Goal: Task Accomplishment & Management: Use online tool/utility

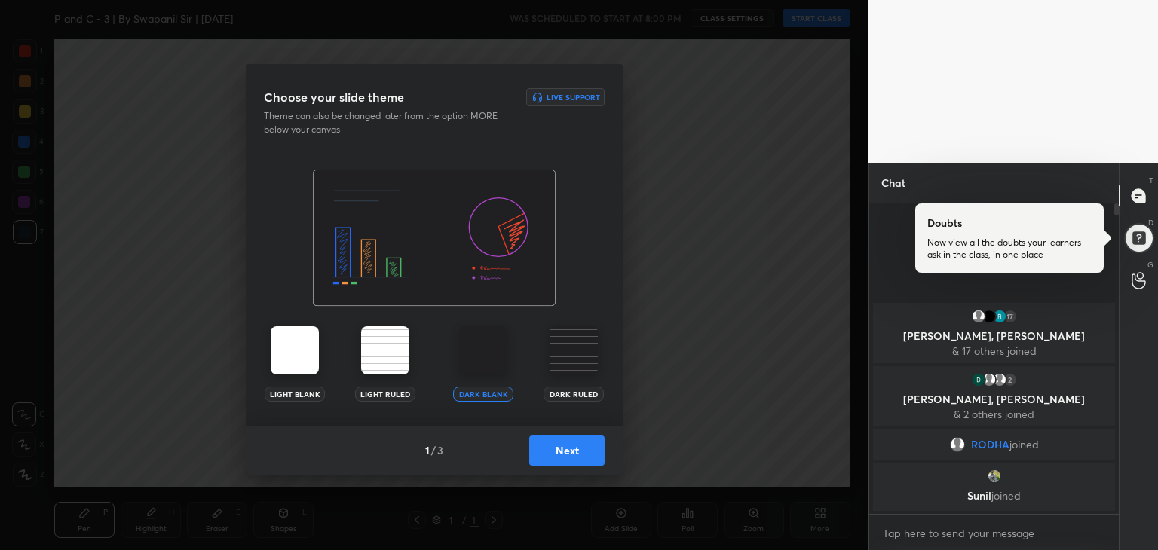
click at [583, 455] on button "Next" at bounding box center [566, 451] width 75 height 30
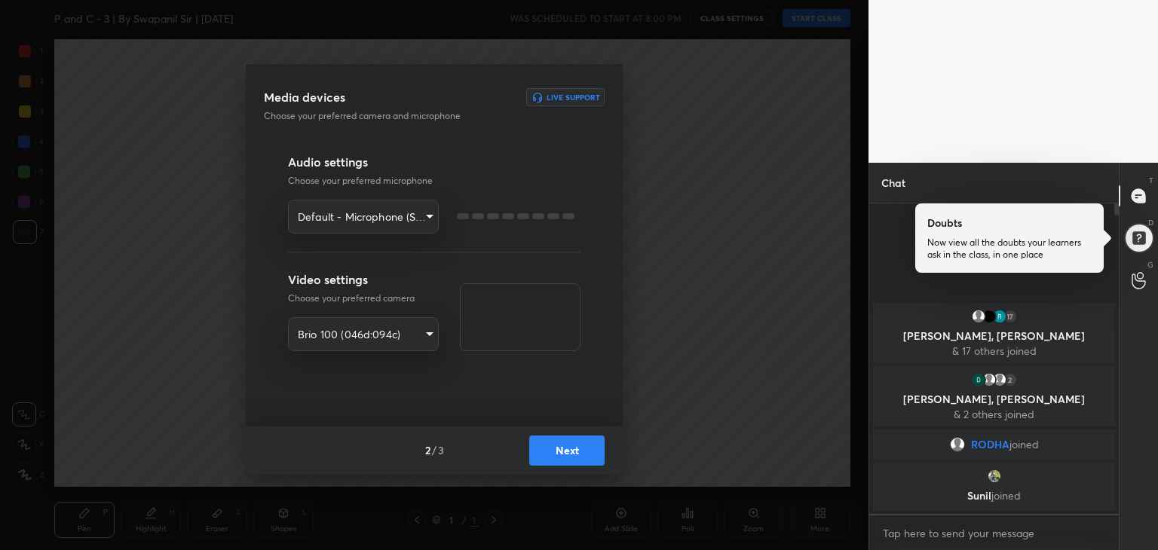
click at [583, 455] on button "Next" at bounding box center [566, 451] width 75 height 30
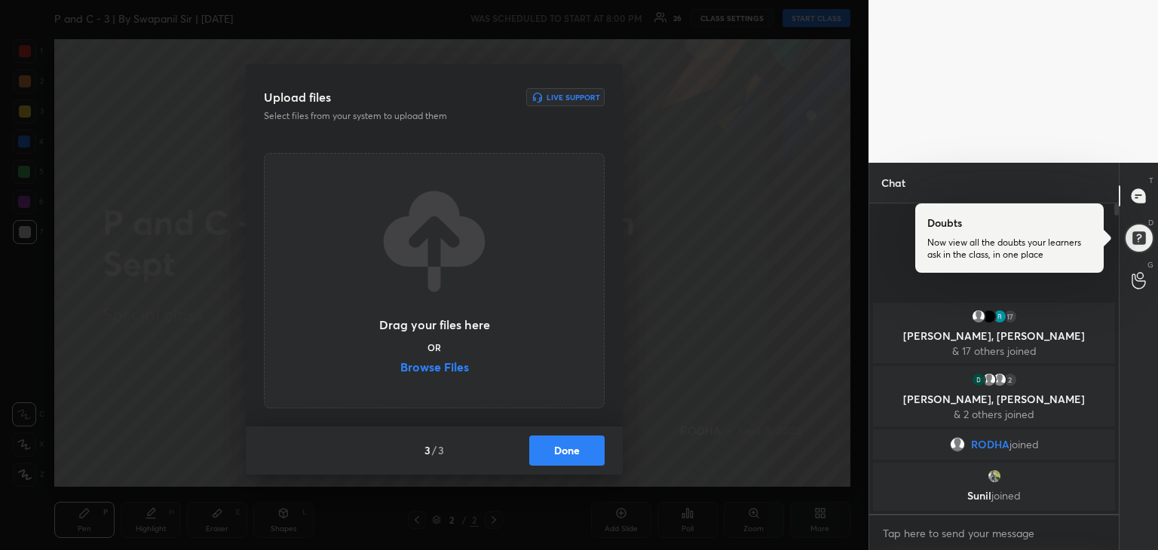
click at [425, 369] on label "Browse Files" at bounding box center [434, 369] width 69 height 16
click at [400, 369] on input "Browse Files" at bounding box center [400, 369] width 0 height 16
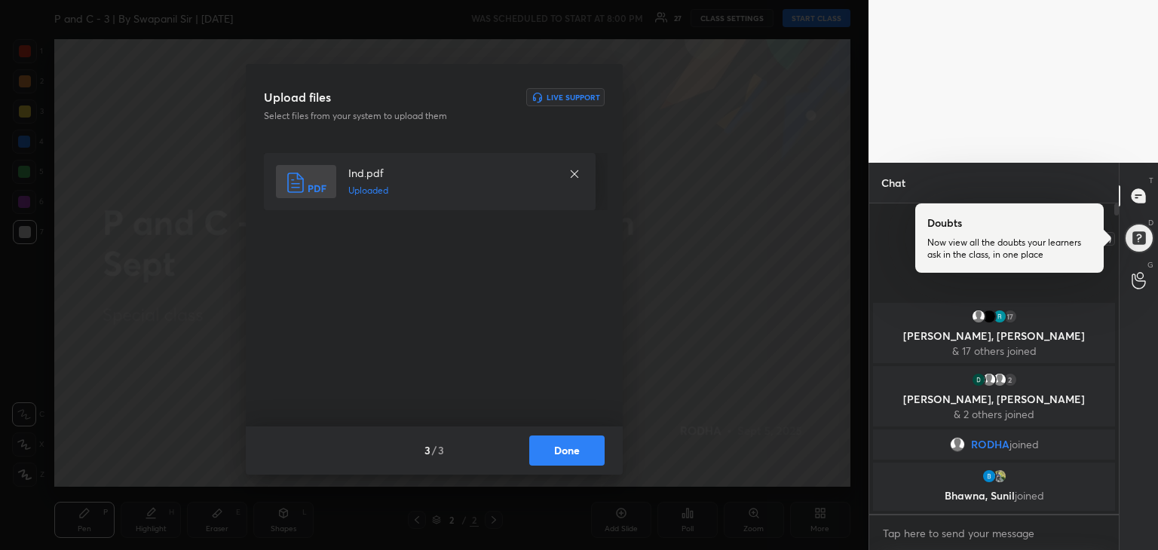
click at [1145, 236] on div at bounding box center [1138, 238] width 32 height 32
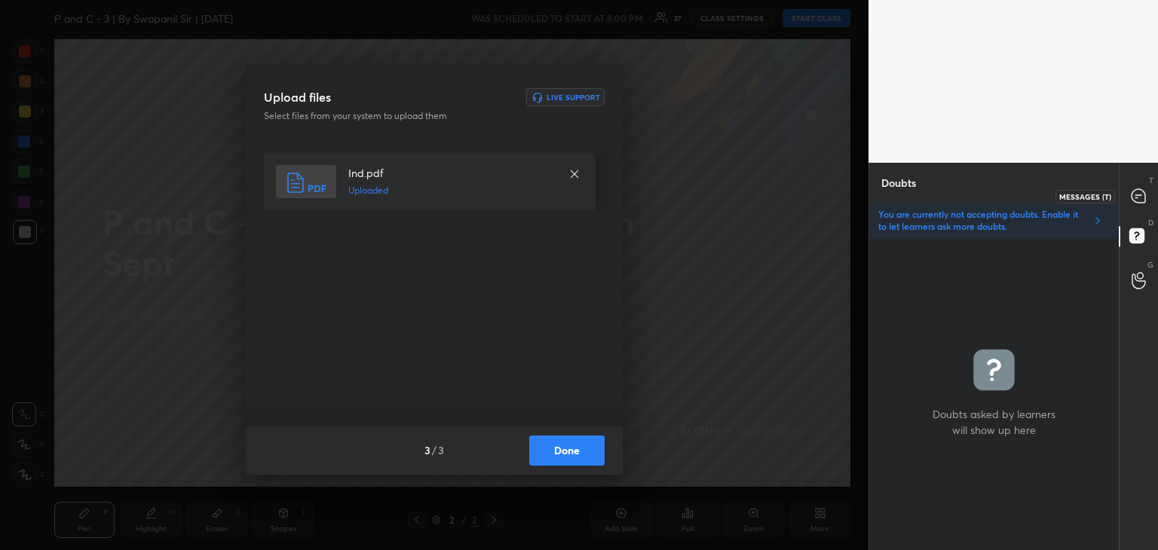
click at [1142, 197] on icon at bounding box center [1138, 196] width 14 height 14
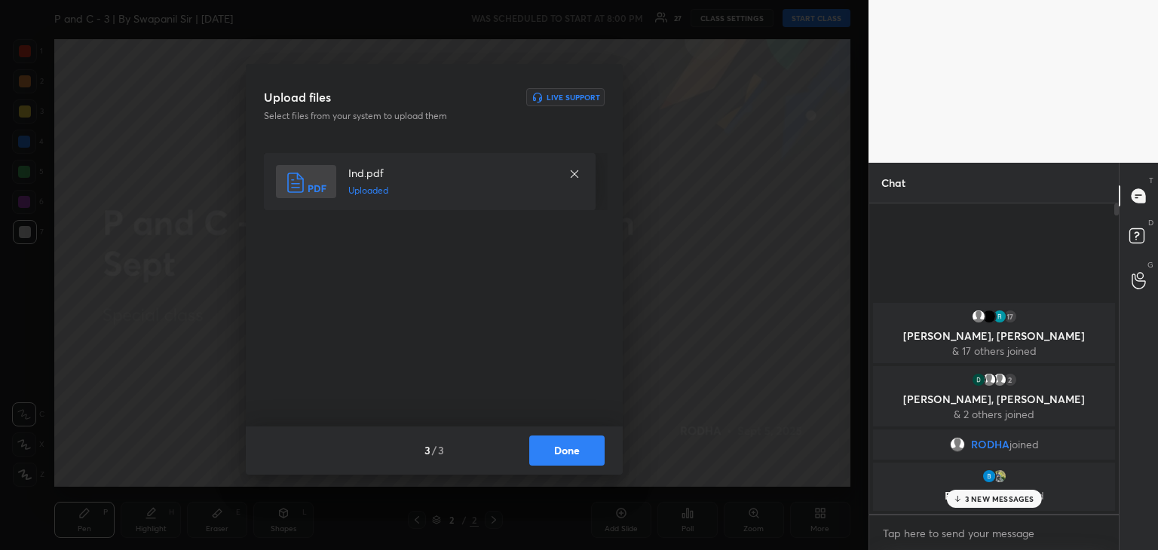
scroll to position [306, 245]
click at [1002, 494] on p "5 NEW MESSAGES" at bounding box center [999, 498] width 70 height 9
click at [565, 452] on button "Done" at bounding box center [566, 451] width 75 height 30
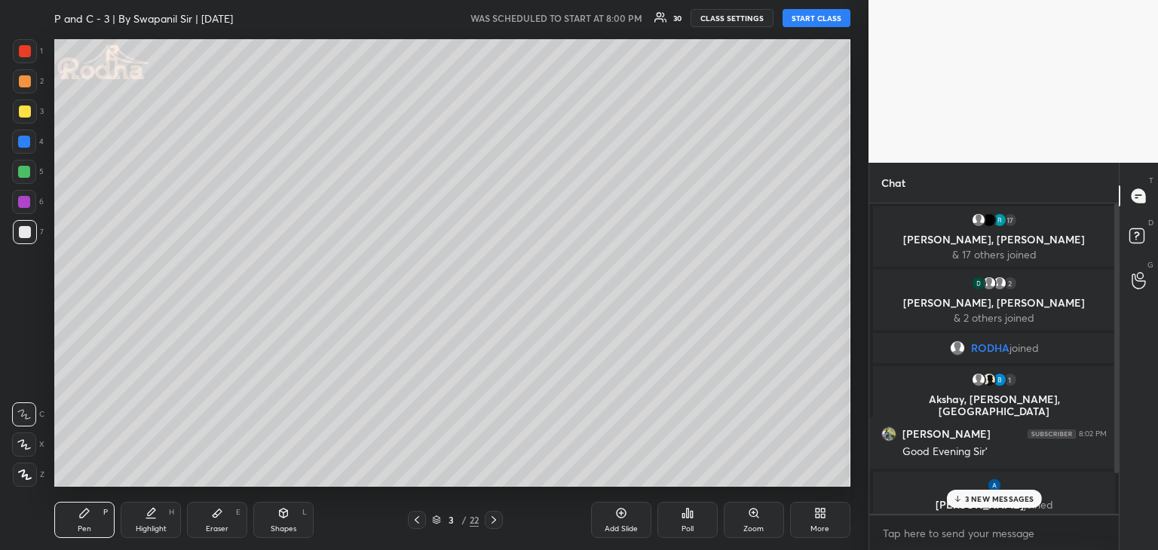
click at [986, 496] on p "3 NEW MESSAGES" at bounding box center [999, 498] width 69 height 9
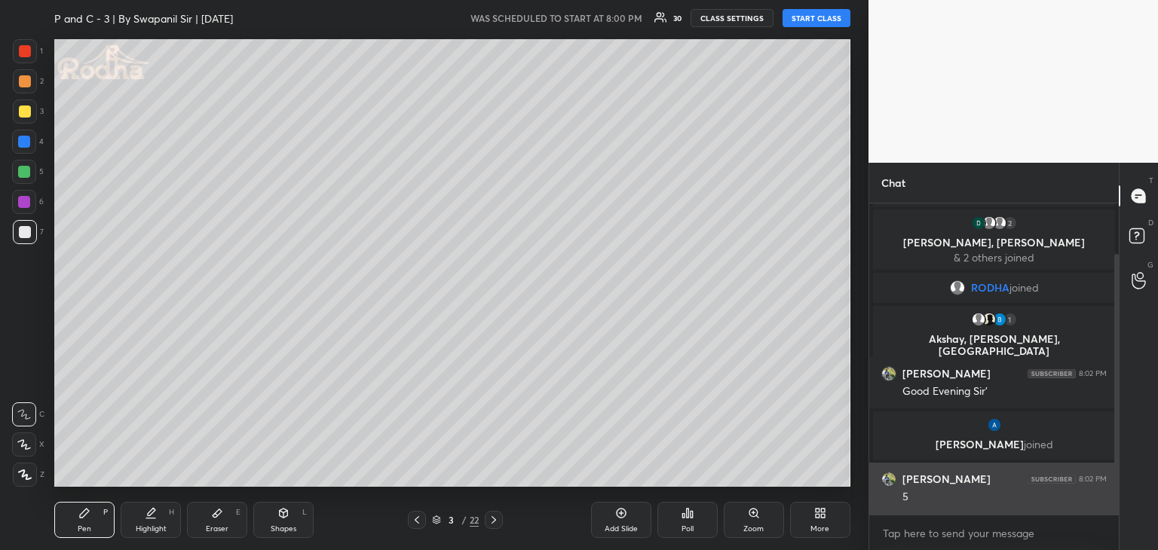
scroll to position [127, 0]
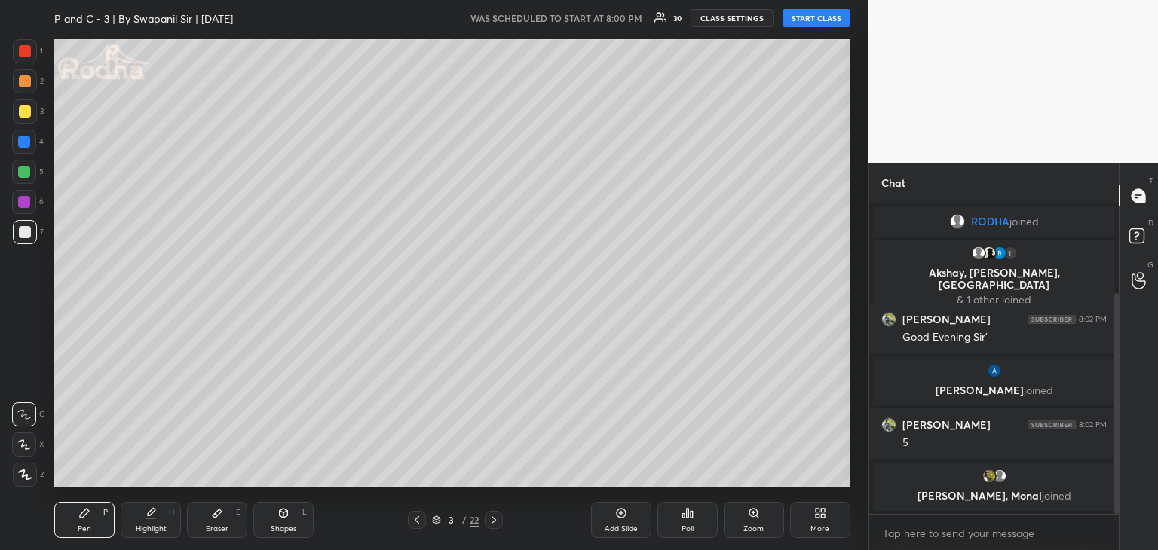
click at [818, 17] on button "START CLASS" at bounding box center [816, 18] width 68 height 18
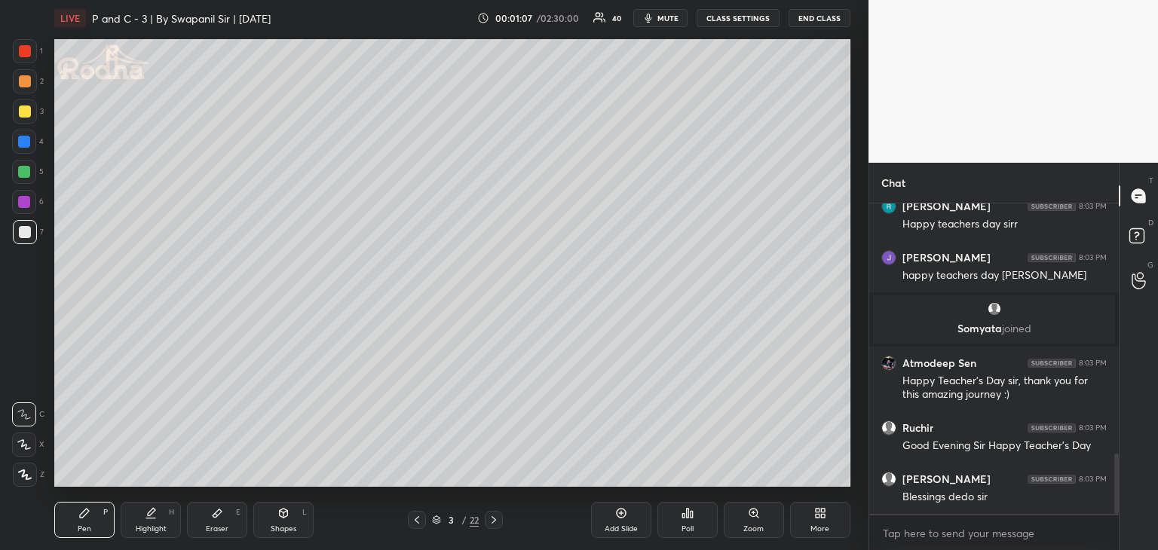
scroll to position [1332, 0]
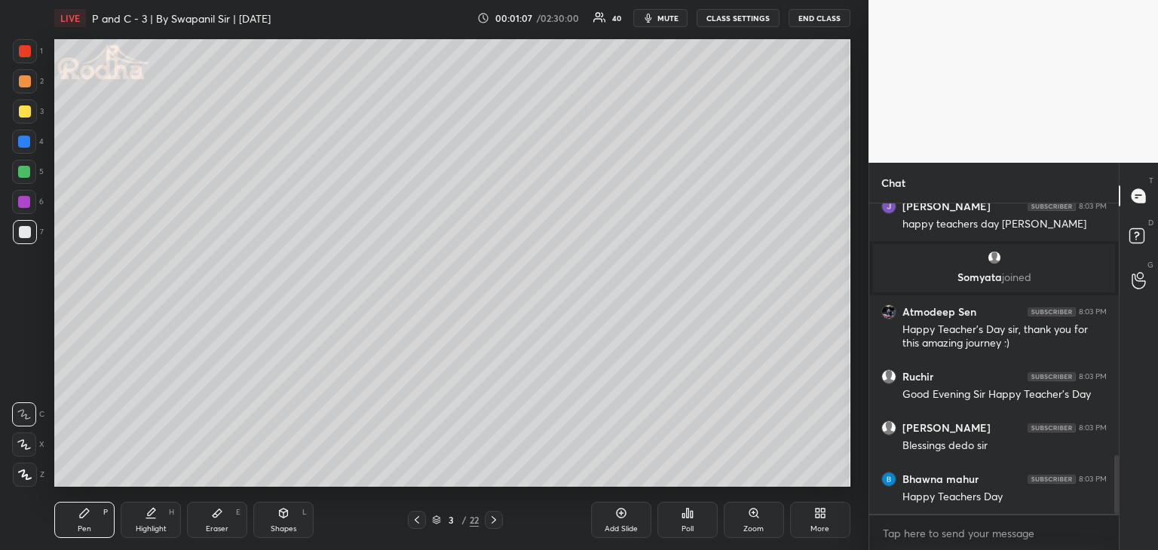
click at [33, 112] on div at bounding box center [25, 111] width 24 height 24
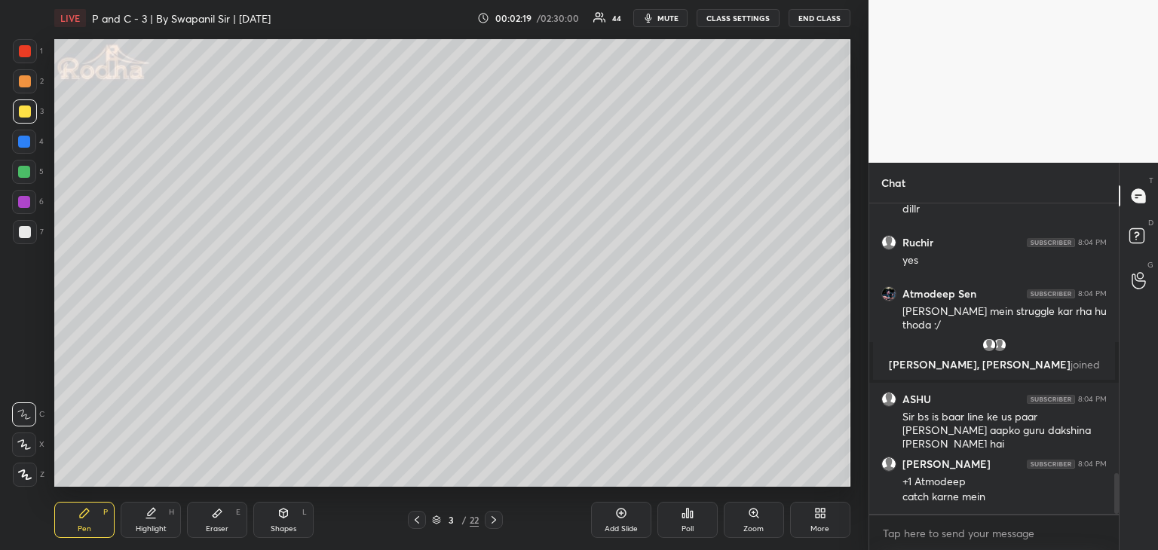
scroll to position [2066, 0]
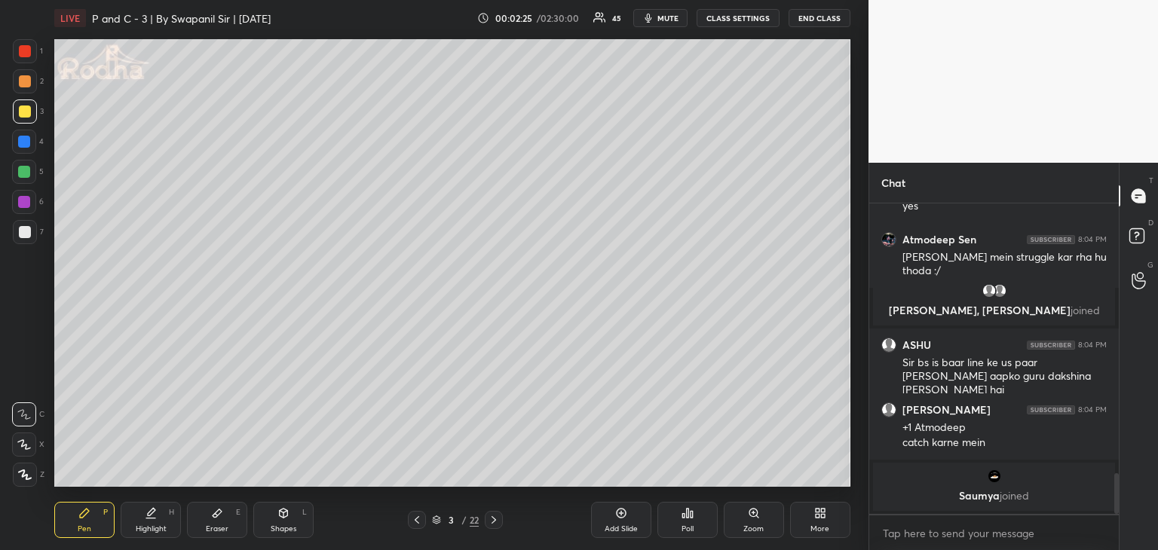
click at [223, 515] on div "Eraser E" at bounding box center [217, 520] width 60 height 36
drag, startPoint x: 75, startPoint y: 526, endPoint x: 102, endPoint y: 512, distance: 30.7
click at [78, 525] on div "Pen P" at bounding box center [84, 520] width 60 height 36
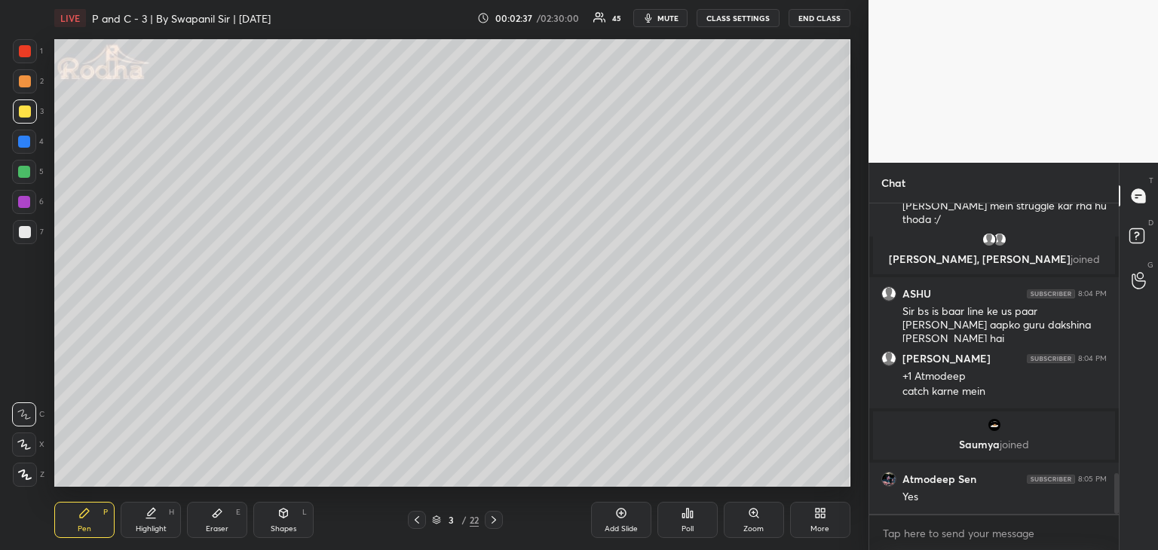
scroll to position [2062, 0]
click at [25, 445] on icon at bounding box center [24, 444] width 12 height 9
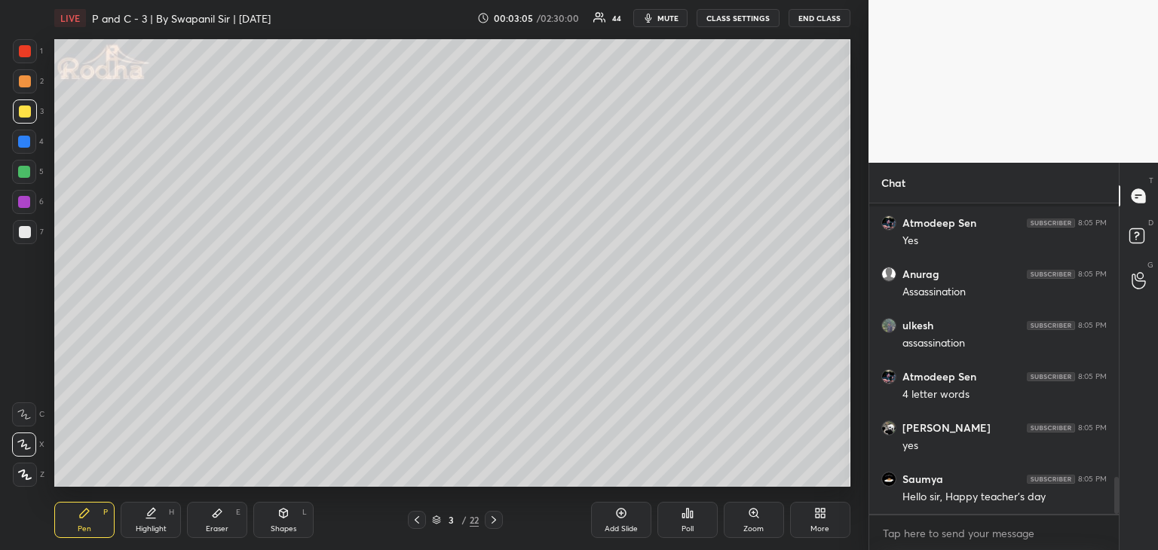
scroll to position [2369, 0]
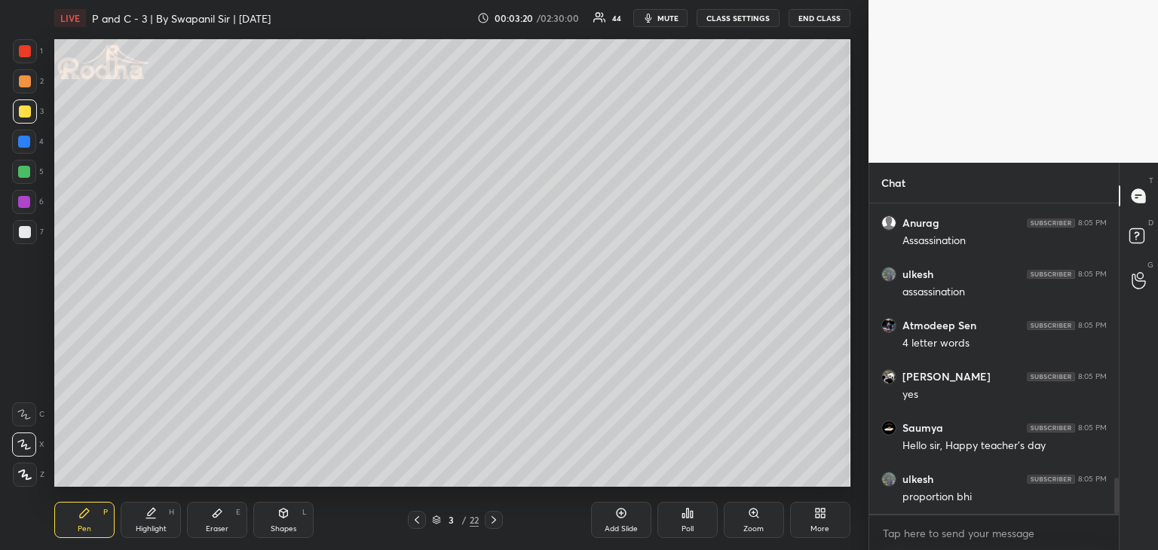
click at [208, 519] on div "Eraser E" at bounding box center [217, 520] width 60 height 36
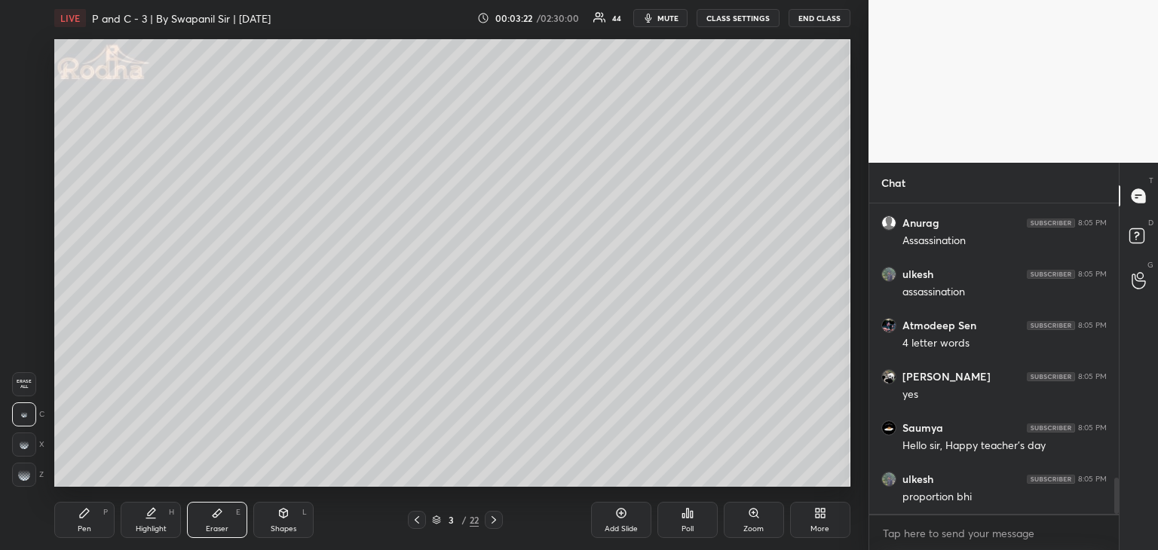
drag, startPoint x: 87, startPoint y: 529, endPoint x: 105, endPoint y: 498, distance: 35.4
click at [87, 528] on div "Pen" at bounding box center [85, 529] width 14 height 8
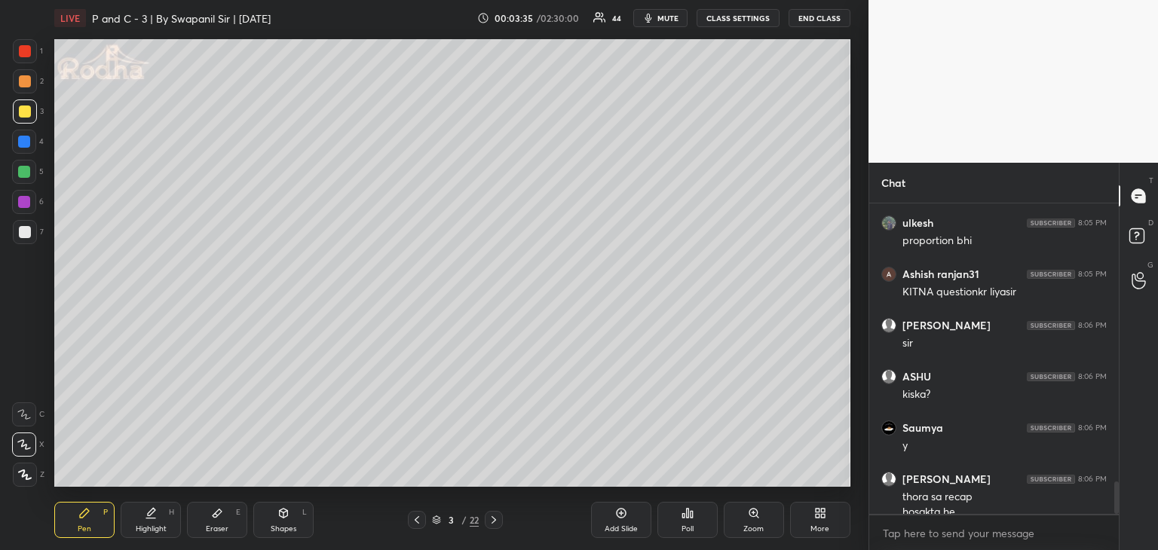
scroll to position [2641, 0]
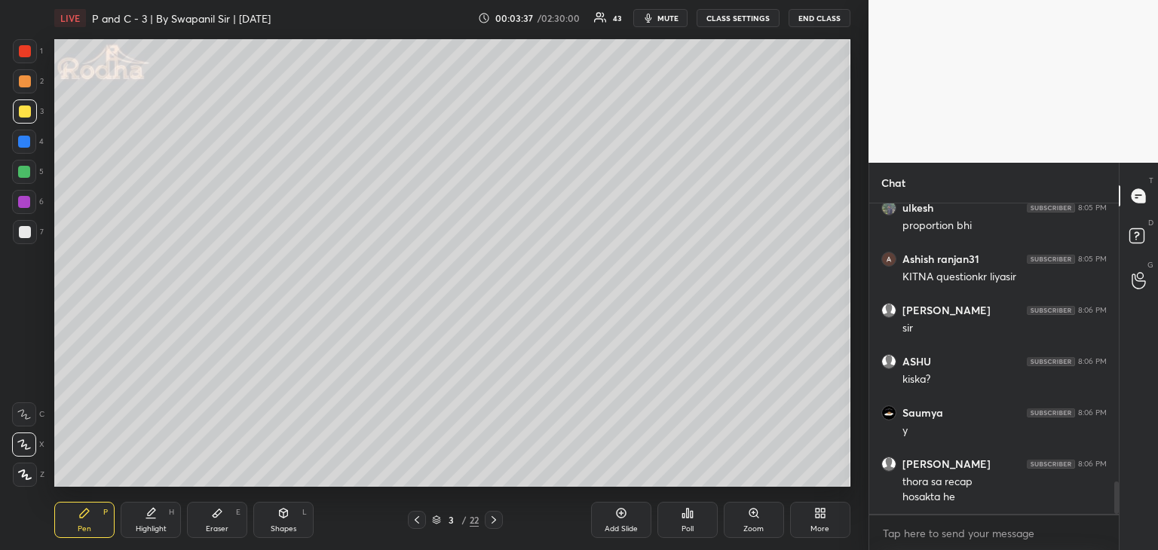
drag, startPoint x: 220, startPoint y: 528, endPoint x: 226, endPoint y: 515, distance: 14.2
click at [220, 528] on div "Eraser" at bounding box center [217, 529] width 23 height 8
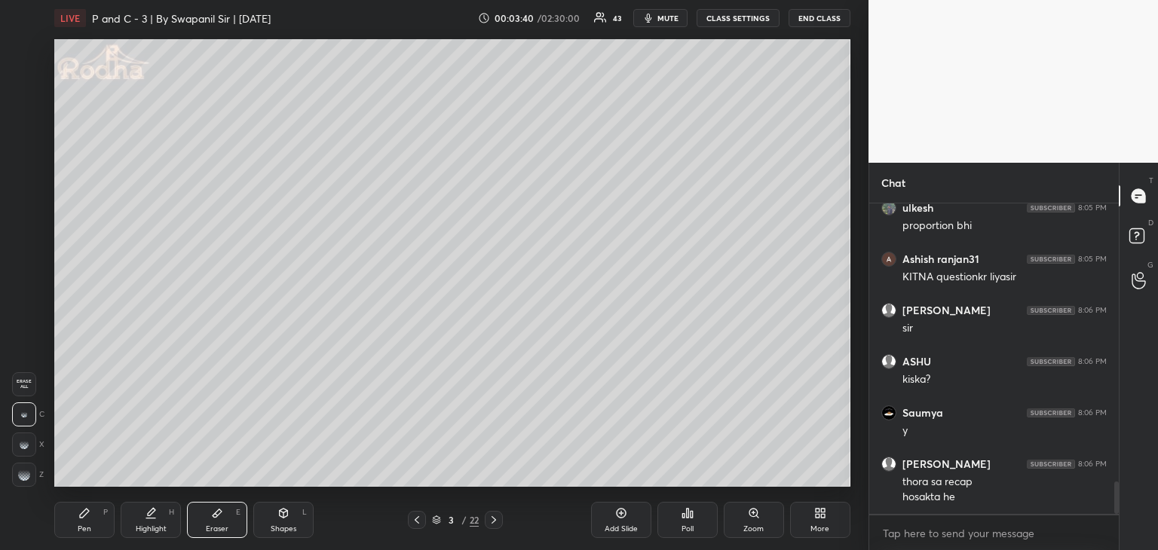
click at [84, 525] on div "Pen" at bounding box center [85, 529] width 14 height 8
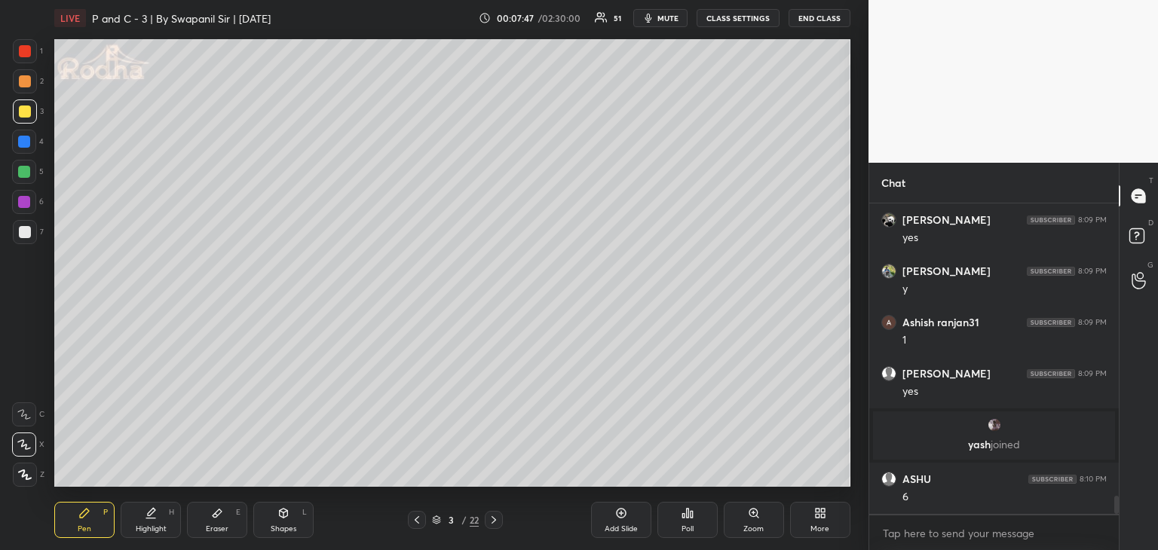
scroll to position [4968, 0]
click at [221, 522] on div "Eraser E" at bounding box center [217, 520] width 60 height 36
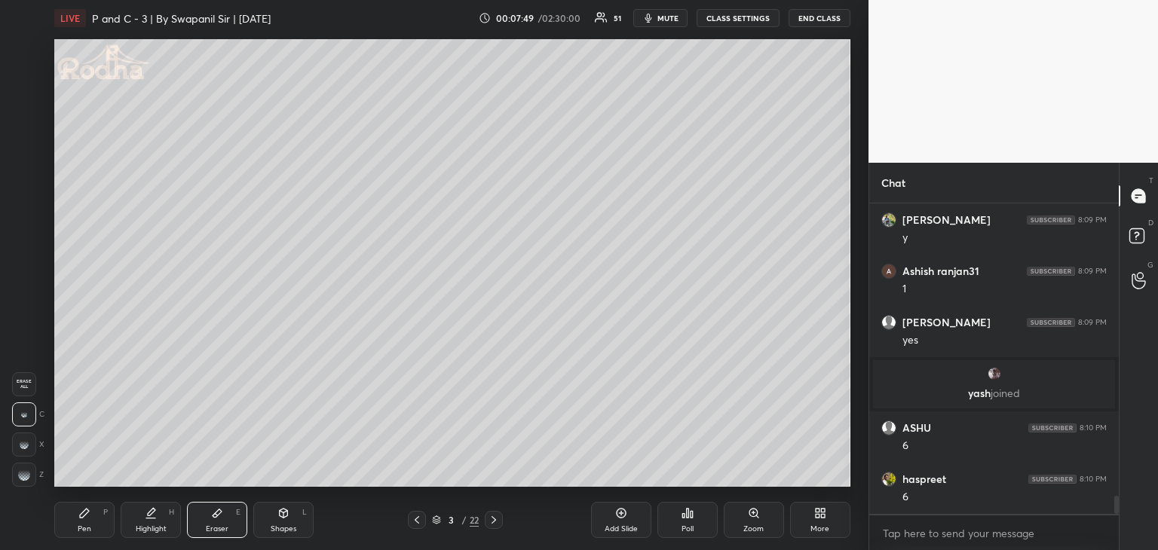
scroll to position [5122, 0]
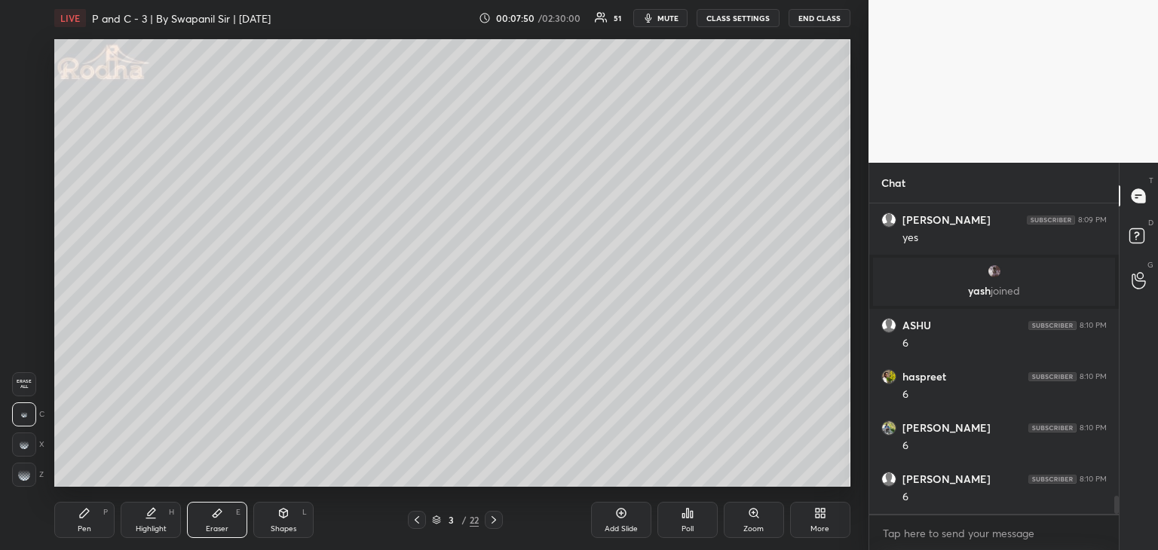
click at [78, 528] on div "Pen" at bounding box center [85, 529] width 14 height 8
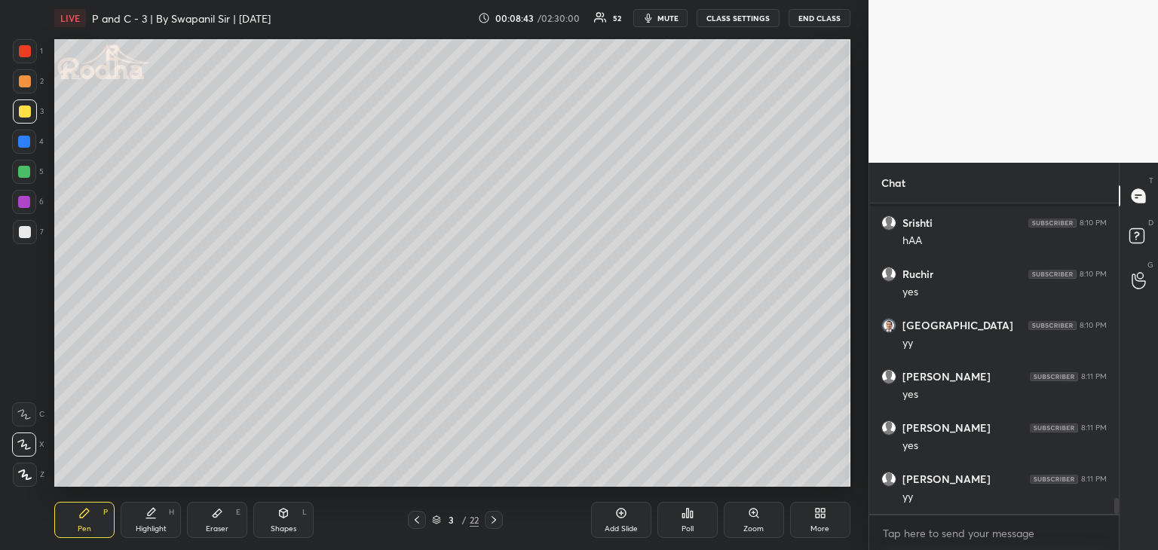
scroll to position [5687, 0]
drag, startPoint x: 214, startPoint y: 512, endPoint x: 221, endPoint y: 495, distance: 17.9
click at [216, 509] on icon at bounding box center [217, 513] width 12 height 12
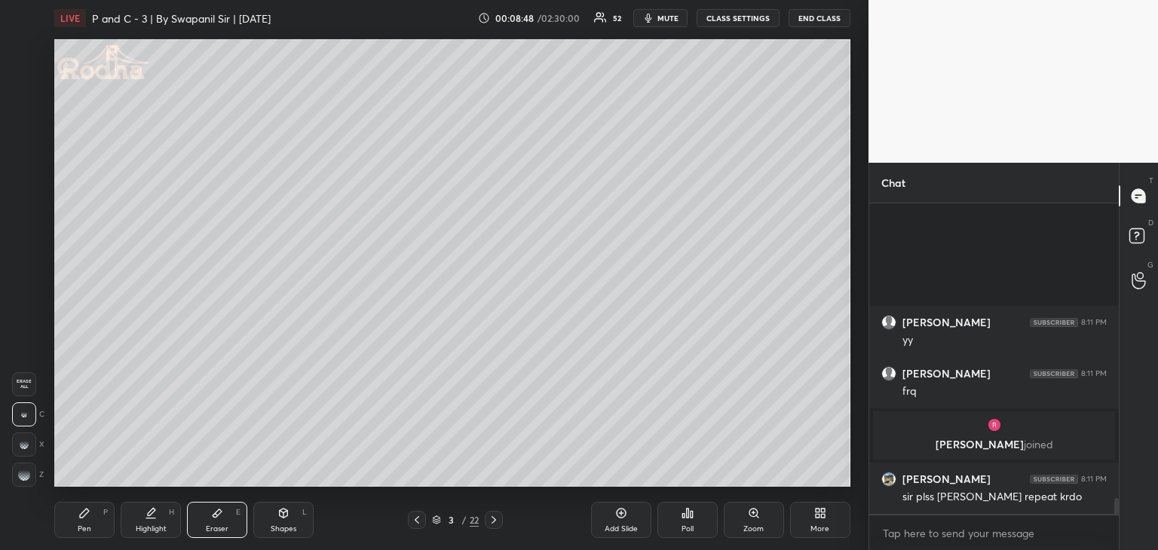
scroll to position [5681, 0]
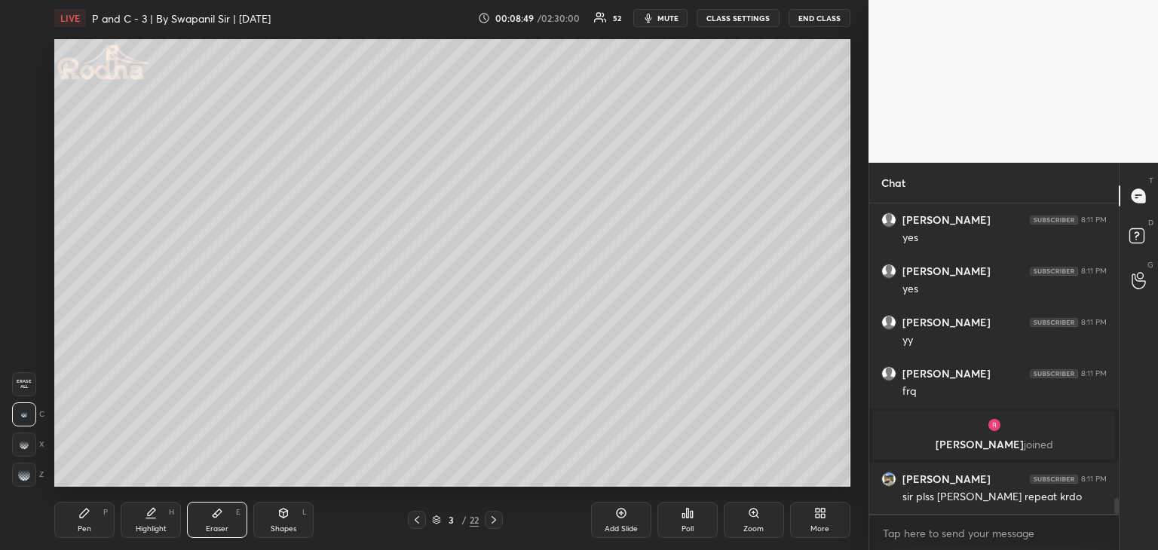
click at [64, 526] on div "Pen P" at bounding box center [84, 520] width 60 height 36
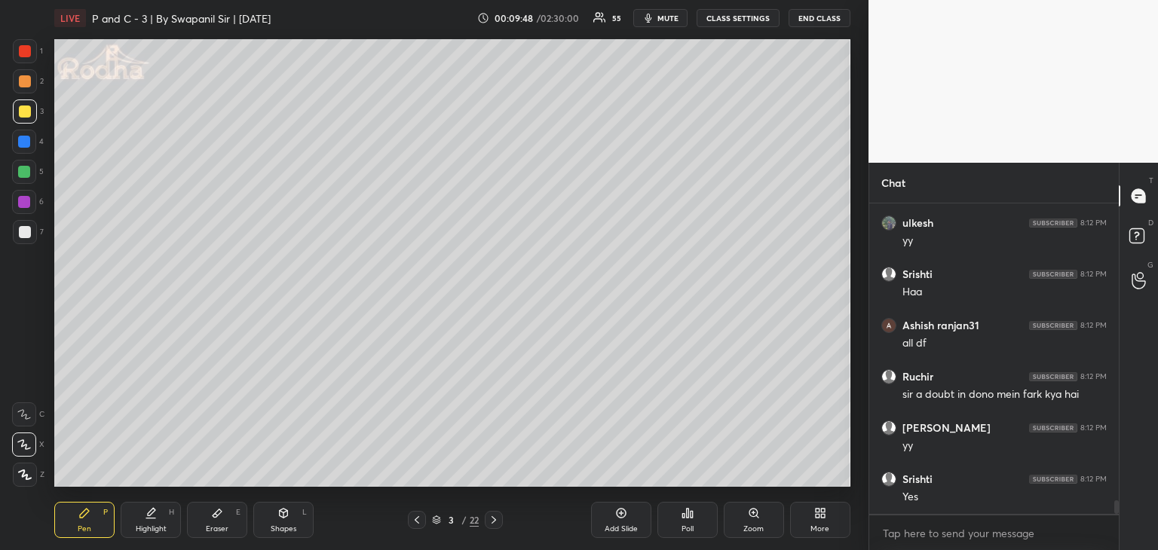
scroll to position [6786, 0]
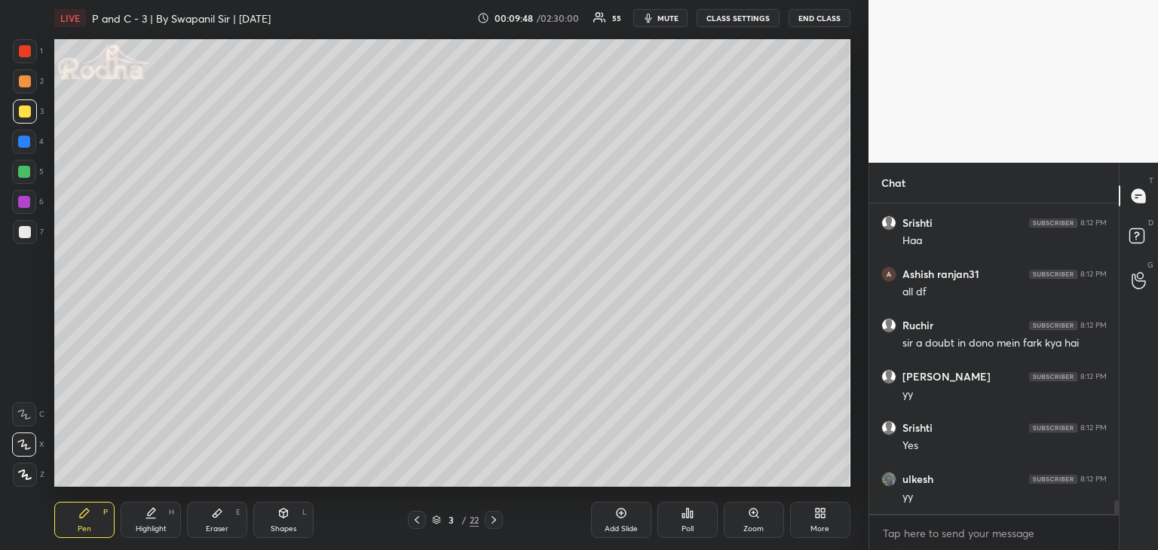
click at [223, 515] on div "Eraser E" at bounding box center [217, 520] width 60 height 36
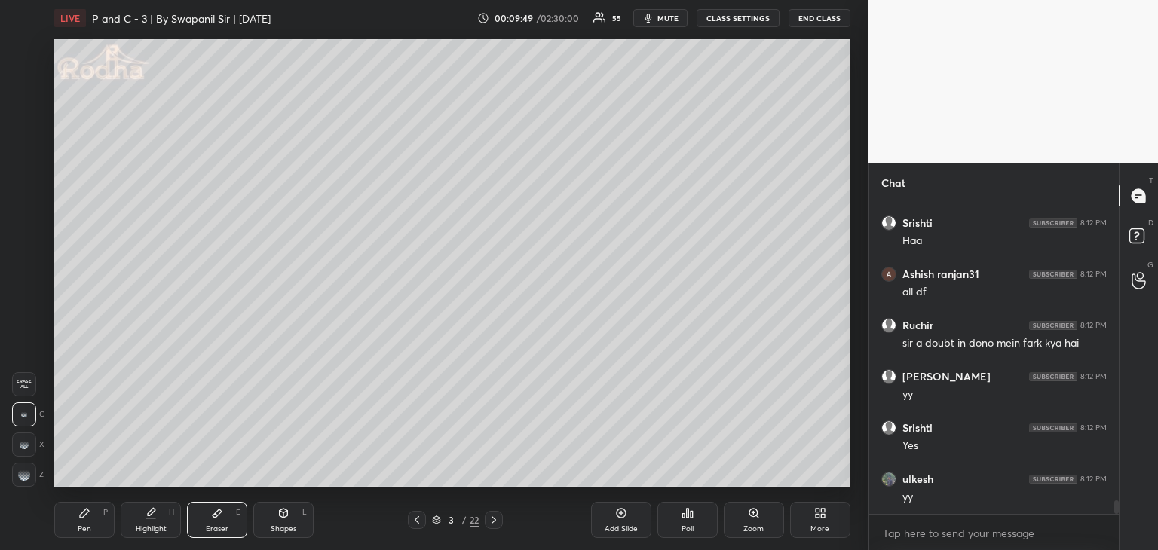
click at [30, 477] on div at bounding box center [24, 475] width 24 height 24
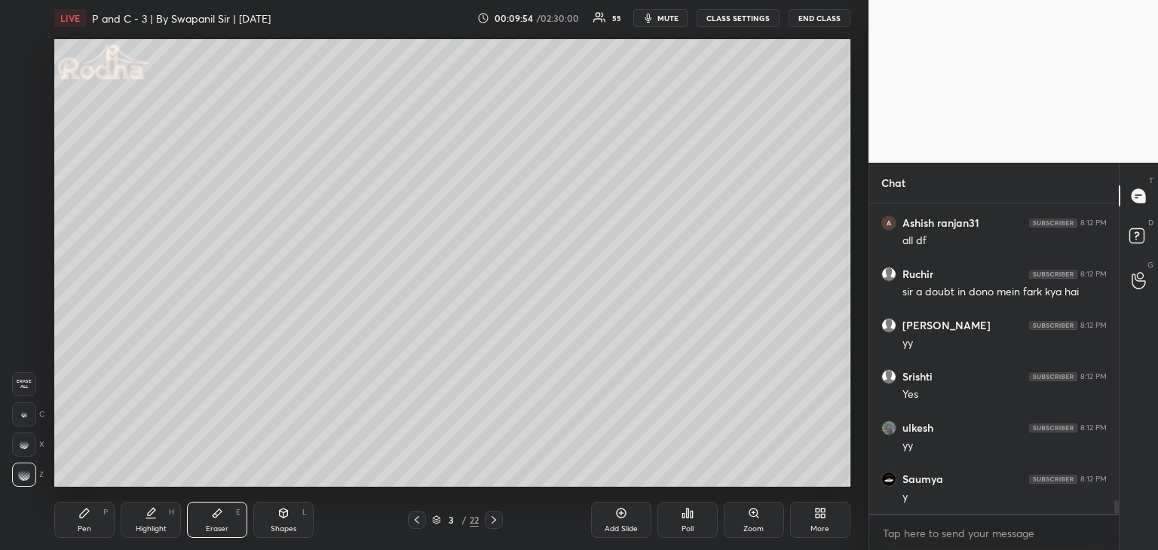
drag, startPoint x: 83, startPoint y: 516, endPoint x: 84, endPoint y: 491, distance: 24.9
click at [80, 516] on icon at bounding box center [84, 513] width 9 height 9
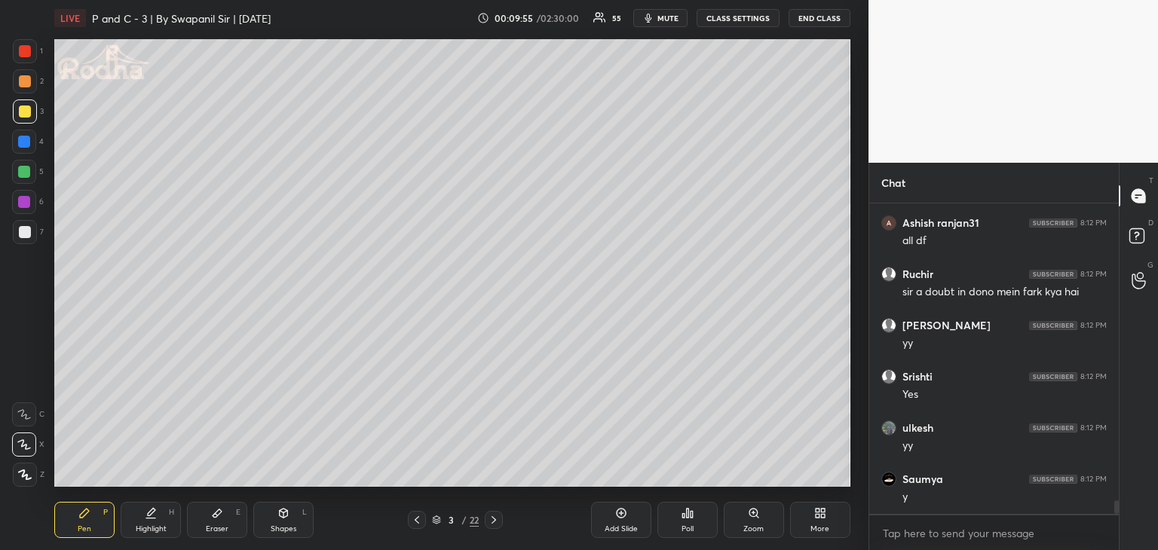
drag, startPoint x: 22, startPoint y: 144, endPoint x: 36, endPoint y: 142, distance: 14.4
click at [24, 144] on div at bounding box center [24, 142] width 12 height 12
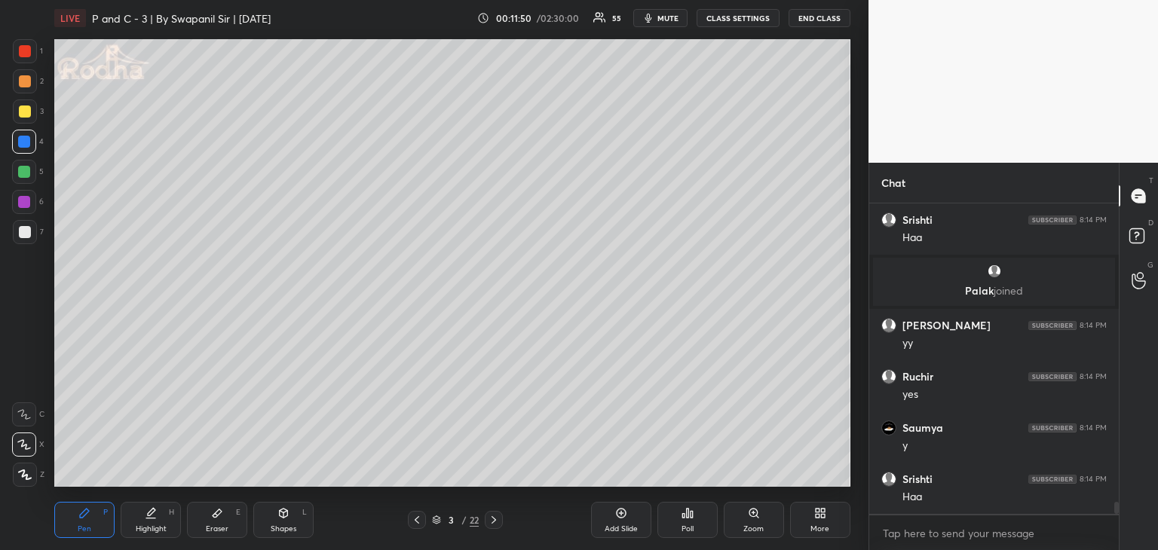
scroll to position [7593, 0]
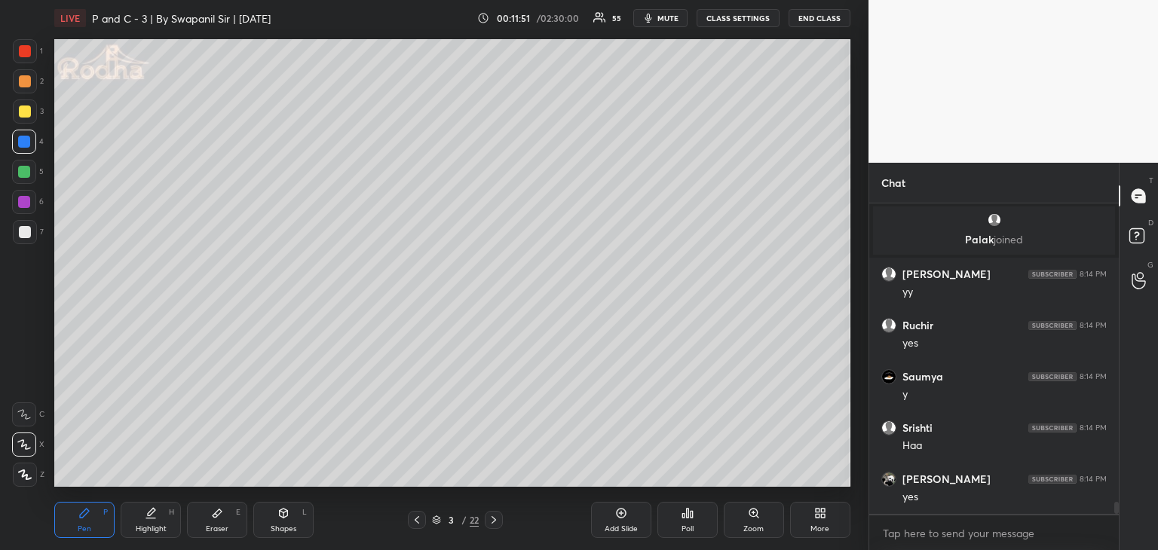
click at [222, 525] on div "Eraser" at bounding box center [217, 529] width 23 height 8
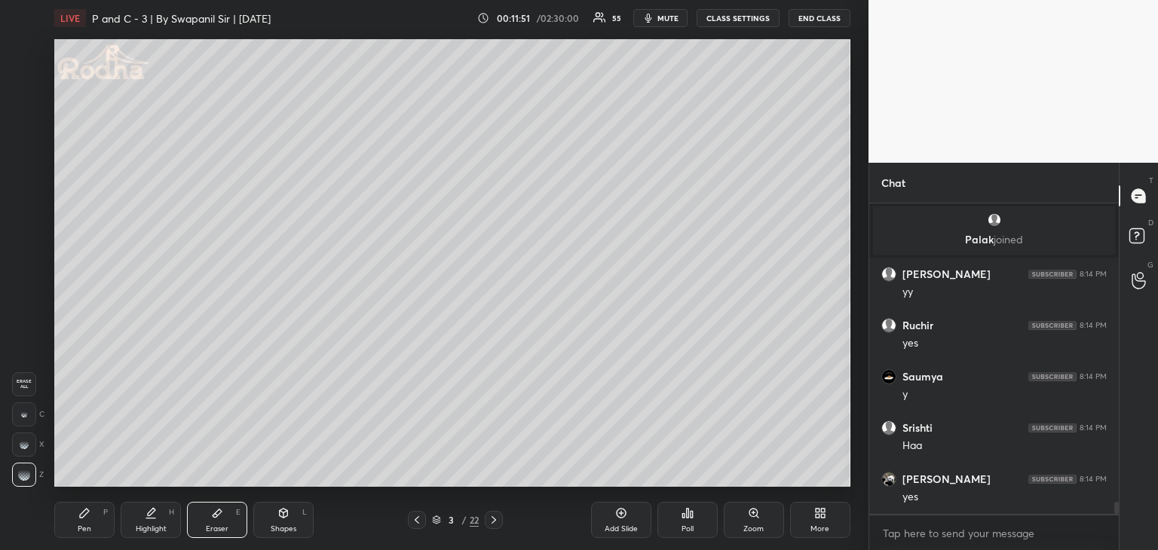
scroll to position [7645, 0]
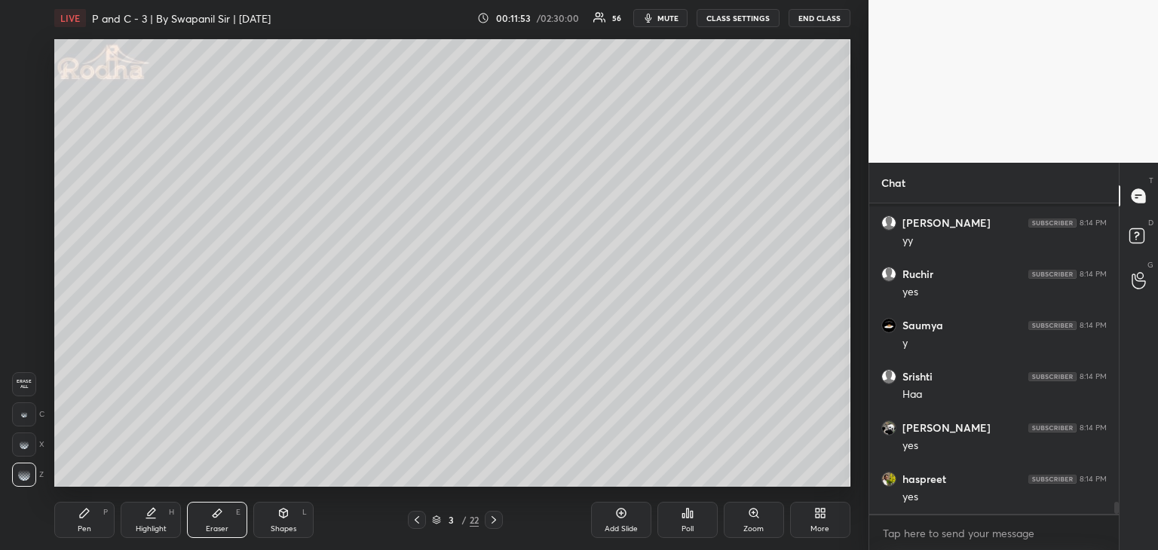
click at [84, 512] on icon at bounding box center [84, 513] width 9 height 9
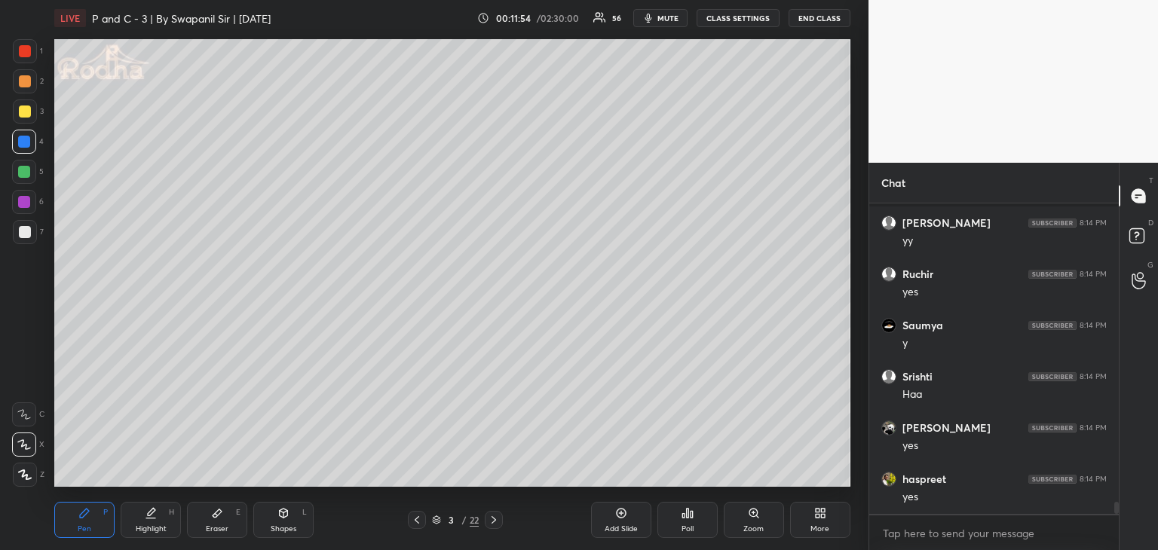
drag, startPoint x: 228, startPoint y: 507, endPoint x: 222, endPoint y: 494, distance: 14.5
click at [228, 506] on div "Eraser E" at bounding box center [217, 520] width 60 height 36
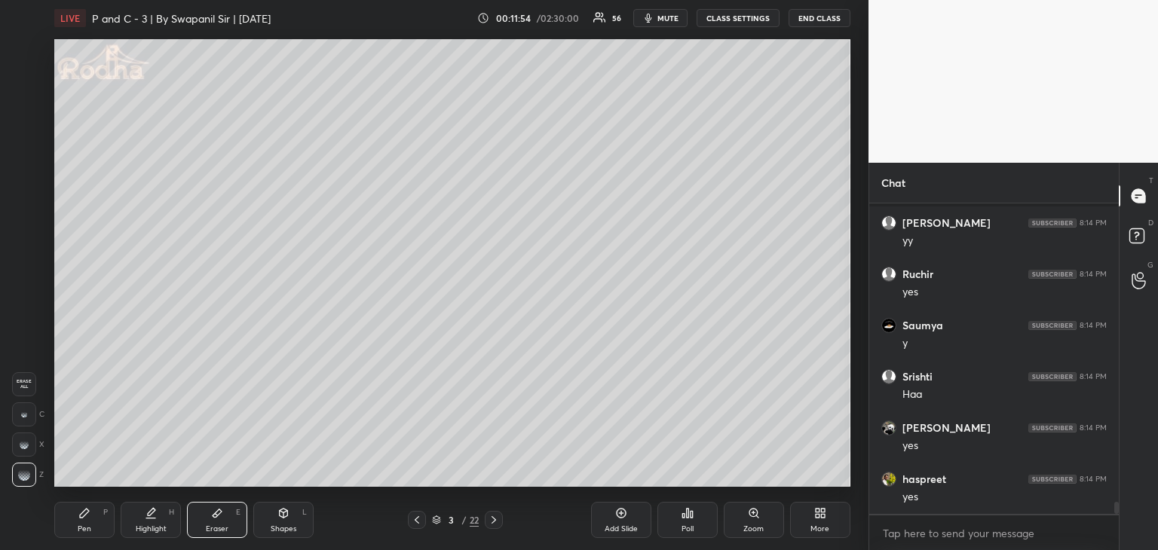
scroll to position [7696, 0]
click at [72, 516] on div "Pen P" at bounding box center [84, 520] width 60 height 36
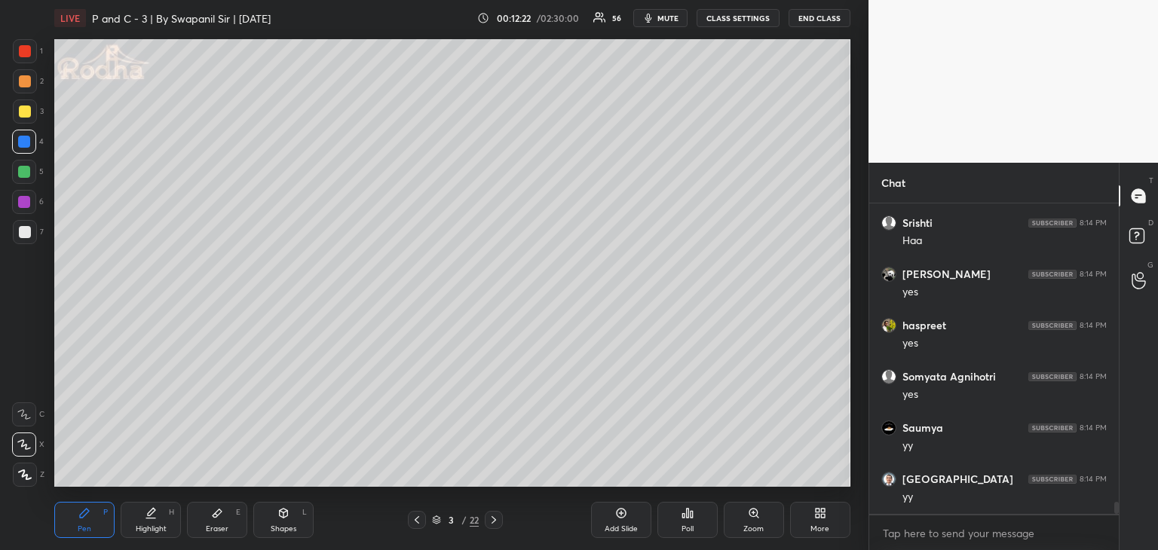
scroll to position [7850, 0]
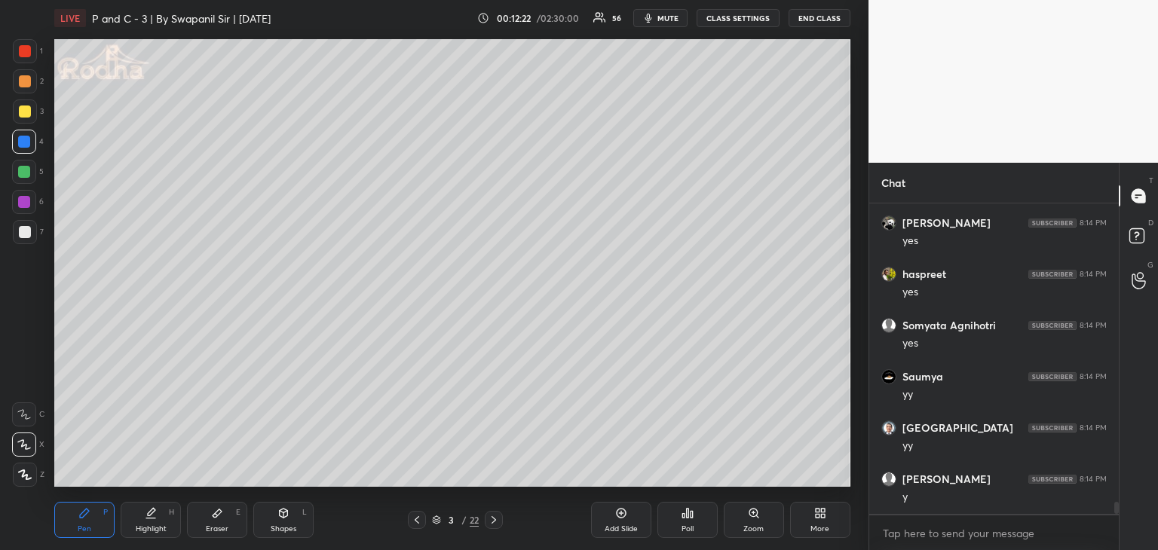
click at [228, 510] on div "Eraser E" at bounding box center [217, 520] width 60 height 36
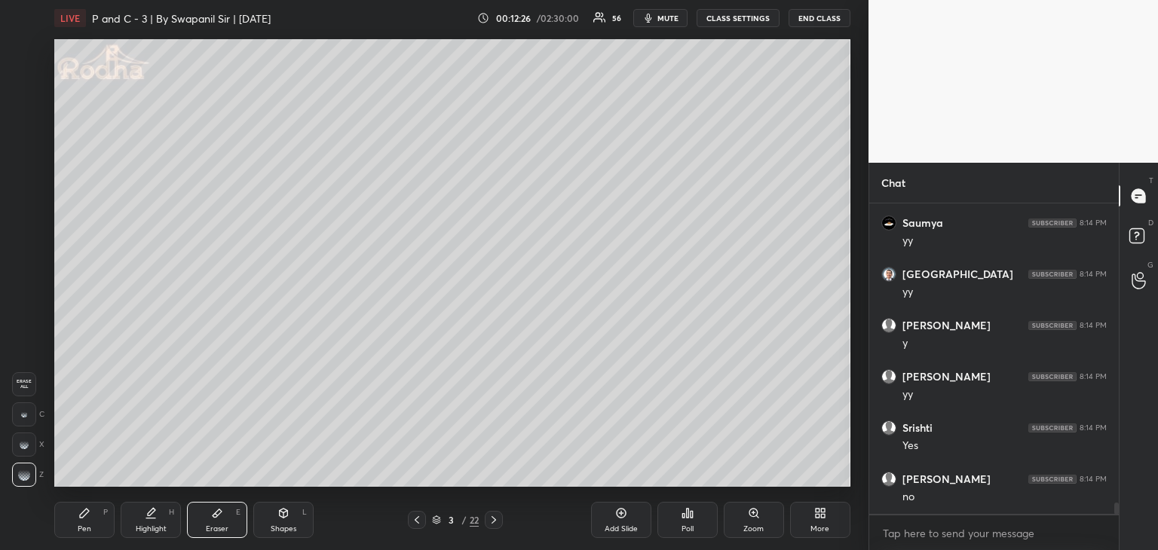
scroll to position [8055, 0]
click at [109, 515] on div "Pen P" at bounding box center [84, 520] width 60 height 36
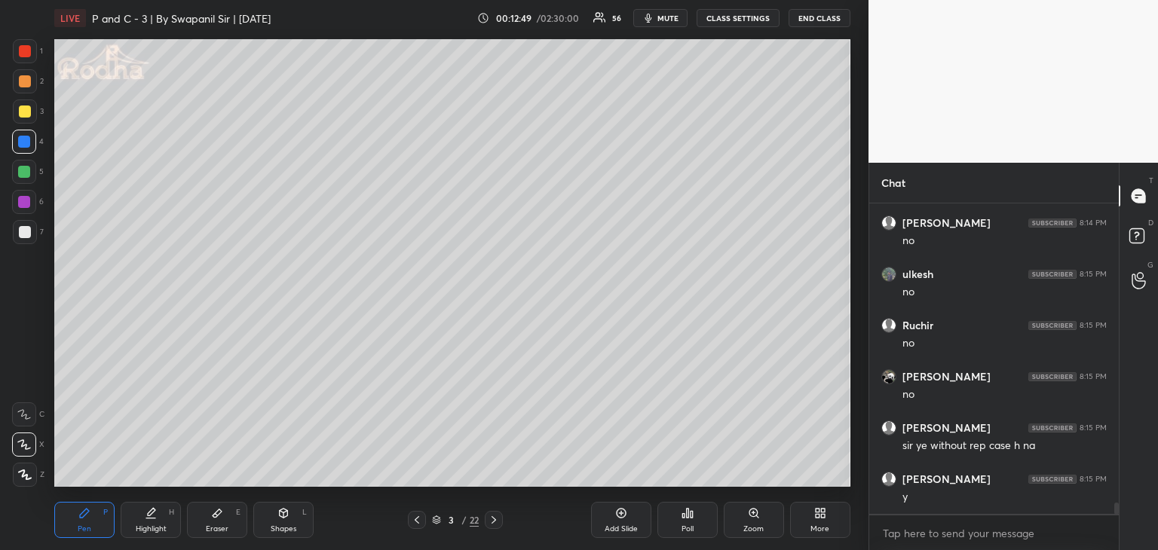
scroll to position [8311, 0]
click at [224, 516] on div "Eraser E" at bounding box center [217, 520] width 60 height 36
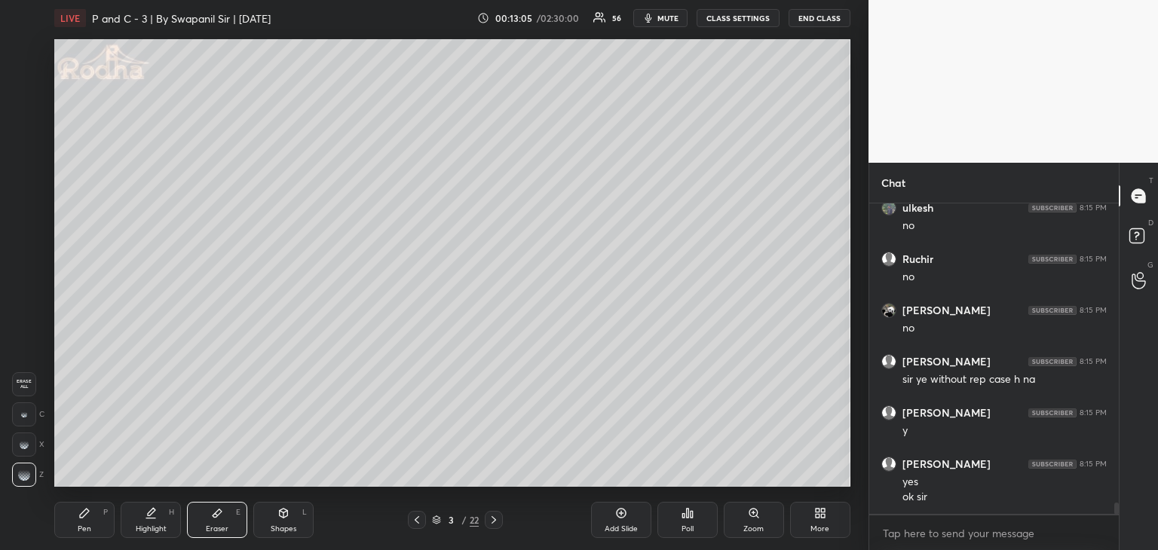
scroll to position [8377, 0]
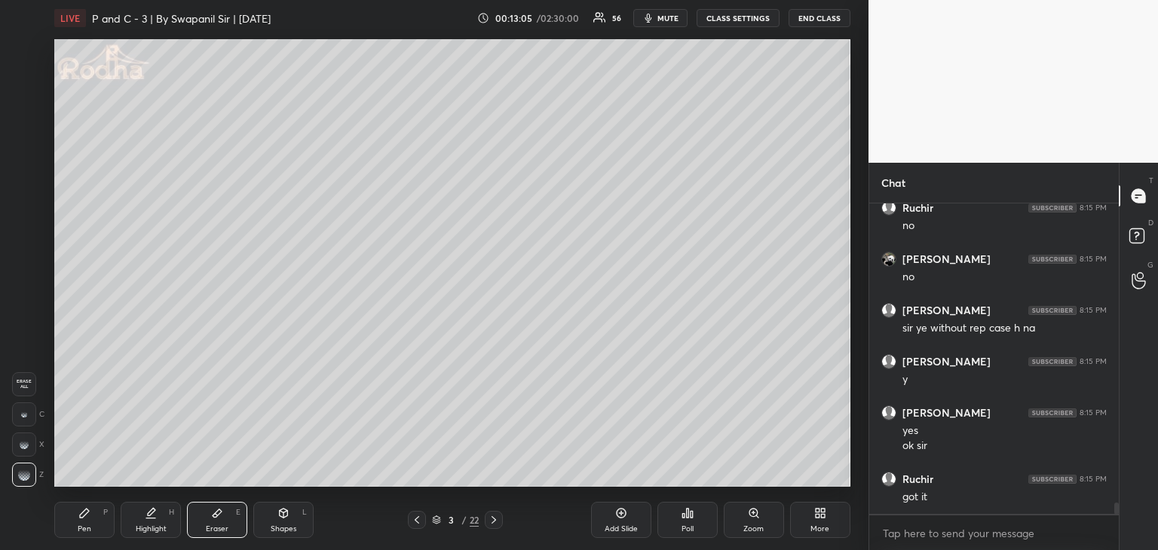
click at [81, 525] on div "Pen" at bounding box center [85, 529] width 14 height 8
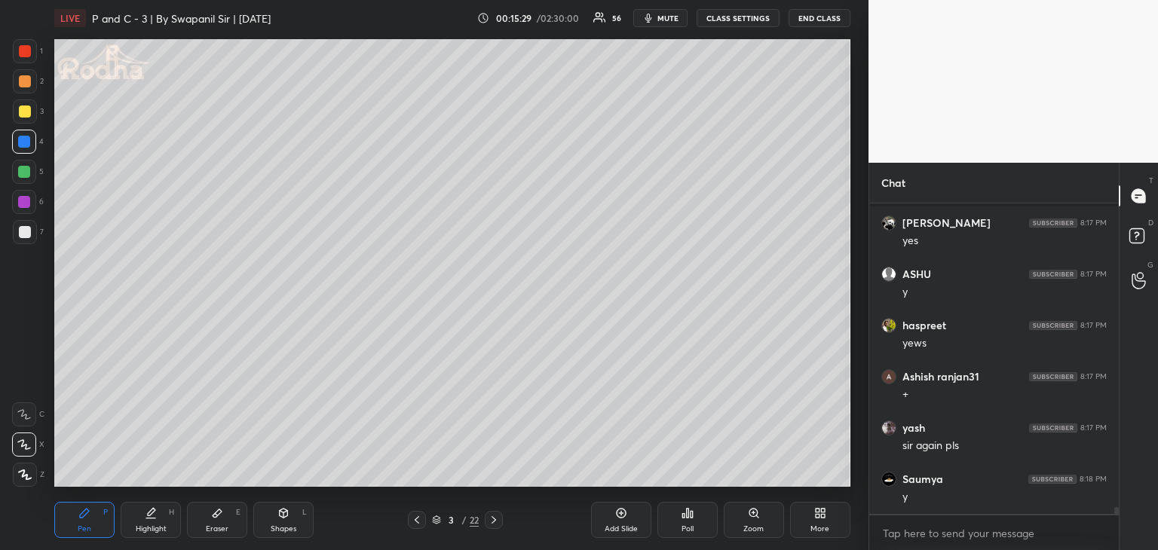
scroll to position [14068, 0]
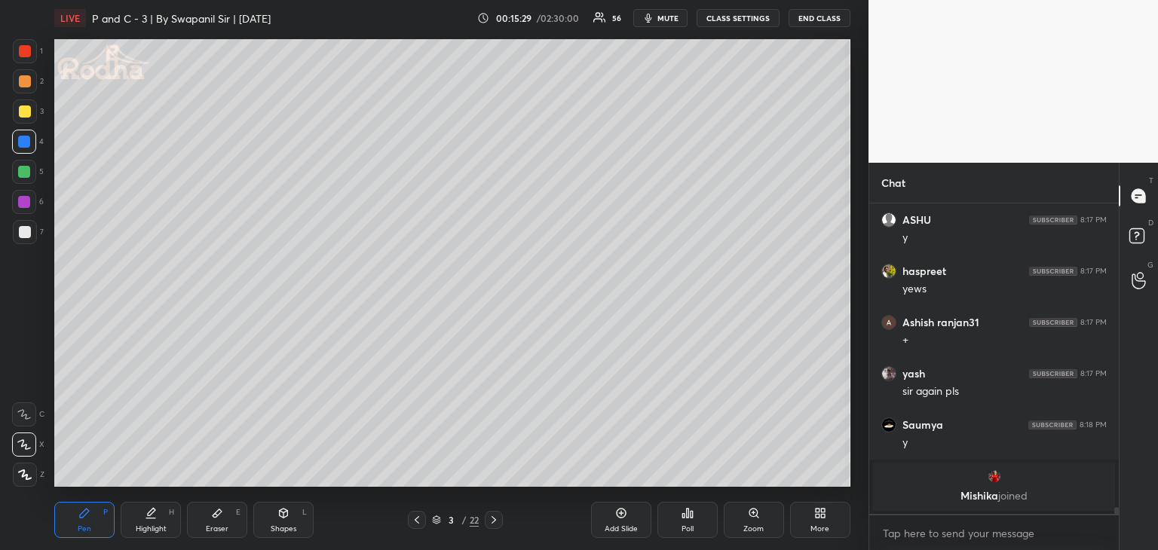
click at [211, 513] on icon at bounding box center [217, 513] width 12 height 12
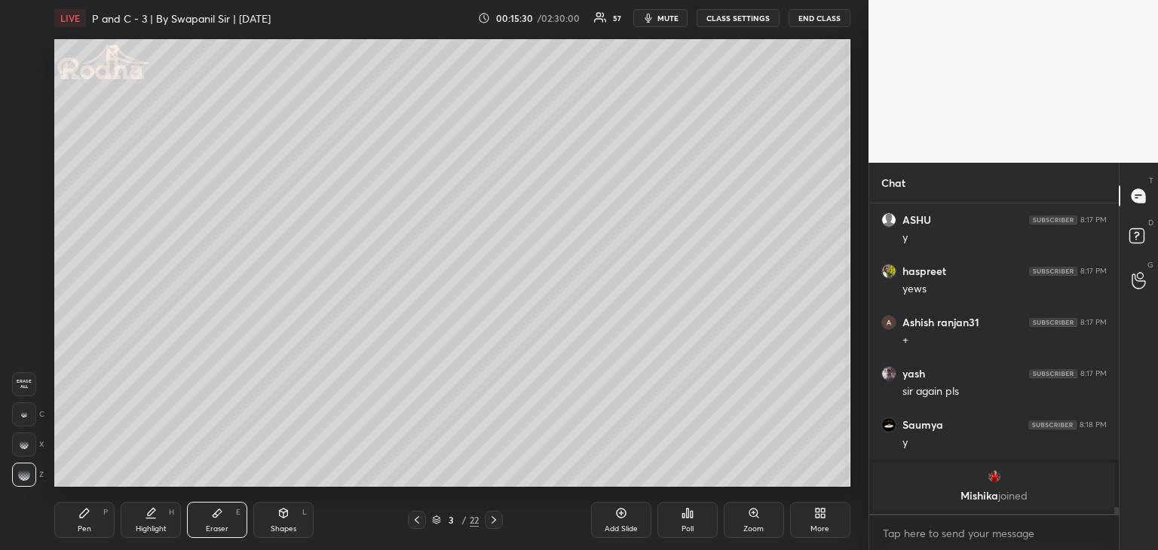
click at [32, 411] on div at bounding box center [24, 414] width 24 height 24
click at [87, 525] on div "Pen" at bounding box center [85, 529] width 14 height 8
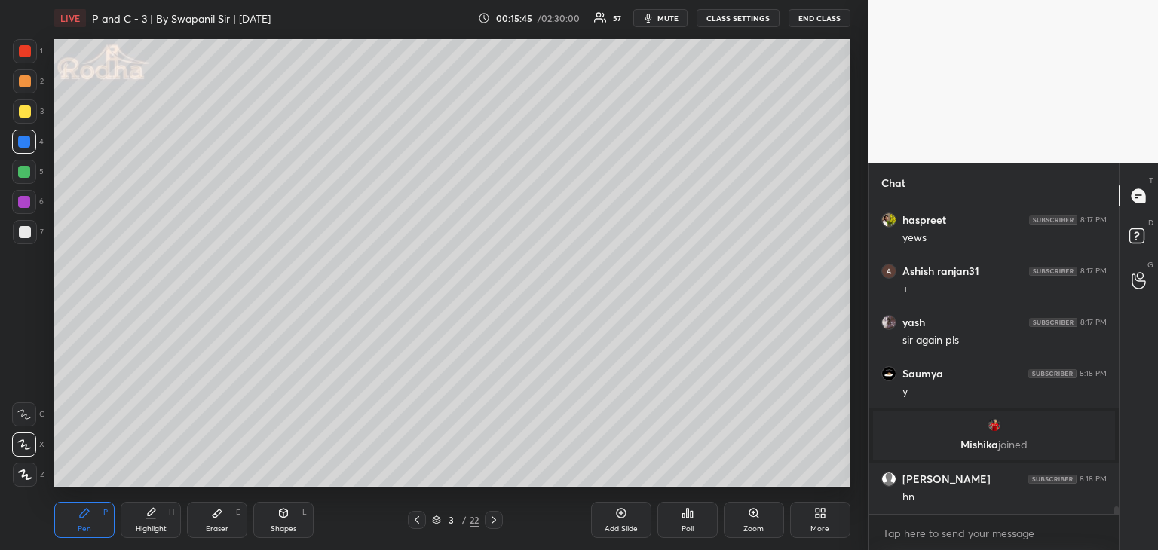
scroll to position [12361, 0]
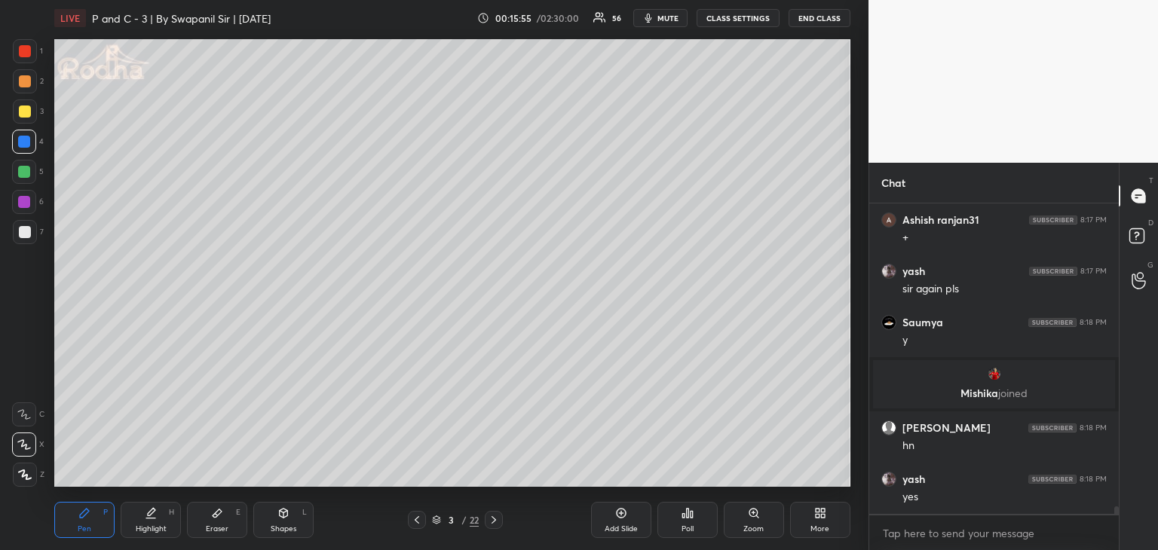
click at [225, 525] on div "Eraser" at bounding box center [217, 529] width 23 height 8
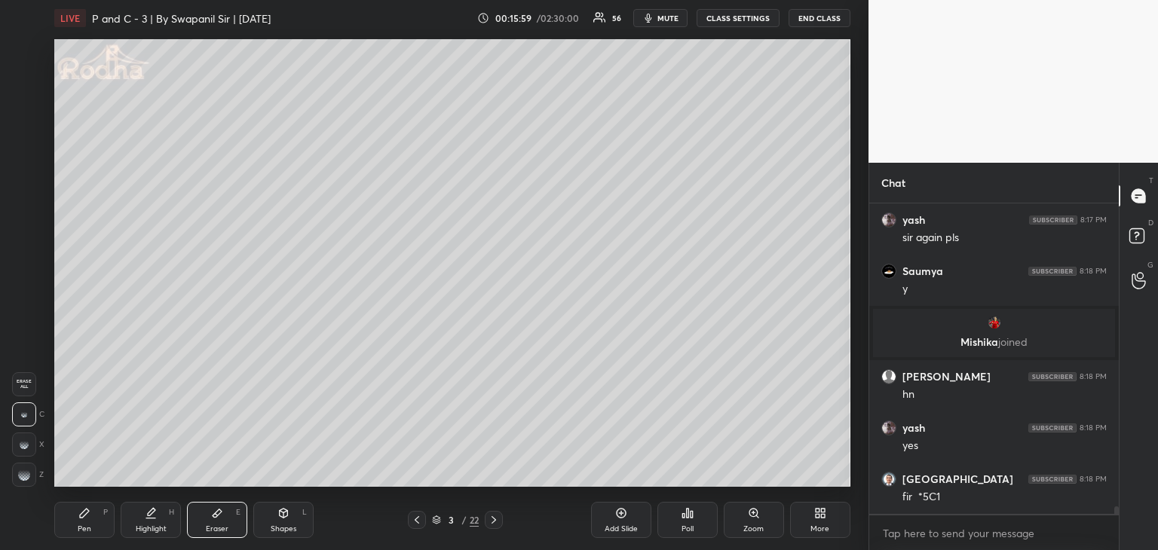
scroll to position [12463, 0]
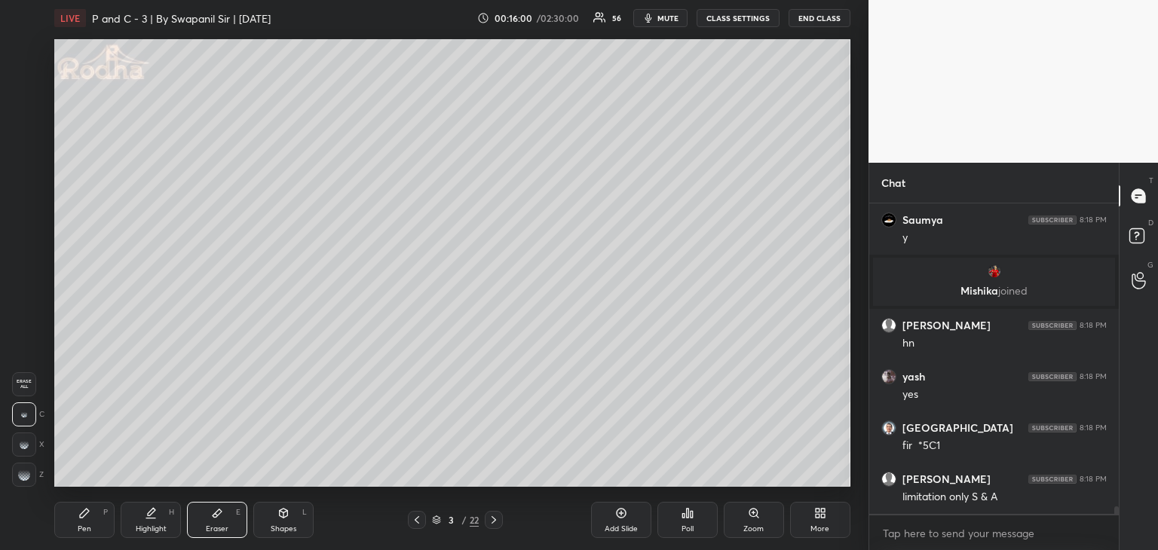
drag, startPoint x: 86, startPoint y: 528, endPoint x: 109, endPoint y: 515, distance: 26.3
click at [88, 527] on div "Pen" at bounding box center [85, 529] width 14 height 8
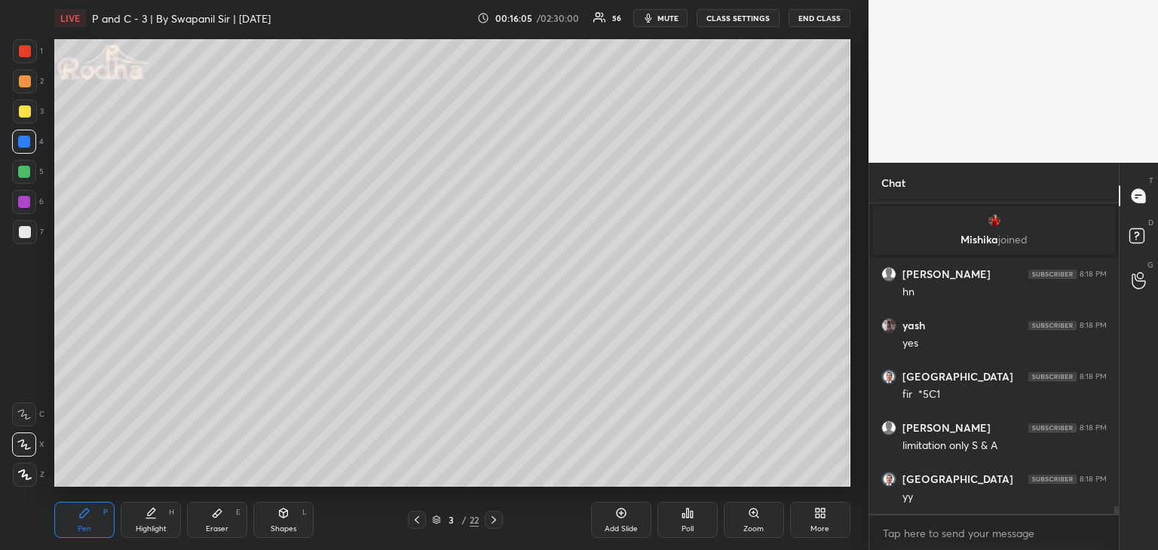
scroll to position [12566, 0]
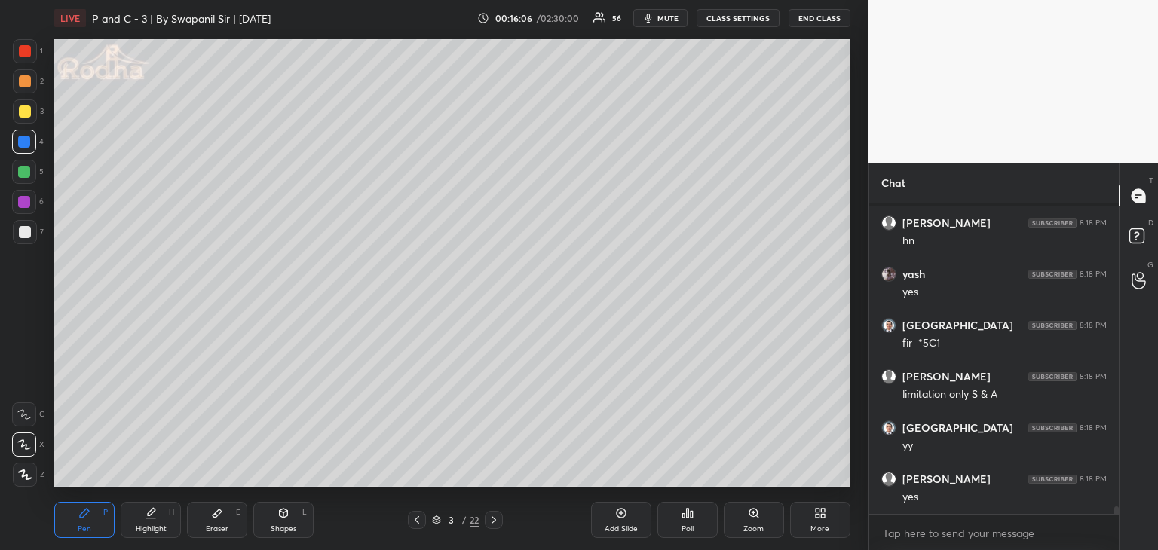
click at [23, 206] on div at bounding box center [24, 202] width 12 height 12
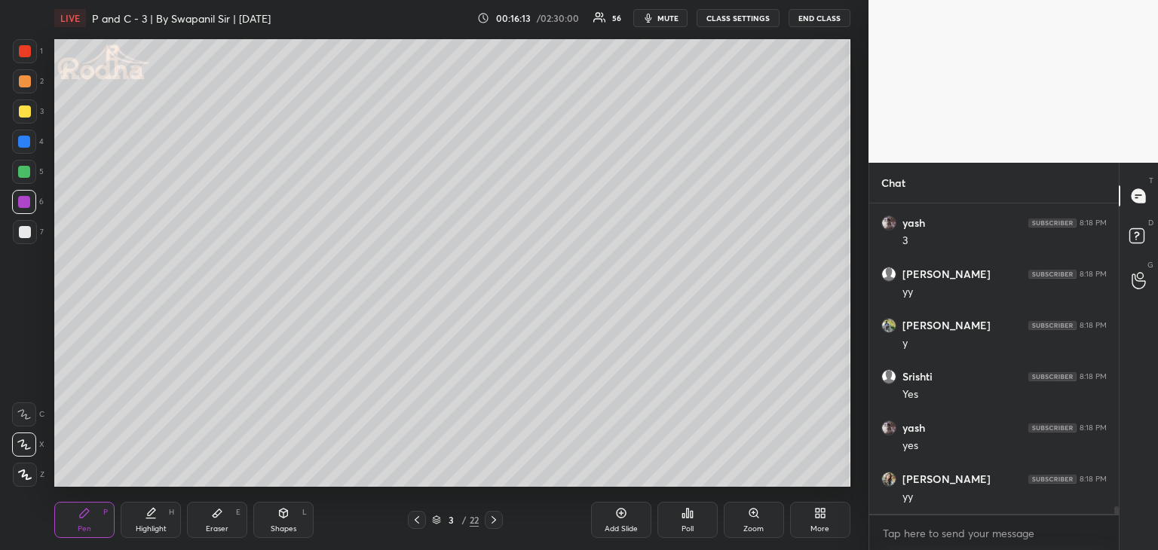
scroll to position [12976, 0]
click at [26, 145] on div at bounding box center [24, 142] width 12 height 12
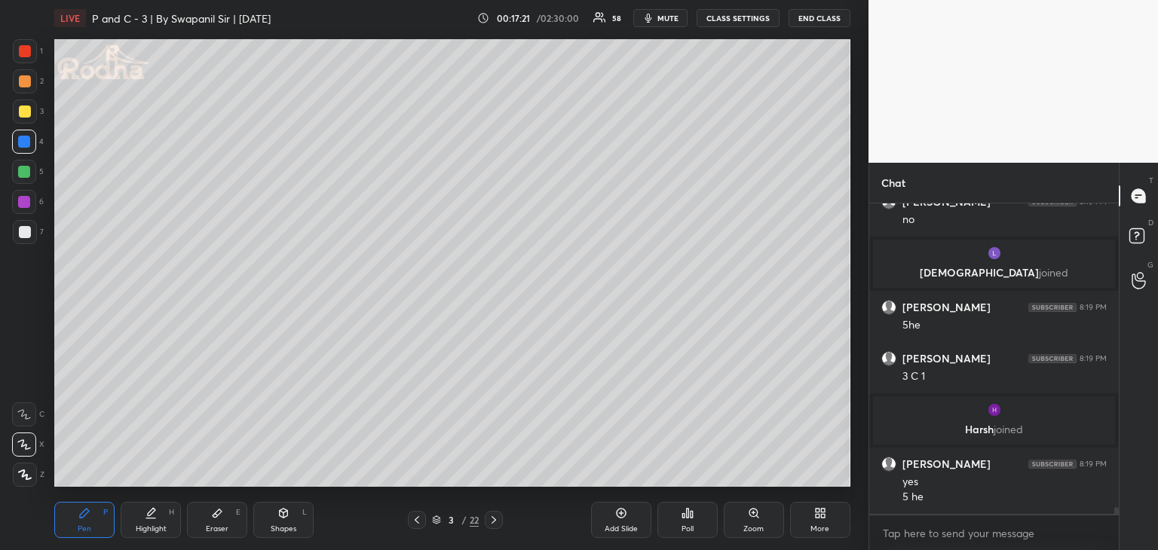
scroll to position [14231, 0]
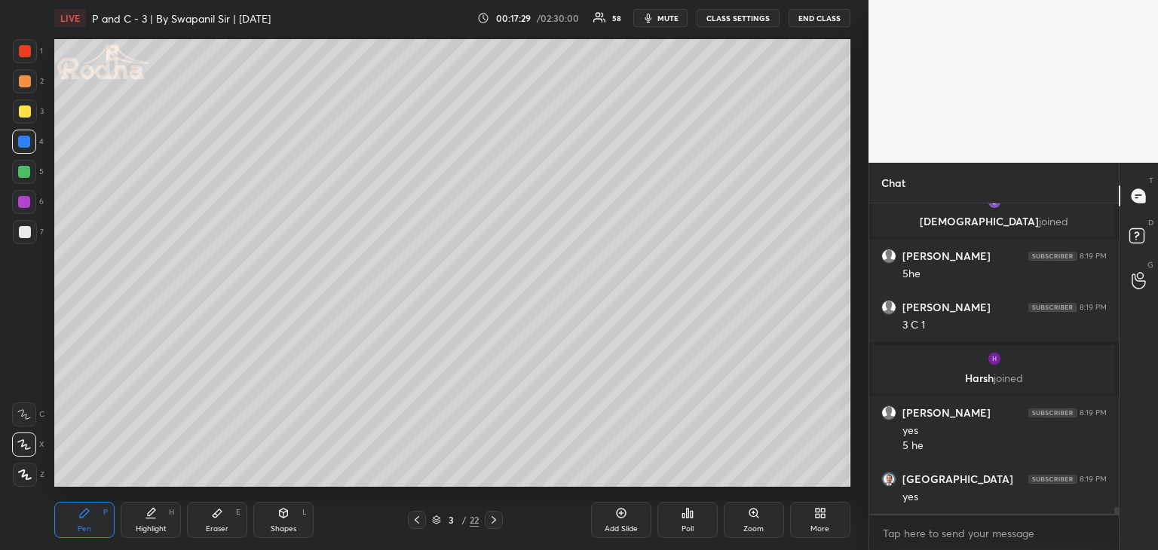
drag, startPoint x: 29, startPoint y: 205, endPoint x: 48, endPoint y: 228, distance: 30.0
click at [28, 206] on div at bounding box center [24, 202] width 12 height 12
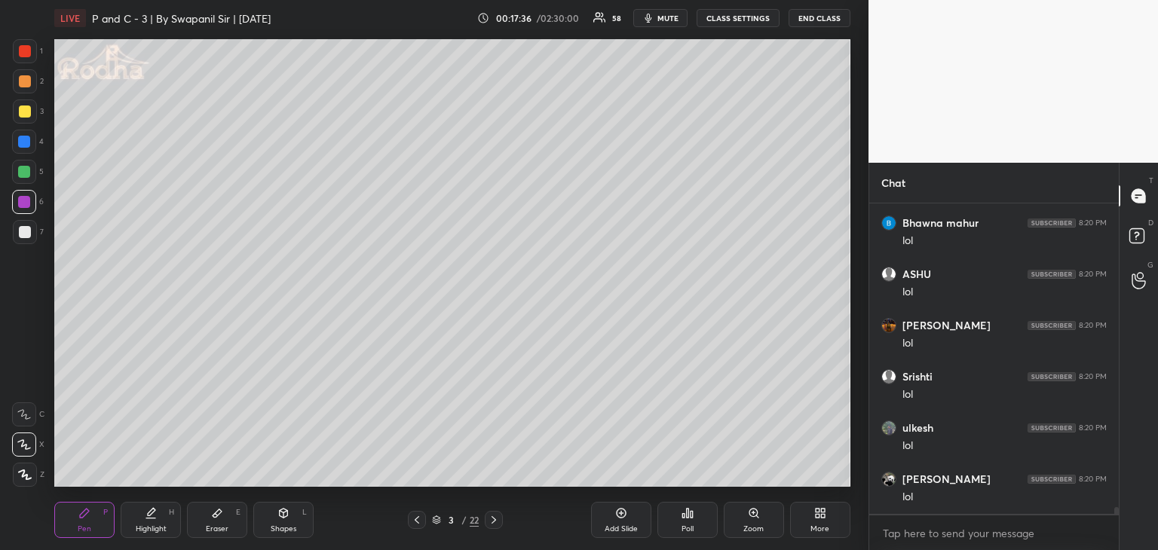
scroll to position [14641, 0]
click at [23, 146] on div at bounding box center [24, 142] width 12 height 12
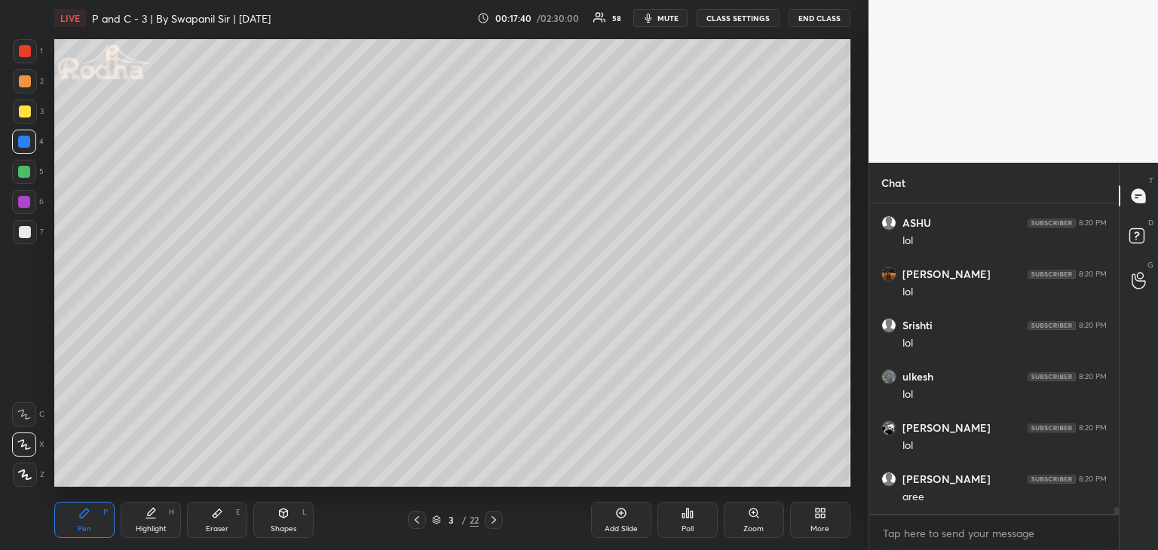
click at [29, 198] on div at bounding box center [24, 202] width 12 height 12
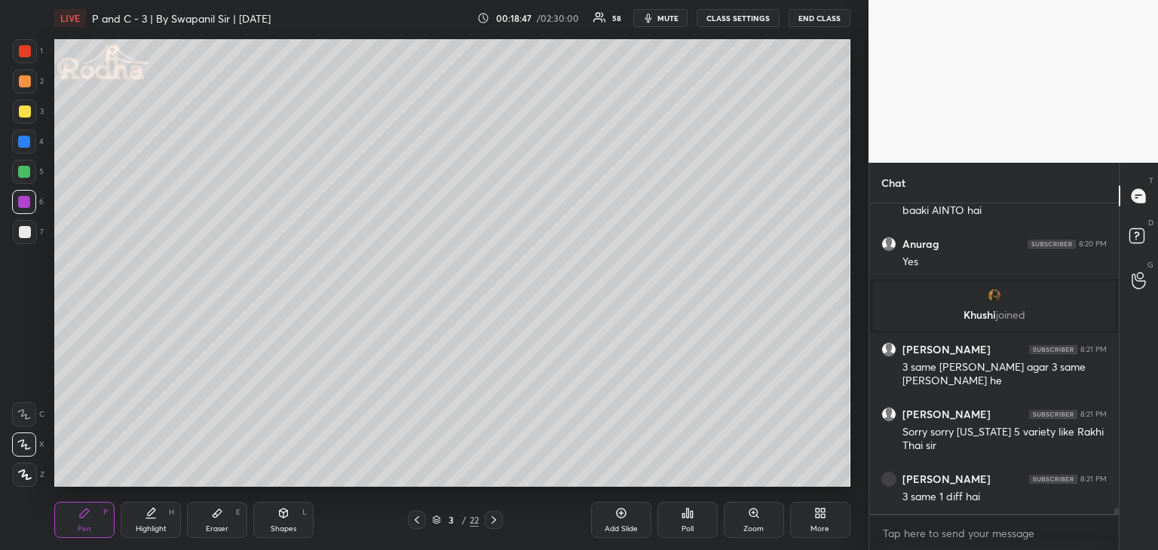
scroll to position [14934, 0]
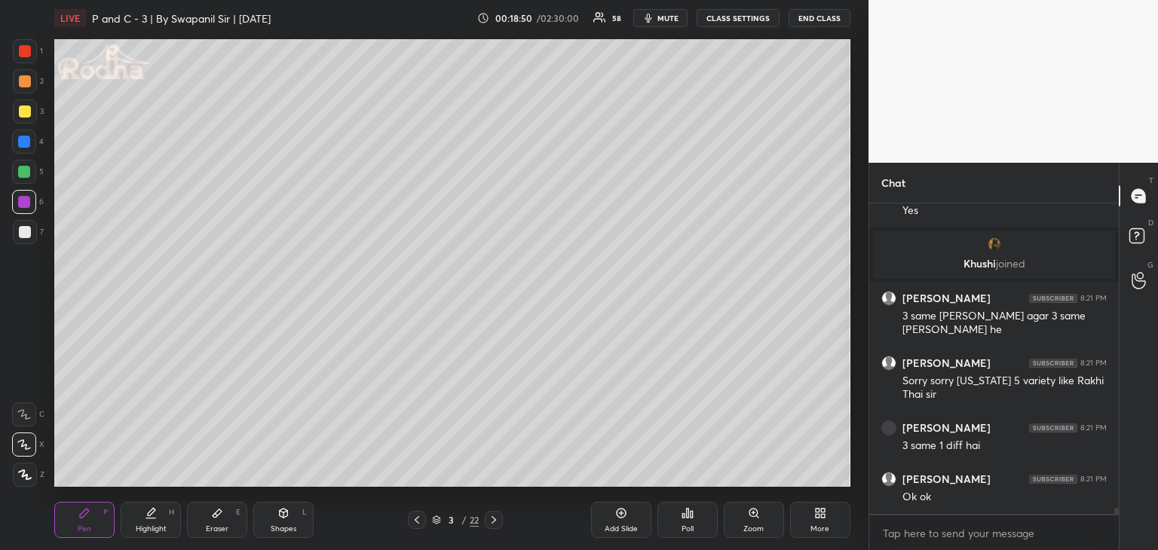
click at [226, 521] on div "Eraser E" at bounding box center [217, 520] width 60 height 36
drag, startPoint x: 21, startPoint y: 485, endPoint x: 50, endPoint y: 473, distance: 30.8
click at [24, 482] on div at bounding box center [24, 475] width 24 height 24
click at [71, 525] on div "Pen P" at bounding box center [84, 520] width 60 height 36
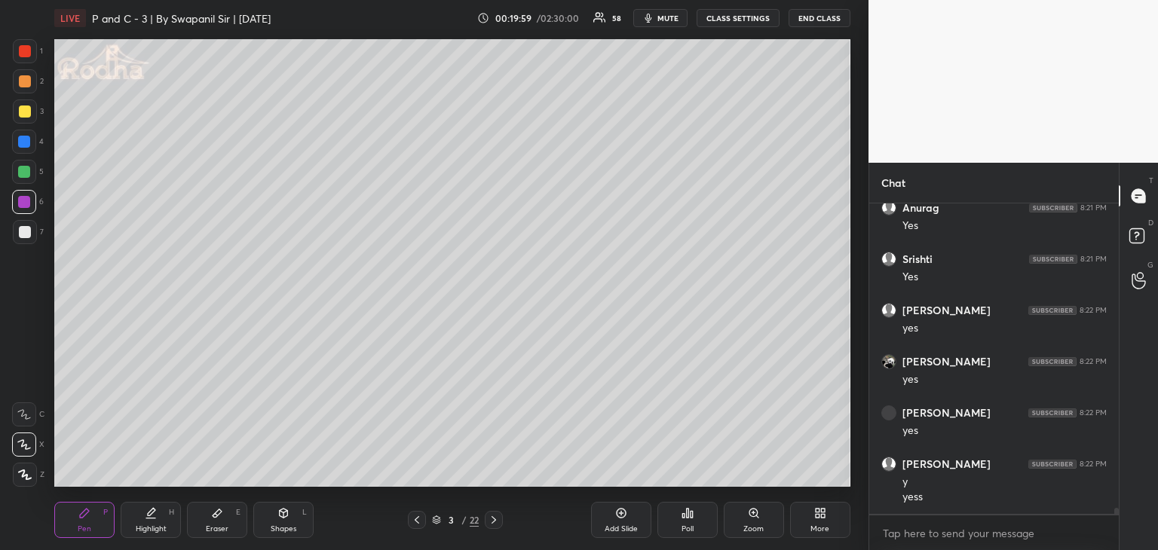
scroll to position [15425, 0]
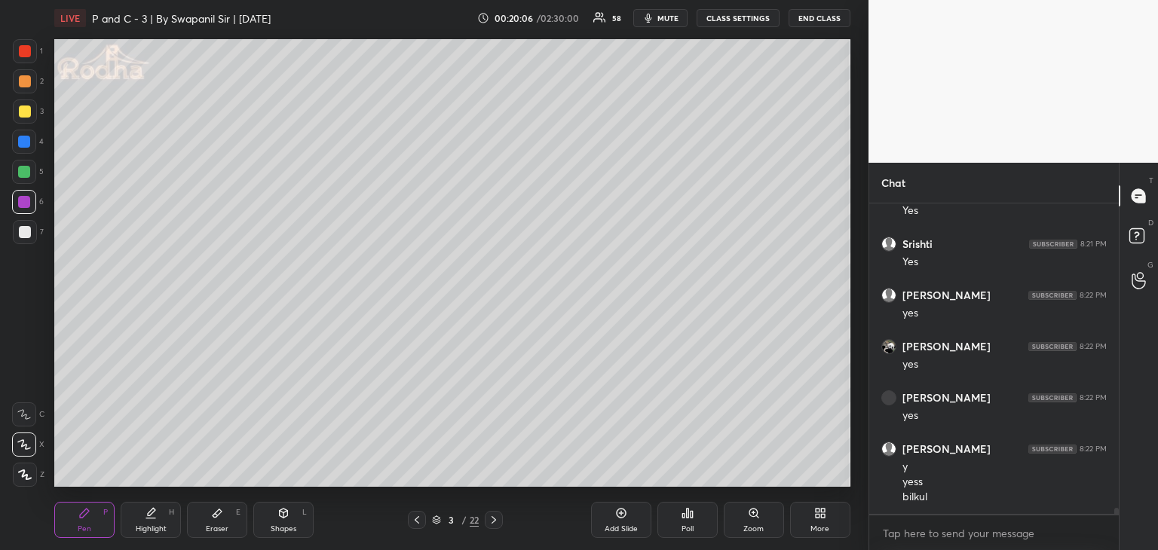
click at [228, 519] on div "Eraser E" at bounding box center [217, 520] width 60 height 36
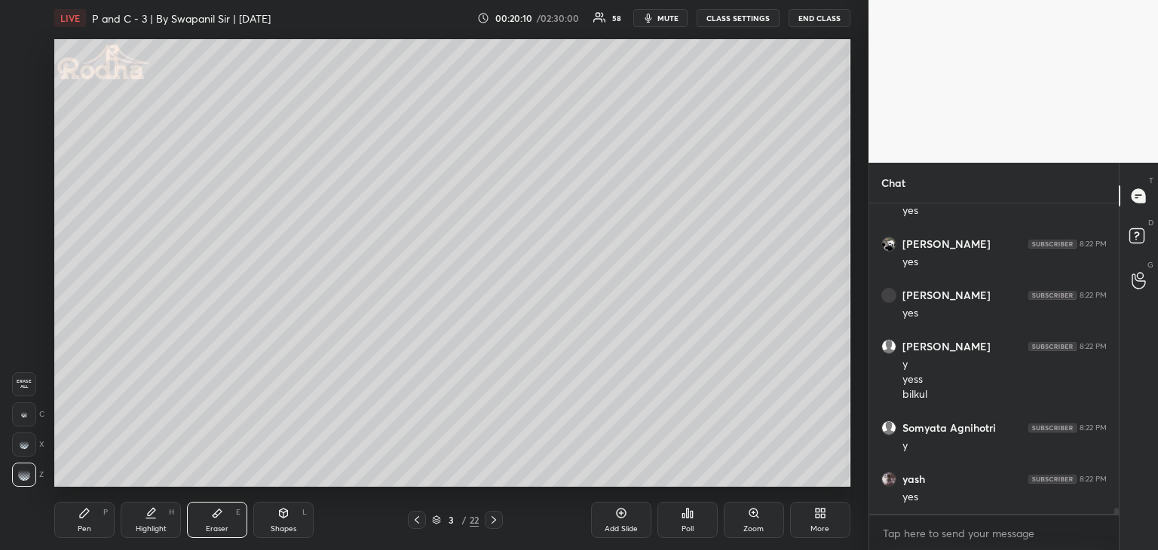
scroll to position [15579, 0]
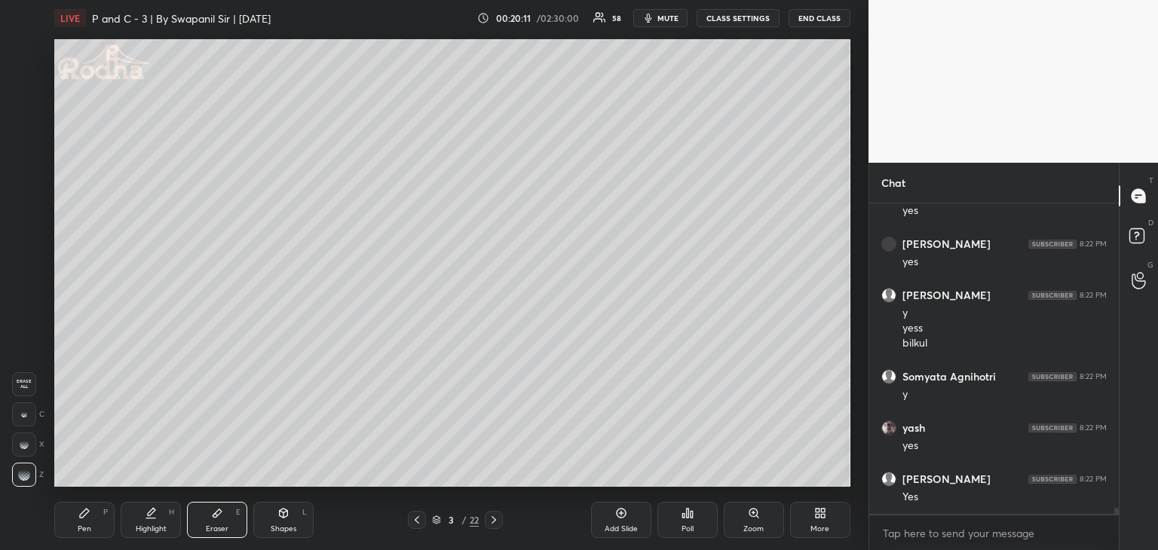
click at [73, 539] on div "Pen P Highlight H Eraser E Shapes L 3 / 22 Add Slide Poll Zoom More" at bounding box center [452, 520] width 796 height 60
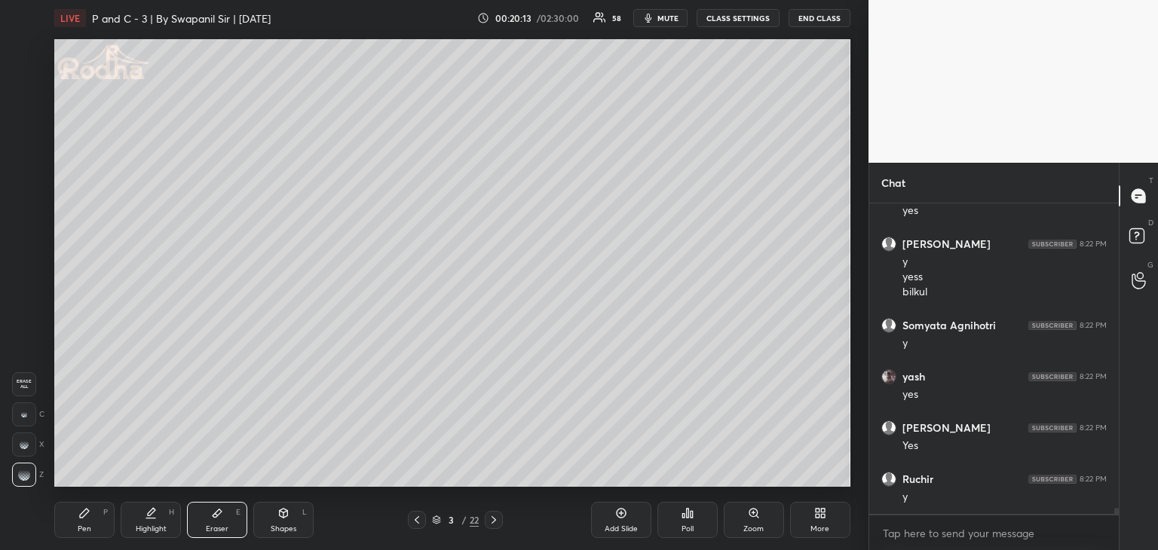
click at [93, 515] on div "Pen P" at bounding box center [84, 520] width 60 height 36
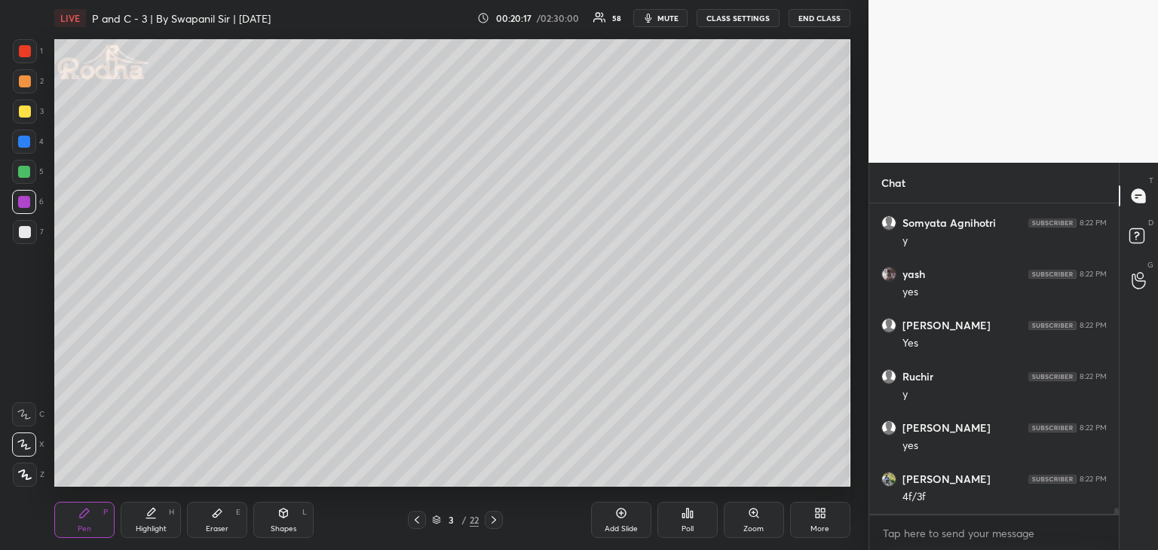
scroll to position [15784, 0]
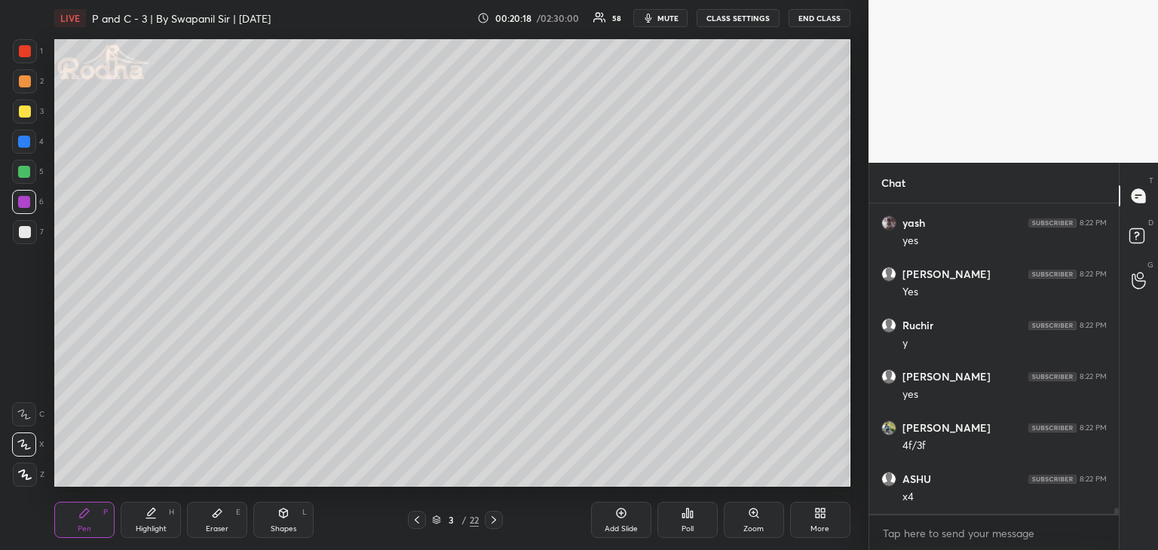
drag, startPoint x: 26, startPoint y: 143, endPoint x: 50, endPoint y: 153, distance: 26.7
click at [25, 142] on div at bounding box center [24, 142] width 12 height 12
click at [285, 523] on div "Shapes L" at bounding box center [283, 520] width 60 height 36
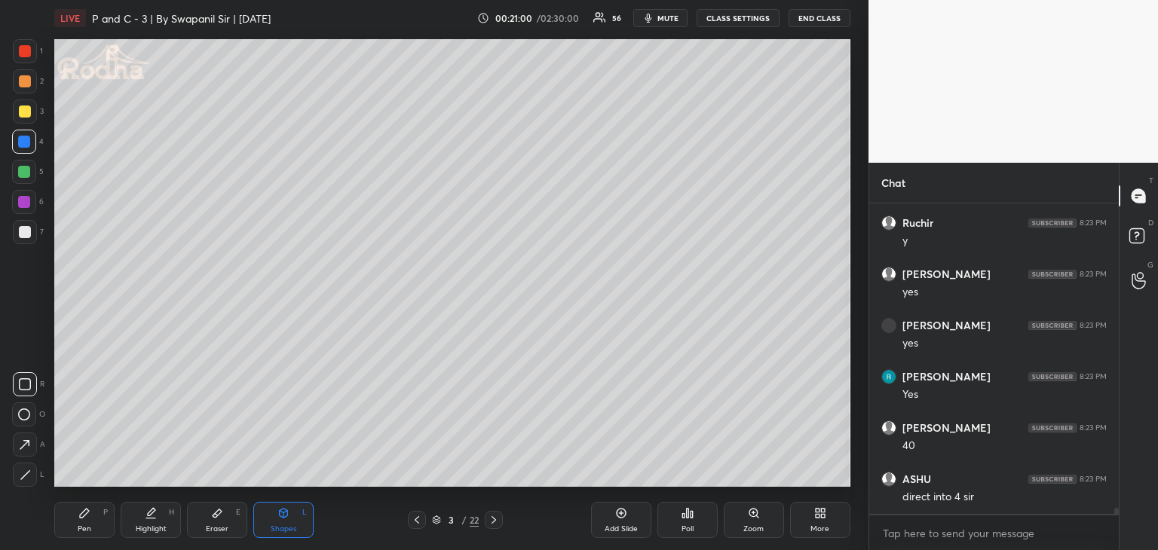
click at [212, 514] on div "Eraser E" at bounding box center [217, 520] width 60 height 36
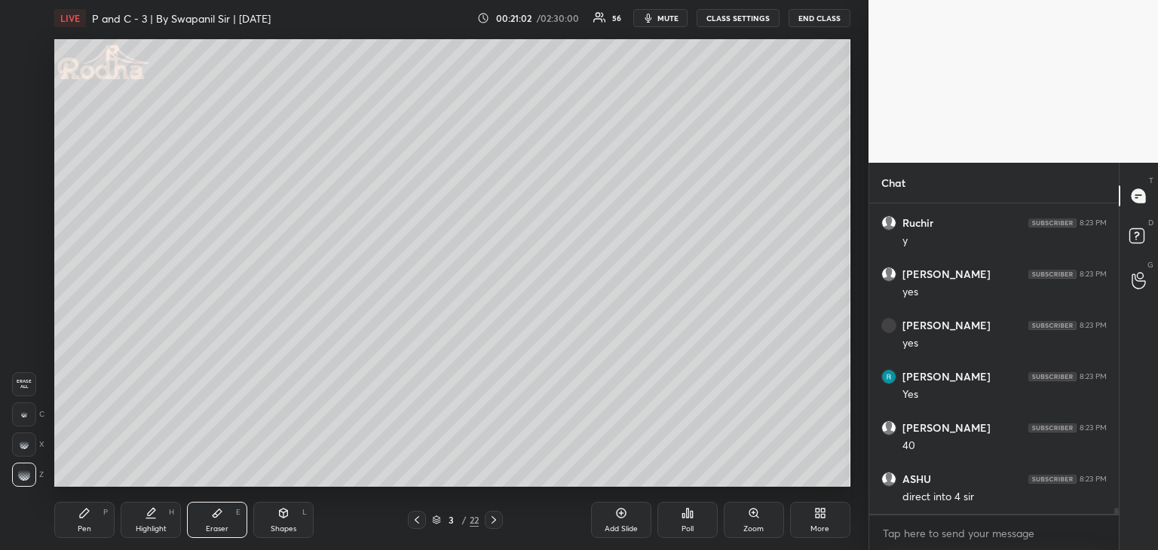
click at [69, 512] on div "Pen P" at bounding box center [84, 520] width 60 height 36
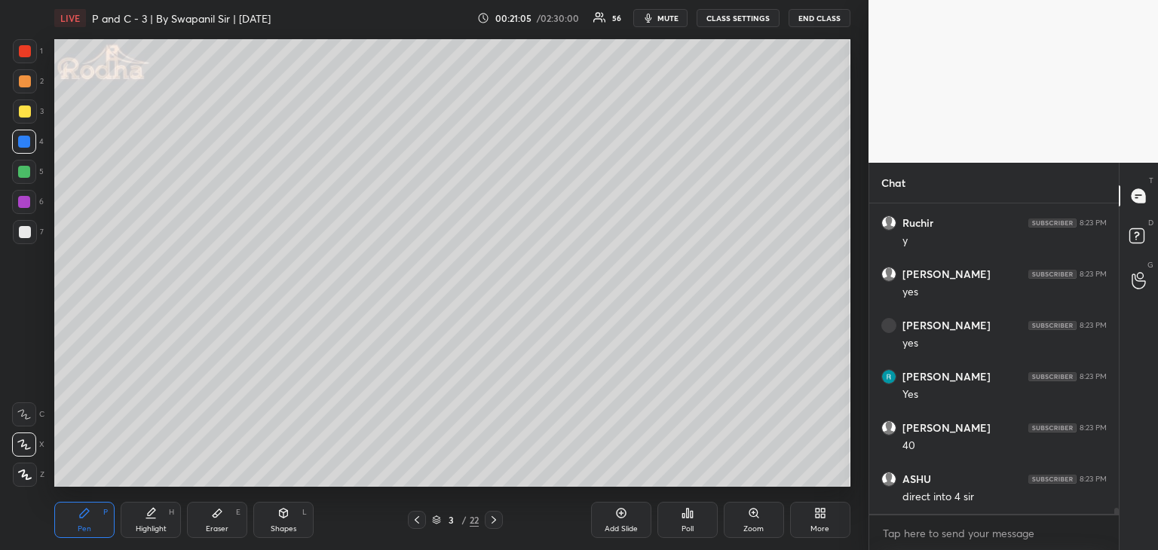
scroll to position [16552, 0]
drag, startPoint x: 206, startPoint y: 520, endPoint x: 225, endPoint y: 521, distance: 18.1
click at [208, 520] on div "Eraser E" at bounding box center [217, 520] width 60 height 36
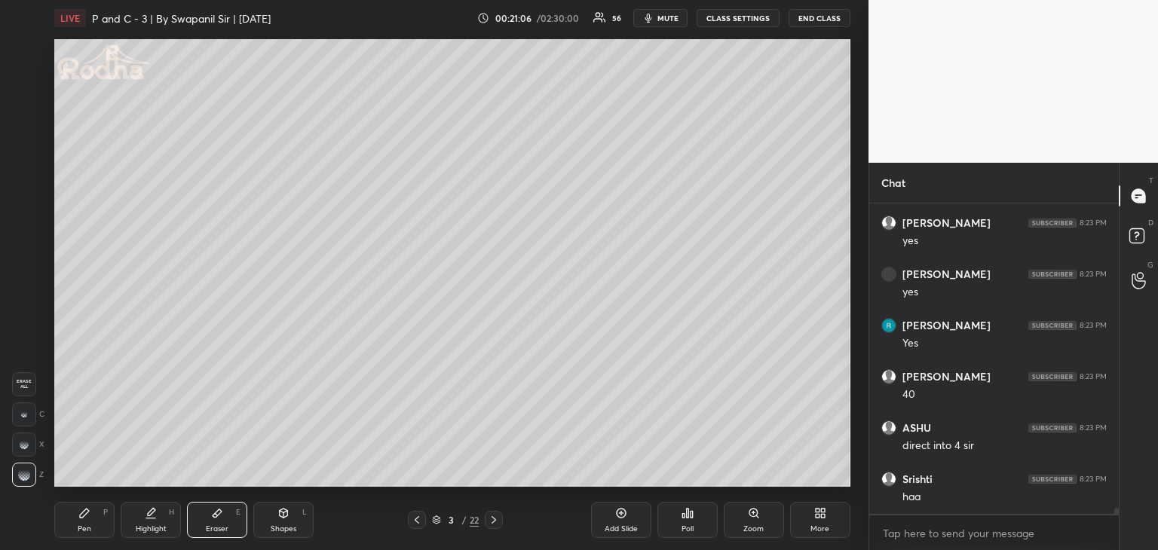
scroll to position [16604, 0]
click at [92, 518] on div "Pen P" at bounding box center [84, 520] width 60 height 36
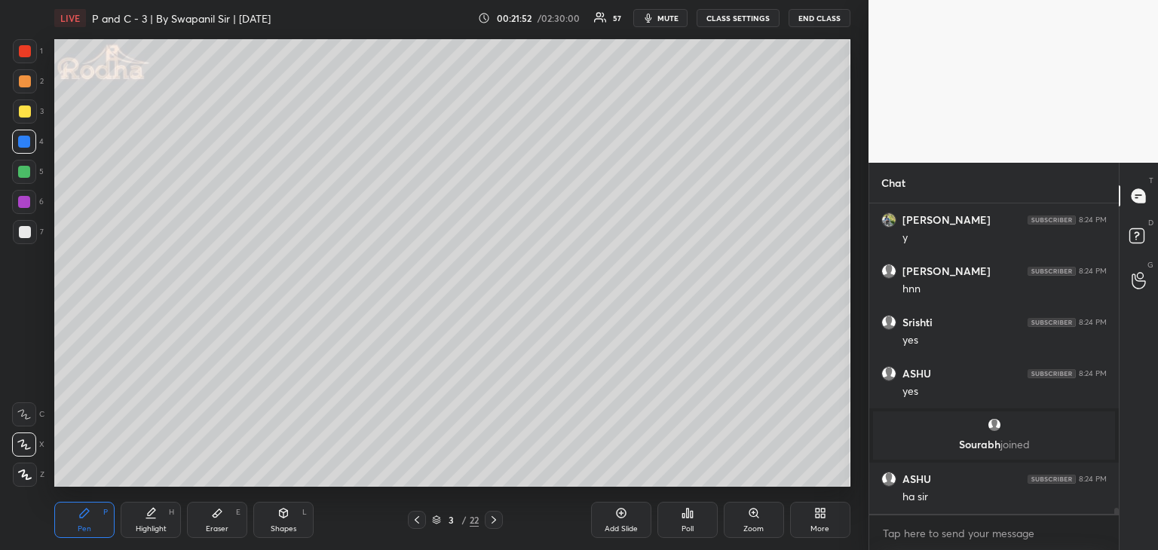
scroll to position [16394, 0]
click at [214, 526] on div "Eraser" at bounding box center [217, 529] width 23 height 8
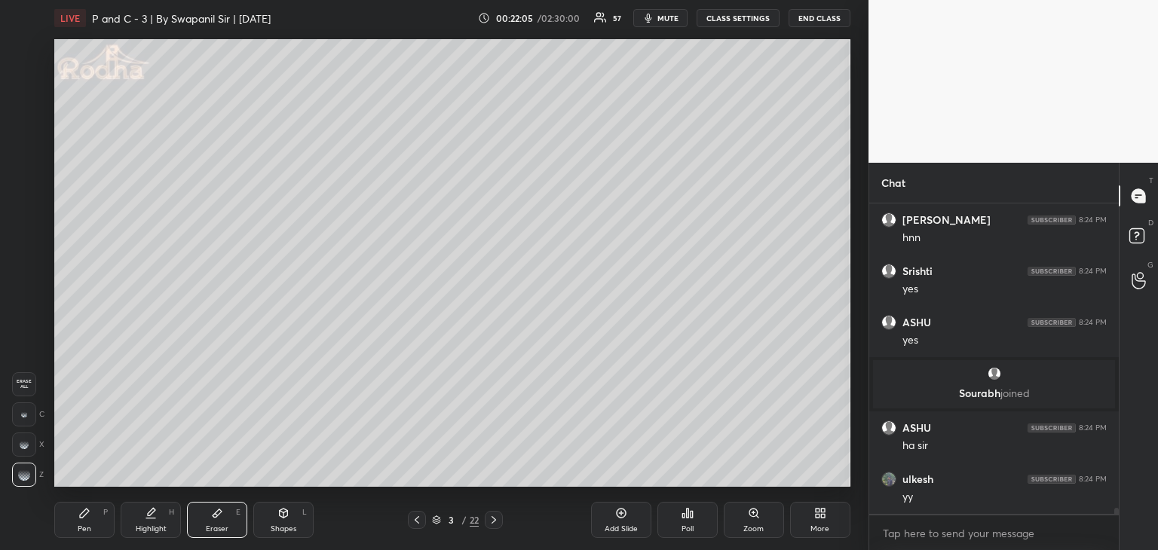
scroll to position [16497, 0]
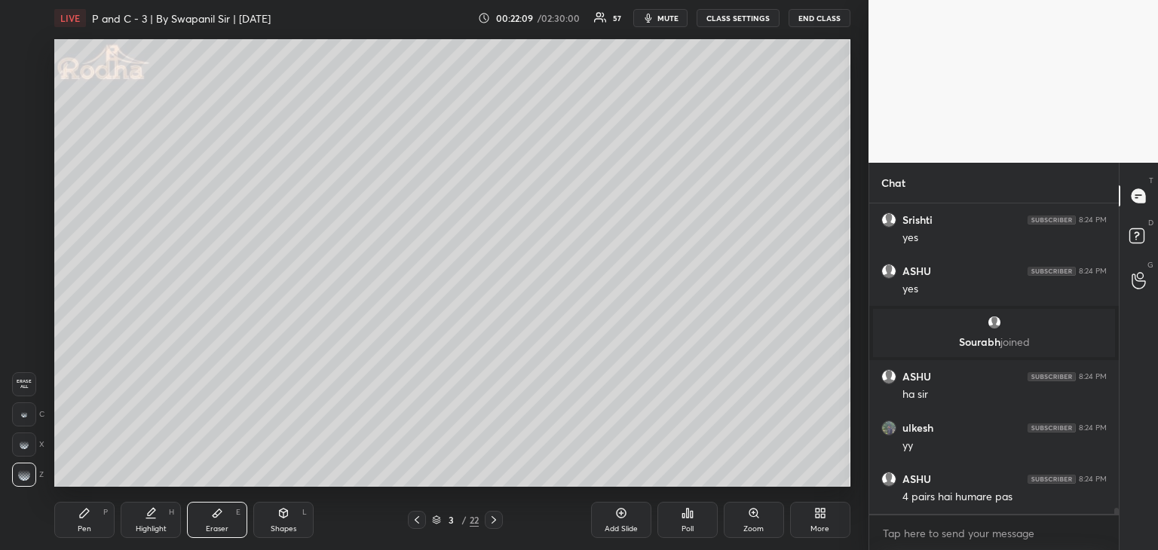
click at [84, 531] on div "Pen" at bounding box center [85, 529] width 14 height 8
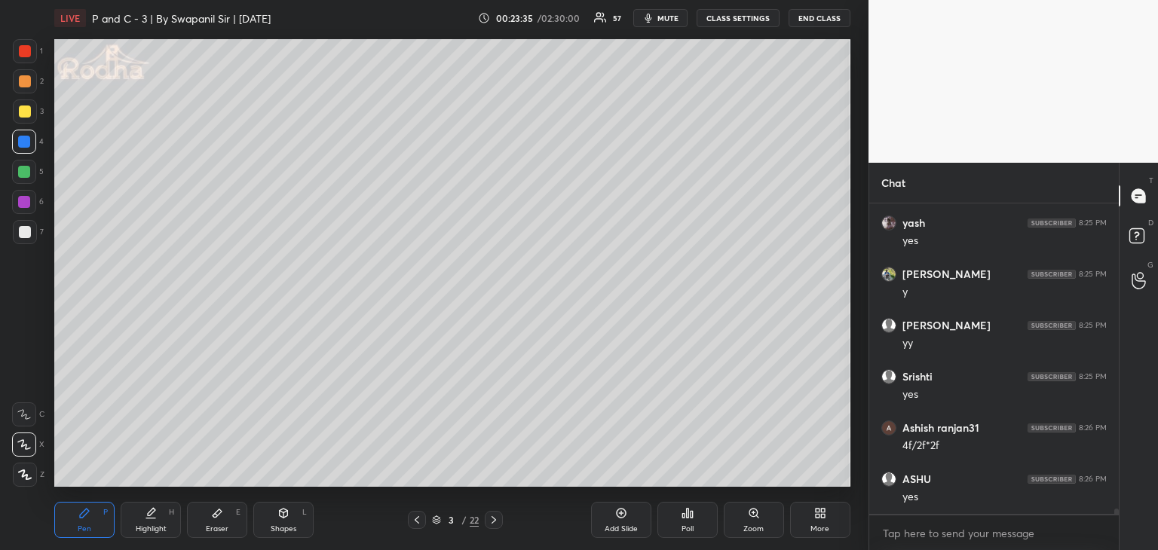
scroll to position [18305, 0]
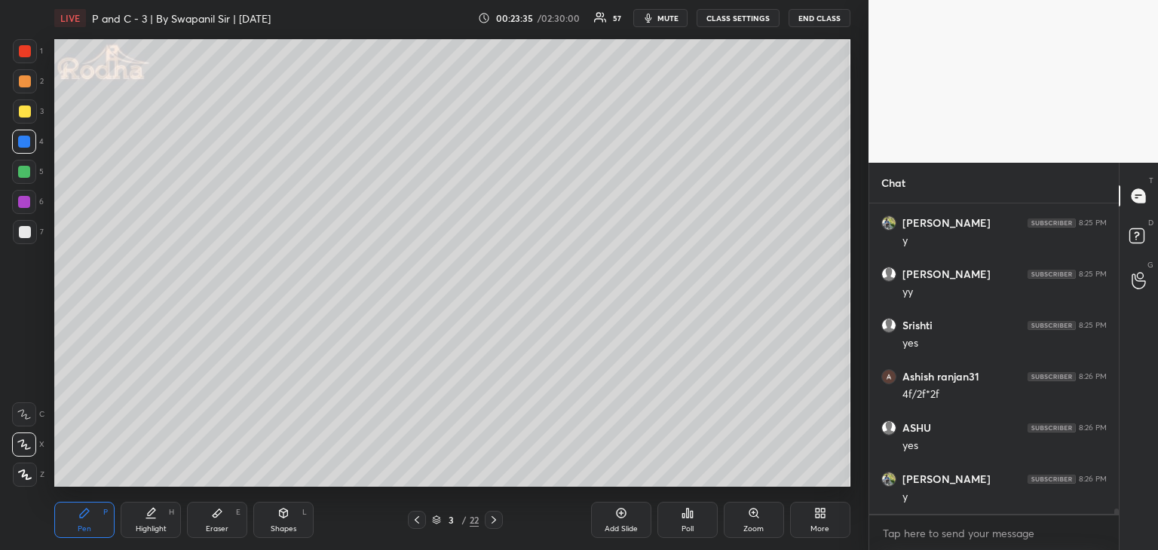
click at [221, 528] on div "Eraser" at bounding box center [217, 529] width 23 height 8
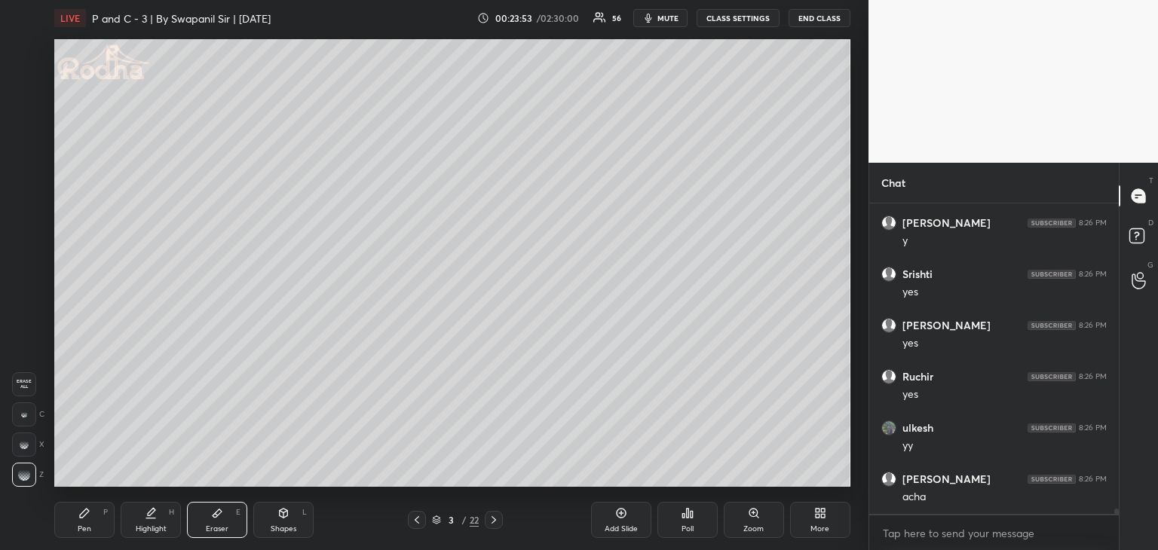
scroll to position [18679, 0]
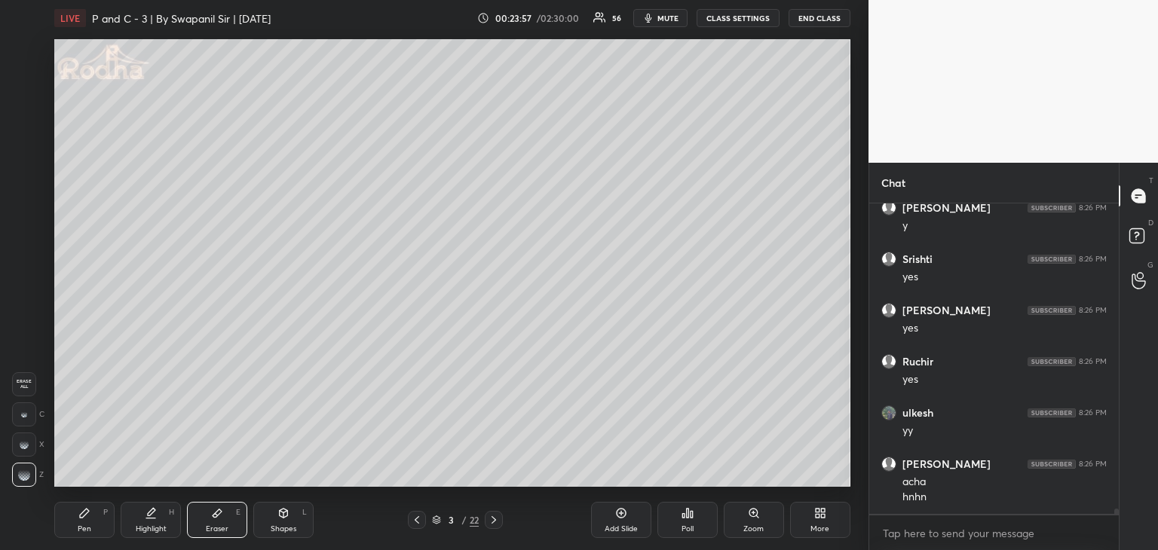
click at [71, 519] on div "Pen P" at bounding box center [84, 520] width 60 height 36
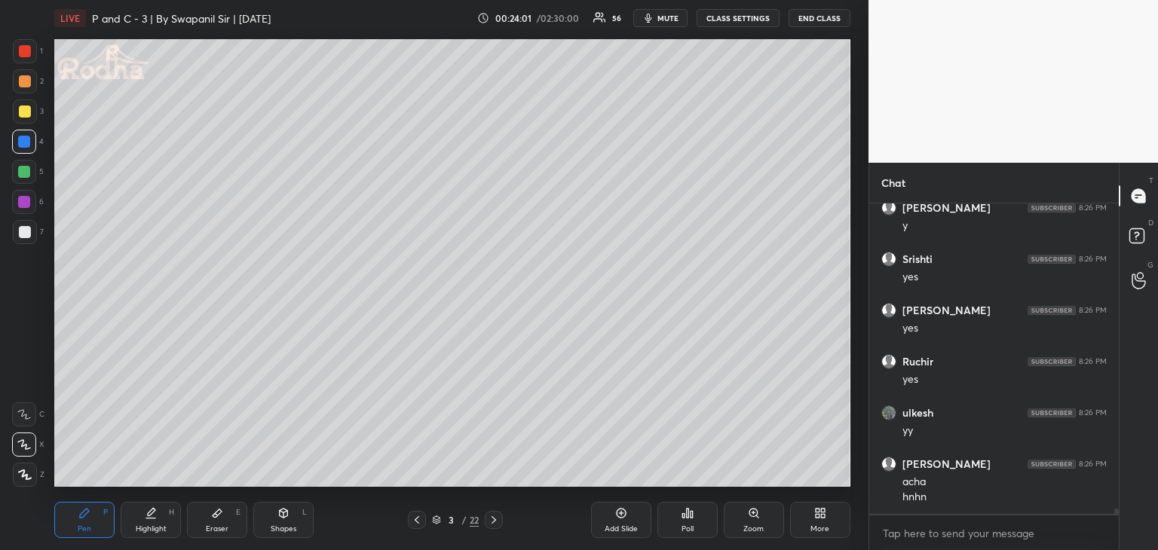
scroll to position [18694, 0]
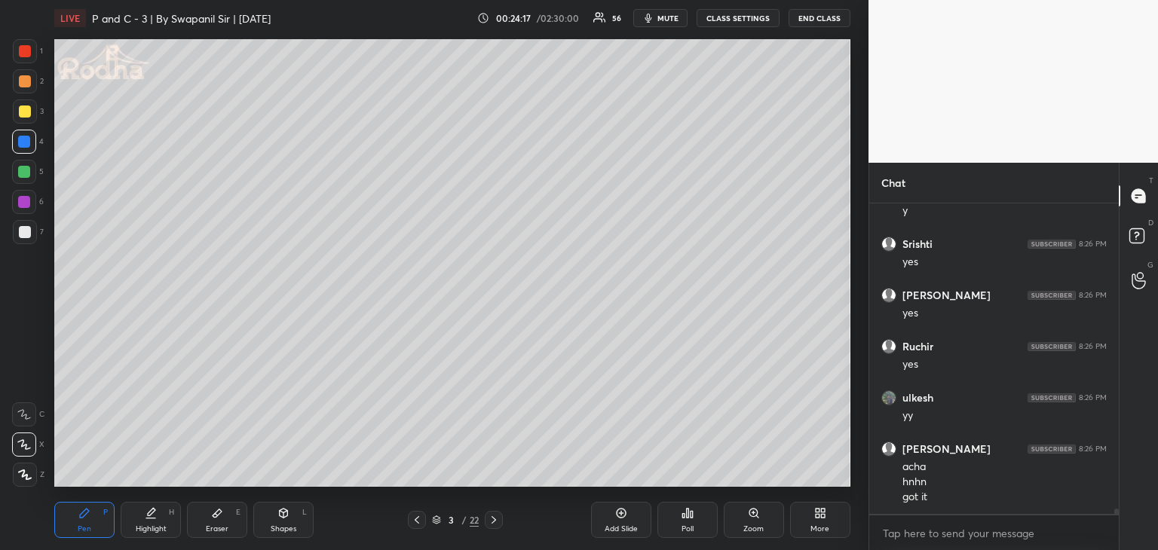
click at [207, 525] on div "Eraser" at bounding box center [217, 529] width 23 height 8
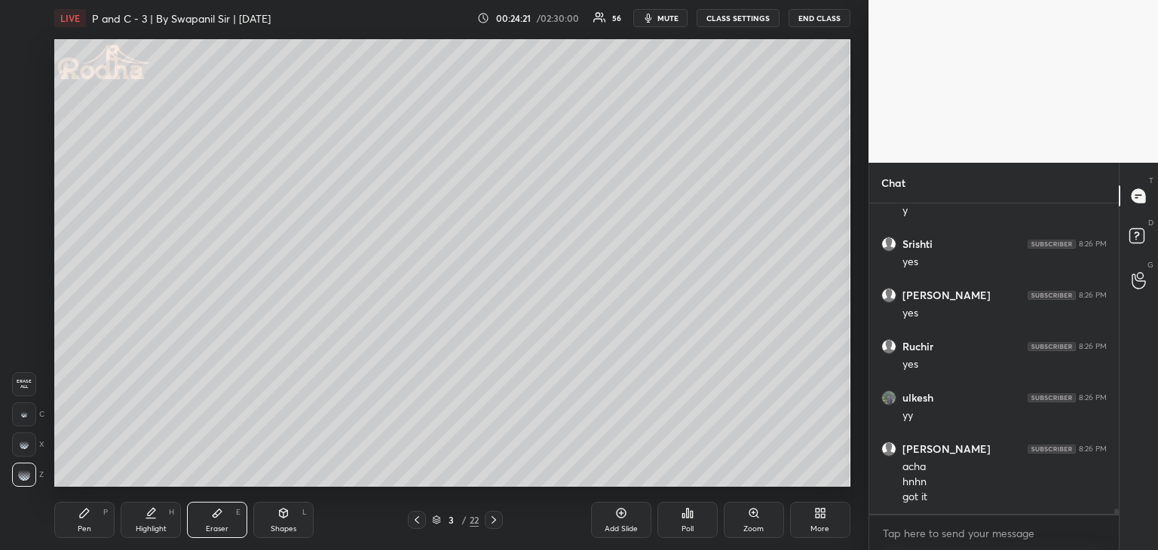
scroll to position [18709, 0]
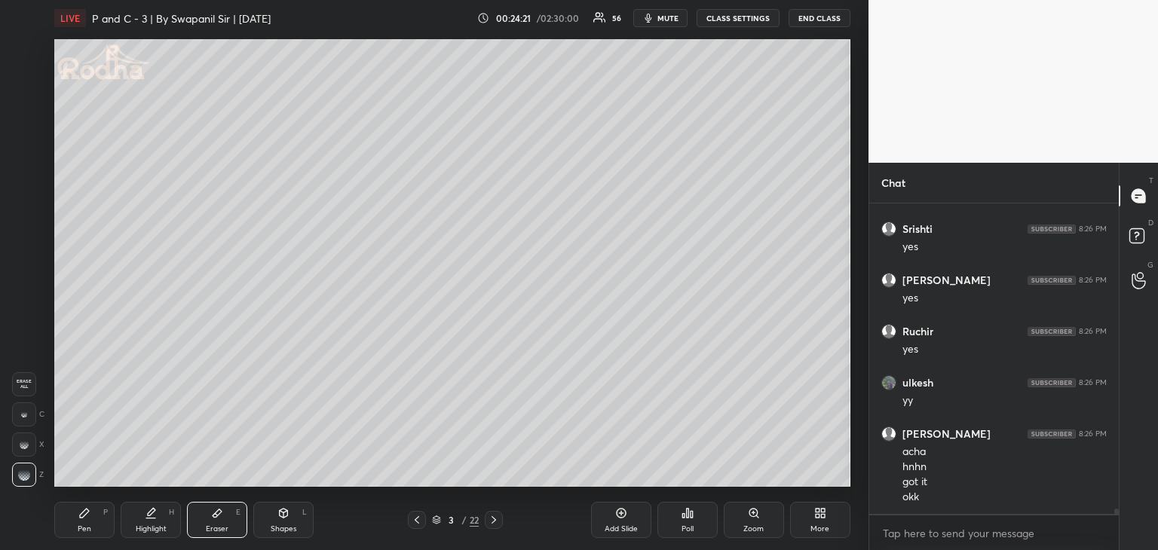
click at [75, 536] on div "Pen P" at bounding box center [84, 520] width 60 height 36
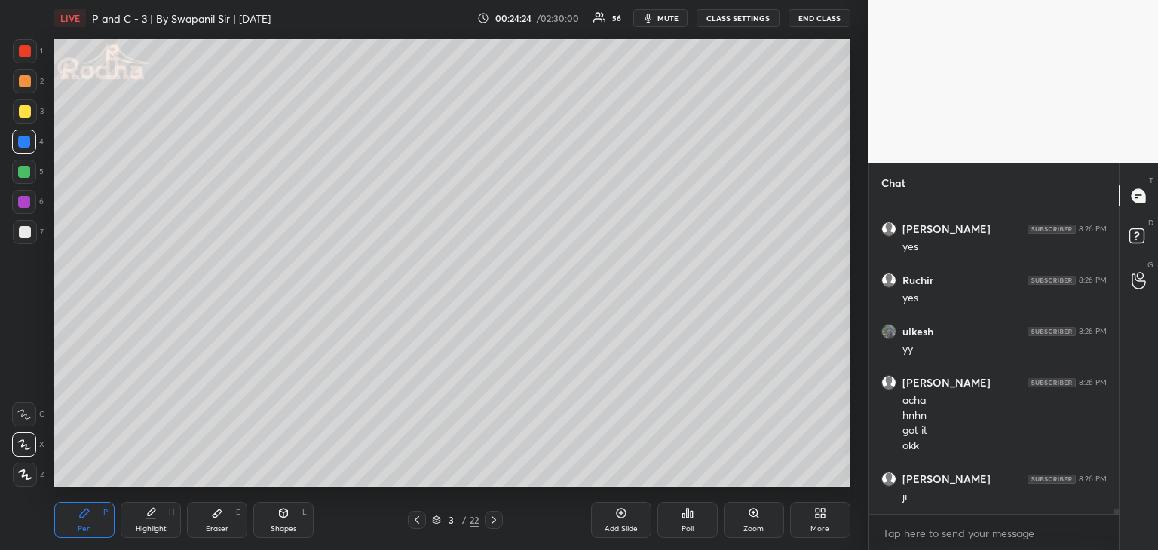
scroll to position [18812, 0]
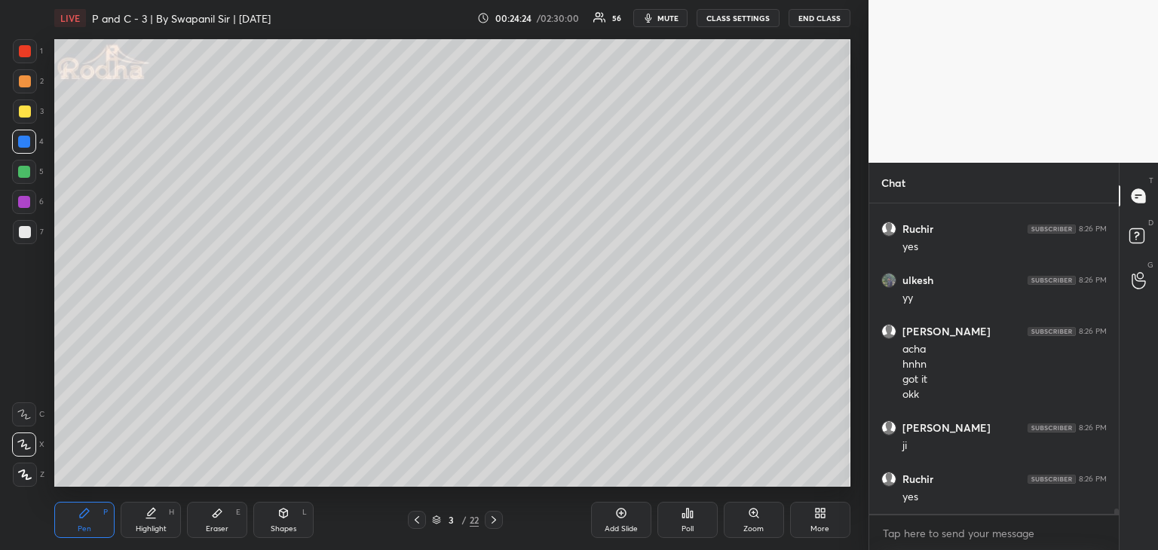
click at [220, 528] on div "Eraser" at bounding box center [217, 529] width 23 height 8
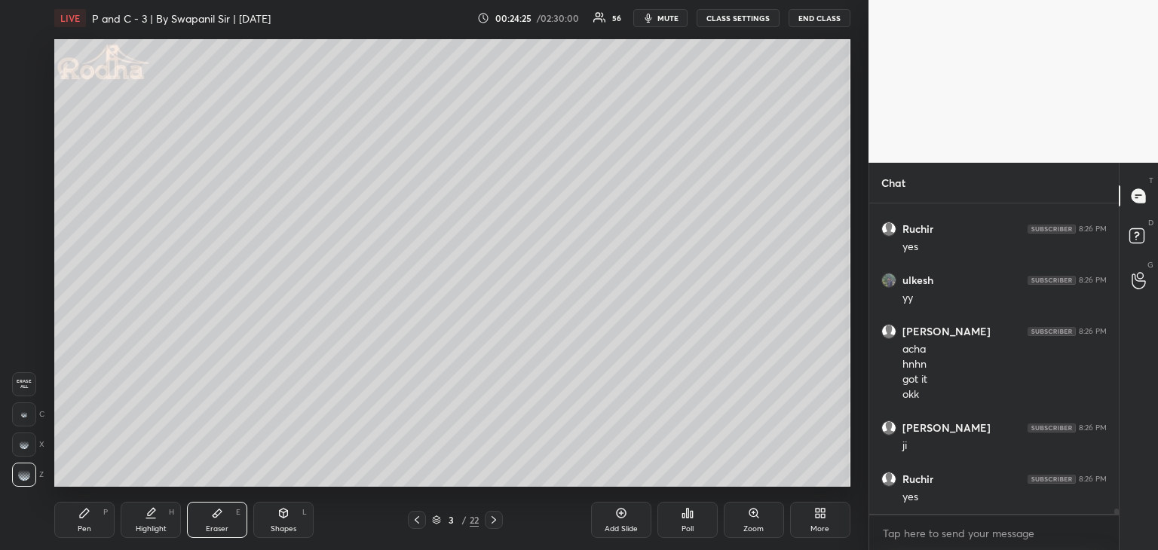
scroll to position [18863, 0]
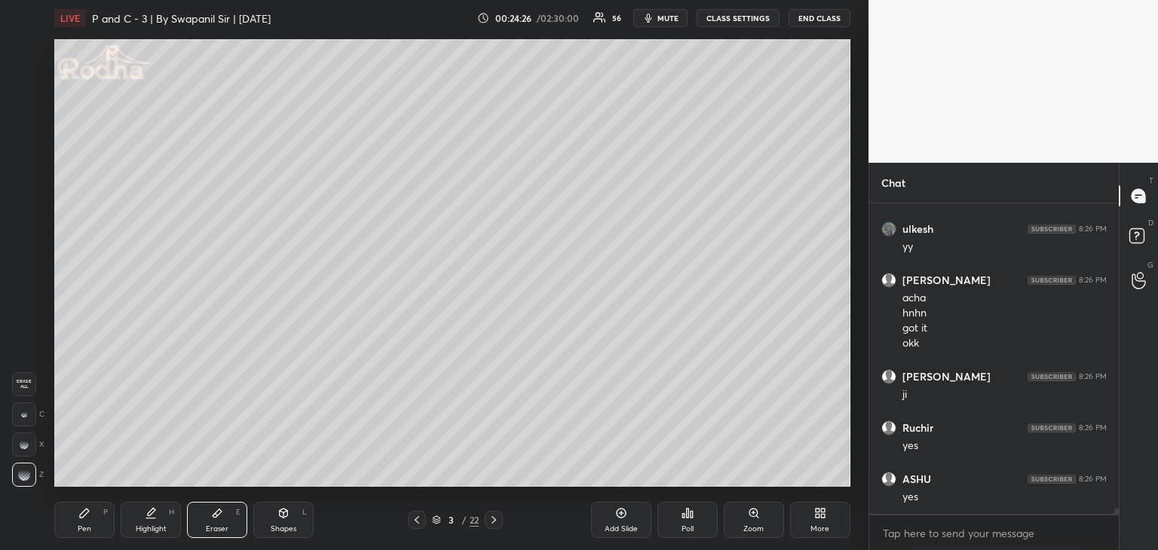
click at [78, 513] on icon at bounding box center [84, 513] width 12 height 12
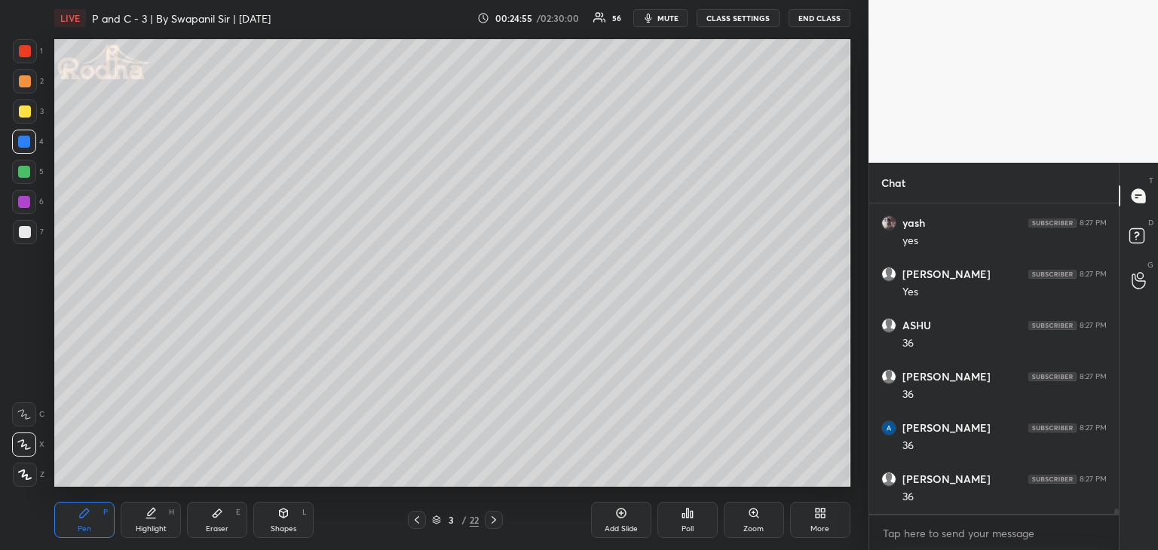
scroll to position [19324, 0]
click at [229, 518] on div "Eraser E" at bounding box center [217, 520] width 60 height 36
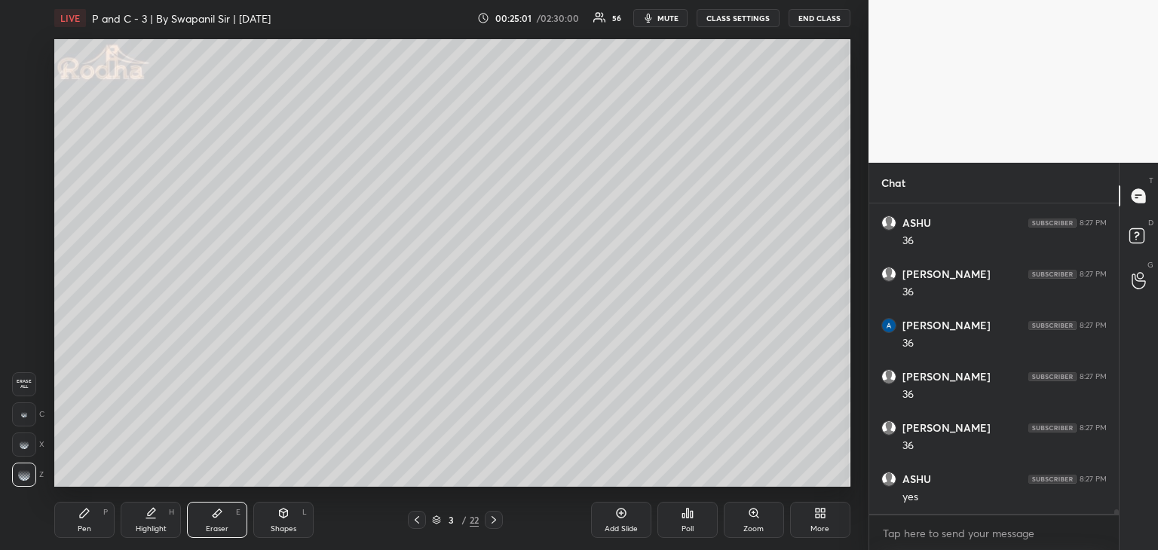
scroll to position [19427, 0]
click at [496, 528] on div at bounding box center [494, 520] width 18 height 18
click at [93, 523] on div "Pen P" at bounding box center [84, 520] width 60 height 36
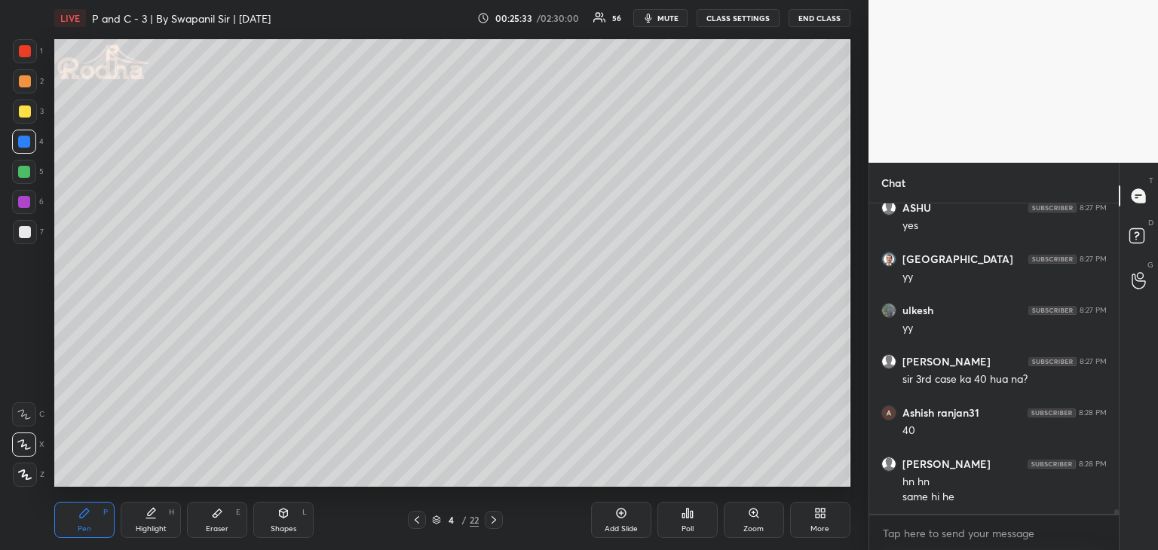
scroll to position [20057, 0]
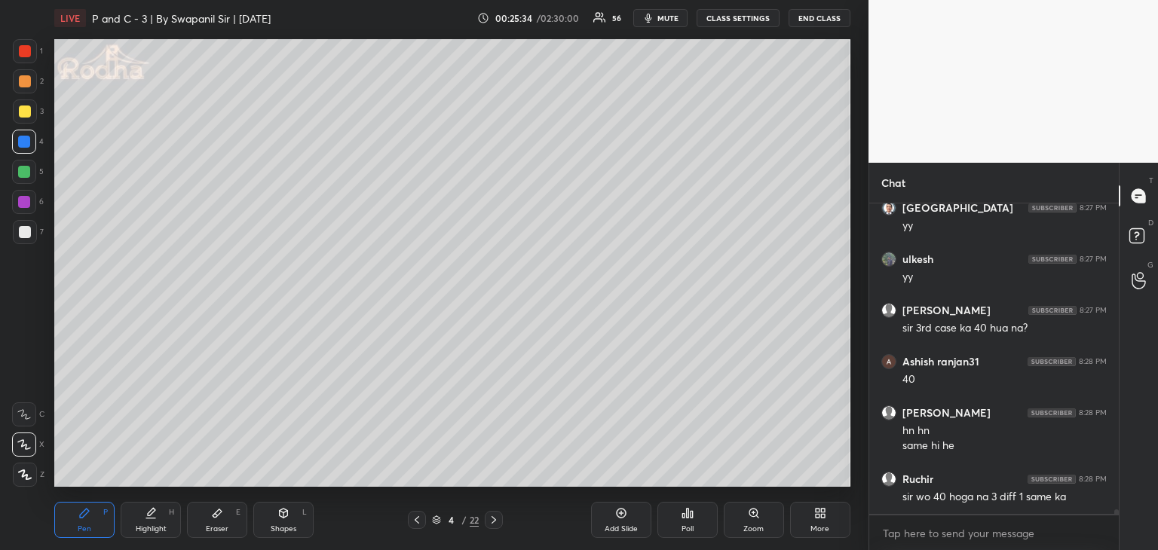
click at [411, 522] on icon at bounding box center [417, 520] width 12 height 12
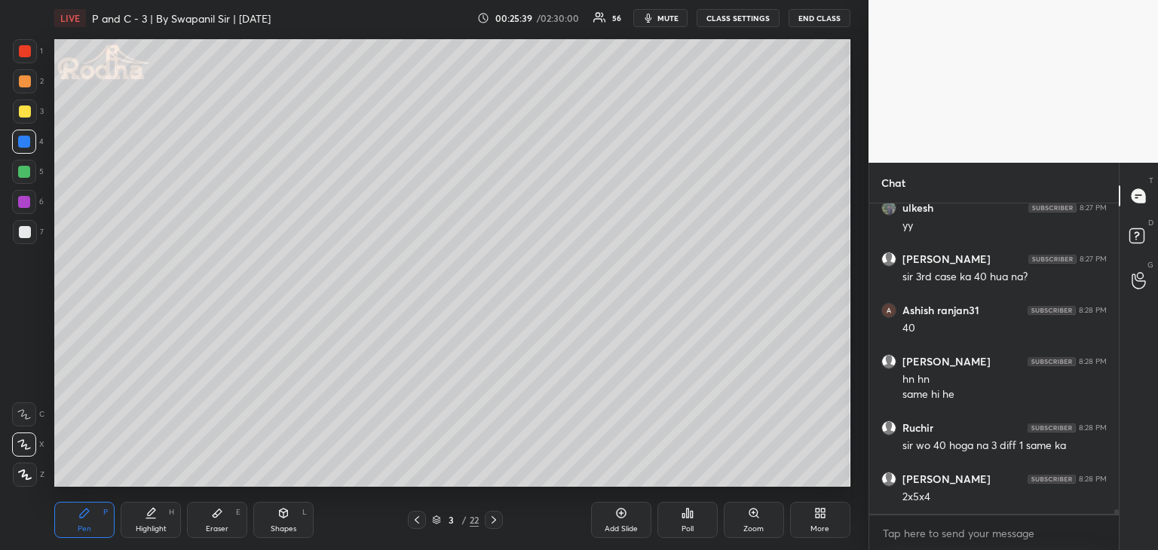
click at [227, 519] on div "Eraser E" at bounding box center [217, 520] width 60 height 36
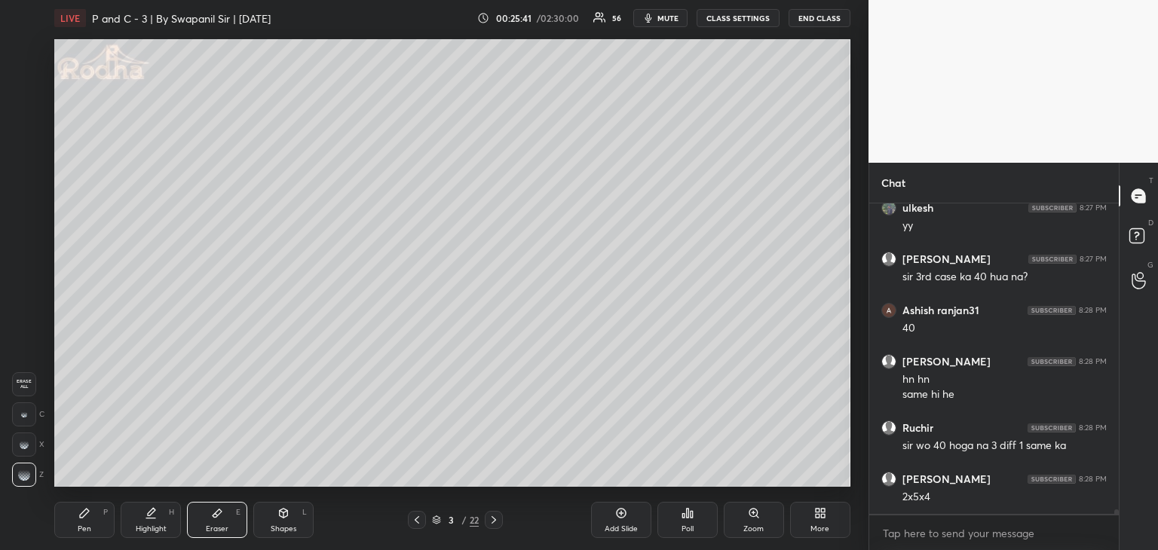
click at [84, 523] on div "Pen P" at bounding box center [84, 520] width 60 height 36
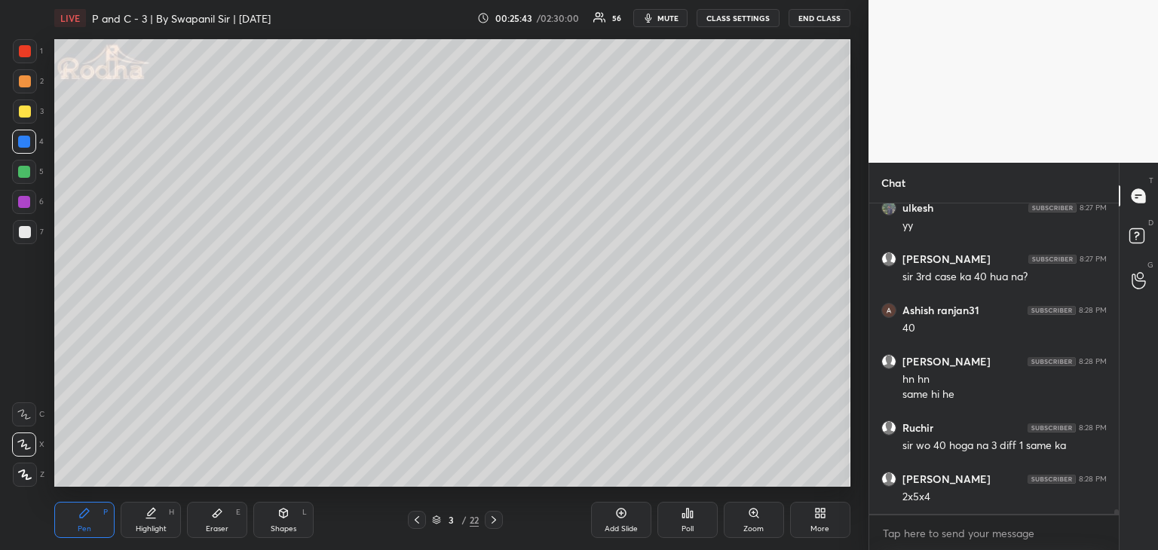
scroll to position [20159, 0]
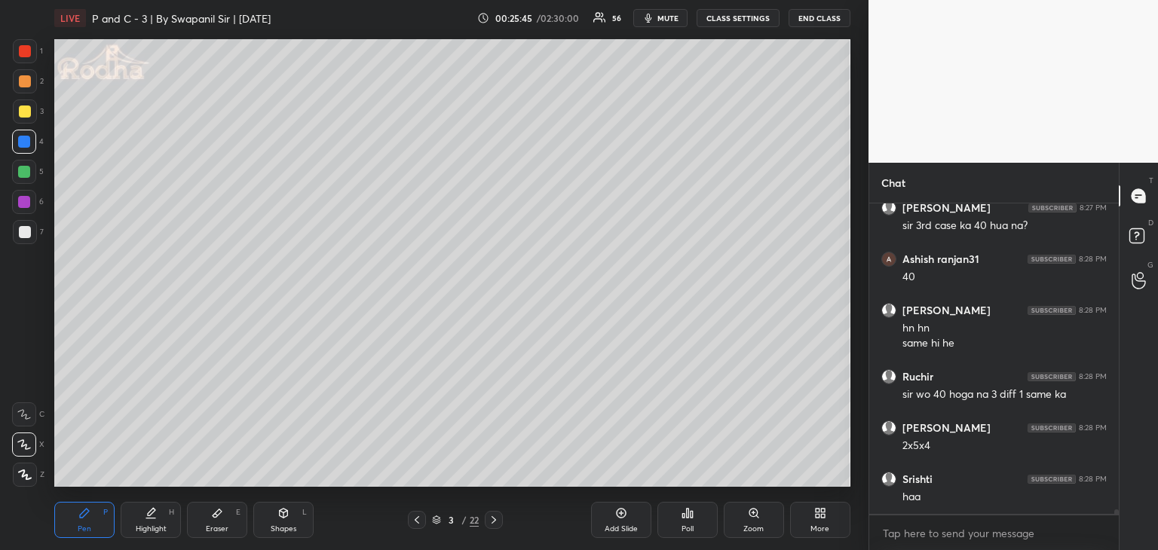
click at [497, 521] on icon at bounding box center [494, 520] width 12 height 12
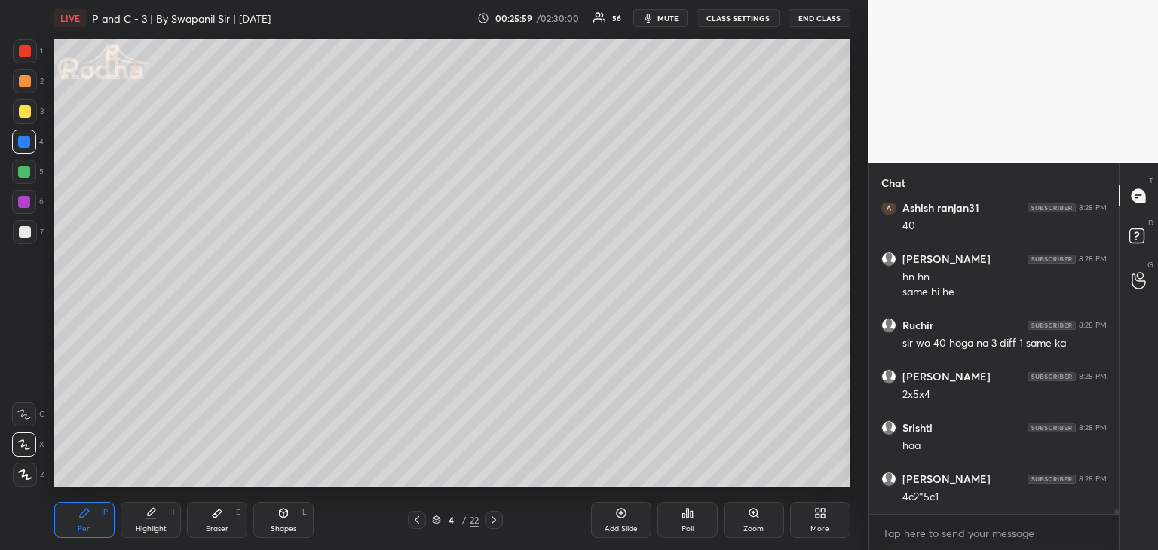
click at [414, 521] on icon at bounding box center [417, 520] width 12 height 12
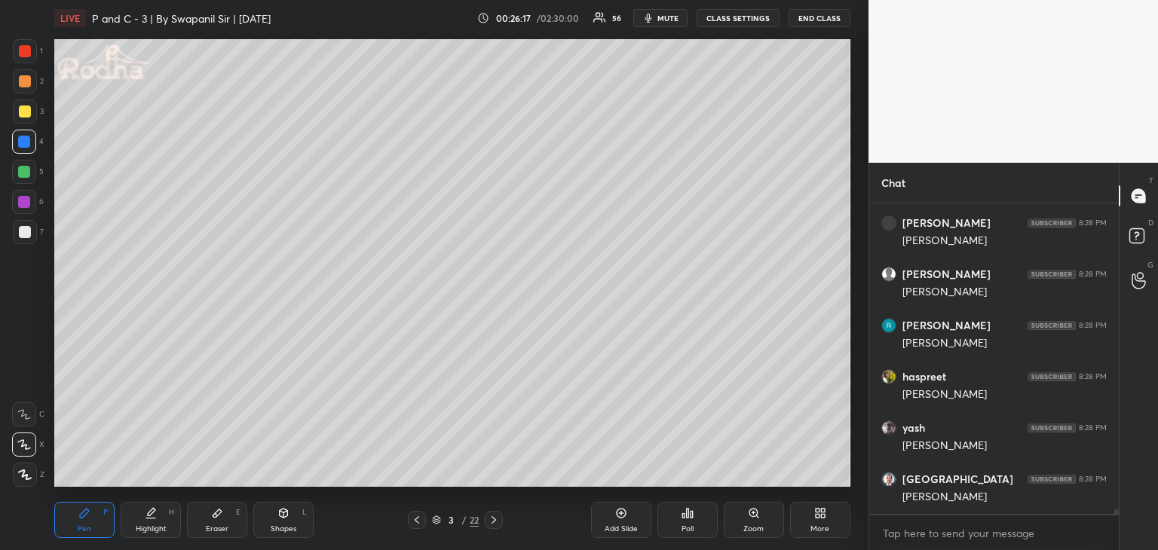
scroll to position [21133, 0]
drag, startPoint x: 498, startPoint y: 525, endPoint x: 509, endPoint y: 519, distance: 12.5
click at [503, 525] on div "3 / 22" at bounding box center [455, 520] width 130 height 18
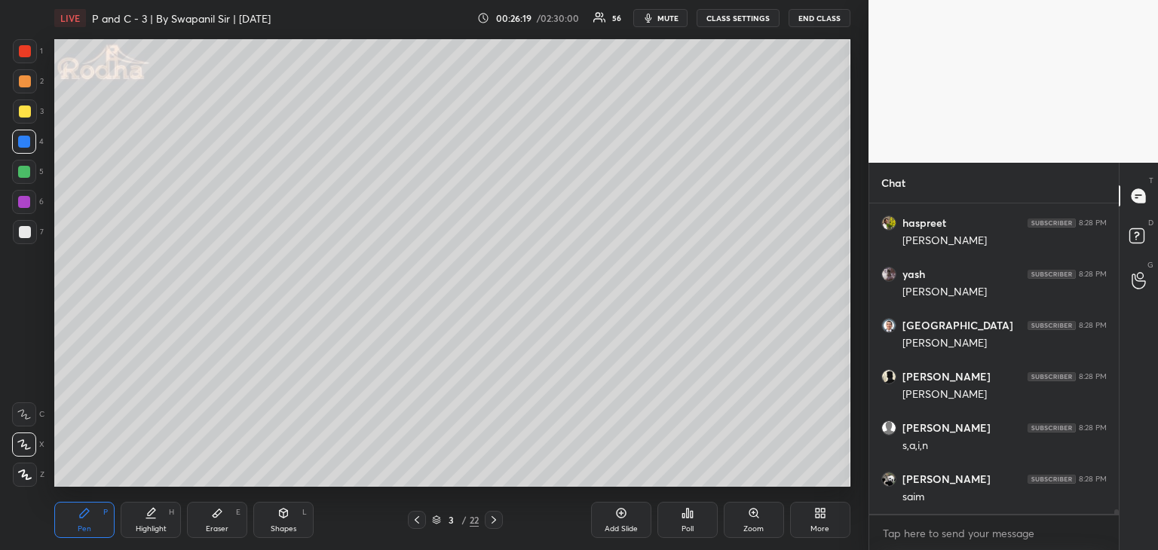
scroll to position [21286, 0]
click at [497, 522] on icon at bounding box center [494, 520] width 12 height 12
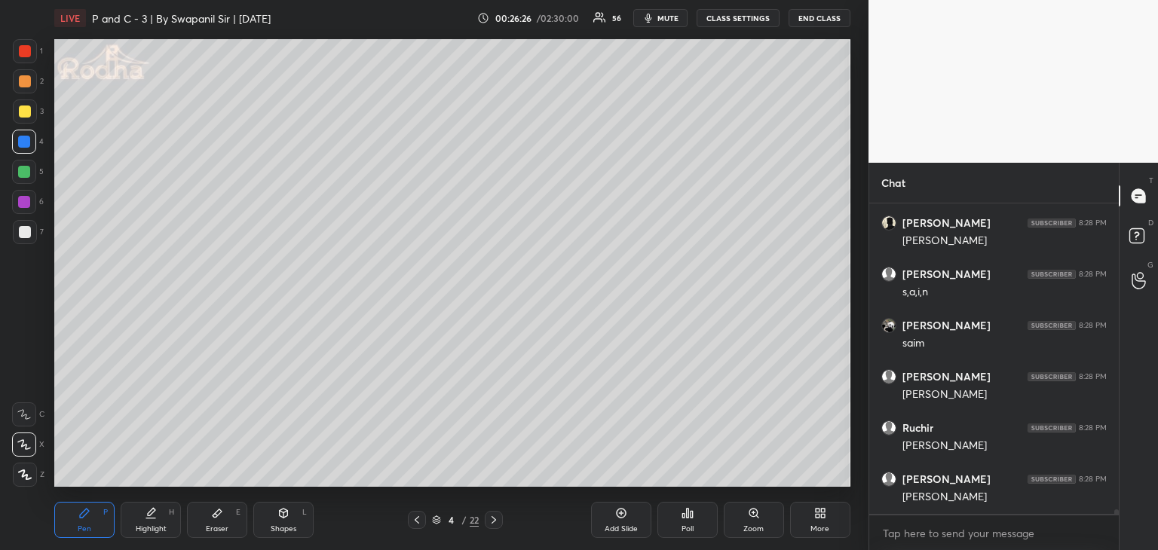
scroll to position [21440, 0]
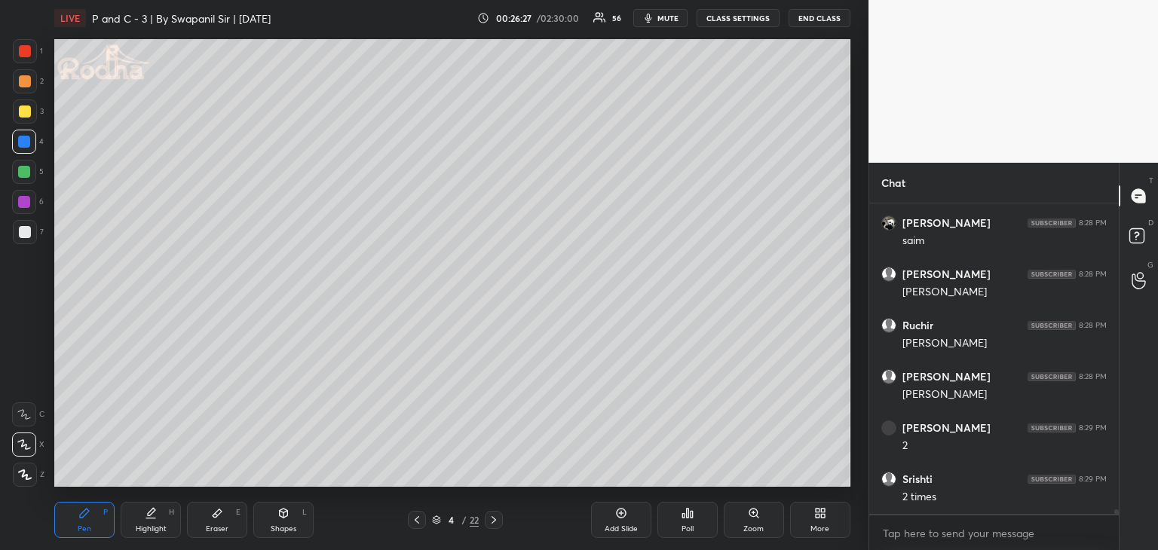
click at [26, 116] on div at bounding box center [25, 112] width 12 height 12
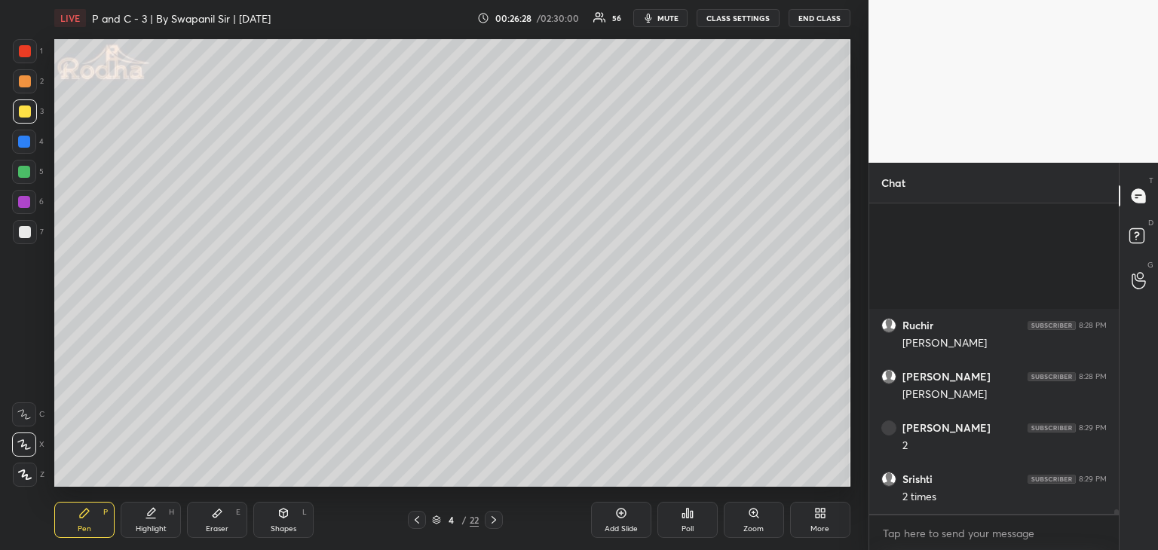
scroll to position [21696, 0]
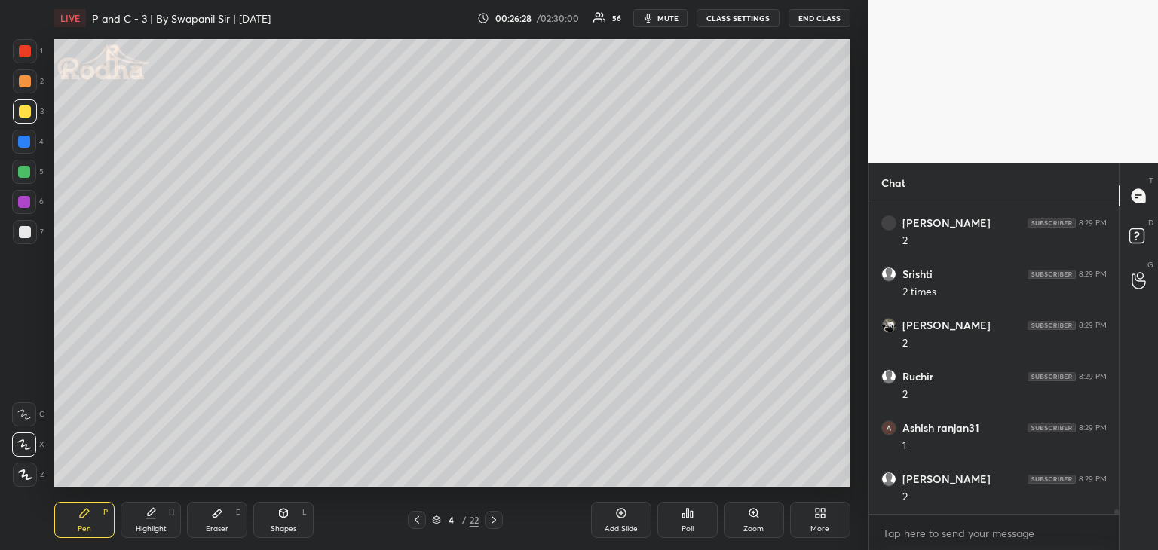
click at [23, 76] on div at bounding box center [25, 81] width 12 height 12
click at [413, 523] on icon at bounding box center [417, 520] width 12 height 12
click at [494, 520] on icon at bounding box center [494, 520] width 12 height 12
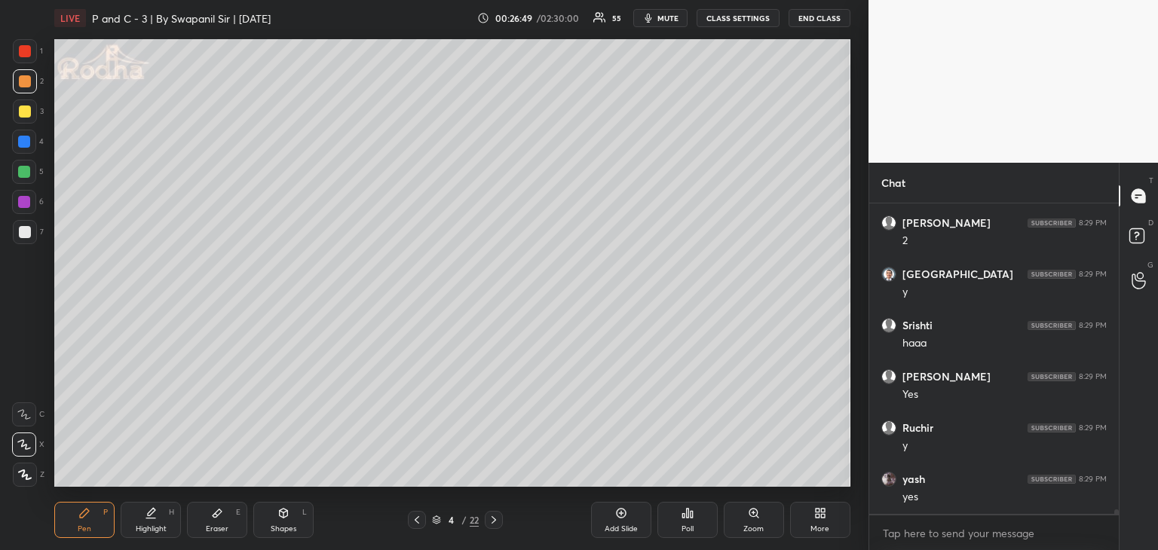
scroll to position [22158, 0]
click at [414, 521] on icon at bounding box center [417, 520] width 12 height 12
click at [495, 525] on icon at bounding box center [494, 520] width 12 height 12
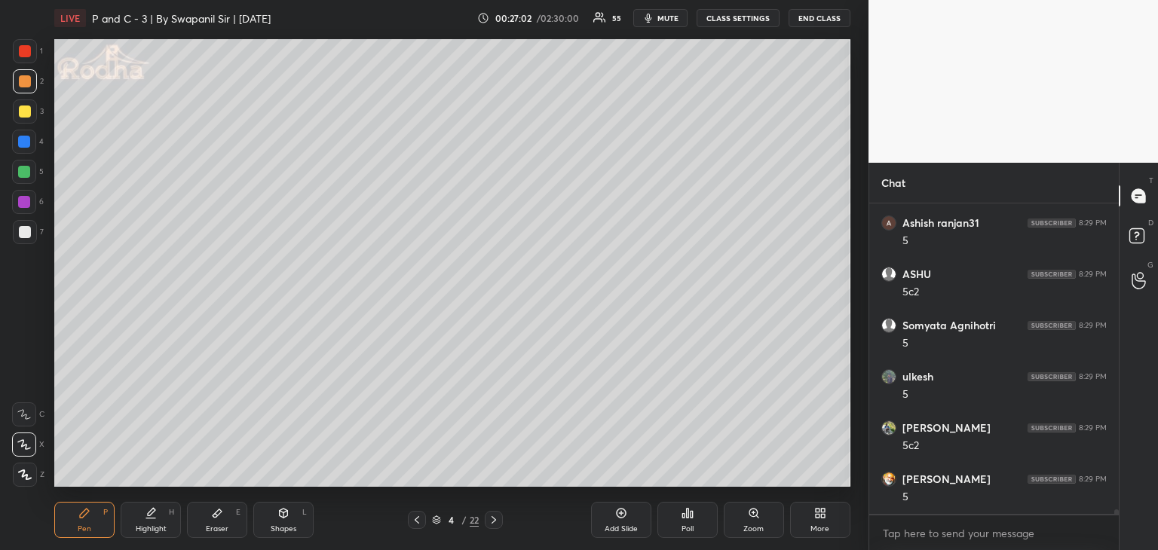
click at [21, 150] on div at bounding box center [24, 142] width 24 height 24
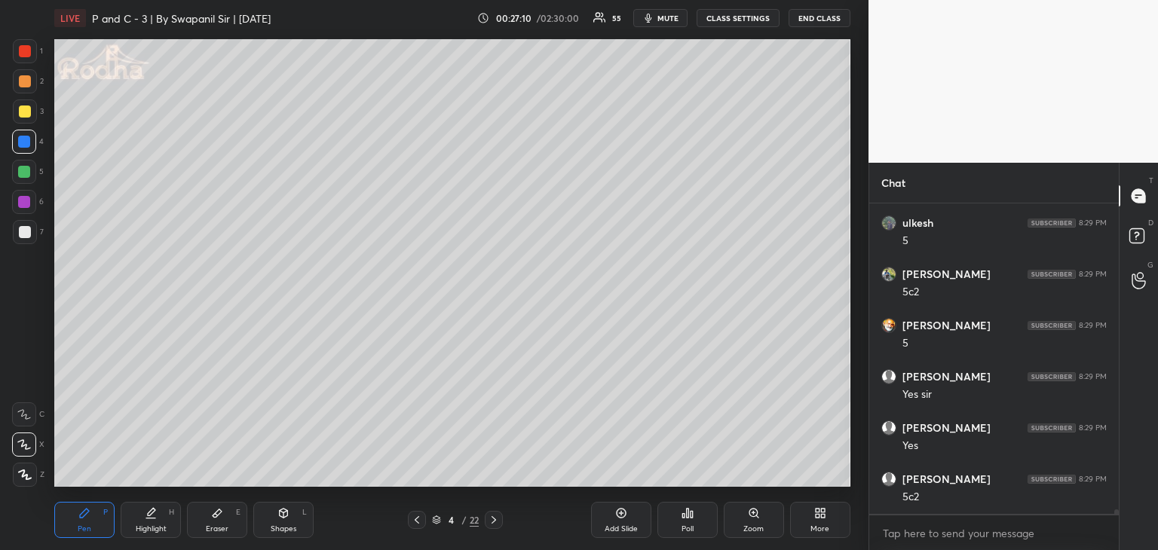
scroll to position [22721, 0]
click at [419, 521] on icon at bounding box center [417, 520] width 12 height 12
click at [492, 517] on icon at bounding box center [493, 520] width 5 height 8
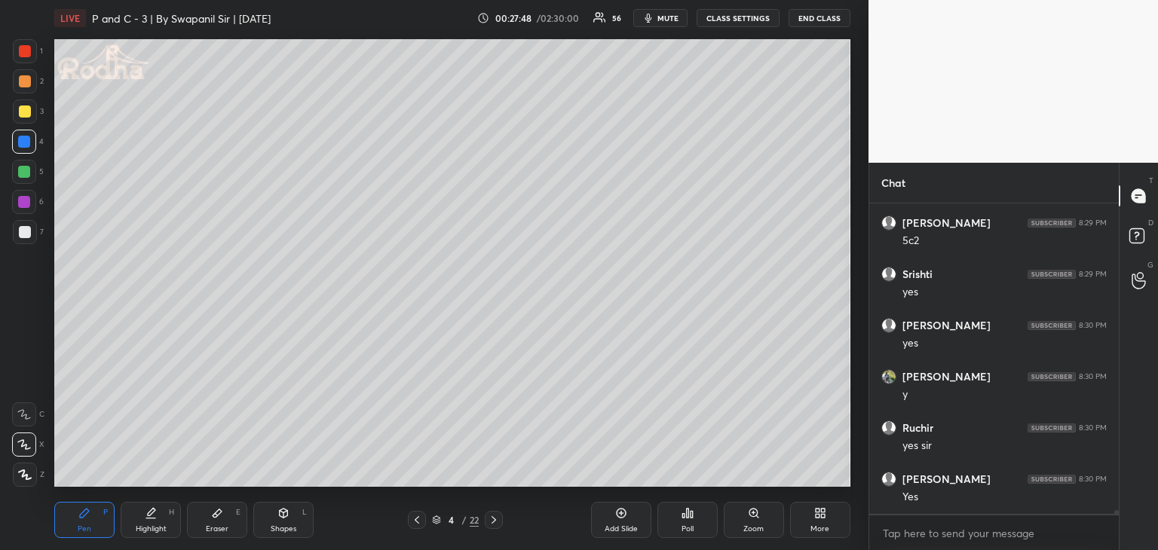
click at [31, 113] on div at bounding box center [25, 111] width 24 height 24
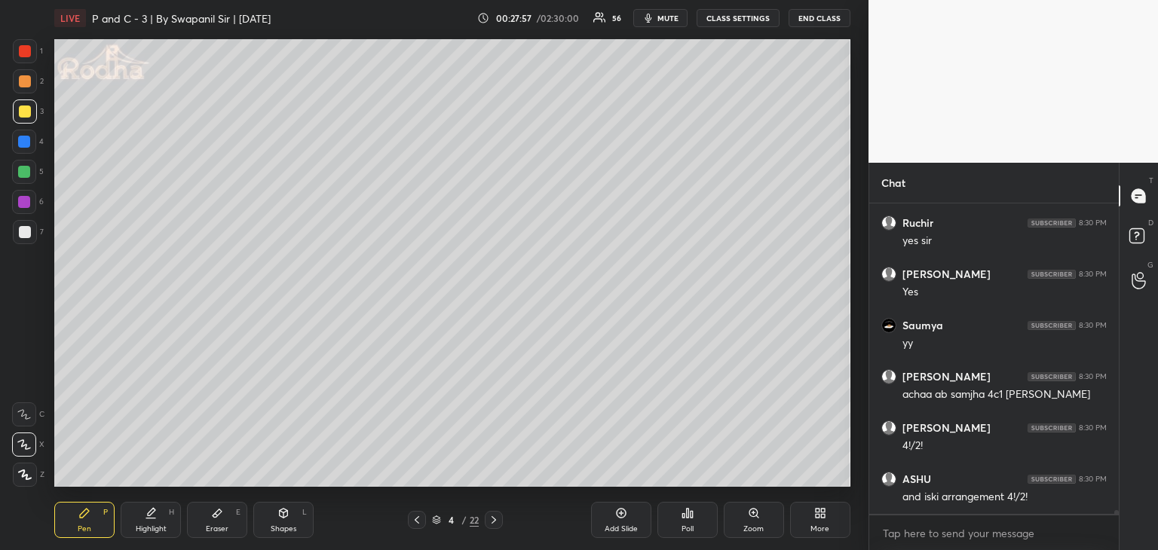
scroll to position [23234, 0]
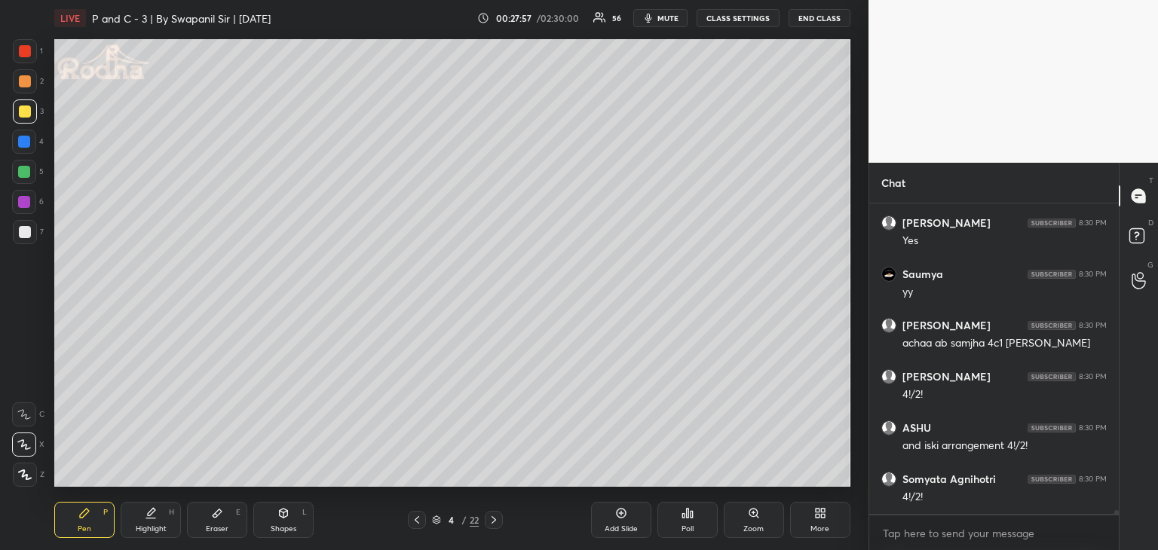
click at [157, 518] on div "Highlight H" at bounding box center [151, 520] width 60 height 36
click at [22, 142] on div at bounding box center [24, 142] width 12 height 12
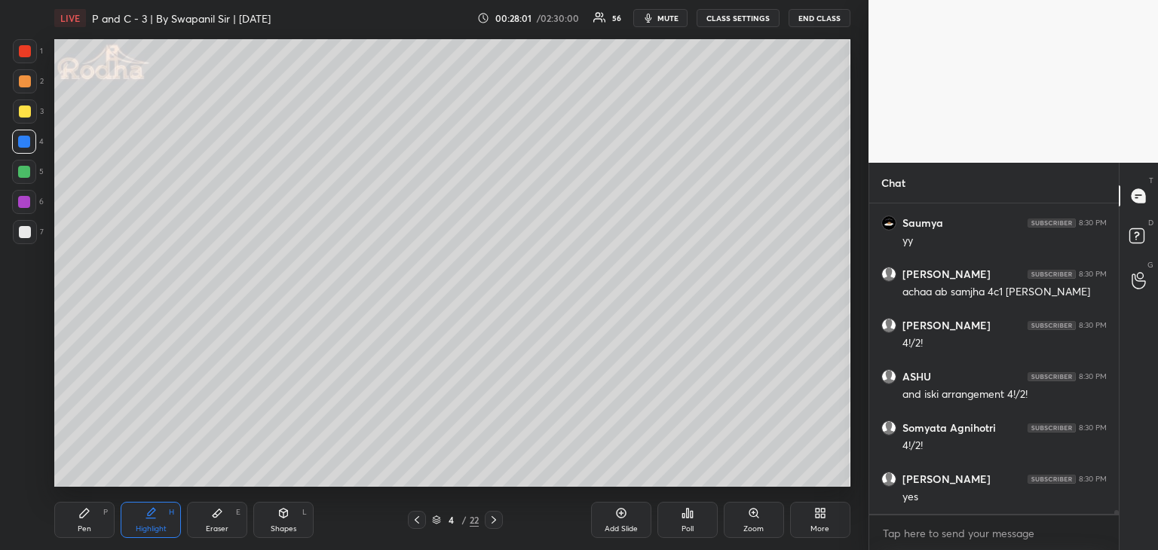
click at [90, 528] on div "Pen P" at bounding box center [84, 520] width 60 height 36
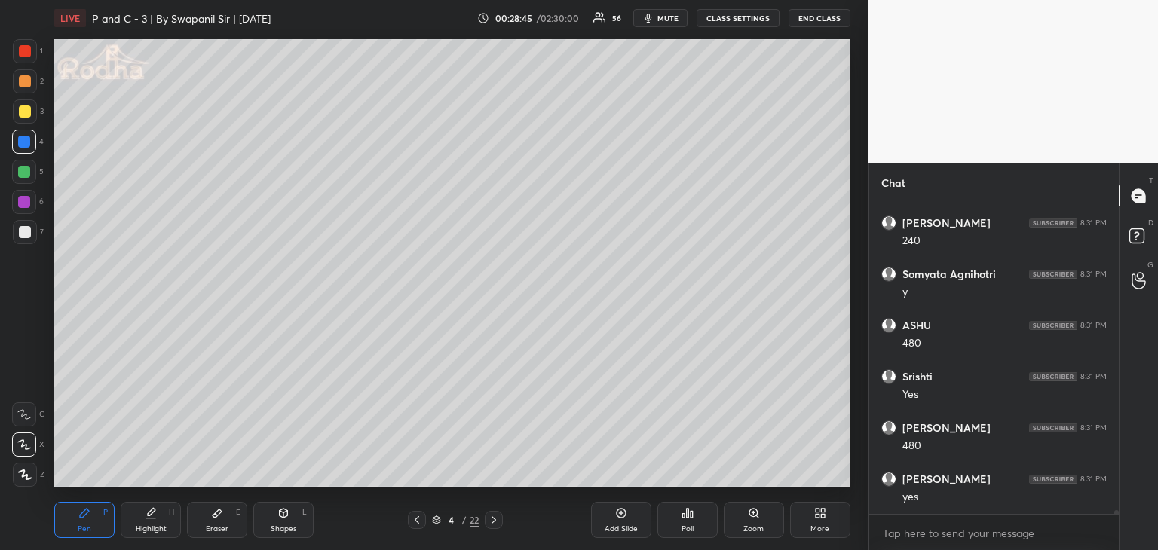
scroll to position [24156, 0]
click at [422, 527] on div at bounding box center [417, 520] width 18 height 18
drag, startPoint x: 497, startPoint y: 524, endPoint x: 504, endPoint y: 515, distance: 11.3
click at [497, 523] on icon at bounding box center [494, 520] width 12 height 12
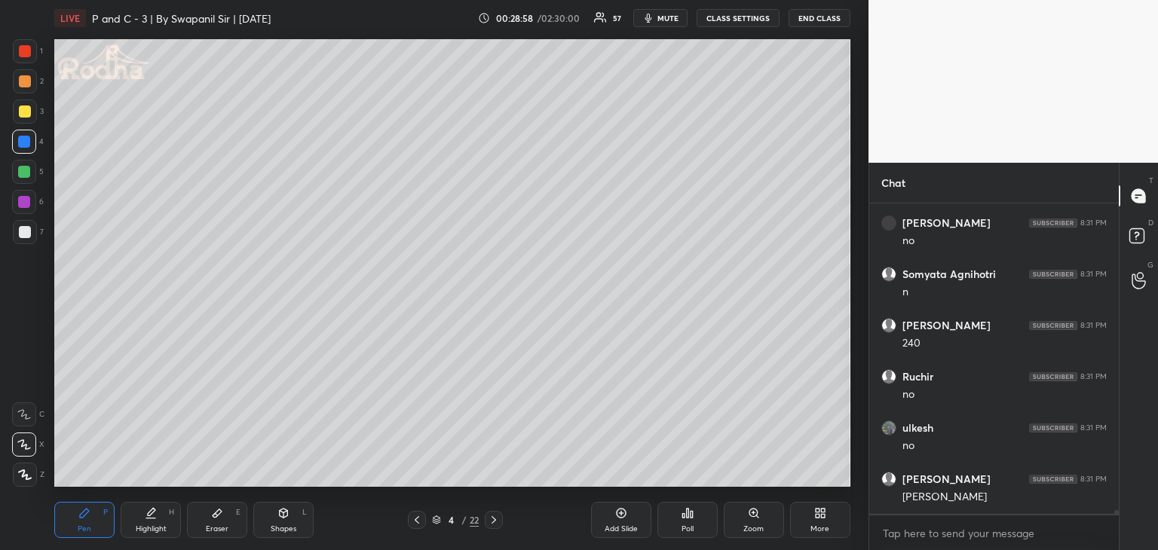
scroll to position [24566, 0]
click at [412, 528] on div at bounding box center [417, 520] width 18 height 18
click at [494, 522] on icon at bounding box center [494, 520] width 12 height 12
click at [413, 522] on icon at bounding box center [417, 520] width 12 height 12
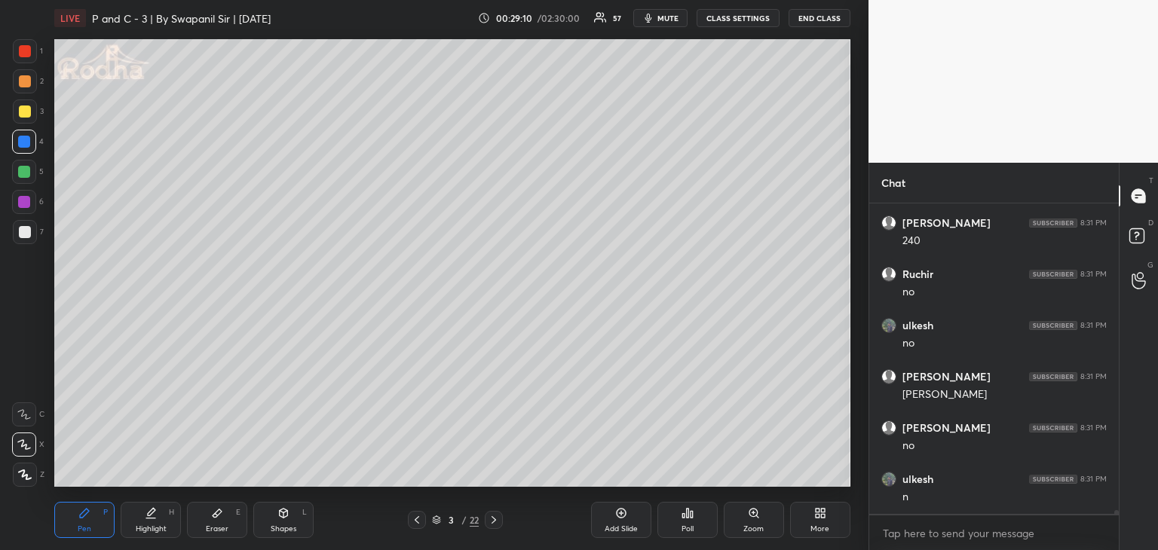
click at [495, 522] on icon at bounding box center [494, 520] width 12 height 12
click at [410, 528] on div at bounding box center [417, 520] width 18 height 18
click at [224, 522] on div "Eraser E" at bounding box center [217, 520] width 60 height 36
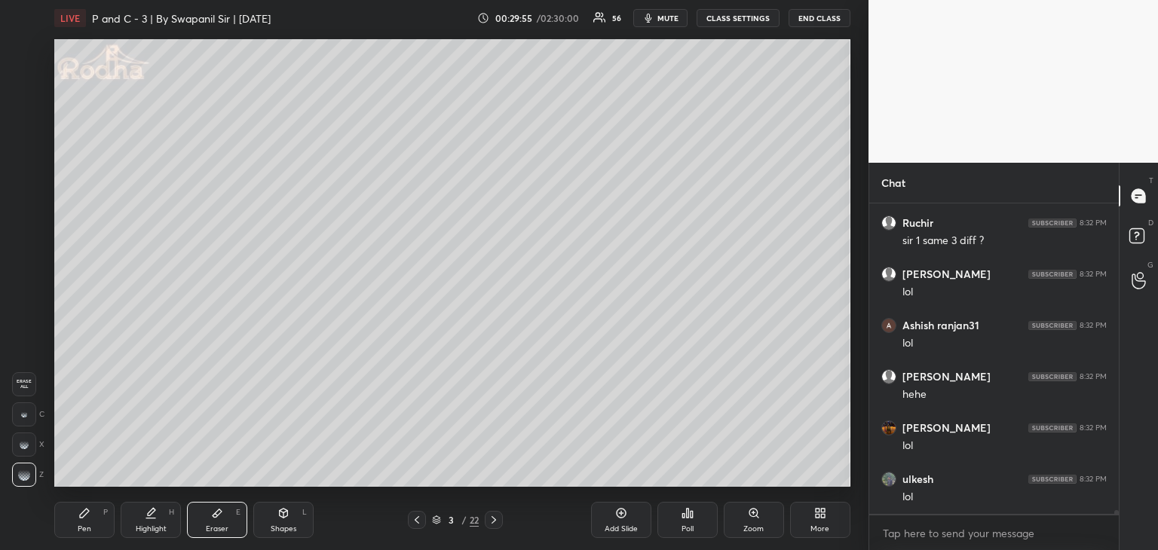
scroll to position [25694, 0]
click at [84, 518] on icon at bounding box center [84, 513] width 12 height 12
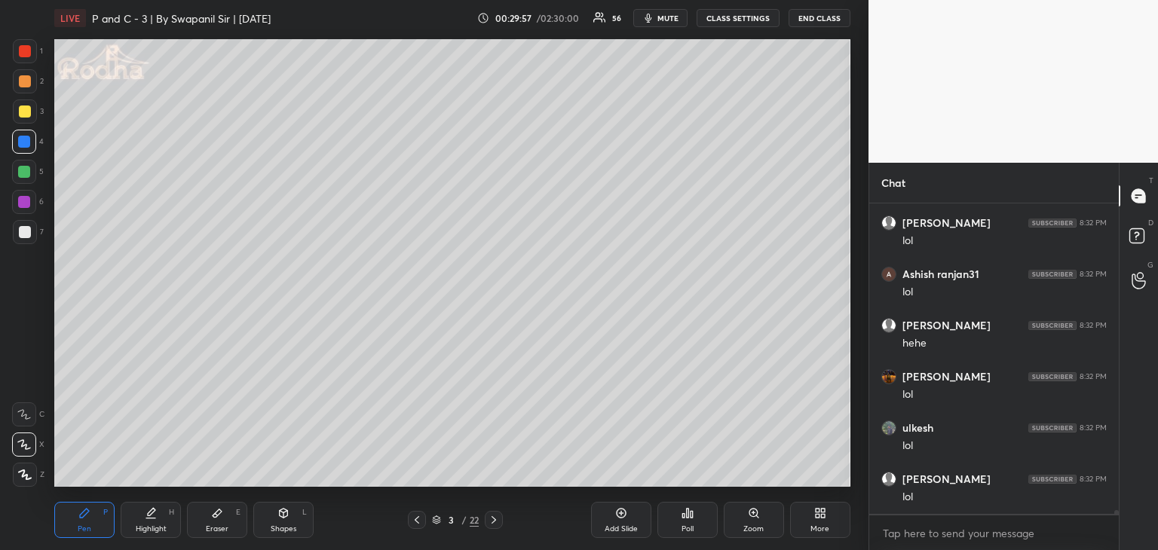
scroll to position [25745, 0]
click at [212, 527] on div "Eraser" at bounding box center [217, 529] width 23 height 8
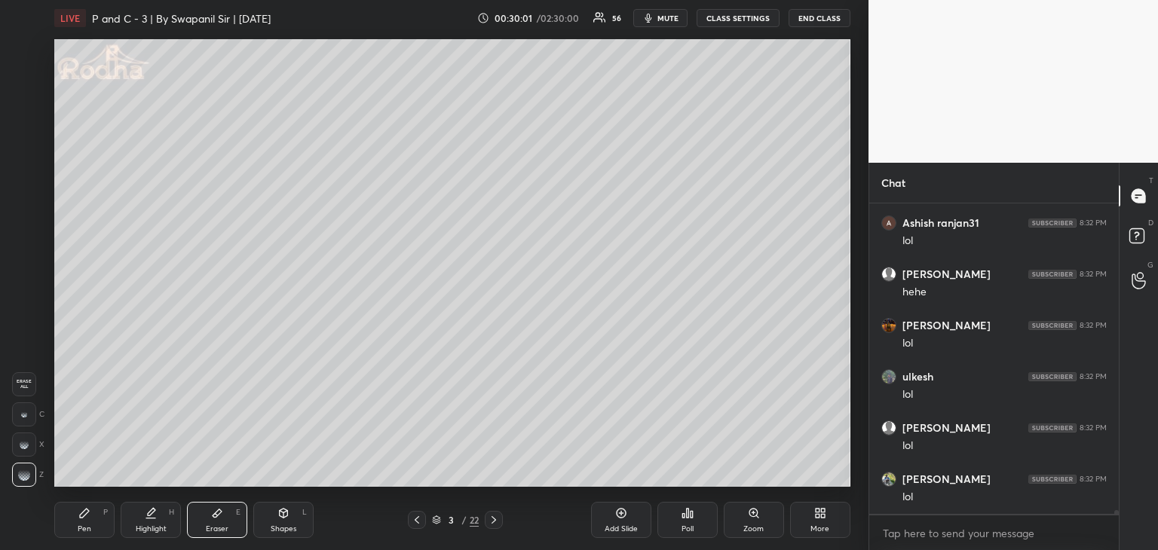
drag, startPoint x: 71, startPoint y: 525, endPoint x: 112, endPoint y: 490, distance: 53.5
click at [72, 524] on div "Pen P" at bounding box center [84, 520] width 60 height 36
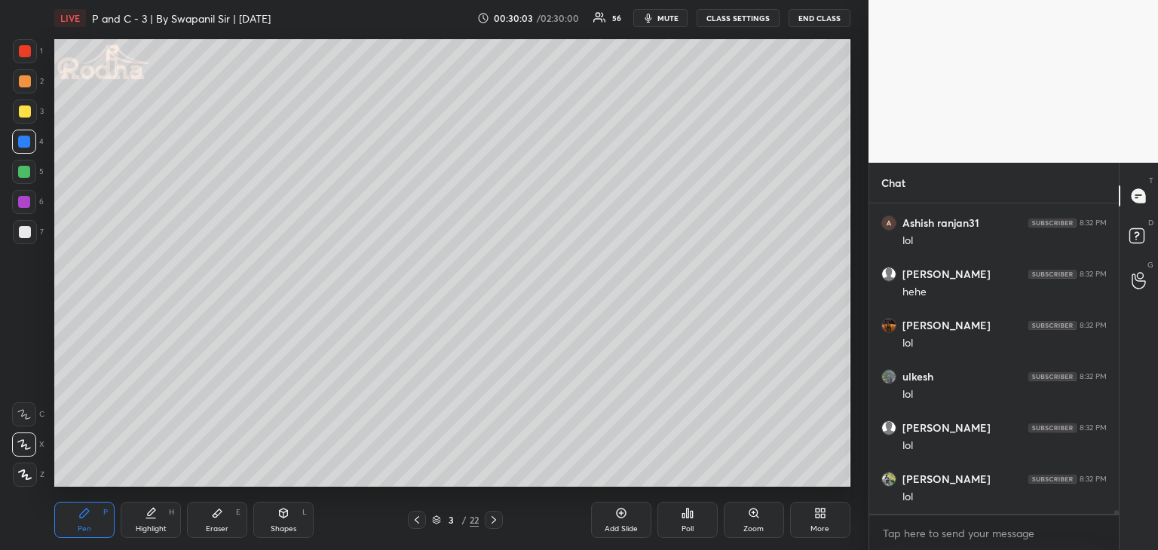
click at [221, 521] on div "Eraser E" at bounding box center [217, 520] width 60 height 36
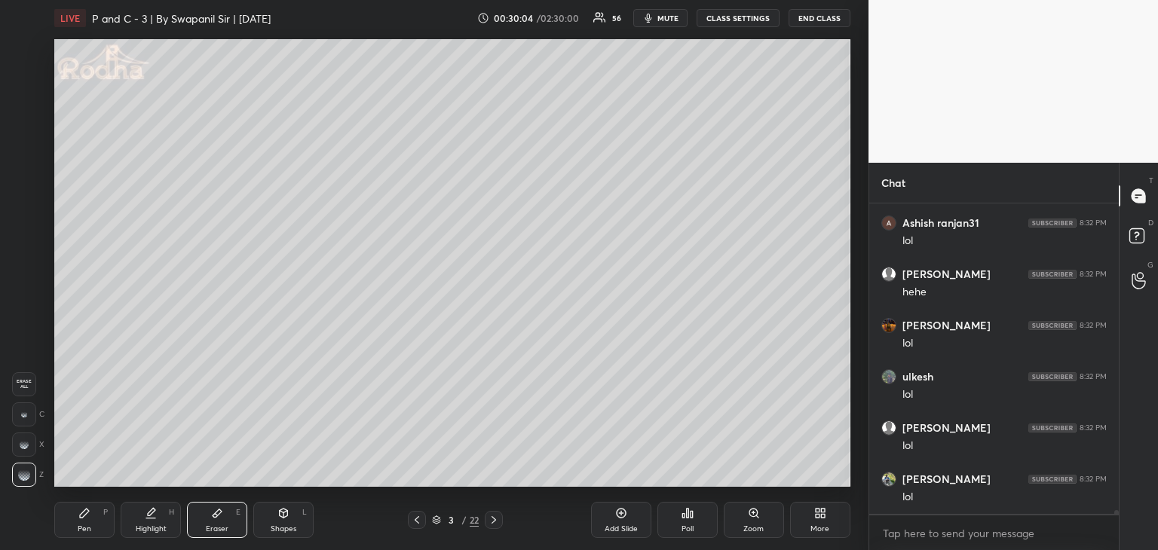
drag, startPoint x: 23, startPoint y: 413, endPoint x: 50, endPoint y: 398, distance: 30.4
click at [24, 414] on rect at bounding box center [24, 414] width 2 height 2
click at [71, 518] on div "Pen P" at bounding box center [84, 520] width 60 height 36
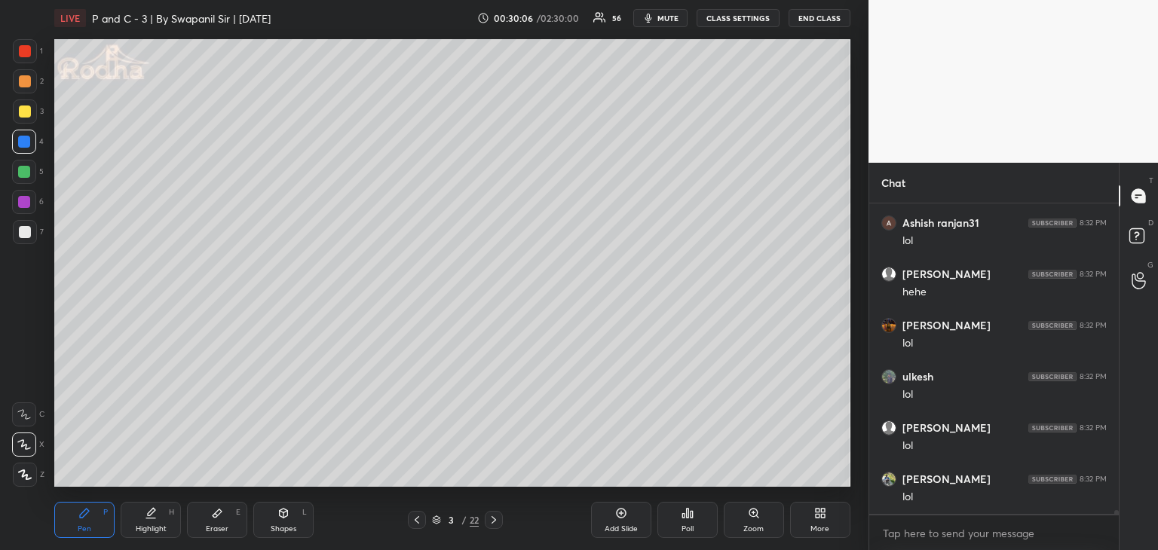
scroll to position [25796, 0]
click at [497, 522] on icon at bounding box center [494, 520] width 12 height 12
click at [20, 200] on div at bounding box center [24, 202] width 12 height 12
click at [418, 520] on icon at bounding box center [417, 520] width 12 height 12
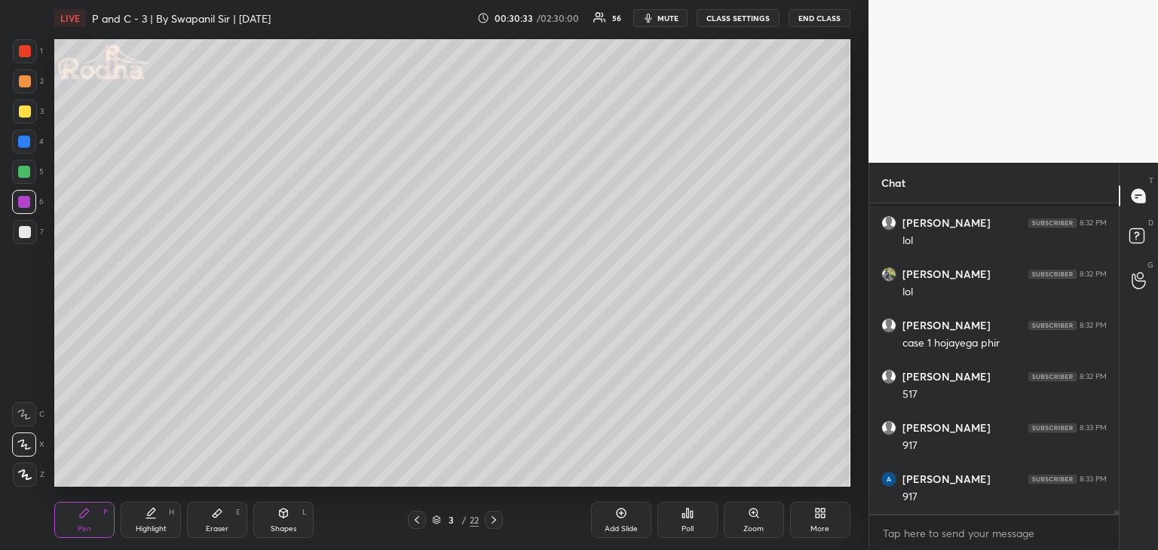
scroll to position [26052, 0]
drag, startPoint x: 491, startPoint y: 525, endPoint x: 500, endPoint y: 525, distance: 9.0
click at [492, 525] on icon at bounding box center [494, 520] width 12 height 12
click at [418, 532] on div "Pen P Highlight H Eraser E Shapes L 4 / 22 Add Slide Poll Zoom More" at bounding box center [452, 520] width 796 height 60
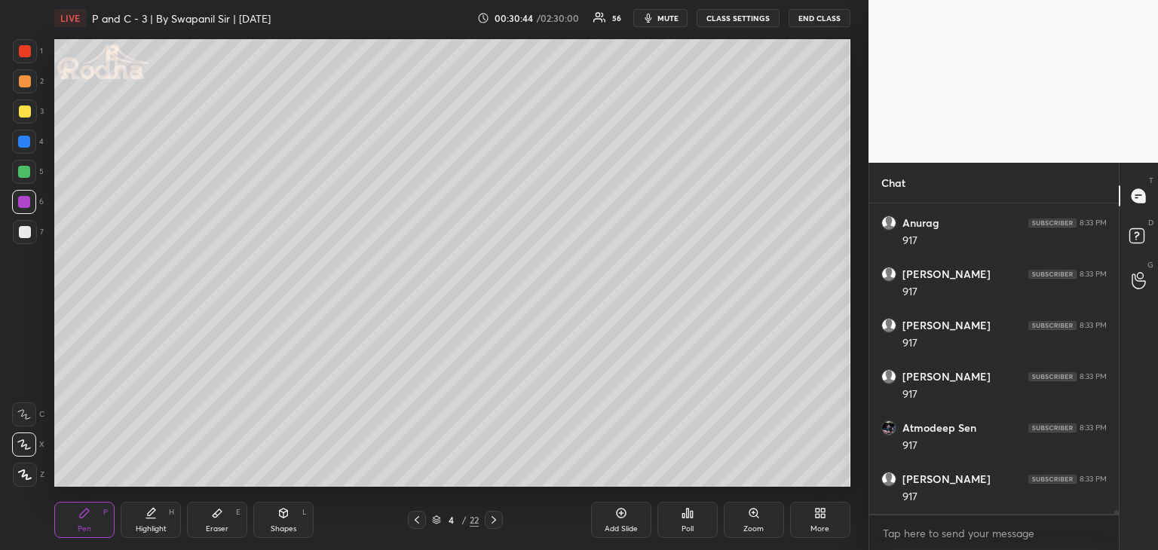
click at [419, 522] on icon at bounding box center [417, 520] width 12 height 12
click at [500, 522] on icon at bounding box center [494, 520] width 12 height 12
click at [411, 526] on div at bounding box center [417, 520] width 18 height 18
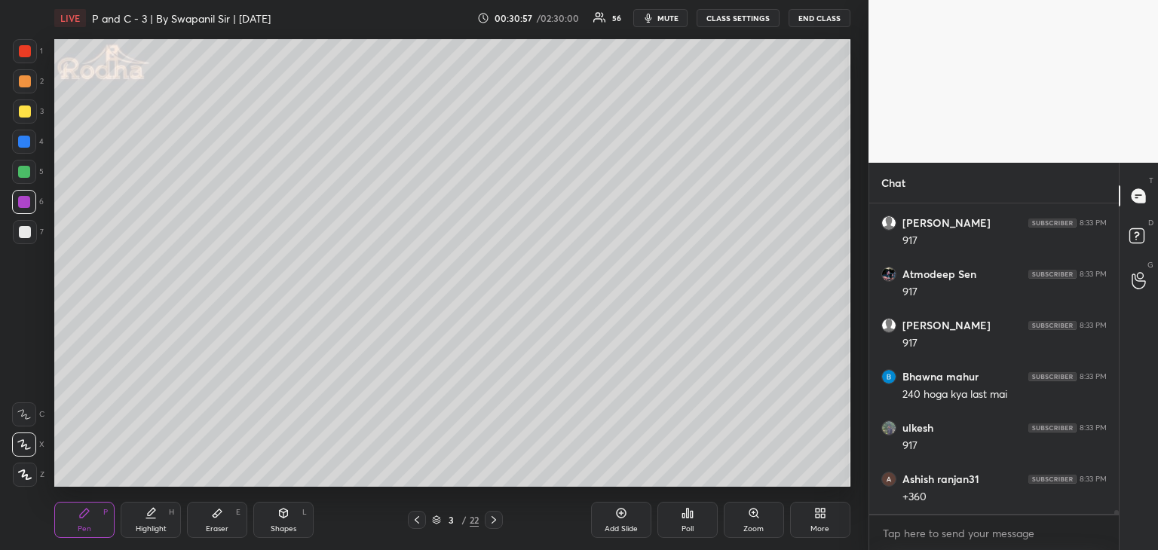
click at [491, 524] on icon at bounding box center [494, 520] width 12 height 12
click at [414, 522] on icon at bounding box center [417, 520] width 12 height 12
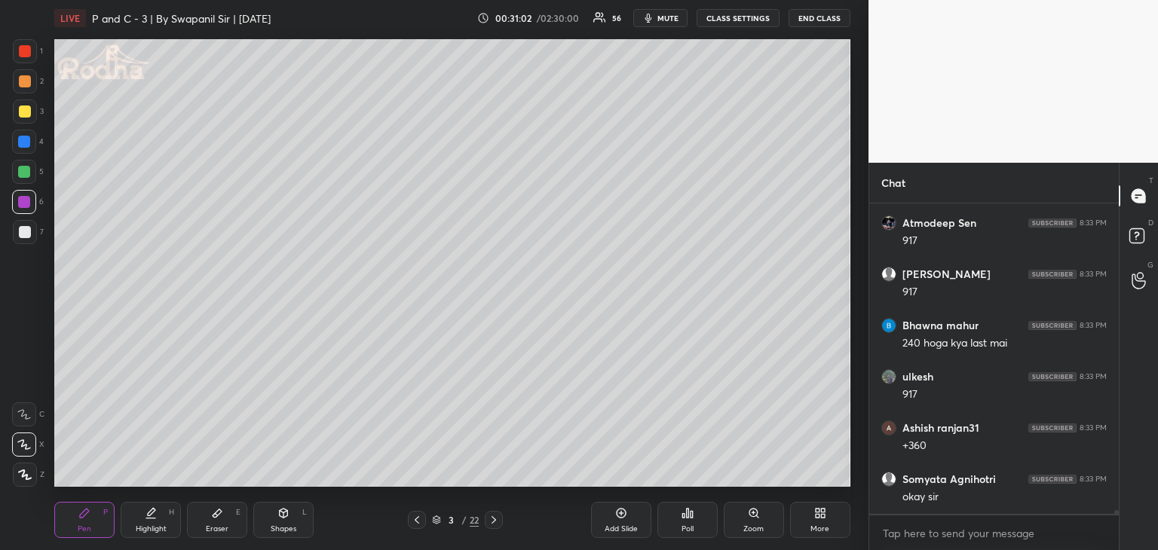
click at [500, 525] on icon at bounding box center [494, 520] width 12 height 12
click at [283, 519] on icon at bounding box center [283, 513] width 12 height 12
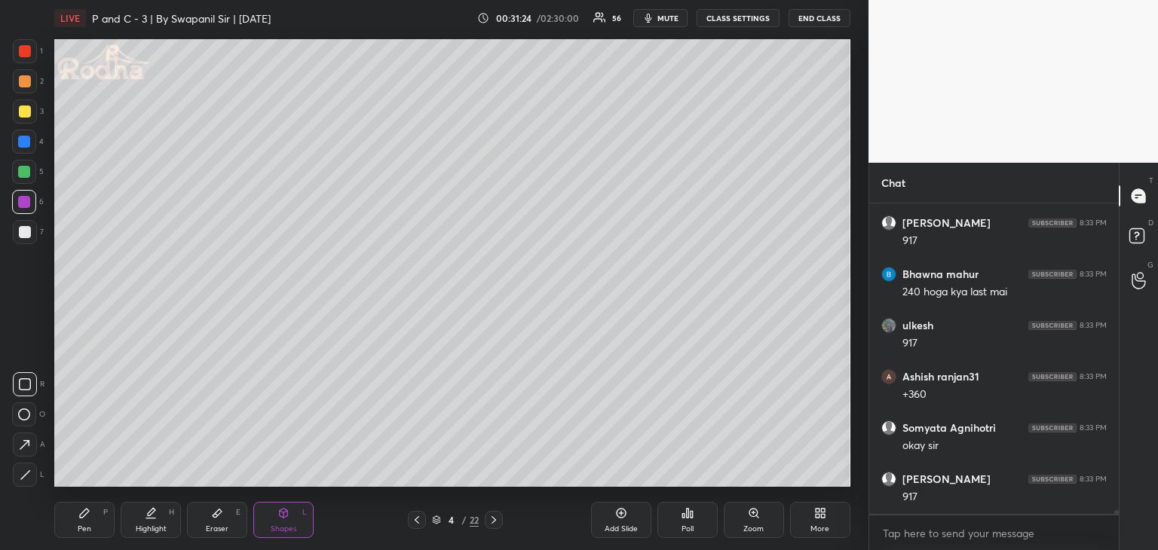
click at [28, 473] on icon at bounding box center [25, 474] width 11 height 11
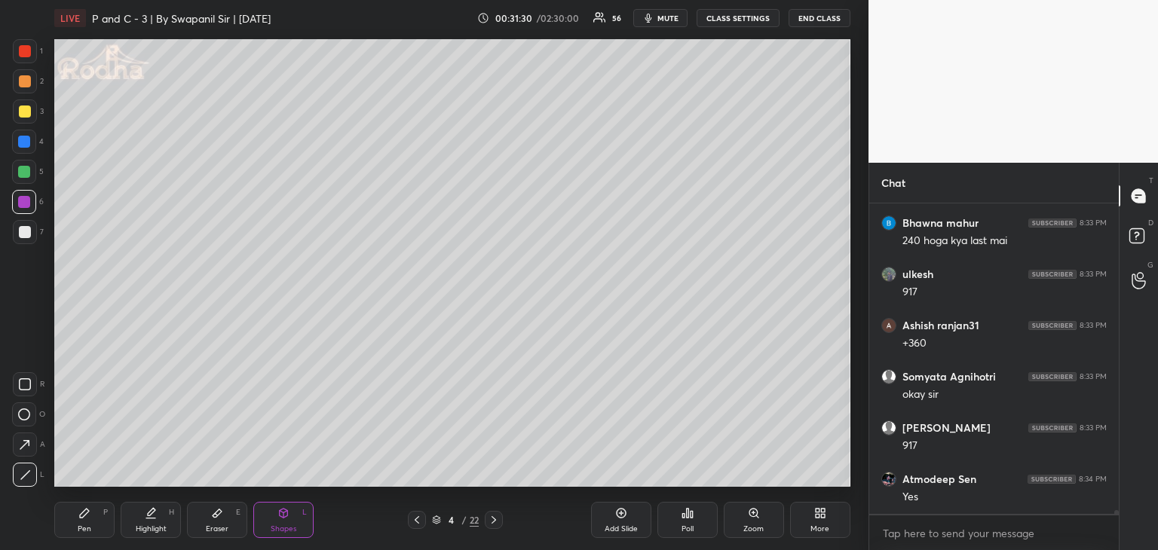
click at [497, 522] on icon at bounding box center [494, 520] width 12 height 12
click at [23, 113] on div at bounding box center [25, 112] width 12 height 12
click at [81, 525] on div "Pen" at bounding box center [85, 529] width 14 height 8
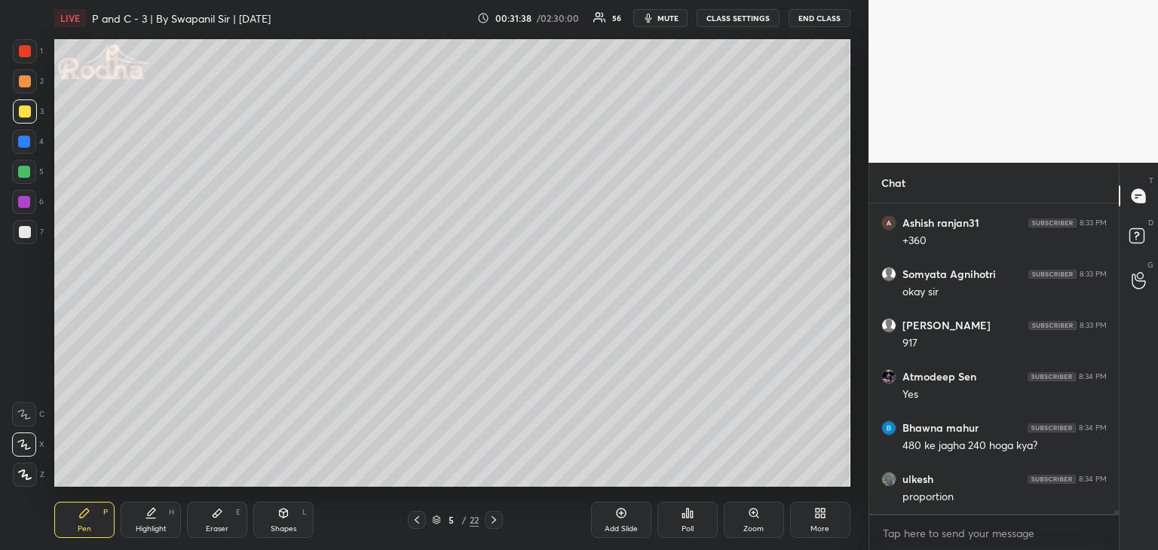
click at [418, 522] on icon at bounding box center [417, 520] width 12 height 12
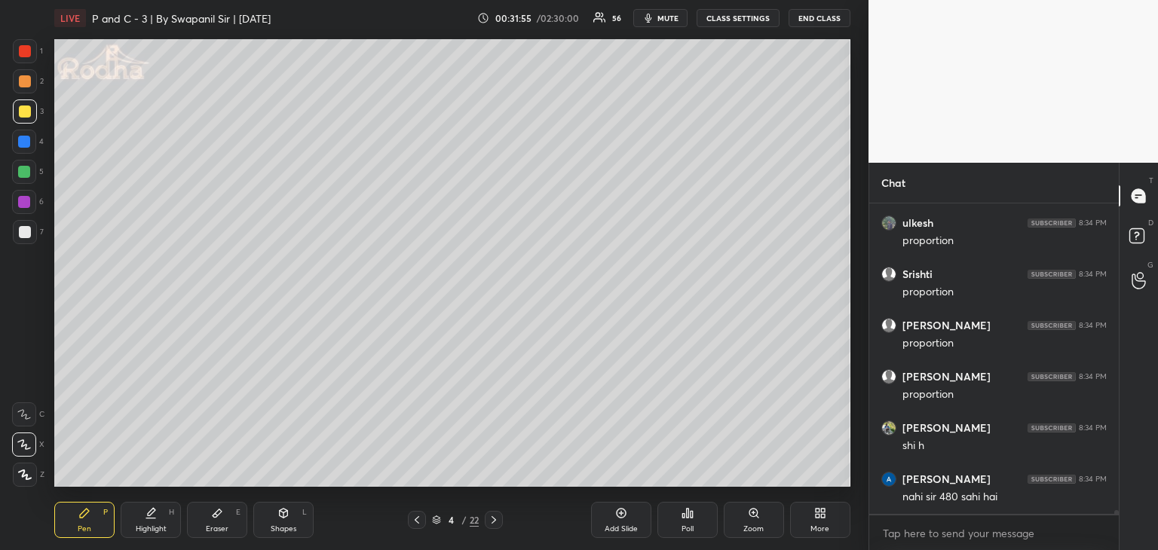
scroll to position [27026, 0]
click at [495, 519] on icon at bounding box center [493, 520] width 5 height 8
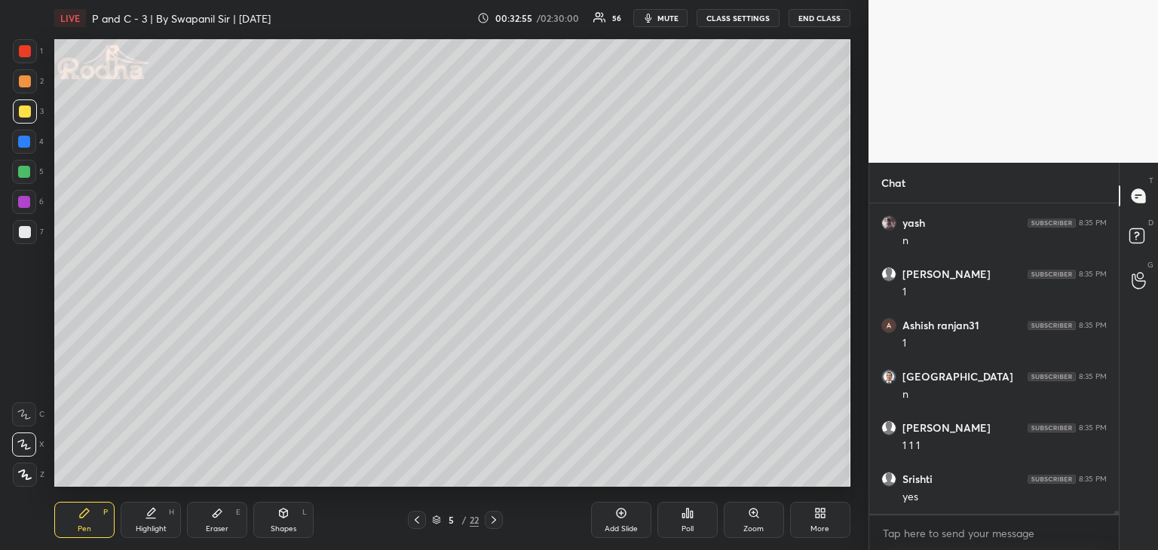
click at [24, 175] on div at bounding box center [24, 172] width 12 height 12
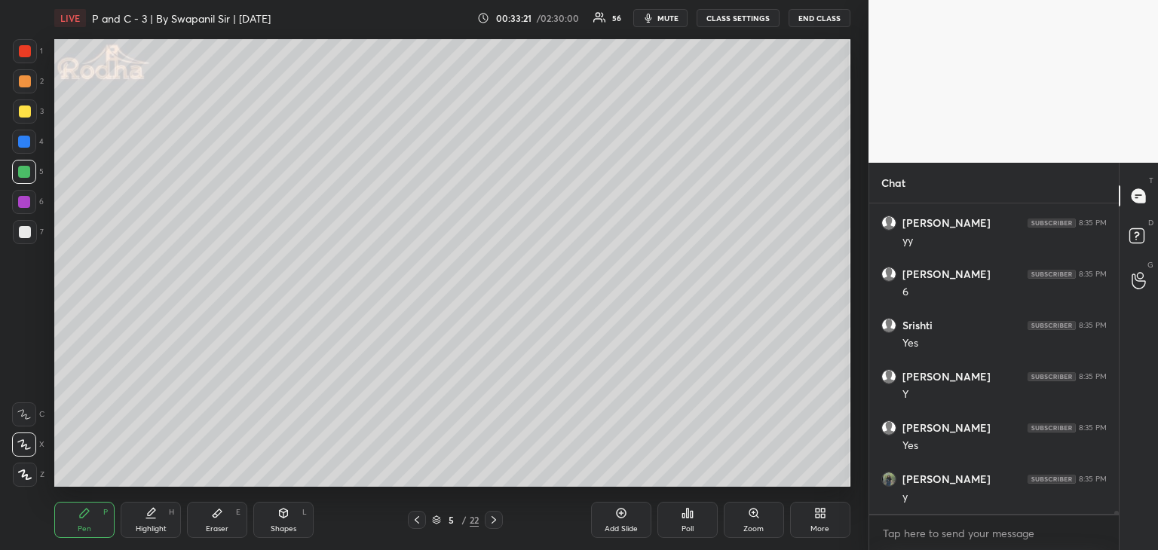
scroll to position [29501, 0]
click at [225, 525] on div "Eraser" at bounding box center [217, 529] width 23 height 8
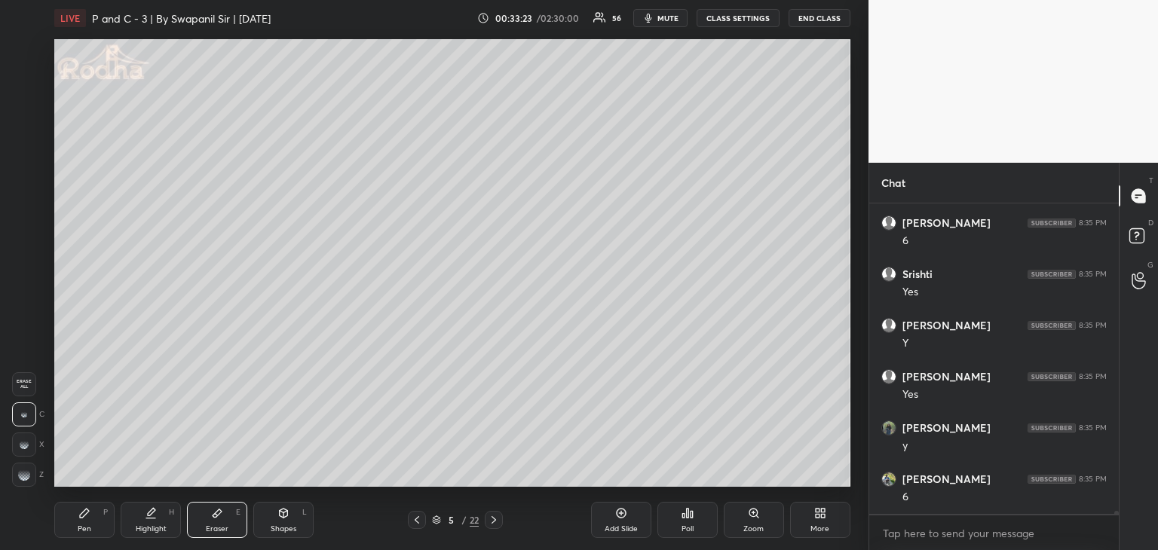
scroll to position [29552, 0]
click at [99, 525] on div "Pen P" at bounding box center [84, 520] width 60 height 36
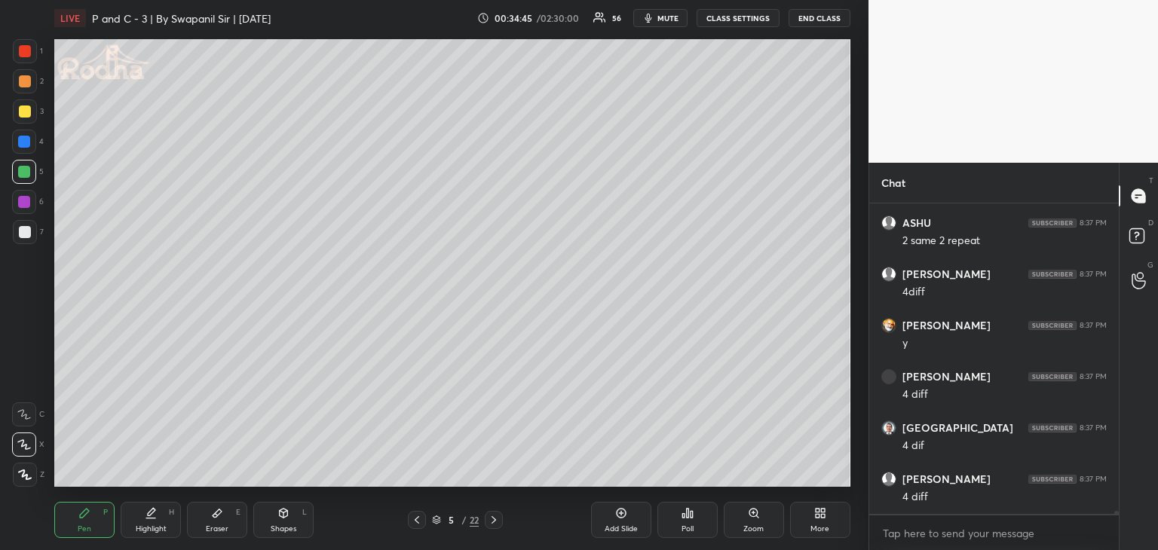
scroll to position [31243, 0]
click at [209, 528] on div "Eraser" at bounding box center [217, 529] width 23 height 8
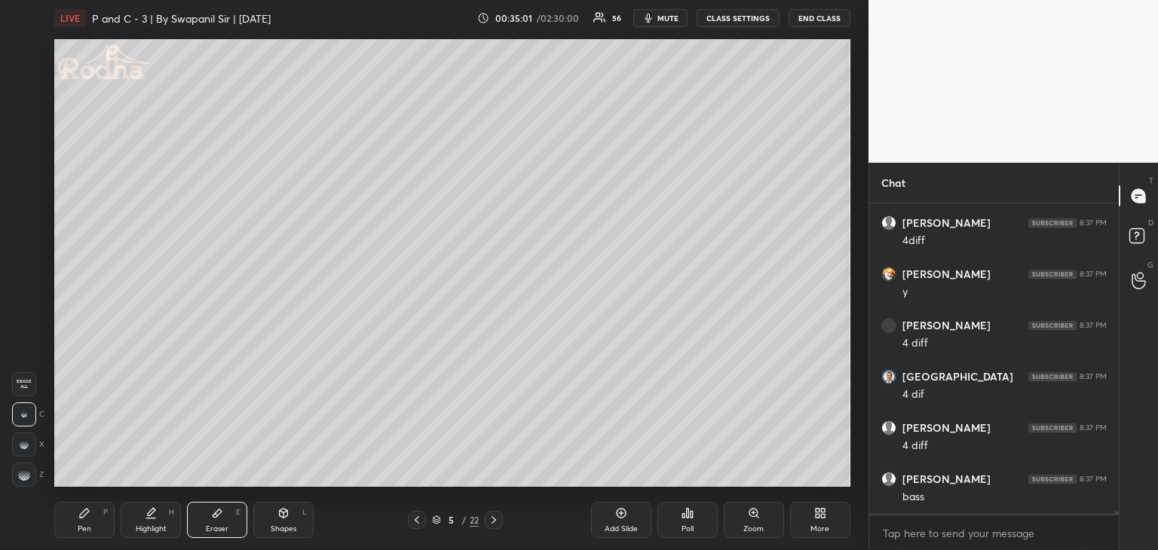
drag, startPoint x: 75, startPoint y: 531, endPoint x: 86, endPoint y: 492, distance: 39.9
click at [76, 527] on div "Pen P" at bounding box center [84, 520] width 60 height 36
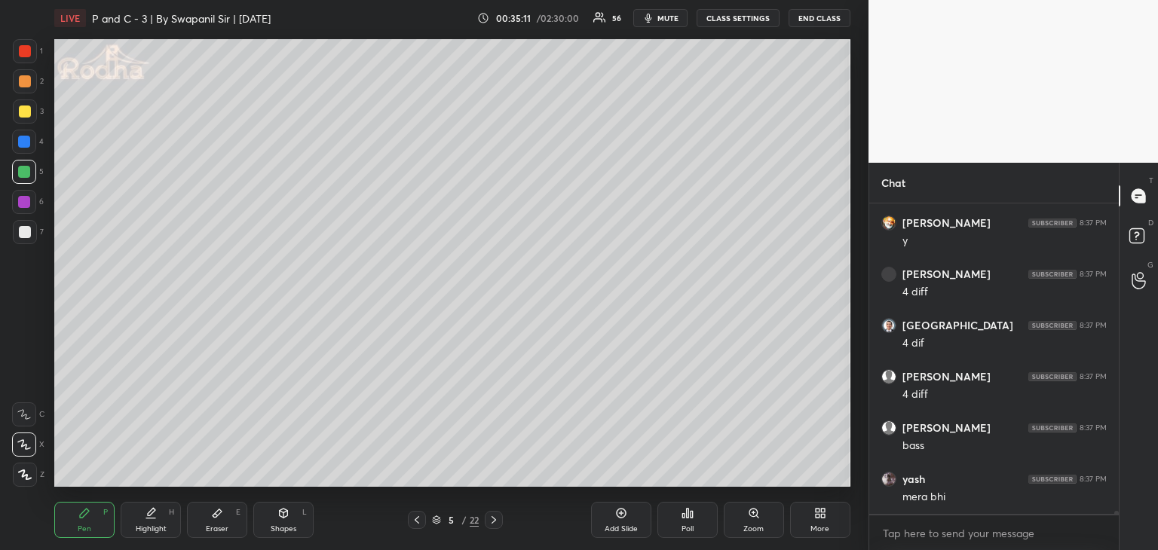
click at [212, 519] on div "Eraser E" at bounding box center [217, 520] width 60 height 36
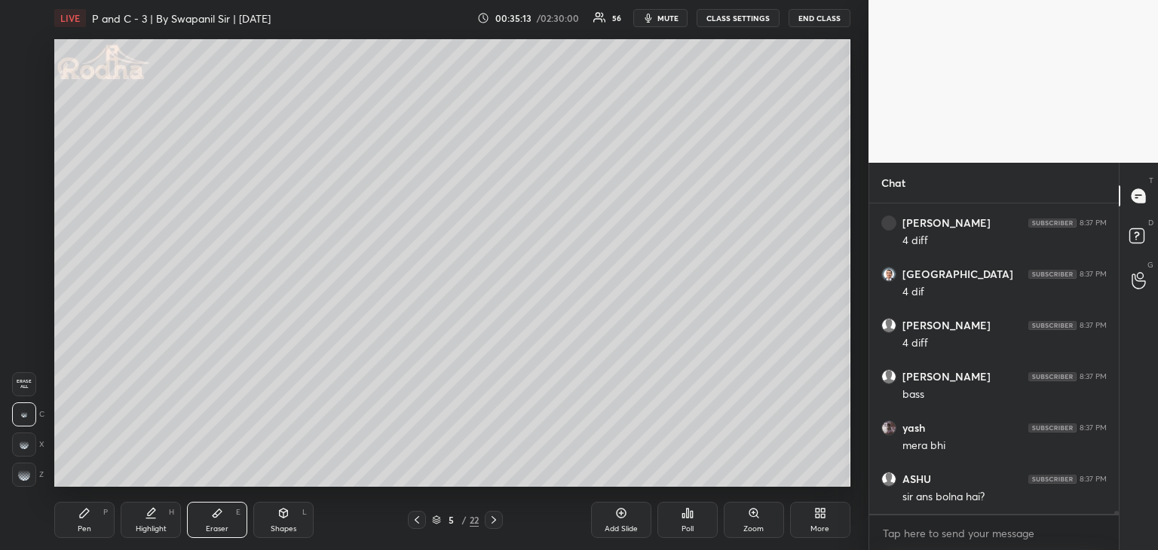
click at [82, 507] on icon at bounding box center [84, 513] width 12 height 12
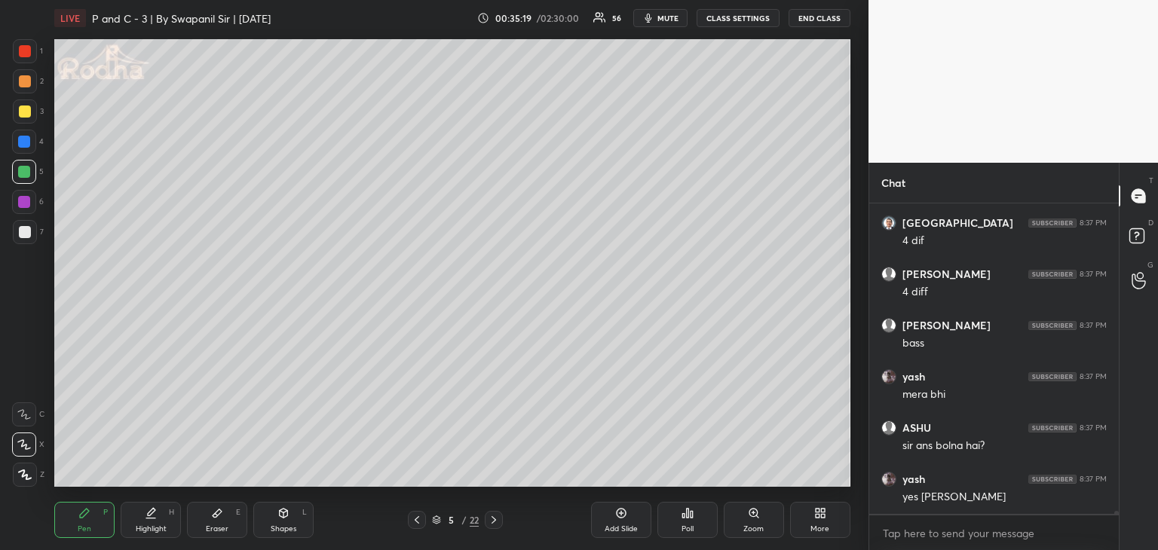
click at [411, 522] on icon at bounding box center [417, 520] width 12 height 12
click at [414, 517] on icon at bounding box center [417, 520] width 12 height 12
click at [208, 519] on div "Eraser E" at bounding box center [217, 520] width 60 height 36
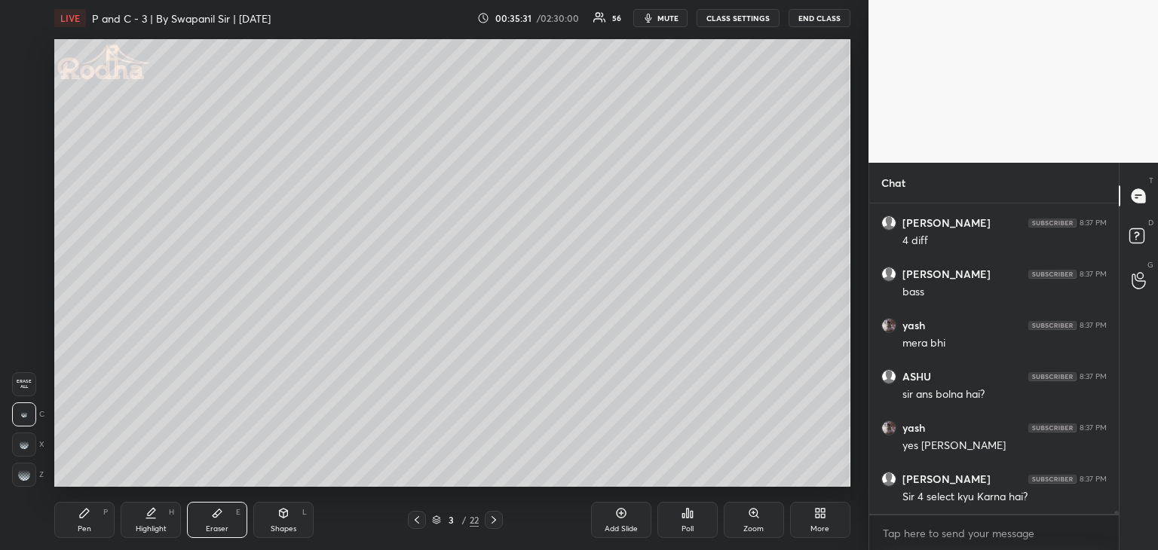
click at [88, 525] on div "Pen" at bounding box center [85, 529] width 14 height 8
click at [22, 145] on div at bounding box center [24, 142] width 12 height 12
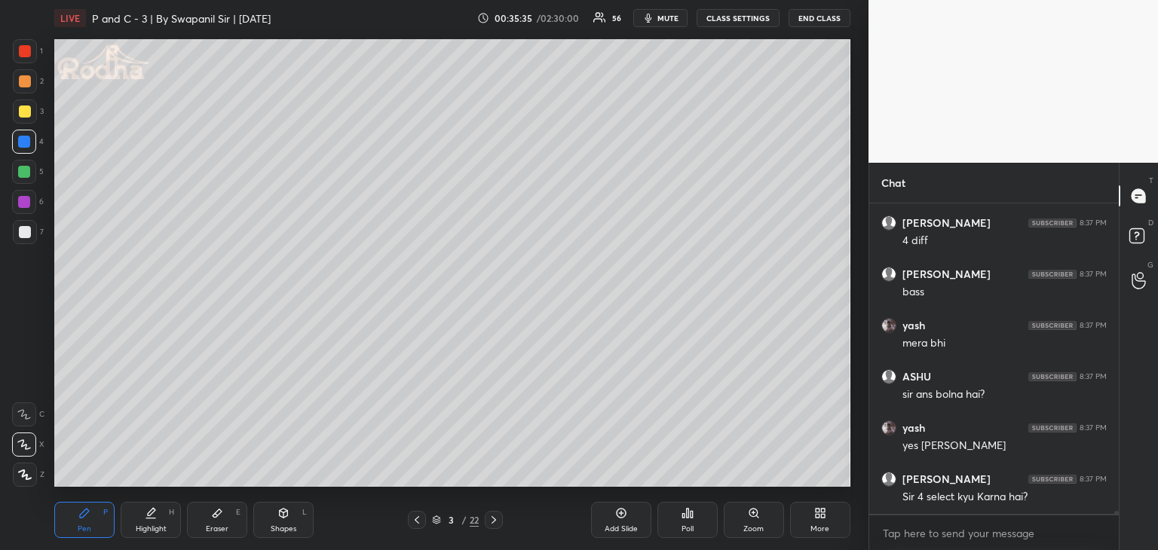
scroll to position [31499, 0]
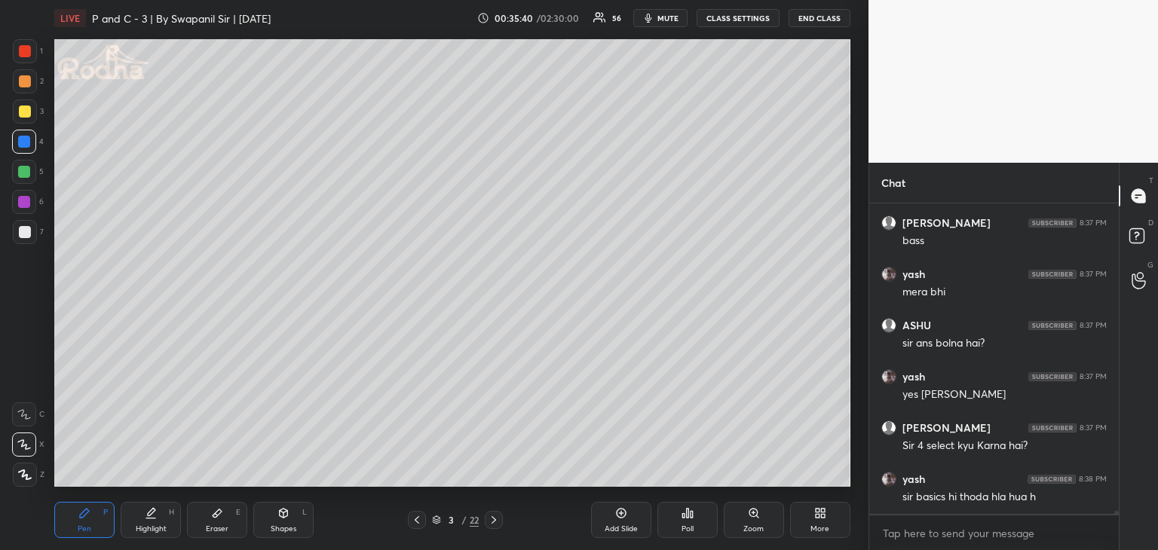
click at [211, 526] on div "Eraser" at bounding box center [217, 529] width 23 height 8
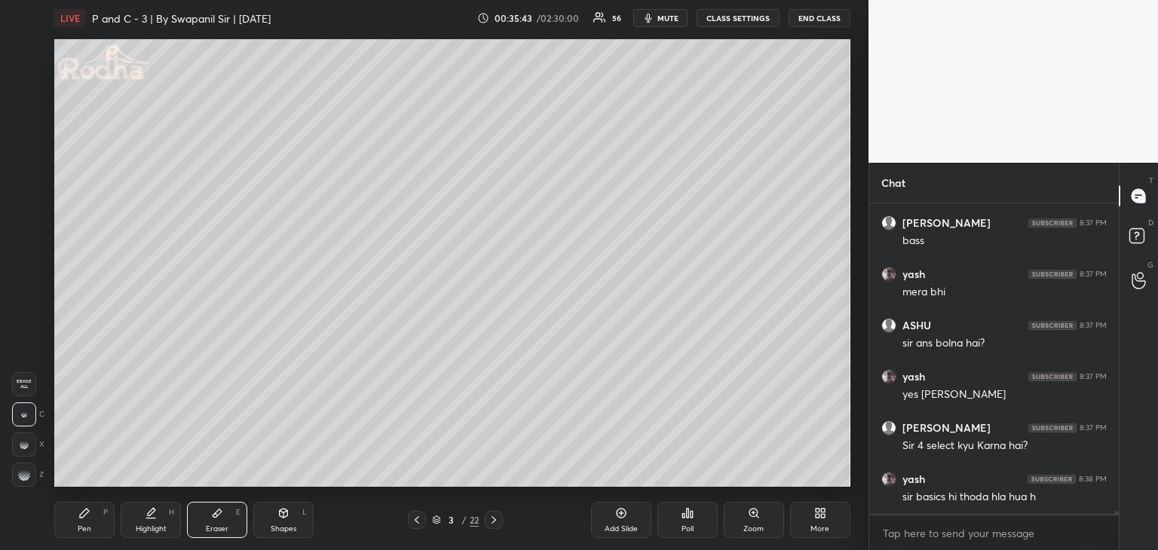
click at [99, 511] on div "Pen P" at bounding box center [84, 520] width 60 height 36
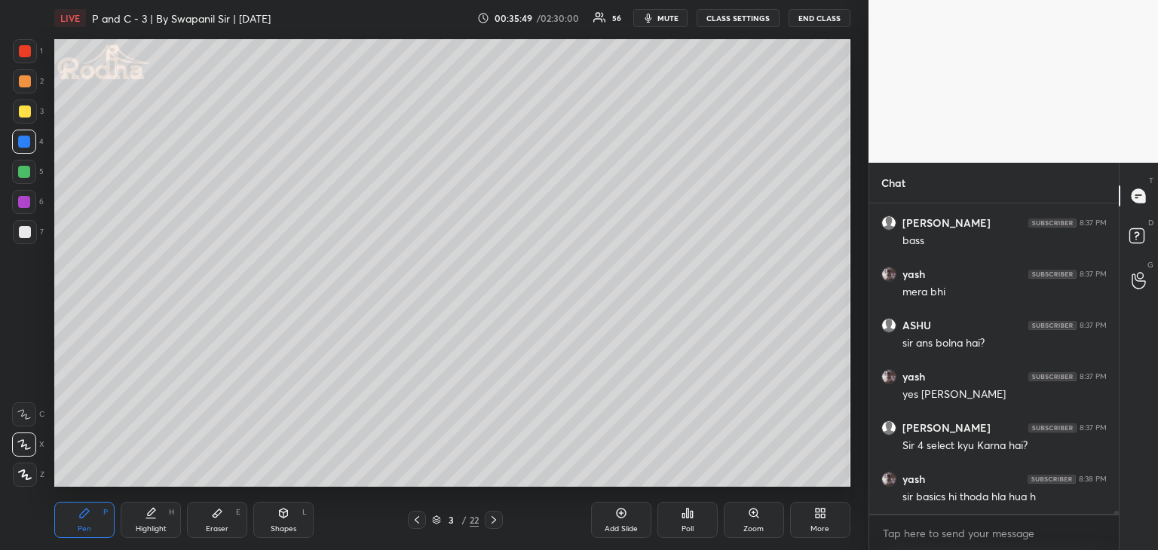
click at [220, 527] on div "Eraser" at bounding box center [217, 529] width 23 height 8
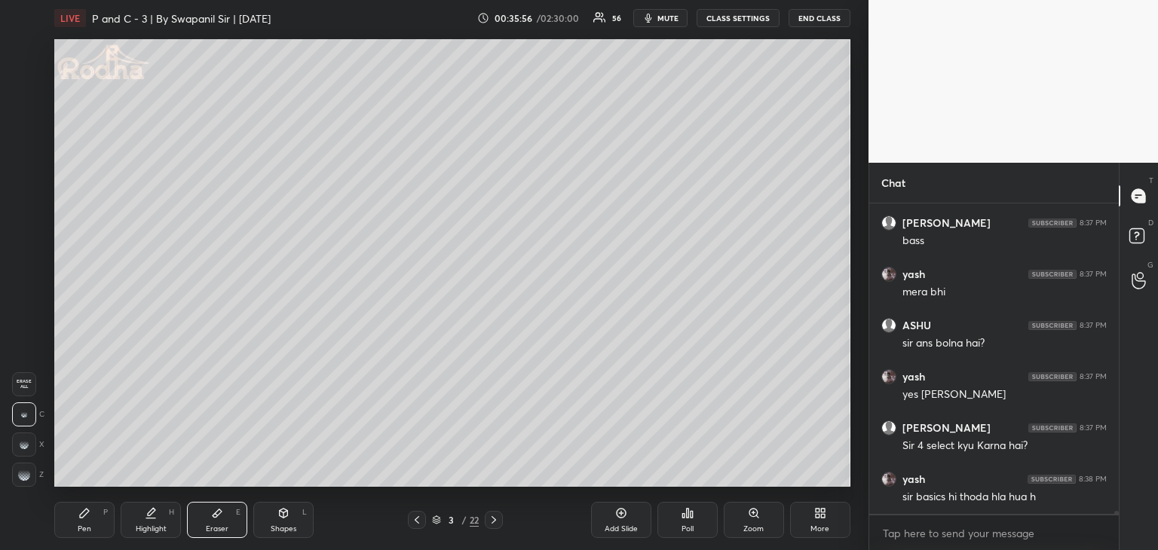
click at [81, 528] on div "Pen" at bounding box center [85, 529] width 14 height 8
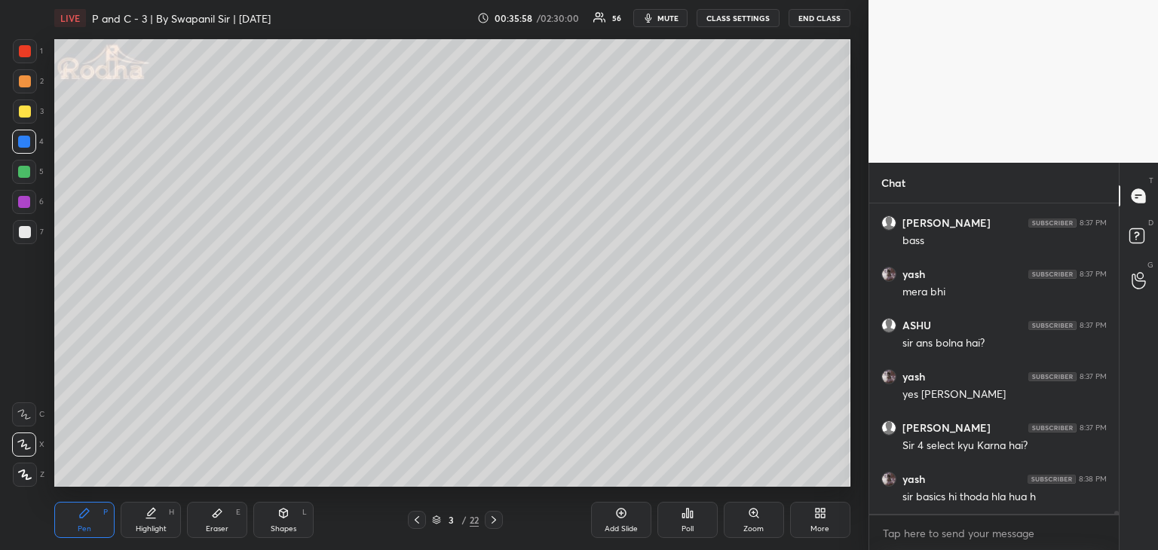
click at [225, 527] on div "Eraser" at bounding box center [217, 529] width 23 height 8
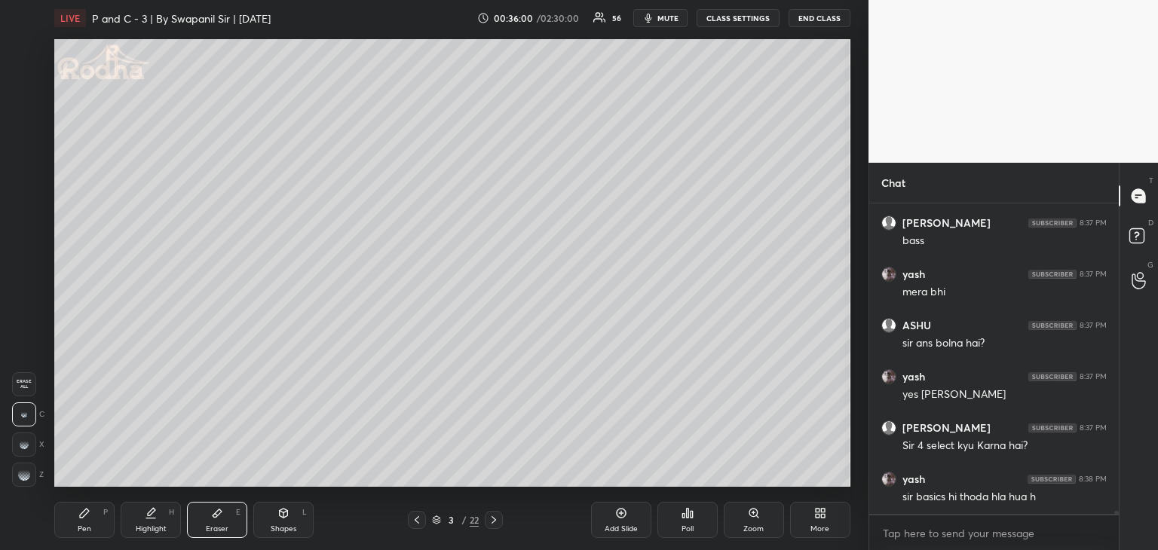
click at [84, 522] on div "Pen P" at bounding box center [84, 520] width 60 height 36
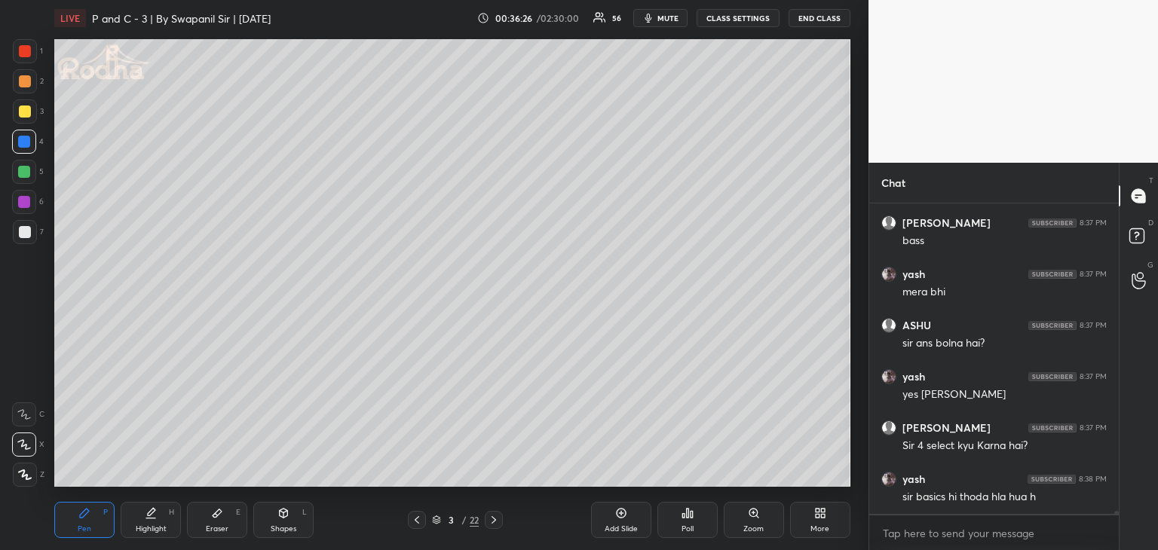
click at [231, 534] on div "Eraser E" at bounding box center [217, 520] width 60 height 36
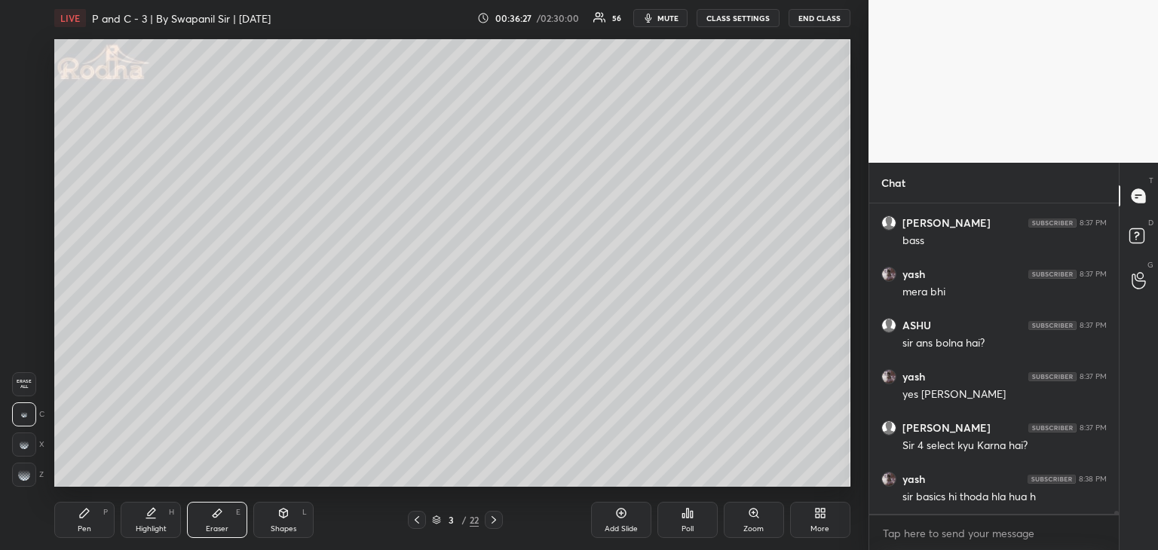
click at [30, 468] on div at bounding box center [24, 475] width 24 height 24
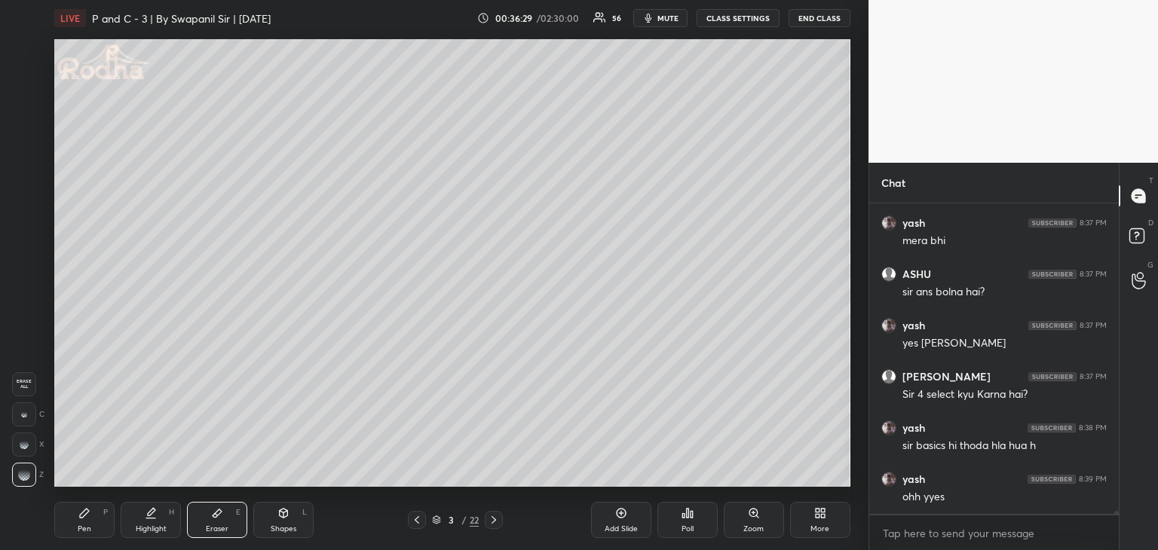
click at [85, 526] on div "Pen" at bounding box center [85, 529] width 14 height 8
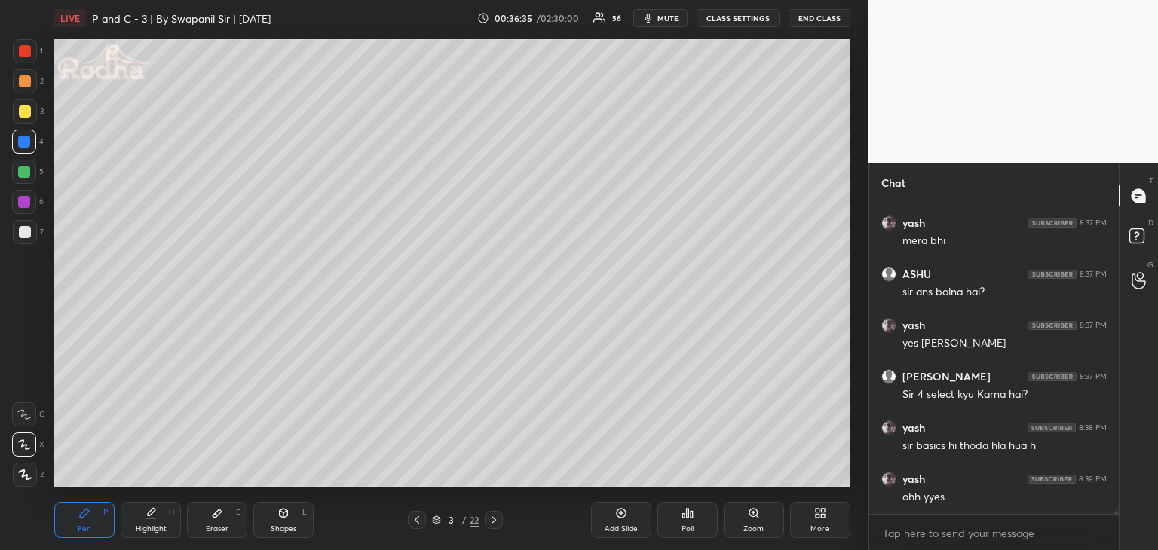
scroll to position [31566, 0]
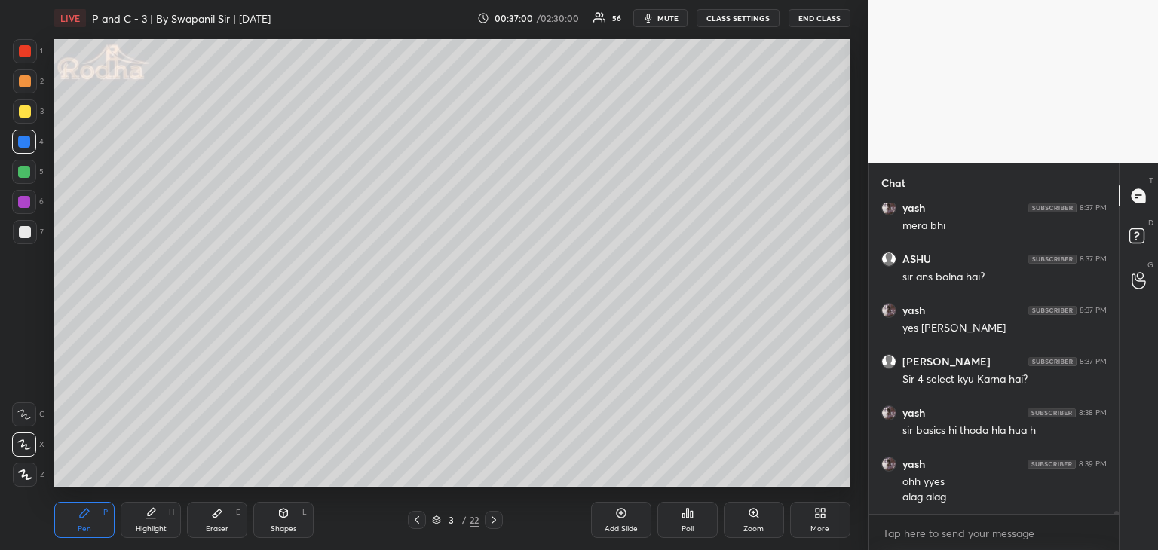
click at [223, 516] on div "Eraser E" at bounding box center [217, 520] width 60 height 36
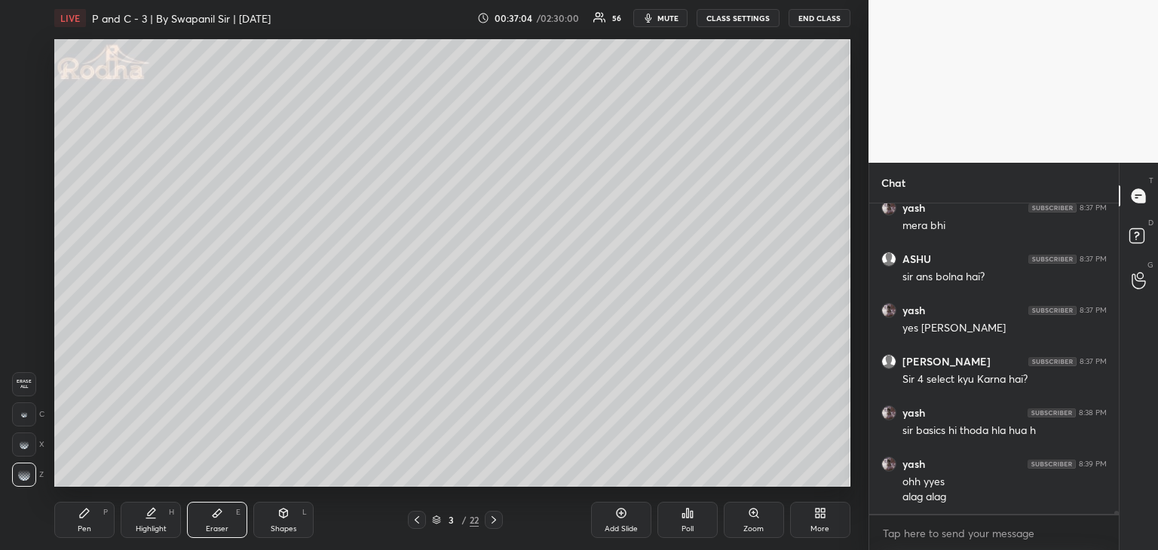
scroll to position [31617, 0]
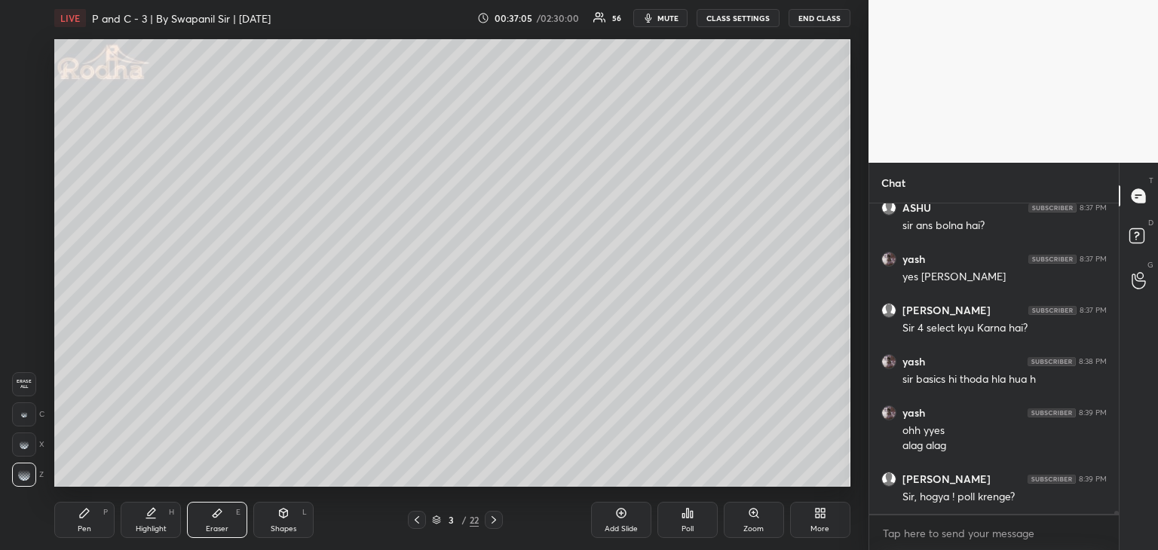
click at [495, 523] on icon at bounding box center [494, 520] width 12 height 12
click at [497, 519] on icon at bounding box center [494, 520] width 12 height 12
click at [91, 522] on div "Pen P" at bounding box center [84, 520] width 60 height 36
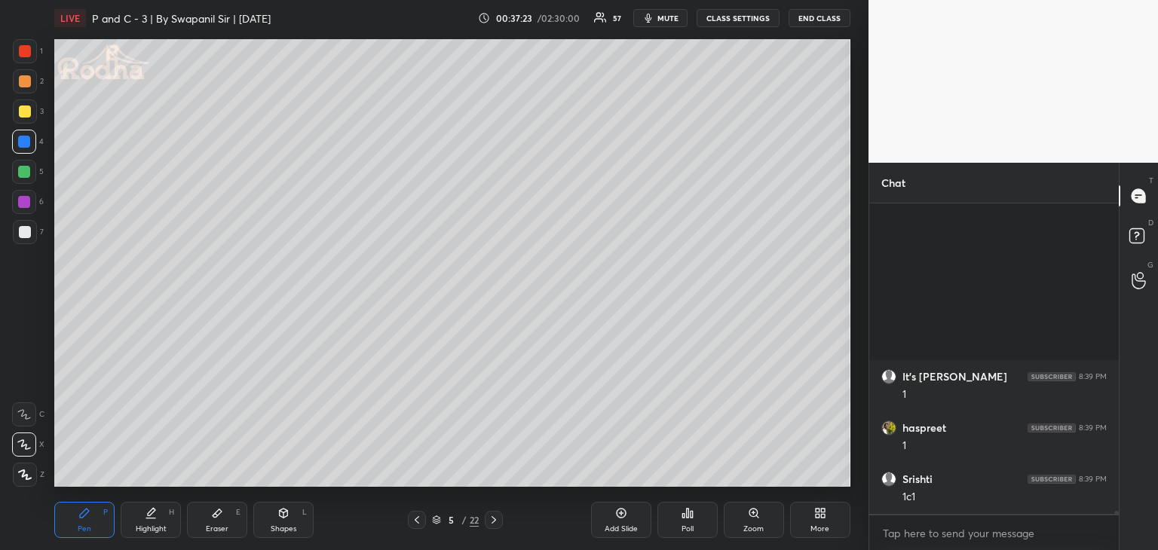
scroll to position [32799, 0]
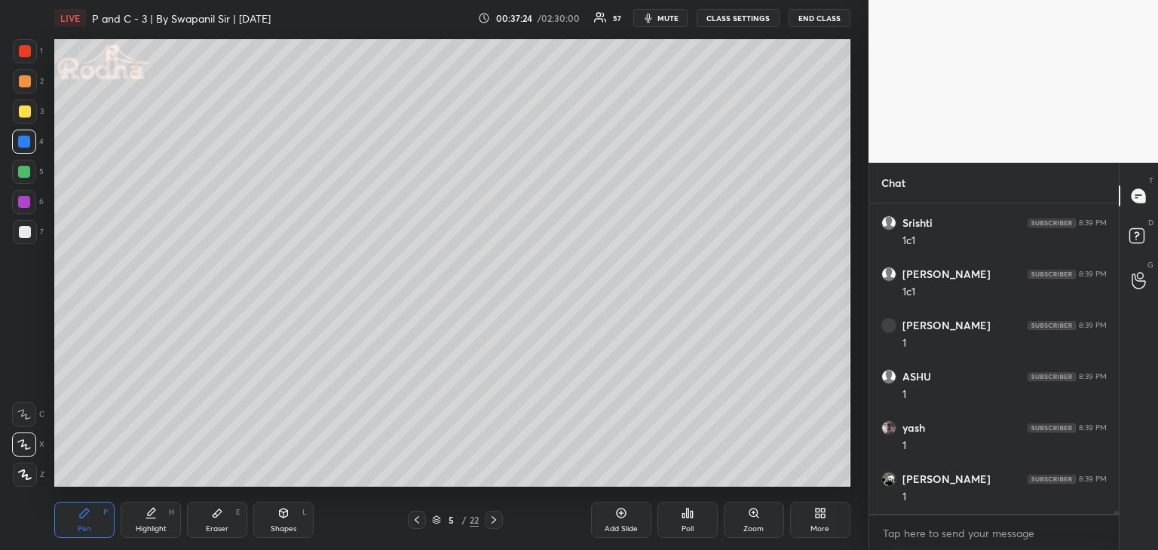
drag, startPoint x: 27, startPoint y: 50, endPoint x: 35, endPoint y: 70, distance: 21.7
click at [27, 51] on div at bounding box center [25, 51] width 12 height 12
click at [24, 85] on div at bounding box center [25, 81] width 12 height 12
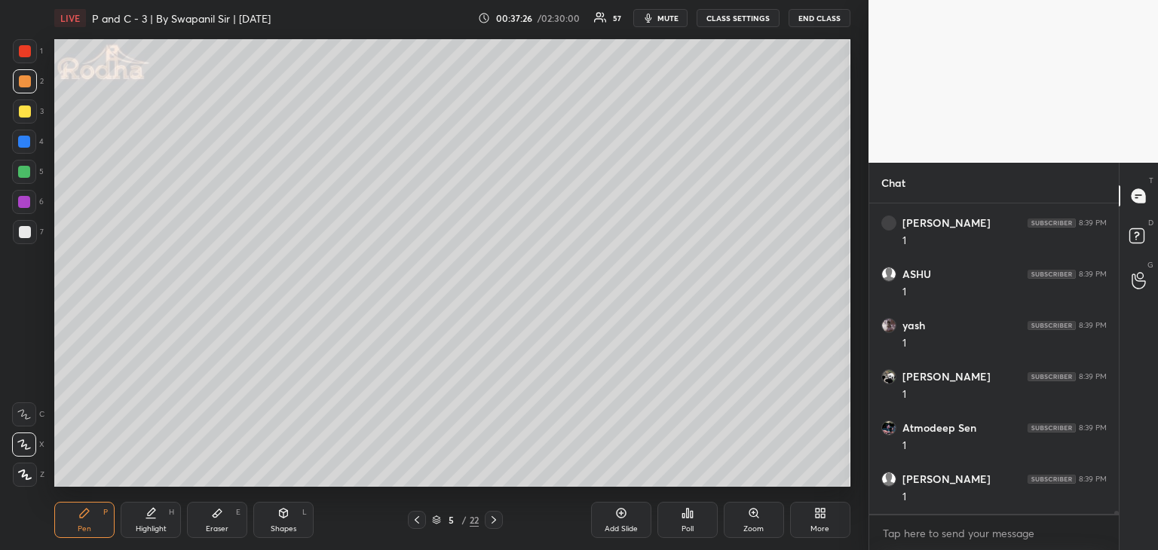
drag, startPoint x: 27, startPoint y: 200, endPoint x: 41, endPoint y: 200, distance: 14.3
click at [28, 200] on div at bounding box center [24, 202] width 12 height 12
click at [27, 229] on div at bounding box center [25, 232] width 12 height 12
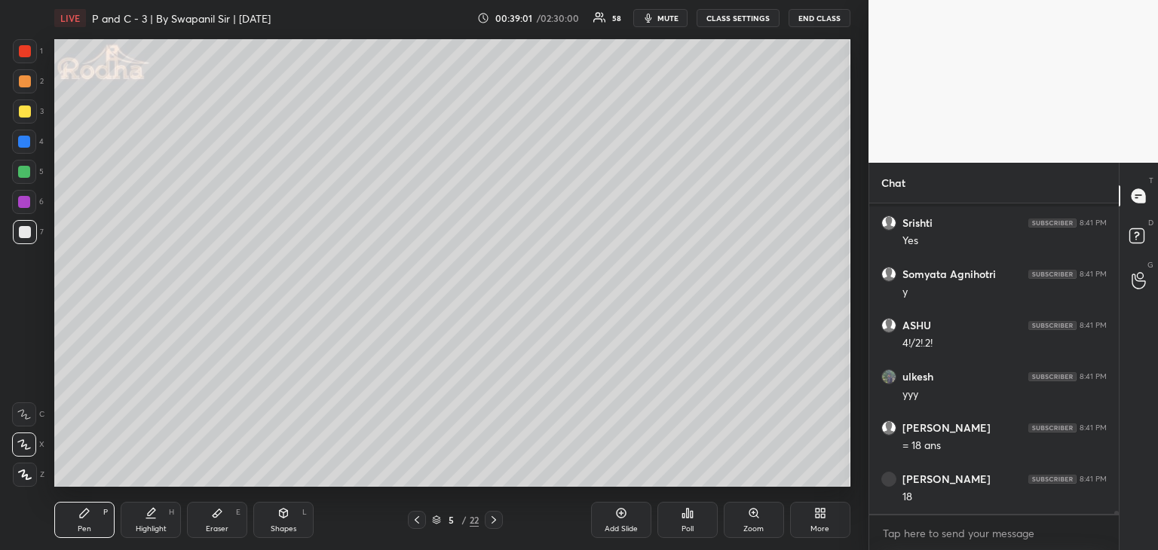
scroll to position [31816, 0]
click at [24, 109] on div at bounding box center [25, 112] width 12 height 12
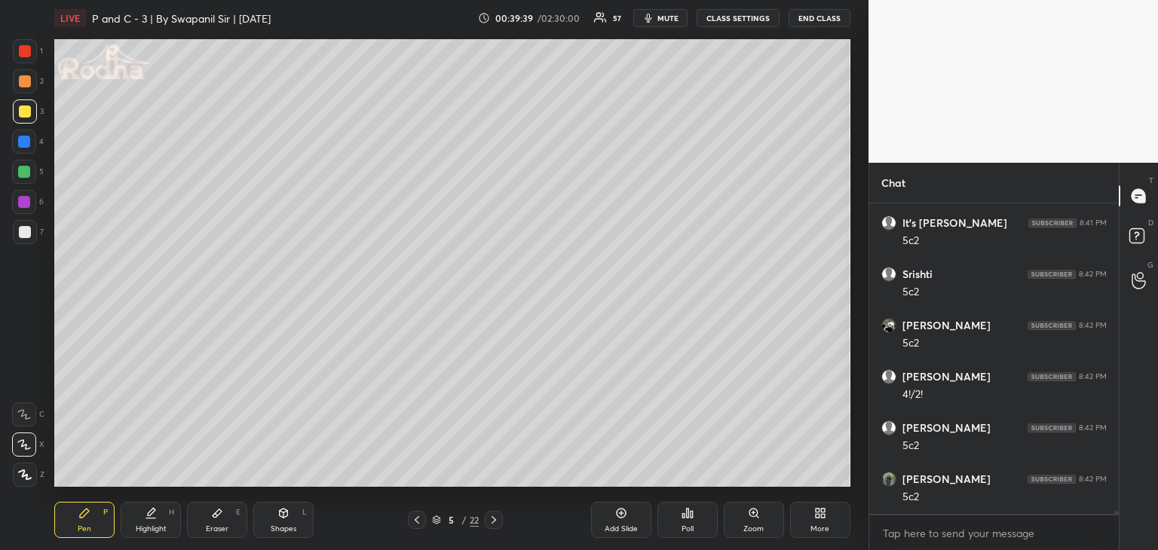
scroll to position [33046, 0]
drag, startPoint x: 223, startPoint y: 534, endPoint x: 304, endPoint y: 488, distance: 93.5
click at [226, 533] on div "Eraser E" at bounding box center [217, 520] width 60 height 36
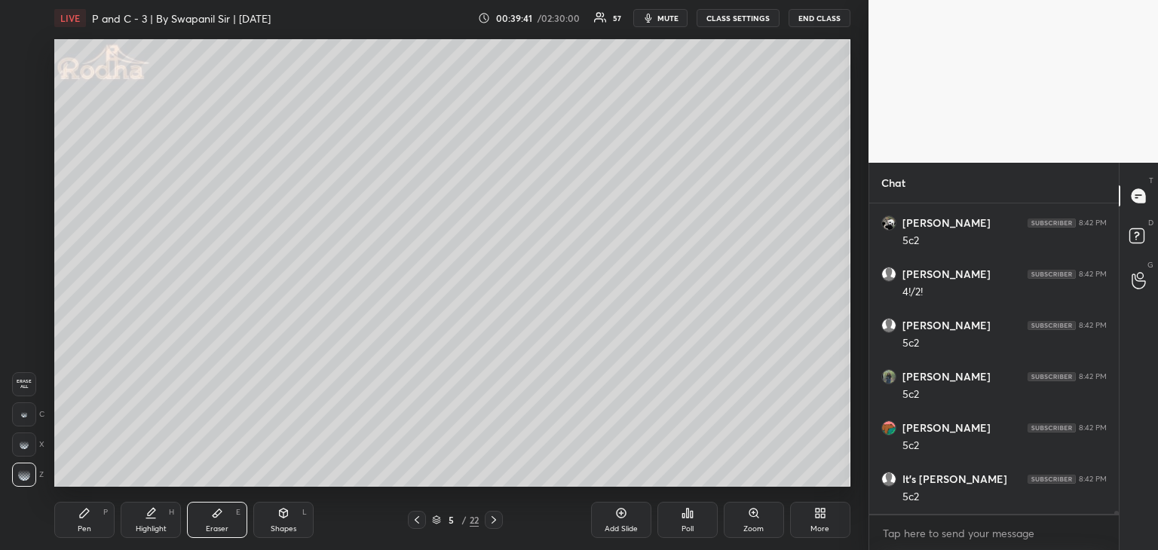
scroll to position [33200, 0]
drag, startPoint x: 94, startPoint y: 520, endPoint x: 150, endPoint y: 492, distance: 62.3
click at [99, 517] on div "Pen P" at bounding box center [84, 520] width 60 height 36
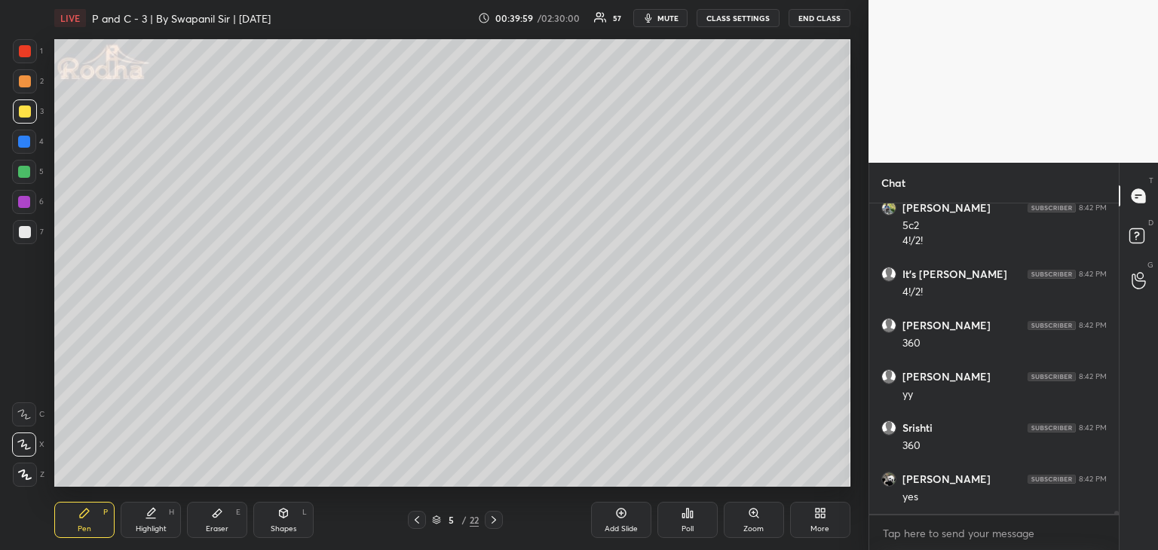
scroll to position [33573, 0]
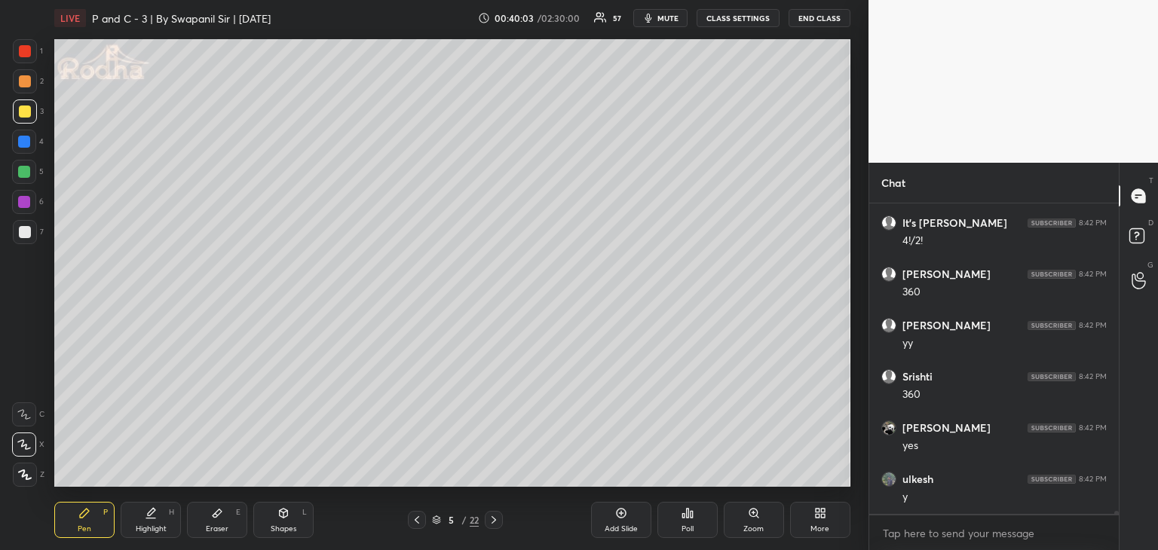
click at [21, 84] on div at bounding box center [25, 81] width 12 height 12
drag, startPoint x: 26, startPoint y: 111, endPoint x: 53, endPoint y: 133, distance: 35.3
click at [26, 112] on div at bounding box center [25, 112] width 12 height 12
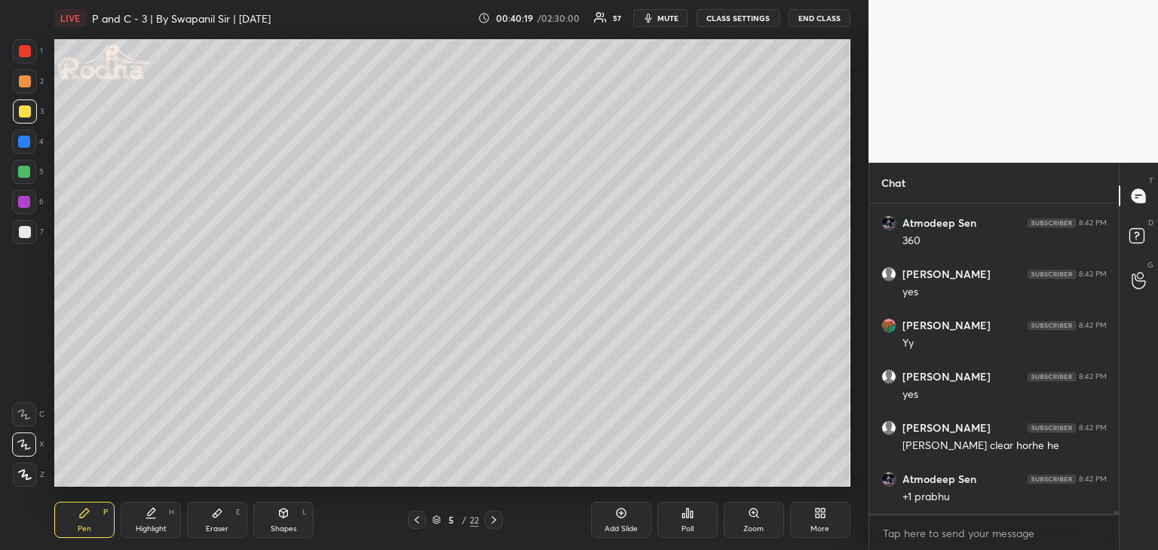
click at [26, 74] on div at bounding box center [25, 81] width 24 height 24
click at [23, 48] on div at bounding box center [25, 51] width 12 height 12
click at [276, 505] on div "Shapes L" at bounding box center [283, 520] width 60 height 36
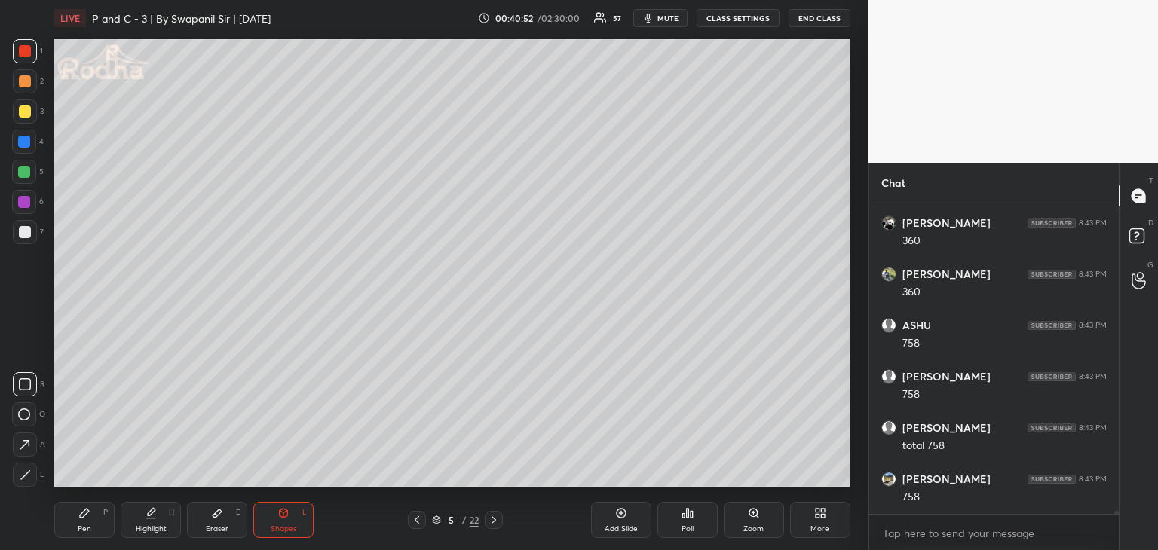
drag, startPoint x: 21, startPoint y: 474, endPoint x: 30, endPoint y: 473, distance: 9.2
click at [23, 474] on icon at bounding box center [25, 474] width 11 height 11
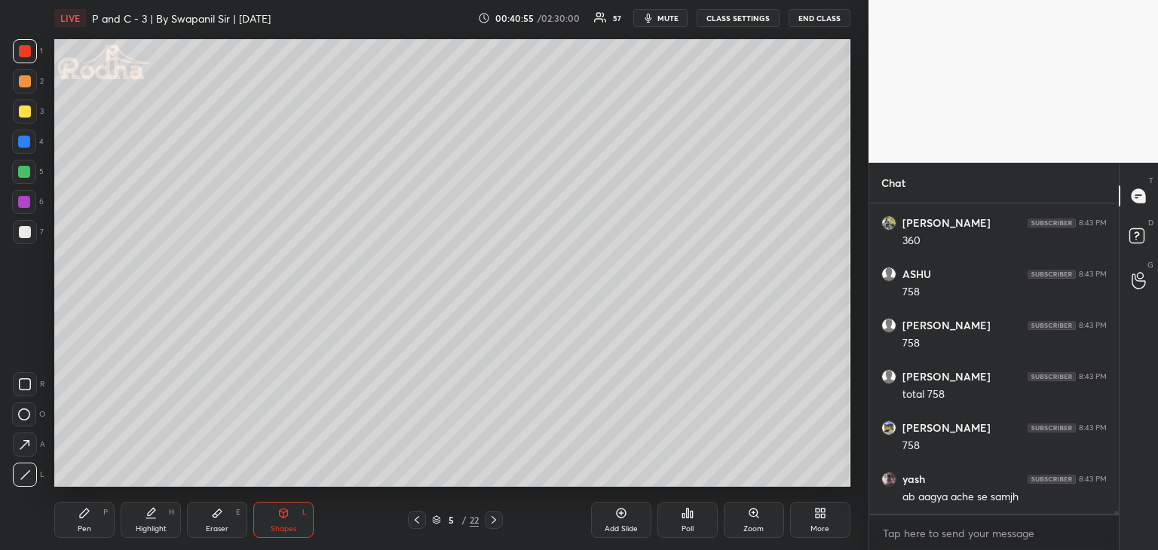
scroll to position [35469, 0]
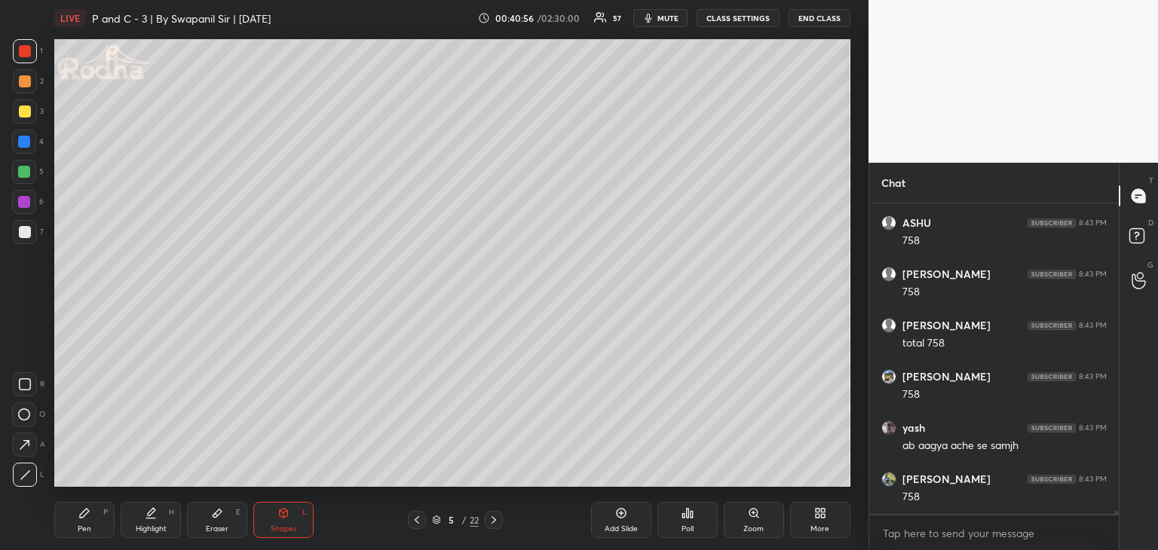
click at [84, 528] on div "Pen" at bounding box center [85, 529] width 14 height 8
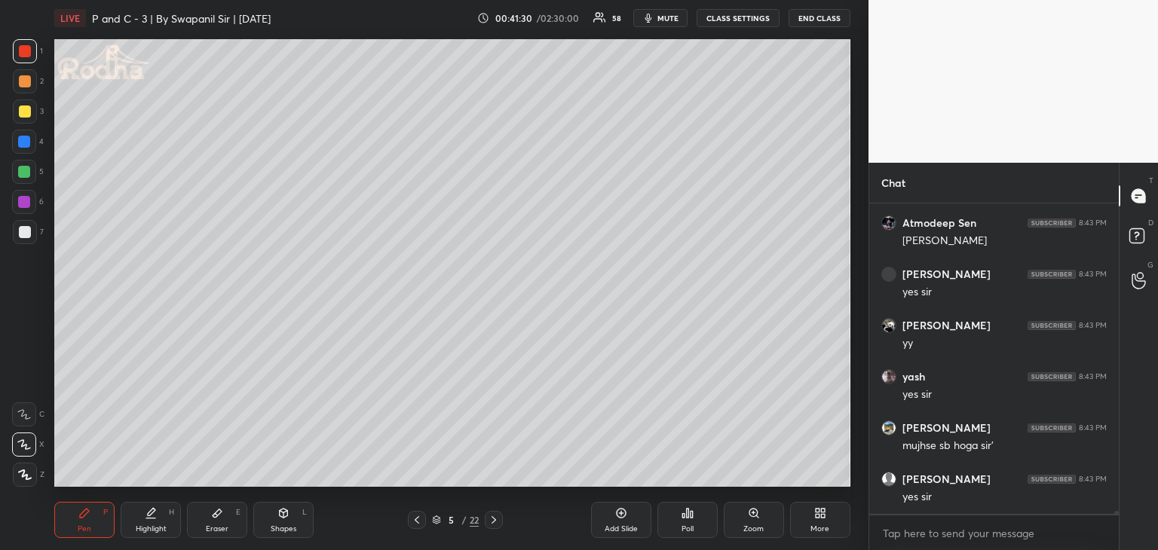
scroll to position [36112, 0]
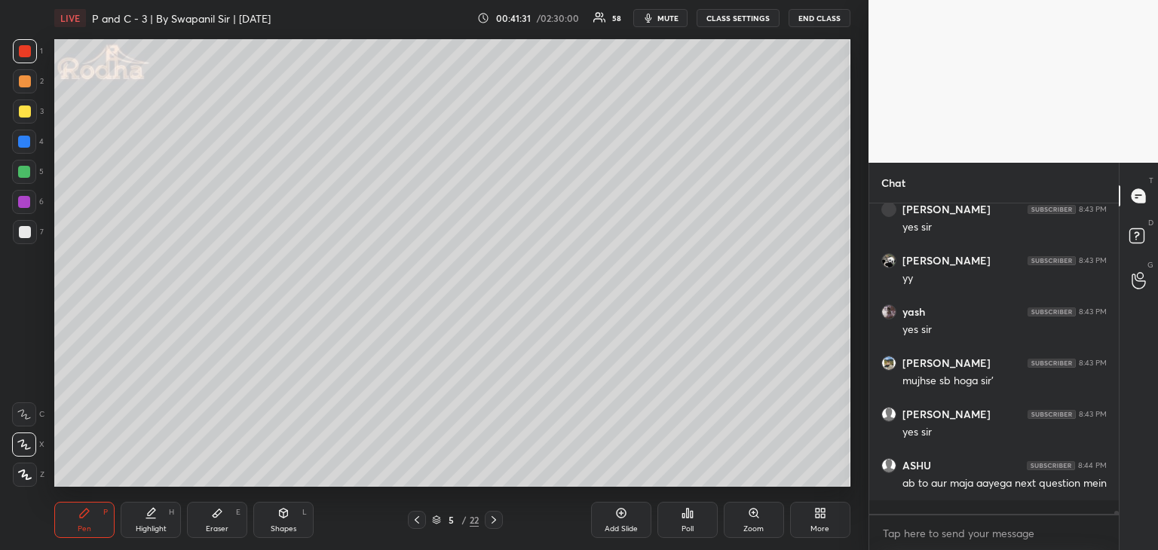
click at [228, 543] on div "Pen P Highlight H Eraser E Shapes L 5 / 22 Add Slide Poll Zoom More" at bounding box center [452, 520] width 796 height 60
click at [229, 528] on div "Eraser E" at bounding box center [217, 520] width 60 height 36
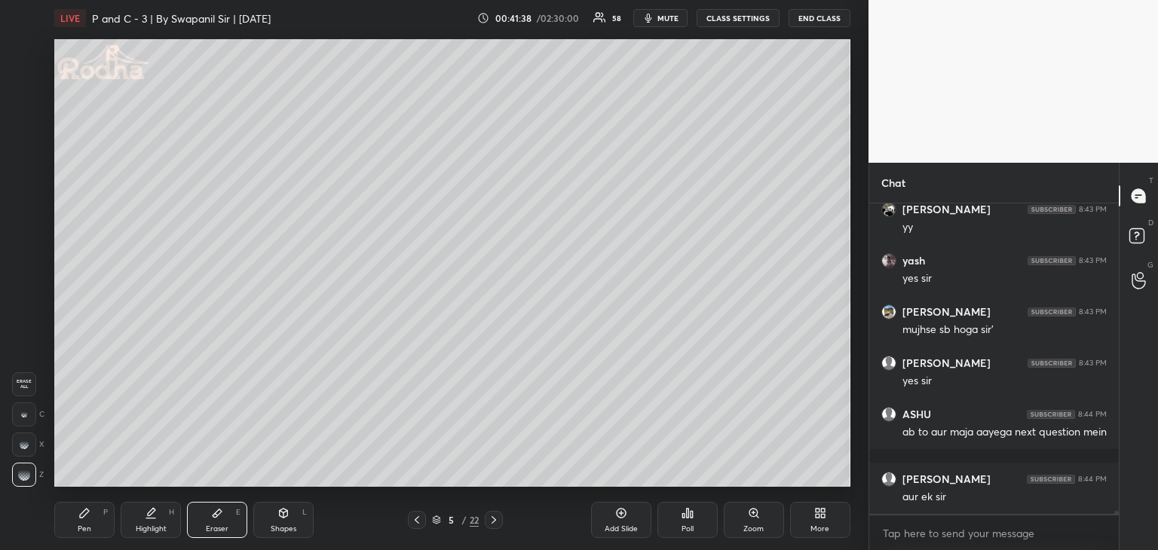
scroll to position [36241, 0]
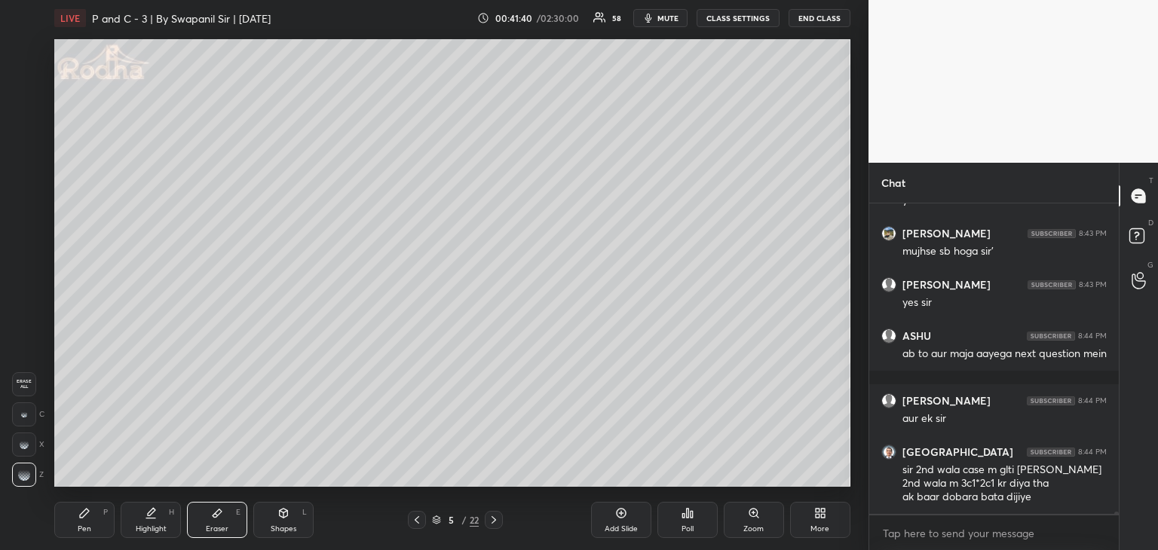
click at [277, 525] on div "Shapes" at bounding box center [284, 529] width 26 height 8
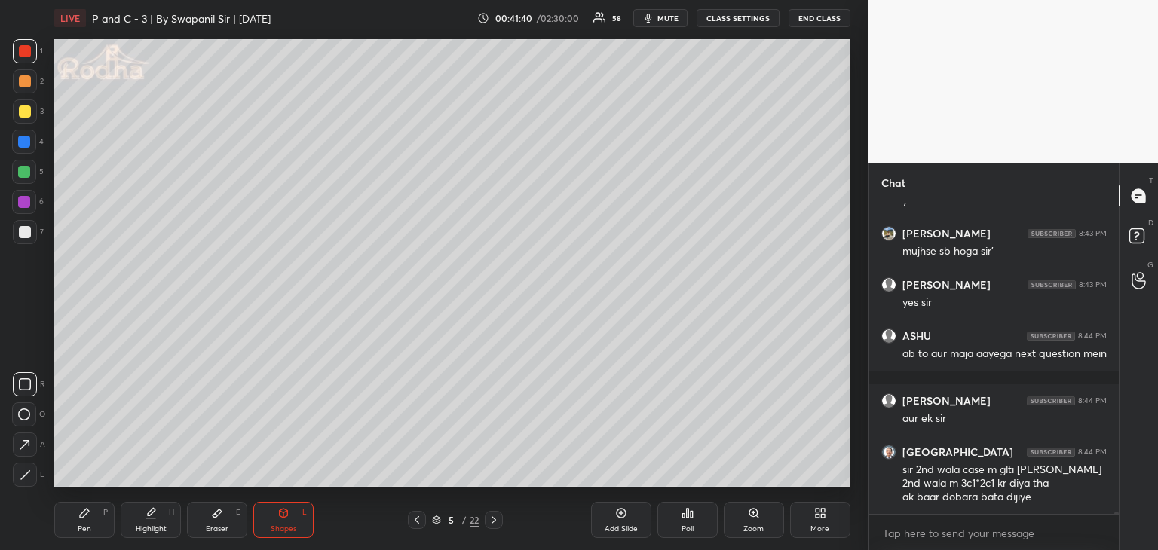
scroll to position [36306, 0]
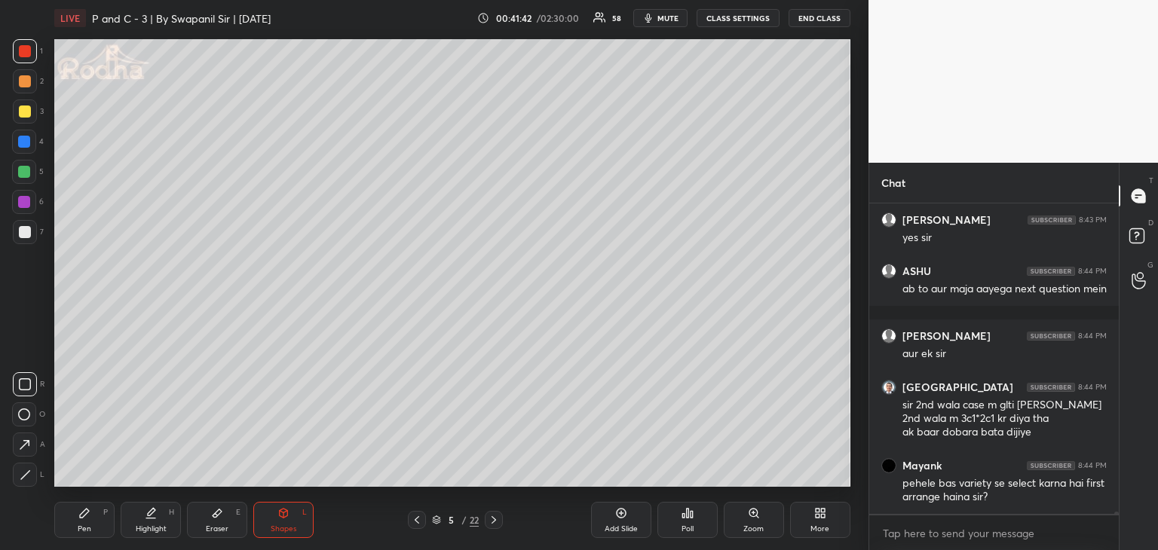
drag, startPoint x: 23, startPoint y: 85, endPoint x: 49, endPoint y: 90, distance: 26.2
click at [24, 83] on div at bounding box center [25, 81] width 12 height 12
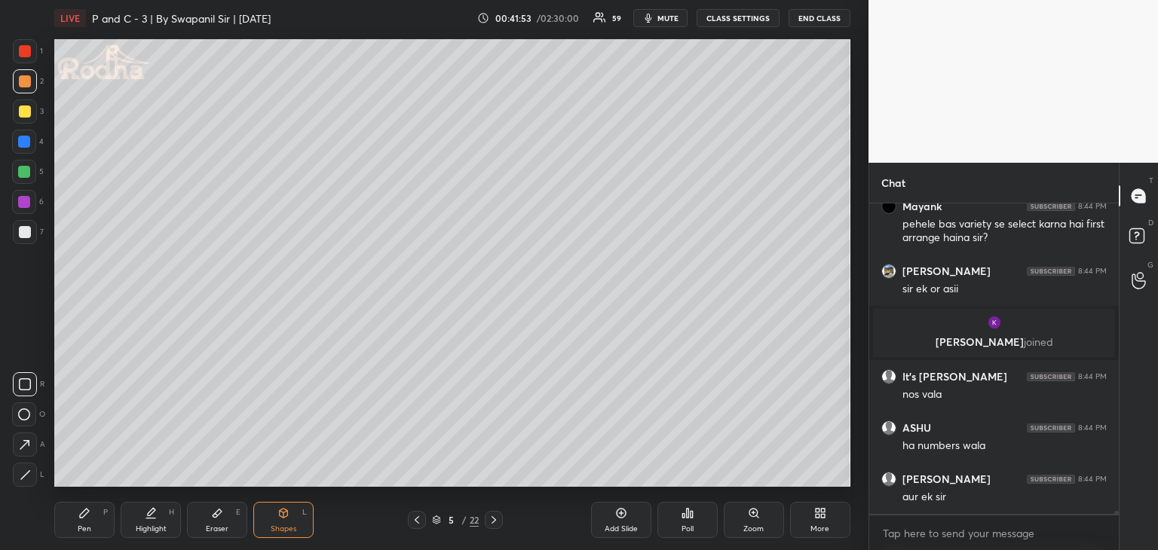
scroll to position [34862, 0]
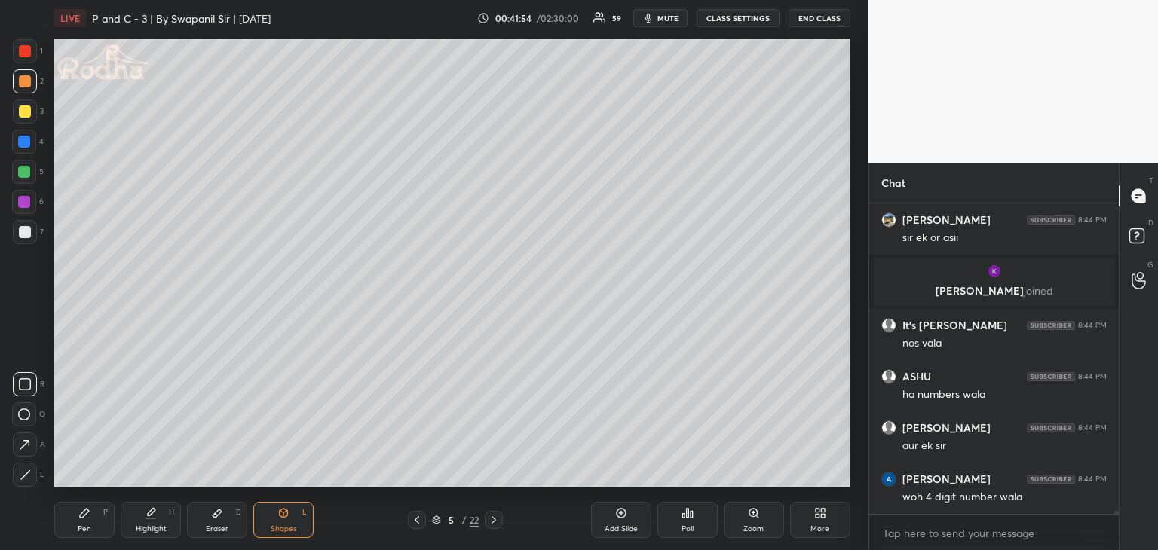
click at [495, 525] on icon at bounding box center [494, 520] width 12 height 12
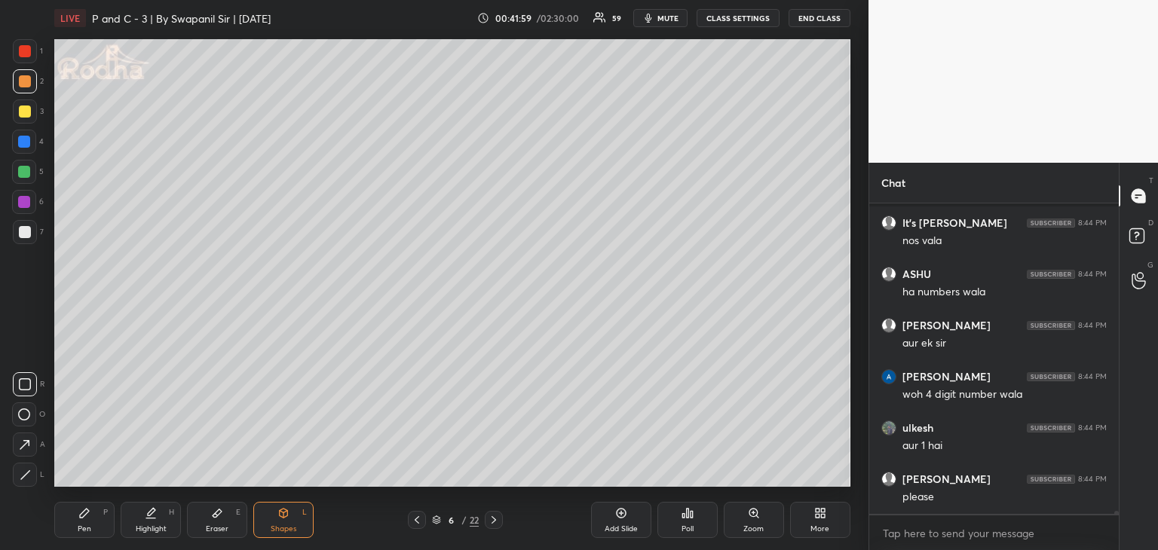
drag, startPoint x: 78, startPoint y: 519, endPoint x: 94, endPoint y: 488, distance: 35.4
click at [81, 519] on icon at bounding box center [84, 513] width 12 height 12
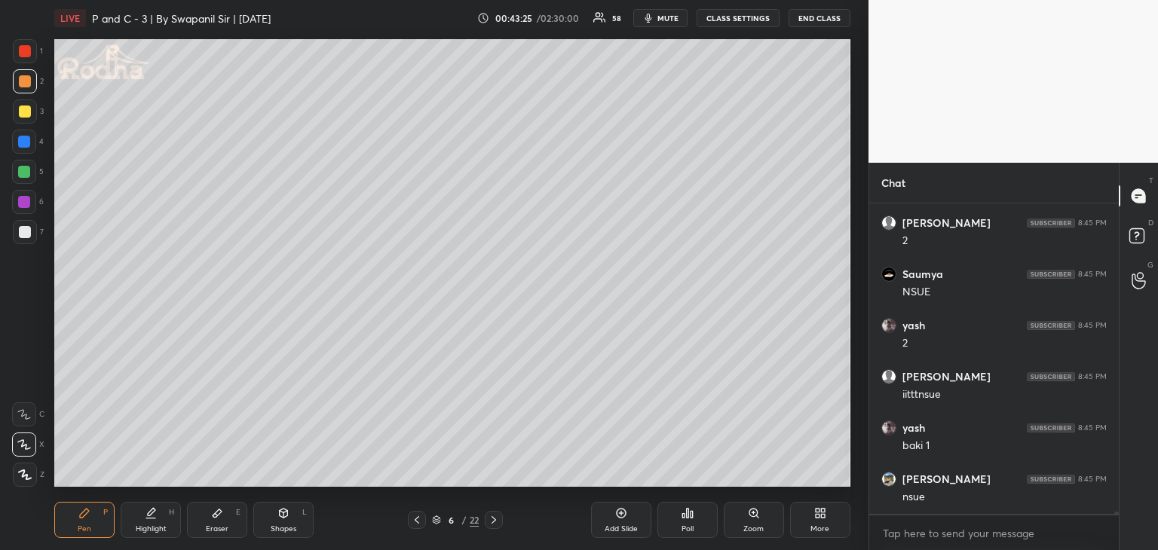
scroll to position [36619, 0]
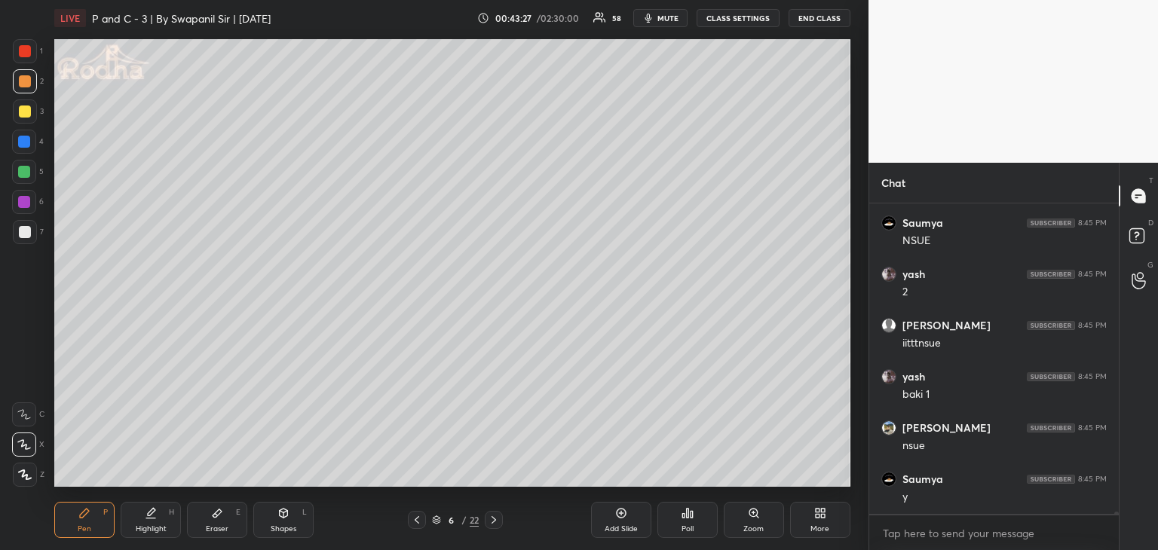
click at [222, 525] on div "Eraser" at bounding box center [217, 529] width 23 height 8
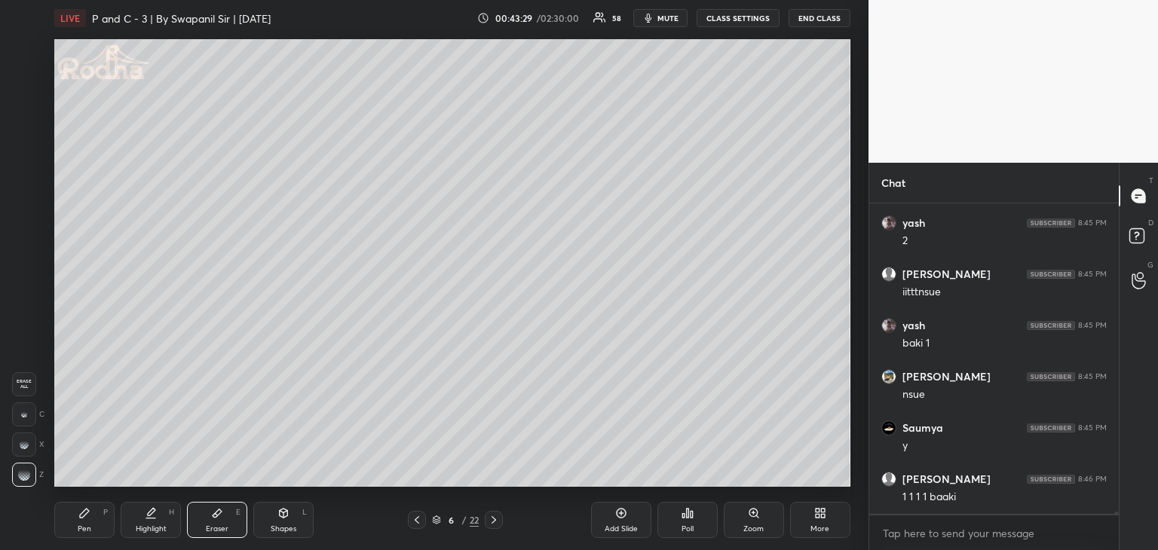
scroll to position [36722, 0]
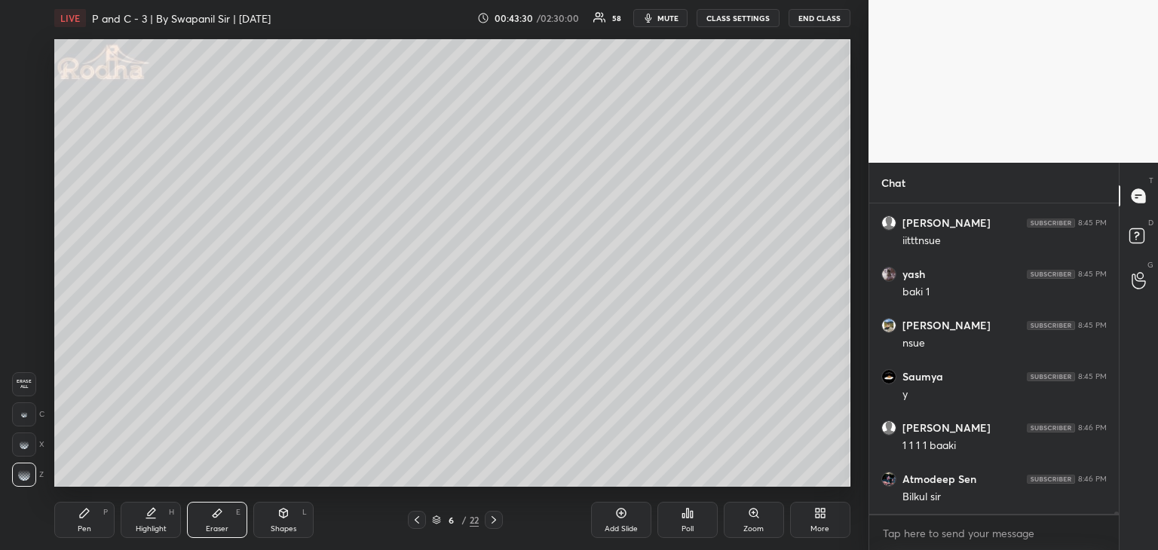
click at [83, 527] on div "Pen" at bounding box center [85, 529] width 14 height 8
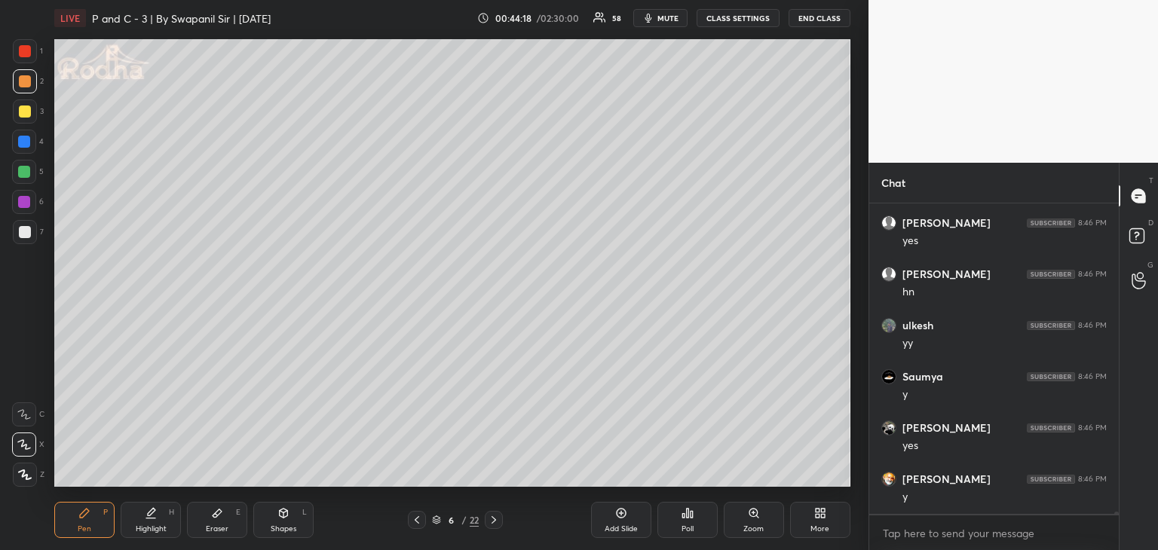
scroll to position [37879, 0]
click at [23, 173] on div at bounding box center [24, 172] width 12 height 12
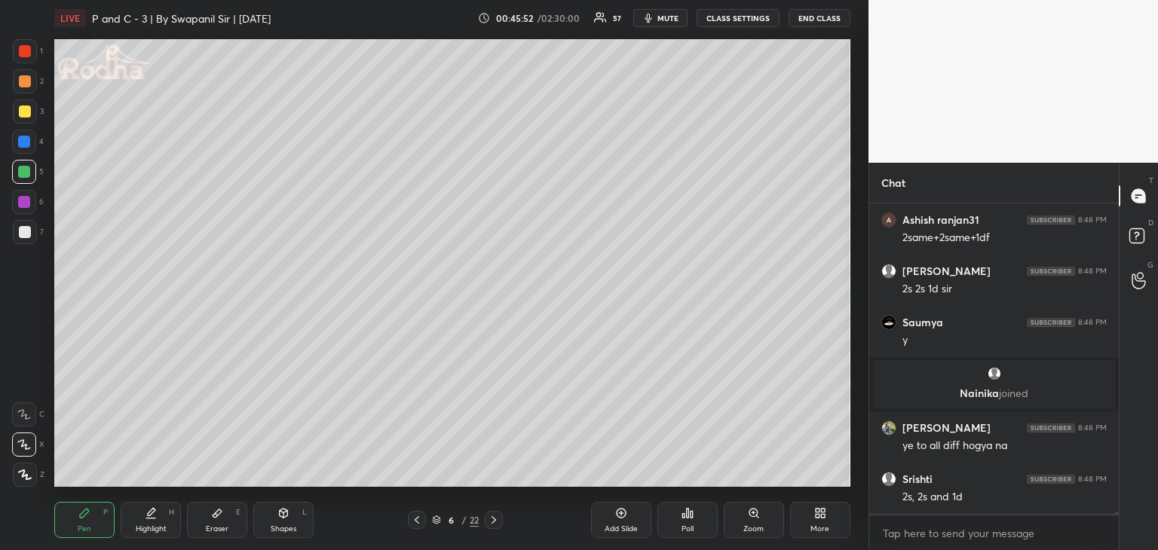
scroll to position [38826, 0]
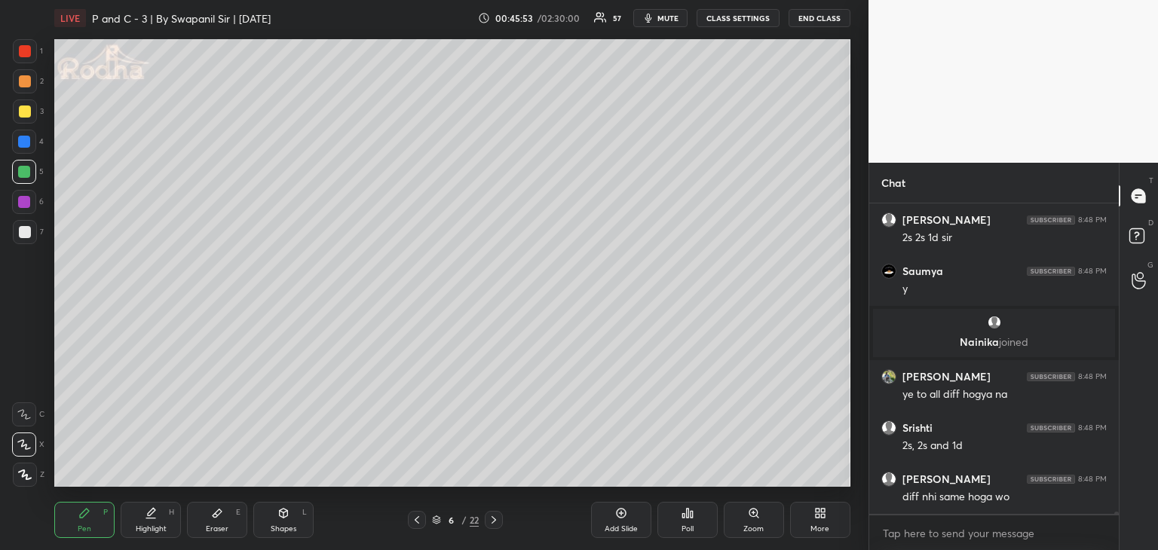
click at [215, 518] on icon at bounding box center [217, 513] width 12 height 12
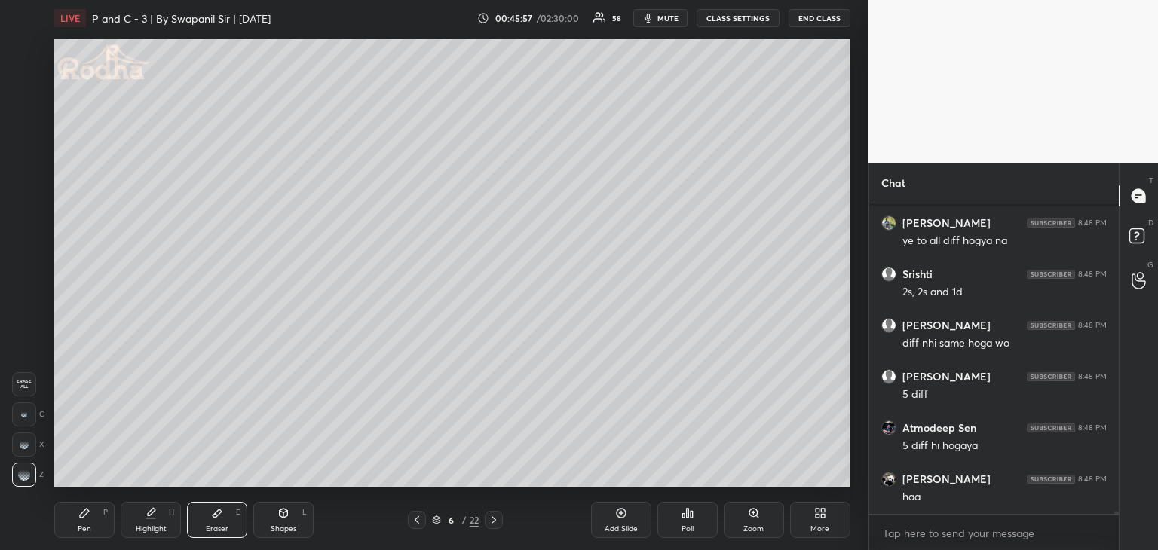
scroll to position [39082, 0]
click at [87, 513] on icon at bounding box center [84, 513] width 12 height 12
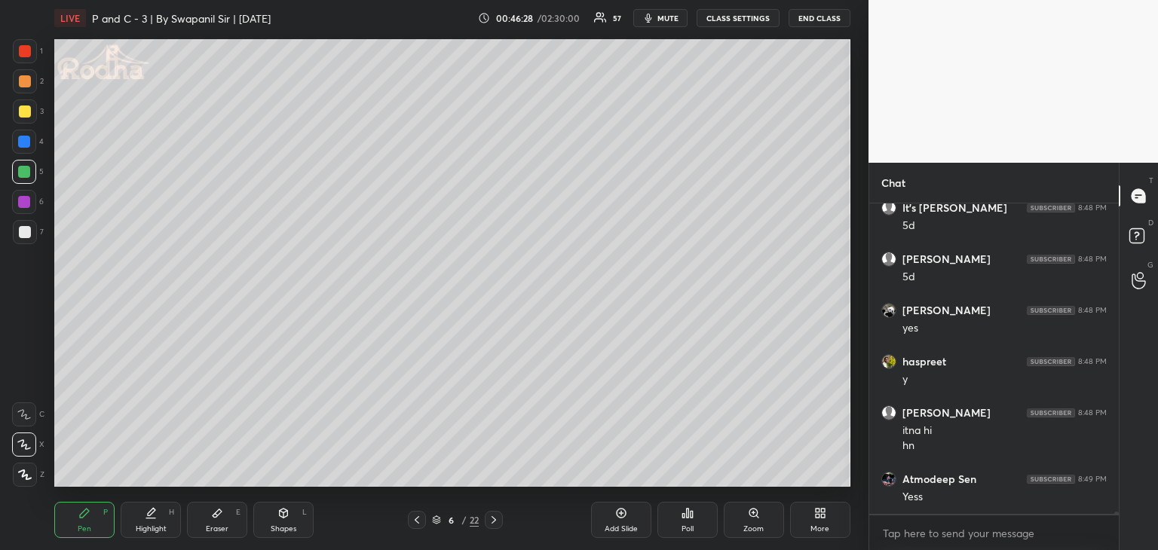
scroll to position [40173, 0]
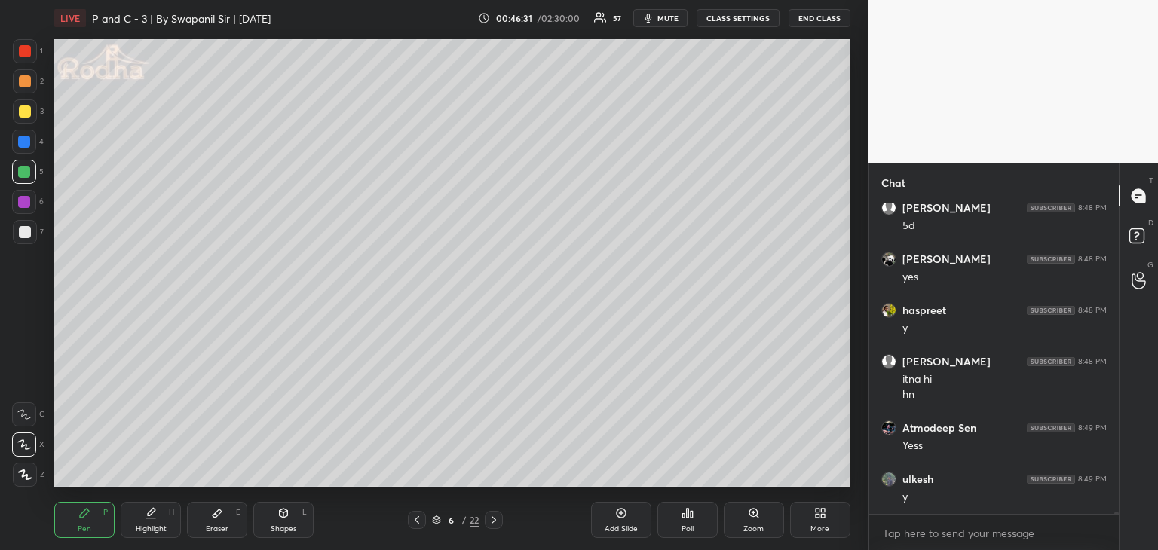
click at [23, 112] on div at bounding box center [25, 112] width 12 height 12
click at [26, 206] on div at bounding box center [24, 202] width 12 height 12
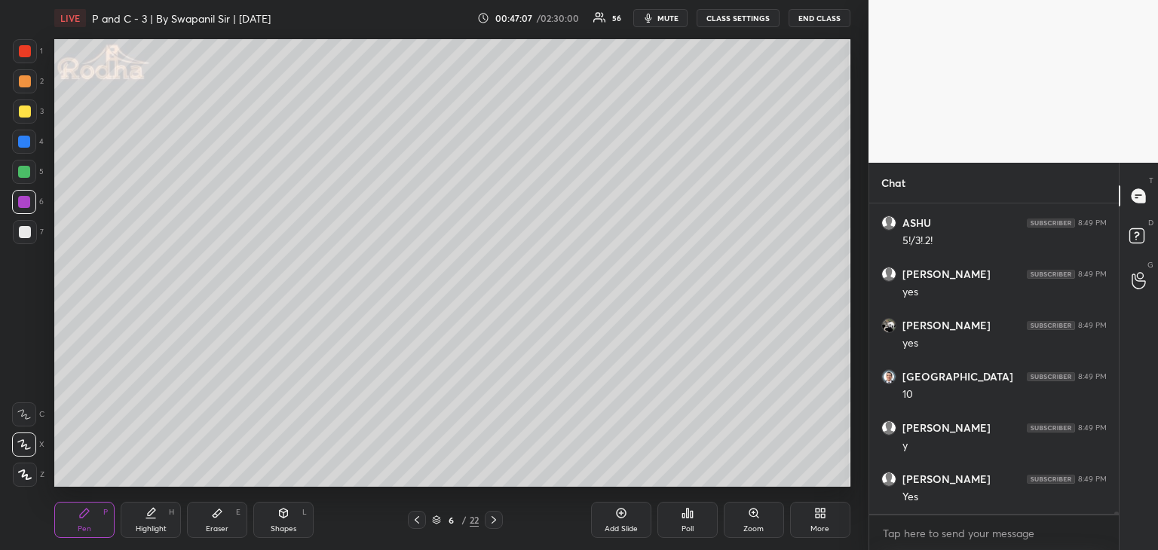
scroll to position [41250, 0]
click at [29, 175] on div at bounding box center [24, 172] width 12 height 12
click at [23, 139] on div at bounding box center [24, 142] width 12 height 12
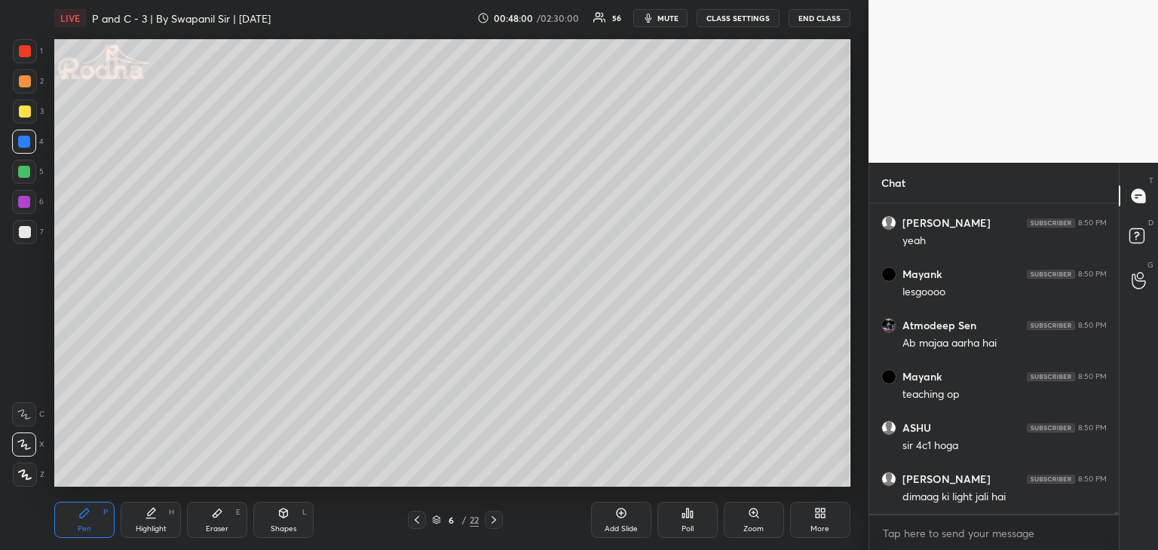
scroll to position [42392, 0]
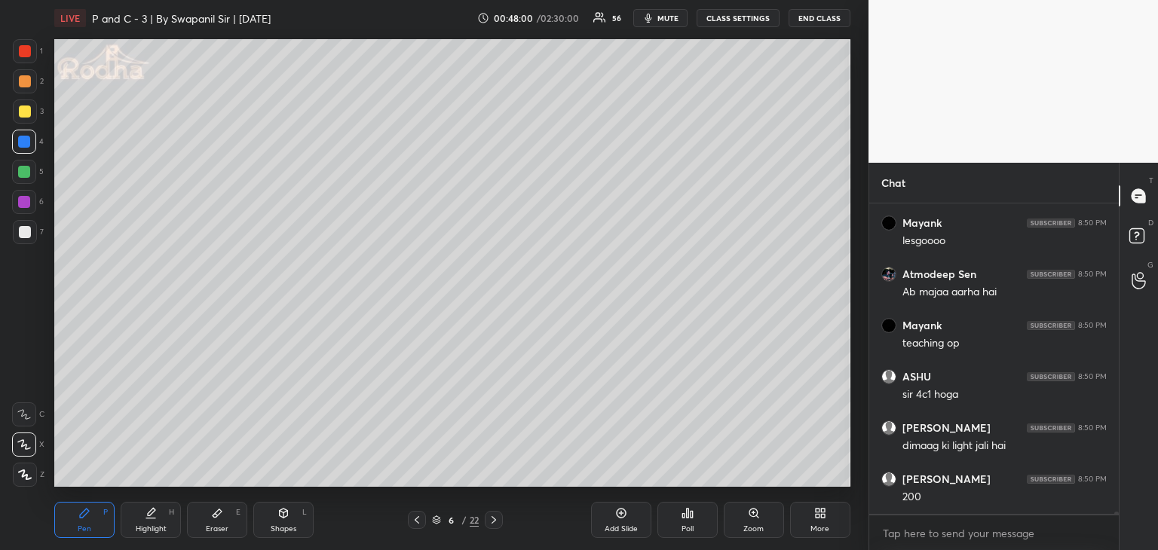
click at [220, 512] on icon at bounding box center [217, 513] width 9 height 8
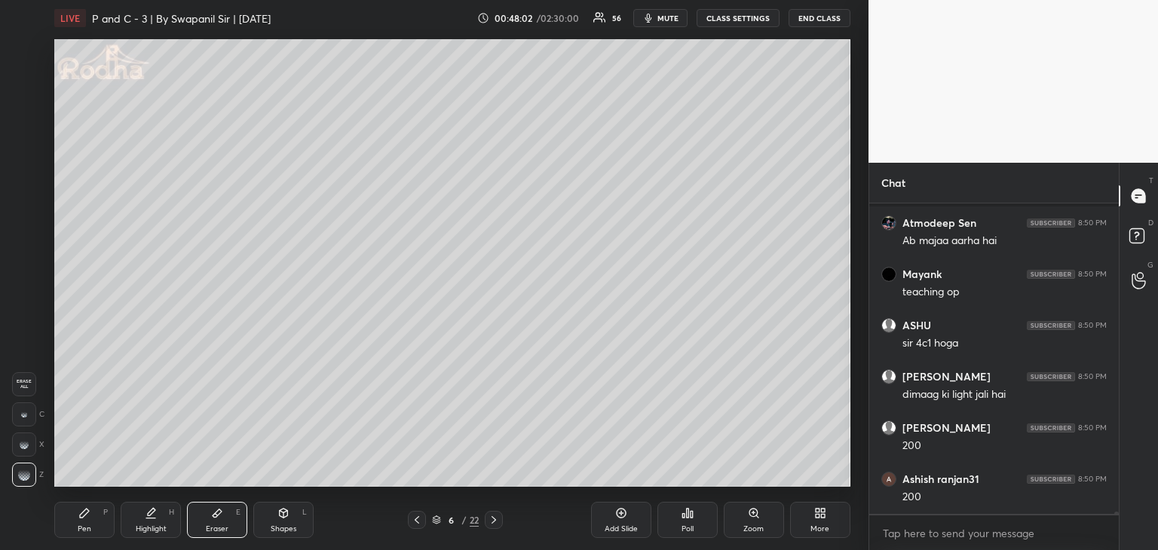
scroll to position [42546, 0]
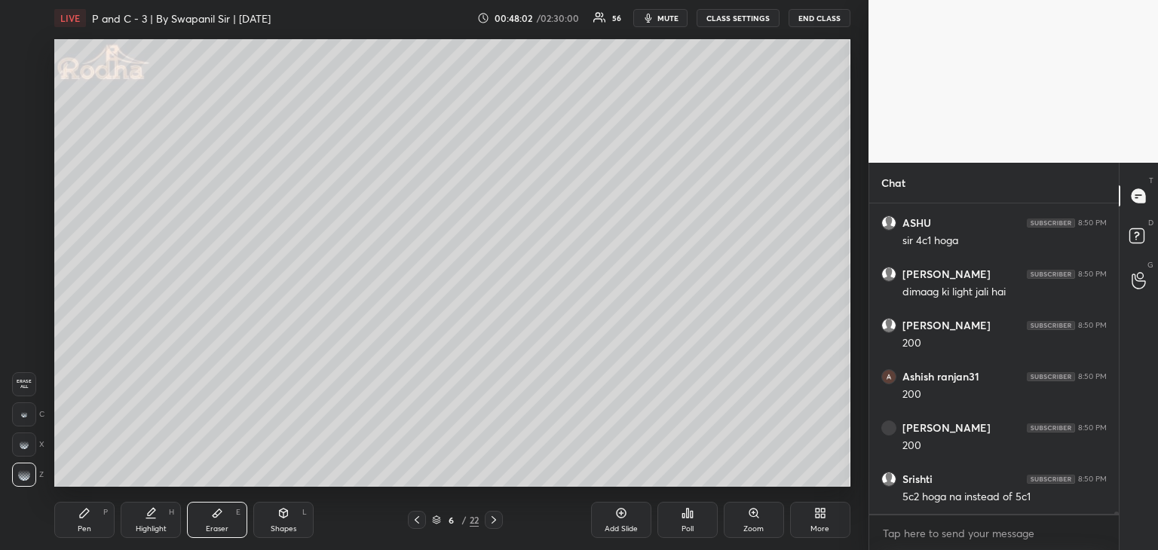
click at [94, 518] on div "Pen P" at bounding box center [84, 520] width 60 height 36
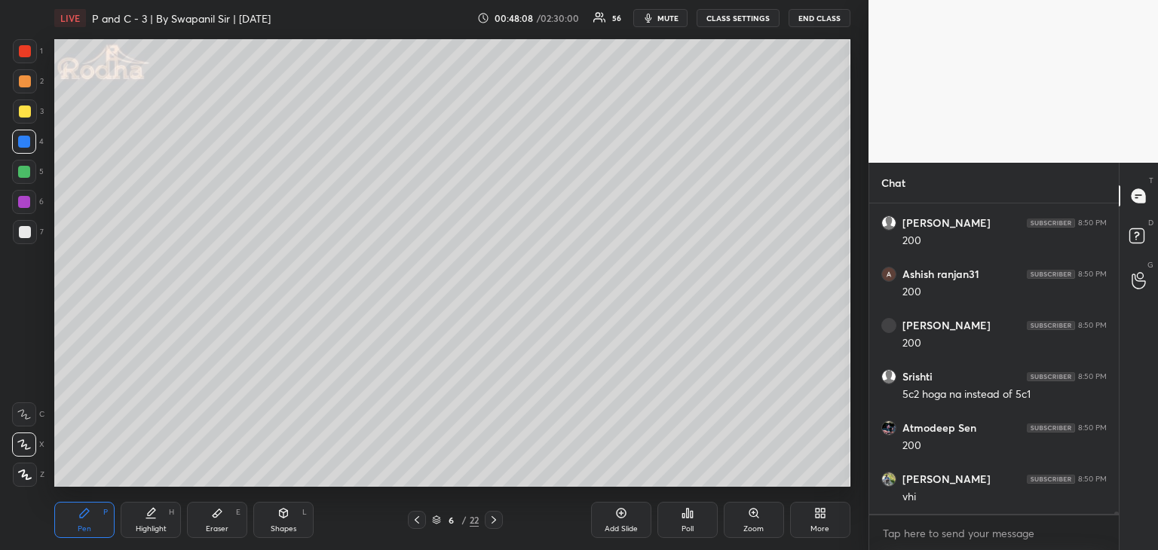
scroll to position [42700, 0]
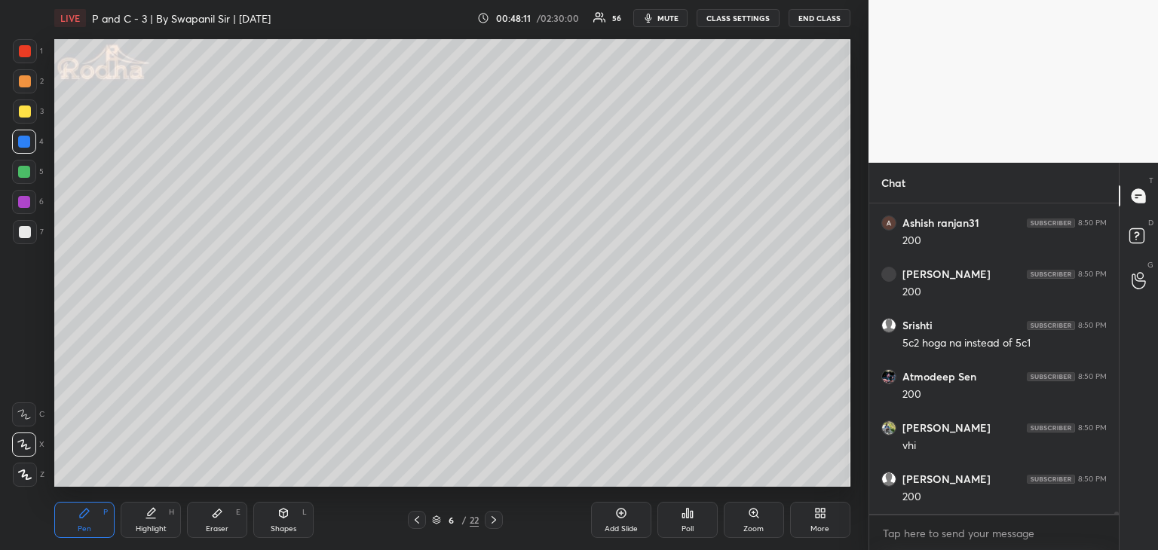
click at [23, 231] on div at bounding box center [25, 232] width 12 height 12
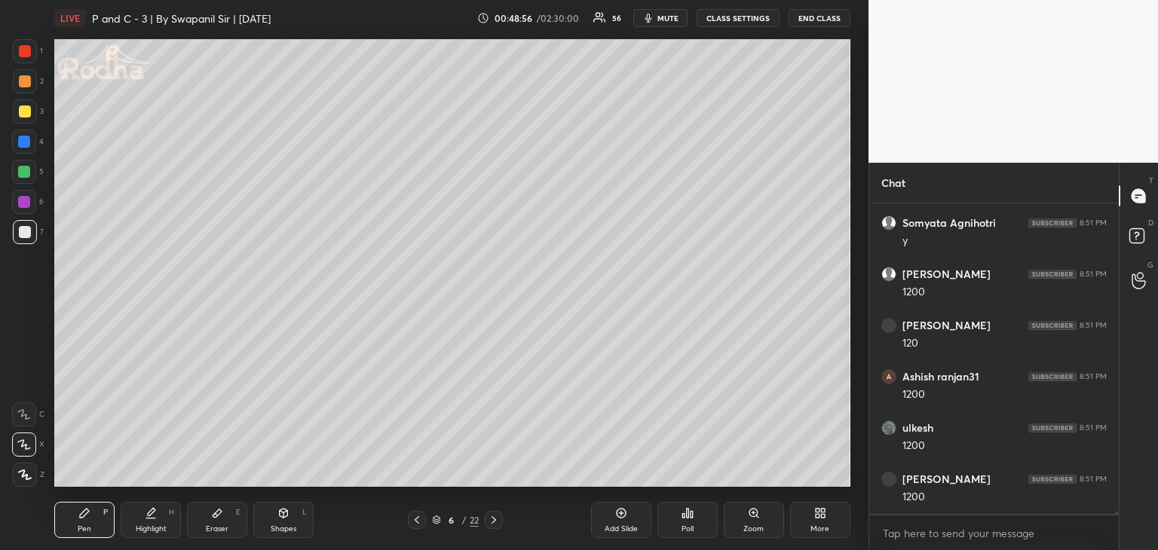
scroll to position [43571, 0]
click at [24, 108] on div at bounding box center [25, 112] width 12 height 12
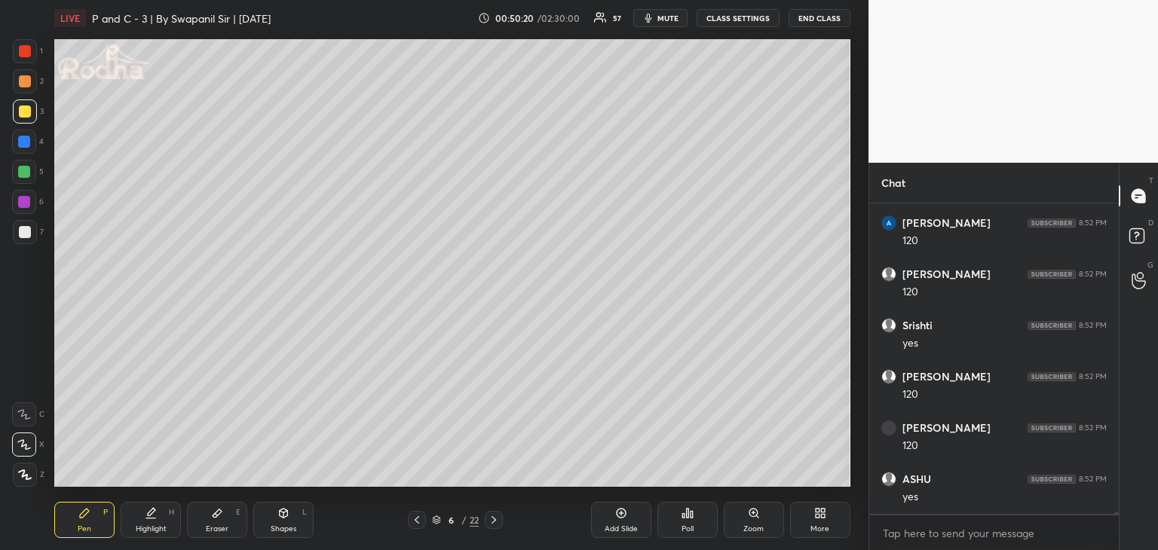
scroll to position [43937, 0]
click at [24, 81] on div at bounding box center [25, 81] width 12 height 12
drag, startPoint x: 292, startPoint y: 528, endPoint x: 291, endPoint y: 488, distance: 39.2
click at [293, 526] on div "Shapes" at bounding box center [284, 529] width 26 height 8
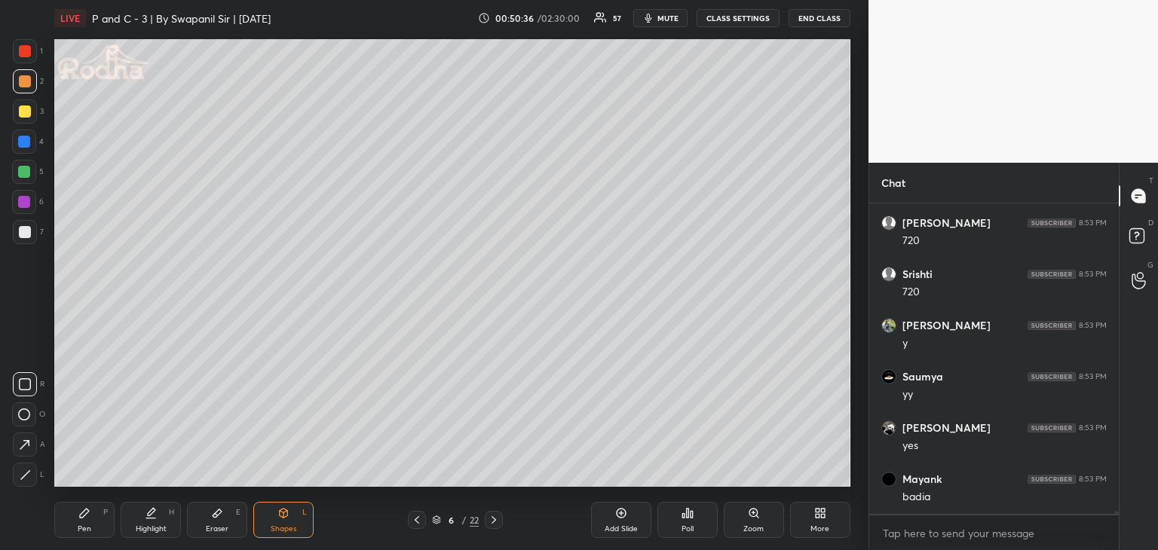
scroll to position [44449, 0]
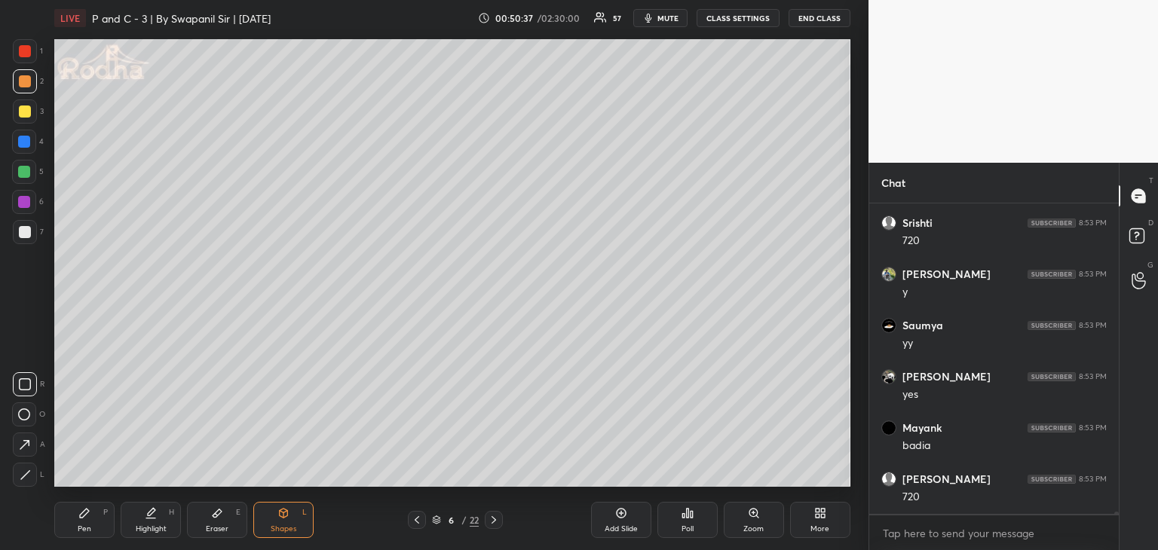
drag, startPoint x: 24, startPoint y: 466, endPoint x: 28, endPoint y: 457, distance: 10.5
click at [27, 463] on div at bounding box center [25, 475] width 24 height 24
click at [30, 51] on div at bounding box center [25, 51] width 24 height 24
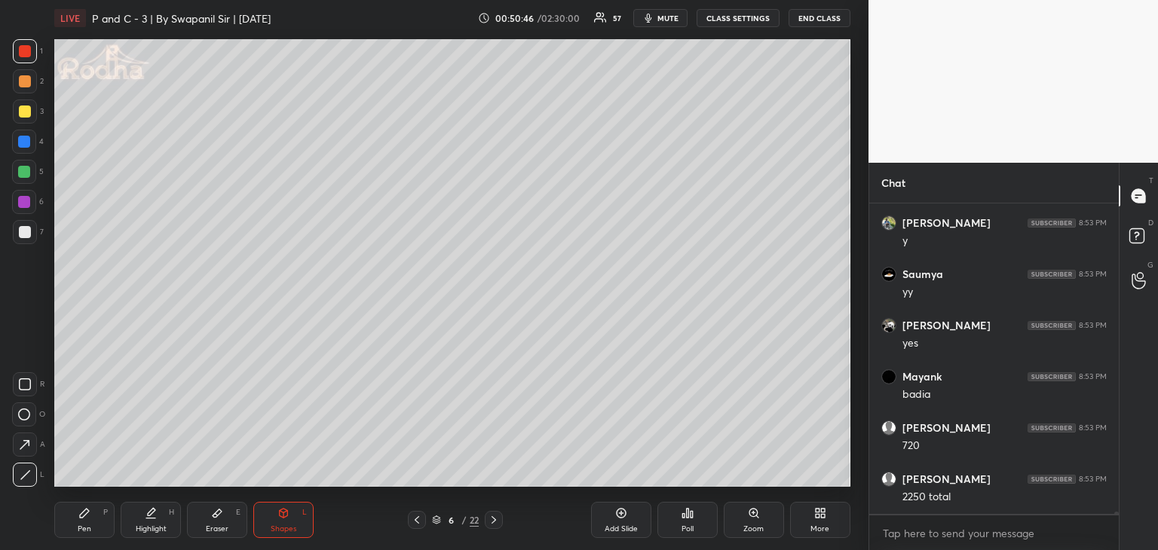
click at [70, 526] on div "Pen P" at bounding box center [84, 520] width 60 height 36
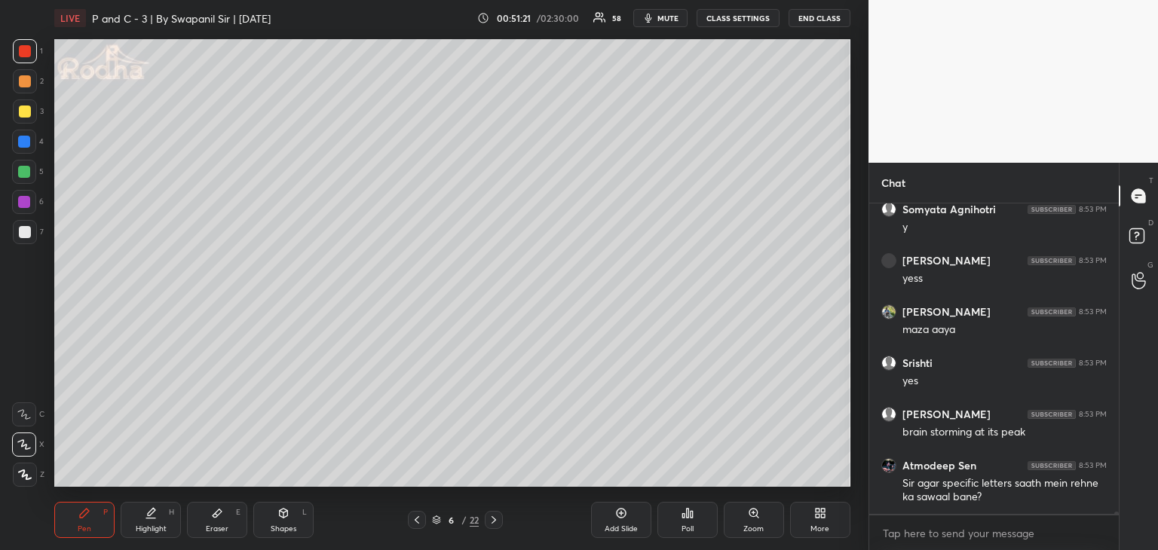
scroll to position [44975, 0]
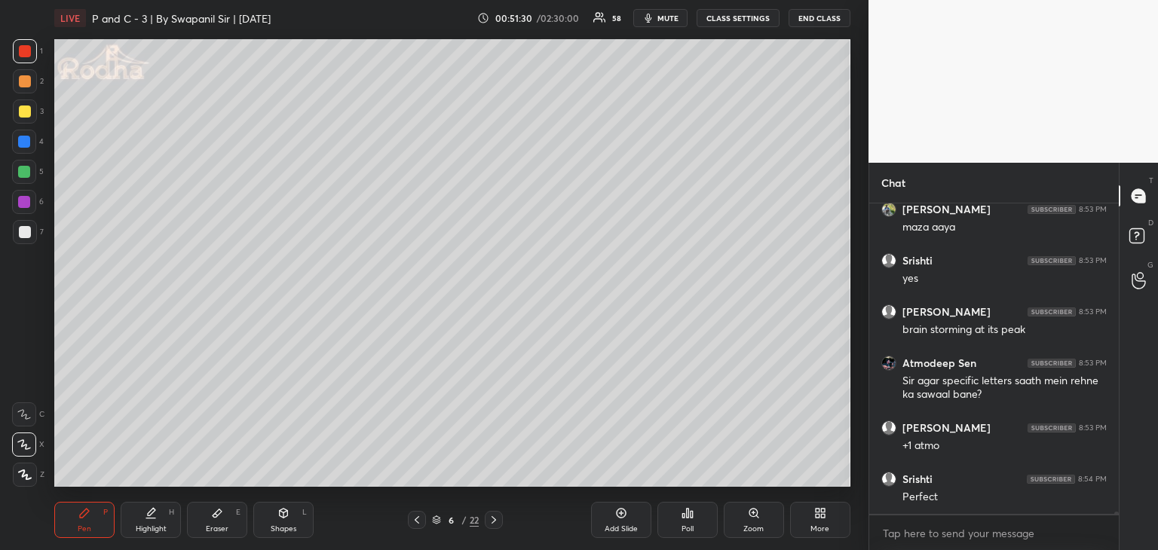
click at [22, 50] on div at bounding box center [25, 51] width 12 height 12
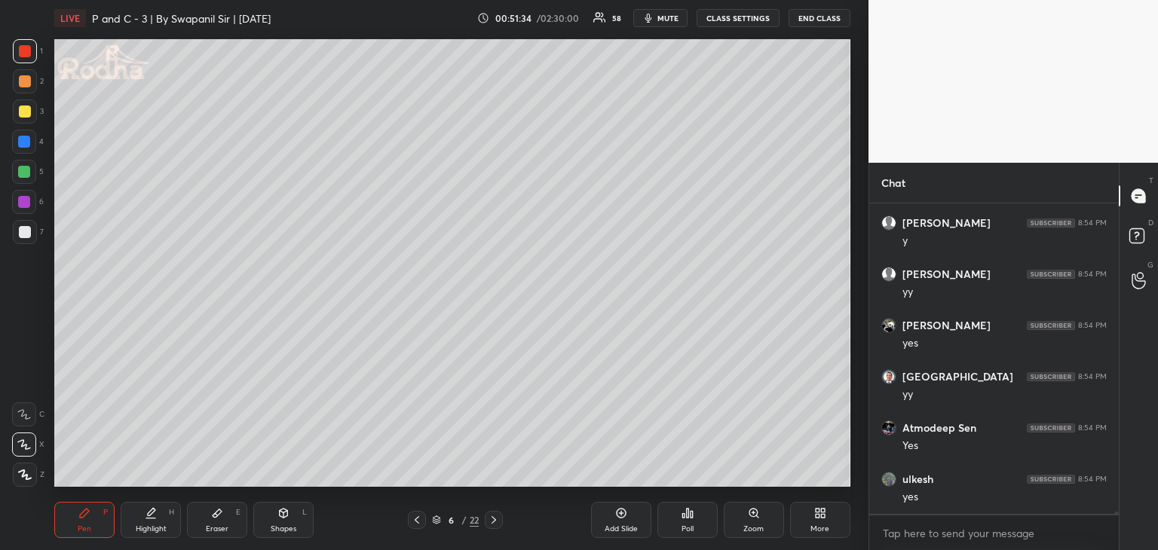
scroll to position [45590, 0]
click at [495, 522] on icon at bounding box center [494, 520] width 12 height 12
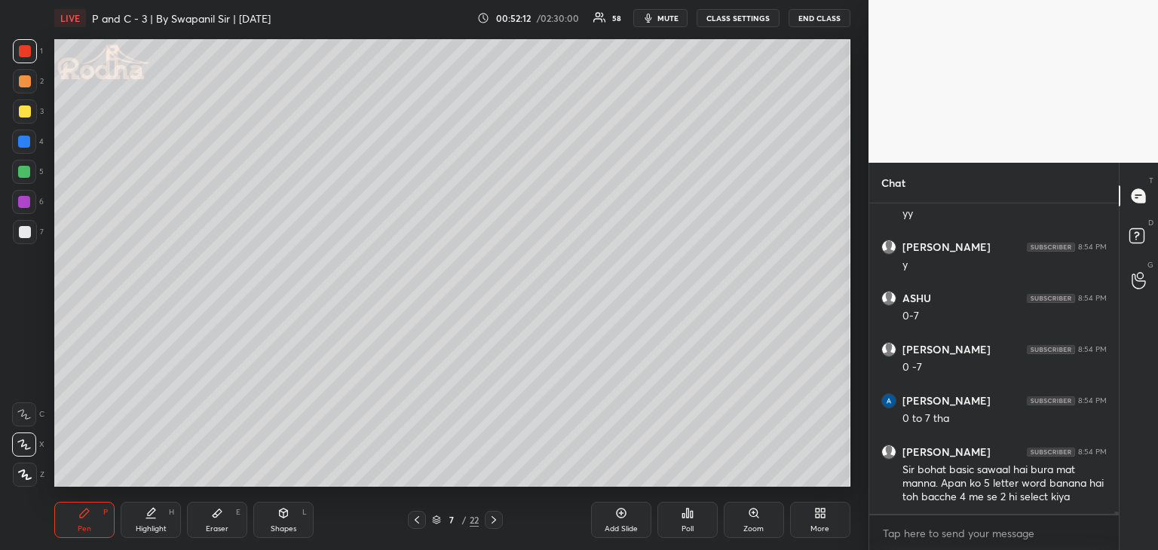
click at [414, 522] on icon at bounding box center [417, 520] width 12 height 12
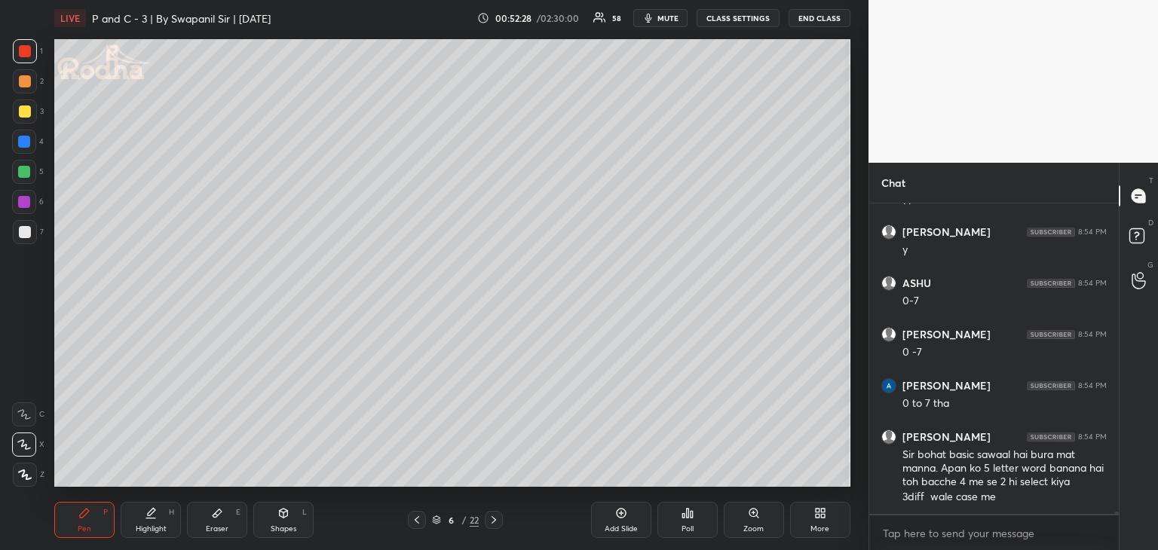
click at [23, 171] on div at bounding box center [24, 172] width 12 height 12
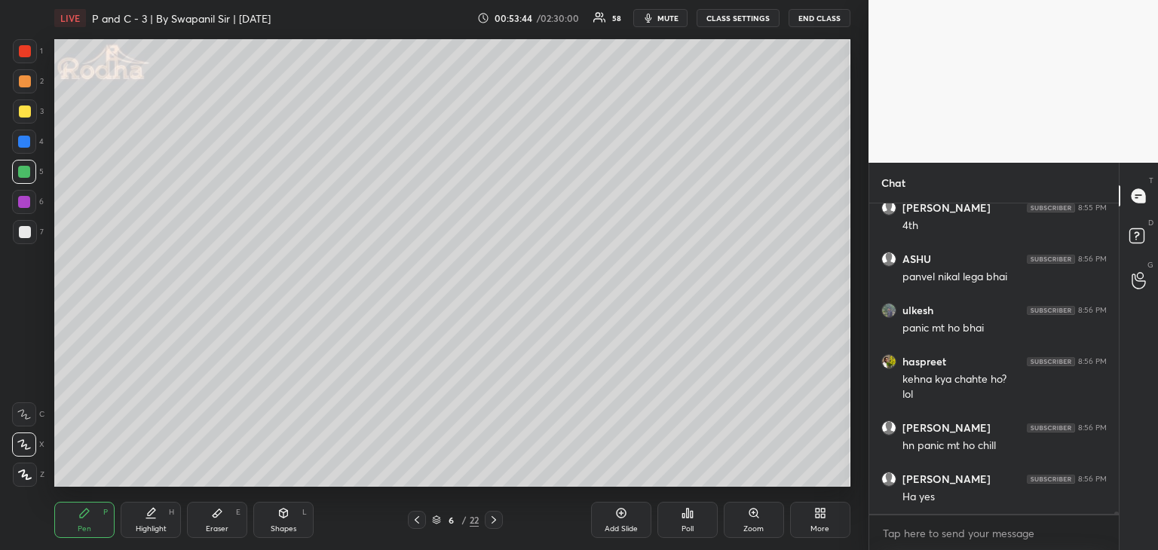
scroll to position [46688, 0]
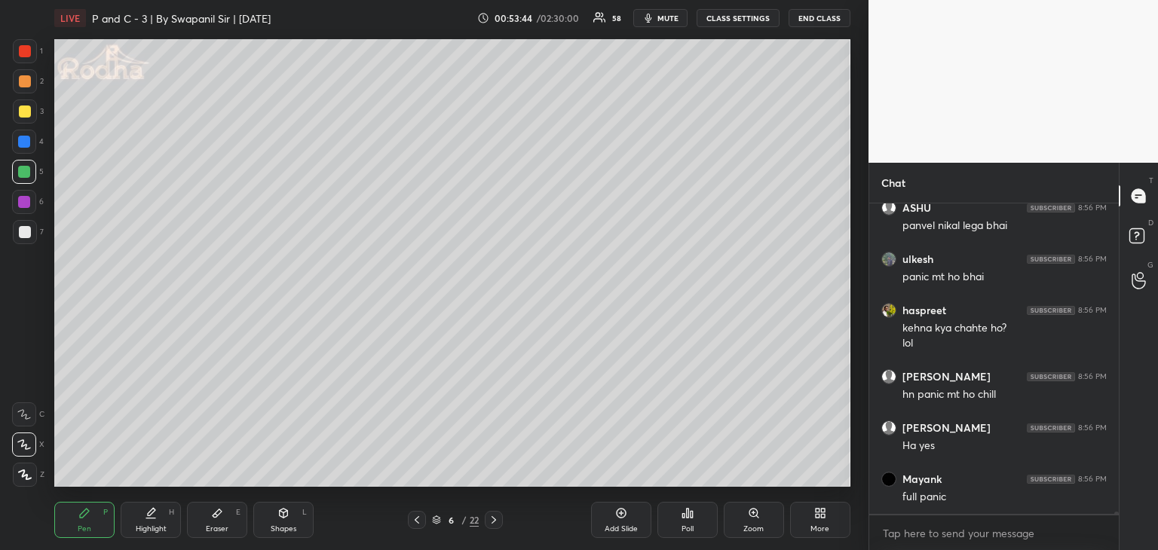
click at [216, 528] on div "Eraser" at bounding box center [217, 529] width 23 height 8
click at [97, 524] on div "Pen P" at bounding box center [84, 520] width 60 height 36
drag, startPoint x: 24, startPoint y: 232, endPoint x: 44, endPoint y: 219, distance: 23.8
click at [24, 231] on div at bounding box center [25, 232] width 12 height 12
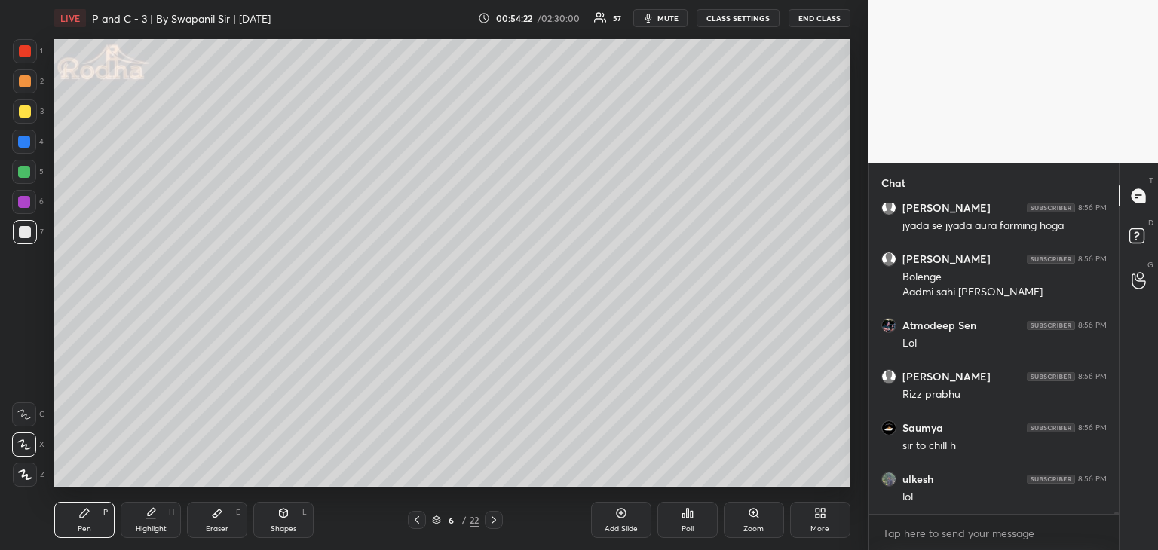
scroll to position [47266, 0]
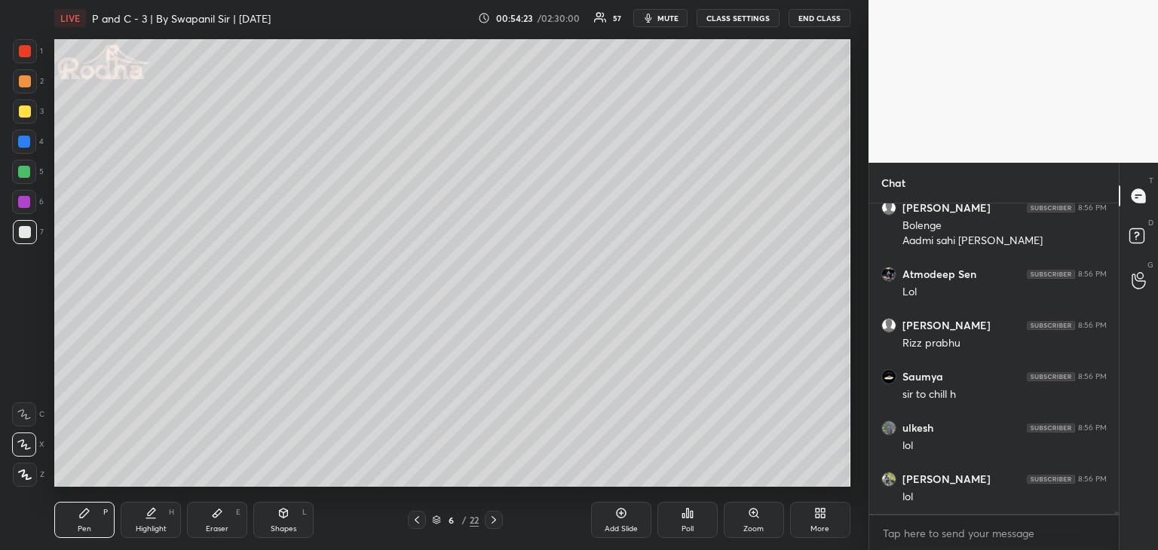
drag, startPoint x: 211, startPoint y: 521, endPoint x: 234, endPoint y: 488, distance: 41.2
click at [212, 521] on div "Eraser E" at bounding box center [217, 520] width 60 height 36
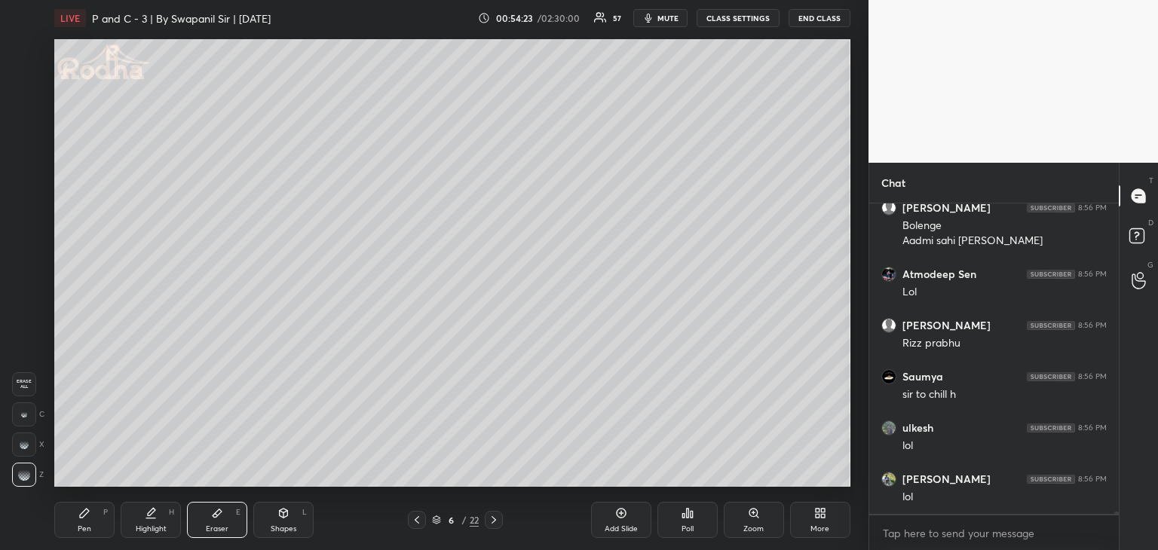
scroll to position [47318, 0]
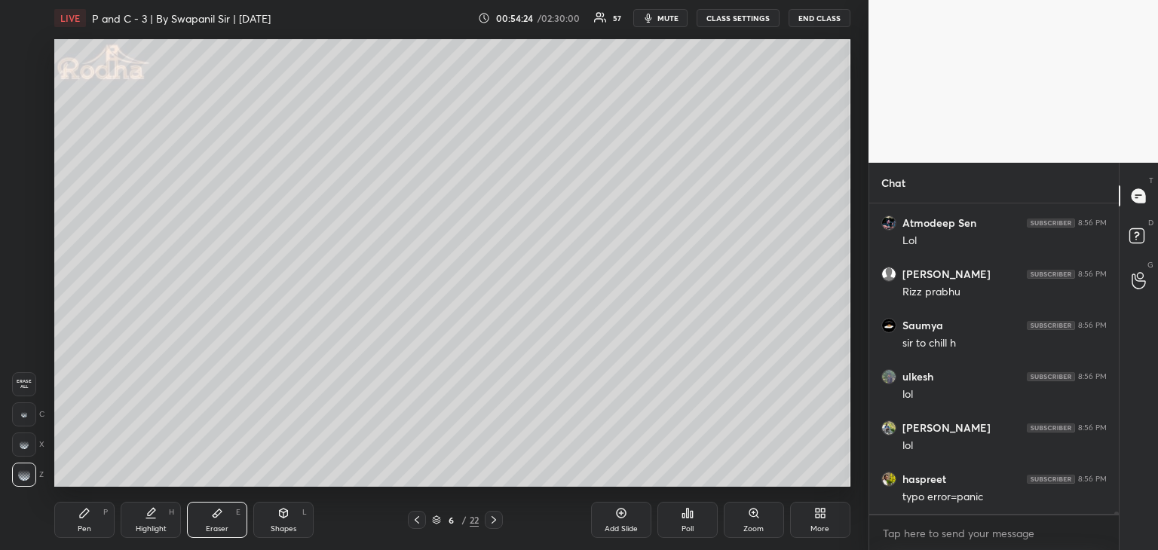
drag, startPoint x: 76, startPoint y: 519, endPoint x: 87, endPoint y: 500, distance: 22.0
click at [78, 517] on div "Pen P" at bounding box center [84, 520] width 60 height 36
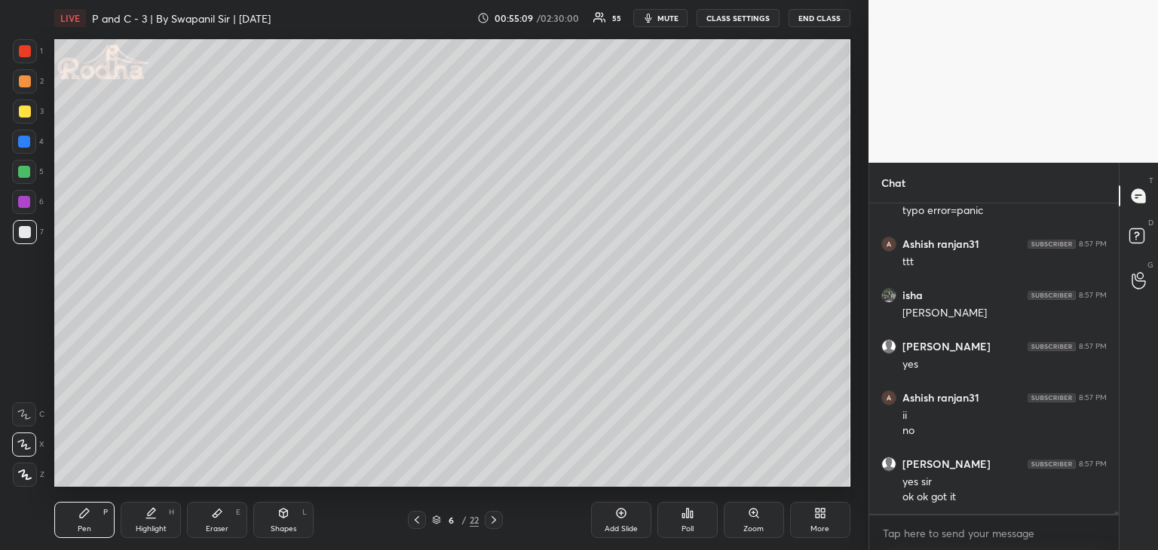
scroll to position [47669, 0]
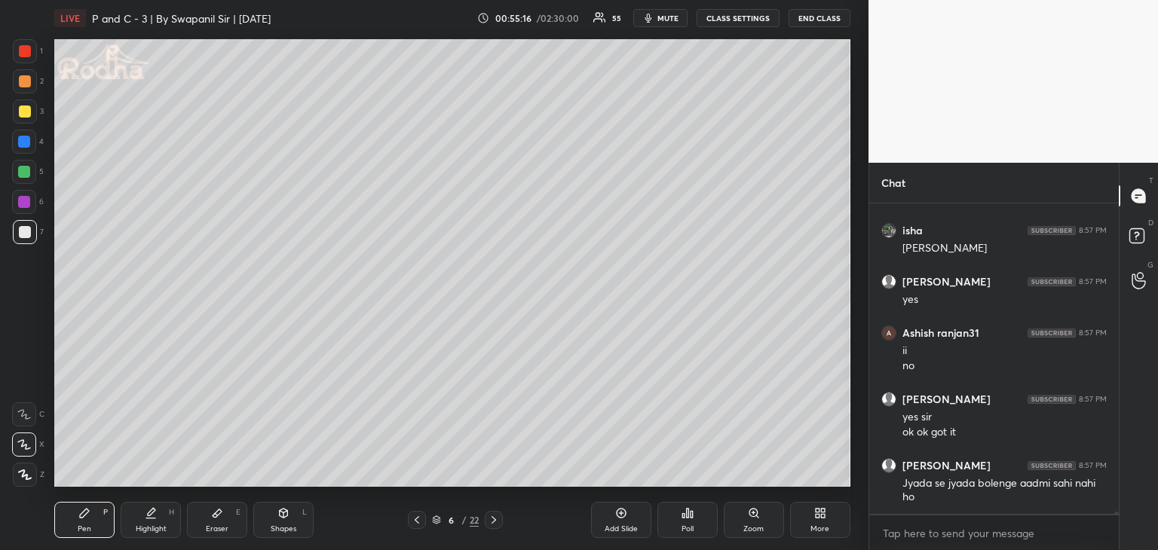
drag, startPoint x: 493, startPoint y: 523, endPoint x: 504, endPoint y: 525, distance: 11.4
click at [495, 522] on icon at bounding box center [494, 520] width 12 height 12
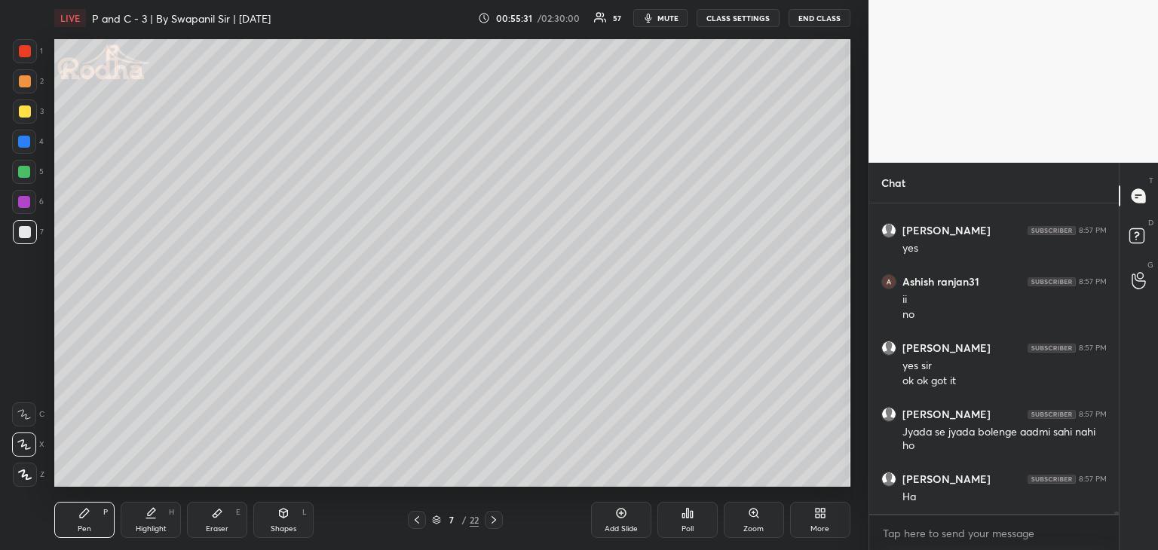
click at [24, 57] on div at bounding box center [25, 51] width 12 height 12
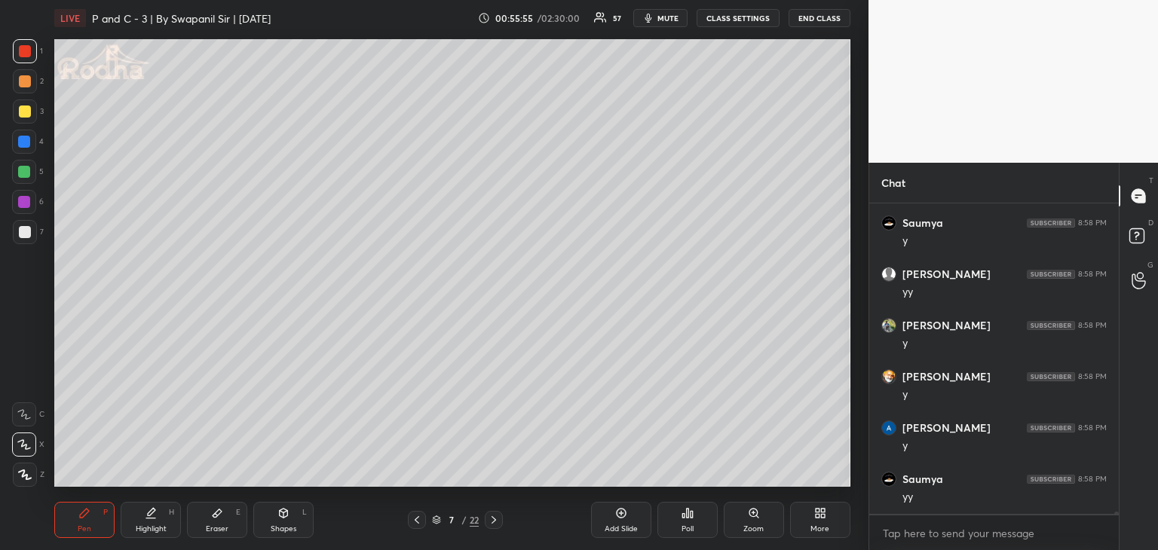
scroll to position [48284, 0]
click at [226, 530] on div "Eraser" at bounding box center [217, 529] width 23 height 8
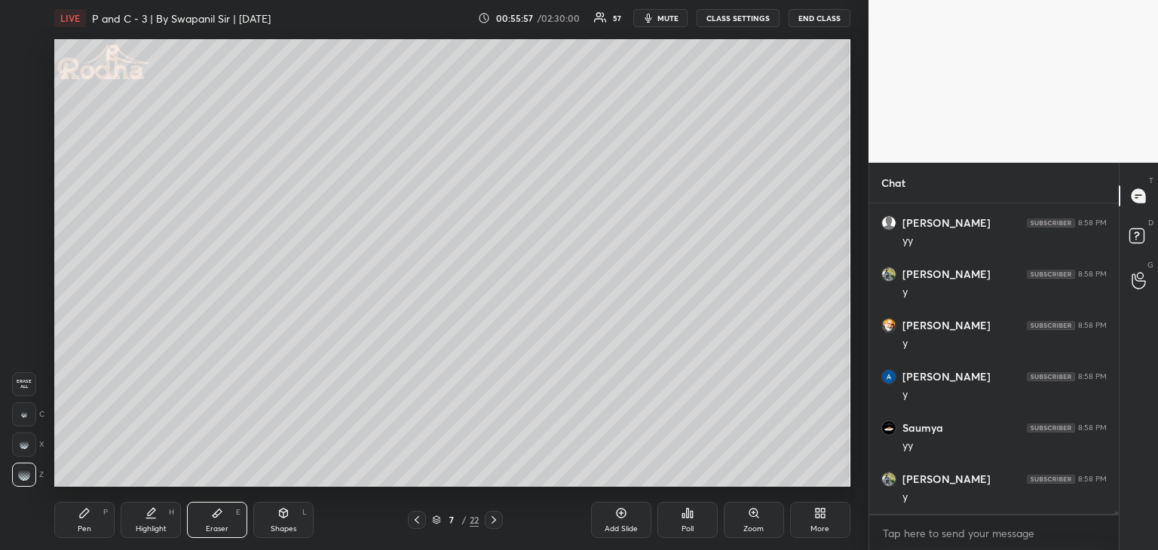
click at [84, 522] on div "Pen P" at bounding box center [84, 520] width 60 height 36
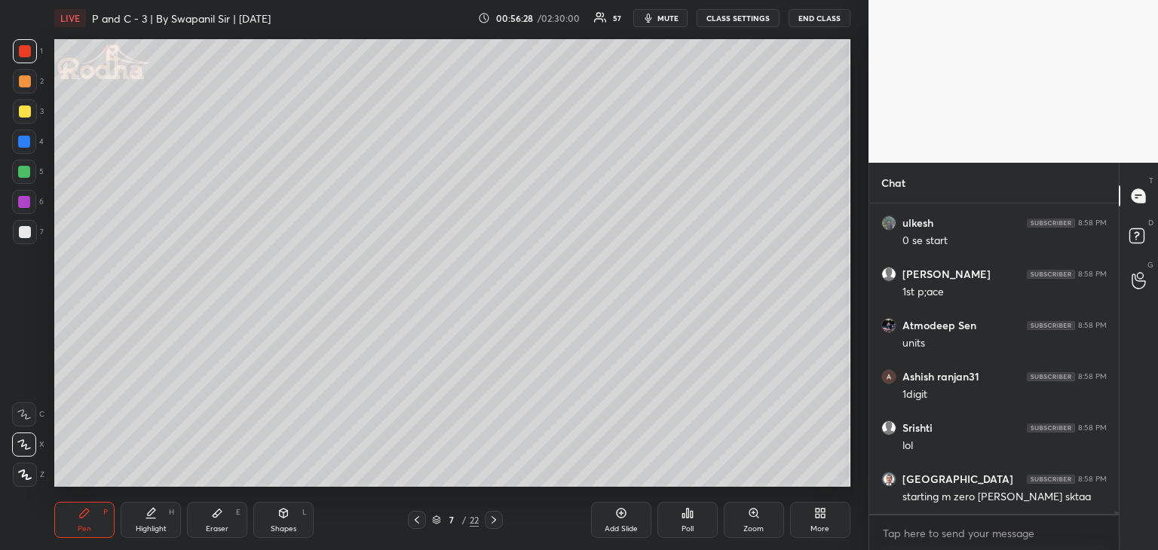
scroll to position [48950, 0]
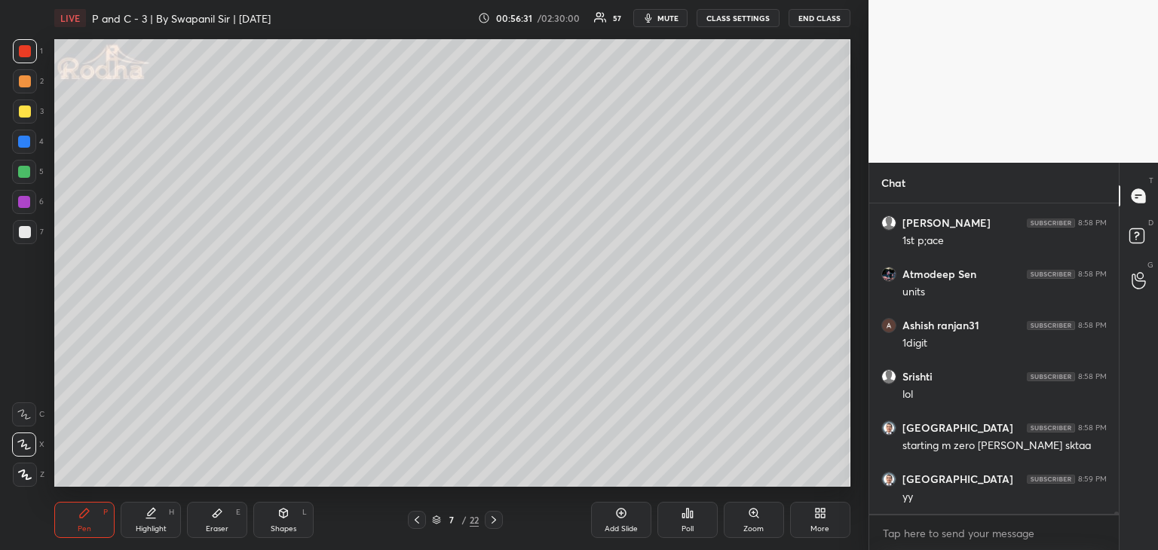
click at [27, 136] on div at bounding box center [24, 142] width 12 height 12
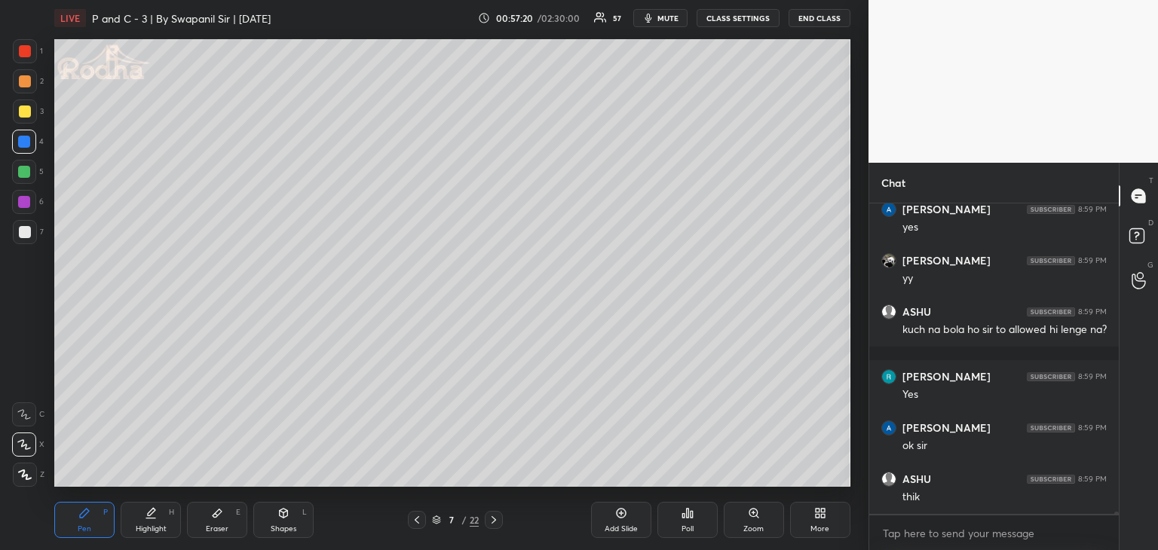
scroll to position [49784, 0]
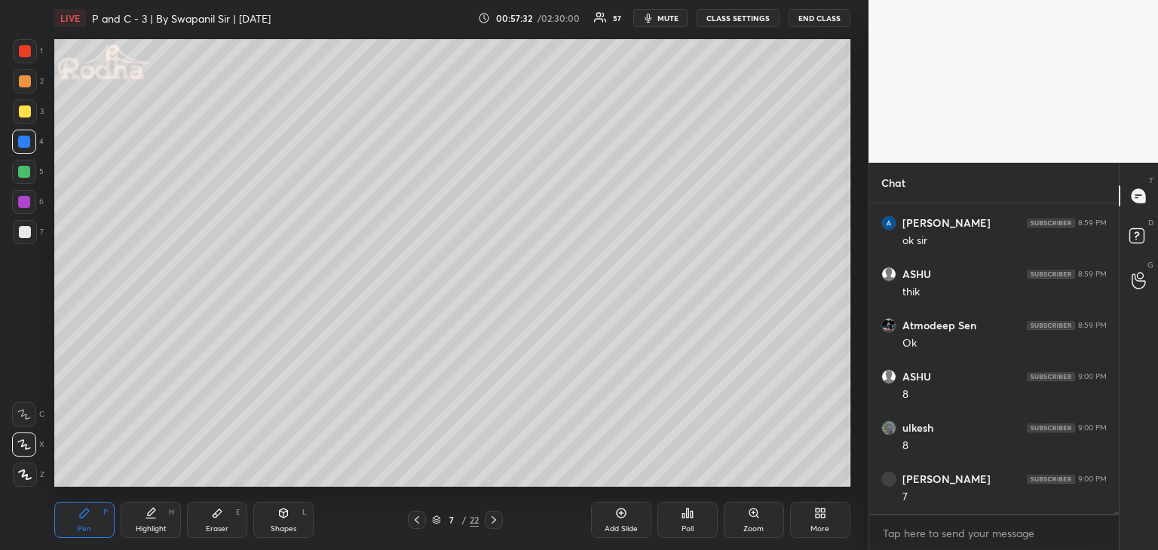
drag, startPoint x: 24, startPoint y: 107, endPoint x: 40, endPoint y: 107, distance: 15.8
click at [24, 106] on div at bounding box center [25, 112] width 12 height 12
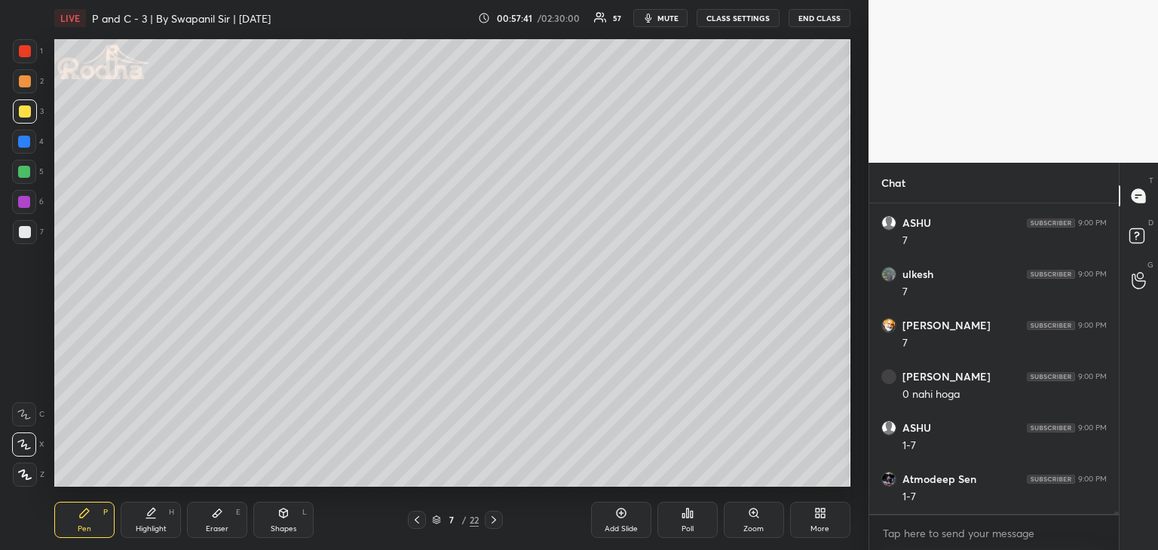
scroll to position [50552, 0]
click at [300, 521] on div "Shapes L" at bounding box center [283, 520] width 60 height 36
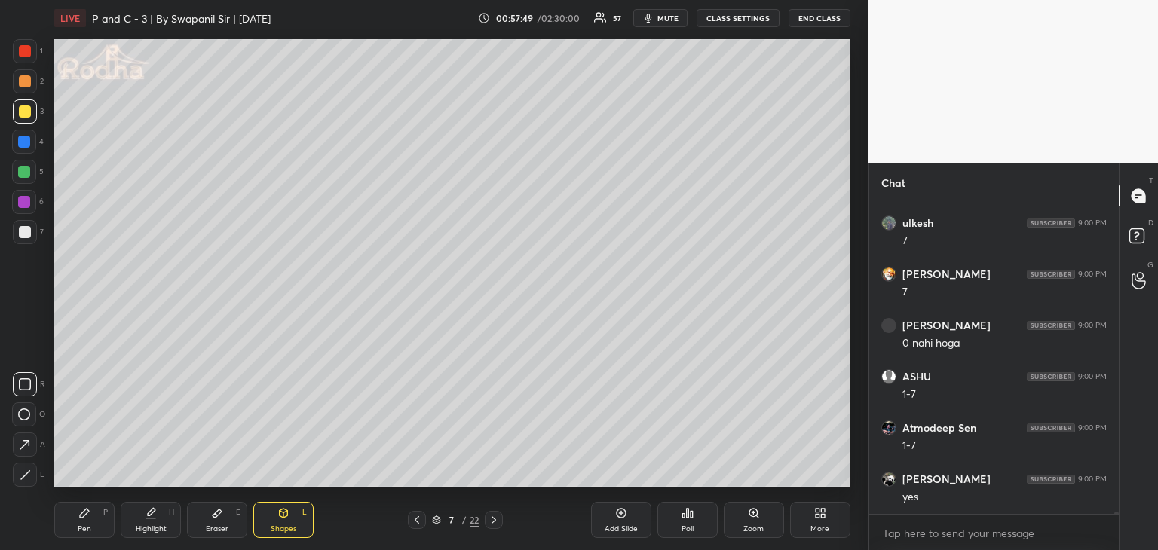
scroll to position [50603, 0]
click at [23, 441] on icon at bounding box center [25, 445] width 16 height 16
click at [81, 528] on div "Pen" at bounding box center [85, 529] width 14 height 8
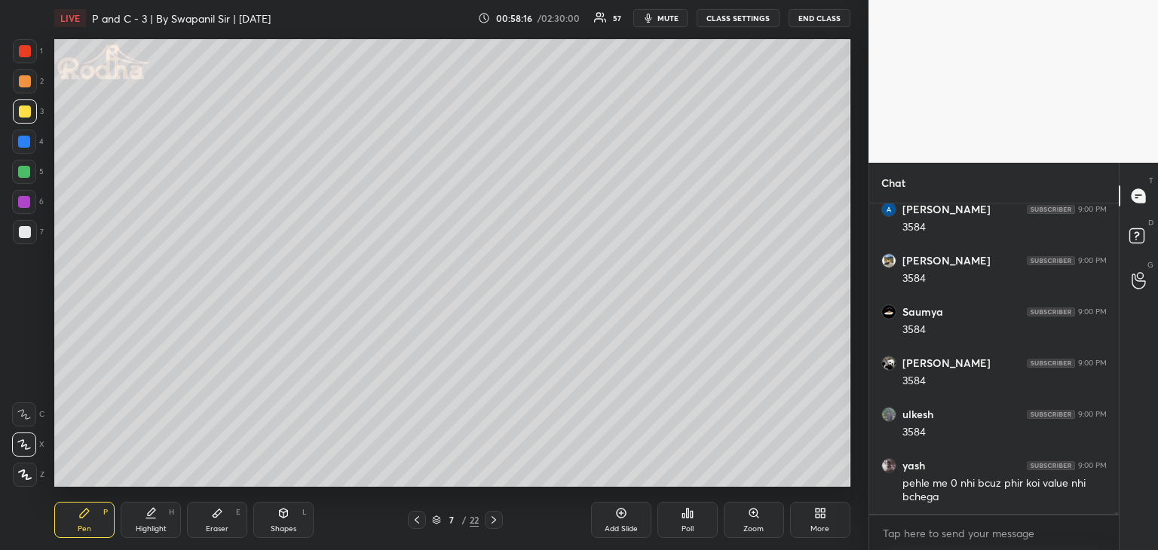
scroll to position [51539, 0]
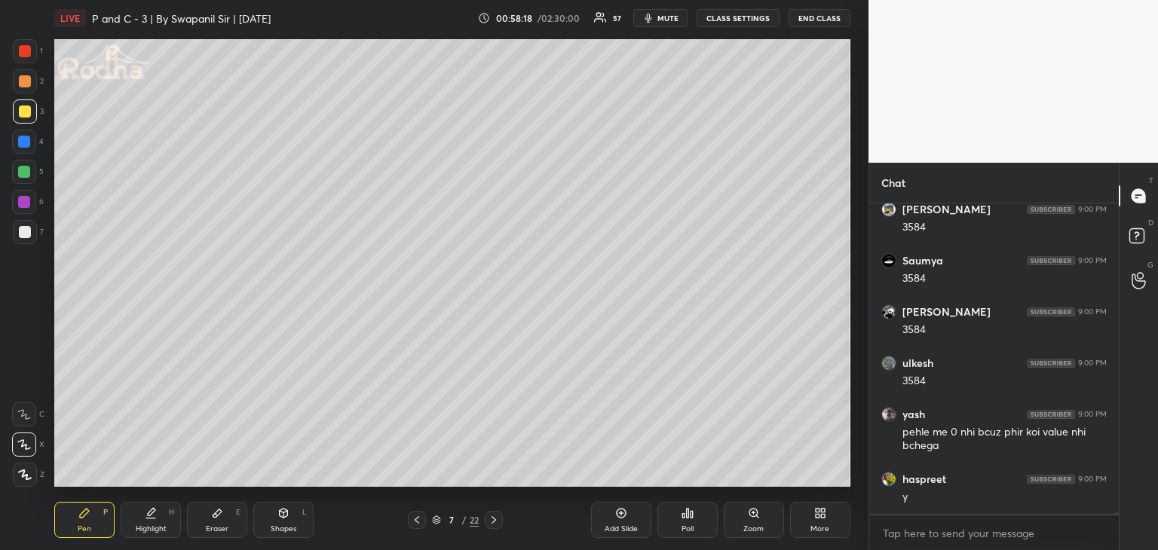
click at [26, 149] on div at bounding box center [24, 142] width 24 height 24
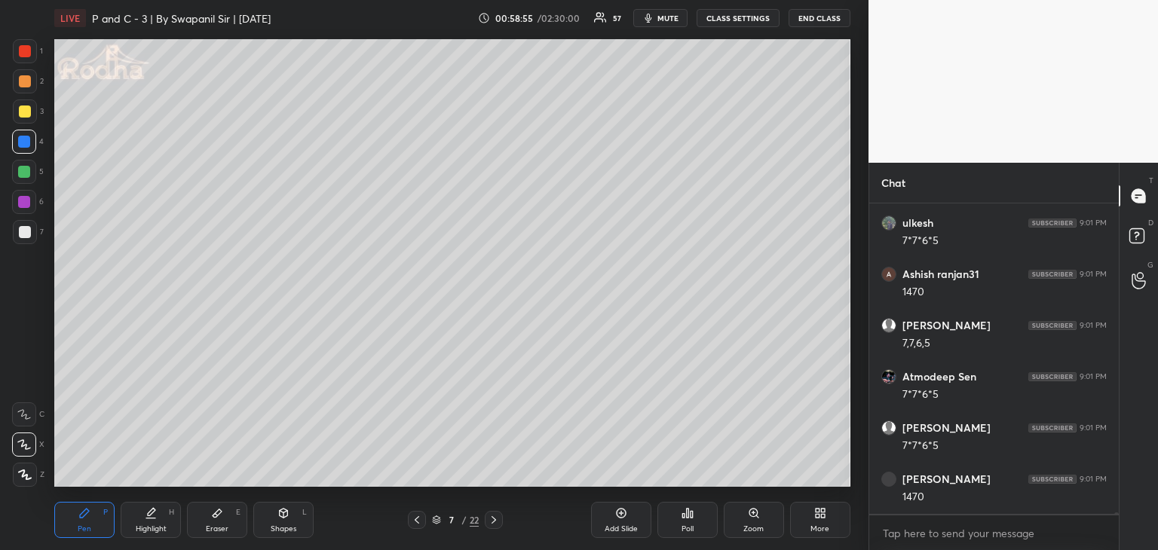
scroll to position [51949, 0]
click at [21, 116] on div at bounding box center [25, 112] width 12 height 12
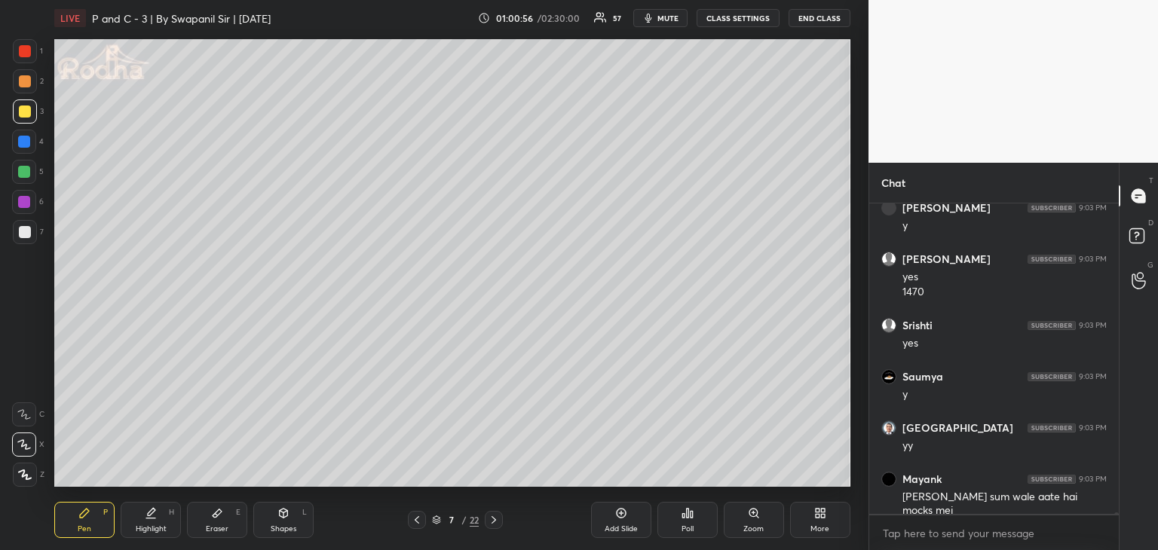
scroll to position [52191, 0]
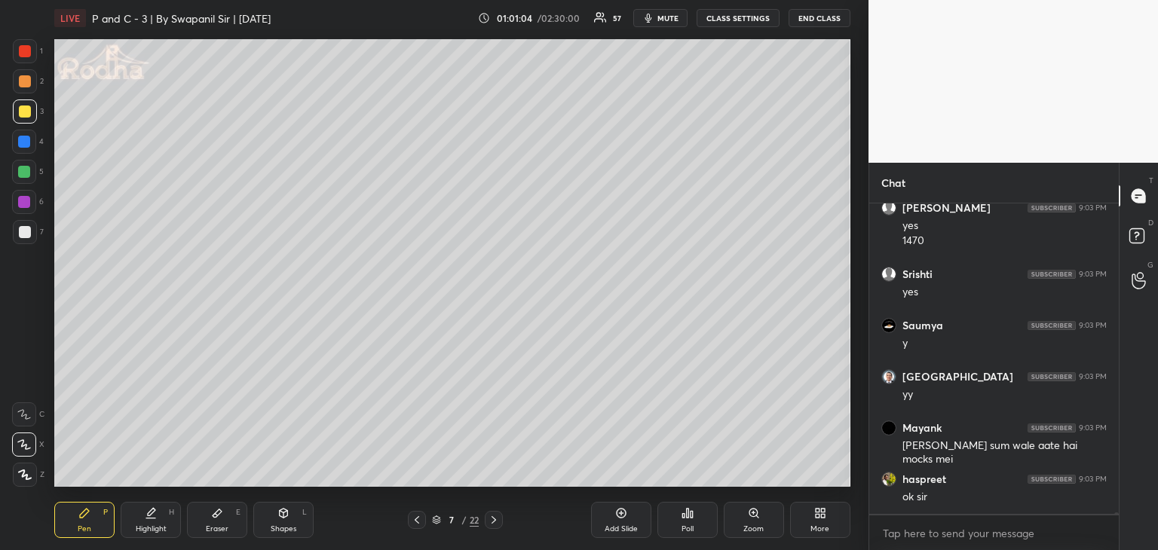
click at [29, 139] on div at bounding box center [24, 142] width 12 height 12
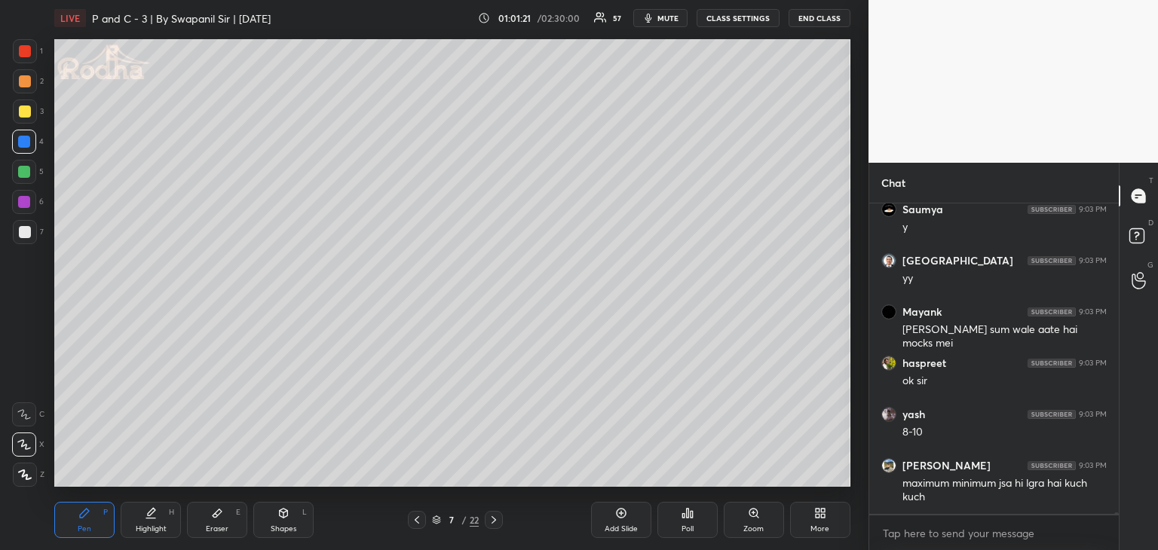
scroll to position [52358, 0]
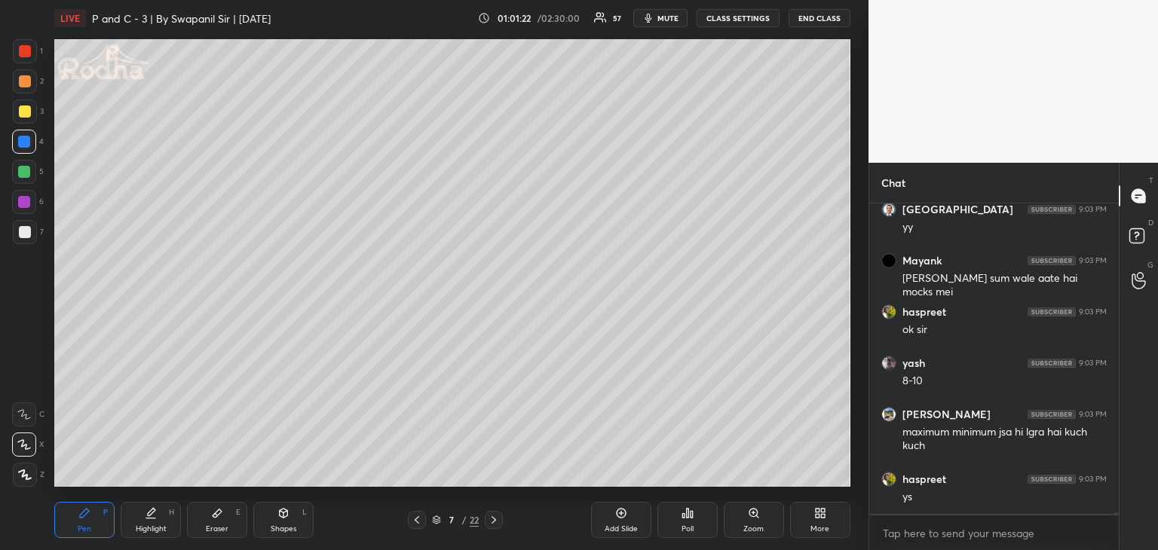
click at [26, 137] on div at bounding box center [24, 142] width 12 height 12
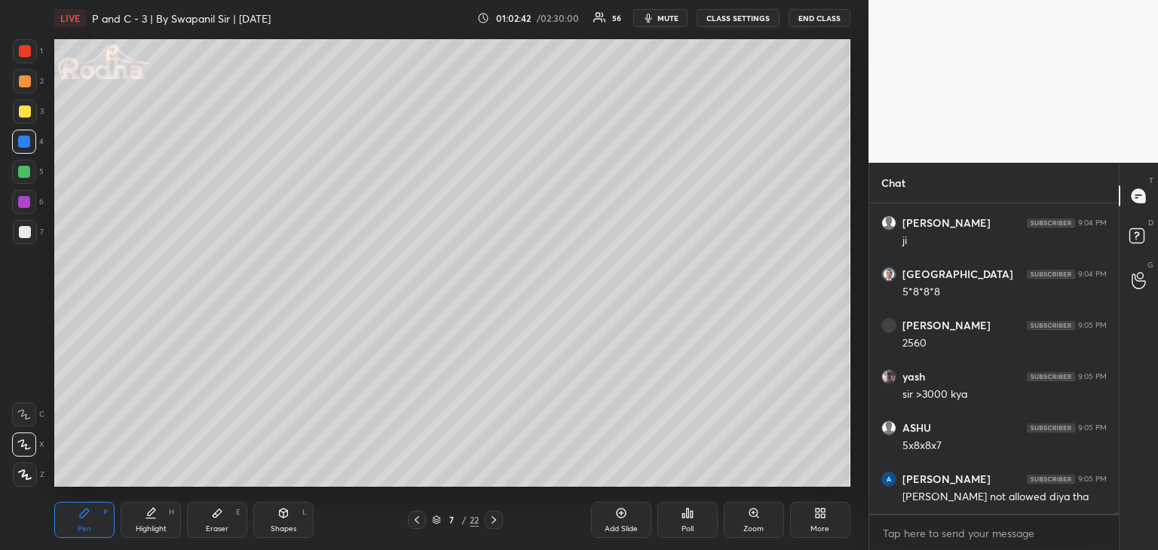
scroll to position [54064, 0]
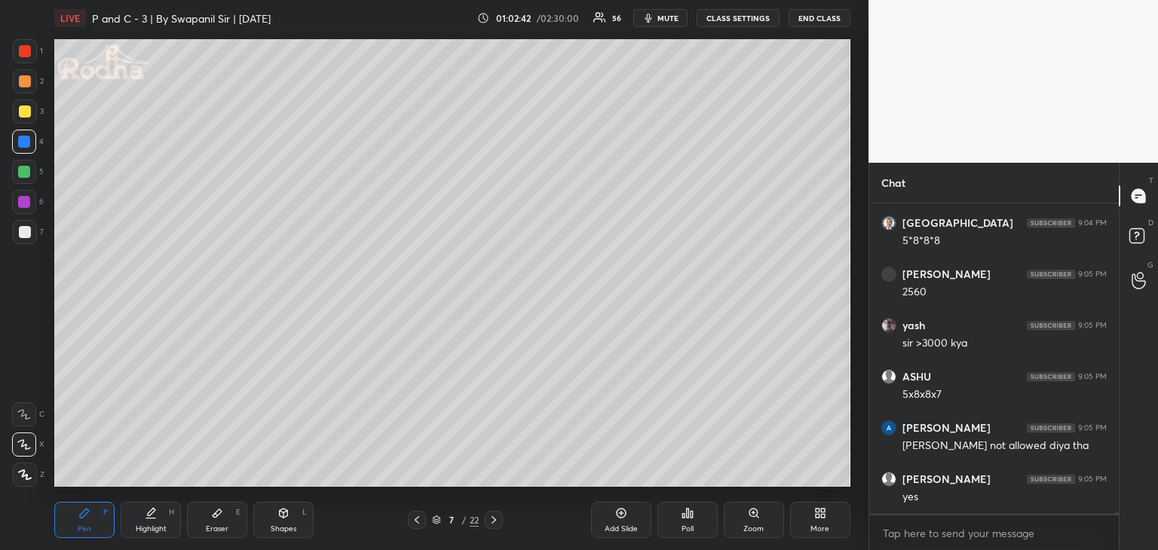
click at [26, 145] on div at bounding box center [24, 142] width 12 height 12
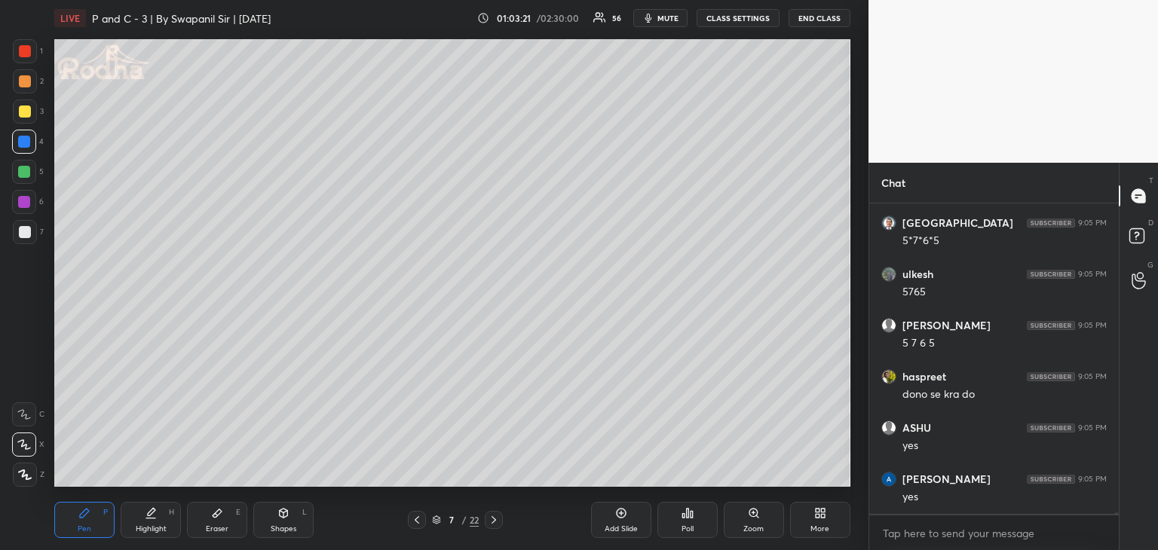
scroll to position [54884, 0]
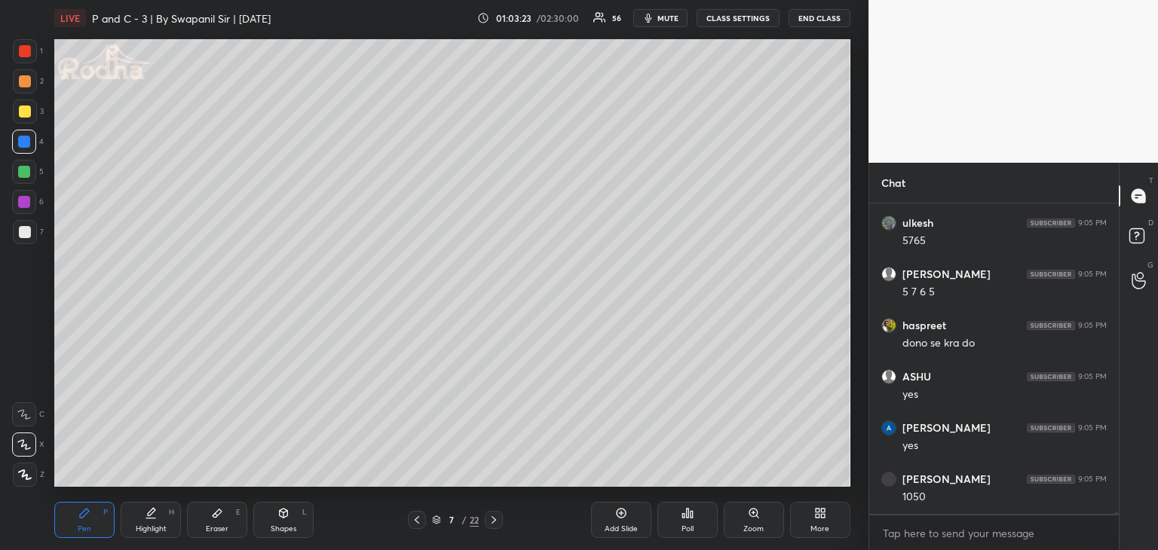
drag, startPoint x: 21, startPoint y: 112, endPoint x: 30, endPoint y: 117, distance: 10.1
click at [21, 113] on div at bounding box center [25, 112] width 12 height 12
click at [494, 521] on icon at bounding box center [493, 520] width 5 height 8
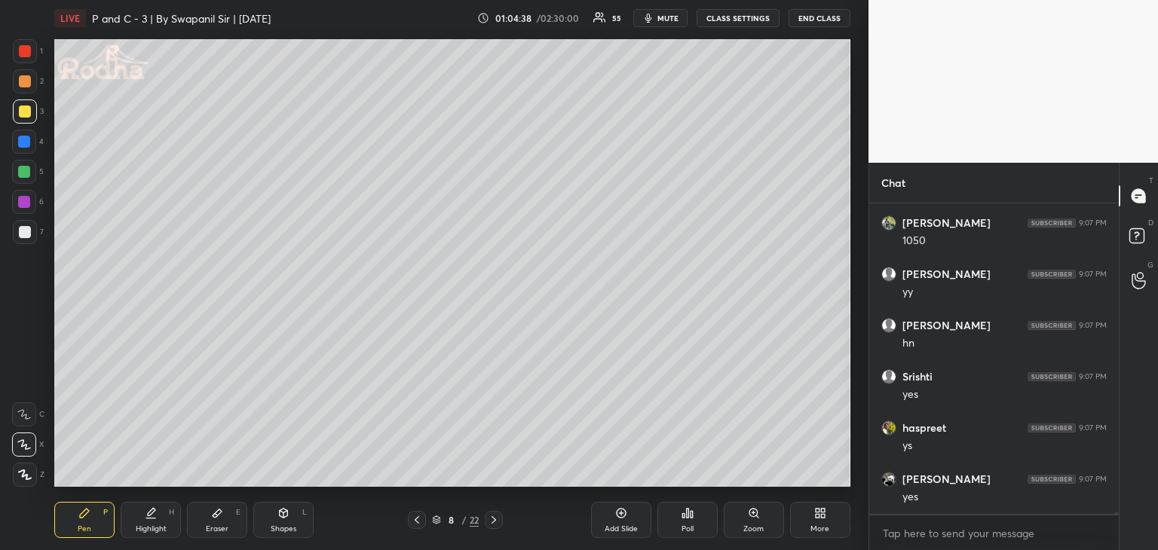
click at [24, 140] on div at bounding box center [24, 142] width 12 height 12
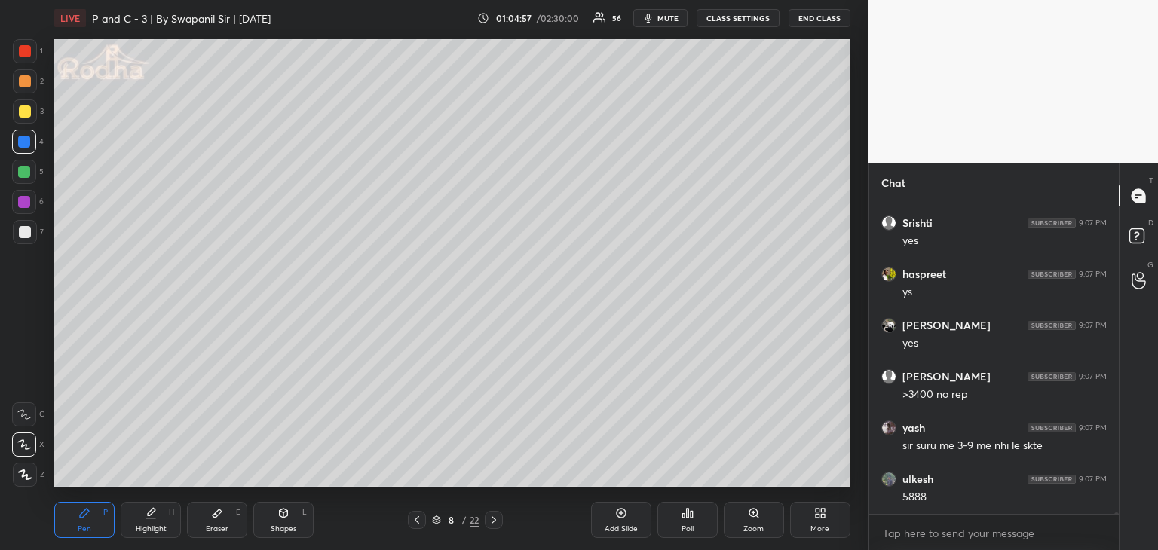
scroll to position [57323, 0]
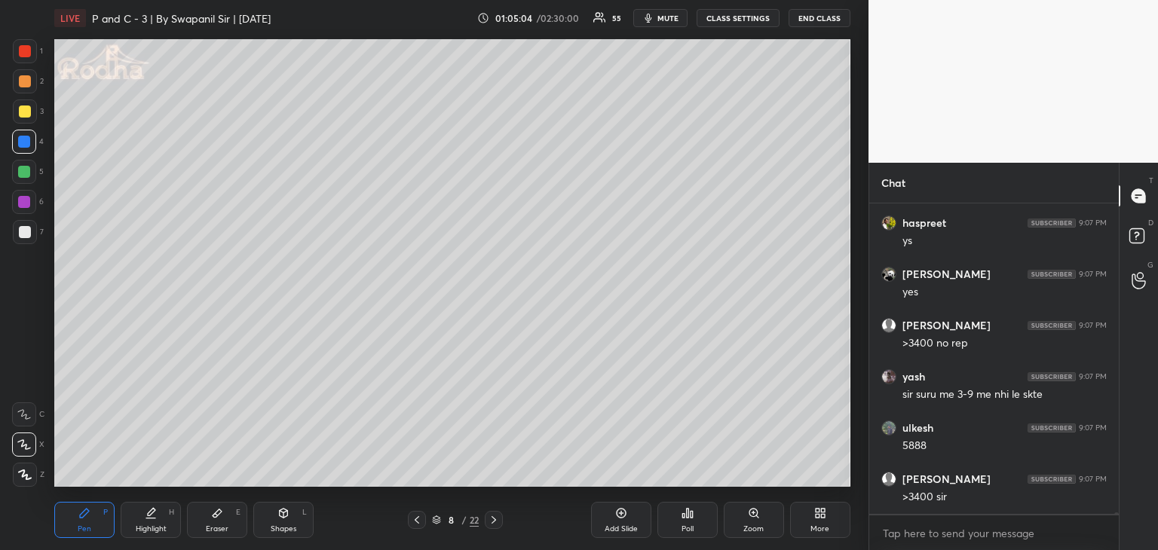
click at [281, 518] on icon at bounding box center [283, 513] width 12 height 12
drag, startPoint x: 27, startPoint y: 437, endPoint x: 49, endPoint y: 418, distance: 29.4
click at [30, 437] on icon at bounding box center [25, 445] width 16 height 16
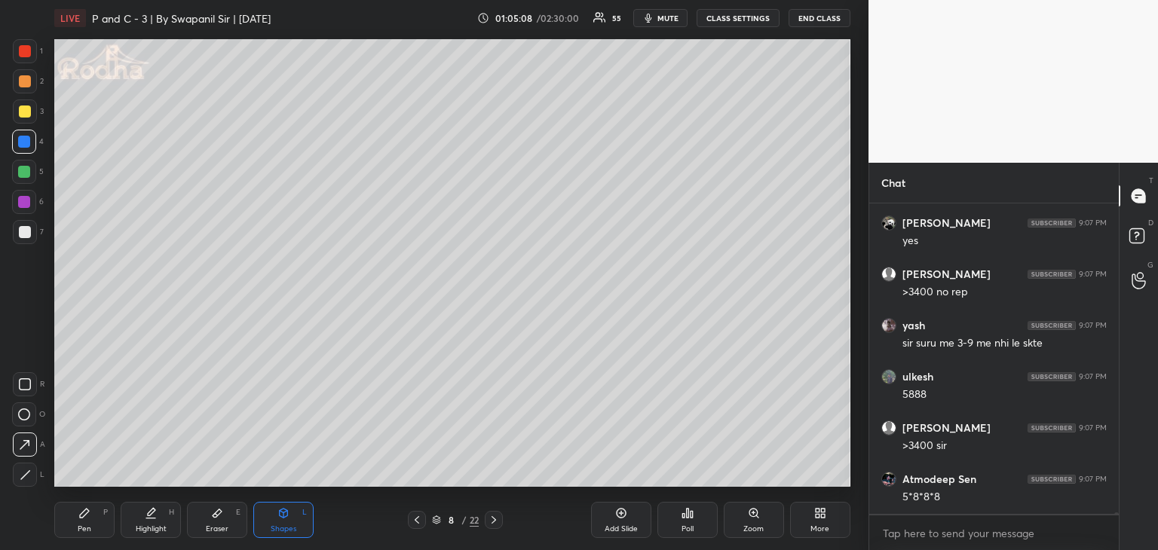
scroll to position [57425, 0]
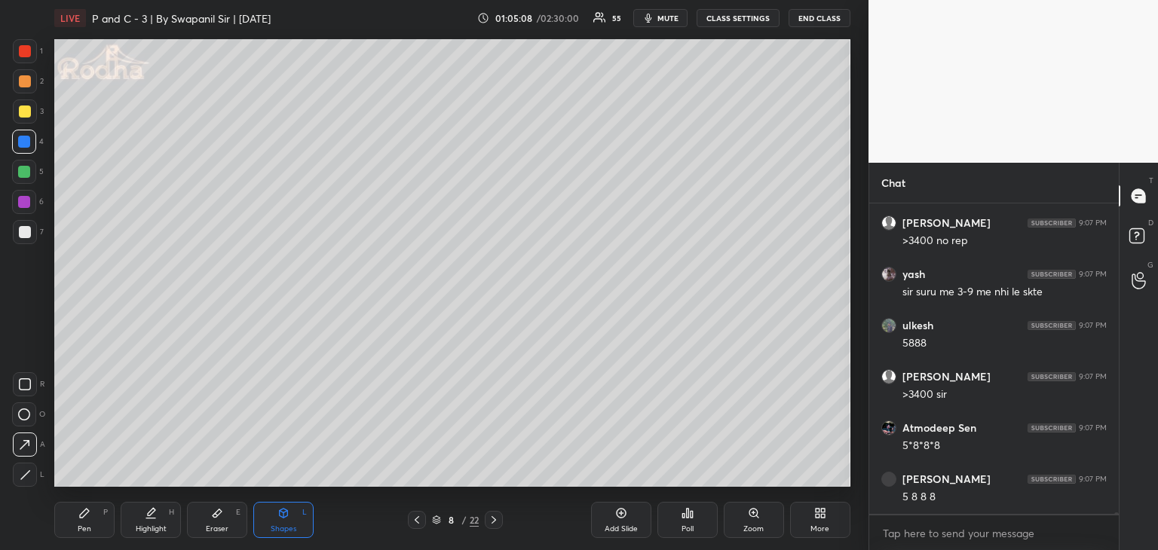
click at [92, 525] on div "Pen P" at bounding box center [84, 520] width 60 height 36
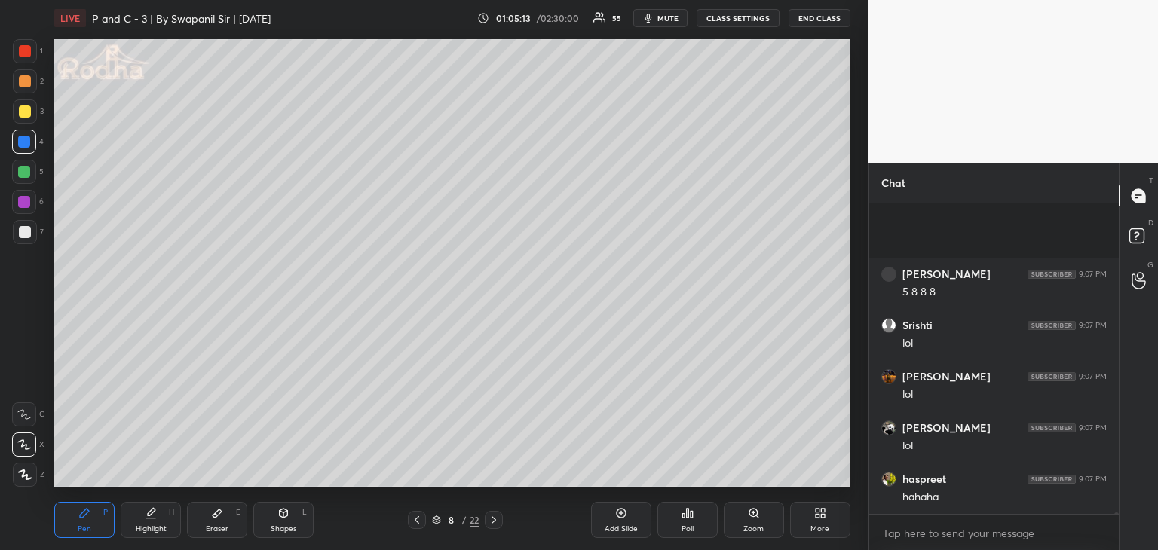
scroll to position [57784, 0]
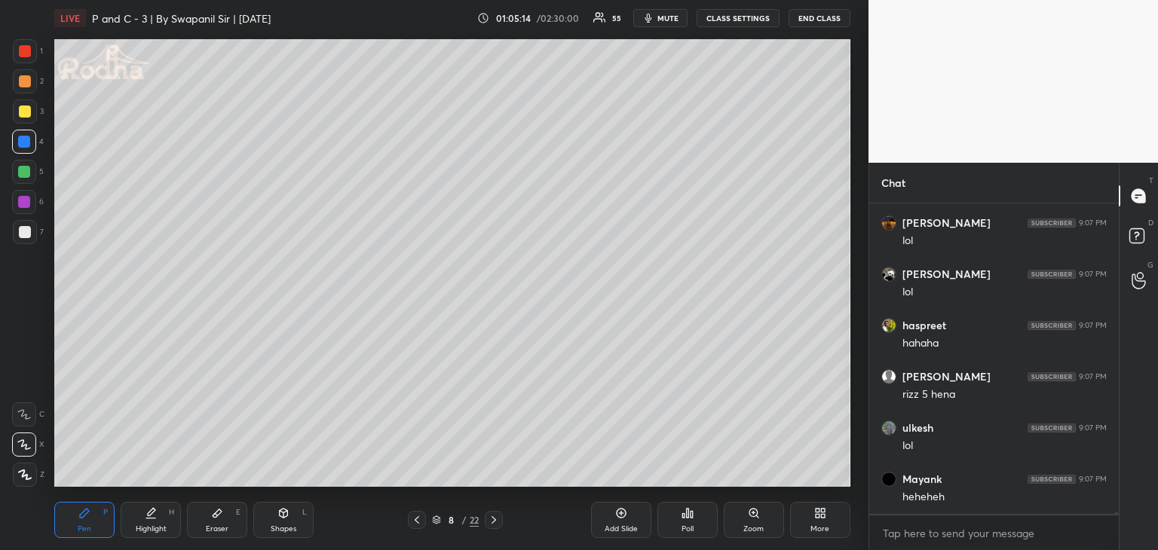
click at [287, 528] on div "Shapes" at bounding box center [284, 529] width 26 height 8
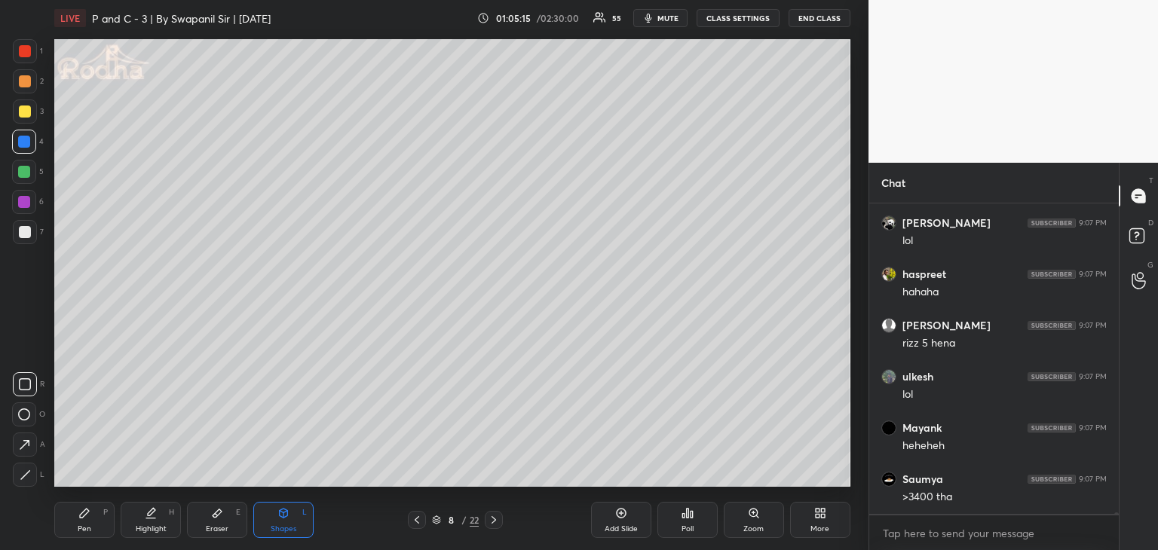
click at [26, 480] on icon at bounding box center [25, 474] width 11 height 11
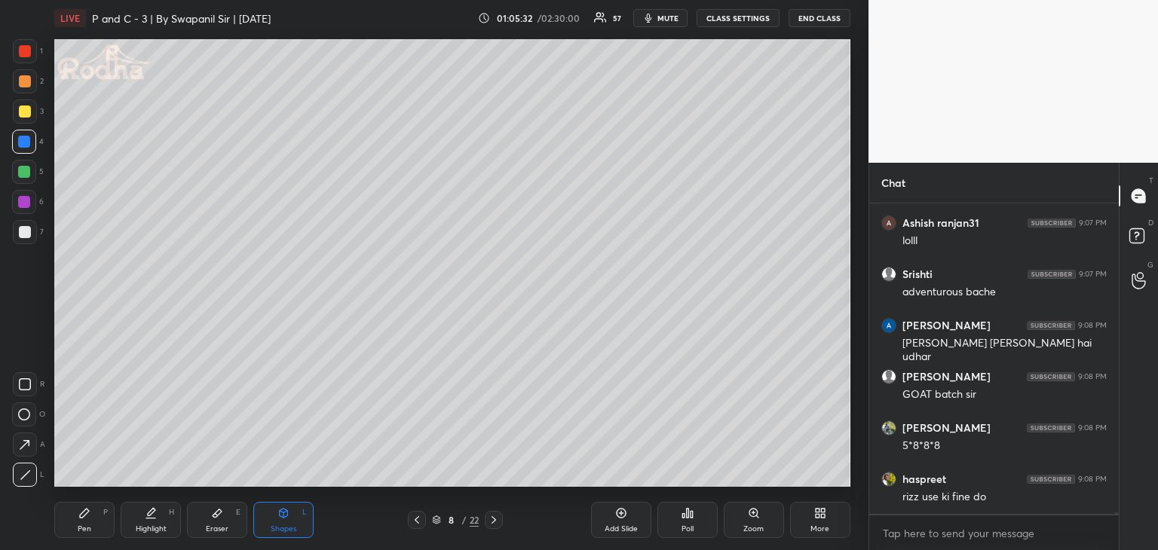
scroll to position [58501, 0]
click at [92, 527] on div "Pen P" at bounding box center [84, 520] width 60 height 36
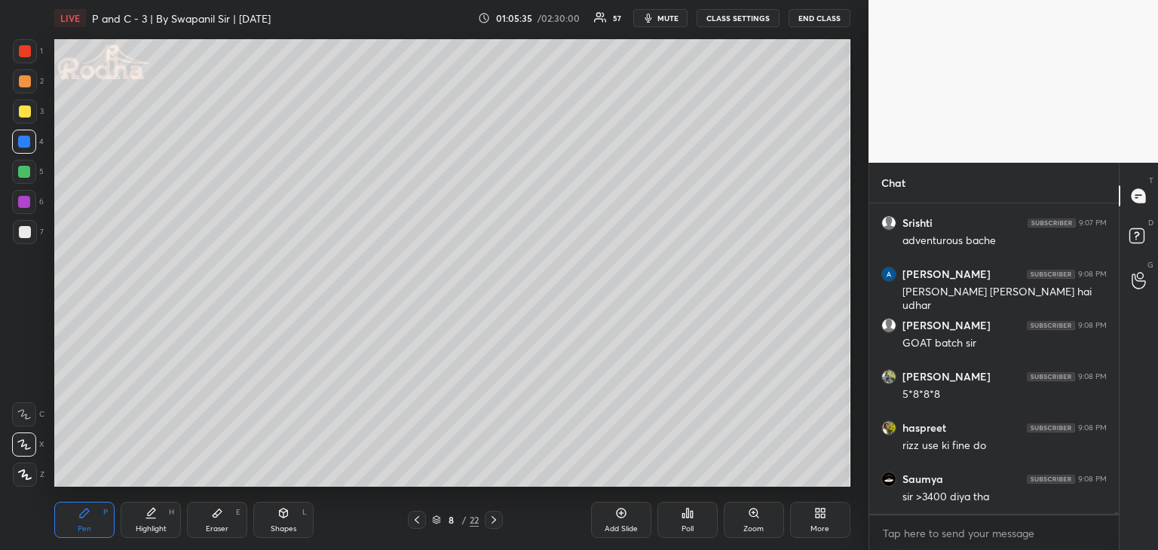
scroll to position [58553, 0]
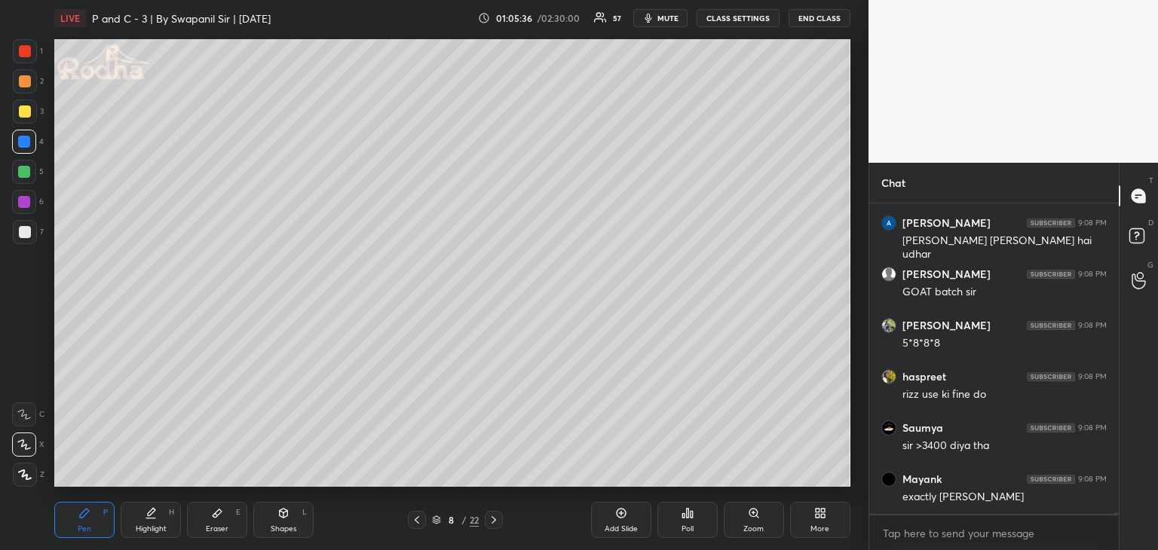
click at [24, 229] on div at bounding box center [25, 232] width 12 height 12
click at [424, 522] on div at bounding box center [417, 520] width 18 height 18
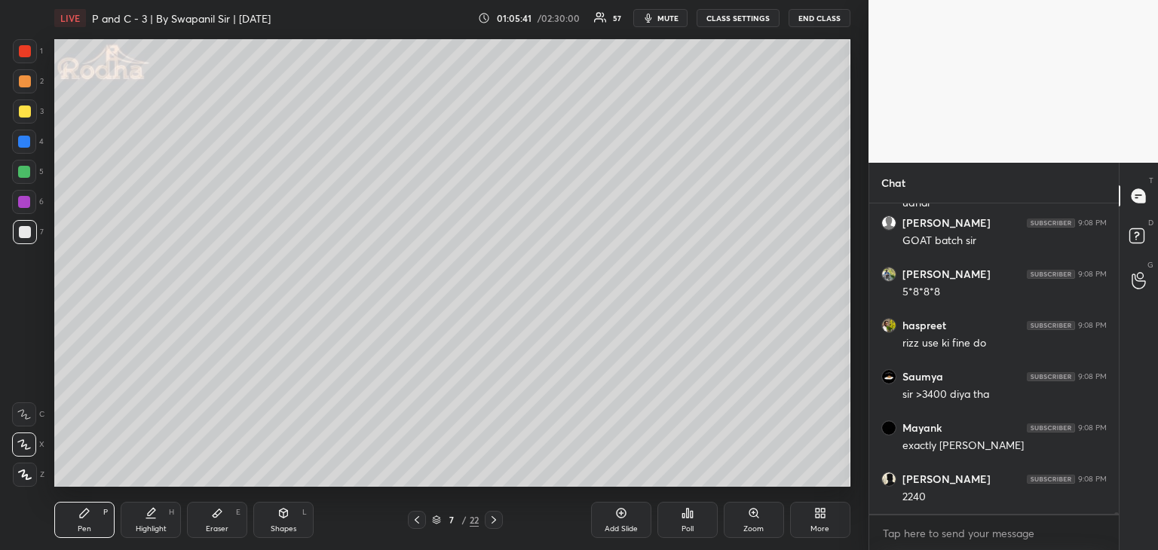
click at [494, 526] on div at bounding box center [494, 520] width 18 height 18
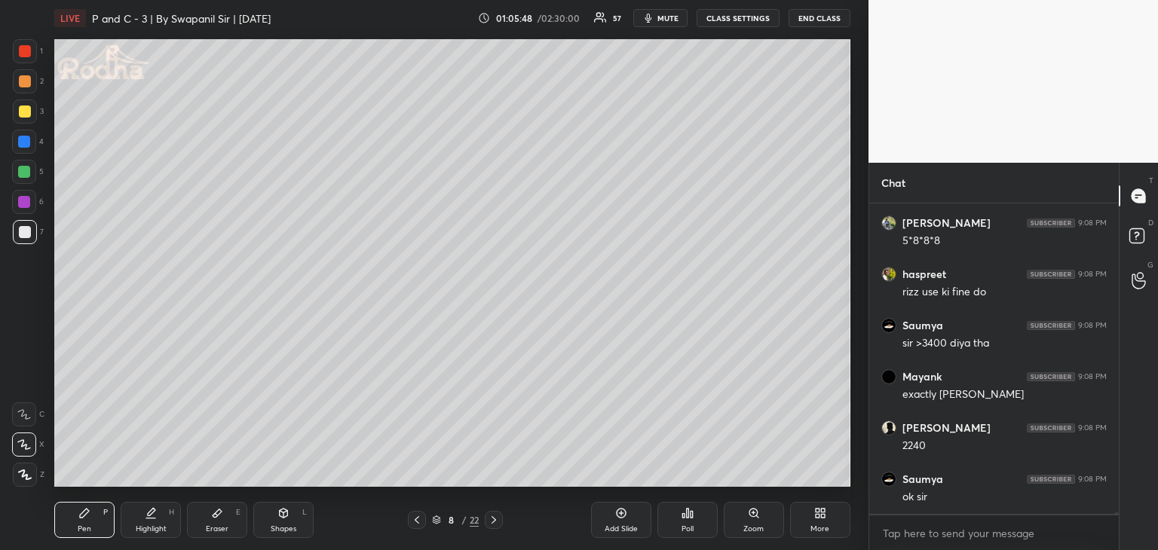
click at [418, 525] on icon at bounding box center [417, 520] width 12 height 12
click at [492, 525] on icon at bounding box center [494, 520] width 12 height 12
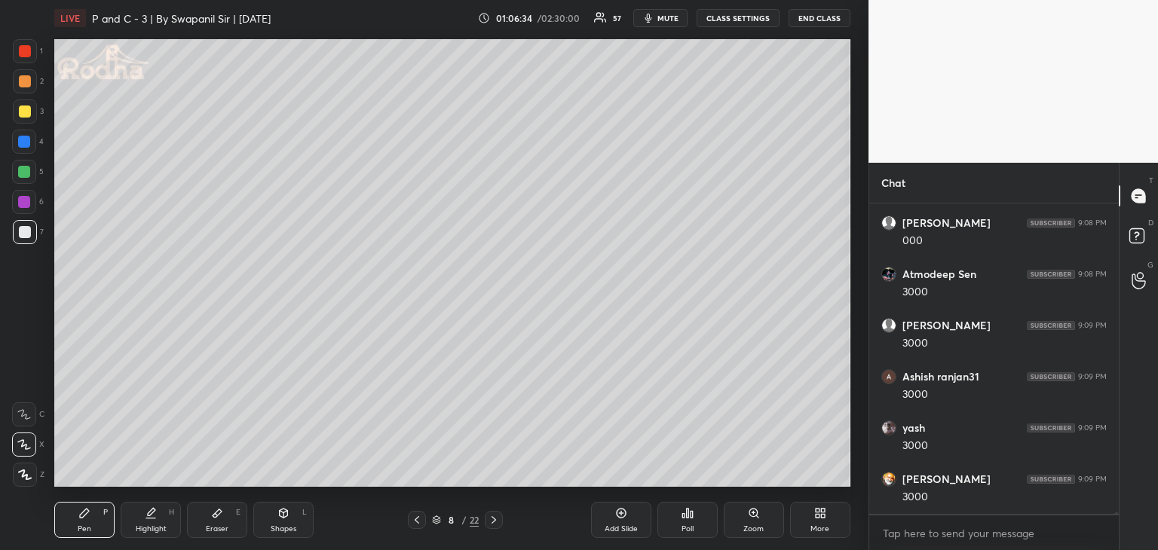
scroll to position [60054, 0]
click at [27, 81] on div at bounding box center [25, 81] width 12 height 12
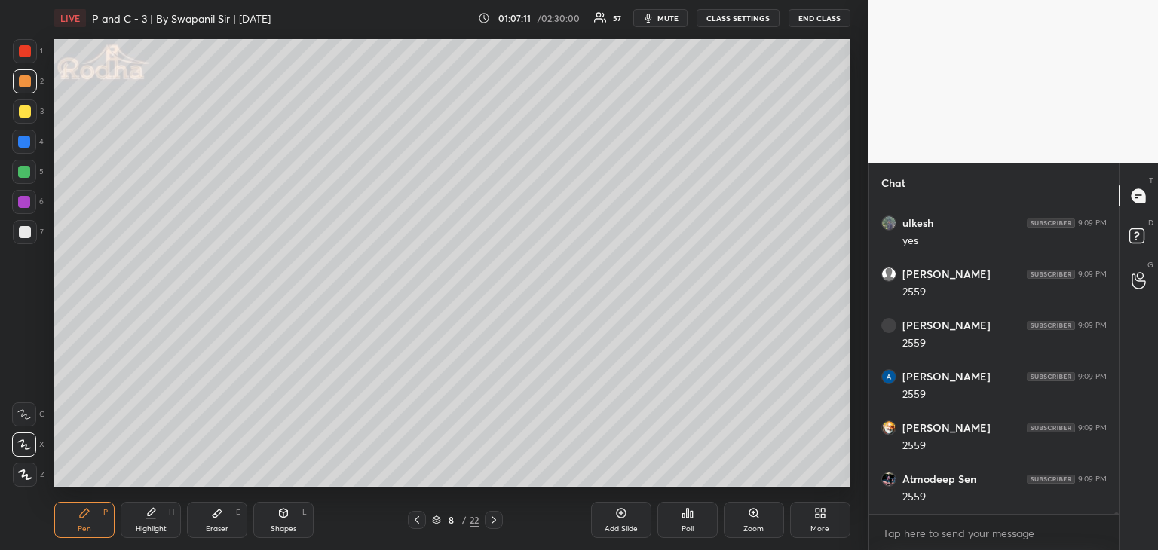
scroll to position [60874, 0]
click at [23, 145] on div at bounding box center [24, 142] width 12 height 12
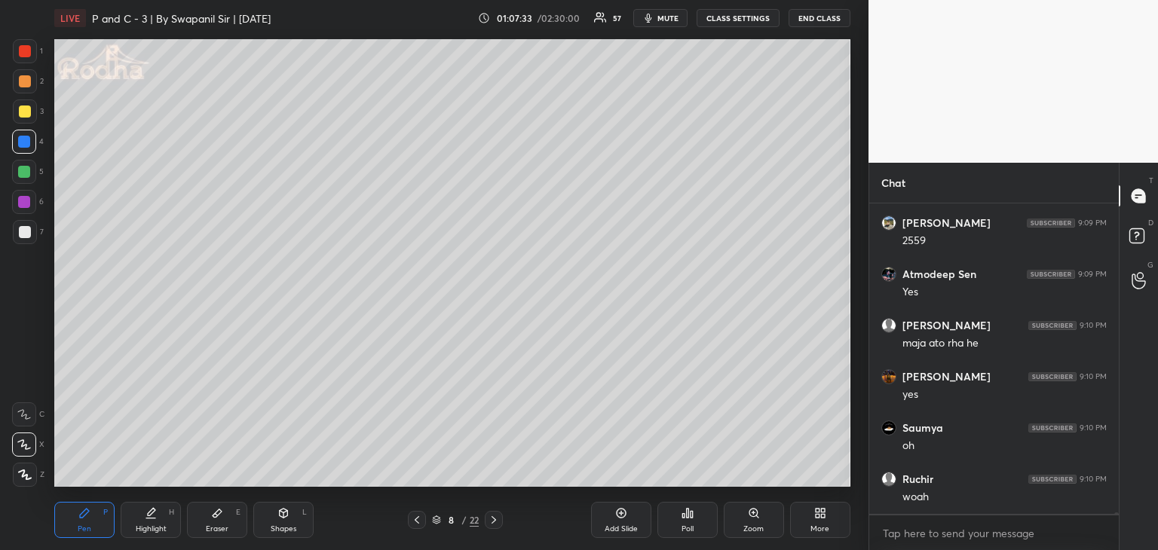
scroll to position [61181, 0]
click at [26, 139] on div at bounding box center [24, 142] width 12 height 12
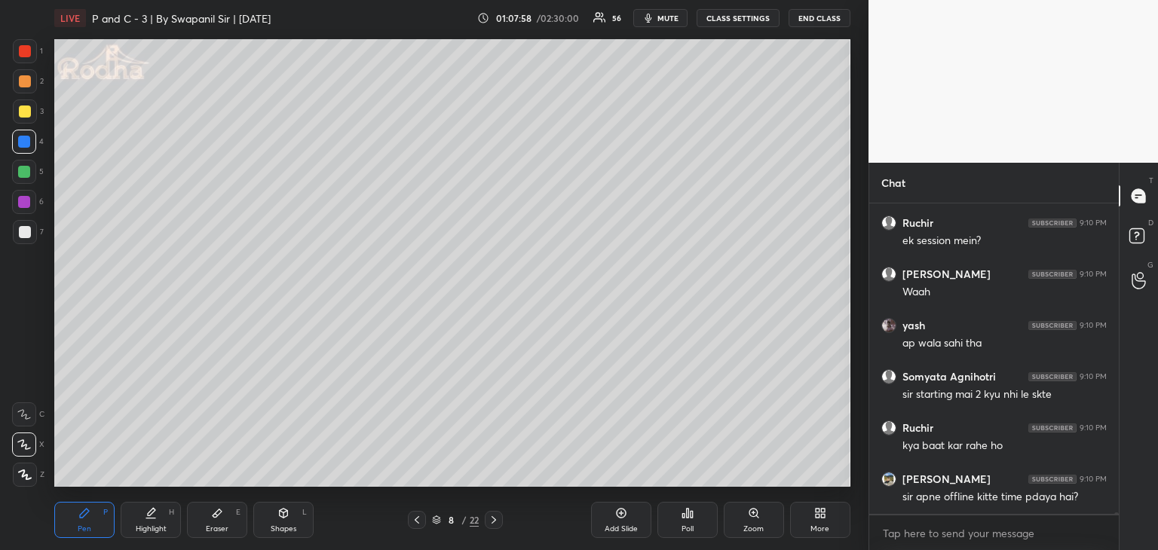
scroll to position [61540, 0]
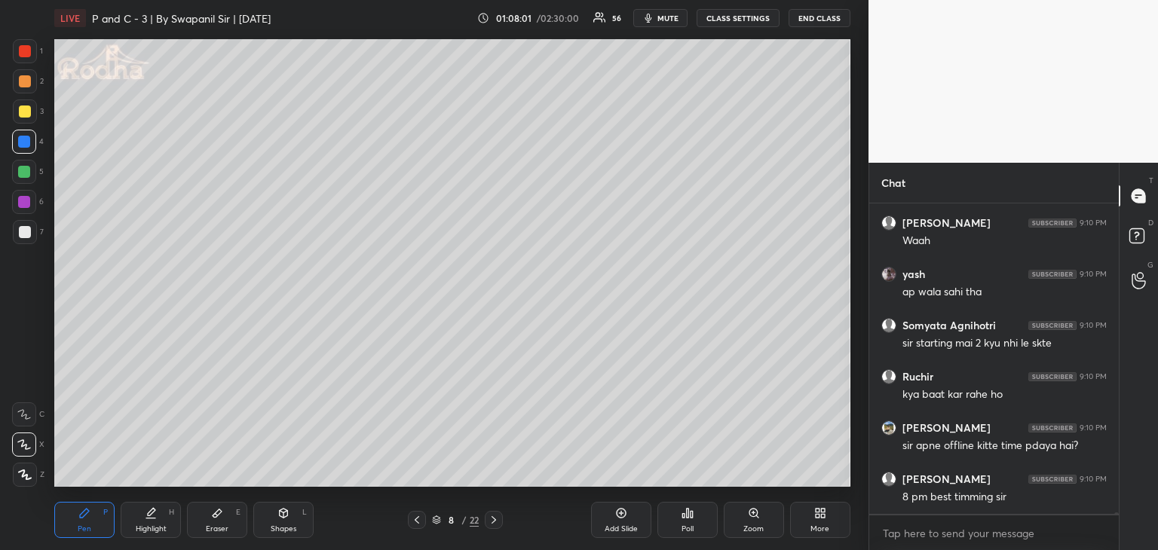
click at [223, 546] on div "Pen P Highlight H Eraser E Shapes L 8 / 22 Add Slide Poll Zoom More" at bounding box center [452, 520] width 796 height 60
click at [217, 527] on div "Eraser" at bounding box center [217, 529] width 23 height 8
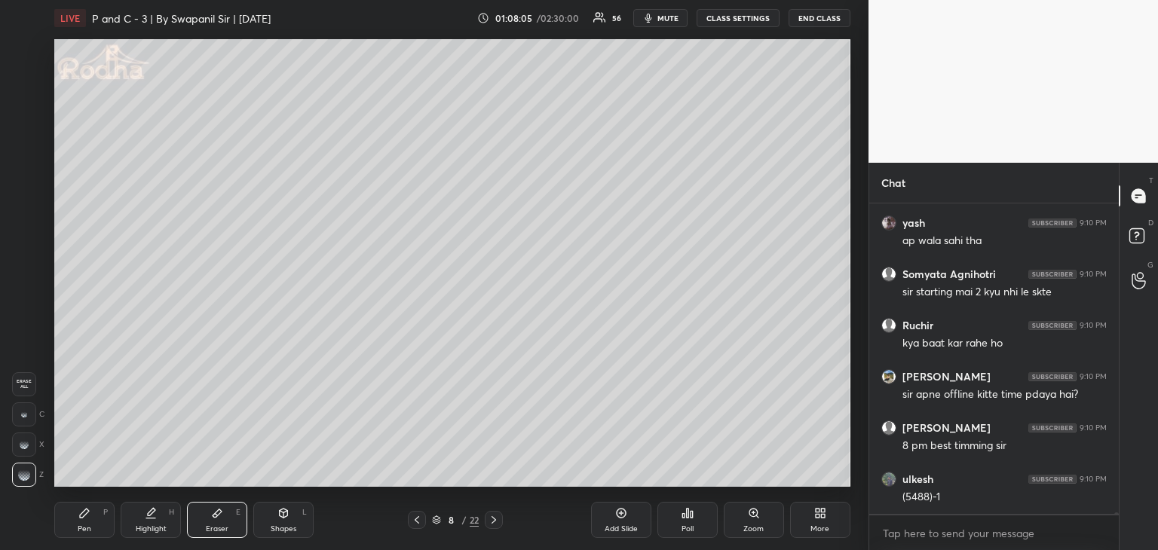
scroll to position [61642, 0]
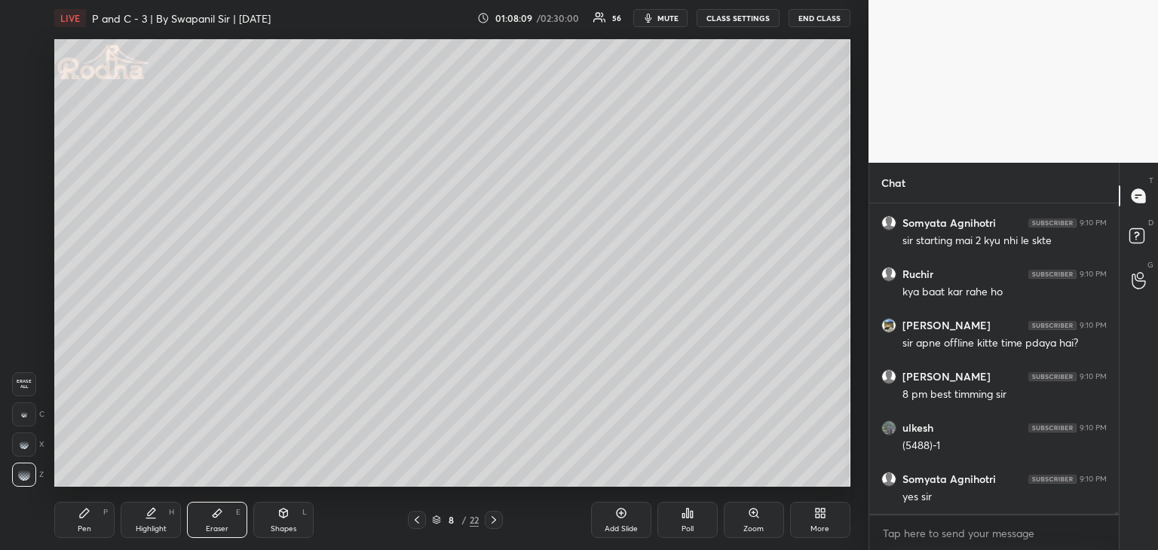
drag, startPoint x: 88, startPoint y: 525, endPoint x: 106, endPoint y: 512, distance: 22.6
click at [88, 525] on div "Pen" at bounding box center [85, 529] width 14 height 8
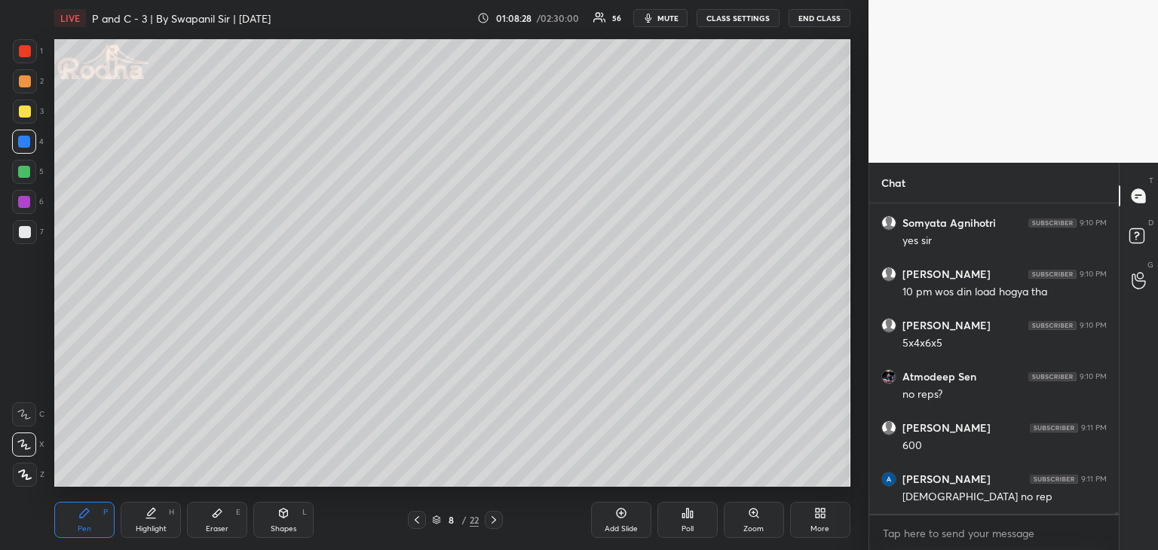
scroll to position [62001, 0]
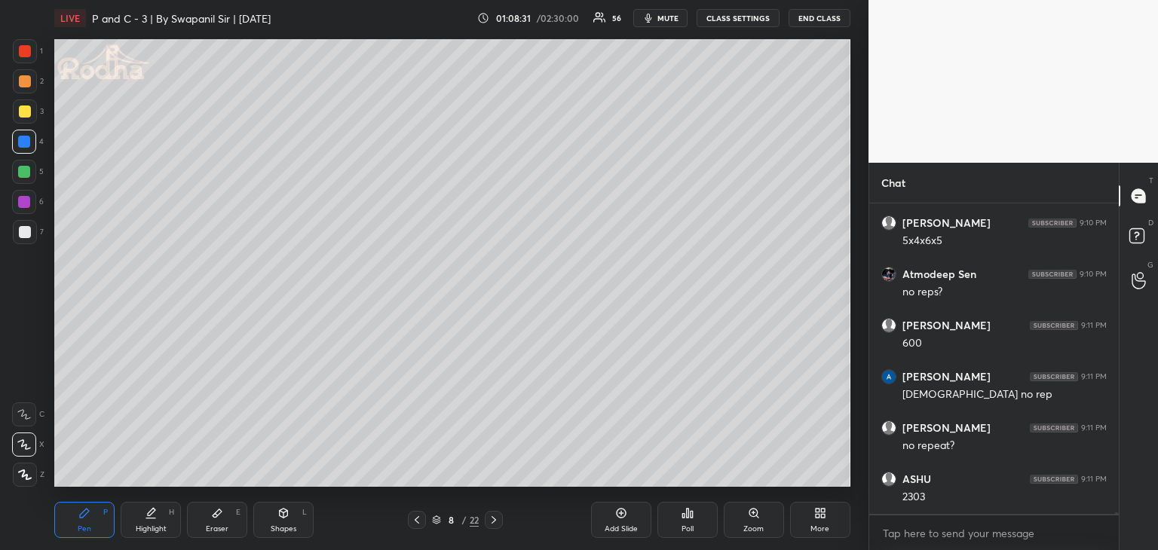
drag, startPoint x: 22, startPoint y: 145, endPoint x: 54, endPoint y: 193, distance: 57.1
click at [24, 146] on div at bounding box center [24, 142] width 12 height 12
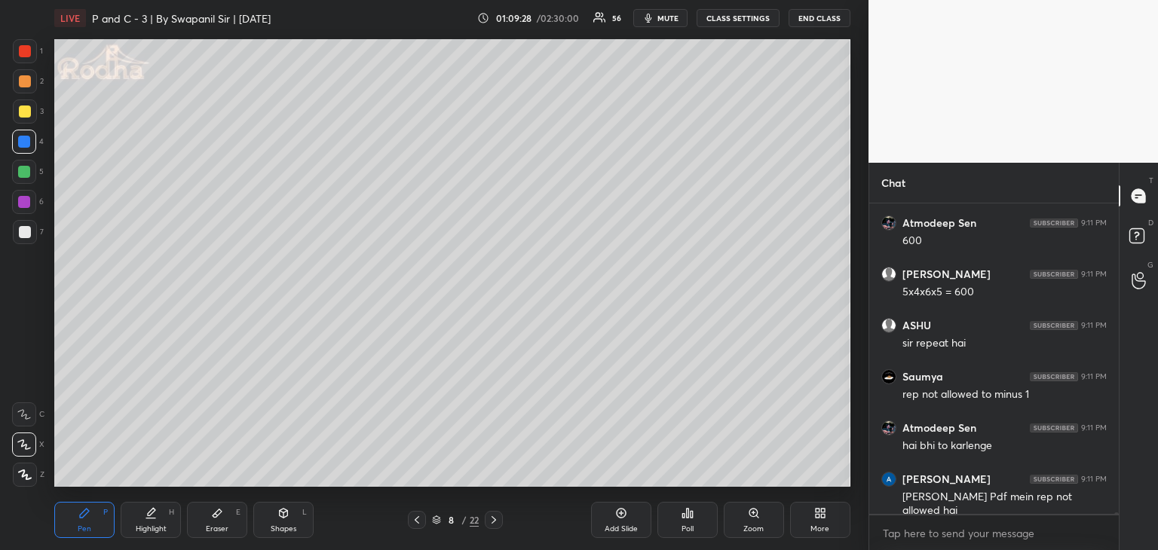
scroll to position [62616, 0]
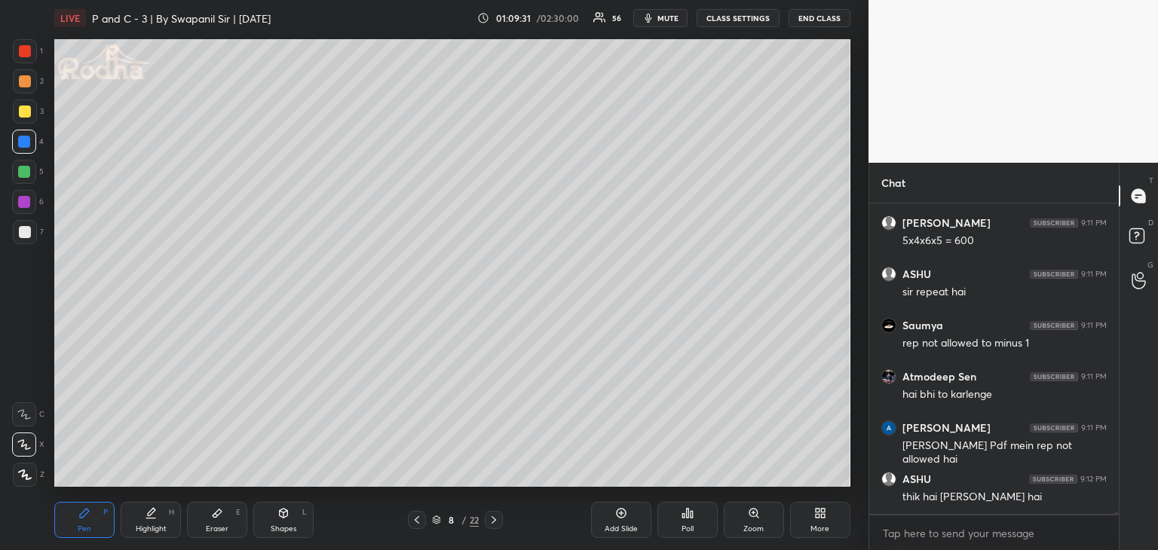
click at [24, 203] on div at bounding box center [24, 202] width 12 height 12
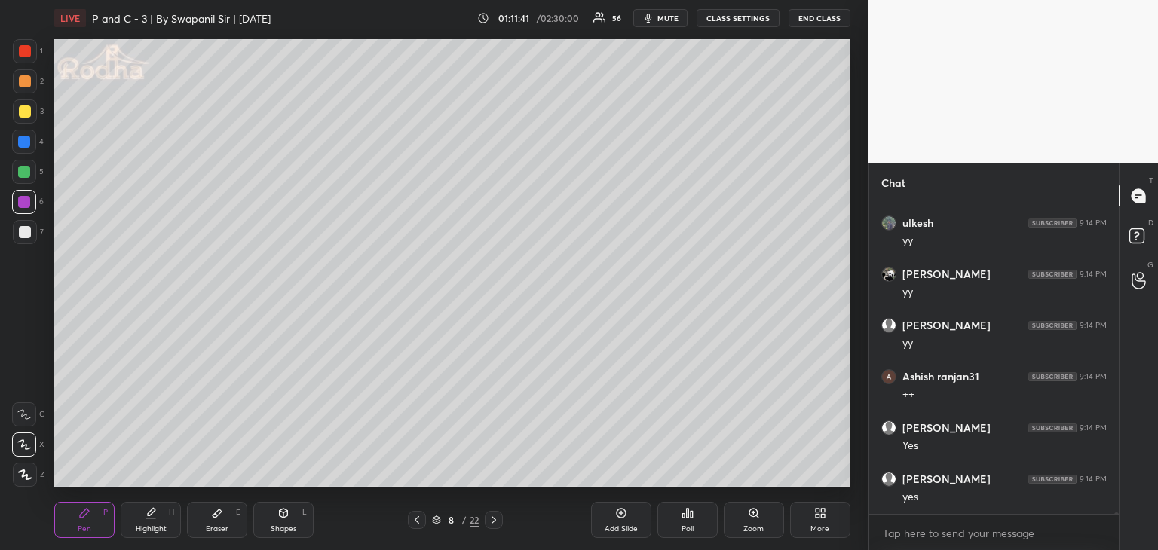
scroll to position [61712, 0]
click at [219, 522] on div "Eraser E" at bounding box center [217, 520] width 60 height 36
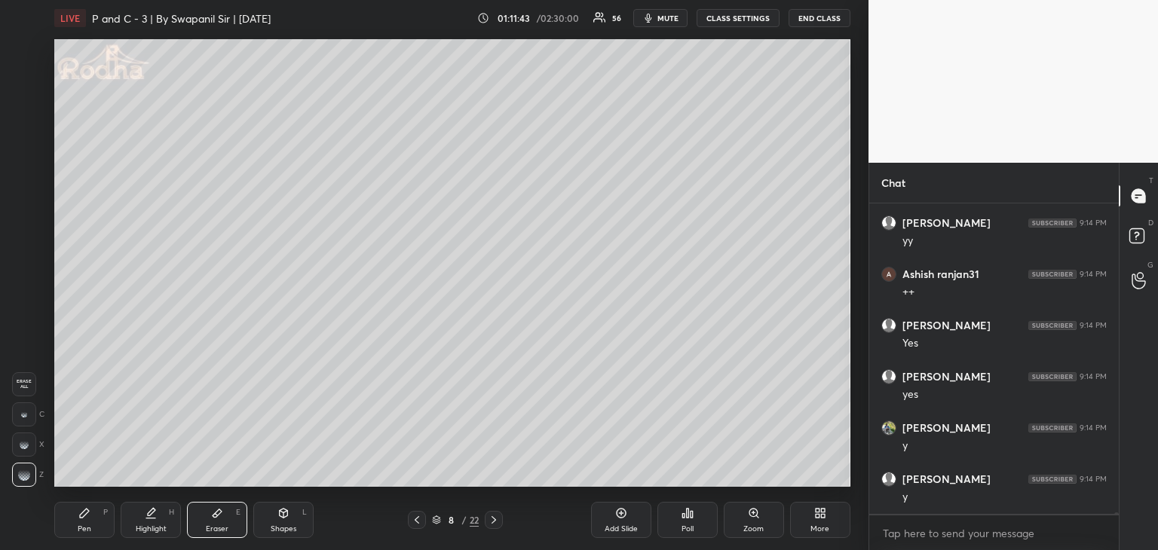
scroll to position [61814, 0]
click at [75, 522] on div "Pen P" at bounding box center [84, 520] width 60 height 36
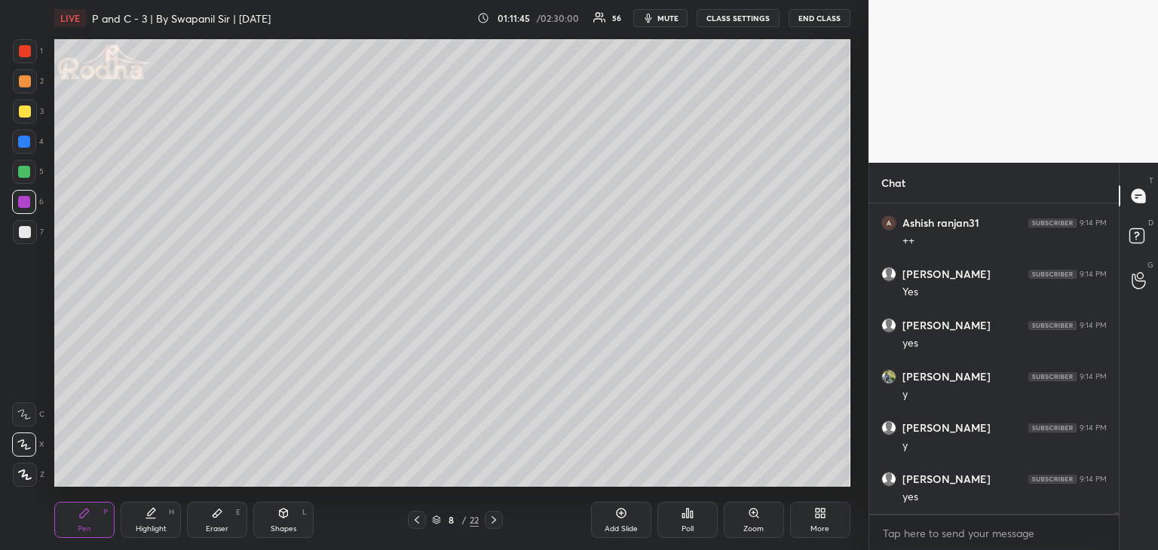
drag, startPoint x: 222, startPoint y: 527, endPoint x: 228, endPoint y: 521, distance: 8.5
click at [224, 525] on div "Eraser" at bounding box center [217, 529] width 23 height 8
drag, startPoint x: 87, startPoint y: 521, endPoint x: 95, endPoint y: 514, distance: 10.7
click at [88, 521] on div "Pen P" at bounding box center [84, 520] width 60 height 36
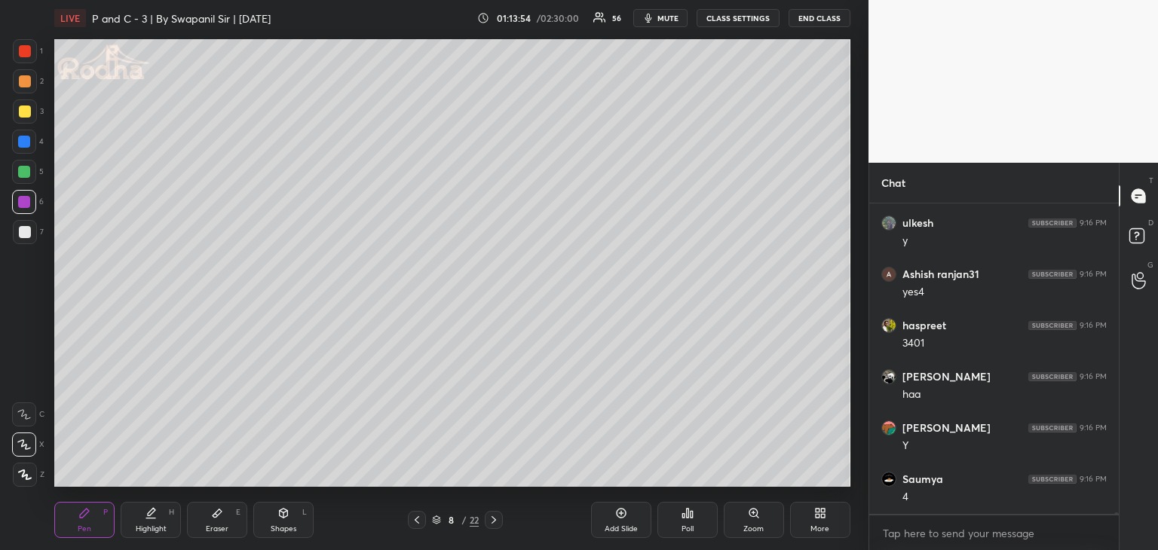
drag, startPoint x: 220, startPoint y: 515, endPoint x: 243, endPoint y: 489, distance: 34.7
click at [223, 512] on div "Eraser E" at bounding box center [217, 520] width 60 height 36
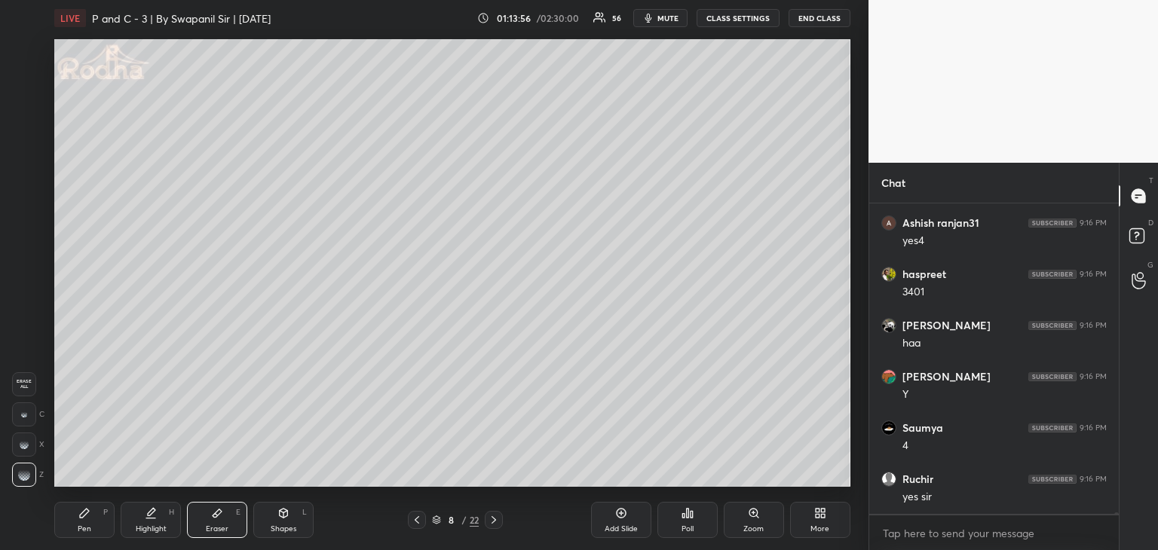
scroll to position [64750, 0]
click at [82, 525] on div "Pen" at bounding box center [85, 529] width 14 height 8
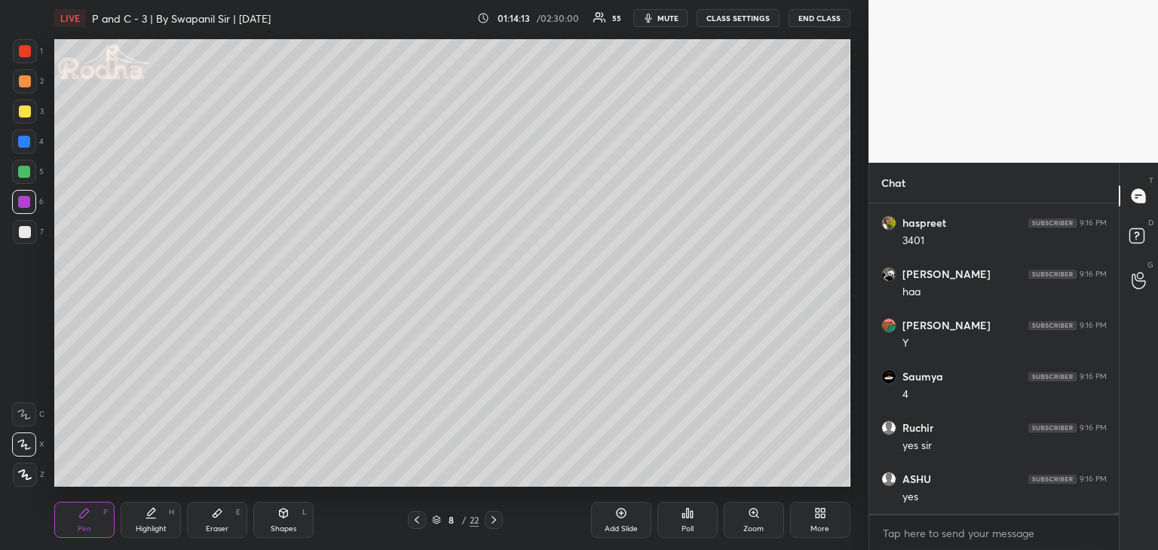
drag, startPoint x: 205, startPoint y: 531, endPoint x: 235, endPoint y: 491, distance: 50.0
click at [206, 529] on div "Eraser E" at bounding box center [217, 520] width 60 height 36
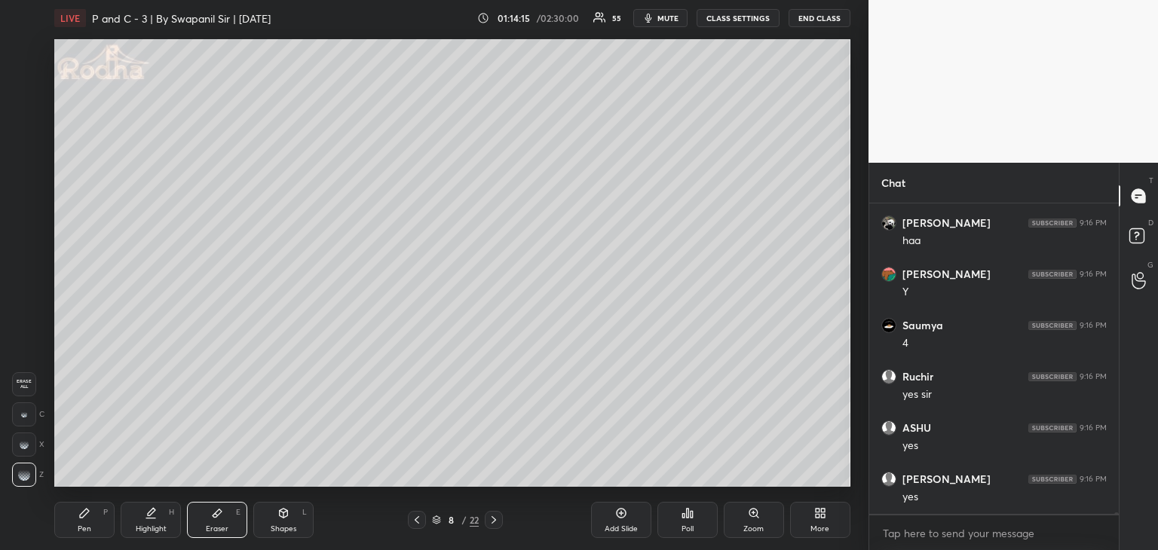
click at [73, 525] on div "Pen P" at bounding box center [84, 520] width 60 height 36
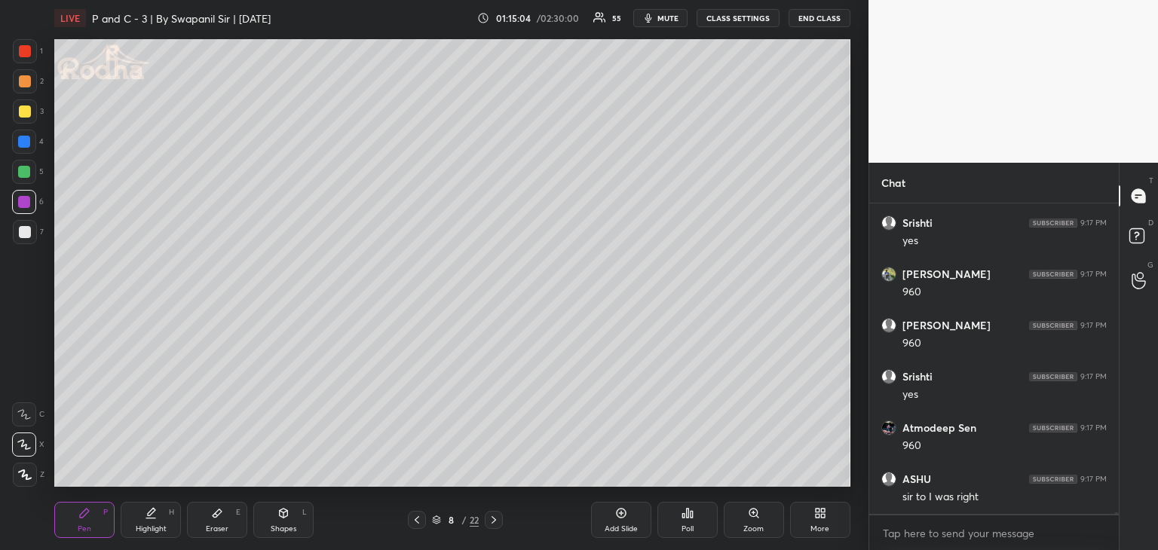
scroll to position [65724, 0]
click at [217, 518] on div "Eraser E" at bounding box center [217, 520] width 60 height 36
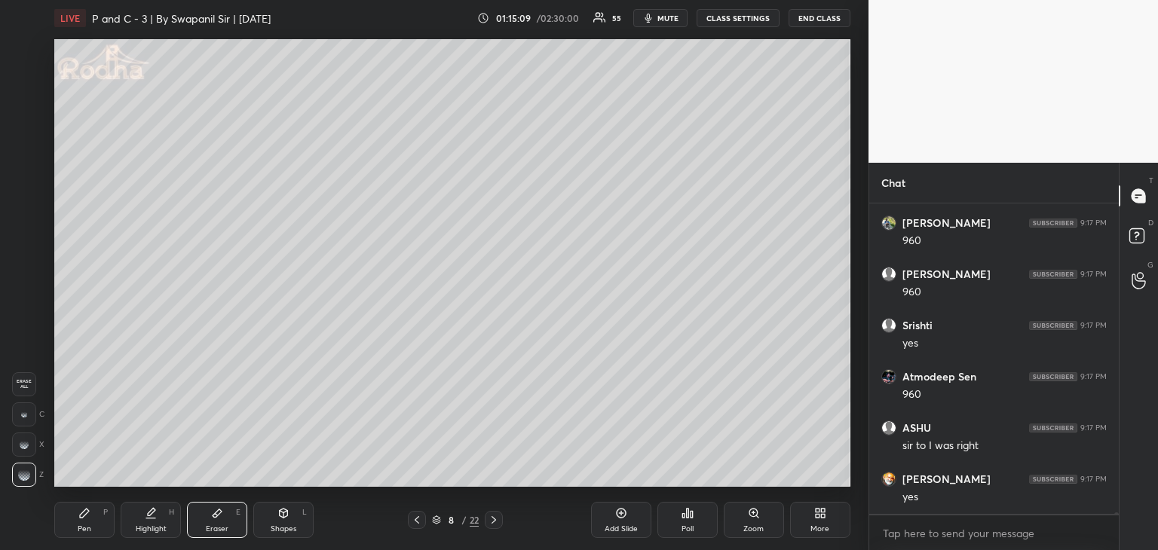
click at [92, 512] on div "Pen P" at bounding box center [84, 520] width 60 height 36
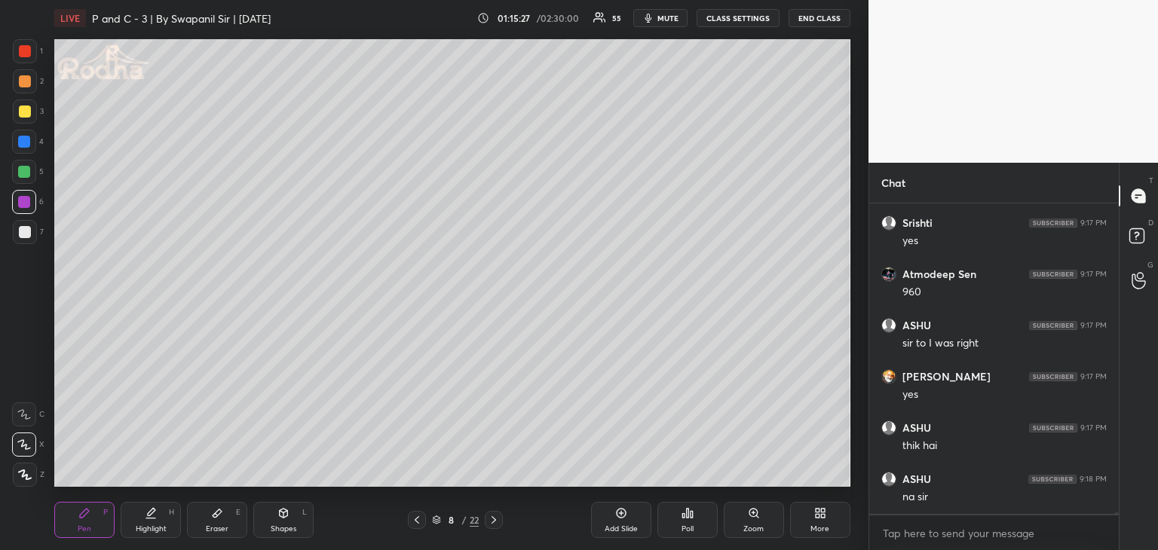
scroll to position [65929, 0]
click at [491, 522] on icon at bounding box center [494, 520] width 12 height 12
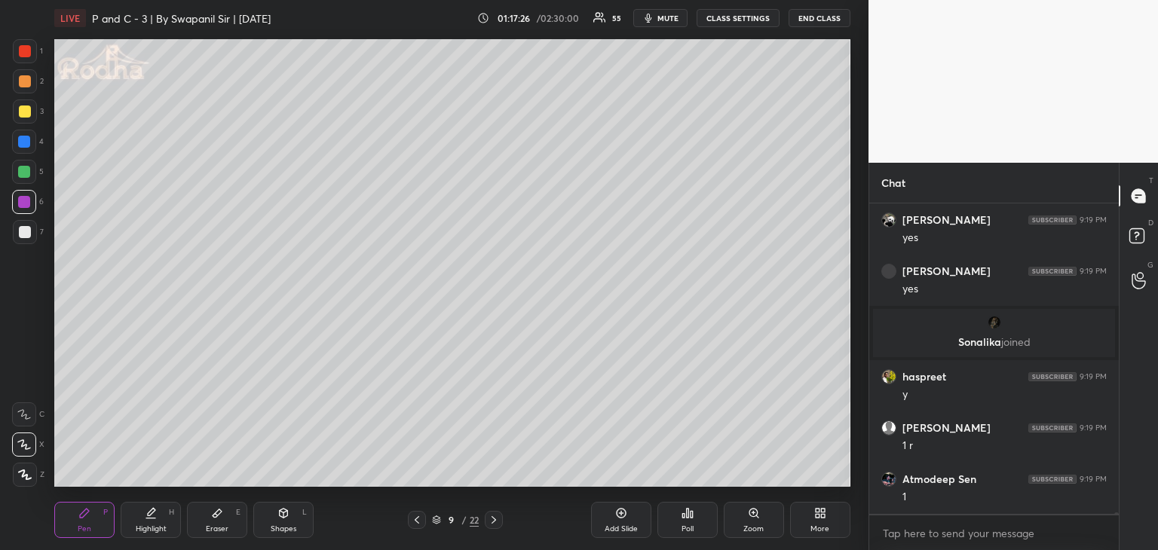
scroll to position [66393, 0]
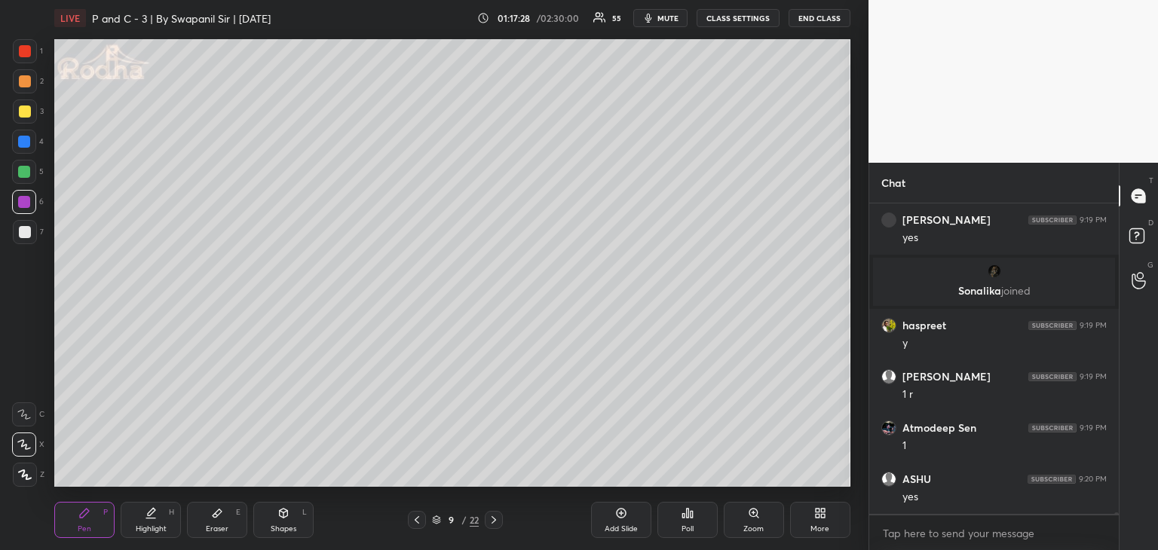
click at [210, 523] on div "Eraser E" at bounding box center [217, 520] width 60 height 36
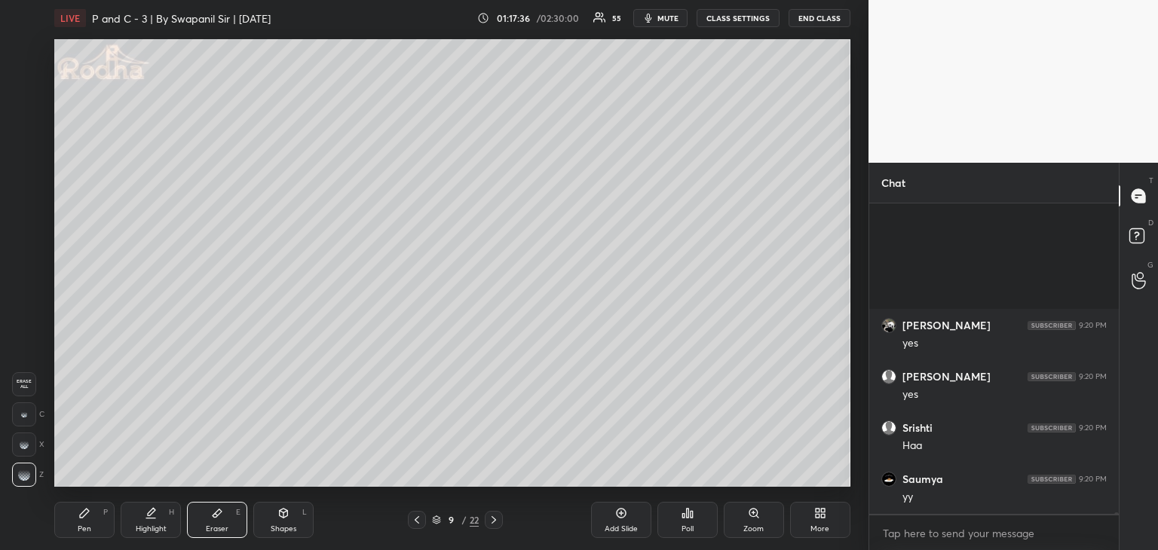
scroll to position [66854, 0]
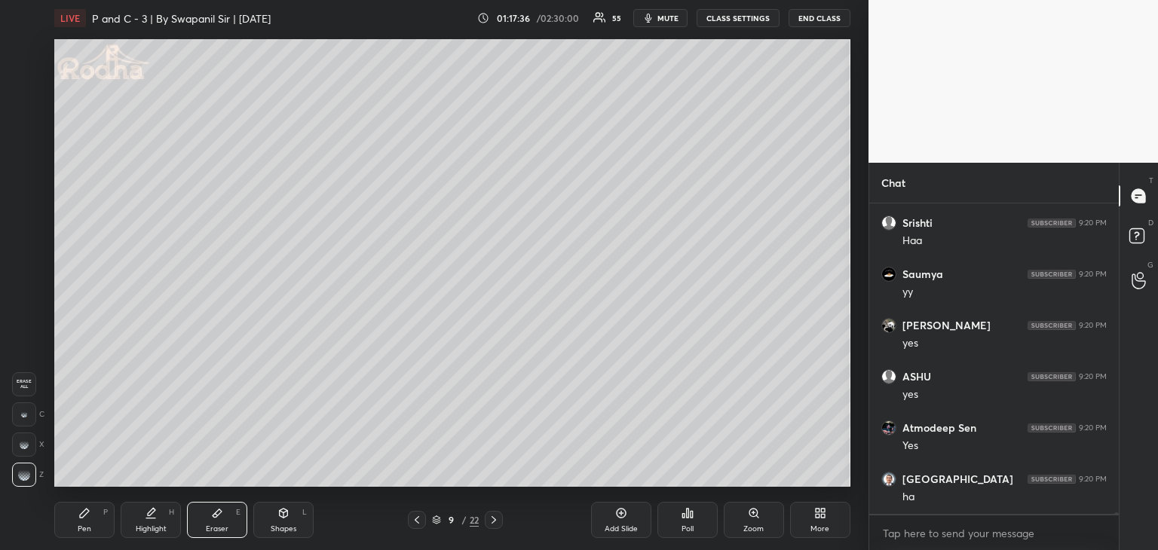
click at [102, 531] on div "Pen P" at bounding box center [84, 520] width 60 height 36
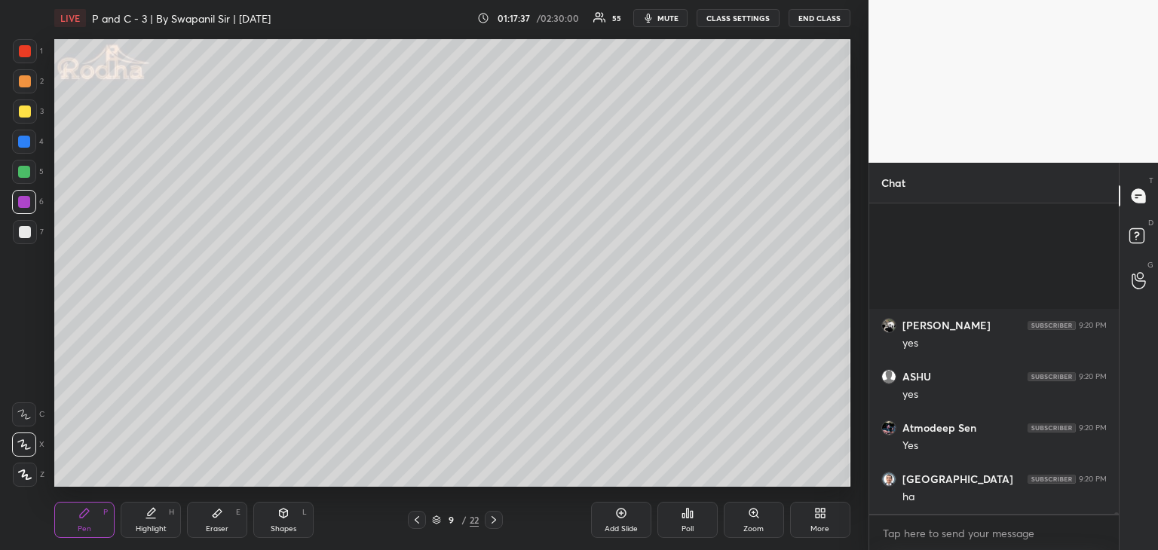
scroll to position [67059, 0]
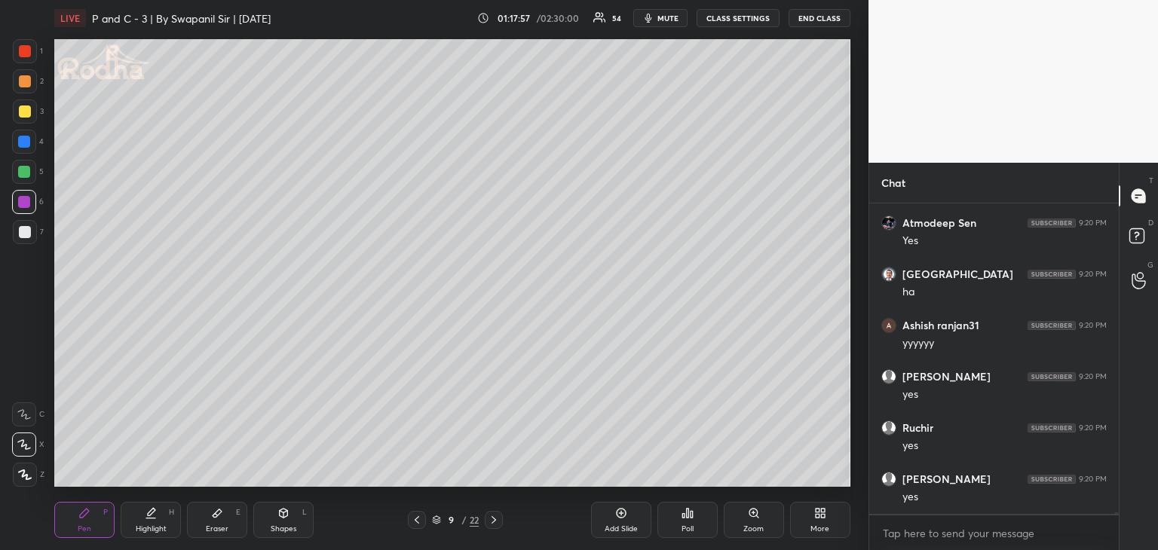
click at [675, 19] on span "mute" at bounding box center [667, 18] width 21 height 11
click at [664, 19] on span "unmute" at bounding box center [666, 18] width 32 height 11
click at [26, 142] on div at bounding box center [24, 142] width 12 height 12
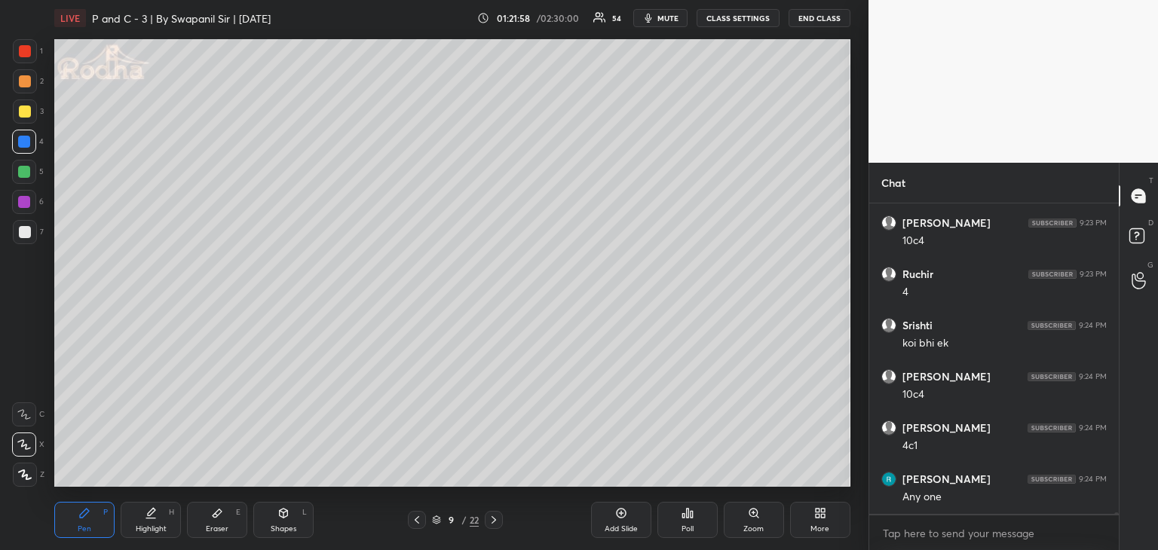
scroll to position [67456, 0]
click at [207, 525] on div "Eraser" at bounding box center [217, 529] width 23 height 8
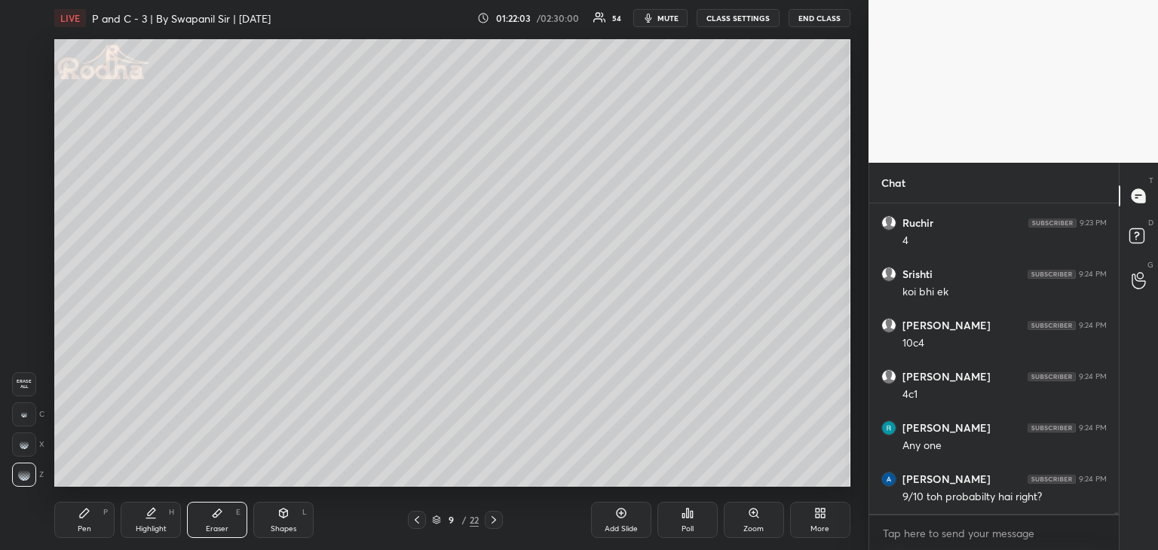
click at [74, 530] on div "Pen P" at bounding box center [84, 520] width 60 height 36
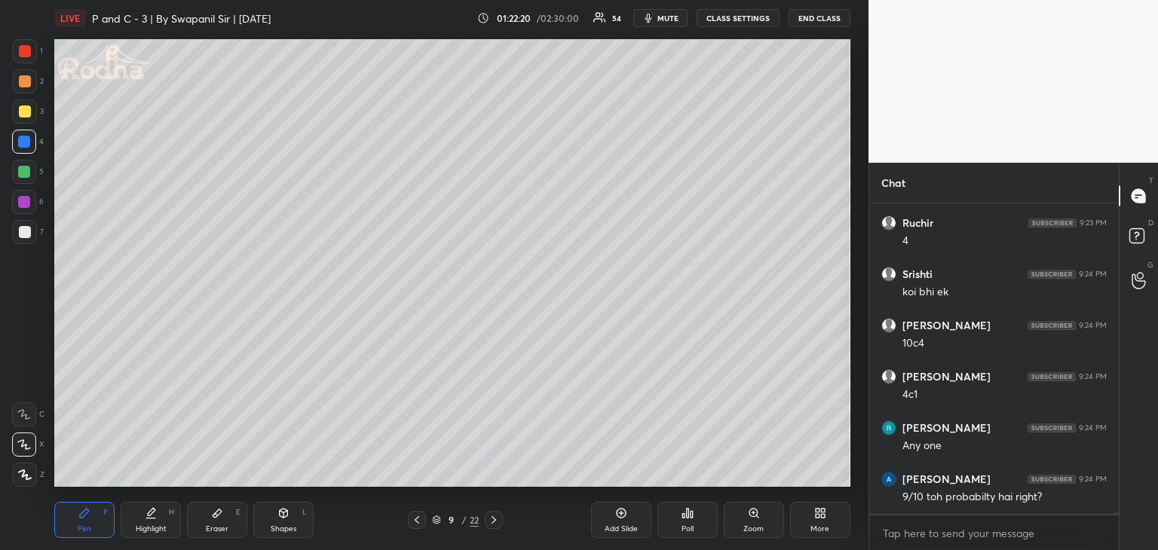
scroll to position [67507, 0]
click at [214, 520] on div "Eraser E" at bounding box center [217, 520] width 60 height 36
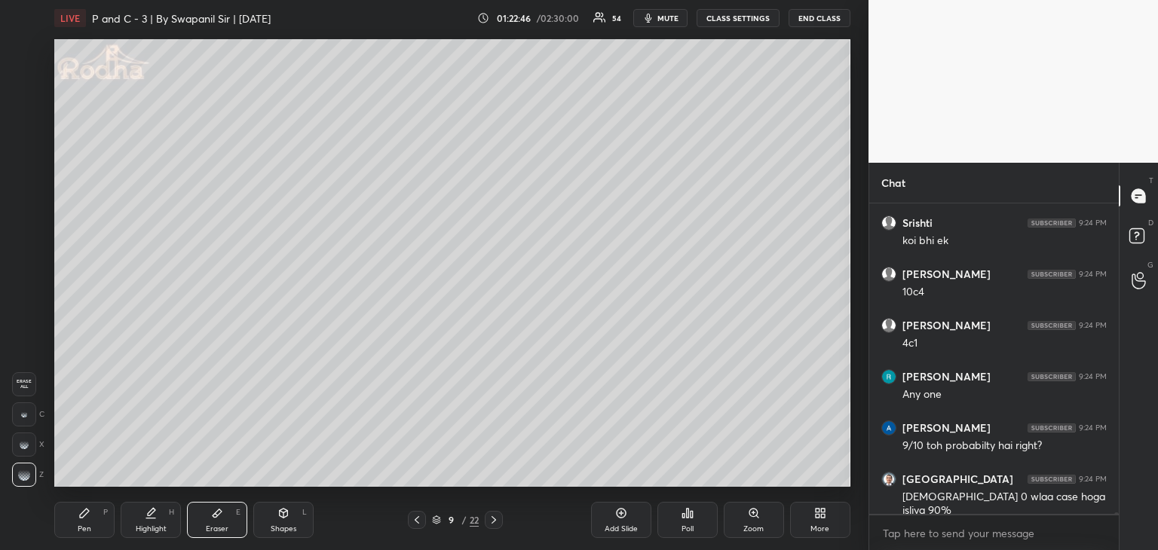
click at [92, 519] on div "Pen P" at bounding box center [84, 520] width 60 height 36
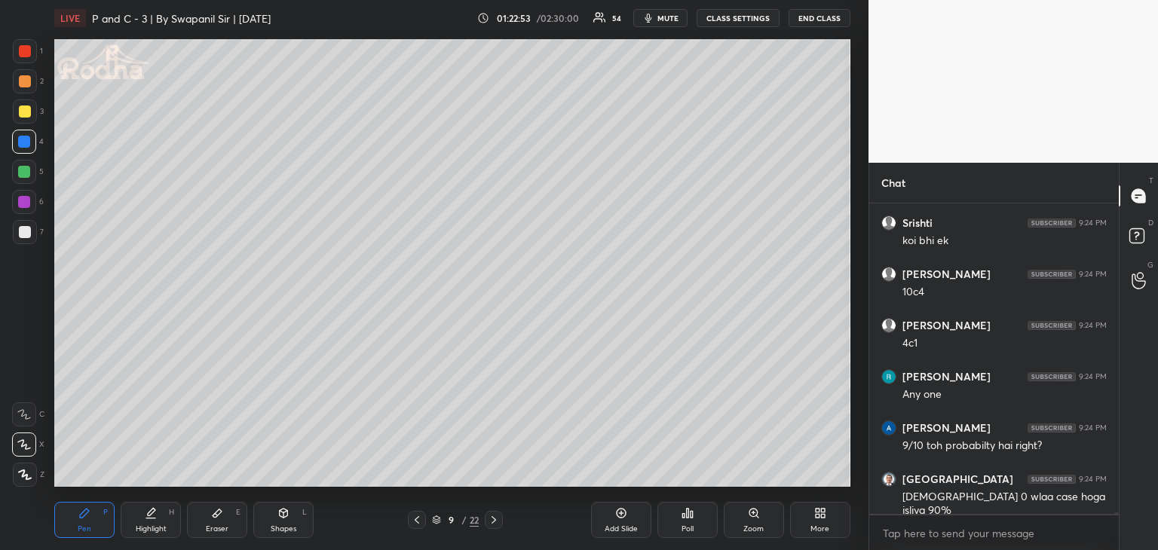
drag, startPoint x: 23, startPoint y: 233, endPoint x: 53, endPoint y: 221, distance: 31.8
click at [24, 233] on div at bounding box center [25, 232] width 12 height 12
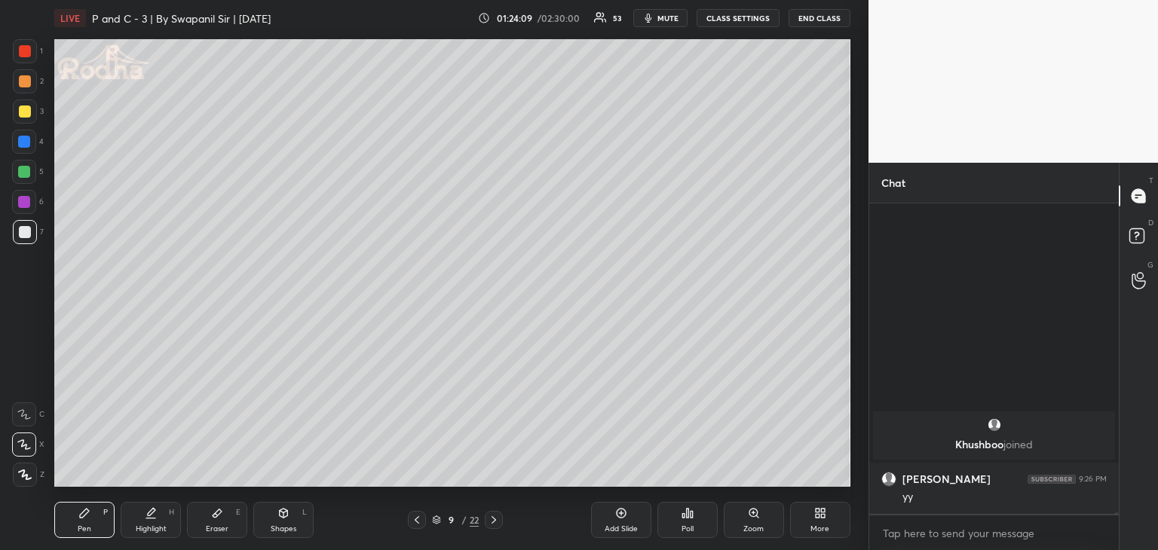
scroll to position [67941, 0]
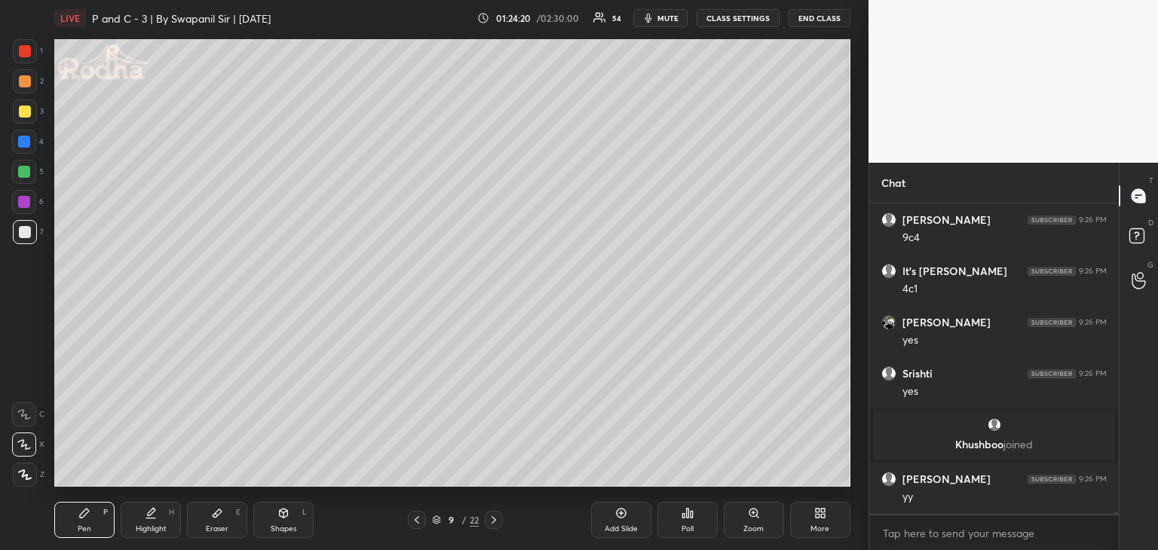
drag, startPoint x: 217, startPoint y: 519, endPoint x: 262, endPoint y: 491, distance: 53.5
click at [217, 518] on icon at bounding box center [217, 513] width 12 height 12
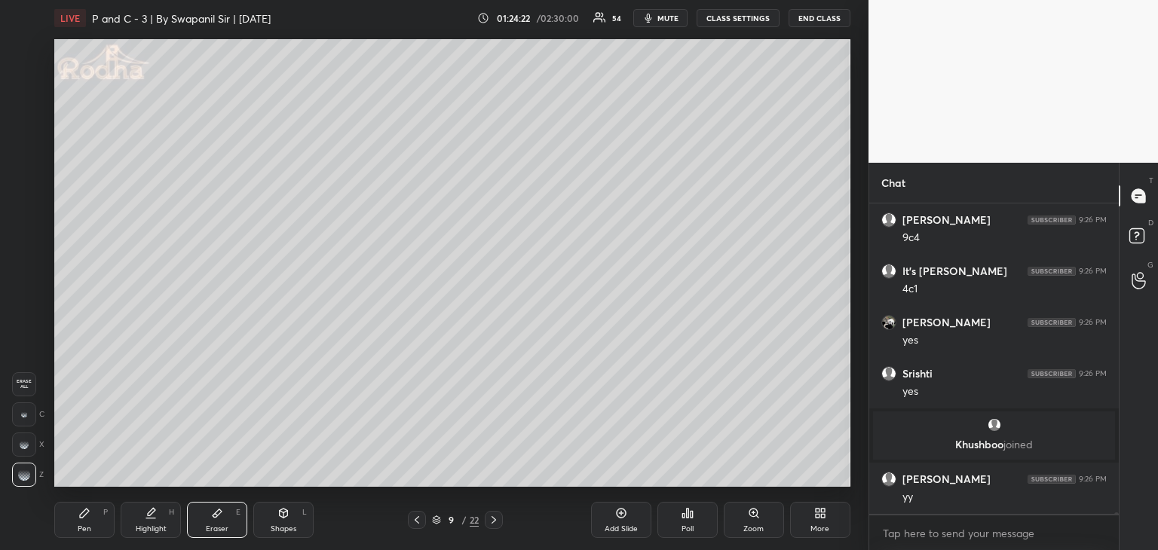
scroll to position [67992, 0]
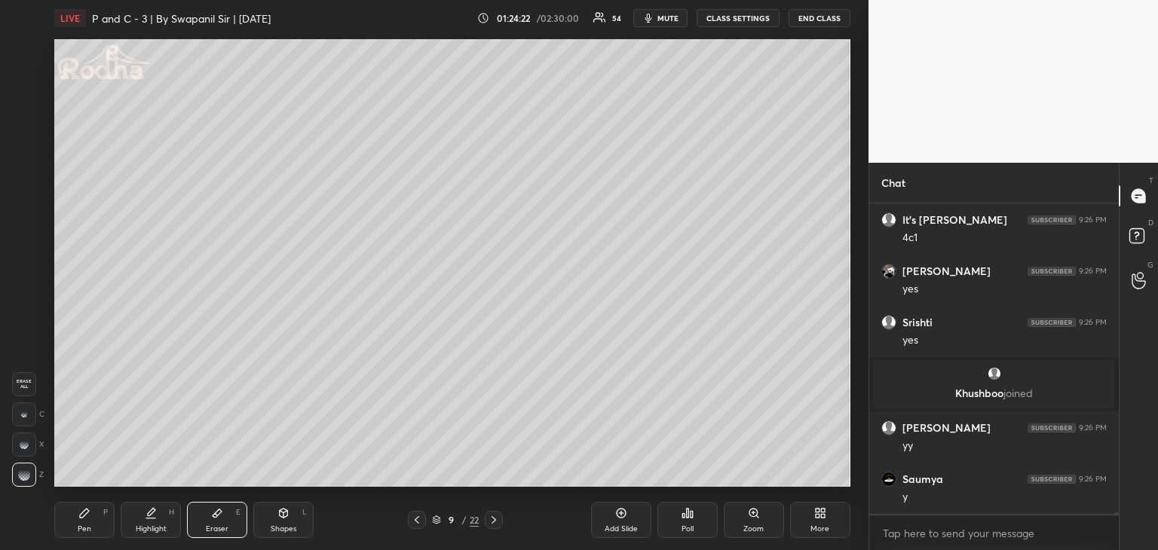
drag, startPoint x: 93, startPoint y: 524, endPoint x: 105, endPoint y: 515, distance: 15.1
click at [93, 522] on div "Pen P" at bounding box center [84, 520] width 60 height 36
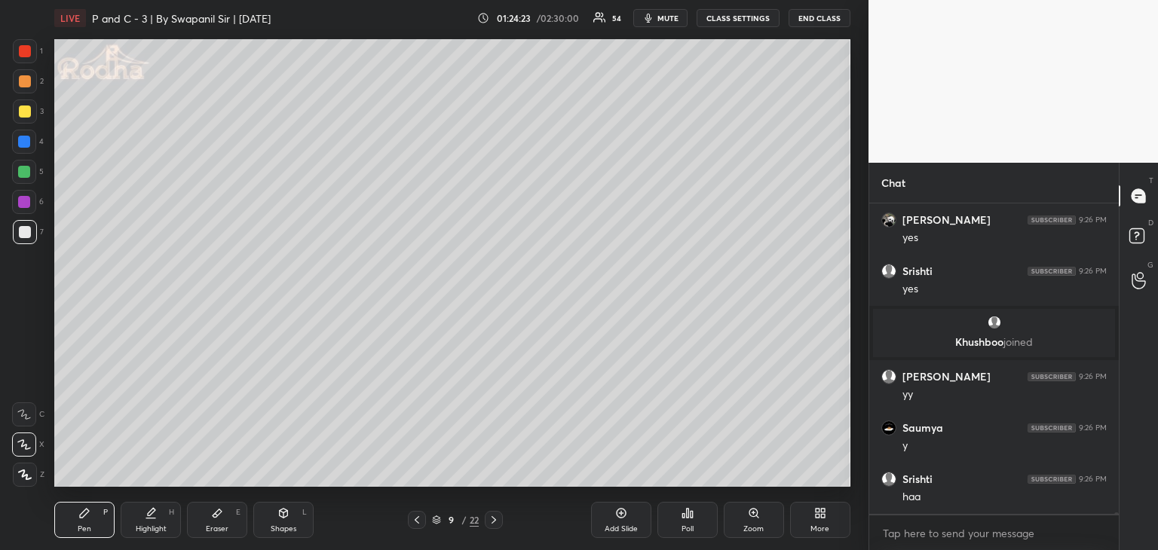
scroll to position [68095, 0]
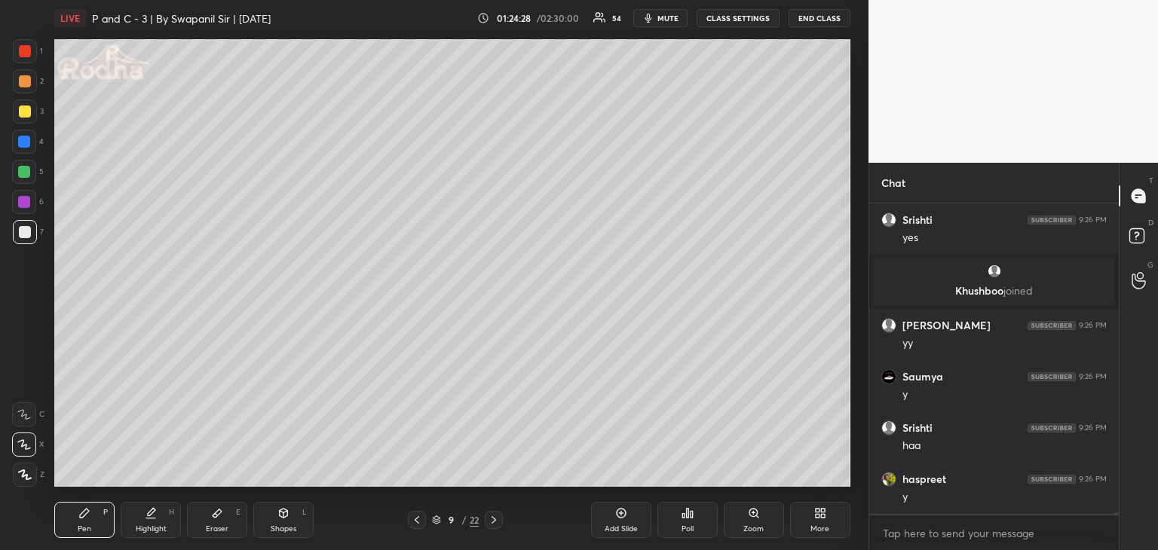
drag, startPoint x: 229, startPoint y: 517, endPoint x: 244, endPoint y: 509, distance: 17.2
click at [233, 515] on div "Eraser E" at bounding box center [217, 520] width 60 height 36
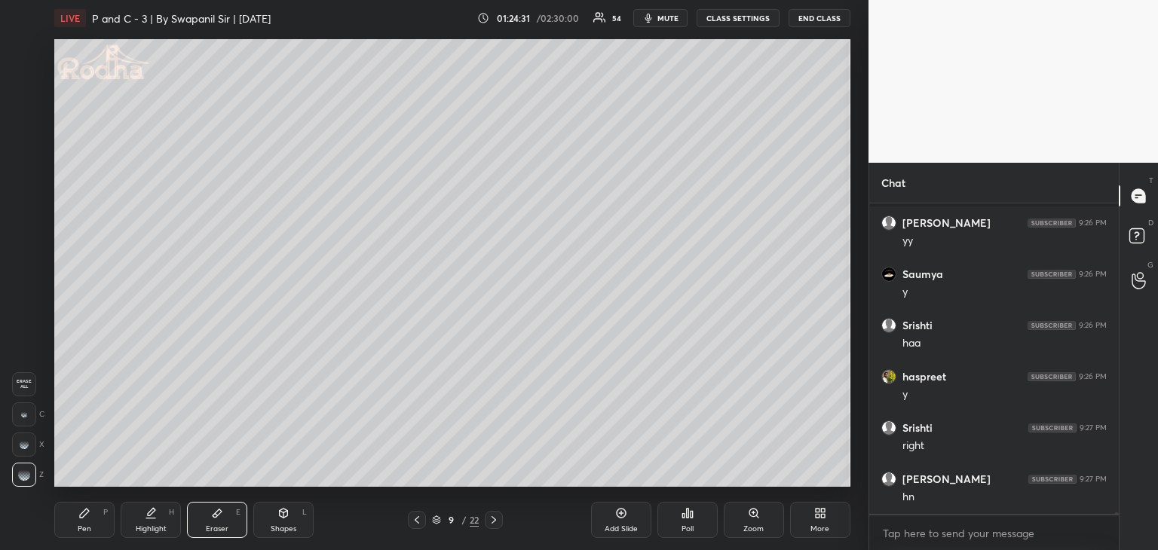
scroll to position [68248, 0]
drag, startPoint x: 75, startPoint y: 533, endPoint x: 110, endPoint y: 495, distance: 51.7
click at [77, 534] on div "Pen P" at bounding box center [84, 520] width 60 height 36
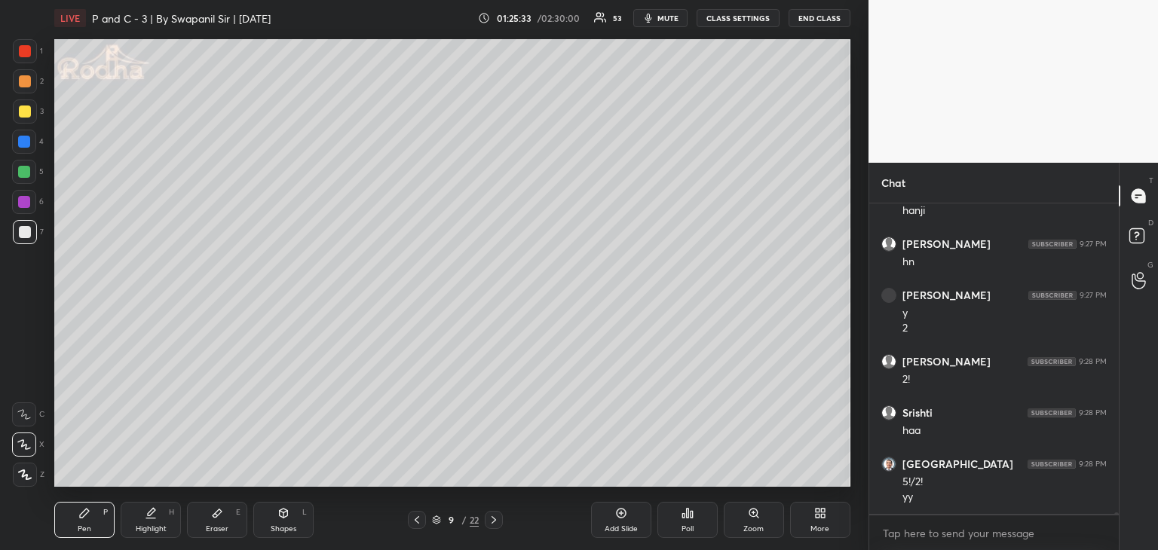
scroll to position [69252, 0]
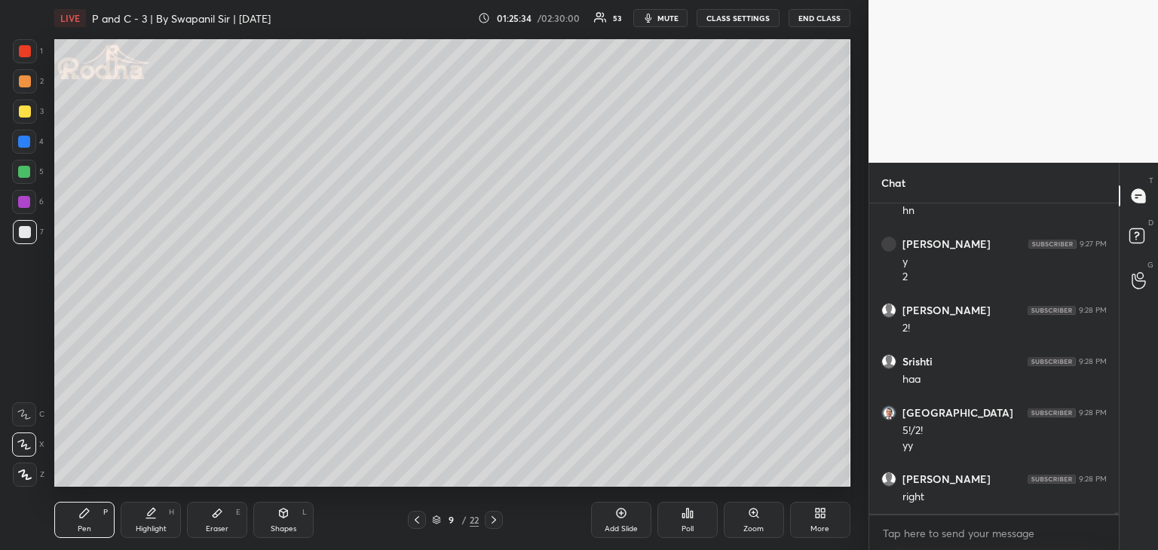
click at [27, 236] on div at bounding box center [25, 232] width 12 height 12
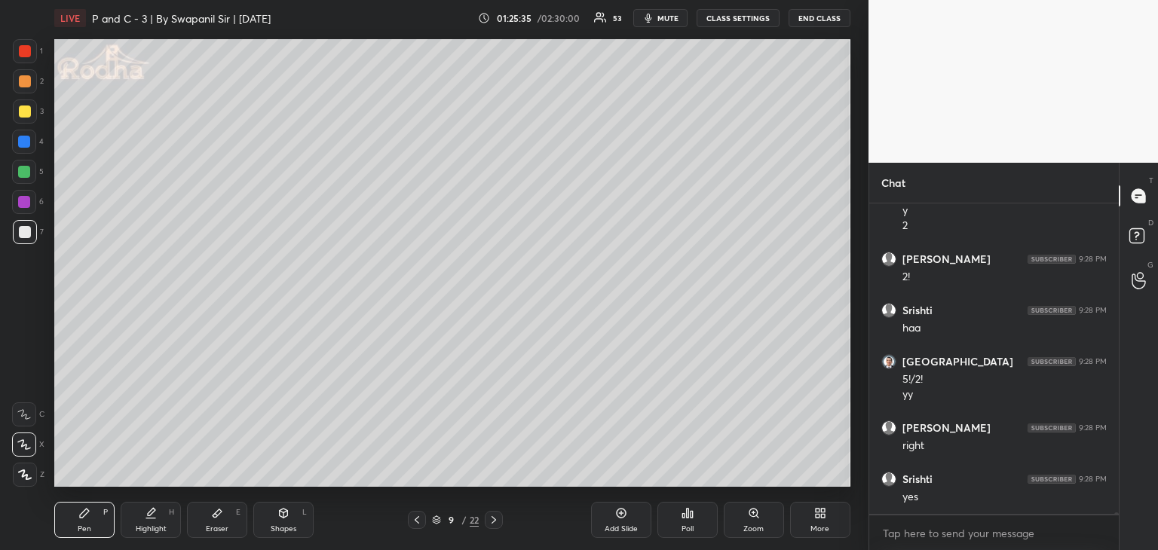
click at [23, 114] on div at bounding box center [25, 112] width 12 height 12
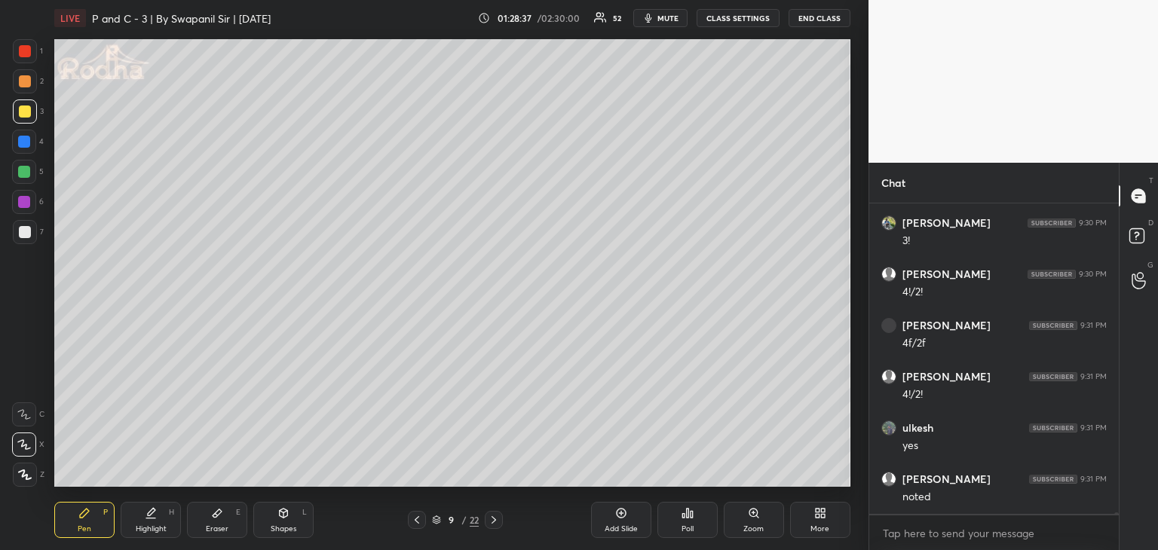
scroll to position [71513, 0]
drag, startPoint x: 217, startPoint y: 517, endPoint x: 252, endPoint y: 497, distance: 40.2
click at [221, 516] on icon at bounding box center [217, 513] width 12 height 12
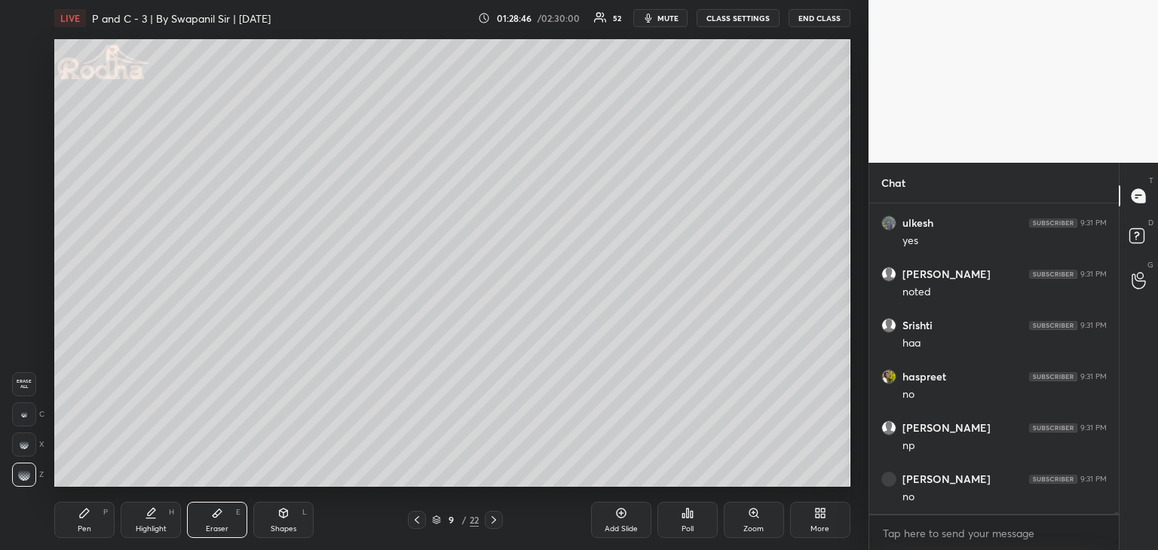
scroll to position [71718, 0]
drag, startPoint x: 85, startPoint y: 528, endPoint x: 102, endPoint y: 527, distance: 16.6
click at [87, 528] on div "Pen" at bounding box center [85, 529] width 14 height 8
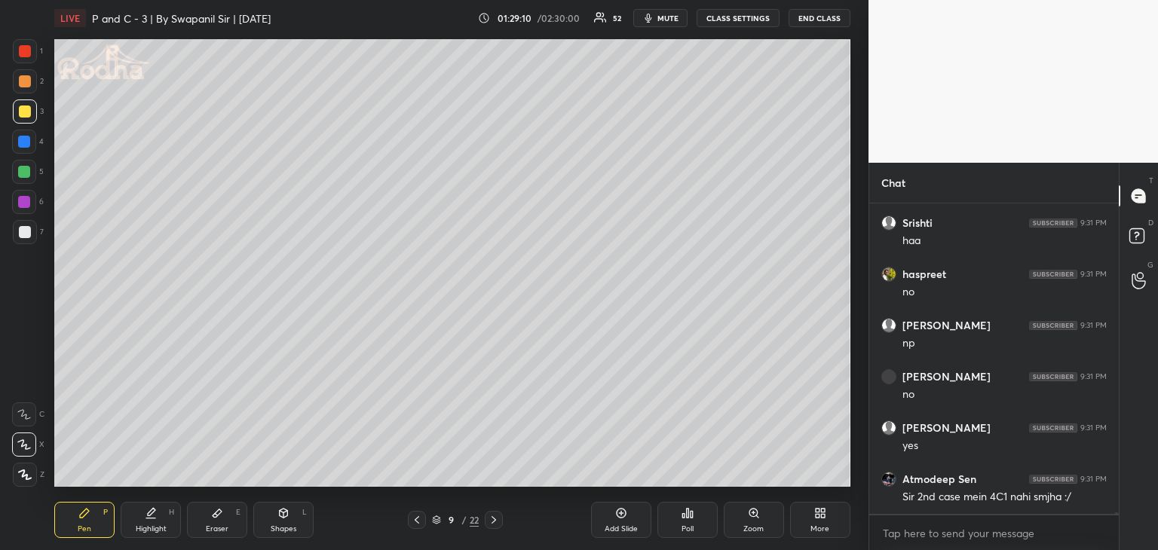
scroll to position [71784, 0]
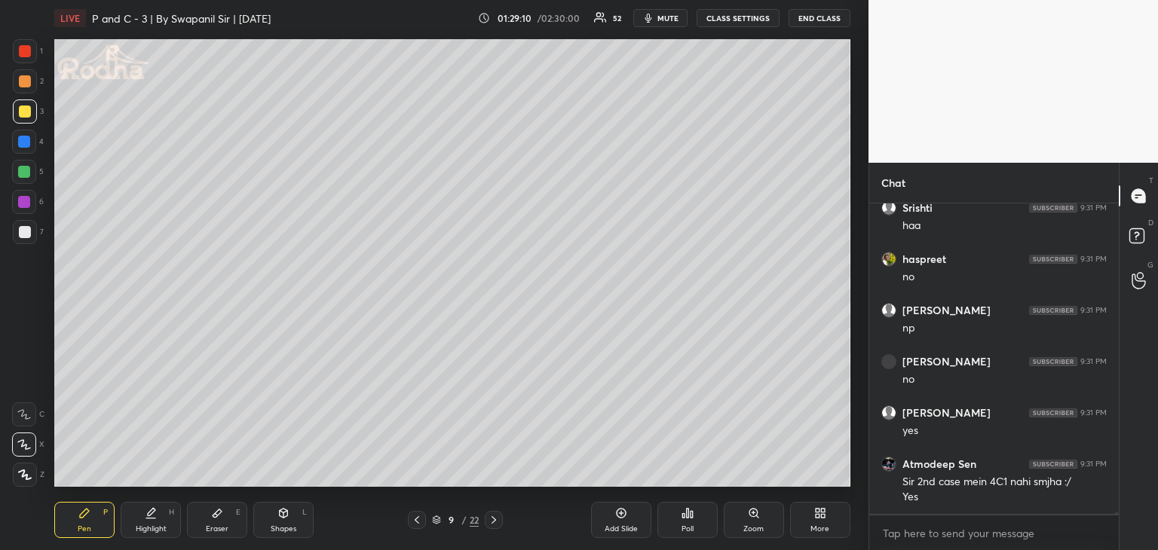
click at [26, 145] on div at bounding box center [24, 142] width 12 height 12
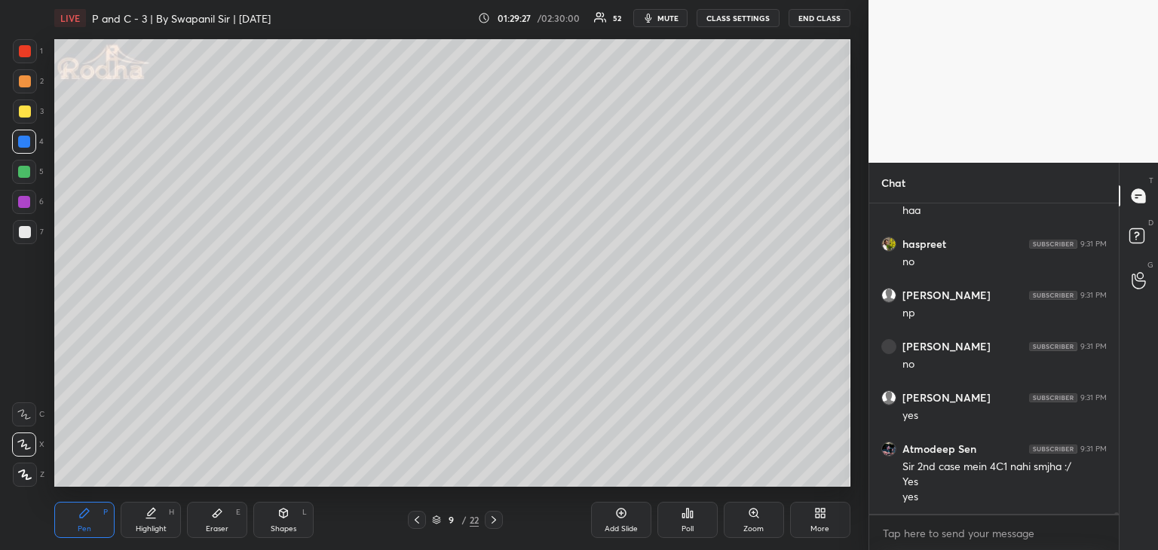
scroll to position [71851, 0]
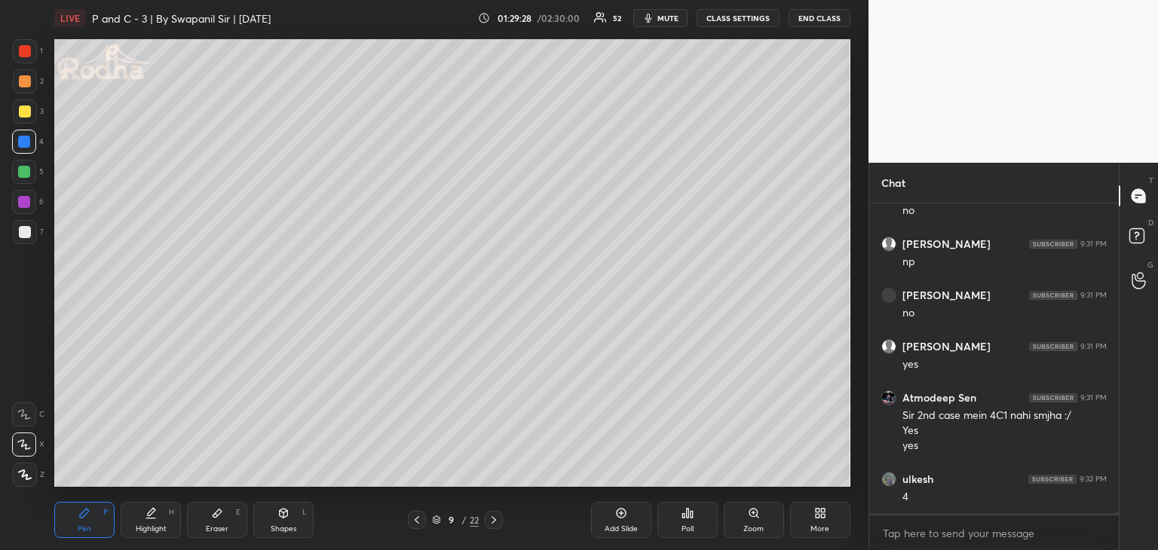
drag, startPoint x: 217, startPoint y: 525, endPoint x: 230, endPoint y: 492, distance: 34.8
click at [218, 523] on div "Eraser E" at bounding box center [217, 520] width 60 height 36
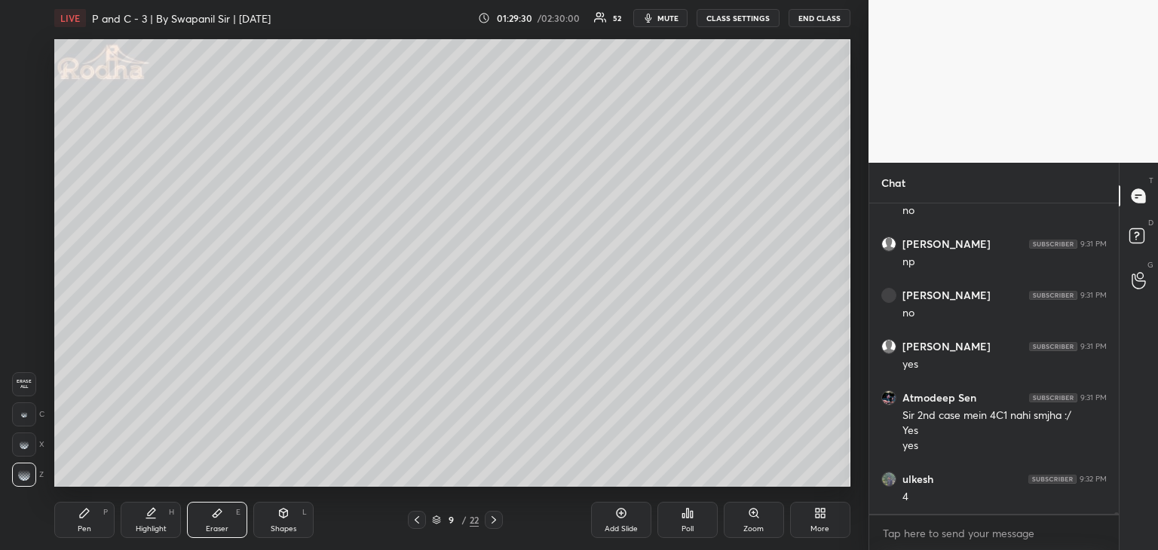
drag, startPoint x: 89, startPoint y: 520, endPoint x: 106, endPoint y: 504, distance: 22.9
click at [90, 519] on div "Pen P" at bounding box center [84, 520] width 60 height 36
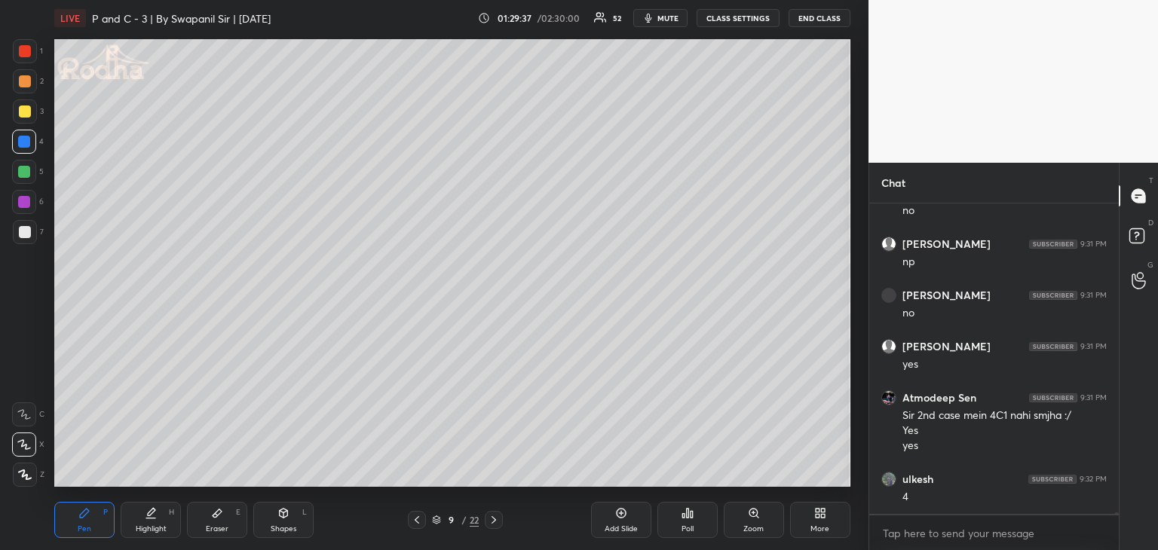
drag, startPoint x: 27, startPoint y: 113, endPoint x: 53, endPoint y: 146, distance: 41.9
click at [26, 114] on div at bounding box center [25, 112] width 12 height 12
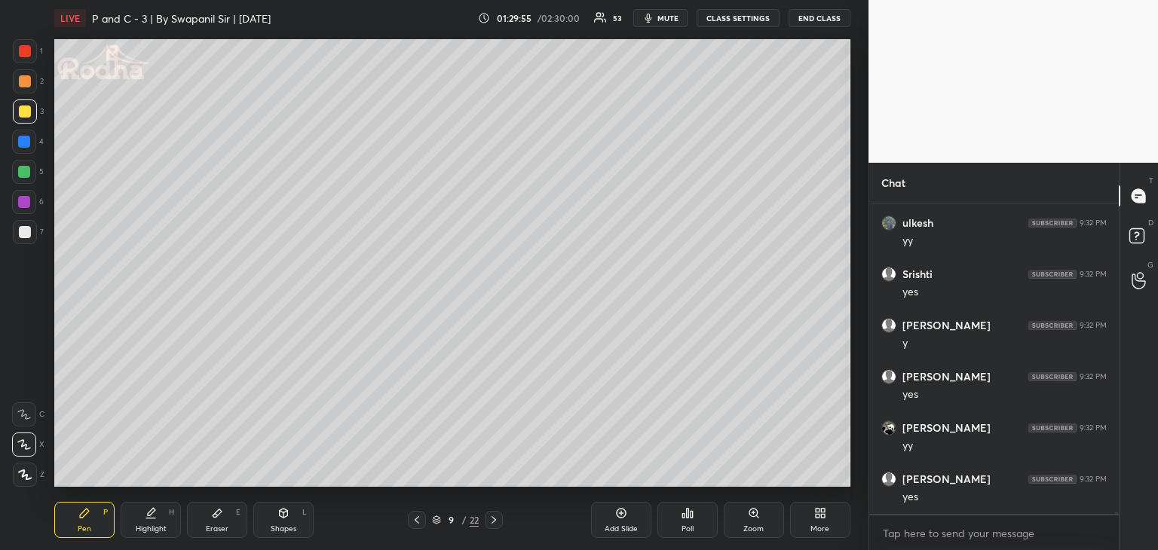
scroll to position [72466, 0]
click at [225, 534] on div "Eraser E" at bounding box center [217, 520] width 60 height 36
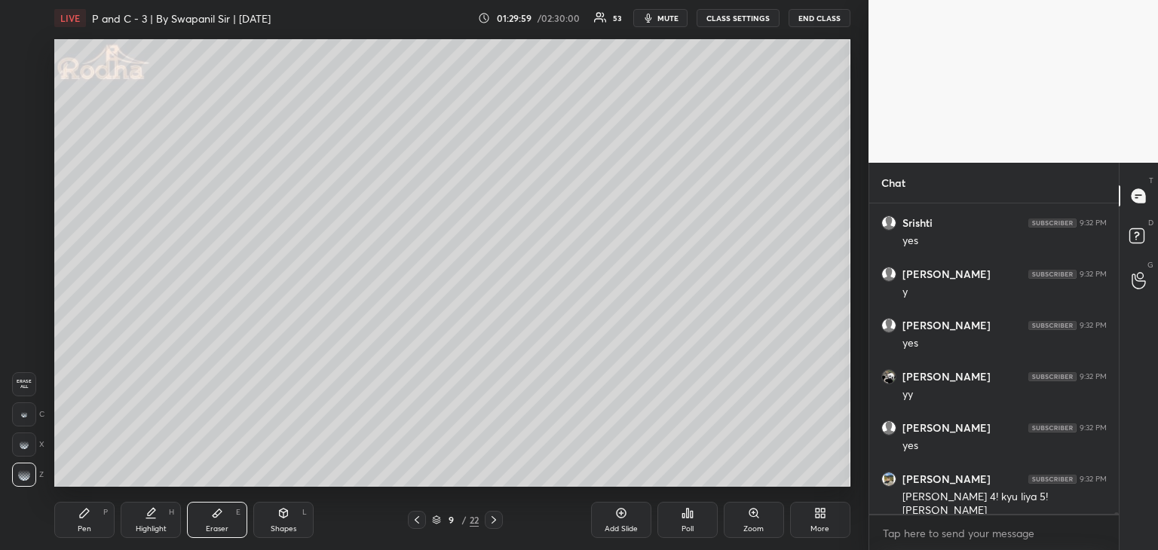
drag, startPoint x: 21, startPoint y: 410, endPoint x: 42, endPoint y: 403, distance: 22.2
click at [21, 411] on div at bounding box center [24, 414] width 24 height 24
click at [84, 528] on div "Pen" at bounding box center [85, 529] width 14 height 8
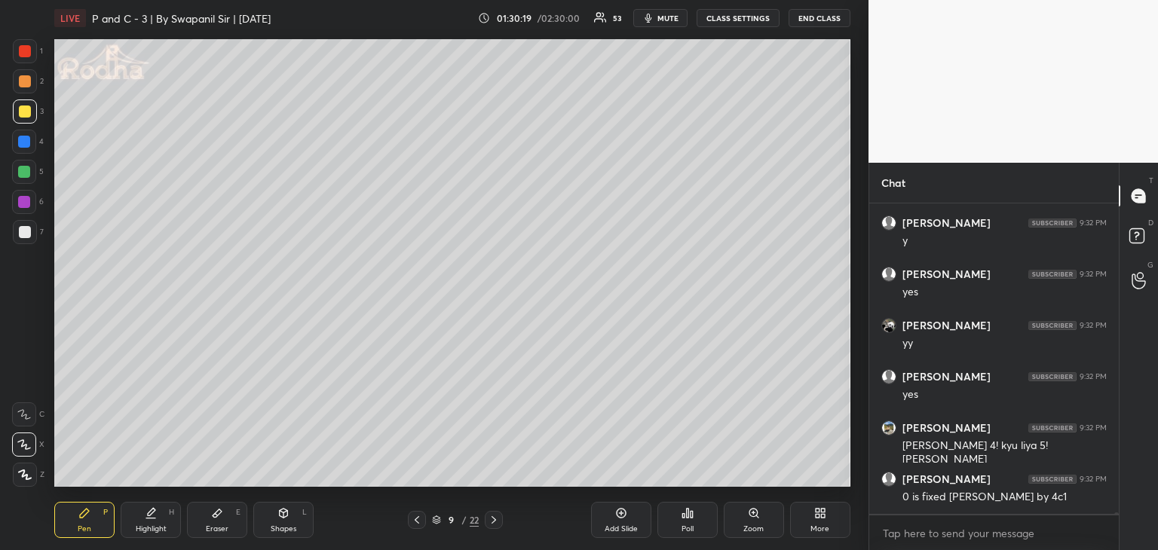
scroll to position [72568, 0]
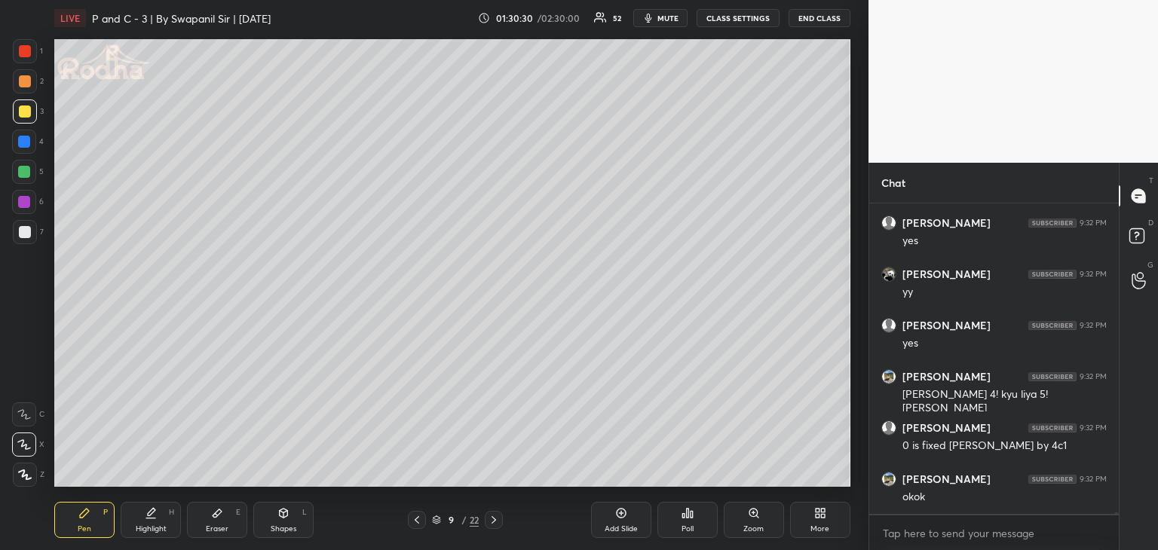
click at [225, 522] on div "Eraser E" at bounding box center [217, 520] width 60 height 36
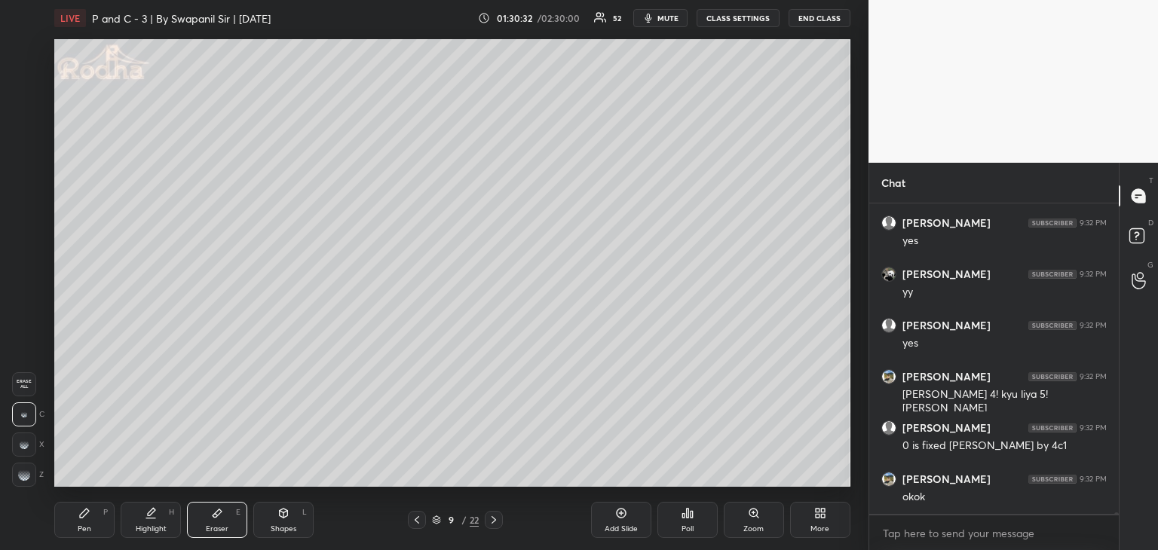
click at [84, 516] on icon at bounding box center [84, 513] width 12 height 12
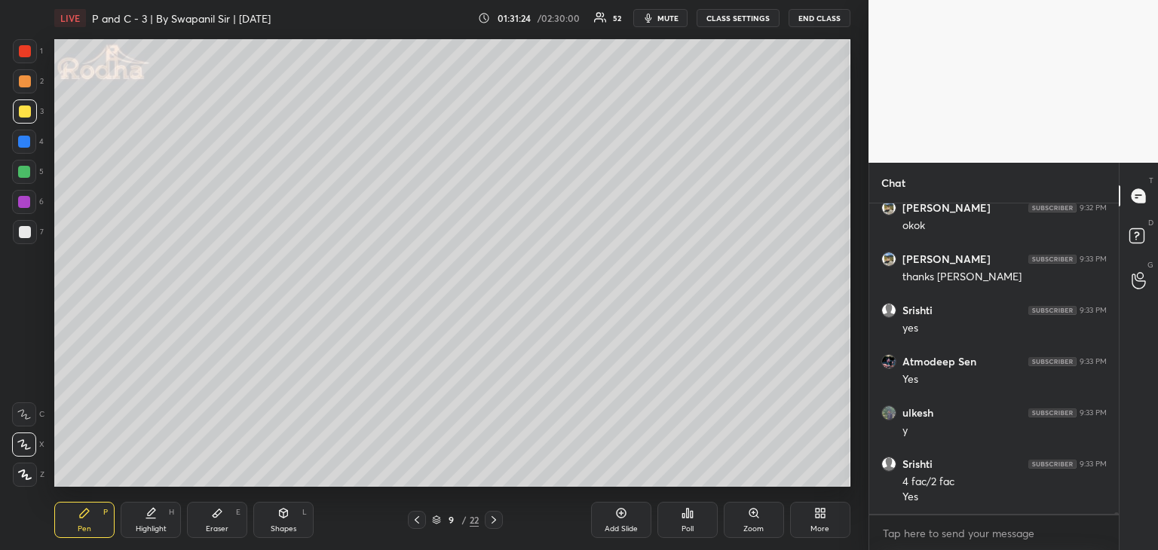
scroll to position [72855, 0]
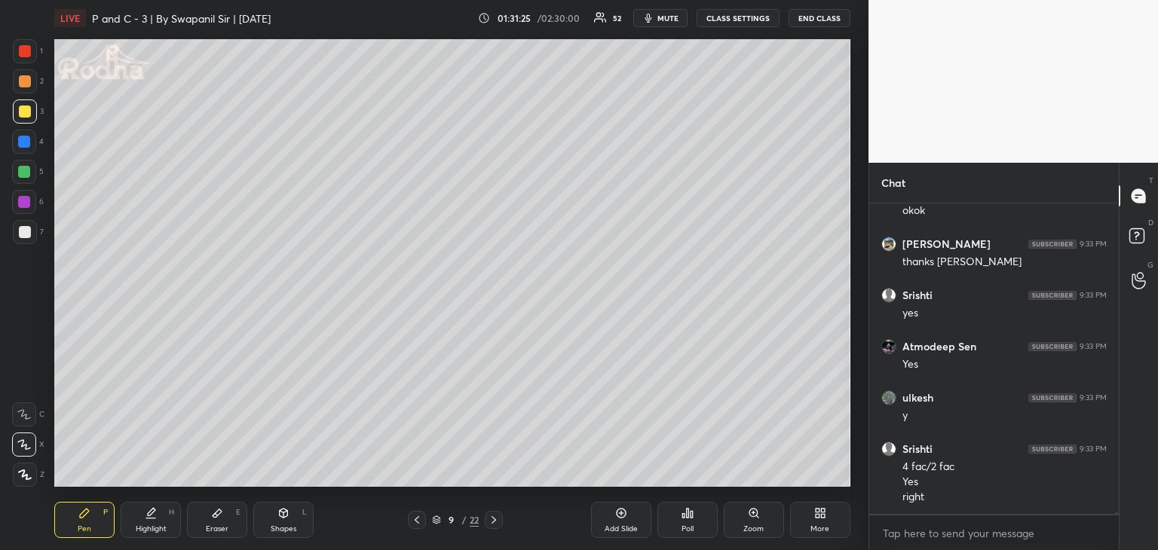
click at [219, 523] on div "Eraser E" at bounding box center [217, 520] width 60 height 36
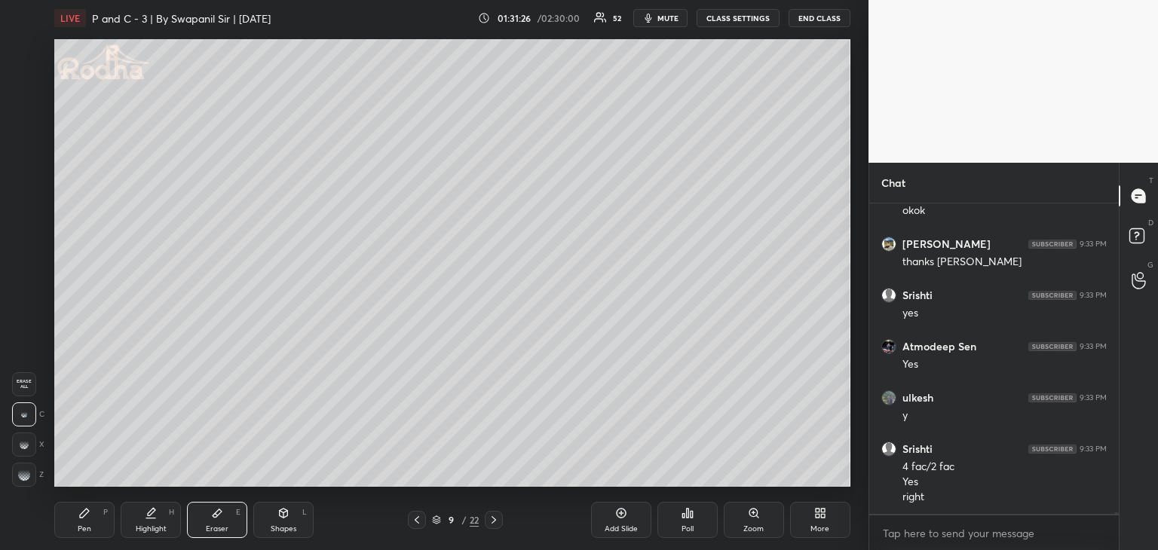
scroll to position [72906, 0]
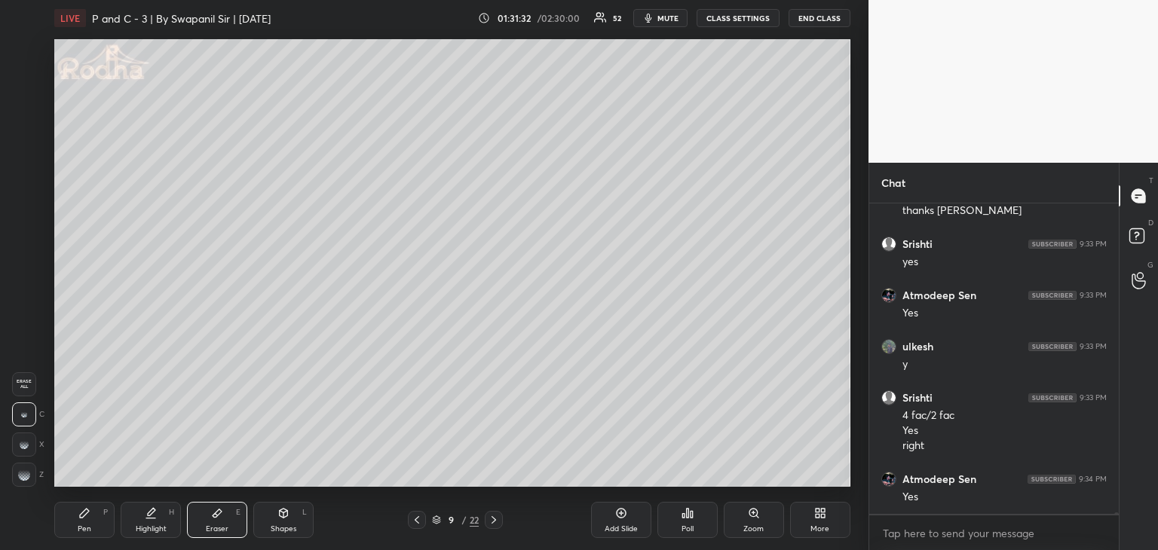
drag, startPoint x: 77, startPoint y: 527, endPoint x: 148, endPoint y: 501, distance: 75.3
click at [81, 528] on div "Pen P" at bounding box center [84, 520] width 60 height 36
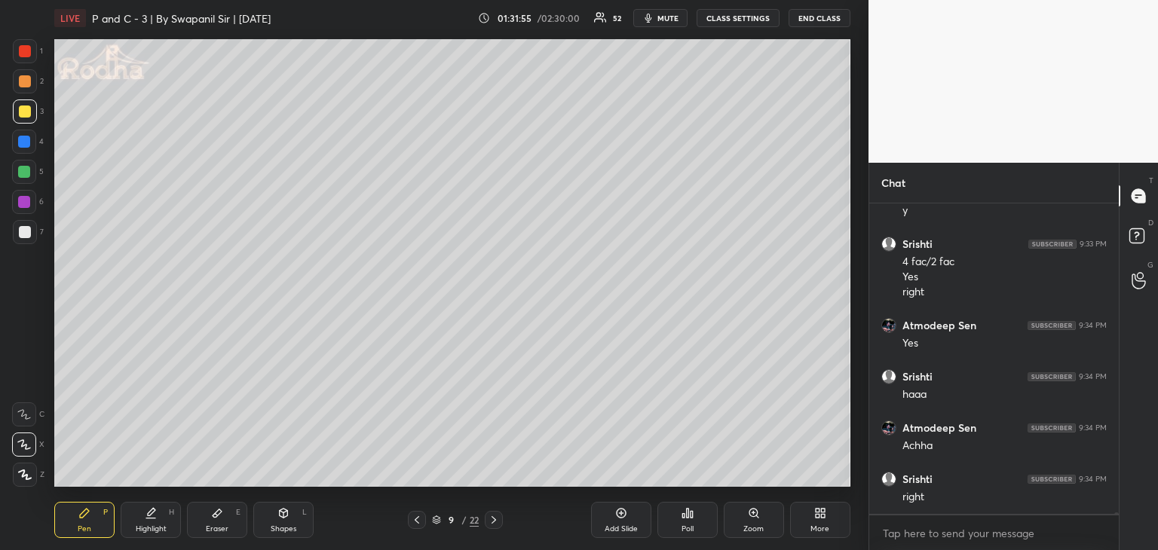
scroll to position [73111, 0]
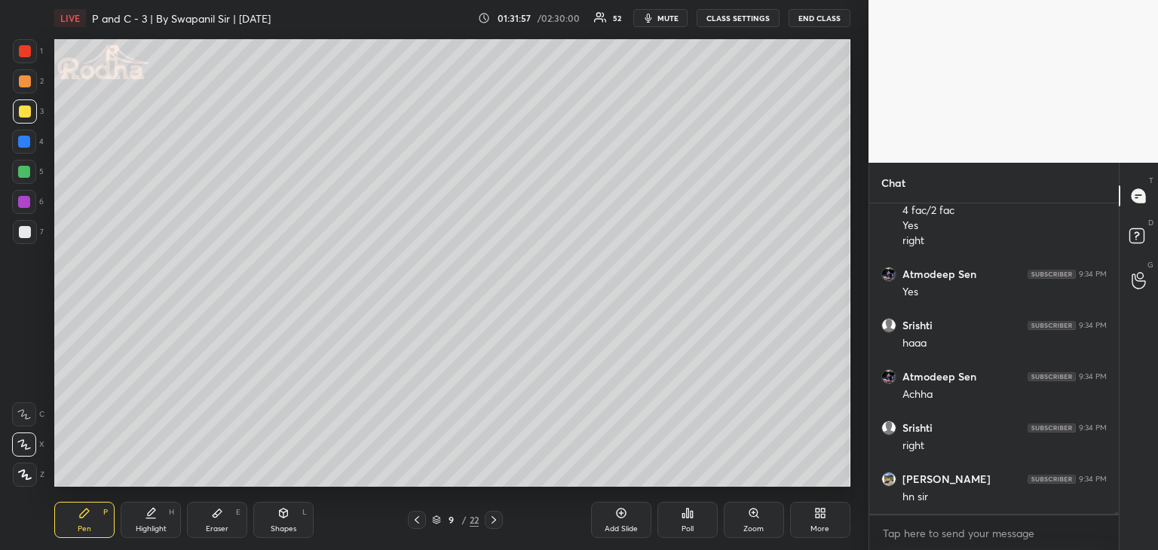
click at [23, 115] on div at bounding box center [25, 112] width 12 height 12
click at [214, 523] on div "Eraser E" at bounding box center [217, 520] width 60 height 36
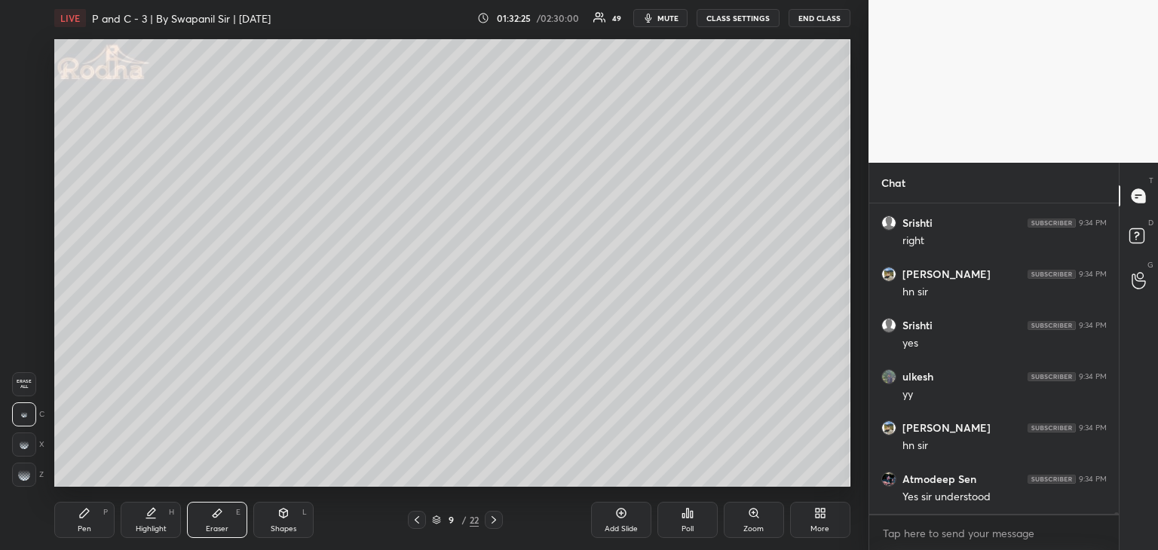
click at [98, 511] on div "Pen P" at bounding box center [84, 520] width 60 height 36
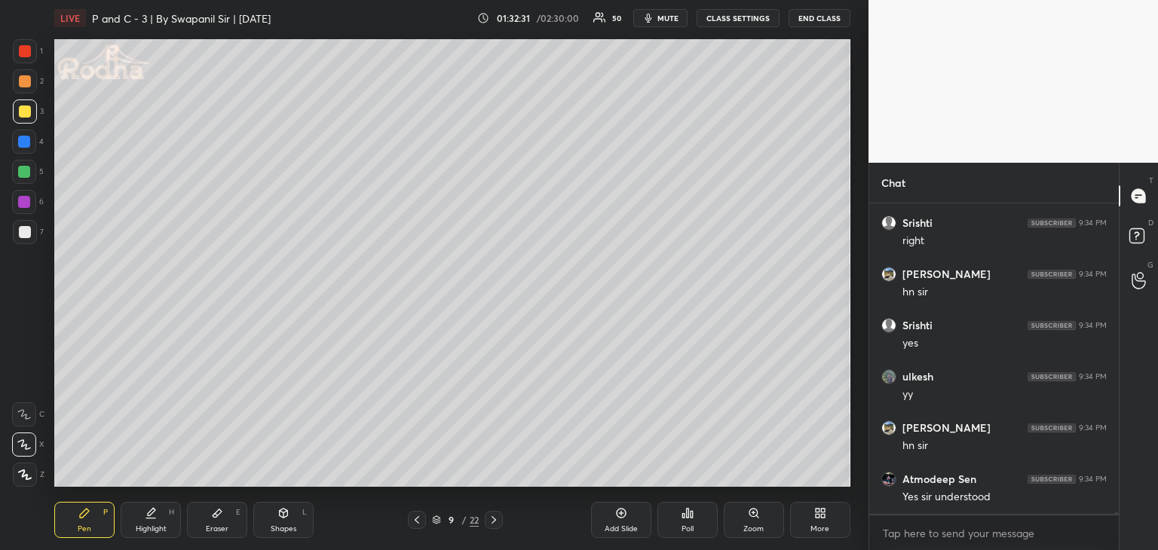
scroll to position [73367, 0]
click at [217, 527] on div "Eraser" at bounding box center [217, 529] width 23 height 8
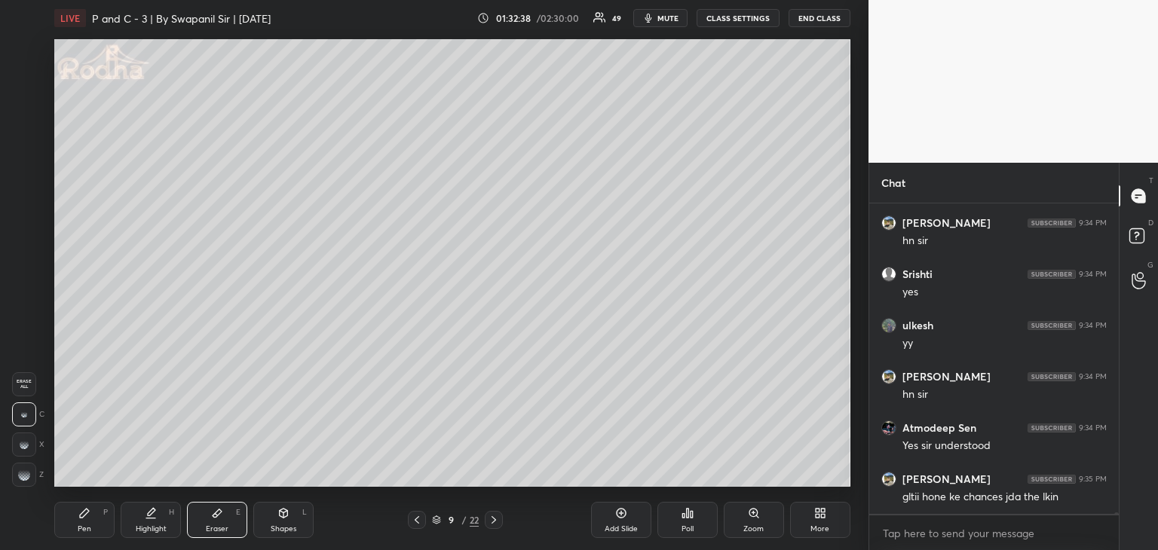
click at [84, 519] on div "Pen P" at bounding box center [84, 520] width 60 height 36
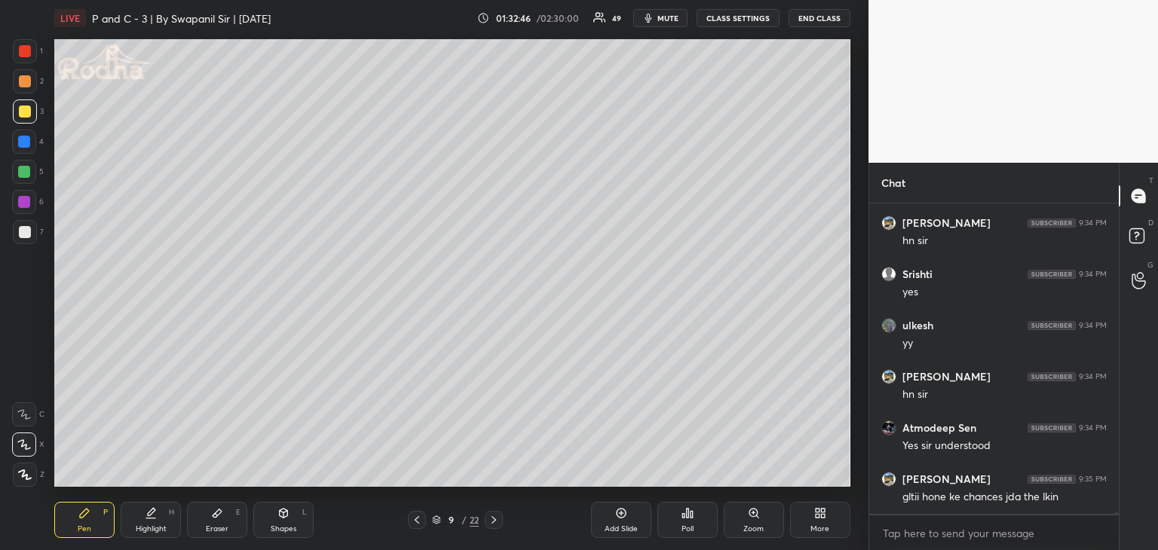
click at [156, 528] on div "Highlight" at bounding box center [151, 529] width 31 height 8
click at [223, 515] on div "Eraser E" at bounding box center [217, 520] width 60 height 36
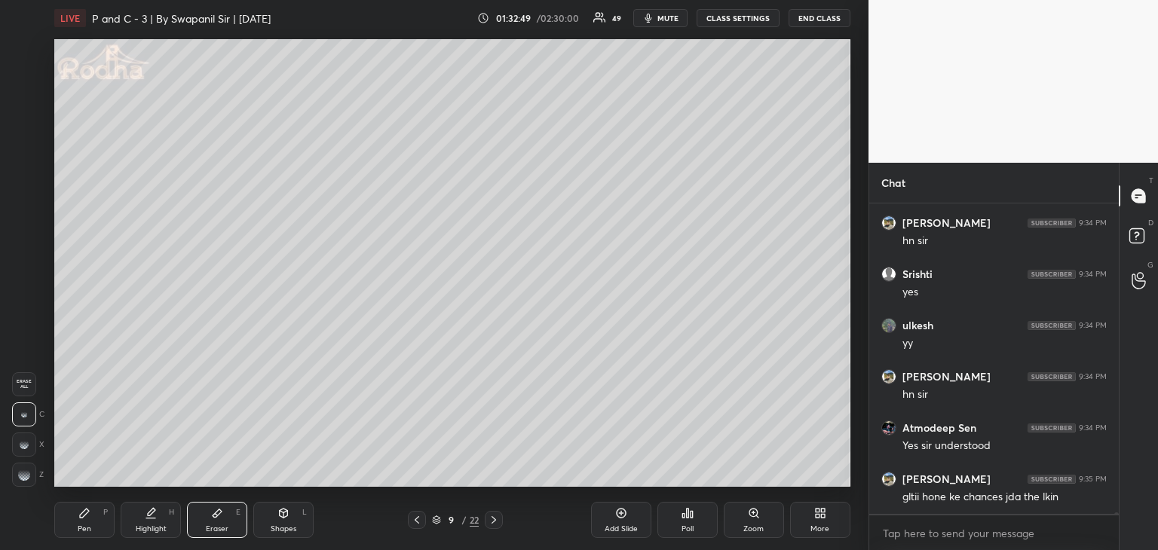
drag, startPoint x: 23, startPoint y: 482, endPoint x: 44, endPoint y: 474, distance: 21.7
click at [25, 479] on div at bounding box center [24, 475] width 24 height 24
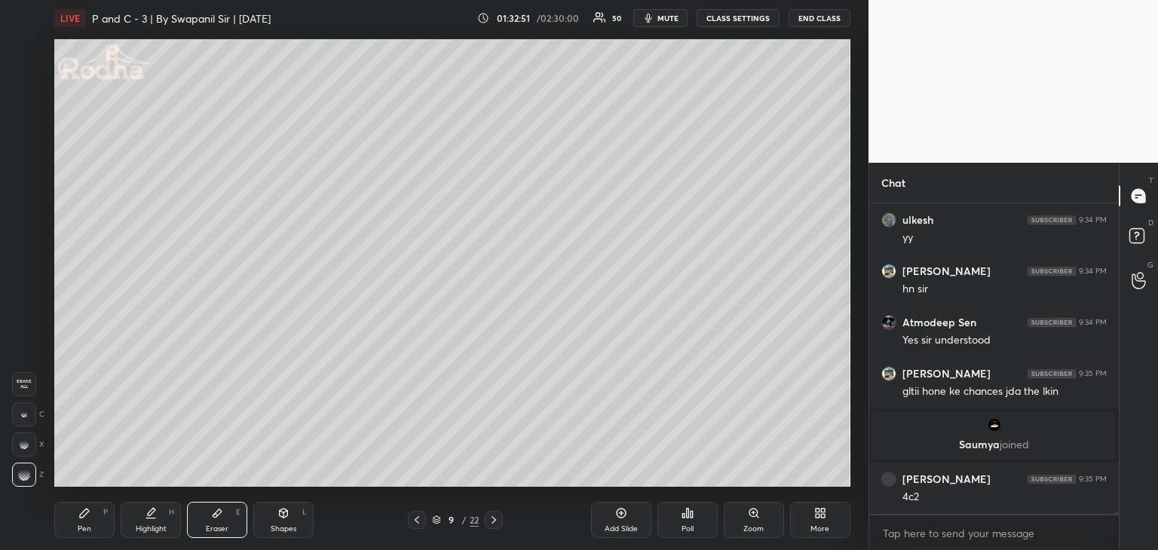
scroll to position [72416, 0]
click at [87, 529] on div "Pen" at bounding box center [85, 529] width 14 height 8
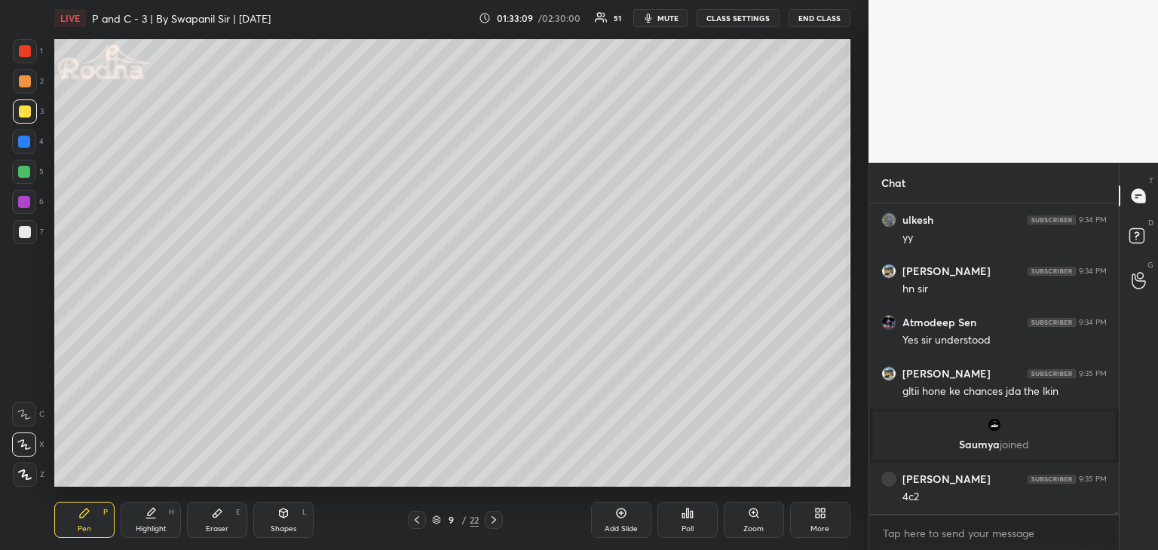
click at [19, 108] on div at bounding box center [25, 112] width 12 height 12
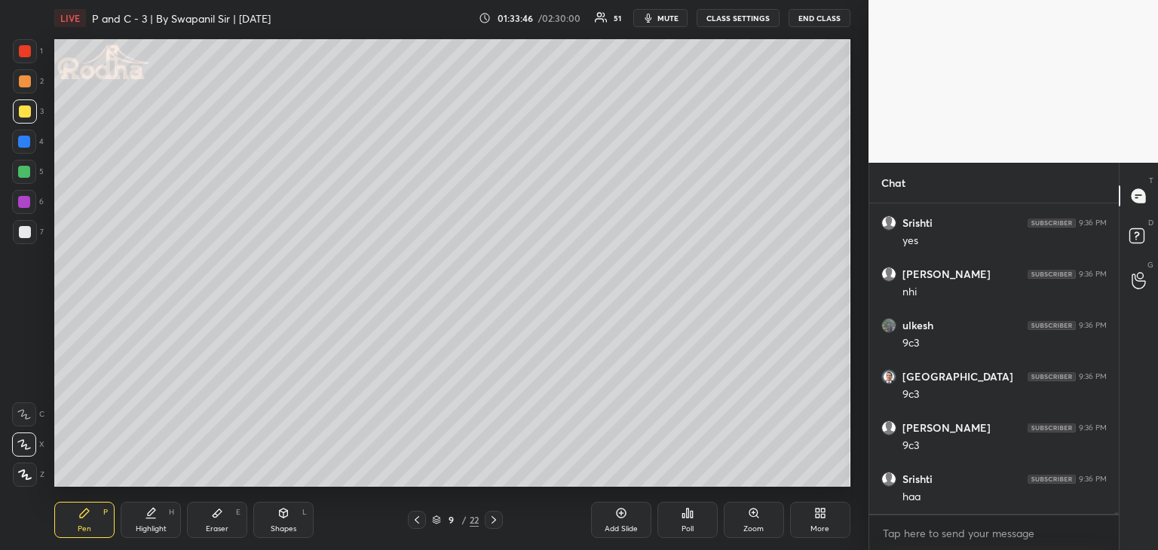
scroll to position [73031, 0]
click at [23, 225] on div at bounding box center [25, 232] width 24 height 24
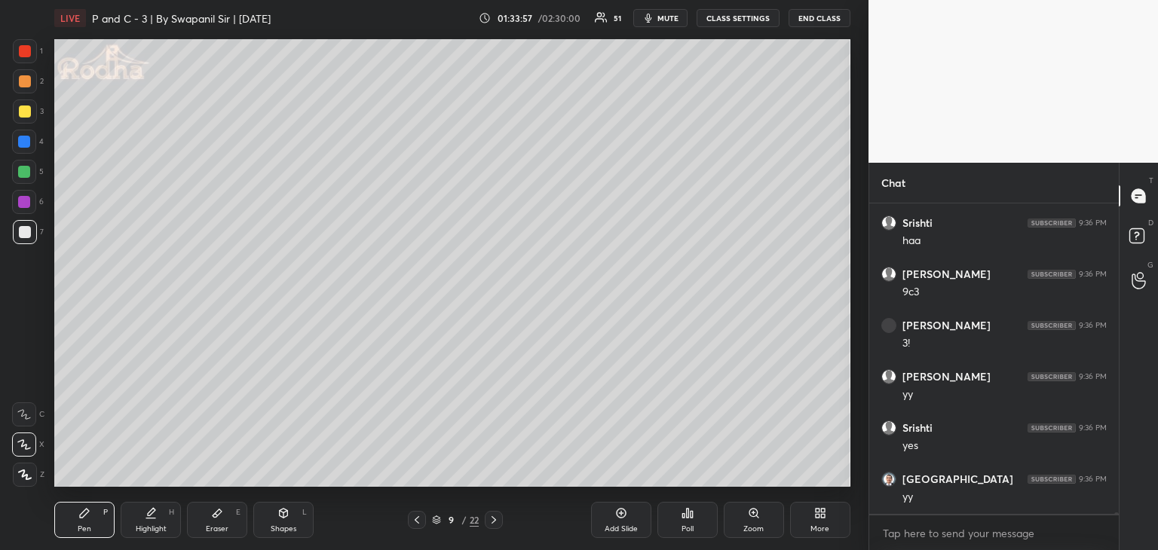
click at [22, 105] on div at bounding box center [25, 111] width 24 height 24
click at [570, 489] on div "LIVE P and C - 3 | By Swapanil Sir | [DATE] 01:34:16 / 02:30:00 51 mute CLASS S…" at bounding box center [452, 275] width 808 height 550
click at [229, 520] on div "Eraser E" at bounding box center [217, 520] width 60 height 36
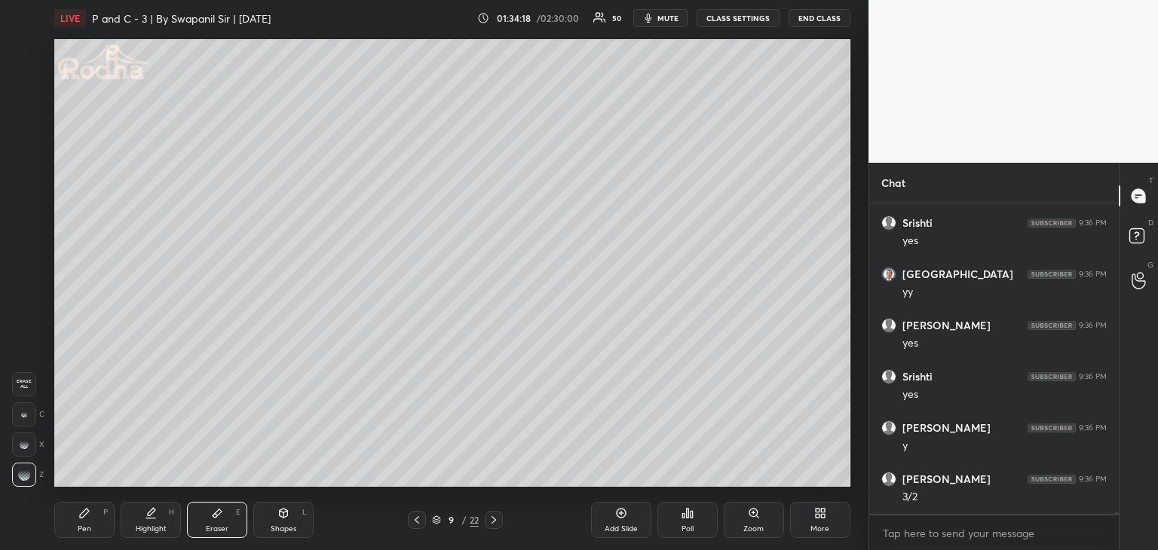
click at [70, 519] on div "Pen P" at bounding box center [84, 520] width 60 height 36
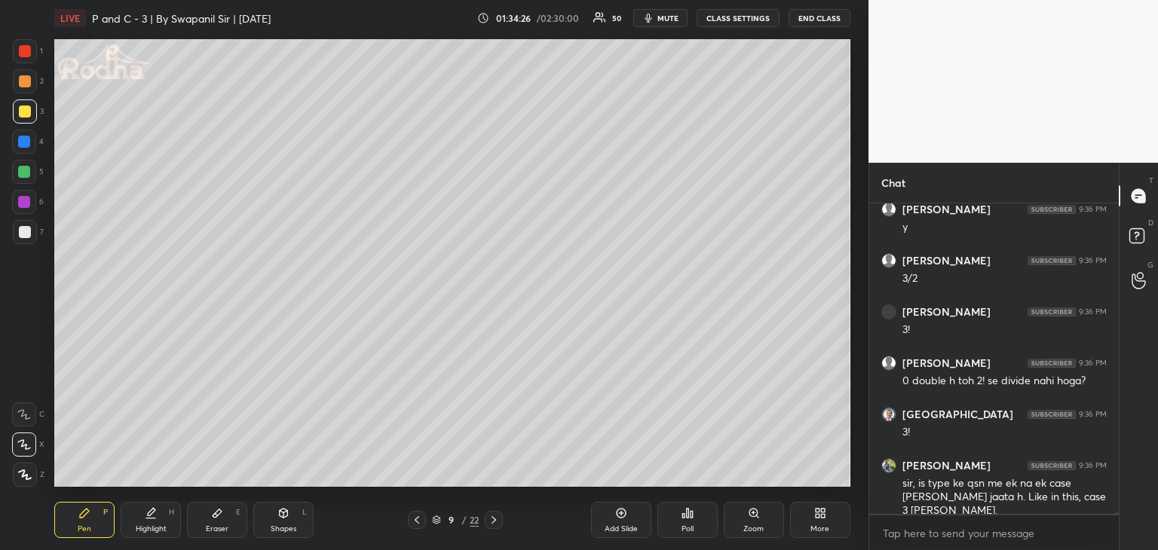
scroll to position [73711, 0]
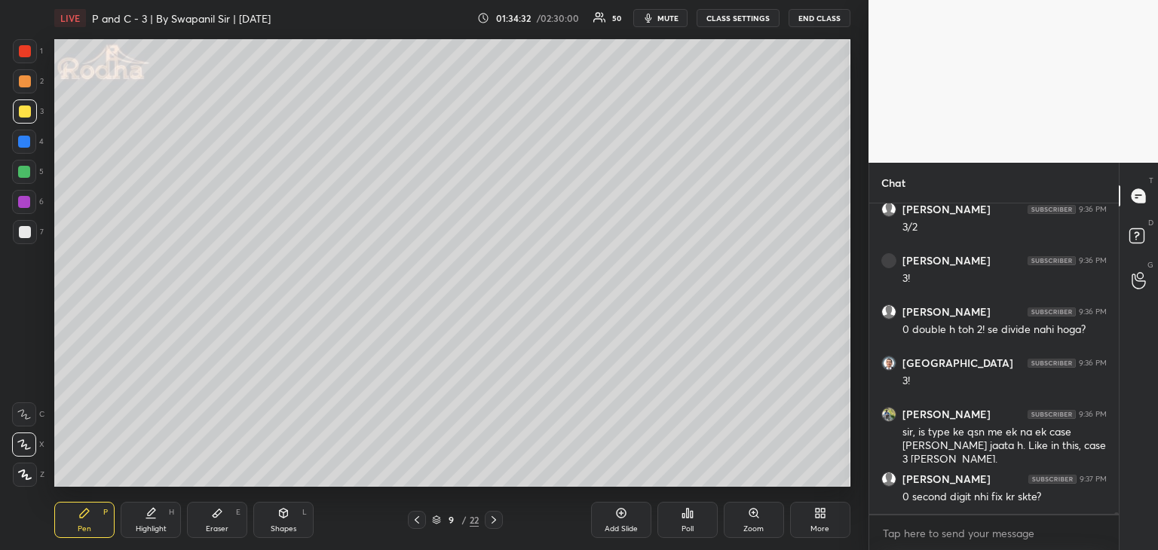
drag, startPoint x: 485, startPoint y: 523, endPoint x: 500, endPoint y: 522, distance: 14.3
click at [487, 525] on div at bounding box center [494, 520] width 18 height 18
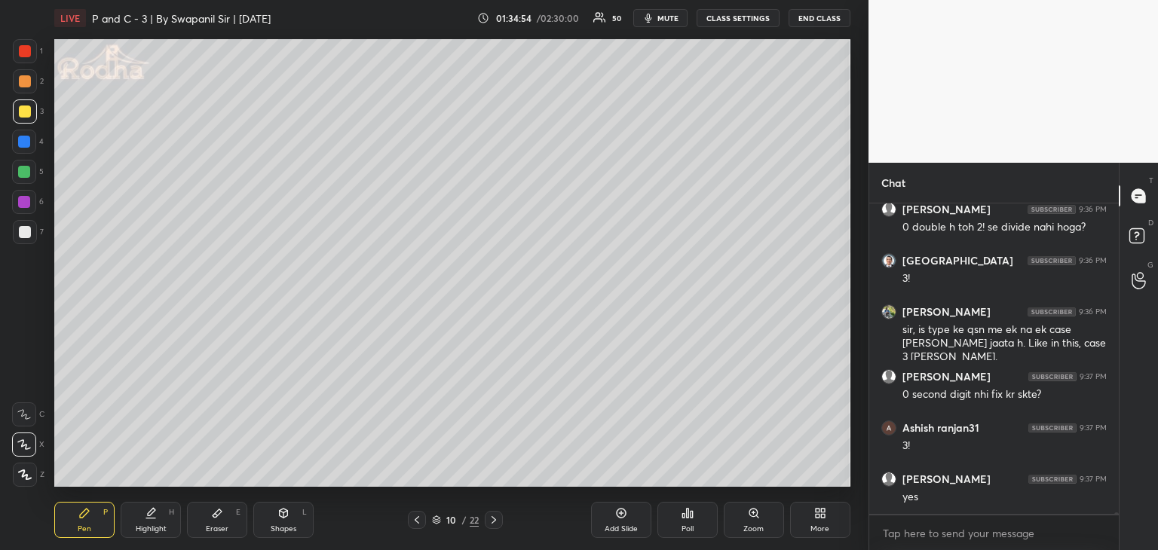
scroll to position [73828, 0]
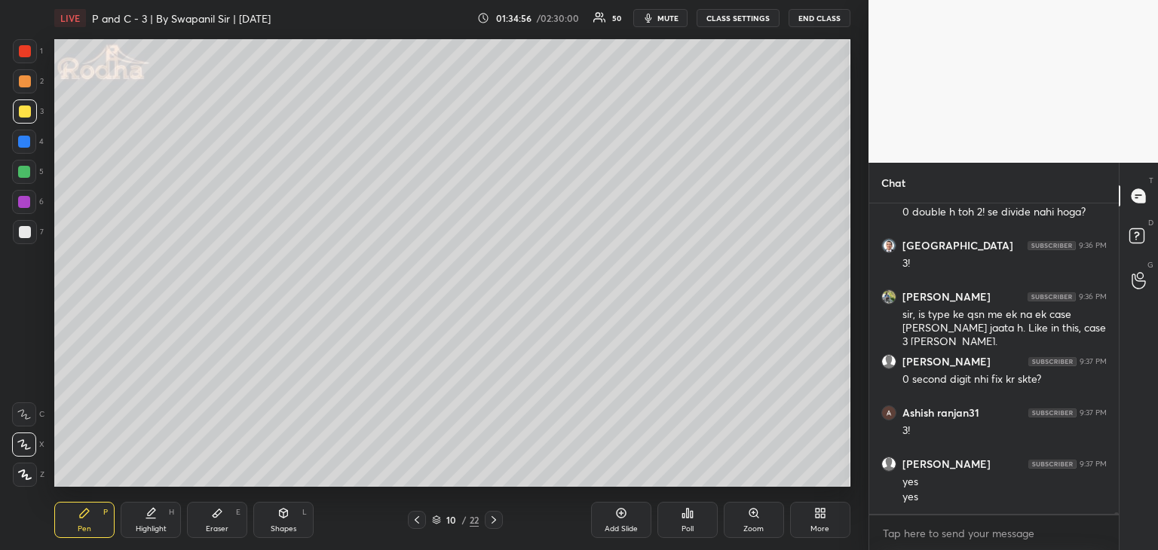
click at [217, 519] on icon at bounding box center [217, 513] width 12 height 12
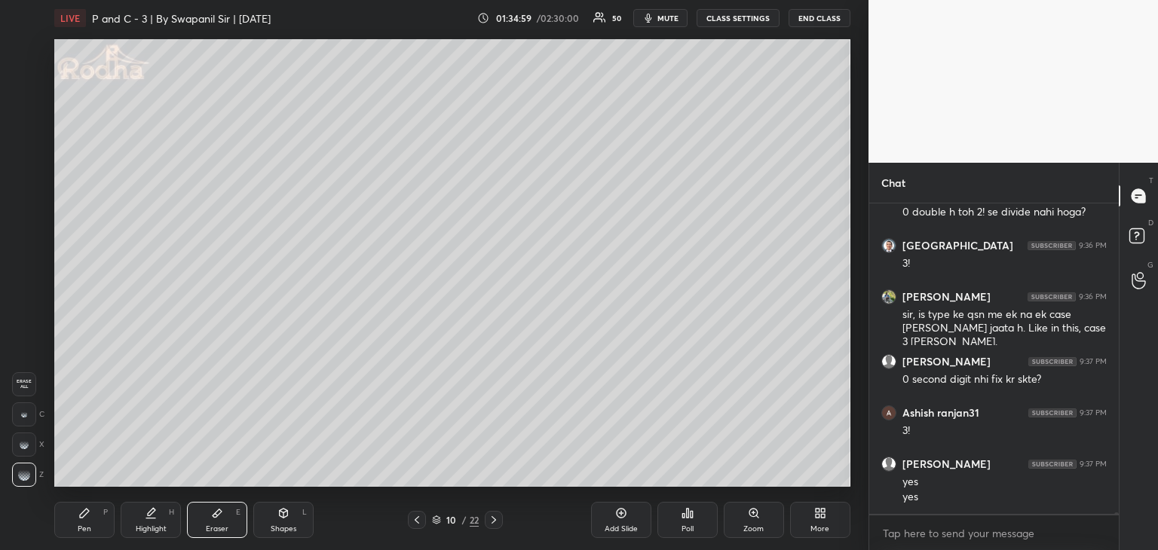
drag, startPoint x: 22, startPoint y: 477, endPoint x: 51, endPoint y: 464, distance: 32.1
click at [24, 477] on g at bounding box center [24, 475] width 12 height 12
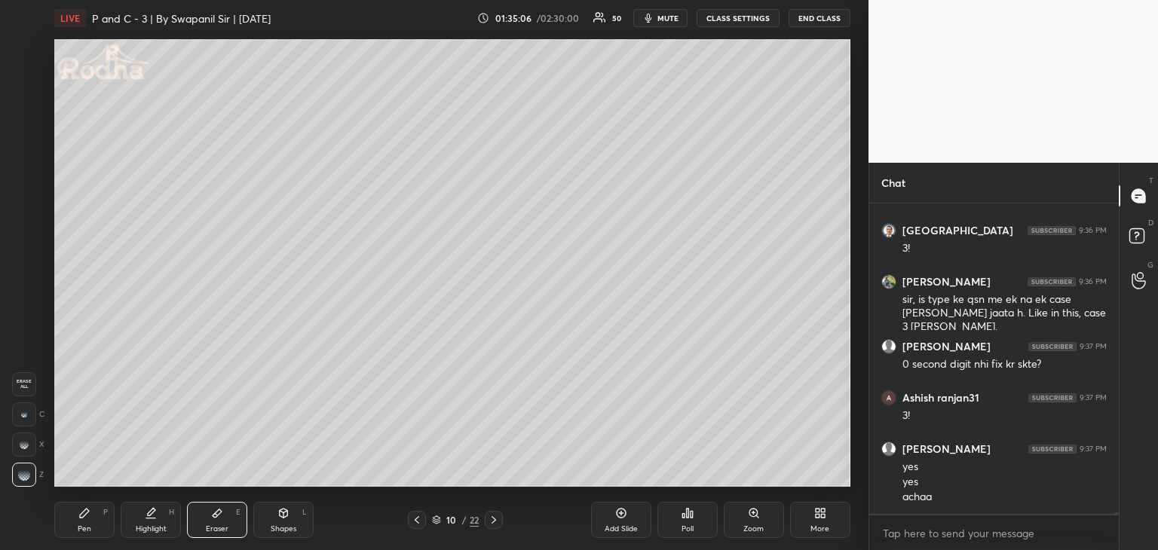
click at [78, 515] on div "Pen P" at bounding box center [84, 520] width 60 height 36
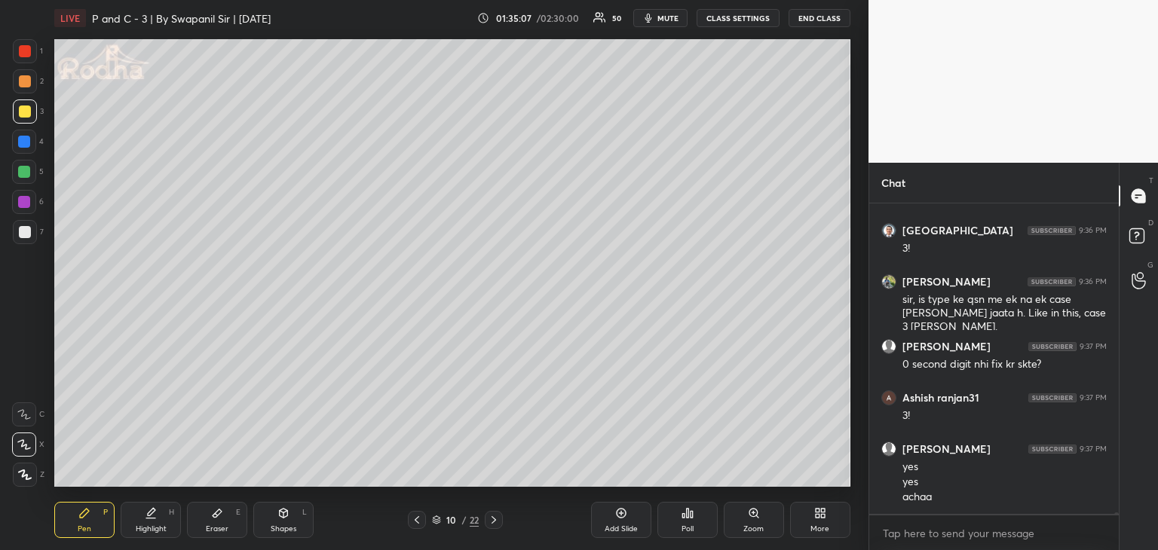
scroll to position [73858, 0]
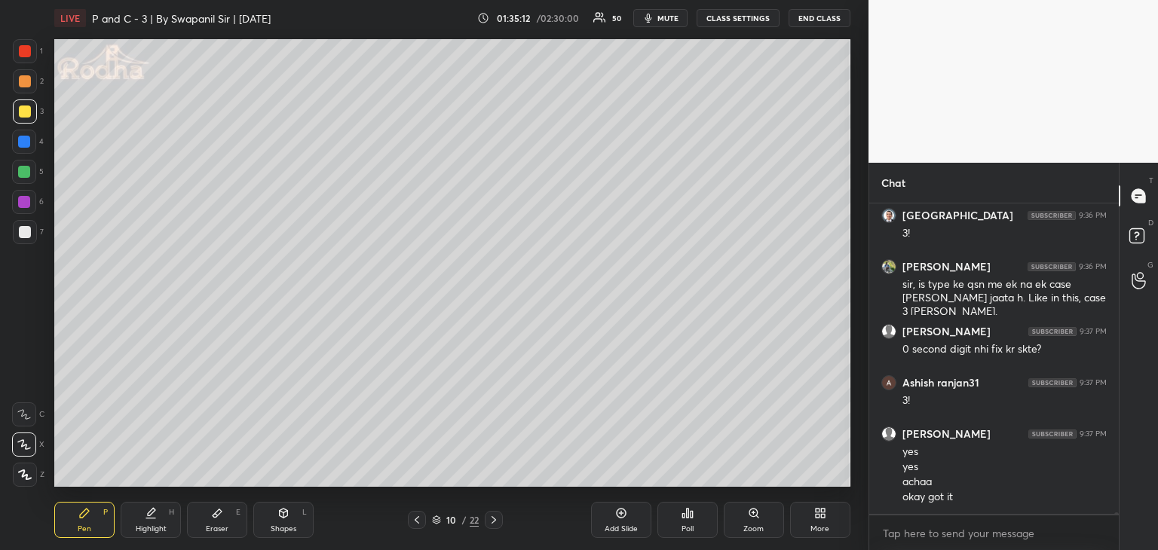
click at [234, 521] on div "Eraser E" at bounding box center [217, 520] width 60 height 36
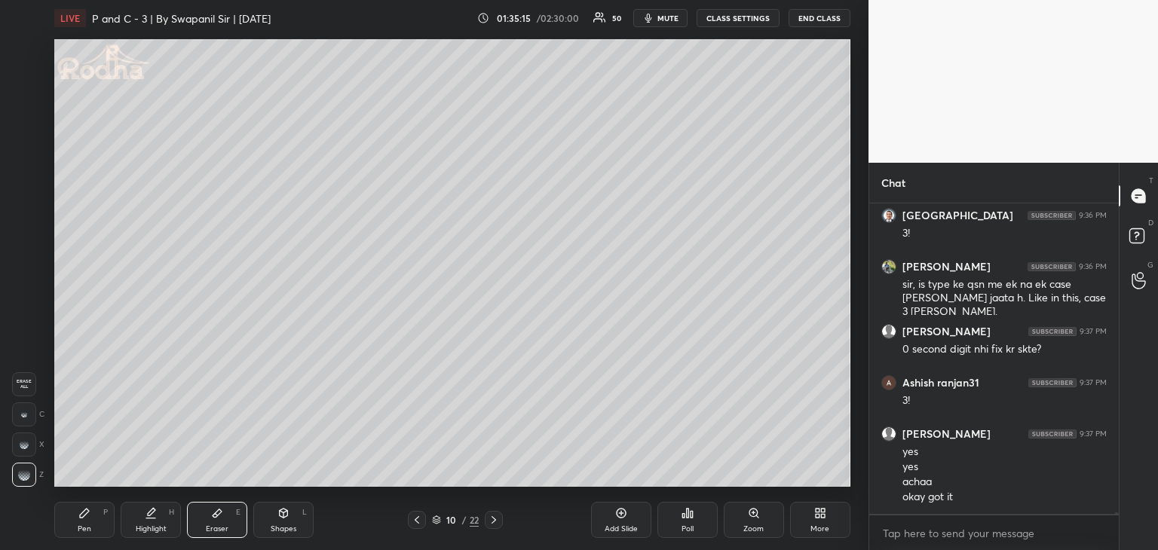
scroll to position [73910, 0]
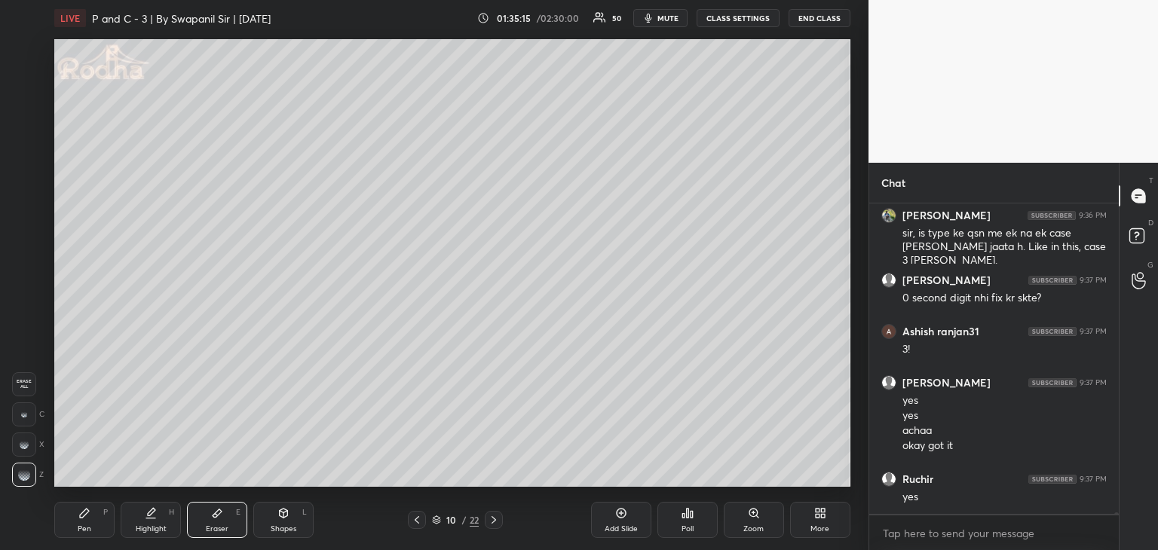
click at [414, 524] on icon at bounding box center [417, 520] width 12 height 12
click at [79, 531] on div "Pen" at bounding box center [85, 529] width 14 height 8
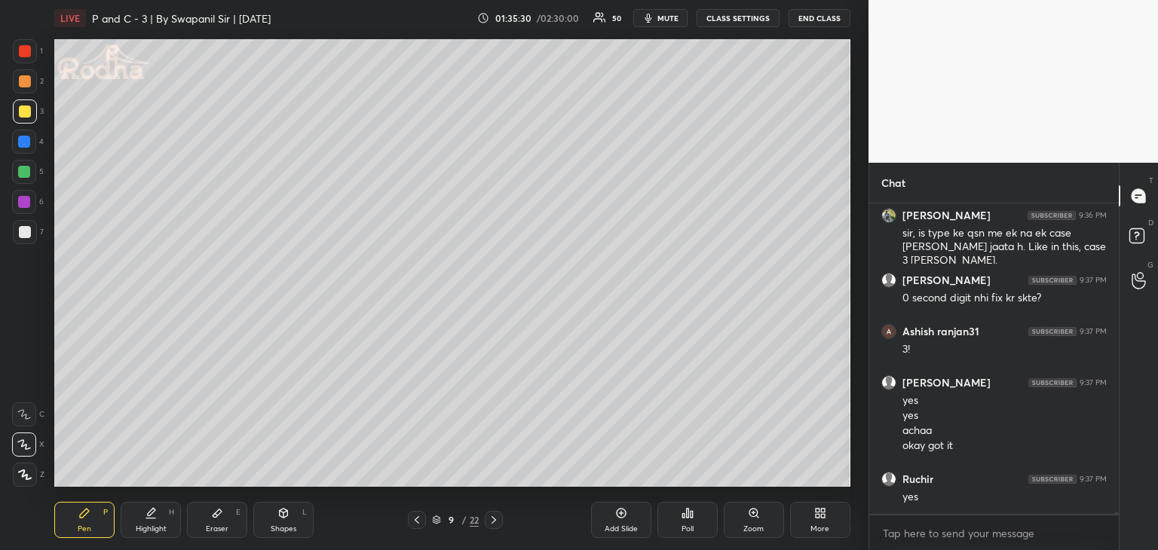
click at [219, 519] on icon at bounding box center [217, 513] width 12 height 12
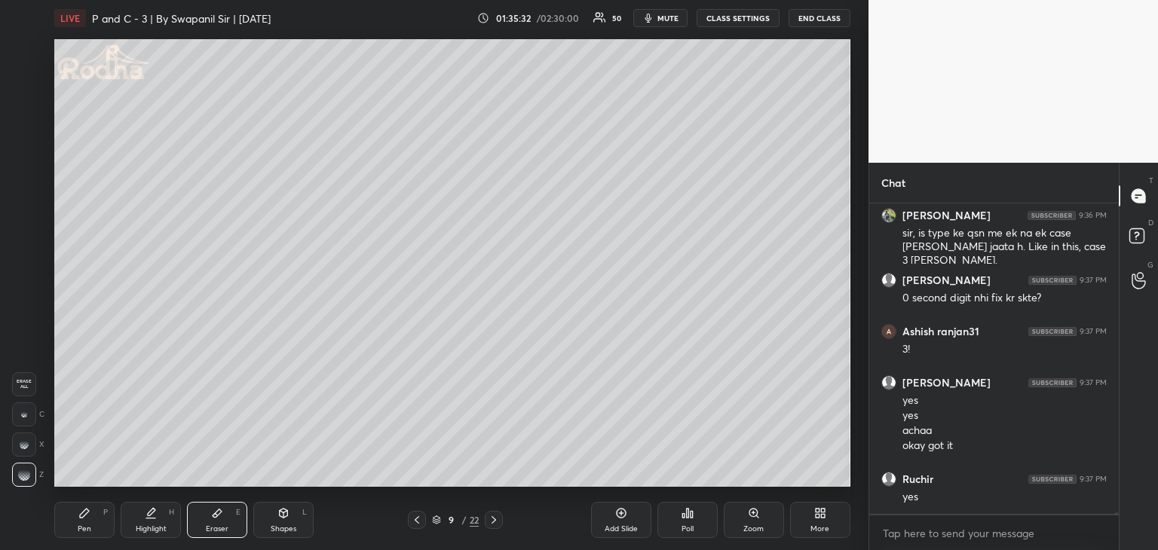
scroll to position [73961, 0]
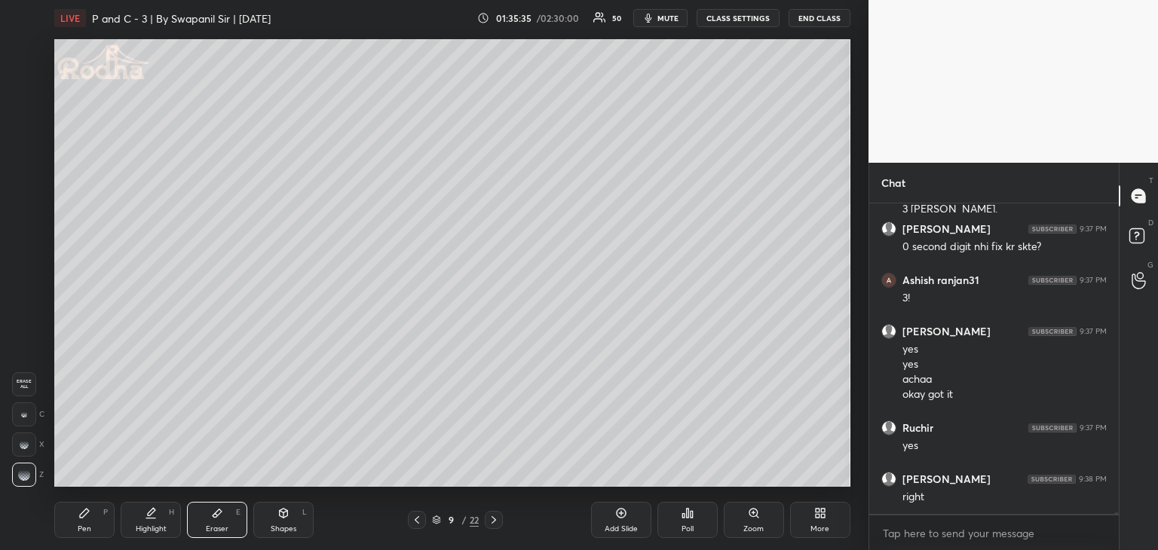
click at [91, 523] on div "Pen P" at bounding box center [84, 520] width 60 height 36
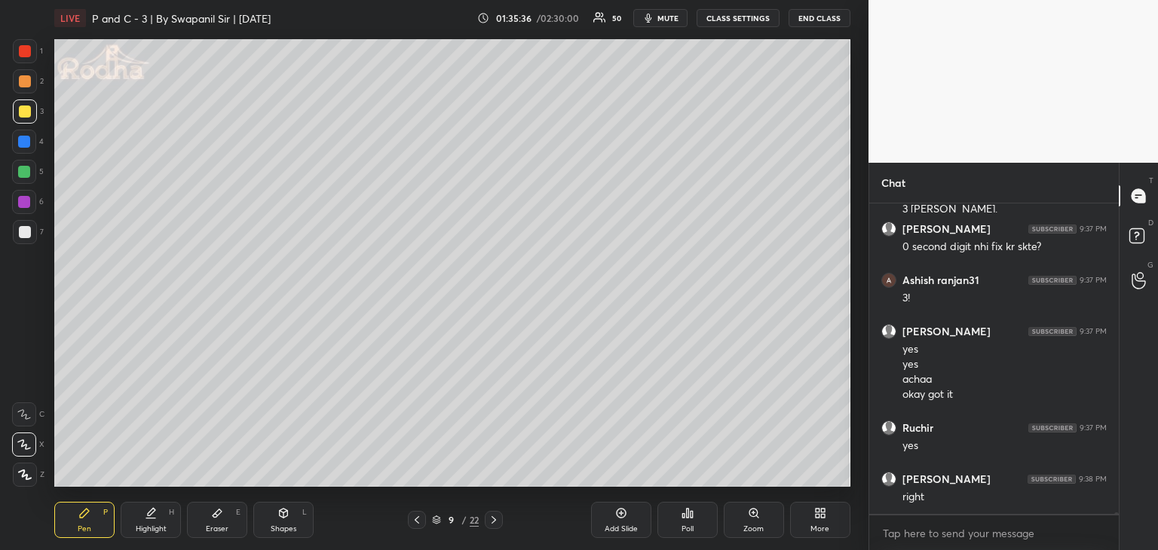
drag, startPoint x: 226, startPoint y: 528, endPoint x: 238, endPoint y: 525, distance: 12.6
click at [229, 528] on div "Eraser E" at bounding box center [217, 520] width 60 height 36
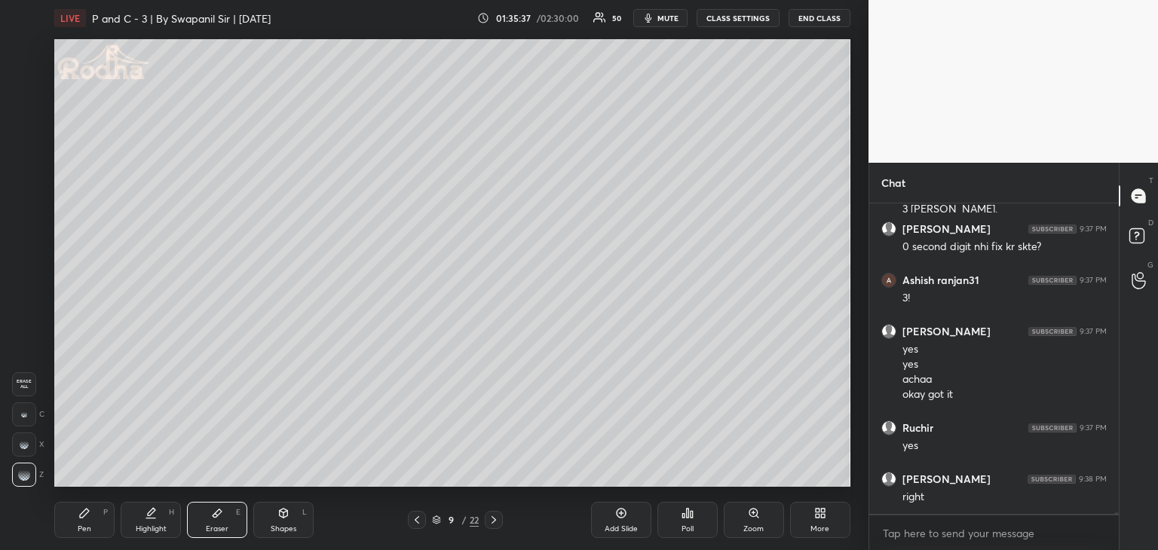
scroll to position [73976, 0]
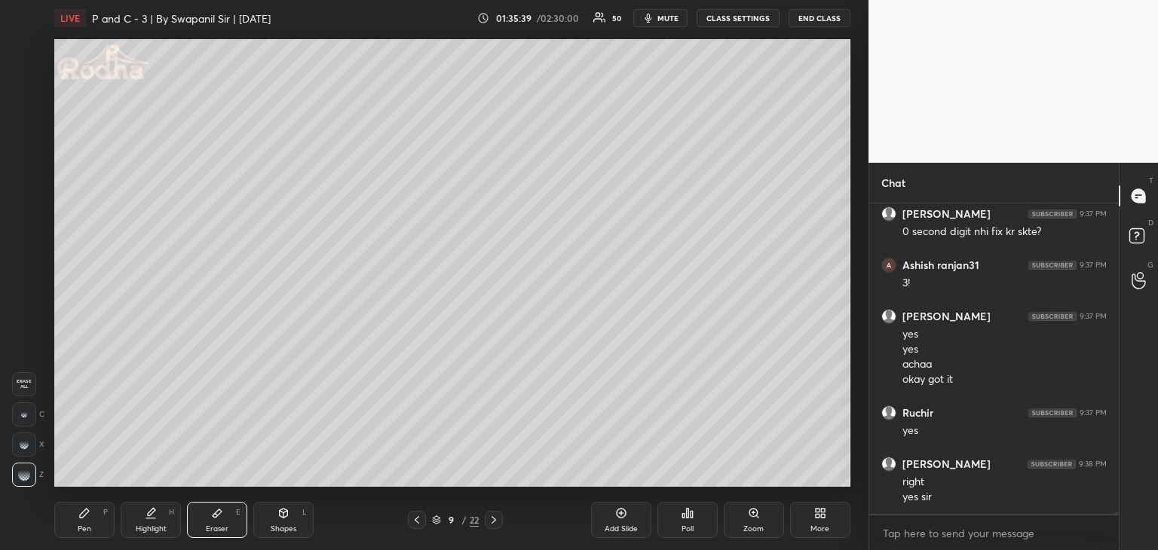
click at [87, 518] on icon at bounding box center [84, 513] width 12 height 12
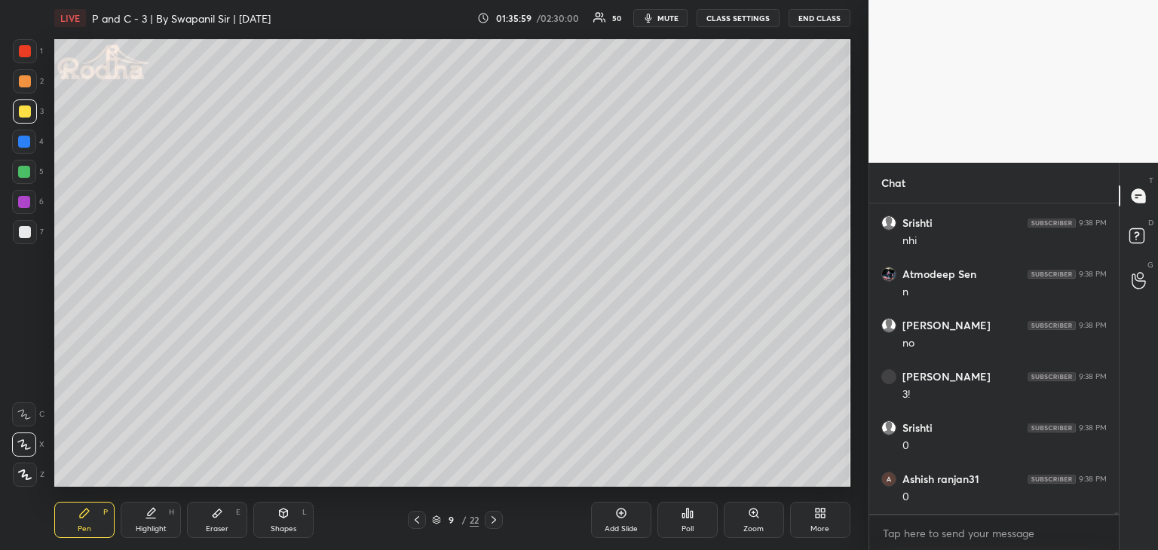
scroll to position [74401, 0]
click at [493, 521] on icon at bounding box center [494, 520] width 12 height 12
click at [211, 518] on div "Eraser E" at bounding box center [217, 520] width 60 height 36
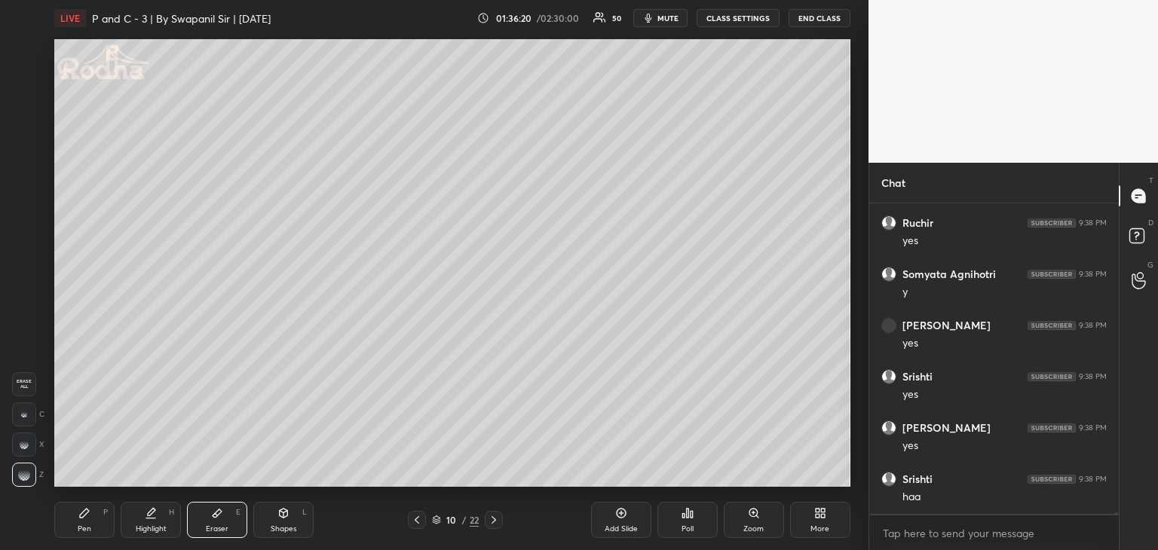
scroll to position [74708, 0]
click at [416, 519] on icon at bounding box center [417, 520] width 12 height 12
click at [90, 517] on icon at bounding box center [84, 513] width 12 height 12
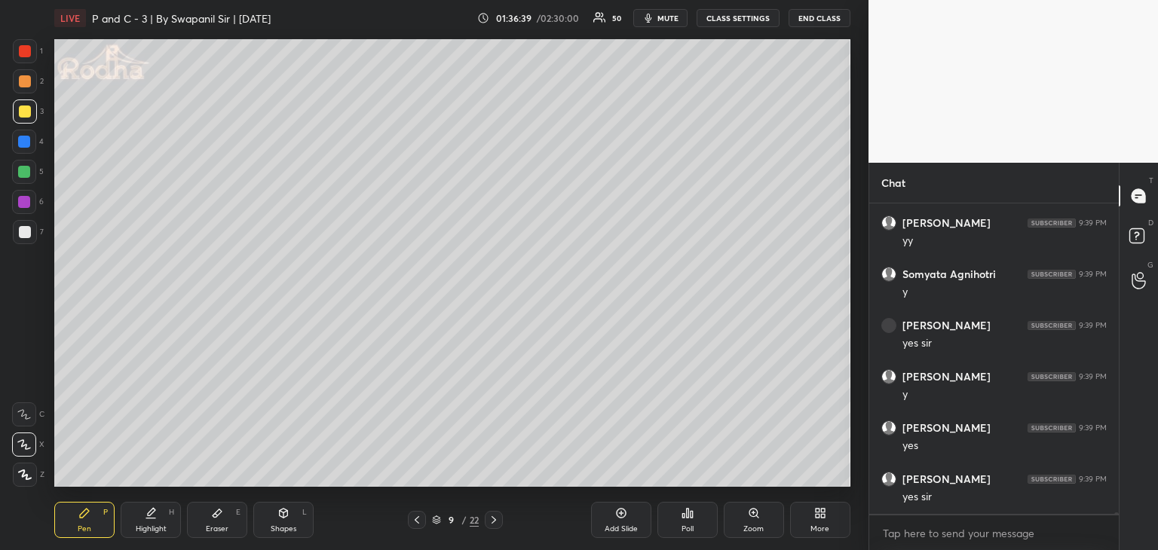
scroll to position [75118, 0]
click at [221, 522] on div "Eraser E" at bounding box center [217, 520] width 60 height 36
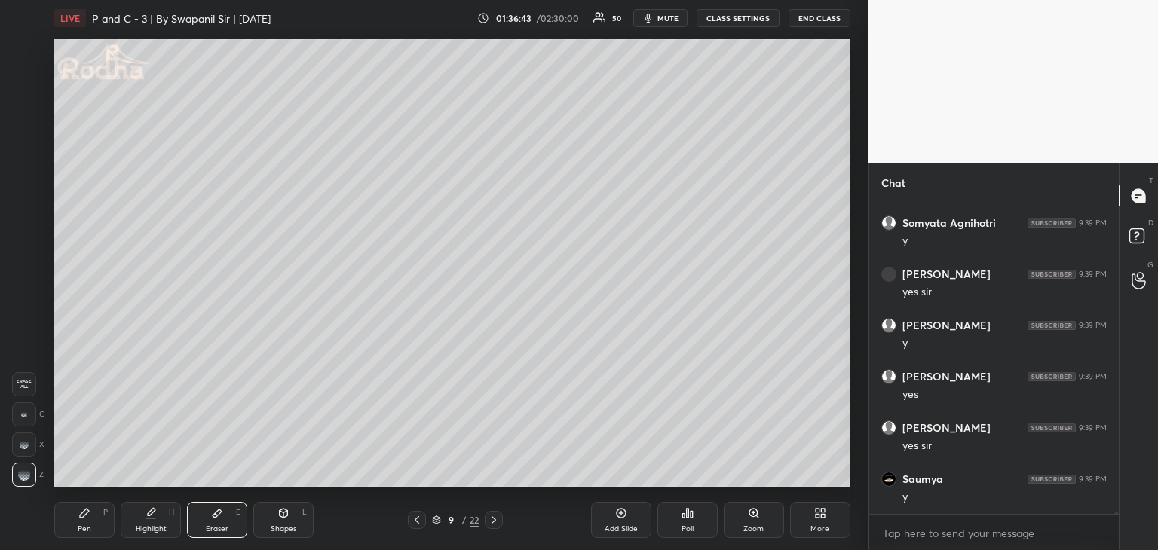
click at [69, 531] on div "Pen P" at bounding box center [84, 520] width 60 height 36
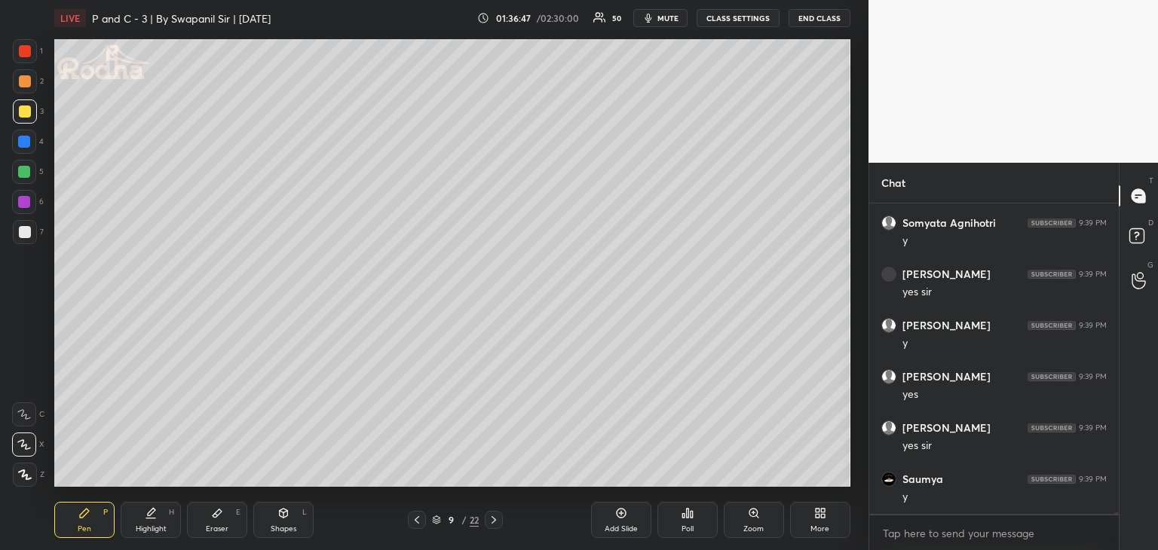
drag, startPoint x: 26, startPoint y: 234, endPoint x: 43, endPoint y: 230, distance: 17.7
click at [27, 234] on div at bounding box center [25, 232] width 12 height 12
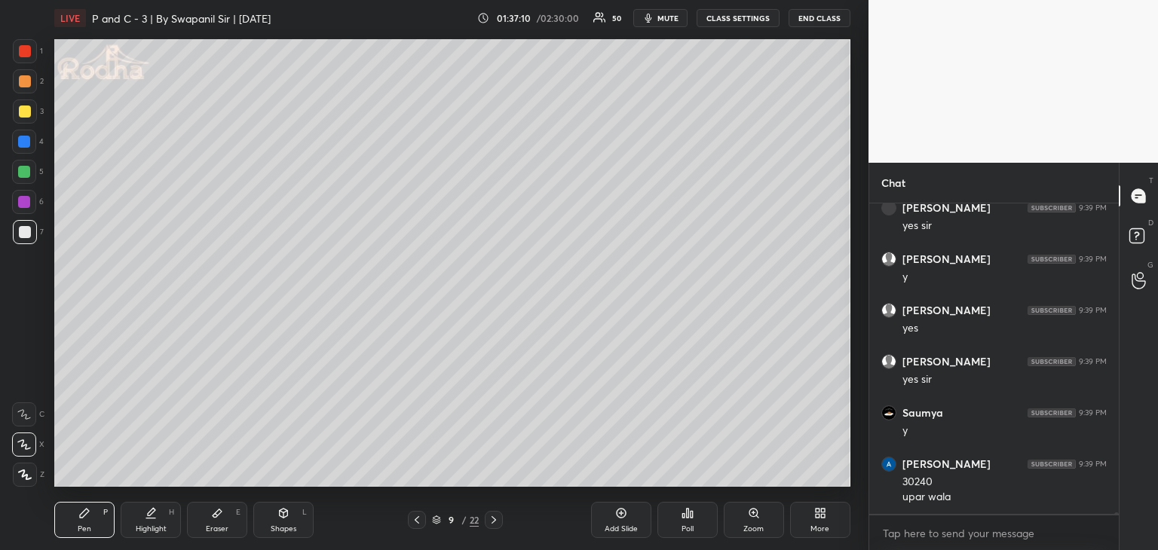
scroll to position [75200, 0]
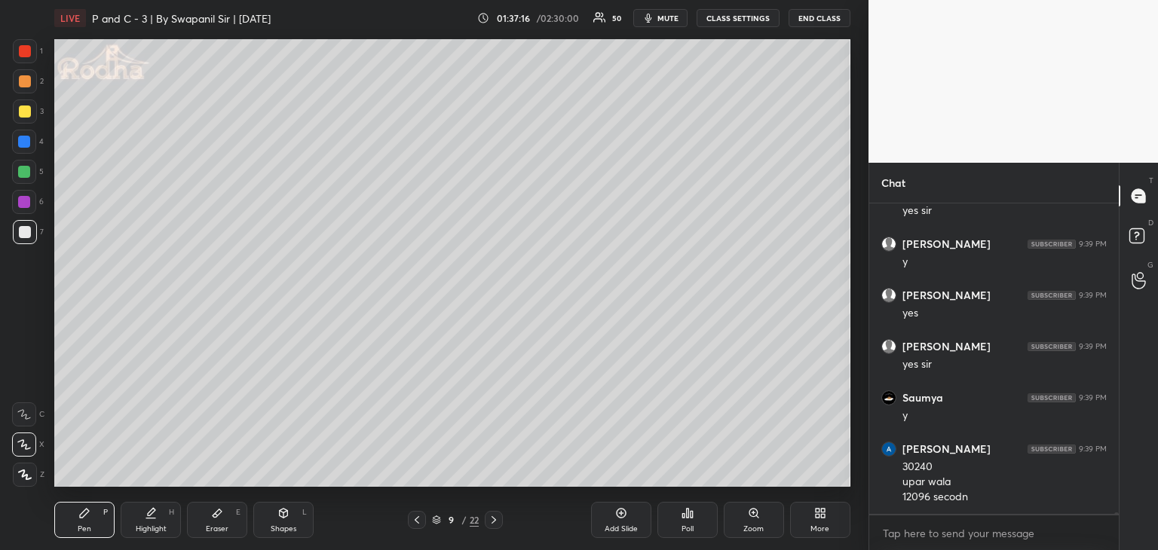
click at [23, 110] on div at bounding box center [25, 112] width 12 height 12
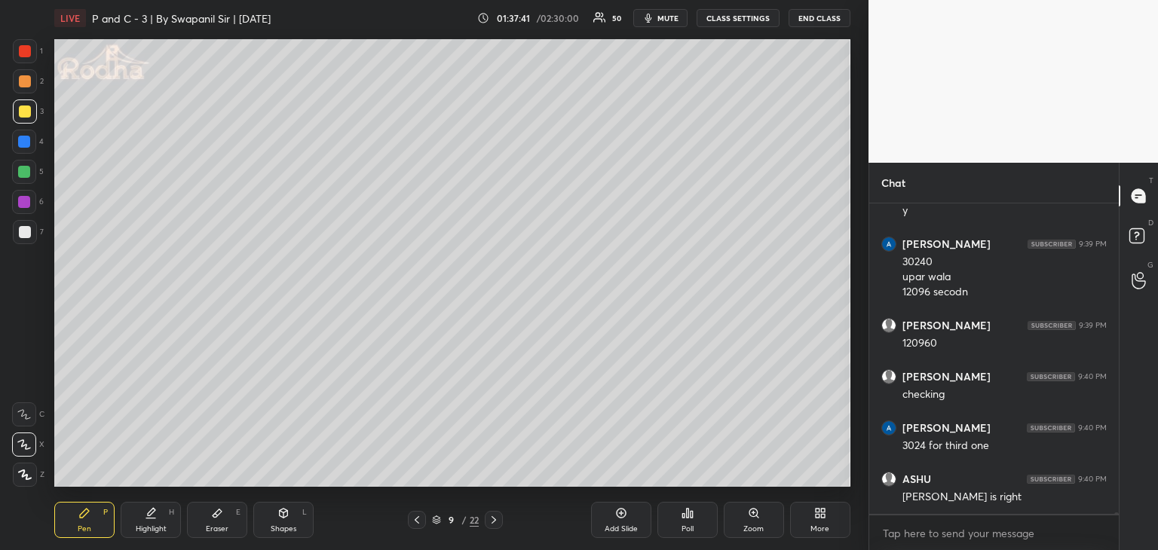
scroll to position [75420, 0]
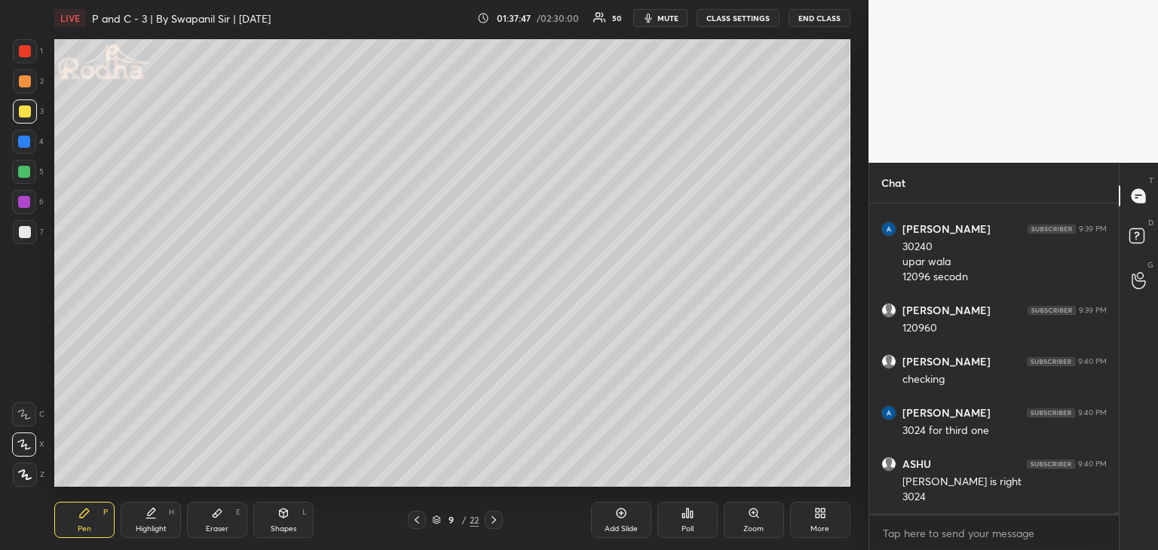
click at [283, 518] on icon at bounding box center [283, 513] width 12 height 12
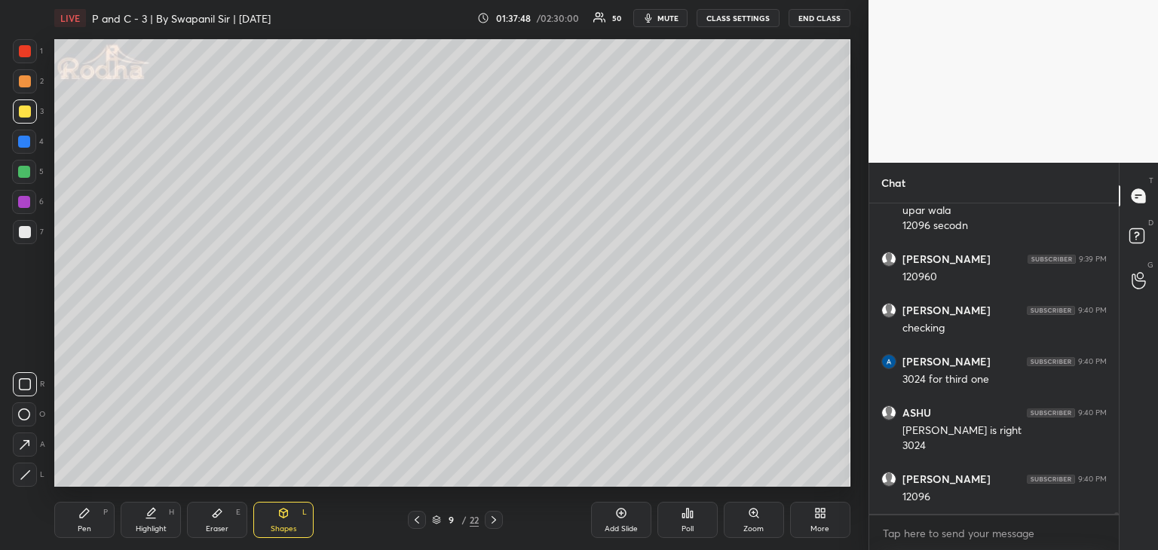
drag, startPoint x: 29, startPoint y: 55, endPoint x: 32, endPoint y: 67, distance: 12.3
click at [29, 54] on div at bounding box center [25, 51] width 24 height 24
click at [25, 479] on icon at bounding box center [25, 474] width 11 height 11
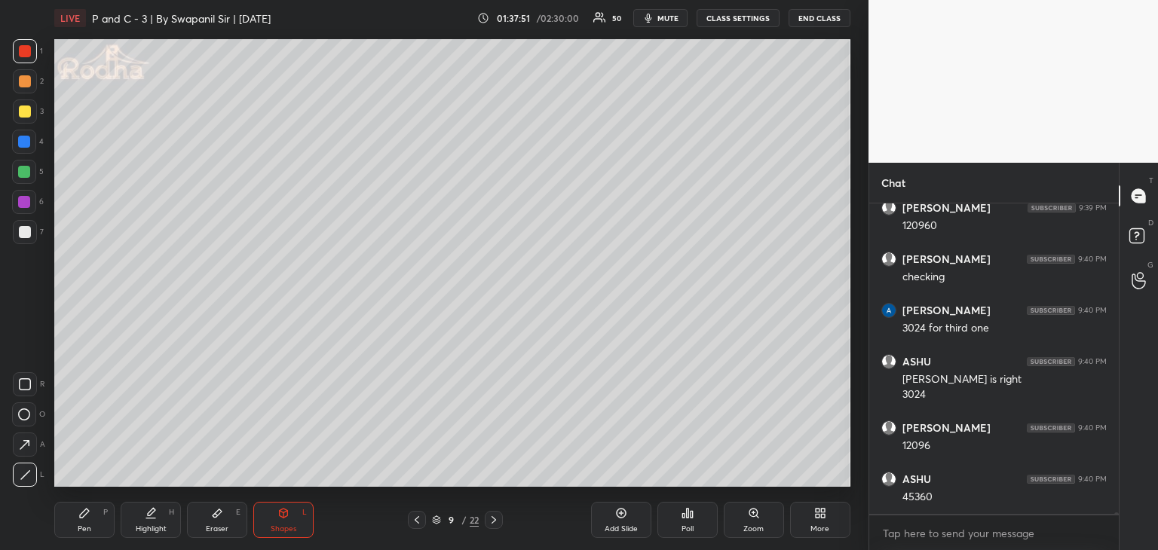
scroll to position [75574, 0]
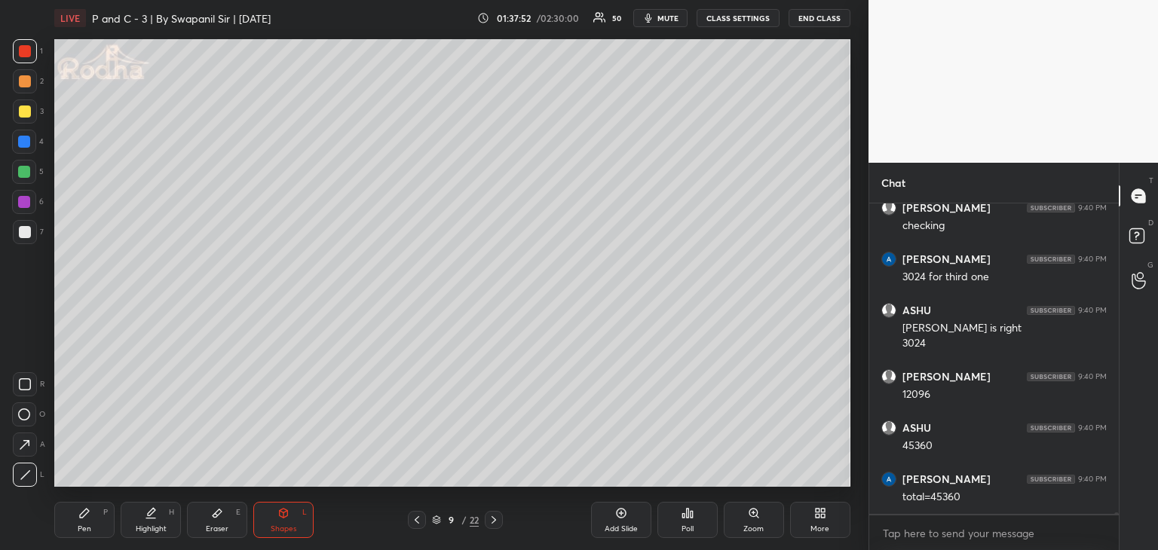
click at [73, 523] on div "Pen P" at bounding box center [84, 520] width 60 height 36
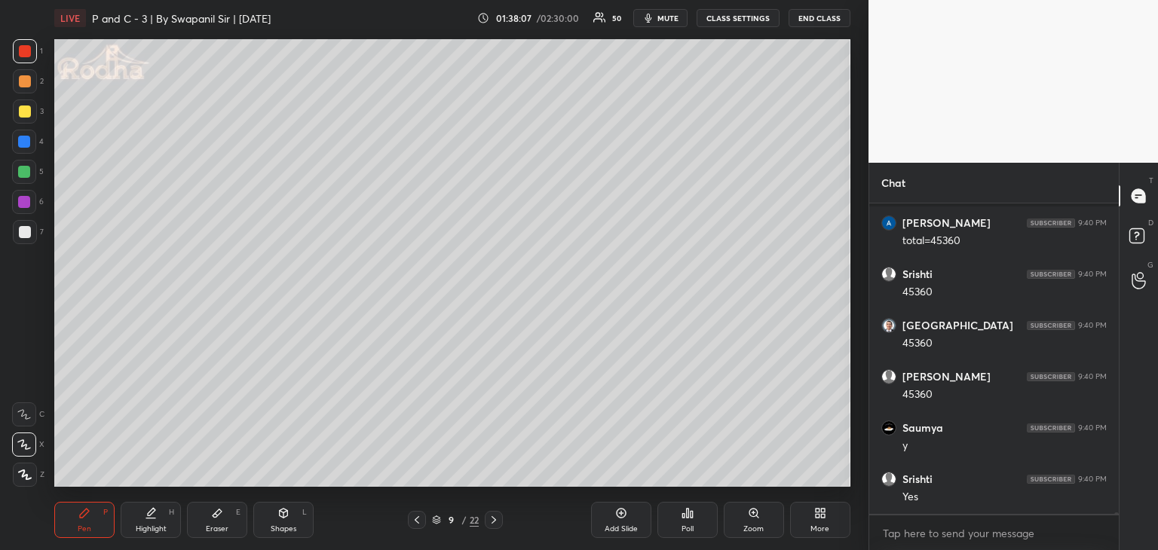
scroll to position [75932, 0]
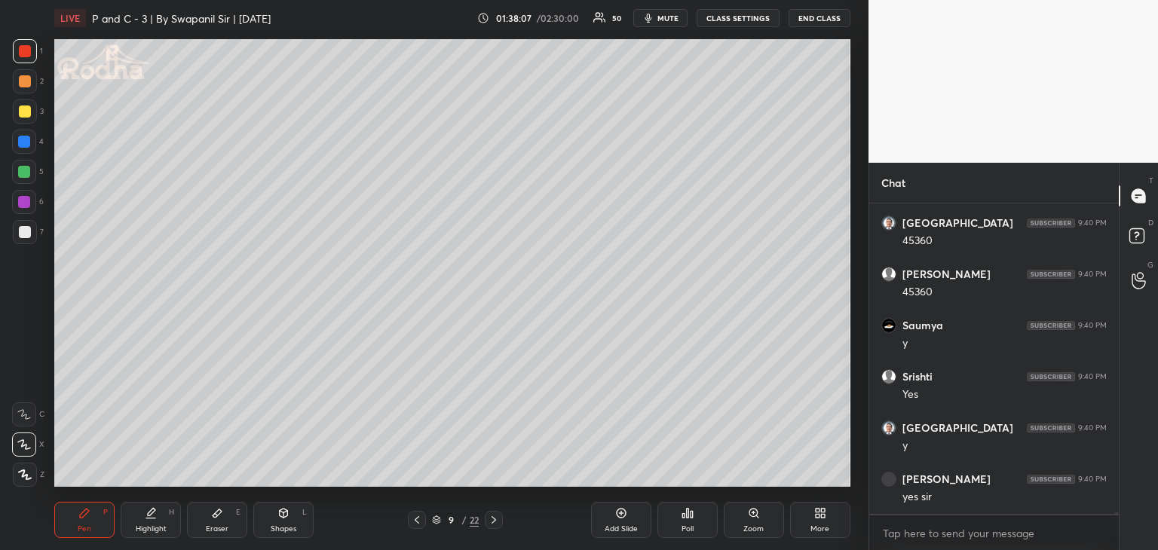
click at [20, 144] on div at bounding box center [24, 142] width 12 height 12
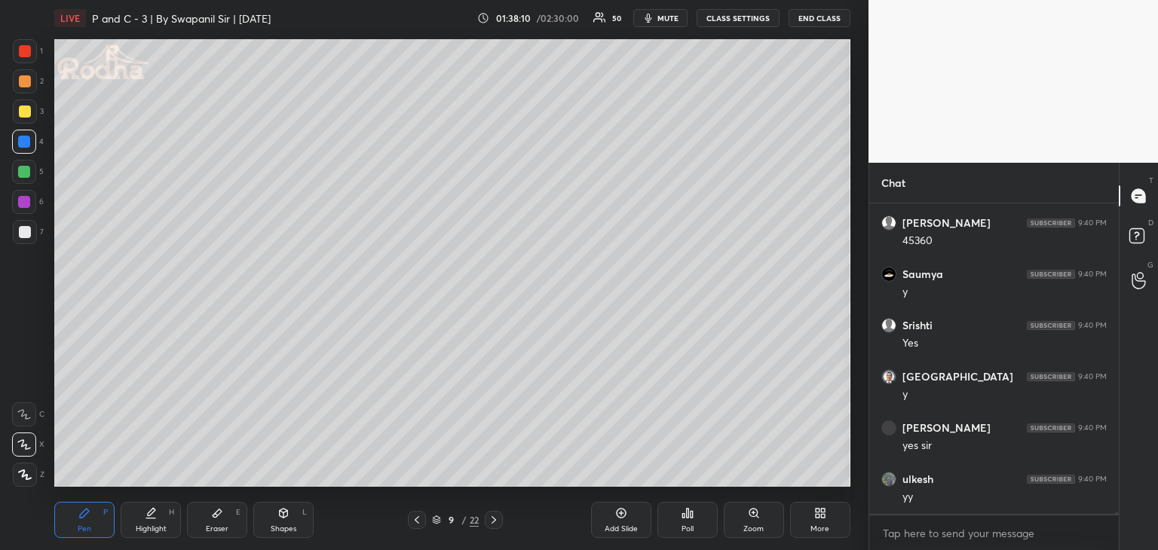
scroll to position [76035, 0]
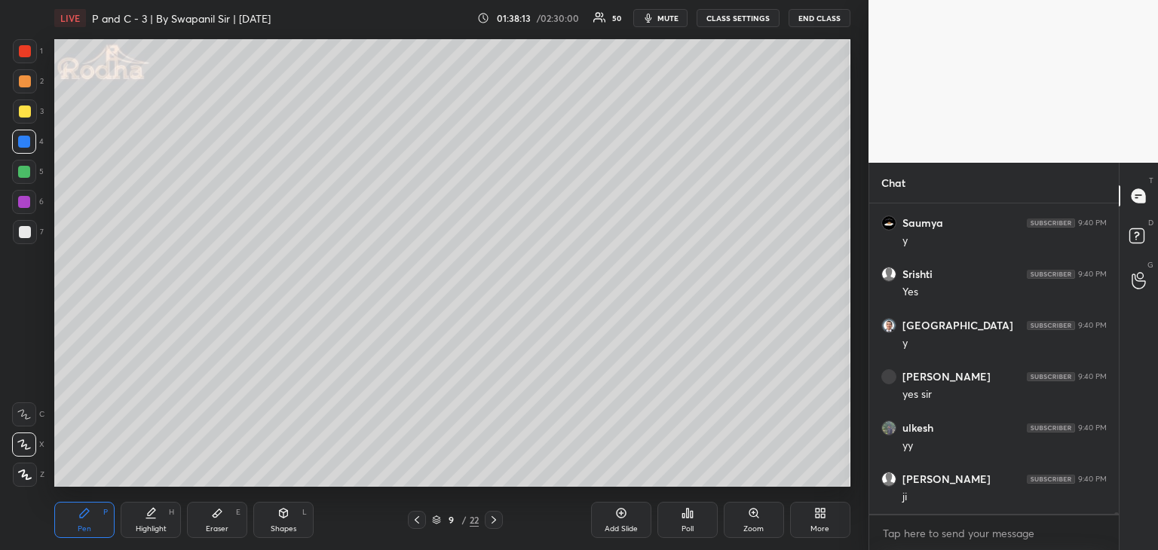
click at [222, 520] on div "Eraser E" at bounding box center [217, 520] width 60 height 36
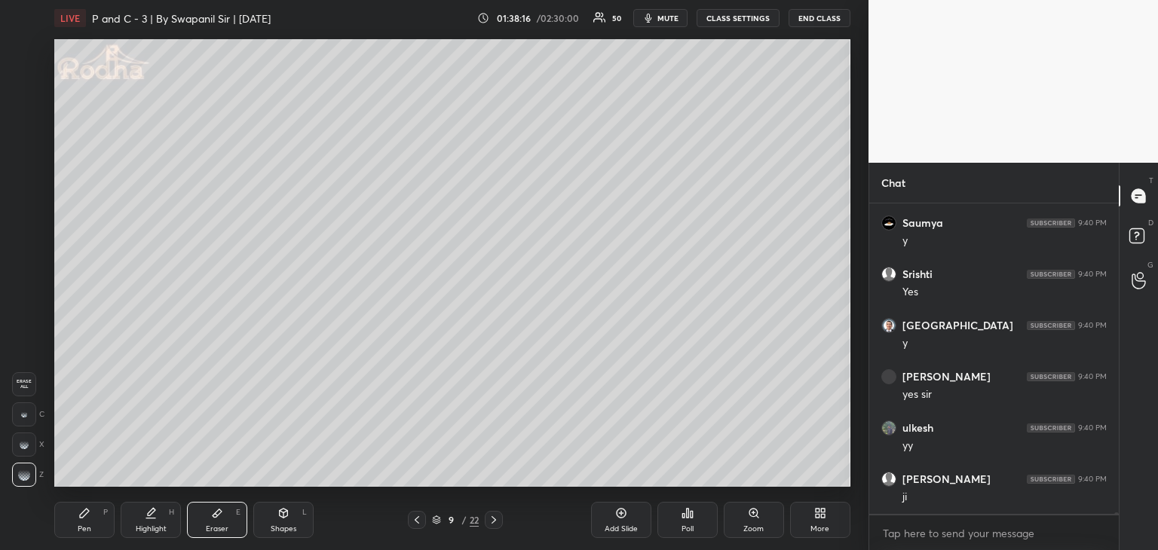
click at [93, 514] on div "Pen P" at bounding box center [84, 520] width 60 height 36
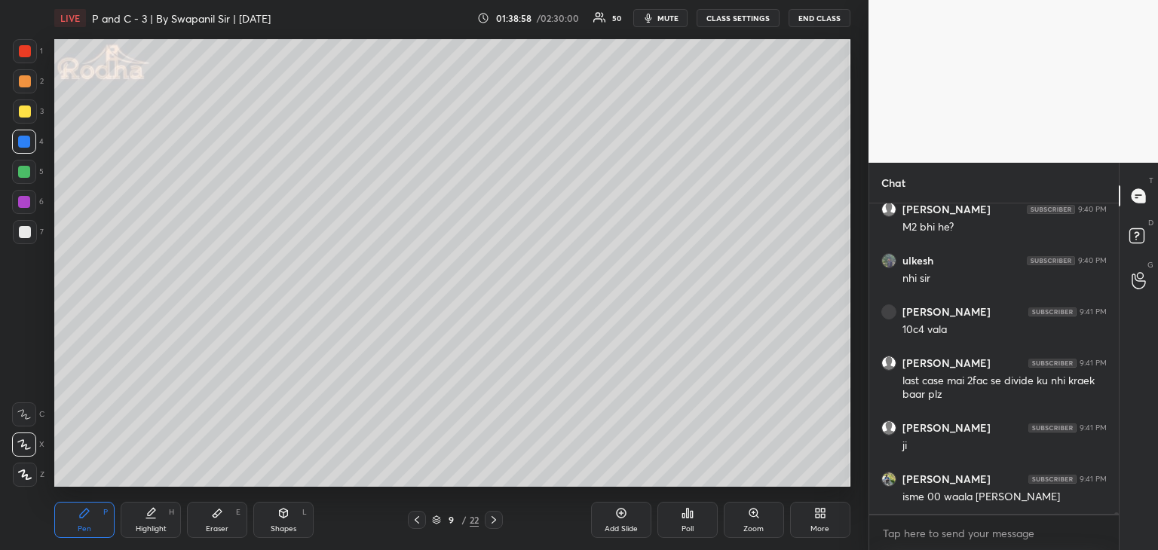
scroll to position [76589, 0]
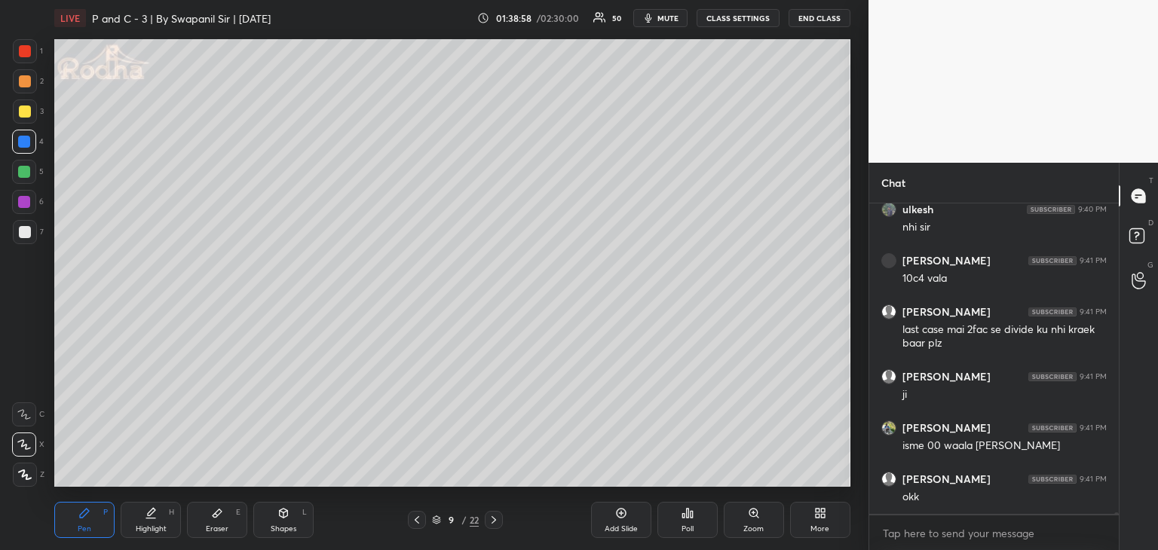
click at [208, 523] on div "Eraser E" at bounding box center [217, 520] width 60 height 36
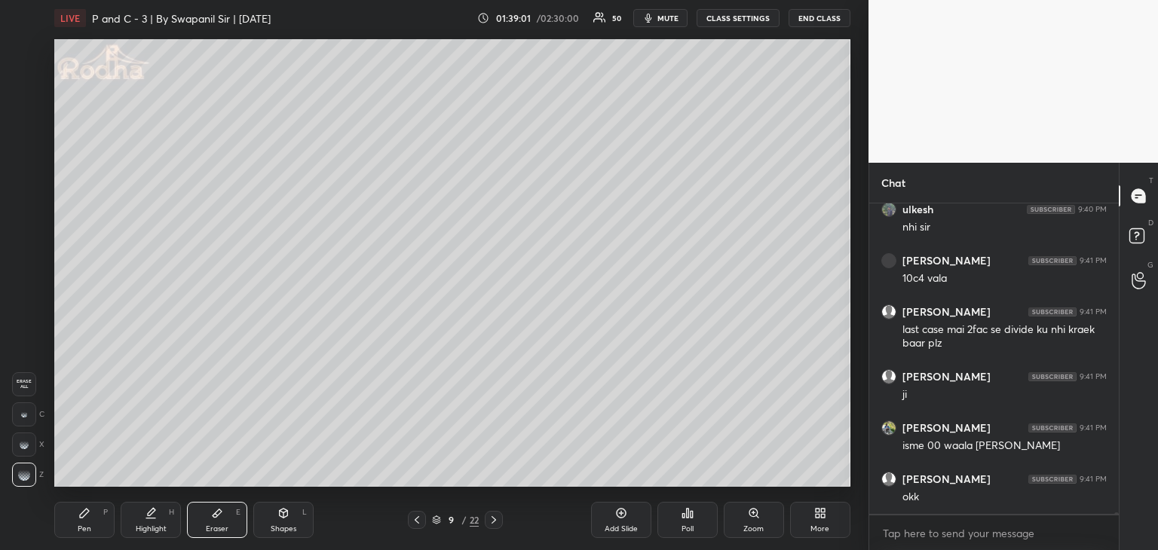
scroll to position [76604, 0]
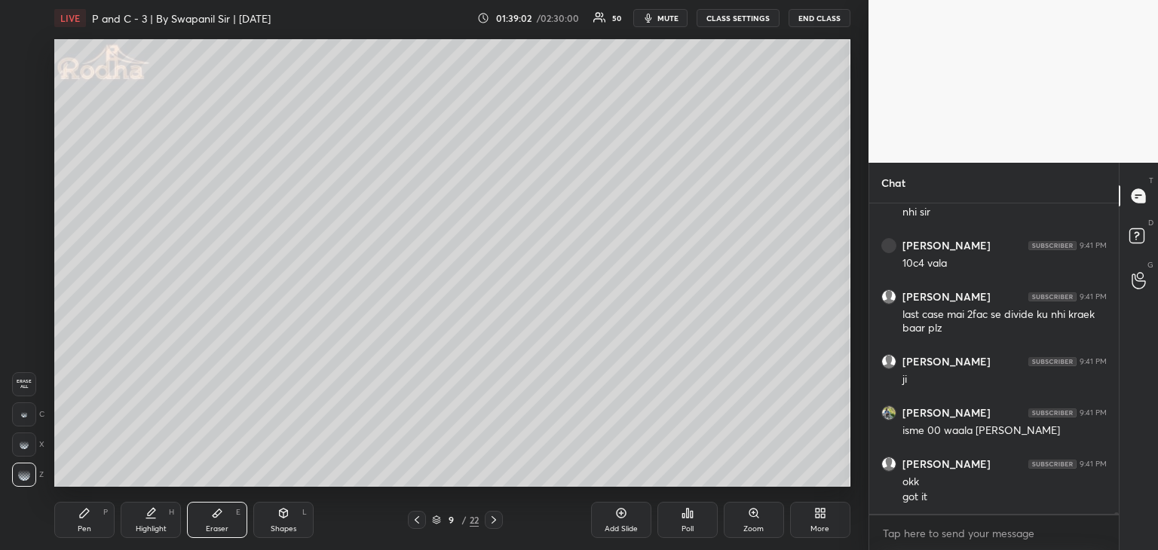
click at [497, 522] on icon at bounding box center [494, 520] width 12 height 12
click at [423, 525] on div at bounding box center [417, 520] width 18 height 18
click at [81, 527] on div "Pen" at bounding box center [85, 529] width 14 height 8
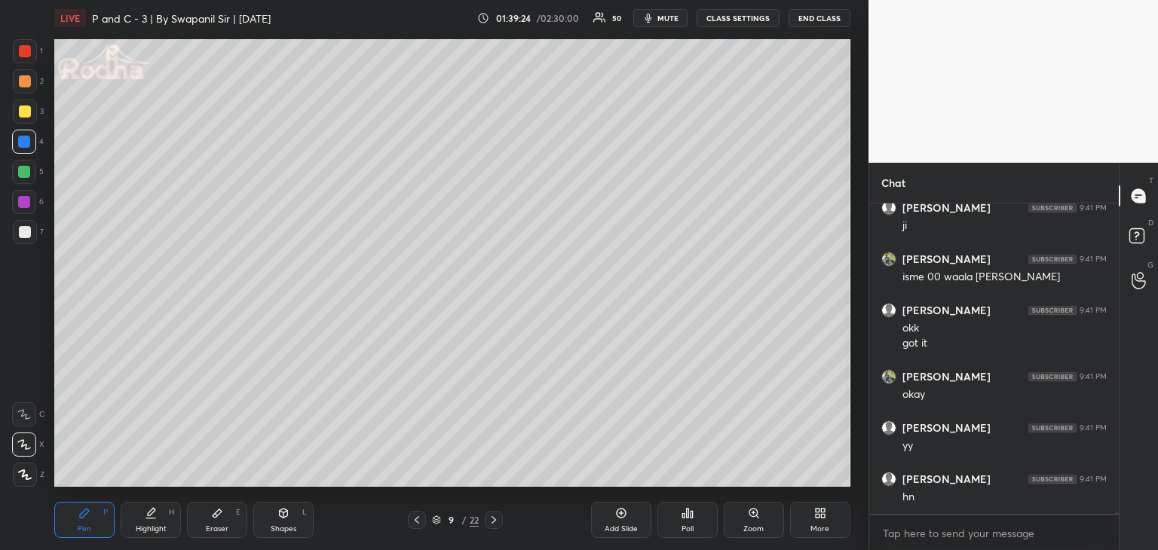
scroll to position [76809, 0]
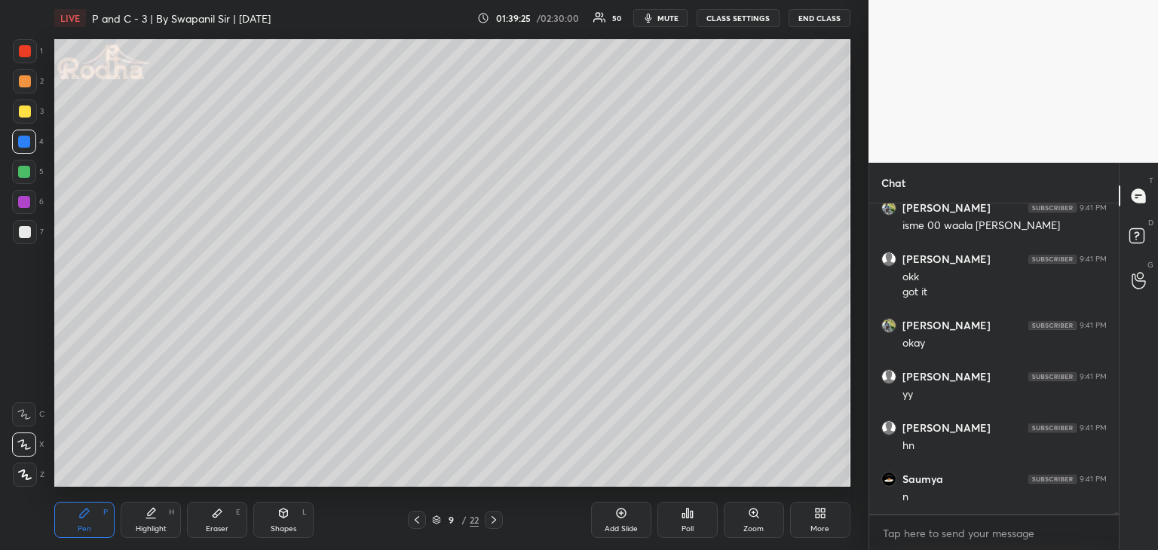
click at [502, 525] on div at bounding box center [494, 520] width 18 height 18
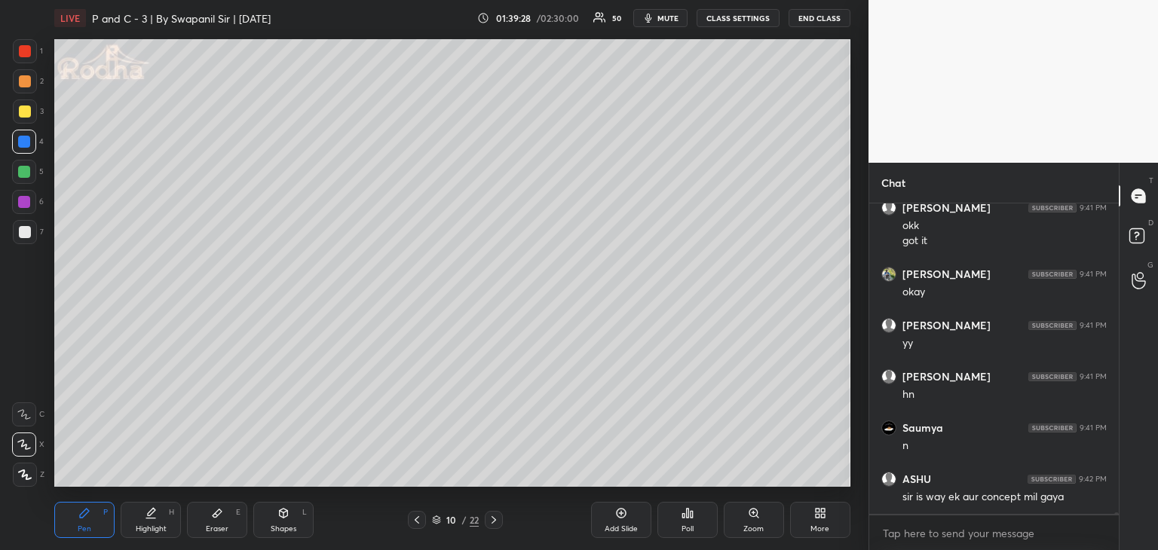
scroll to position [76912, 0]
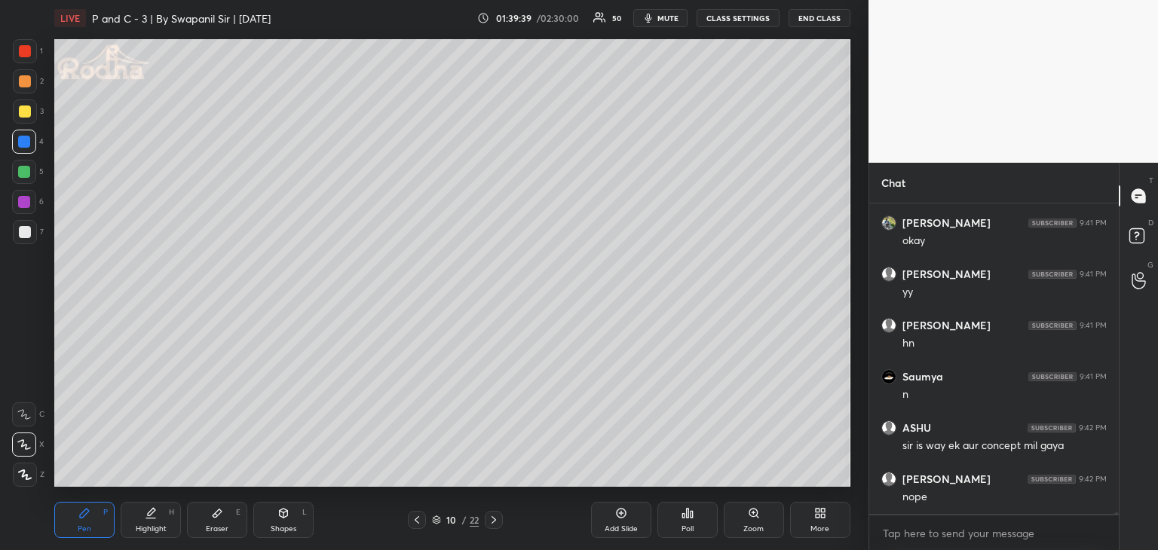
click at [415, 519] on icon at bounding box center [416, 520] width 5 height 8
click at [497, 519] on icon at bounding box center [494, 520] width 12 height 12
click at [222, 522] on div "Eraser E" at bounding box center [217, 520] width 60 height 36
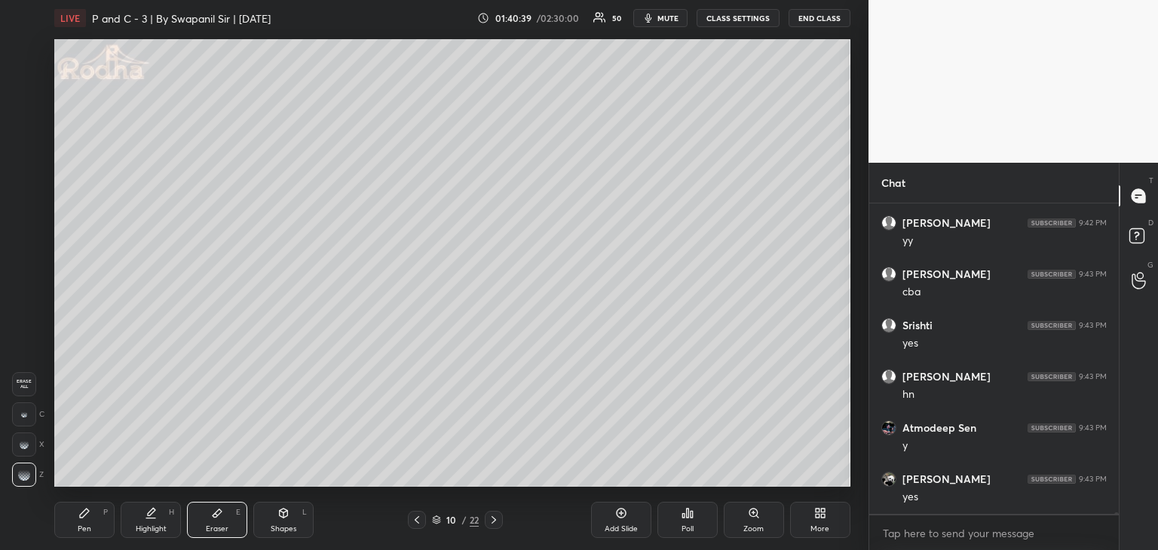
click at [26, 414] on rect at bounding box center [27, 414] width 2 height 2
click at [84, 523] on div "Pen P" at bounding box center [84, 520] width 60 height 36
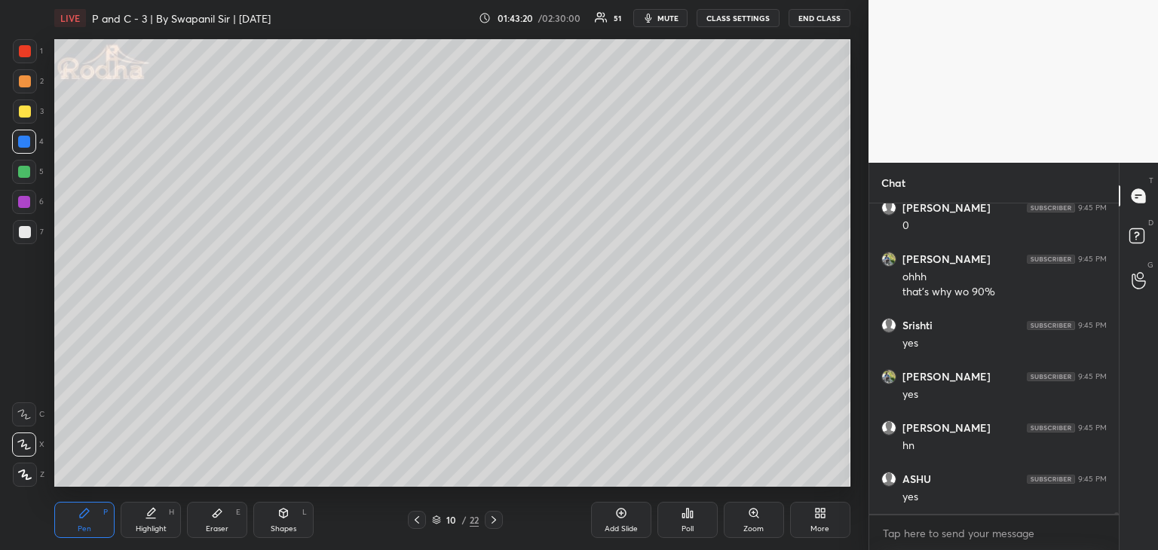
scroll to position [79652, 0]
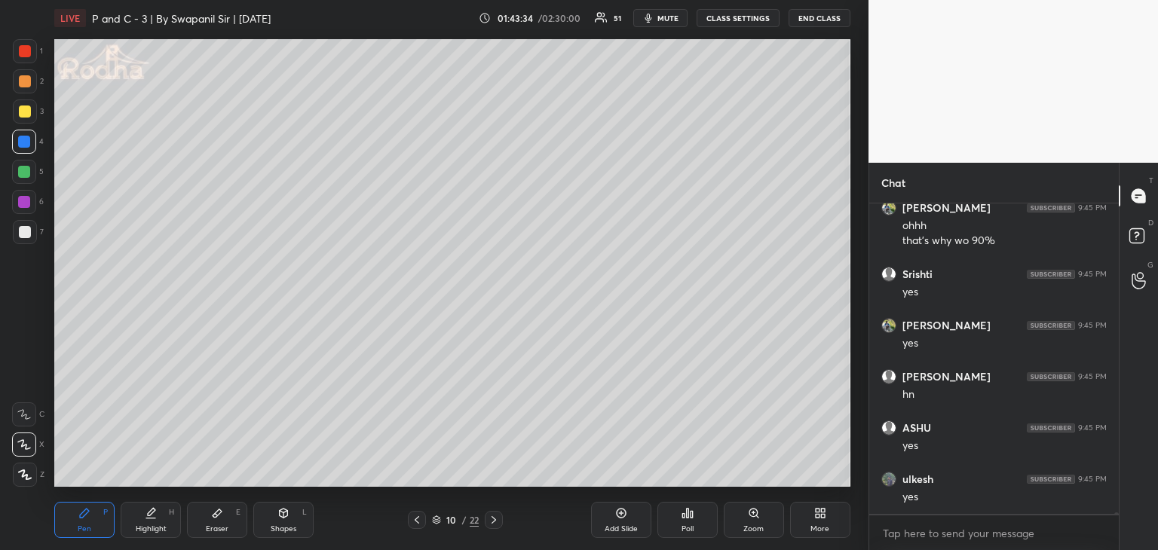
click at [221, 520] on div "Eraser E" at bounding box center [217, 520] width 60 height 36
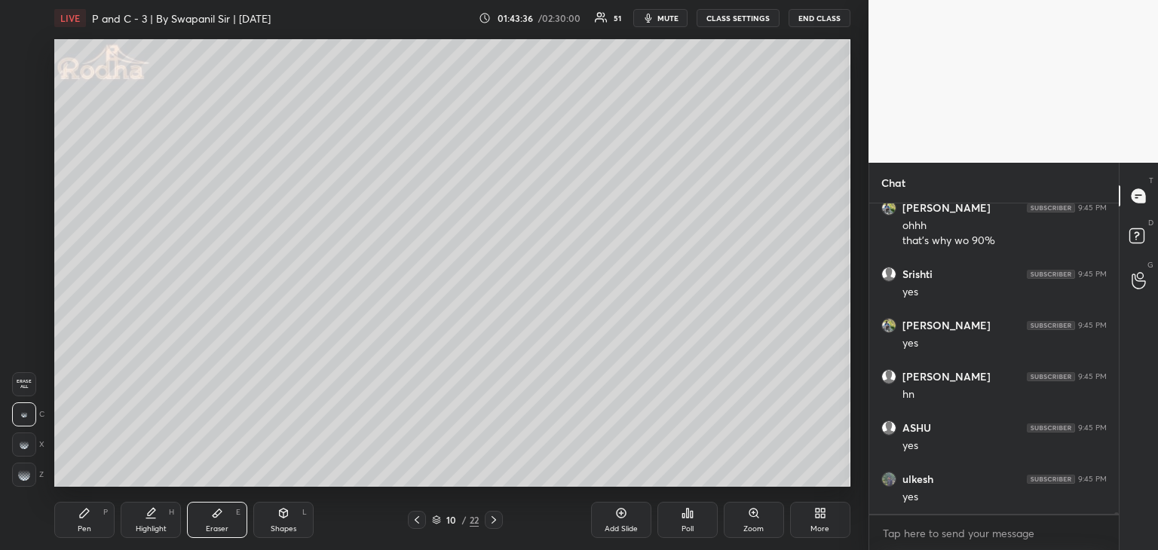
click at [96, 524] on div "Pen P" at bounding box center [84, 520] width 60 height 36
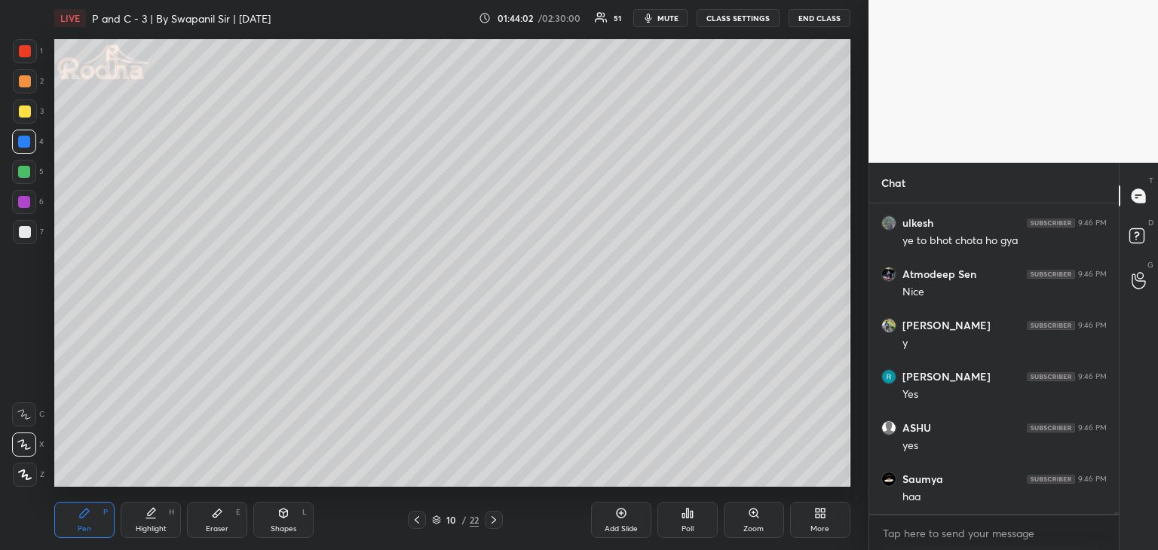
scroll to position [80231, 0]
click at [23, 232] on div at bounding box center [25, 232] width 12 height 12
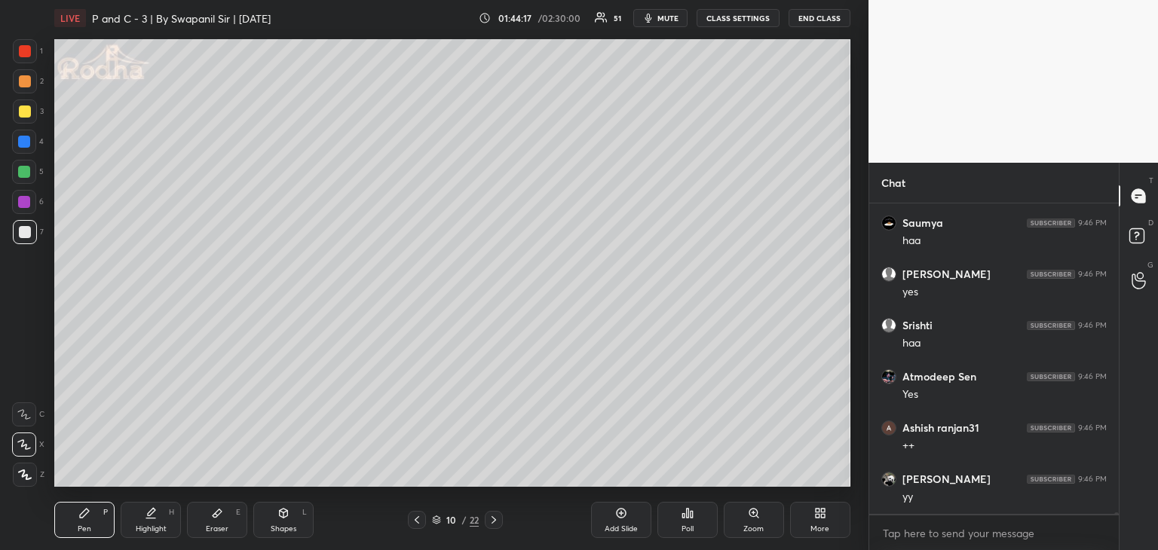
scroll to position [80487, 0]
click at [416, 522] on icon at bounding box center [417, 520] width 12 height 12
click at [497, 521] on icon at bounding box center [494, 520] width 12 height 12
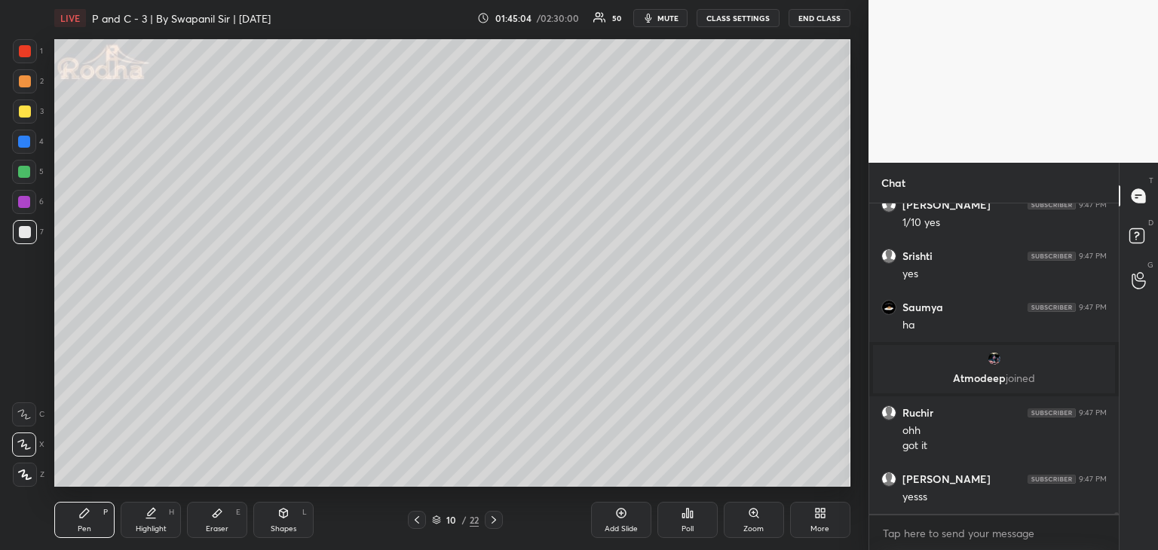
scroll to position [78782, 0]
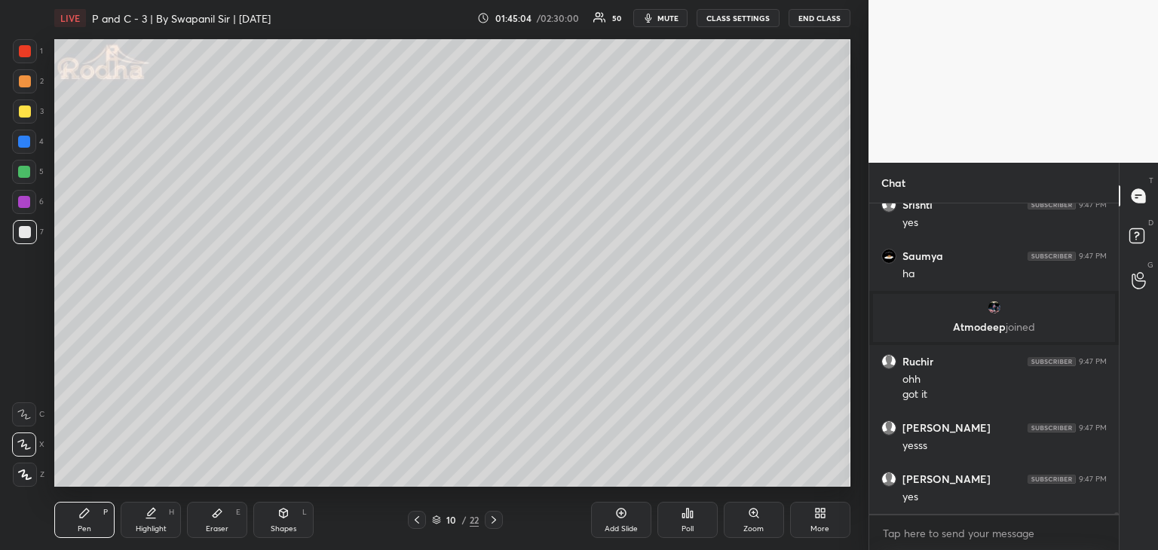
click at [212, 523] on div "Eraser E" at bounding box center [217, 520] width 60 height 36
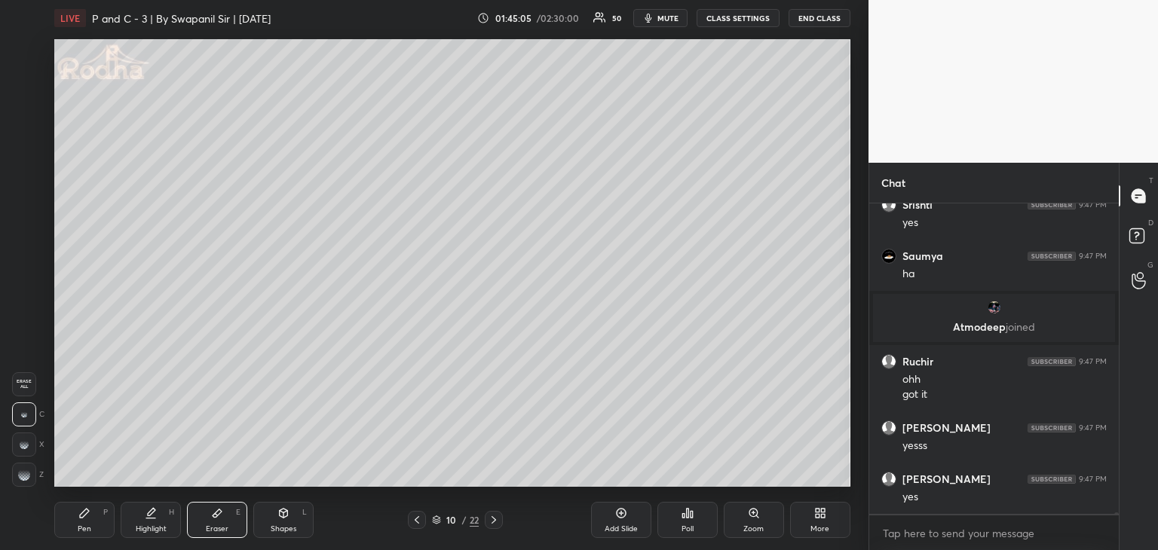
scroll to position [78834, 0]
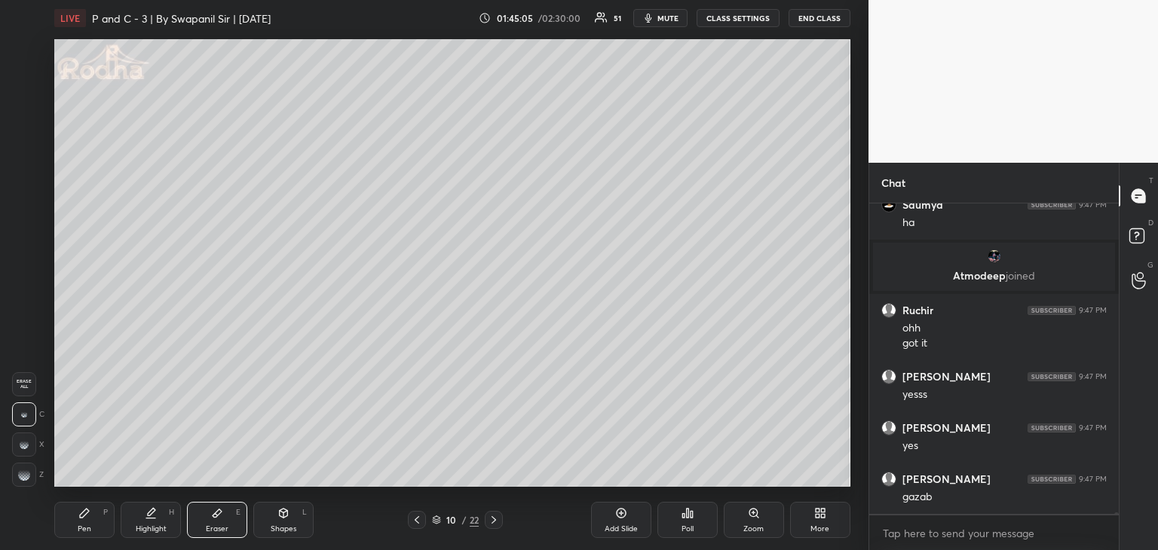
drag, startPoint x: 26, startPoint y: 418, endPoint x: 33, endPoint y: 412, distance: 9.1
click at [29, 418] on div at bounding box center [24, 414] width 24 height 24
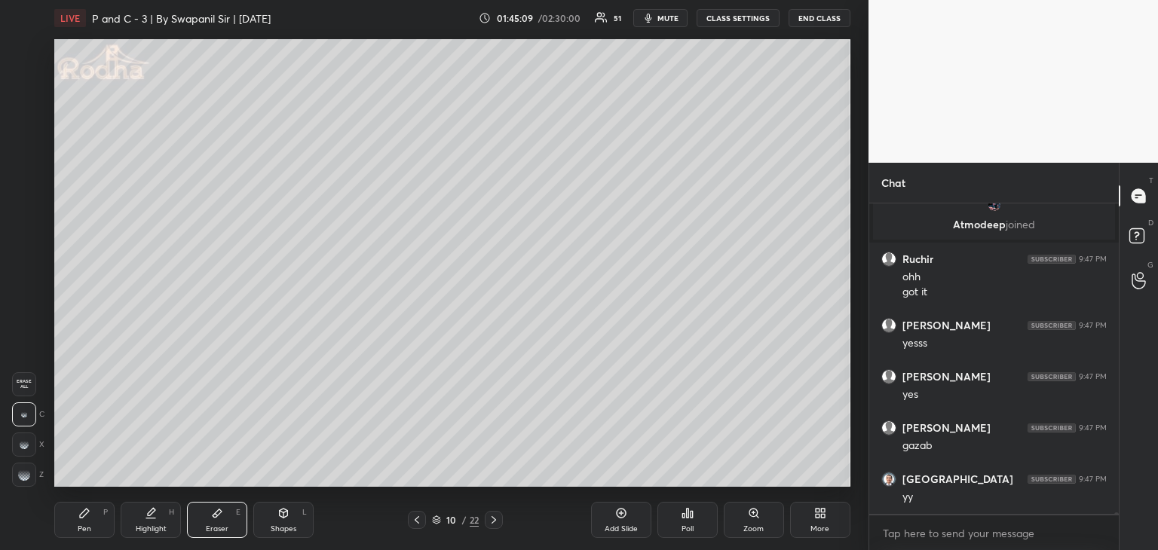
click at [90, 520] on div "Pen P" at bounding box center [84, 520] width 60 height 36
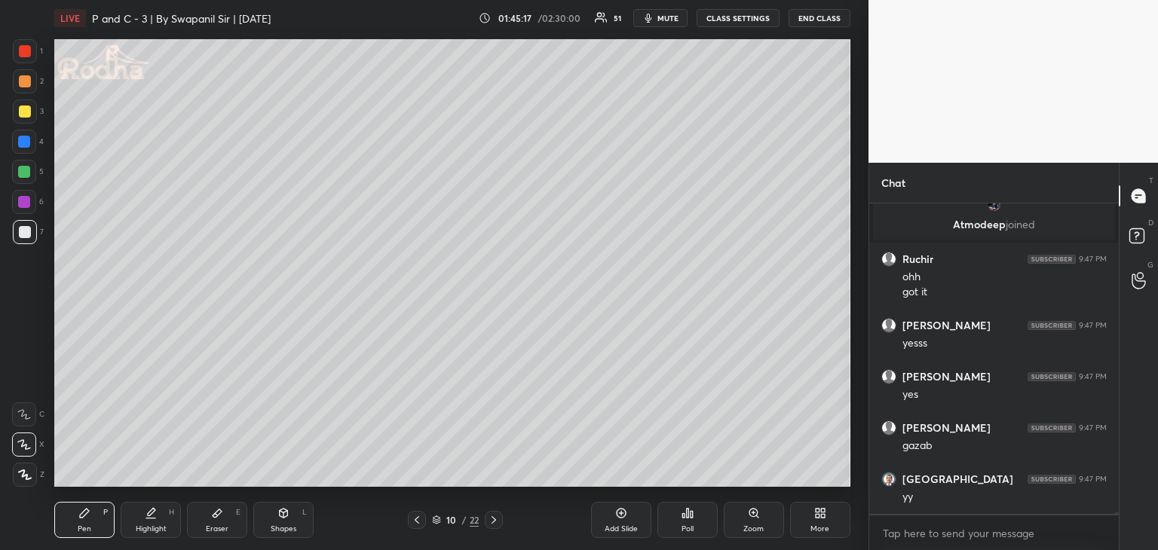
scroll to position [78936, 0]
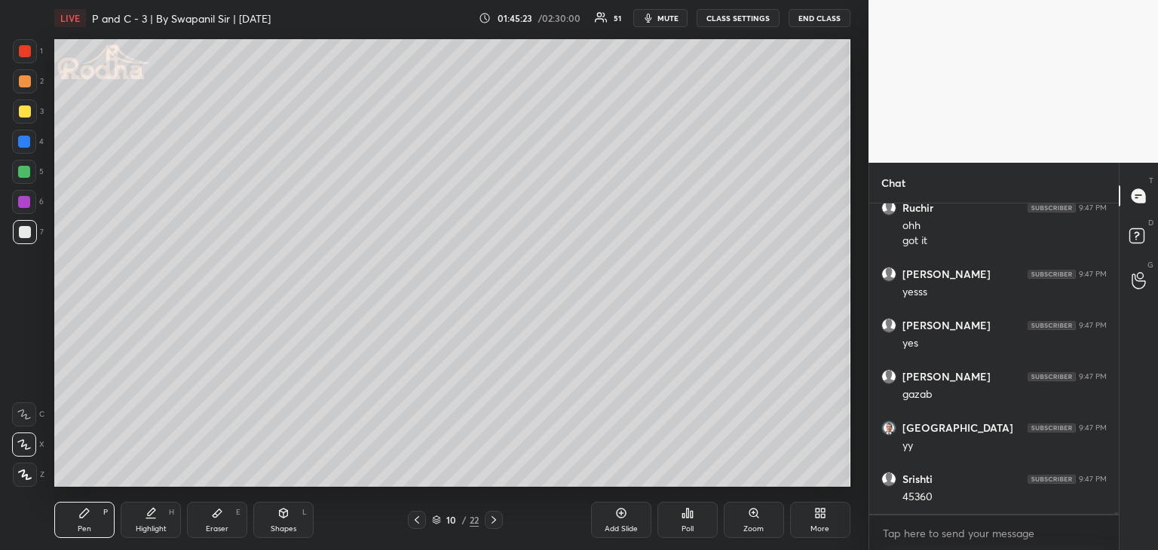
click at [289, 526] on div "Shapes" at bounding box center [284, 529] width 26 height 8
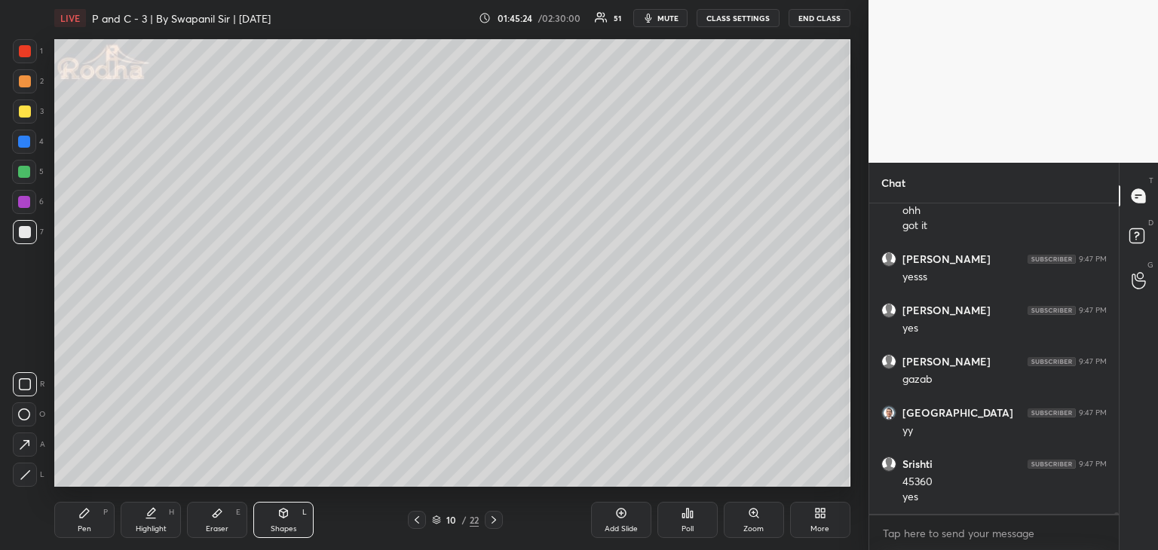
click at [31, 477] on div at bounding box center [25, 475] width 24 height 24
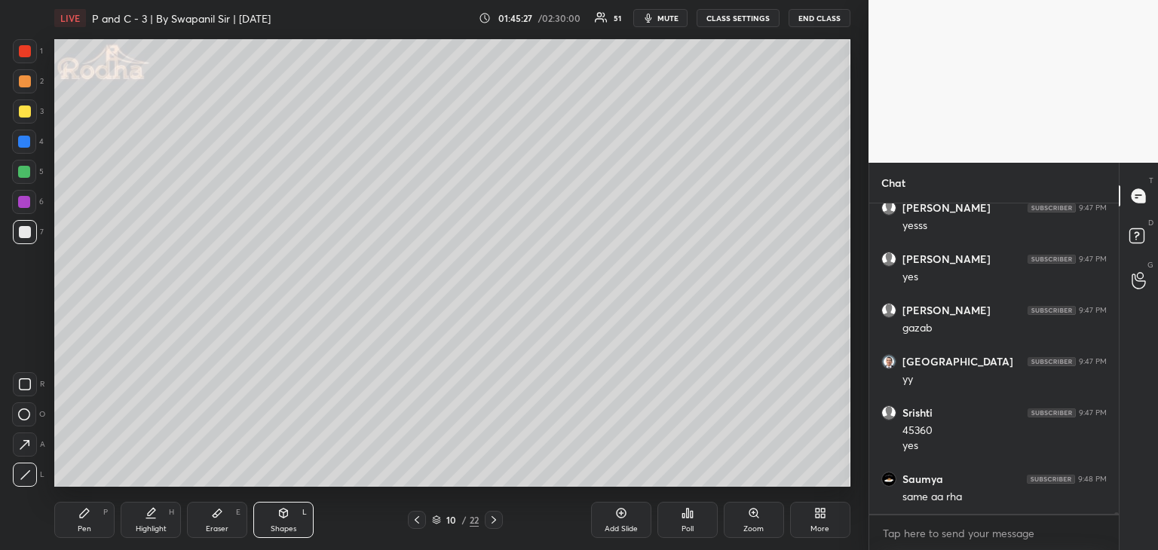
scroll to position [79054, 0]
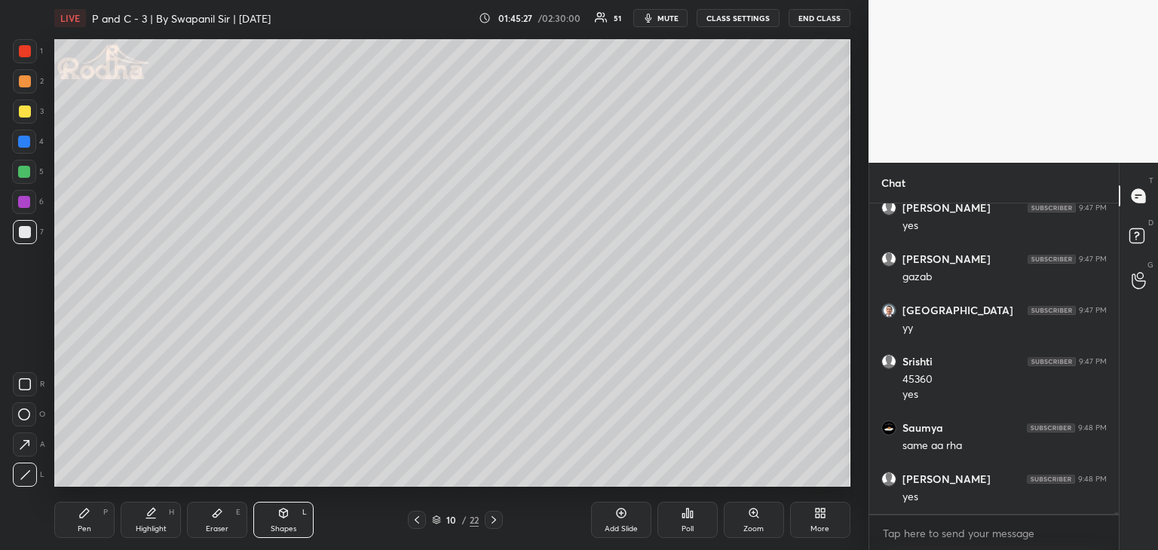
drag, startPoint x: 78, startPoint y: 532, endPoint x: 87, endPoint y: 525, distance: 11.3
click at [81, 531] on div "Pen" at bounding box center [85, 529] width 14 height 8
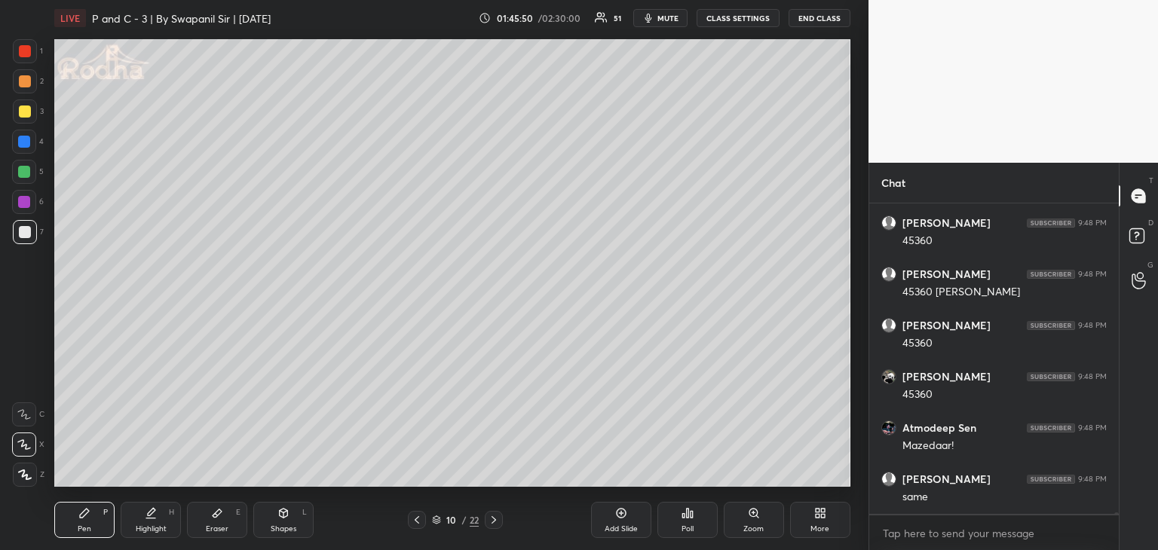
scroll to position [79515, 0]
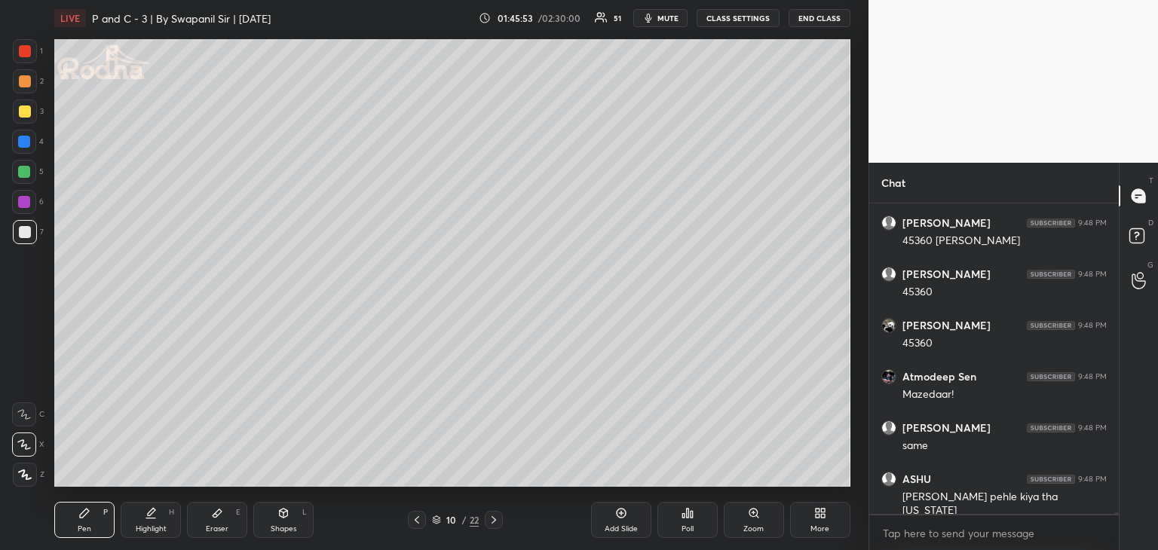
drag, startPoint x: 25, startPoint y: 47, endPoint x: 36, endPoint y: 49, distance: 11.4
click at [27, 49] on div at bounding box center [25, 51] width 12 height 12
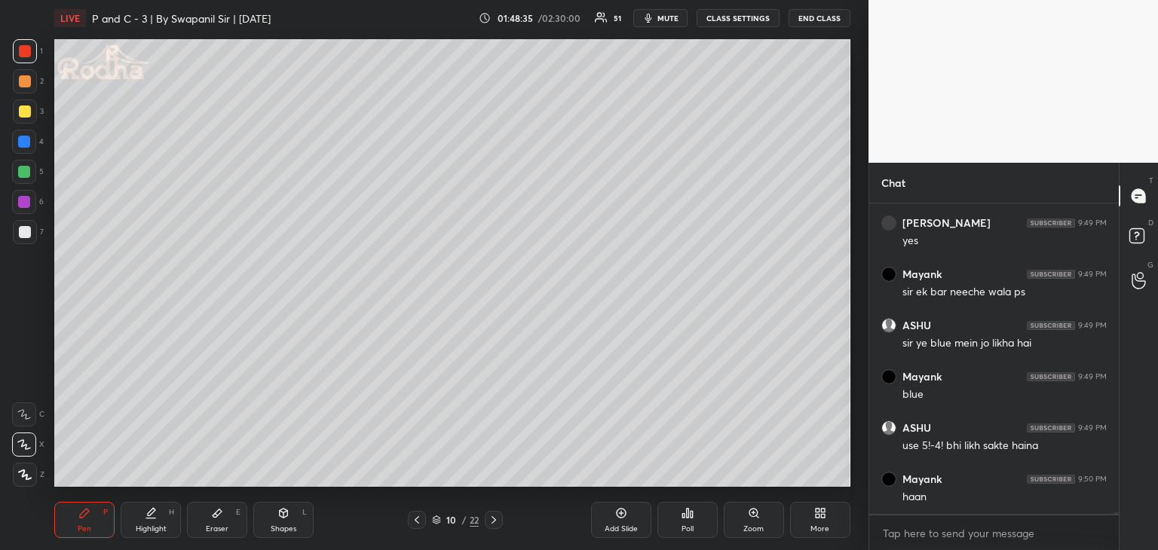
scroll to position [80519, 0]
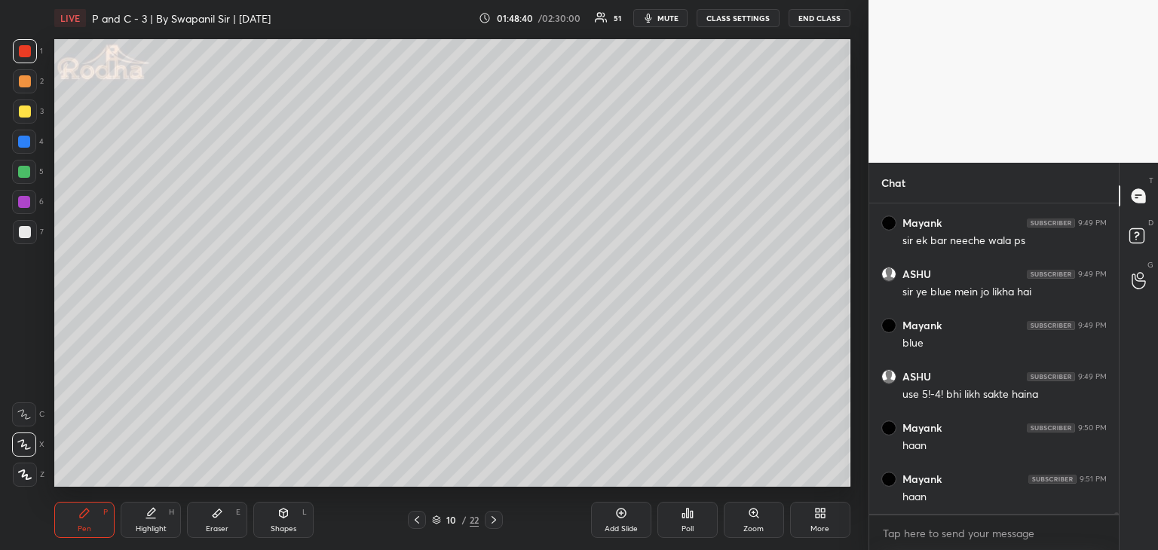
click at [213, 522] on div "Eraser E" at bounding box center [217, 520] width 60 height 36
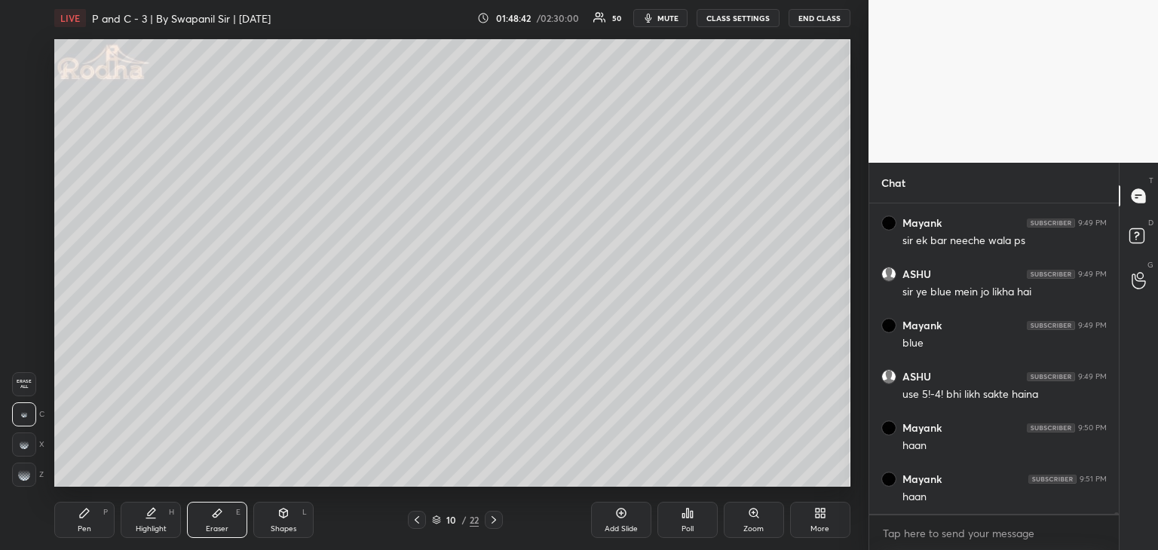
drag, startPoint x: 27, startPoint y: 478, endPoint x: 51, endPoint y: 466, distance: 27.0
click at [26, 477] on g at bounding box center [24, 475] width 12 height 12
click at [139, 487] on div "Setting up your live class Poll for secs No correct answer Start poll" at bounding box center [452, 263] width 808 height 454
click at [112, 525] on div "Pen P" at bounding box center [84, 520] width 60 height 36
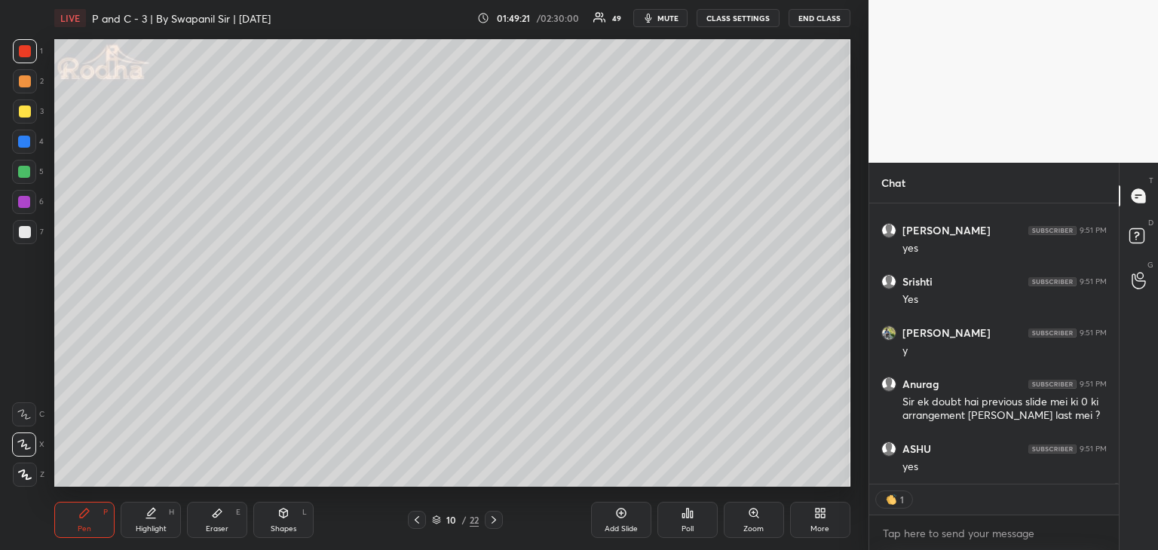
scroll to position [80870, 0]
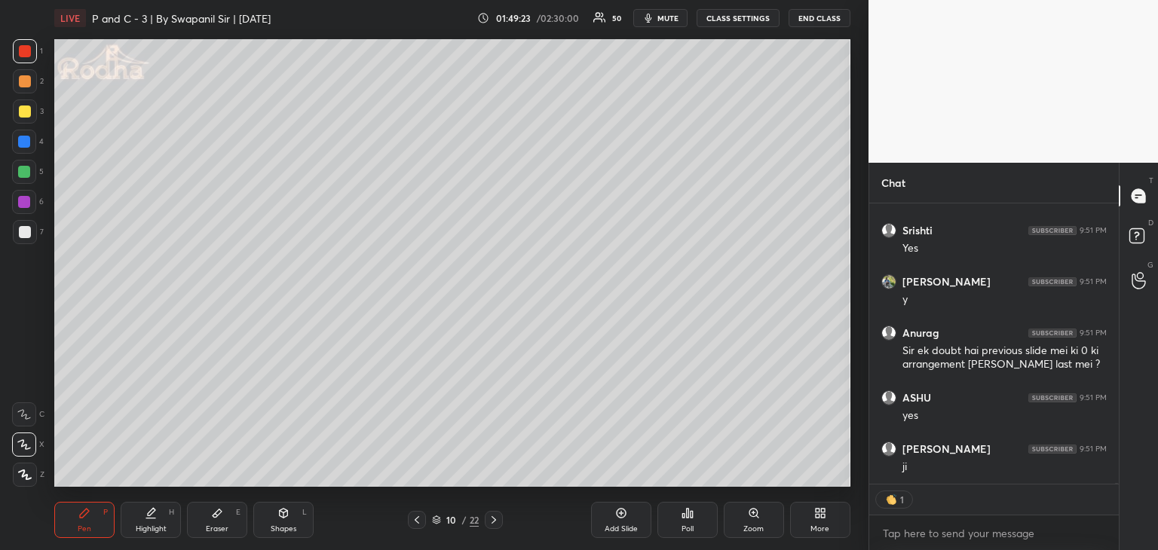
click at [417, 525] on icon at bounding box center [417, 520] width 12 height 12
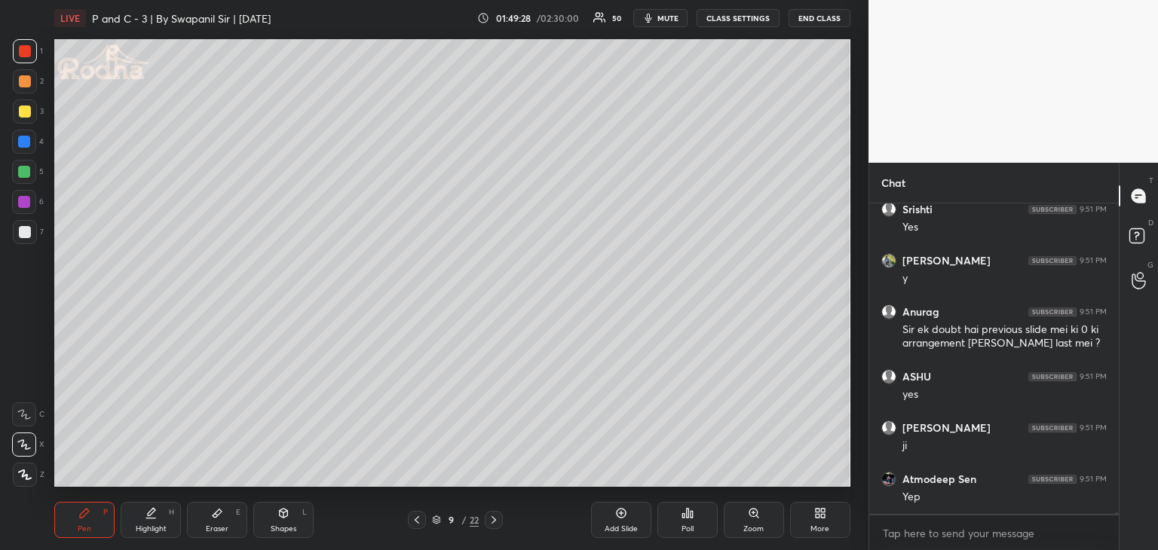
scroll to position [80942, 0]
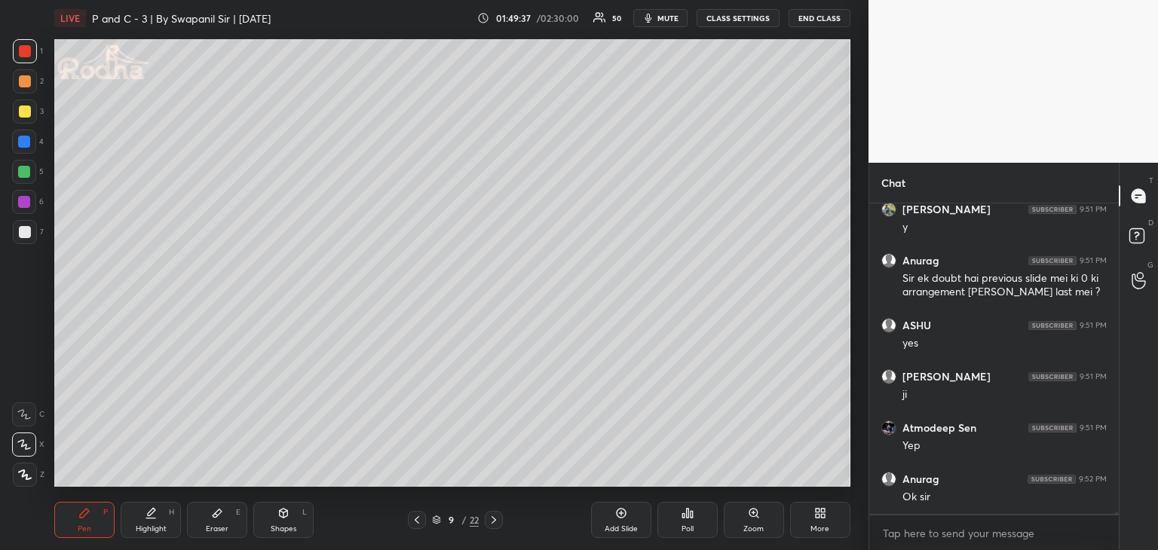
click at [492, 521] on icon at bounding box center [494, 520] width 12 height 12
click at [494, 523] on icon at bounding box center [494, 520] width 12 height 12
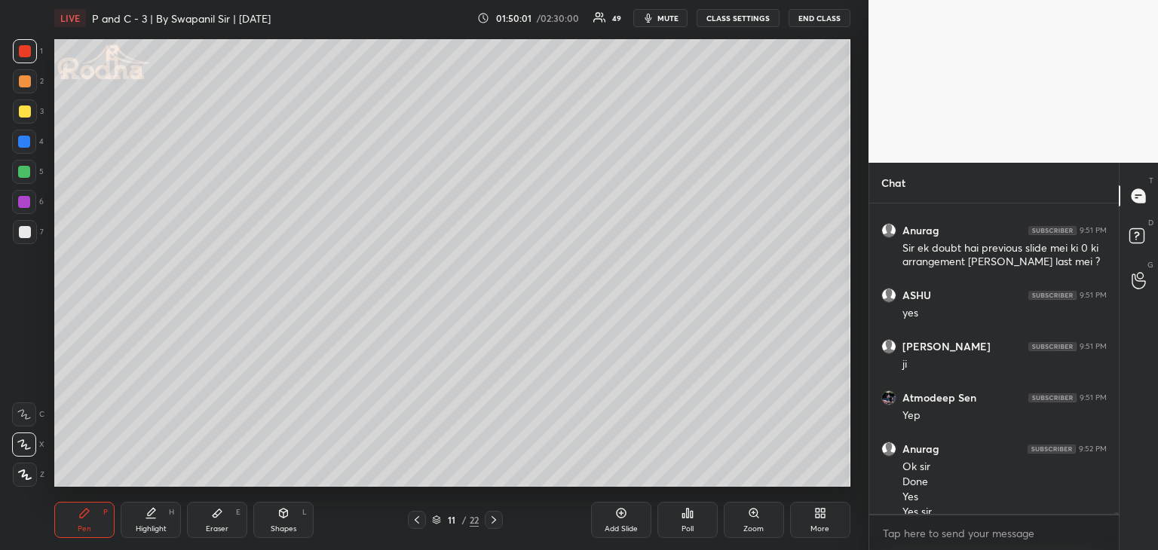
scroll to position [80987, 0]
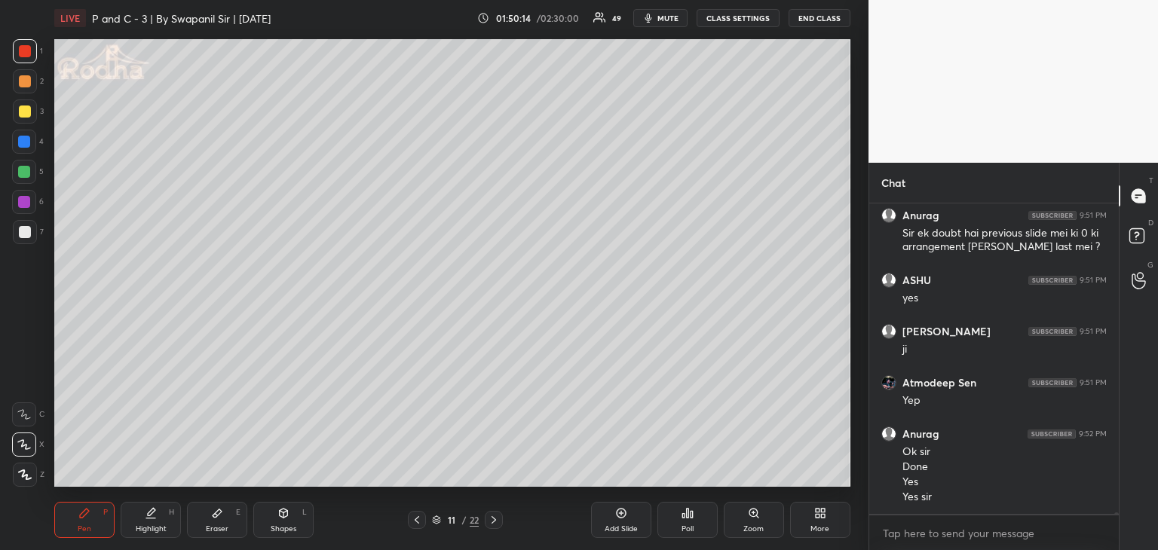
click at [414, 522] on icon at bounding box center [417, 520] width 12 height 12
click at [417, 522] on icon at bounding box center [416, 520] width 5 height 8
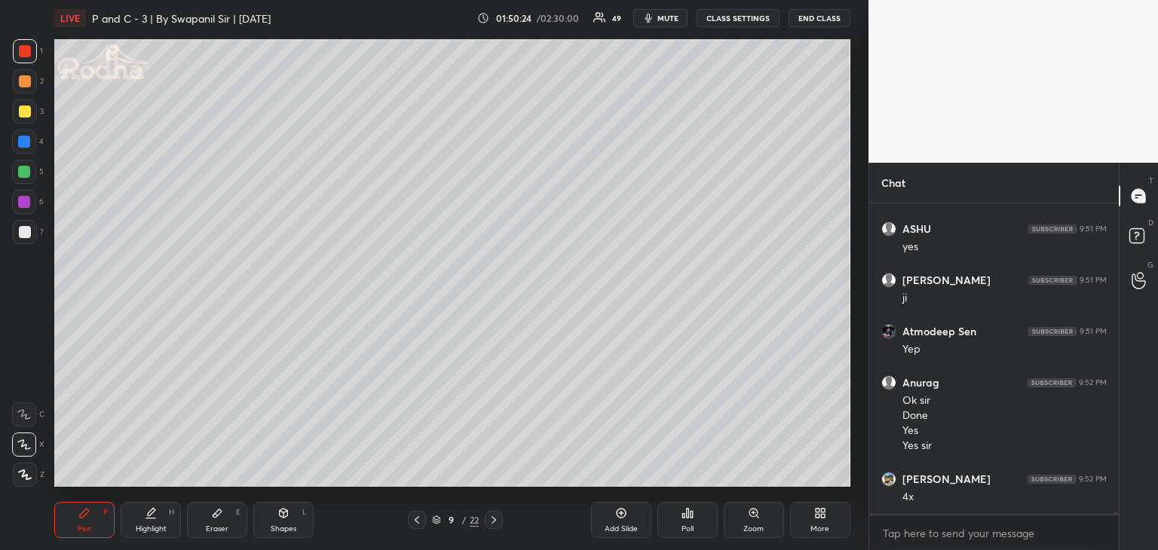
scroll to position [81090, 0]
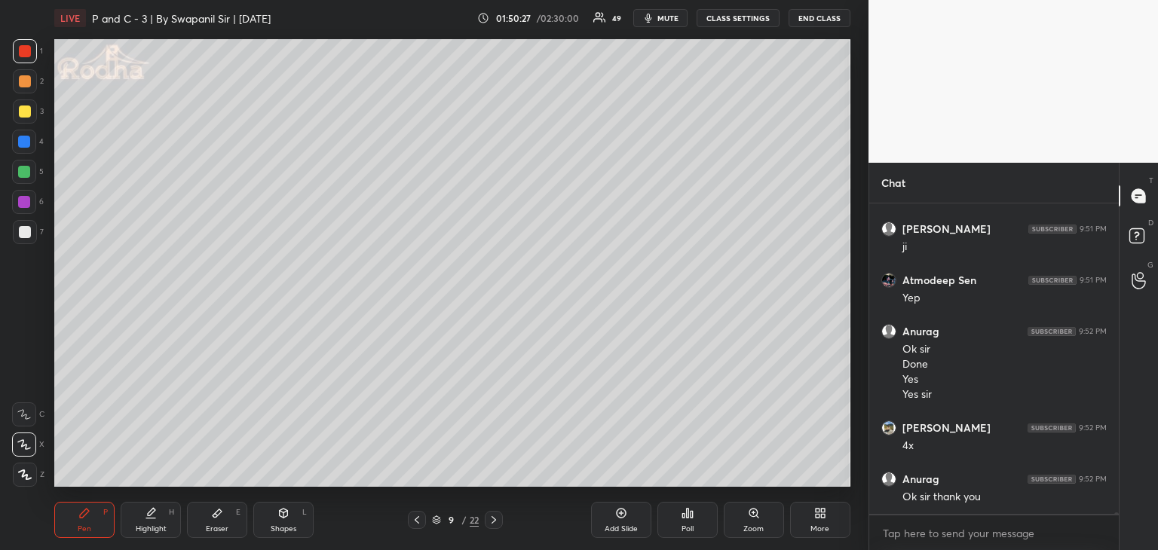
click at [497, 525] on icon at bounding box center [494, 520] width 12 height 12
click at [496, 519] on icon at bounding box center [494, 520] width 12 height 12
click at [216, 521] on div "Eraser E" at bounding box center [217, 520] width 60 height 36
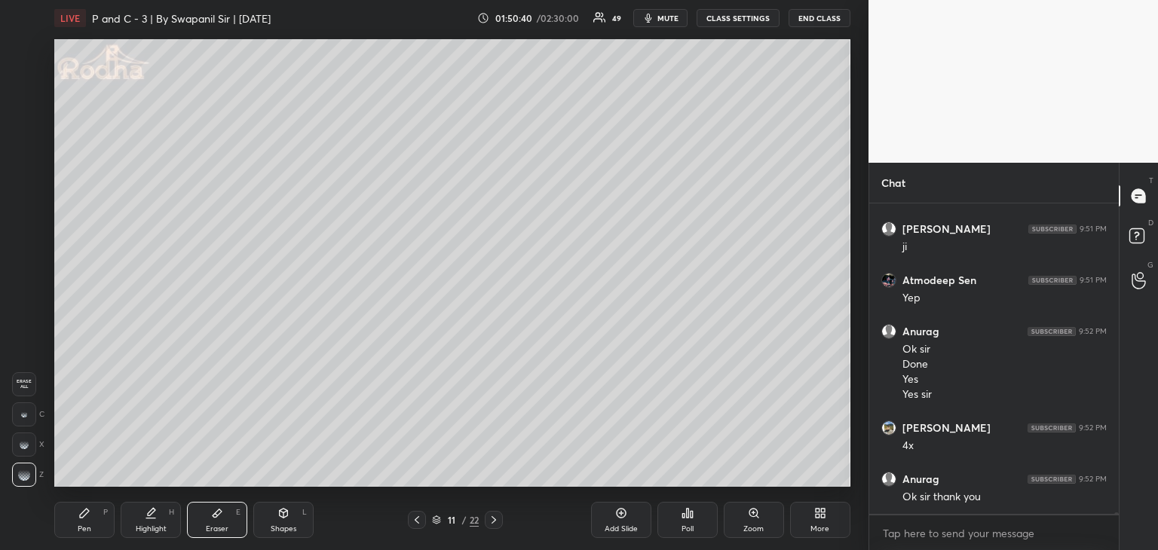
click at [416, 519] on icon at bounding box center [417, 520] width 12 height 12
click at [91, 523] on div "Pen P" at bounding box center [84, 520] width 60 height 36
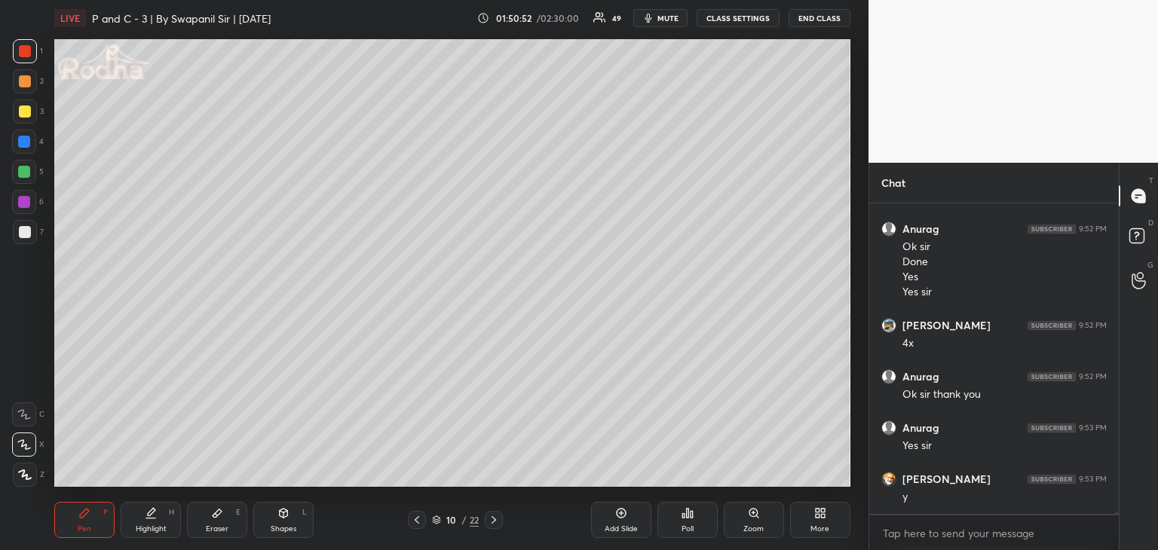
scroll to position [81244, 0]
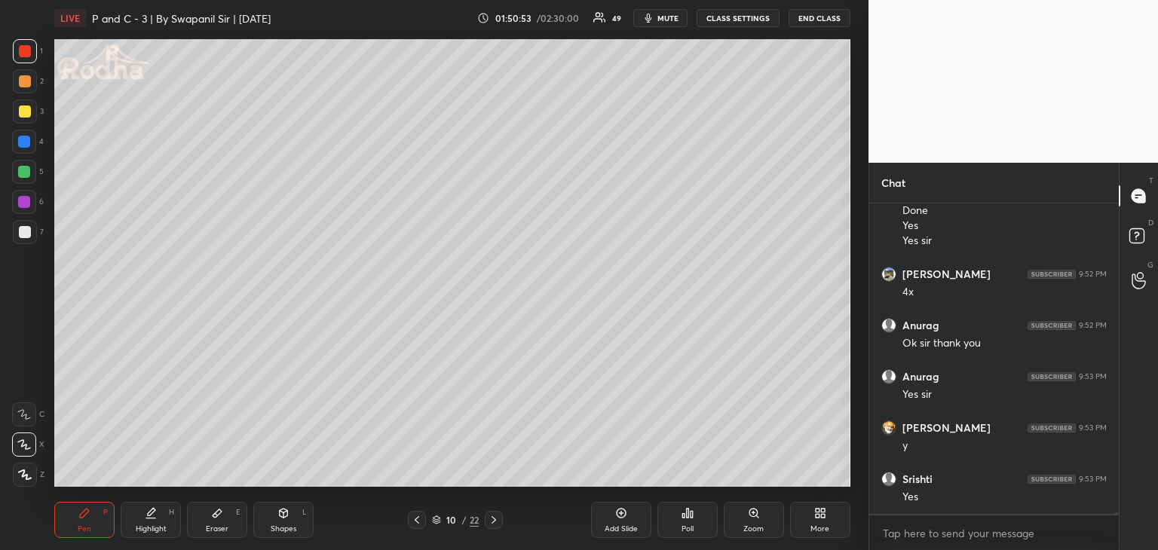
click at [416, 521] on icon at bounding box center [417, 520] width 12 height 12
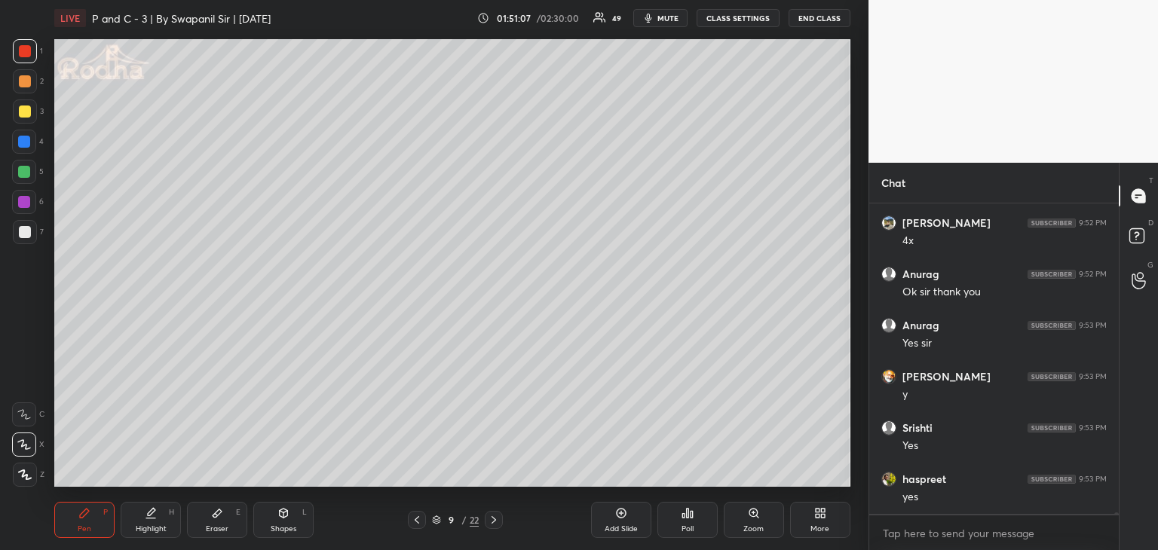
click at [497, 520] on icon at bounding box center [494, 520] width 12 height 12
click at [491, 518] on icon at bounding box center [494, 520] width 12 height 12
click at [411, 522] on icon at bounding box center [417, 520] width 12 height 12
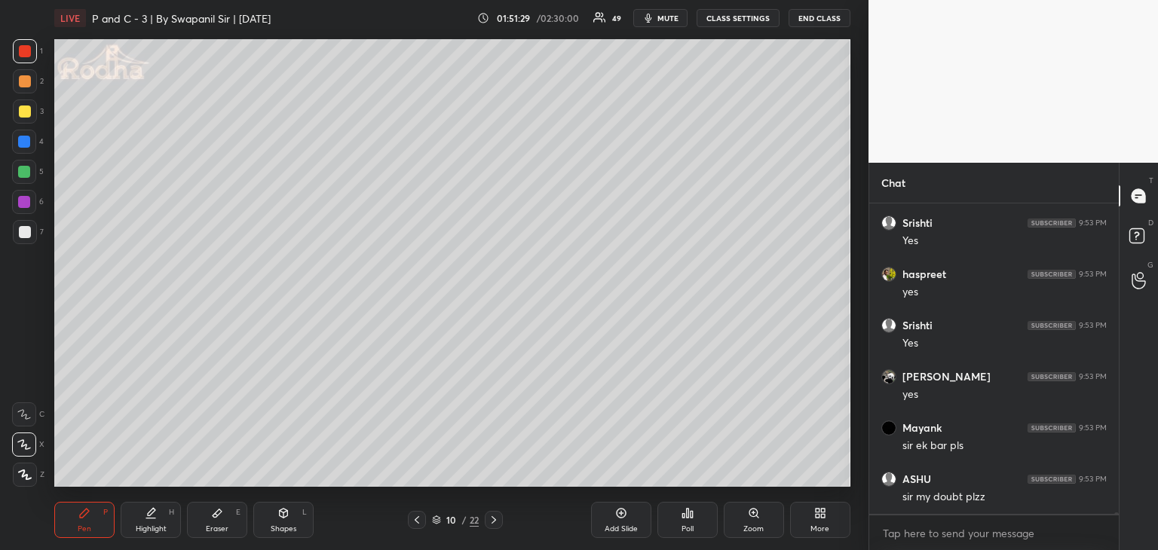
scroll to position [81551, 0]
click at [493, 521] on icon at bounding box center [494, 520] width 12 height 12
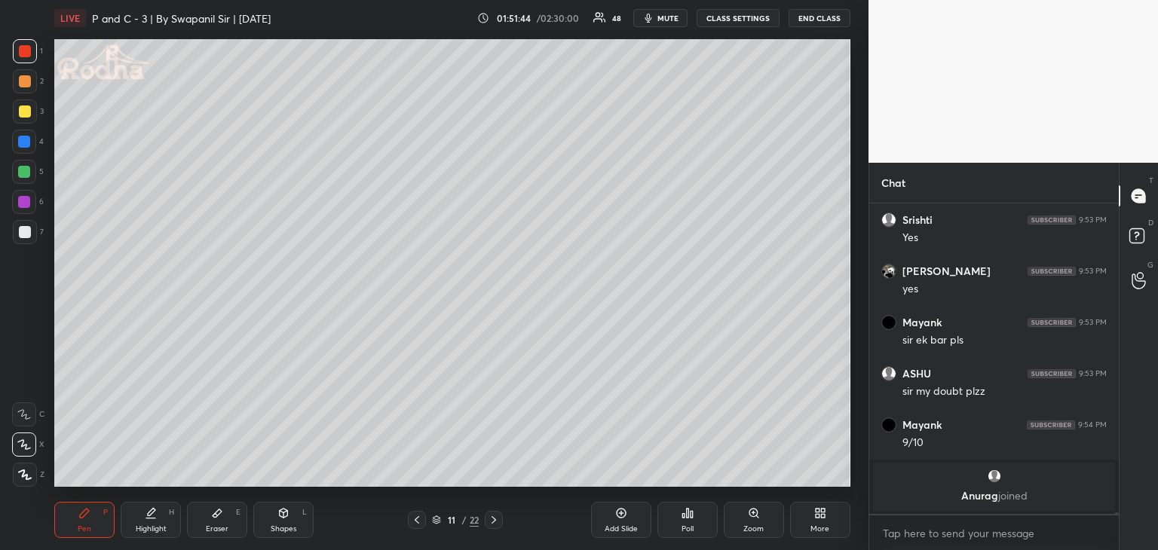
click at [366, 487] on div "Setting up your live class Poll for secs No correct answer Start poll" at bounding box center [452, 263] width 808 height 454
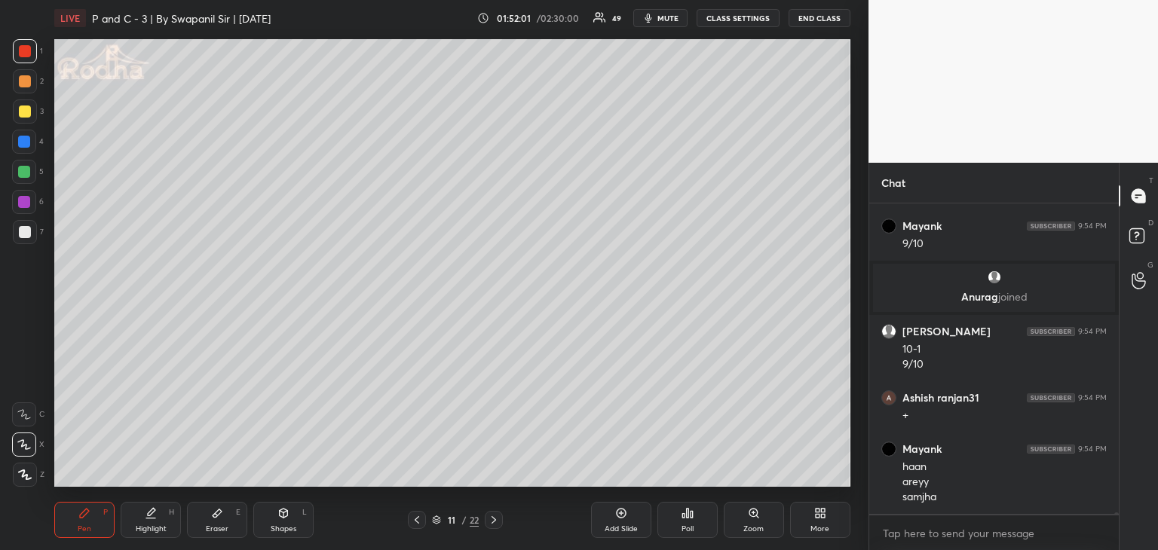
scroll to position [81010, 0]
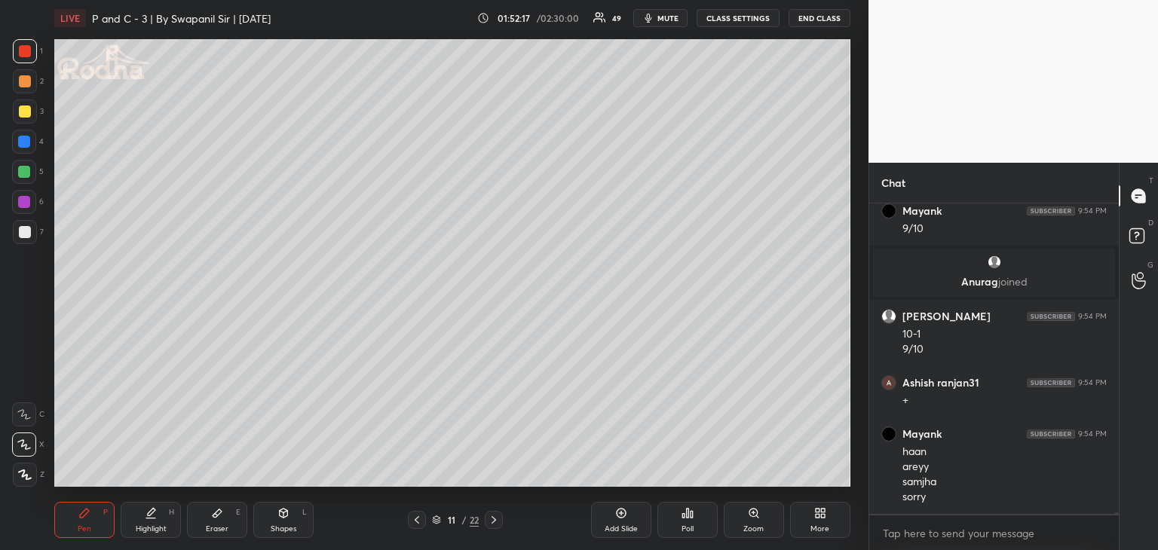
click at [226, 522] on div "Eraser E" at bounding box center [217, 520] width 60 height 36
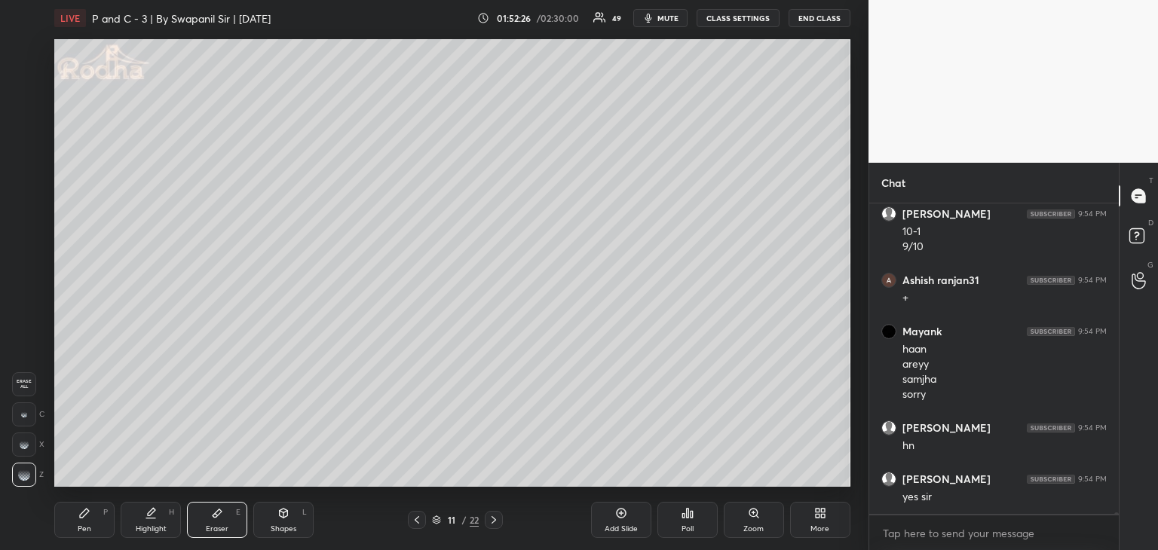
scroll to position [81164, 0]
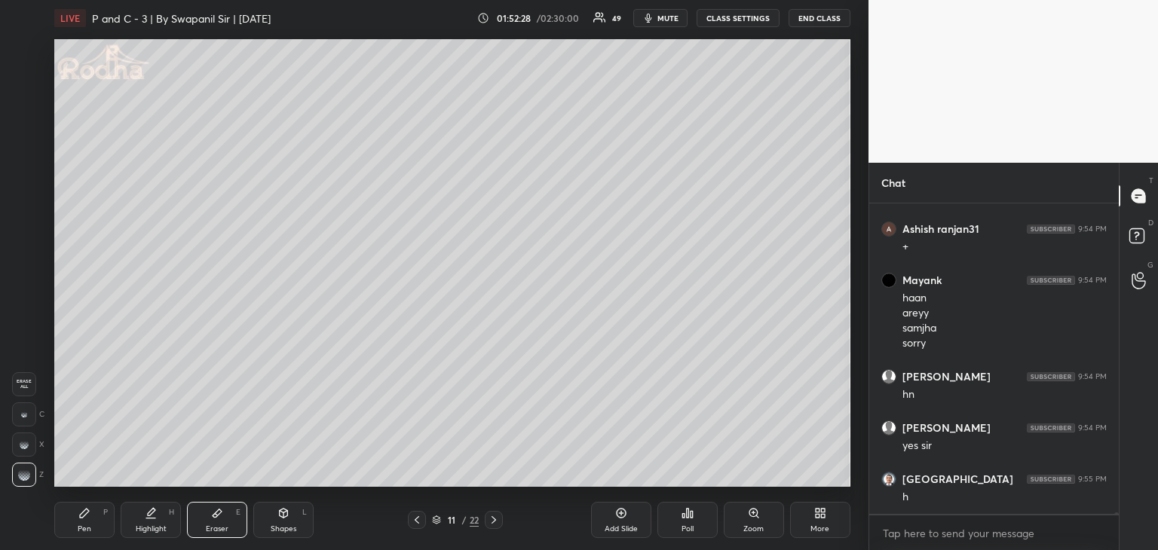
click at [72, 532] on div "Pen P" at bounding box center [84, 520] width 60 height 36
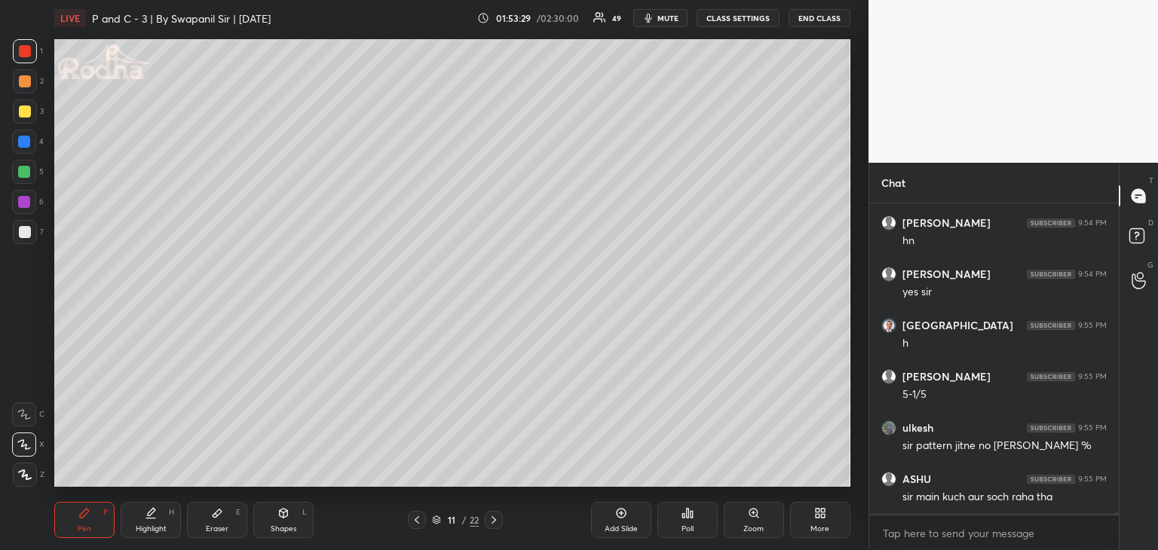
scroll to position [81369, 0]
click at [486, 491] on div "LIVE P and C - 3 | By Swapanil Sir | [DATE] 01:53:49 / 02:30:00 49 mute CLASS S…" at bounding box center [452, 275] width 808 height 550
click at [226, 504] on div "Eraser E" at bounding box center [217, 520] width 60 height 36
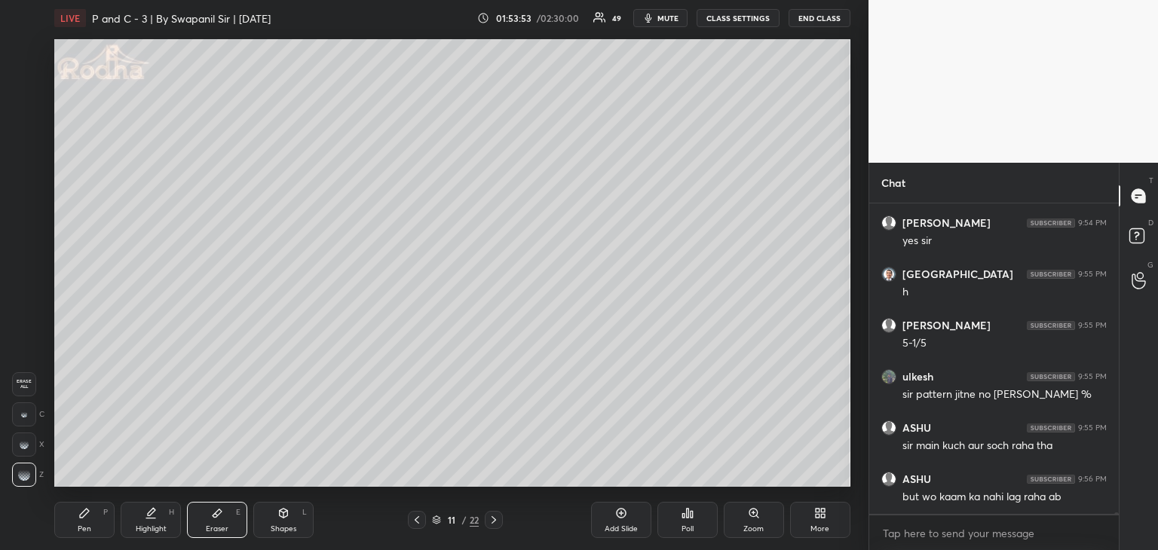
scroll to position [81420, 0]
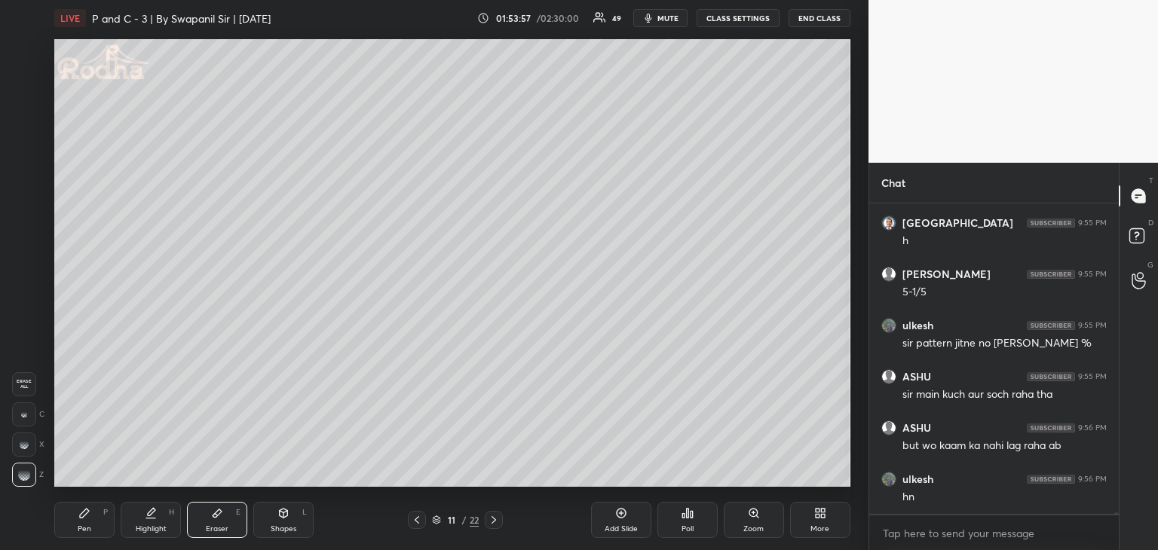
click at [407, 523] on div "11 / 22" at bounding box center [455, 520] width 130 height 18
click at [416, 525] on icon at bounding box center [417, 520] width 12 height 12
drag, startPoint x: 84, startPoint y: 523, endPoint x: 124, endPoint y: 488, distance: 52.3
click at [83, 522] on div "Pen P" at bounding box center [84, 520] width 60 height 36
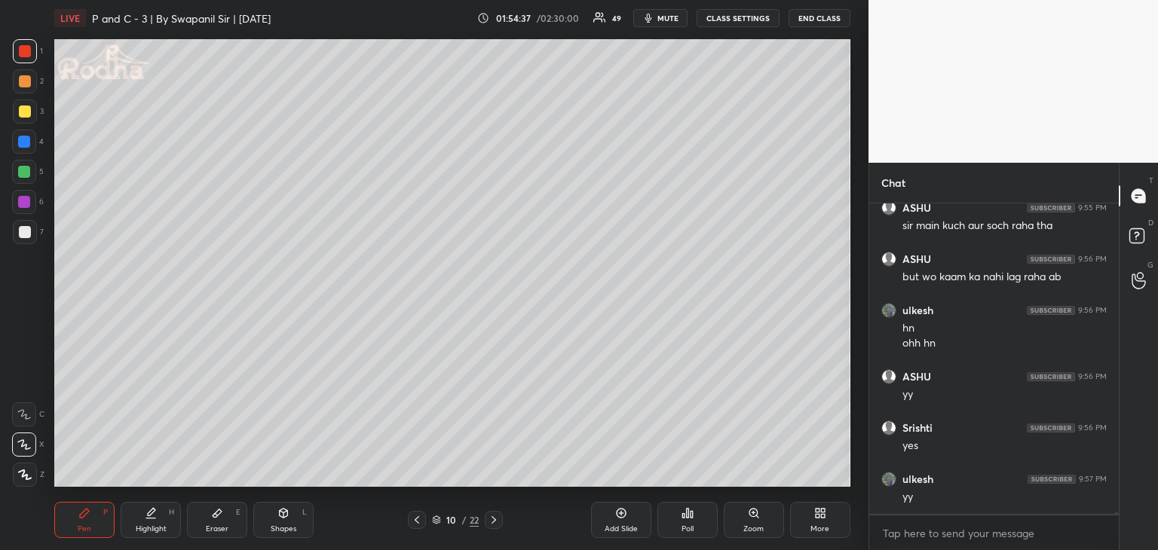
scroll to position [81640, 0]
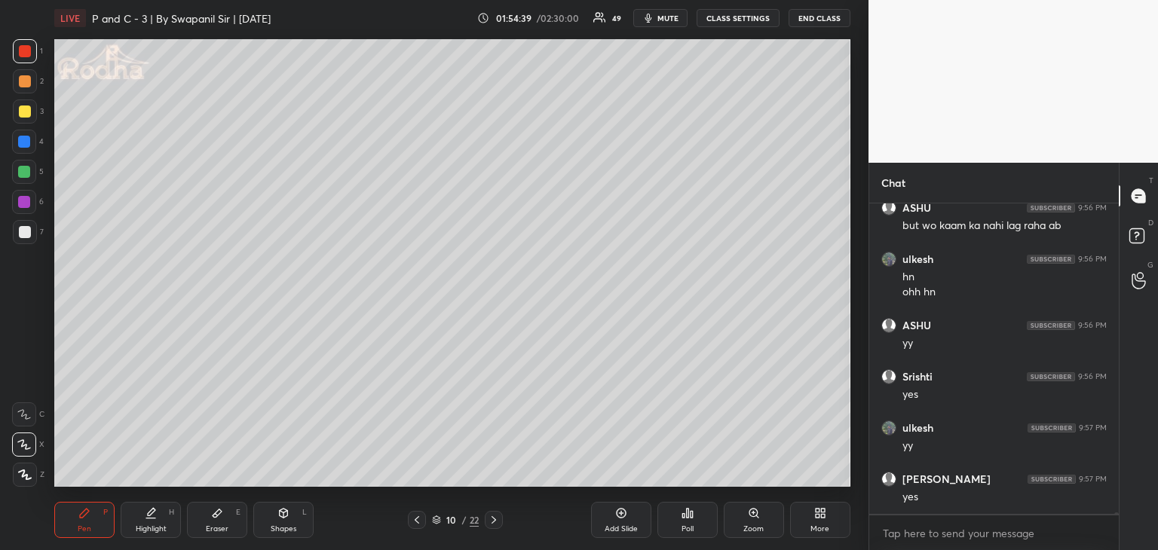
click at [497, 519] on icon at bounding box center [494, 520] width 12 height 12
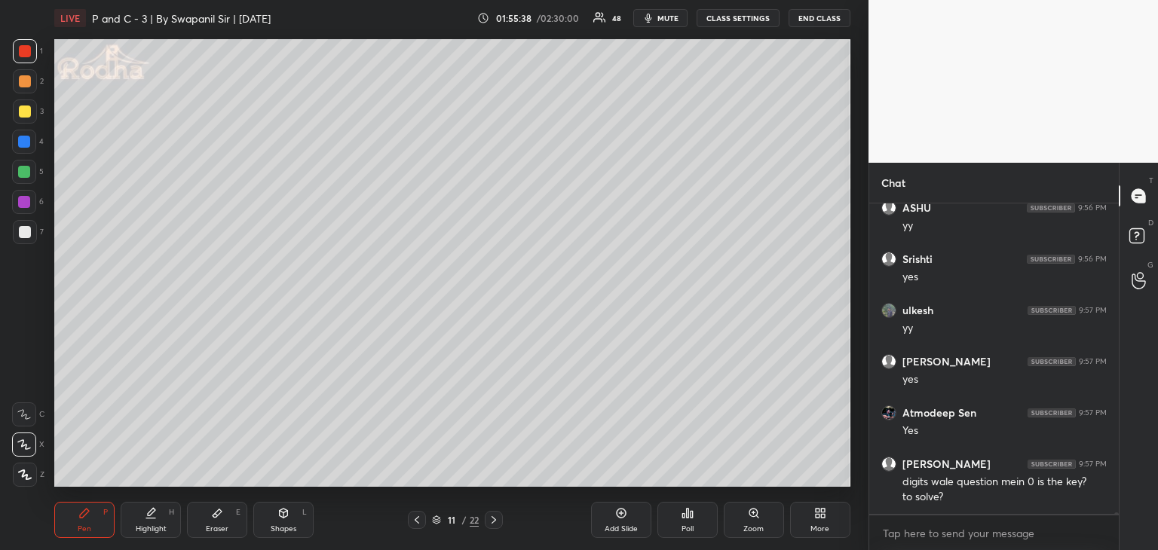
scroll to position [81809, 0]
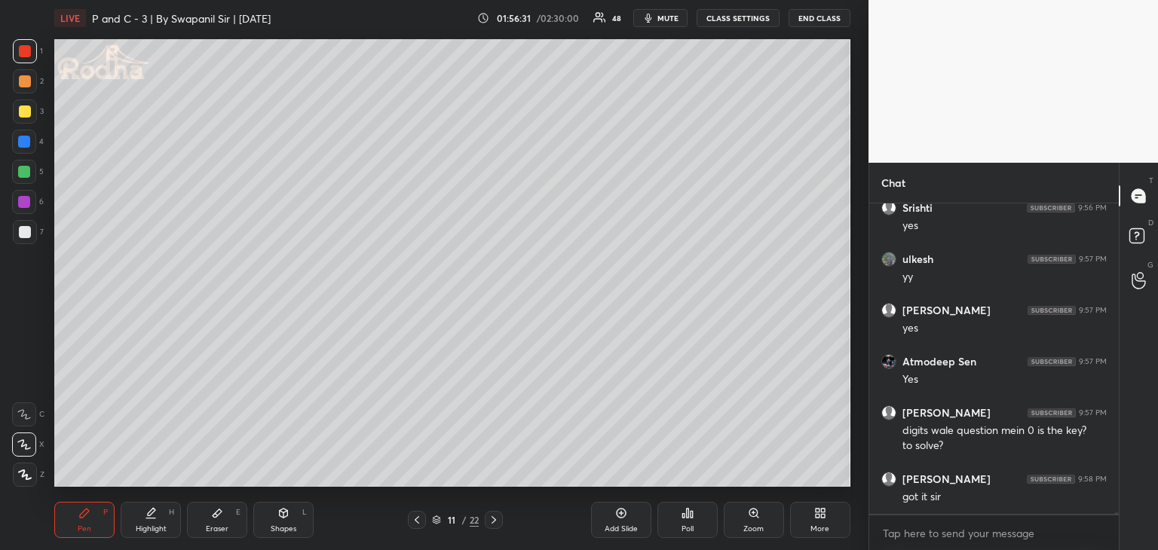
drag, startPoint x: 414, startPoint y: 522, endPoint x: 416, endPoint y: 487, distance: 35.5
click at [414, 522] on icon at bounding box center [417, 520] width 12 height 12
click at [494, 521] on icon at bounding box center [494, 520] width 12 height 12
click at [223, 521] on div "Eraser E" at bounding box center [217, 520] width 60 height 36
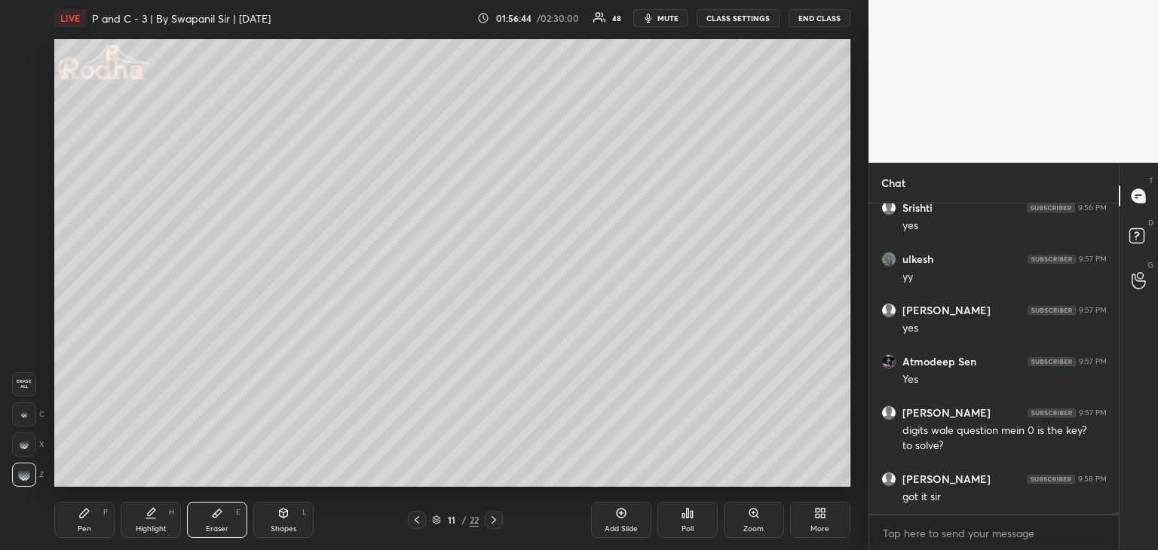
click at [89, 525] on div "Pen" at bounding box center [85, 529] width 14 height 8
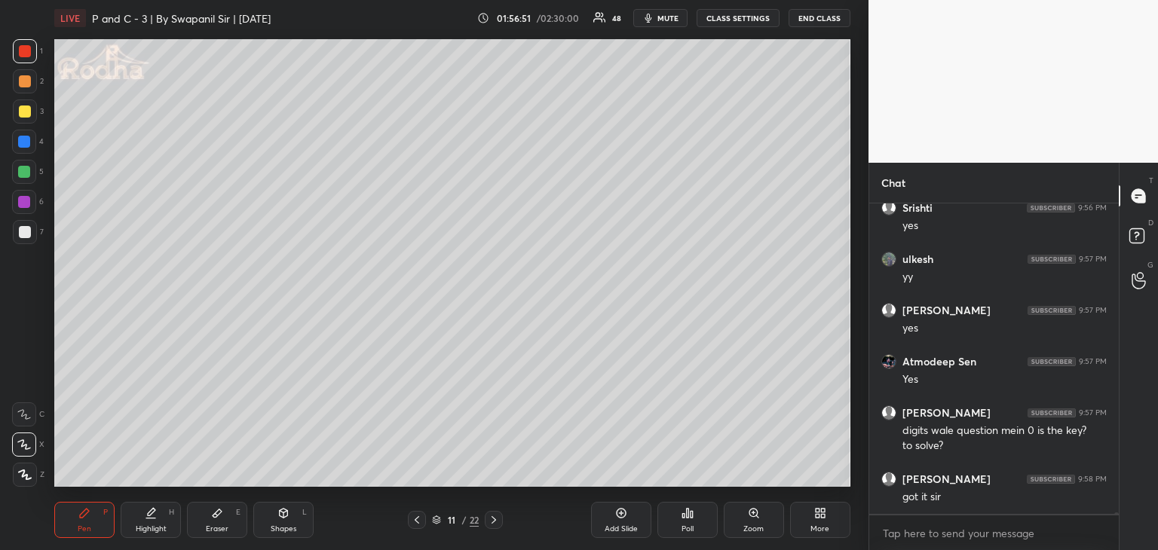
click at [415, 522] on icon at bounding box center [417, 520] width 12 height 12
click at [495, 522] on icon at bounding box center [494, 520] width 12 height 12
click at [24, 174] on div at bounding box center [24, 172] width 12 height 12
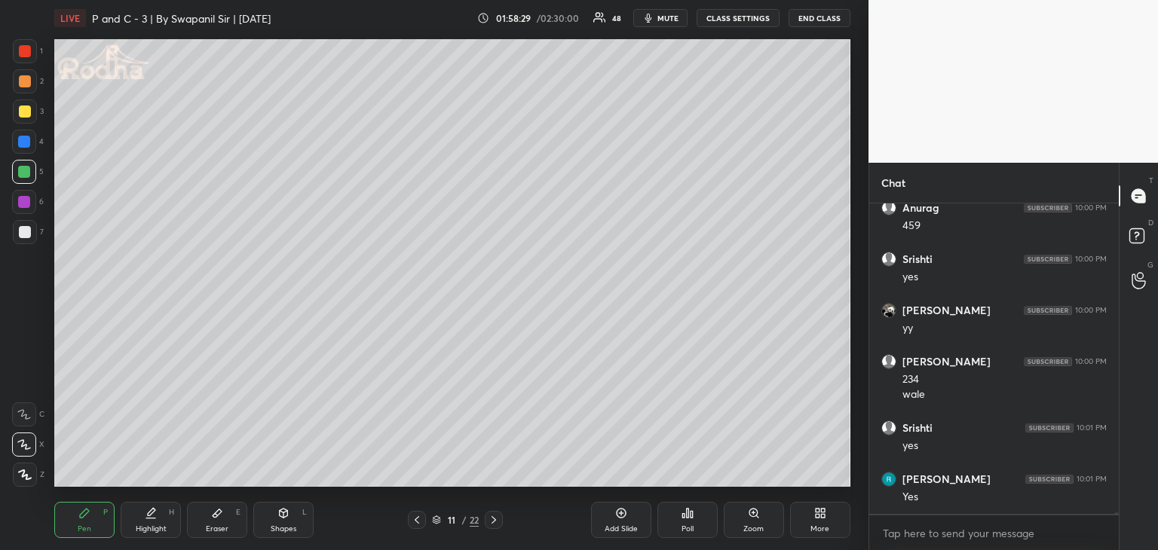
scroll to position [82900, 0]
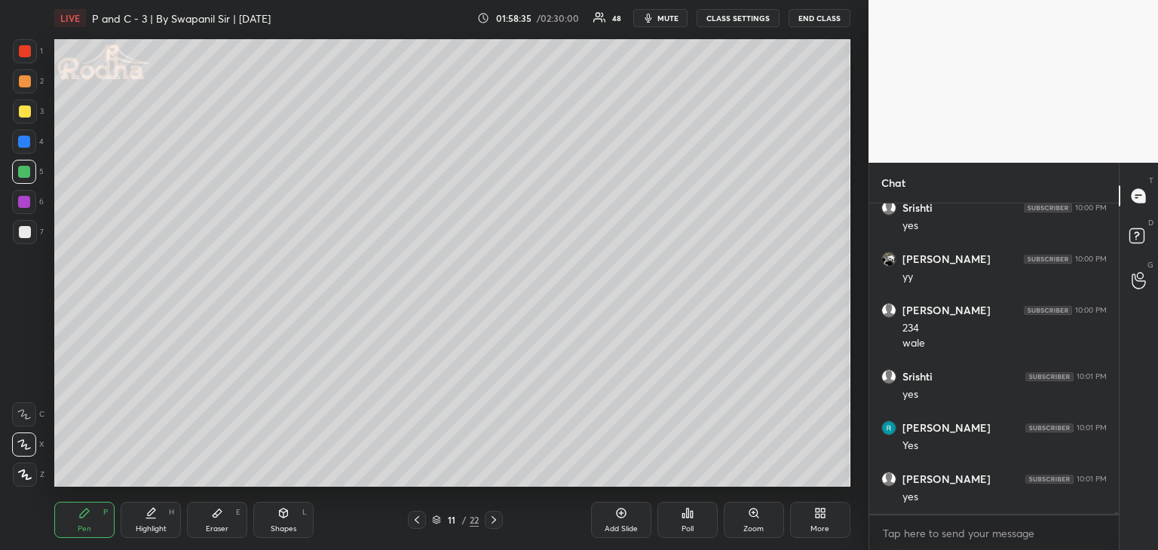
drag, startPoint x: 20, startPoint y: 114, endPoint x: 47, endPoint y: 115, distance: 27.9
click at [22, 114] on div at bounding box center [25, 112] width 12 height 12
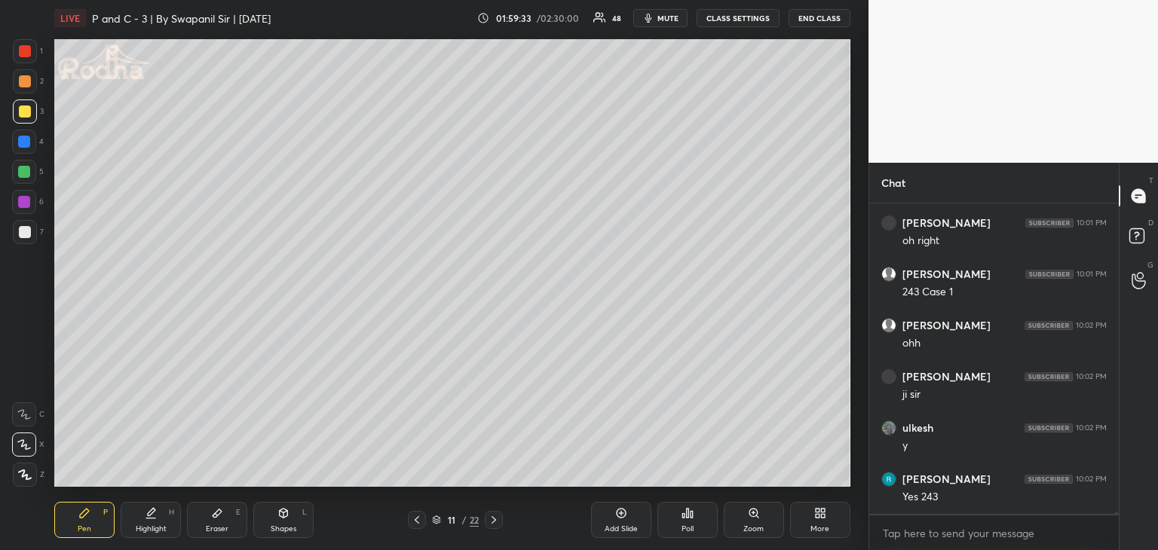
scroll to position [83566, 0]
click at [292, 517] on div "Shapes L" at bounding box center [283, 520] width 60 height 36
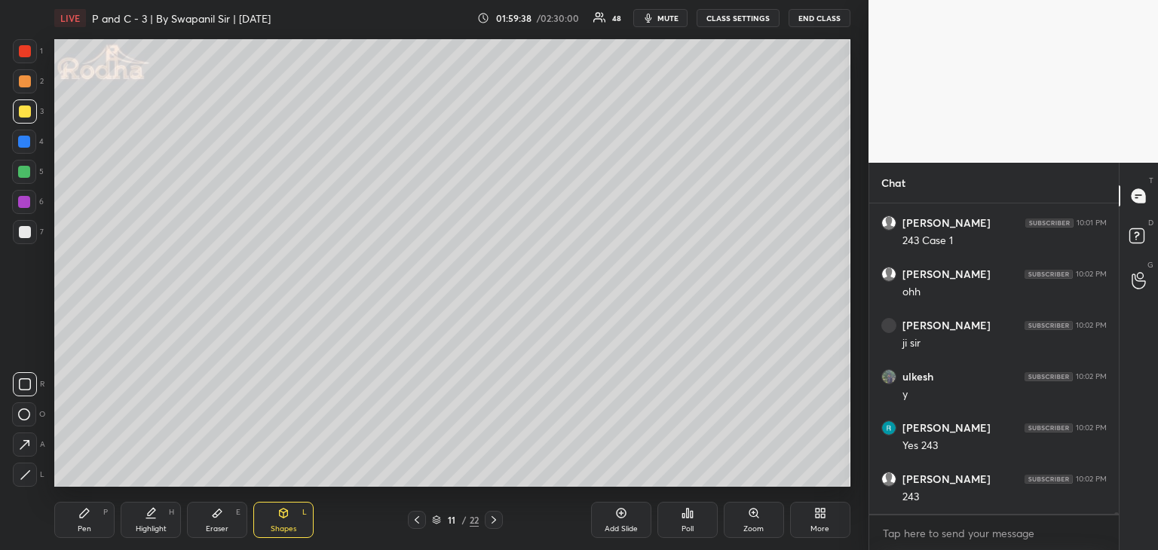
click at [29, 473] on icon at bounding box center [25, 474] width 11 height 11
click at [84, 523] on div "Pen P" at bounding box center [84, 520] width 60 height 36
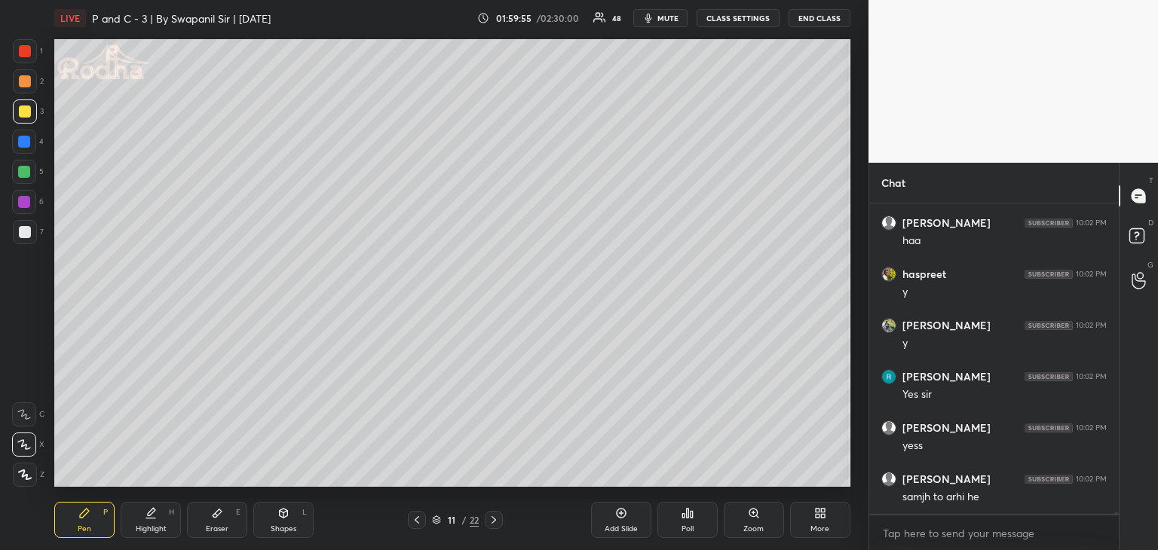
scroll to position [83991, 0]
click at [212, 516] on icon at bounding box center [217, 513] width 12 height 12
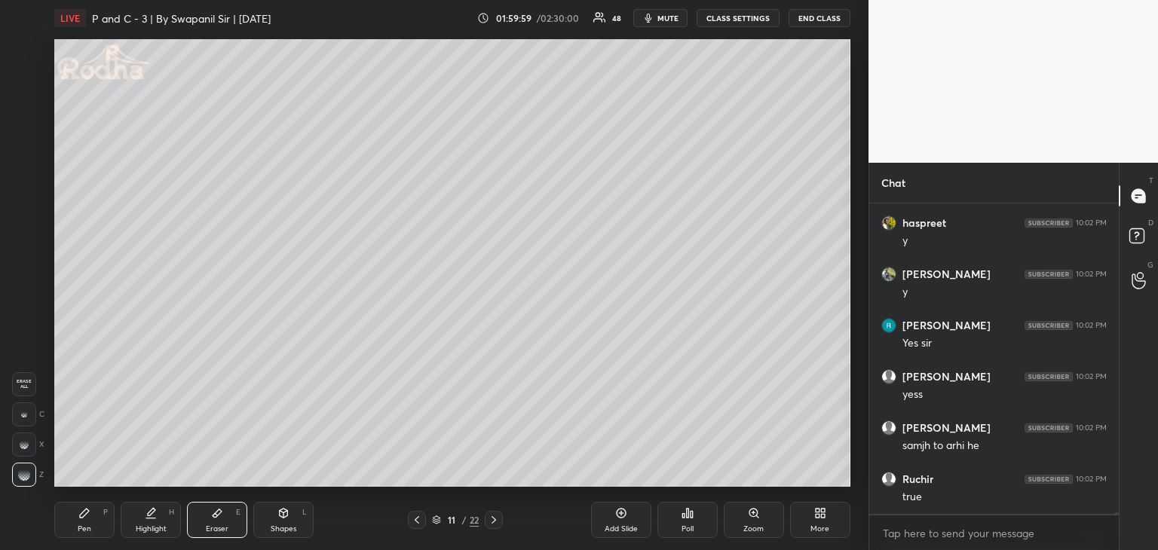
click at [78, 516] on div "Pen P" at bounding box center [84, 520] width 60 height 36
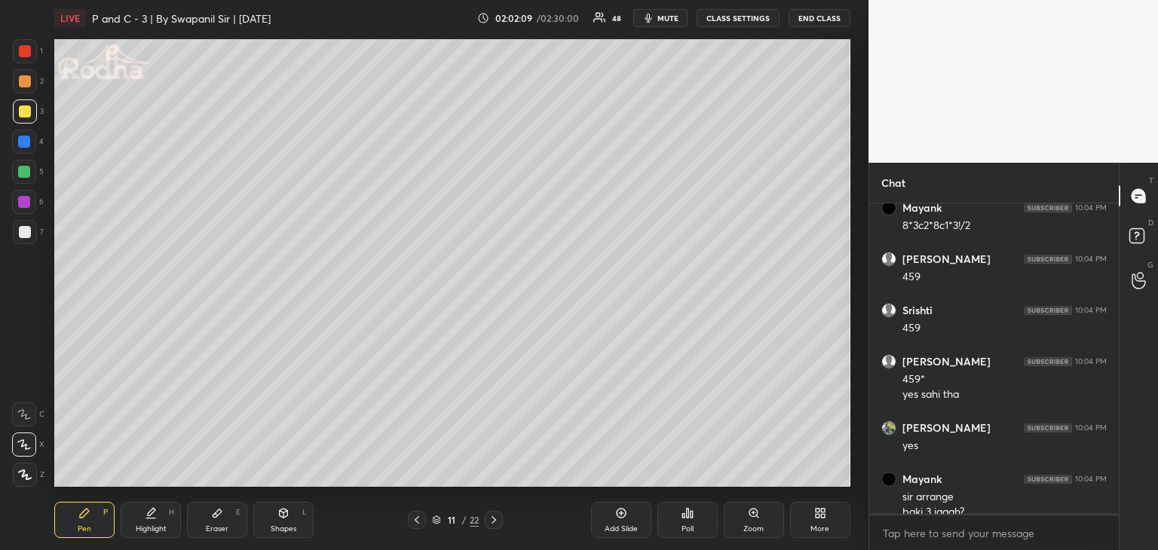
scroll to position [86511, 0]
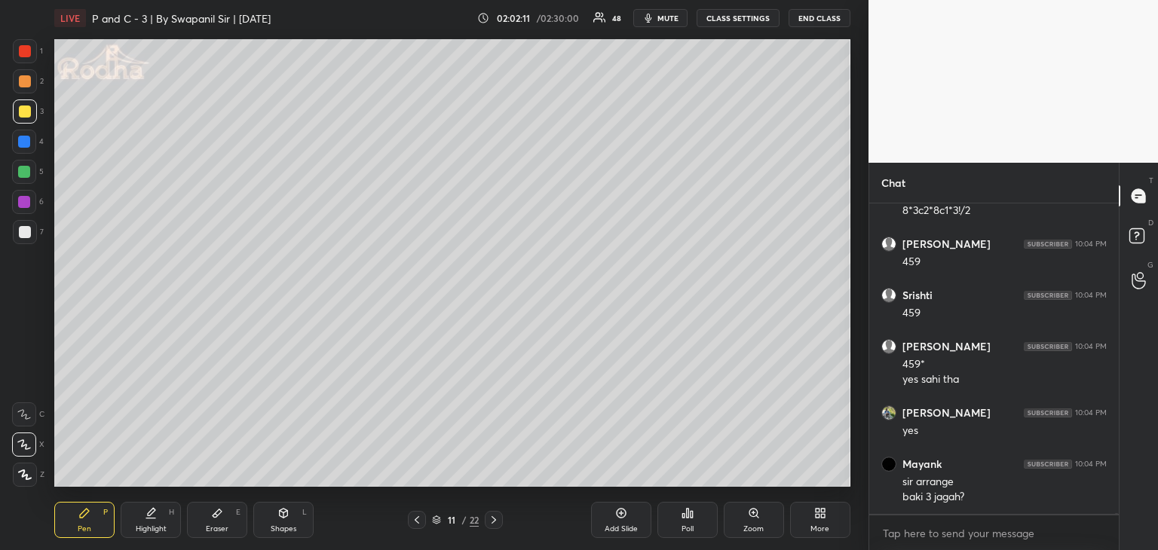
click at [215, 521] on div "Eraser E" at bounding box center [217, 520] width 60 height 36
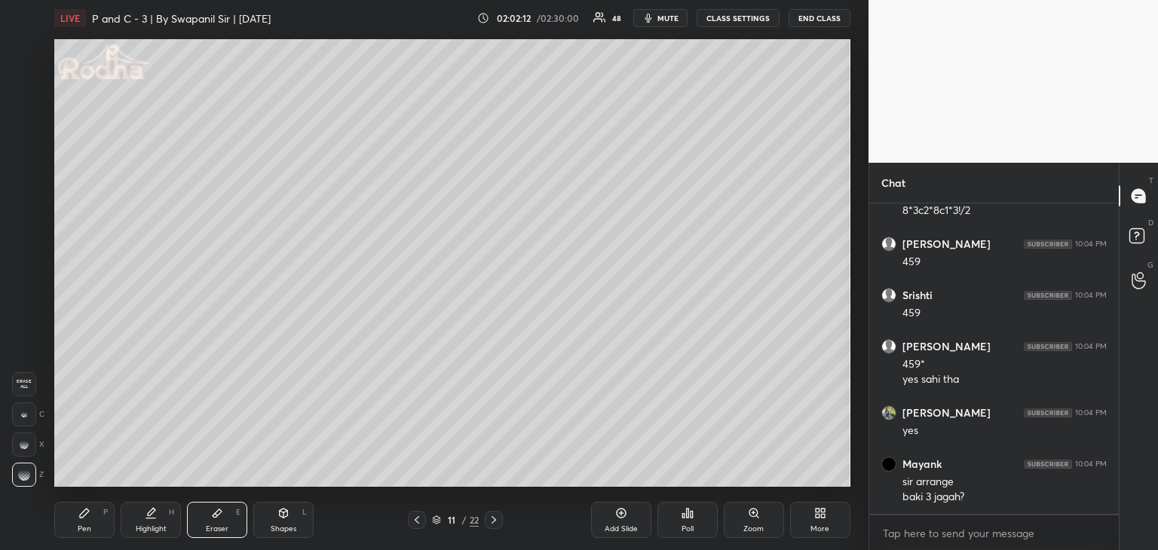
click at [32, 418] on div at bounding box center [24, 414] width 24 height 24
drag, startPoint x: 89, startPoint y: 522, endPoint x: 96, endPoint y: 518, distance: 8.8
click at [90, 522] on div "Pen P" at bounding box center [84, 520] width 60 height 36
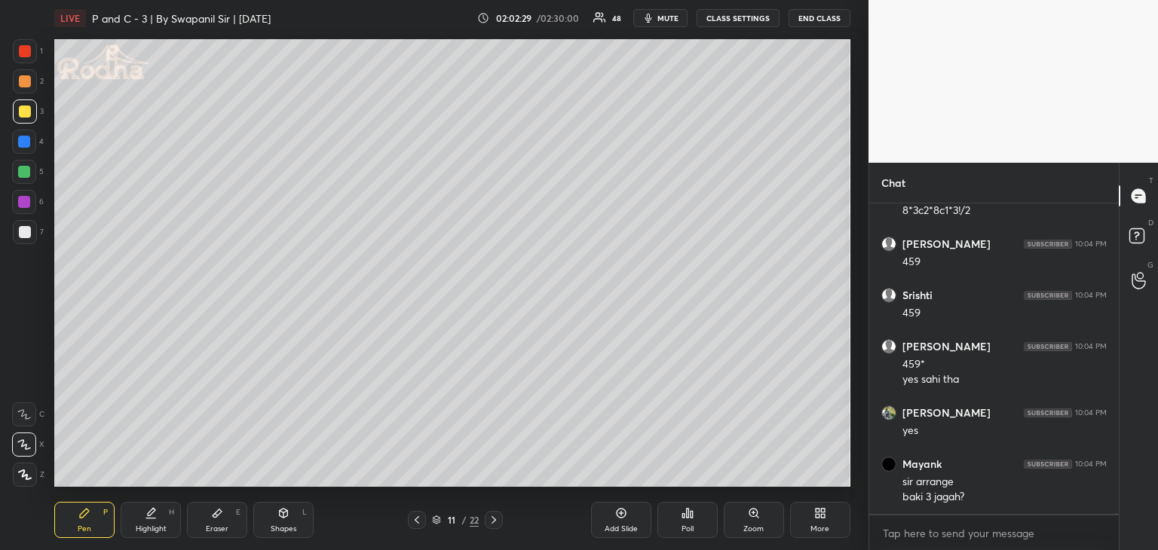
click at [493, 522] on icon at bounding box center [494, 520] width 12 height 12
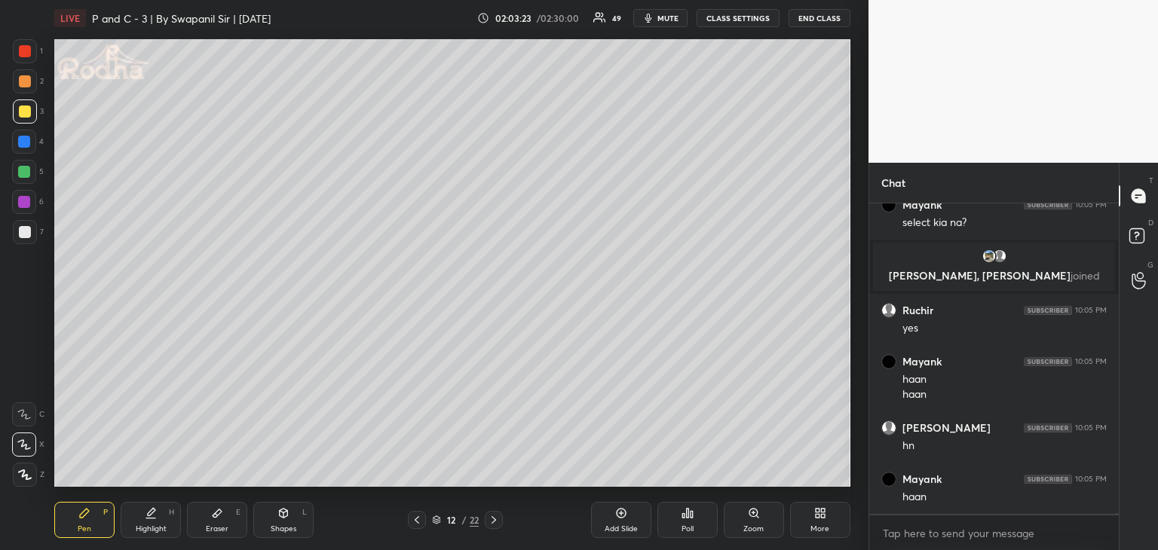
scroll to position [85185, 0]
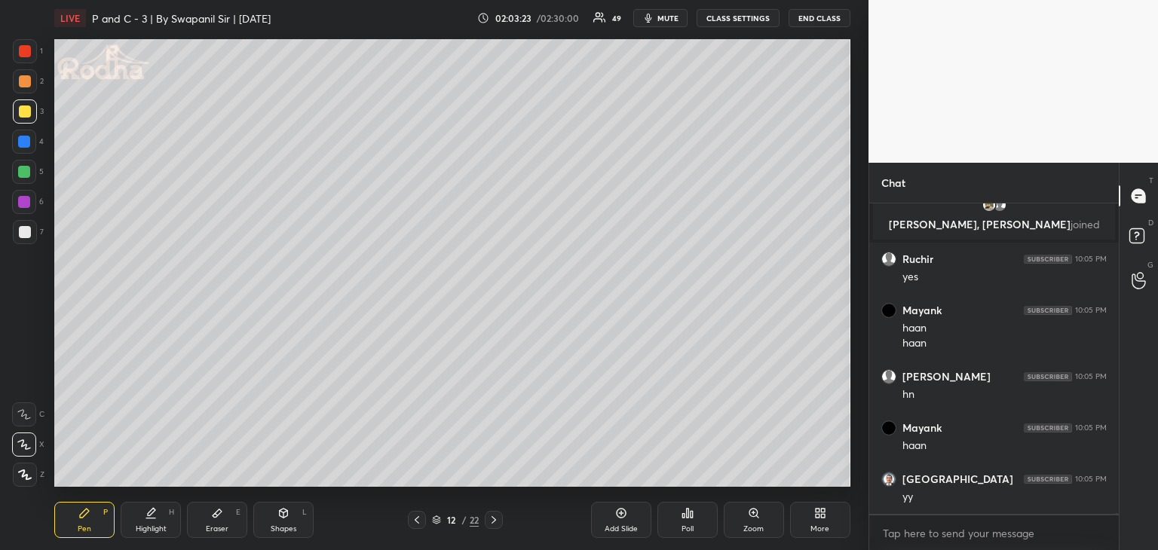
click at [415, 524] on icon at bounding box center [417, 520] width 12 height 12
click at [418, 521] on icon at bounding box center [417, 520] width 12 height 12
click at [499, 516] on icon at bounding box center [494, 520] width 12 height 12
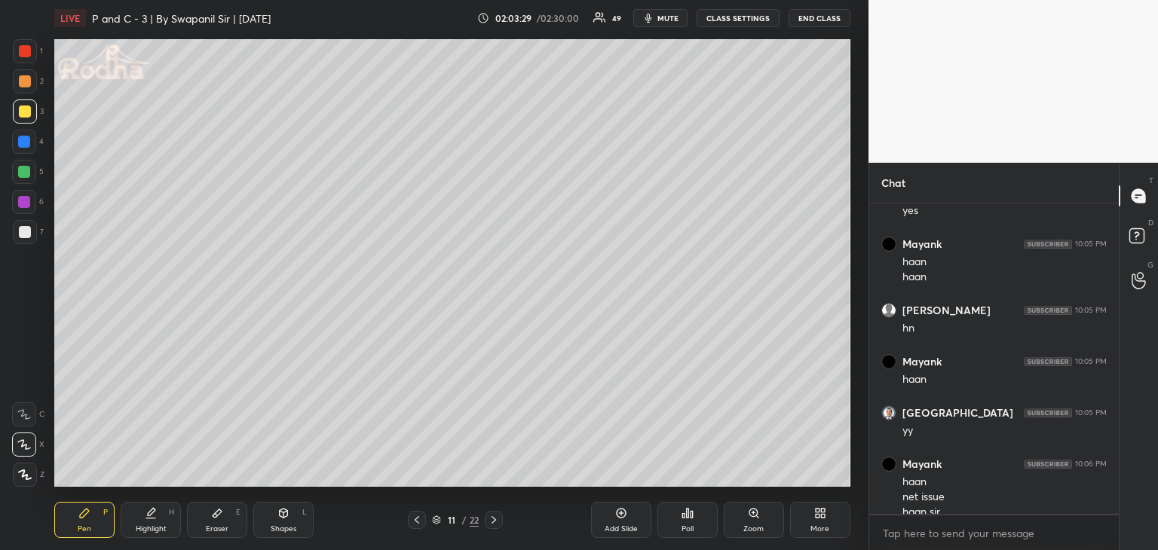
scroll to position [85266, 0]
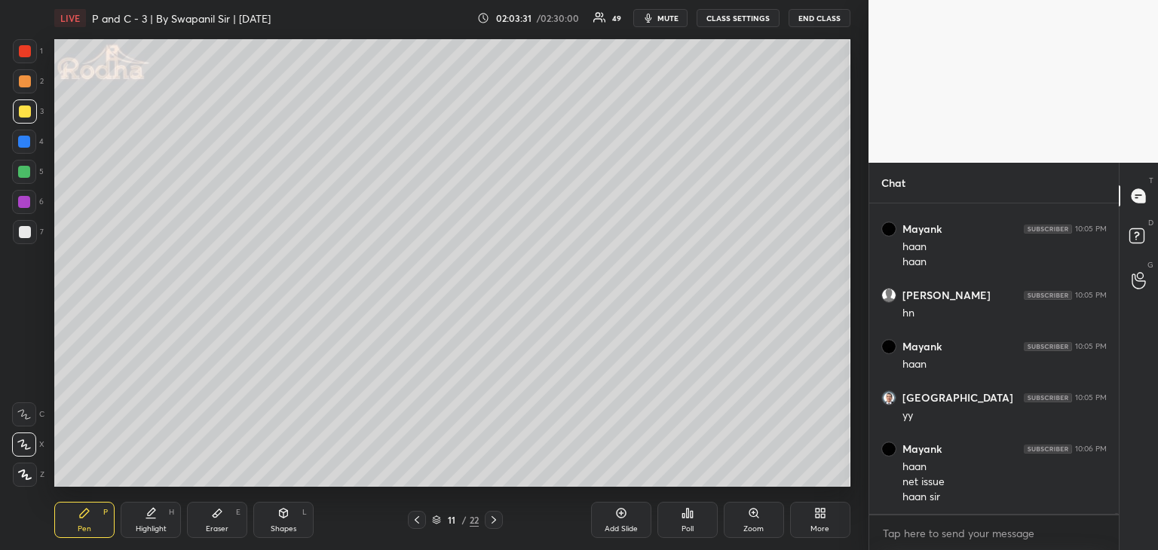
click at [499, 523] on icon at bounding box center [494, 520] width 12 height 12
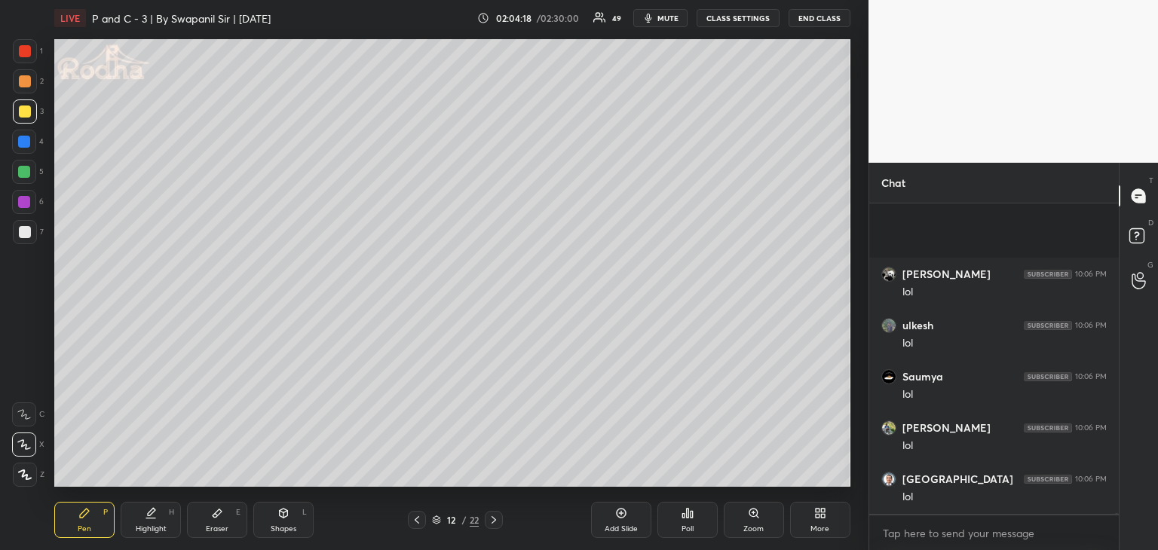
scroll to position [85984, 0]
click at [217, 528] on div "Eraser" at bounding box center [217, 529] width 23 height 8
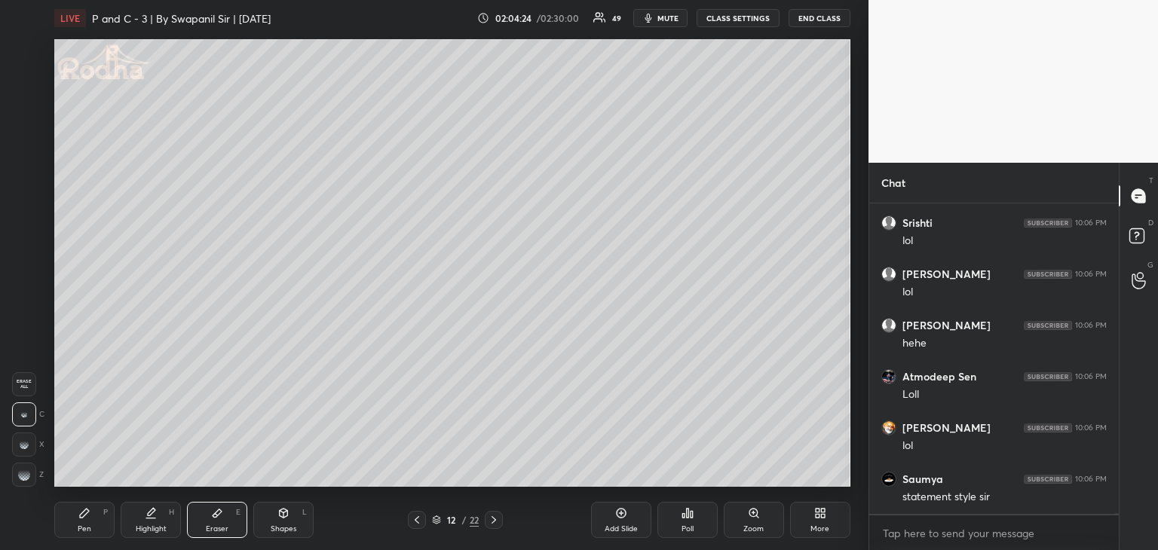
scroll to position [86189, 0]
click at [81, 513] on icon at bounding box center [84, 513] width 12 height 12
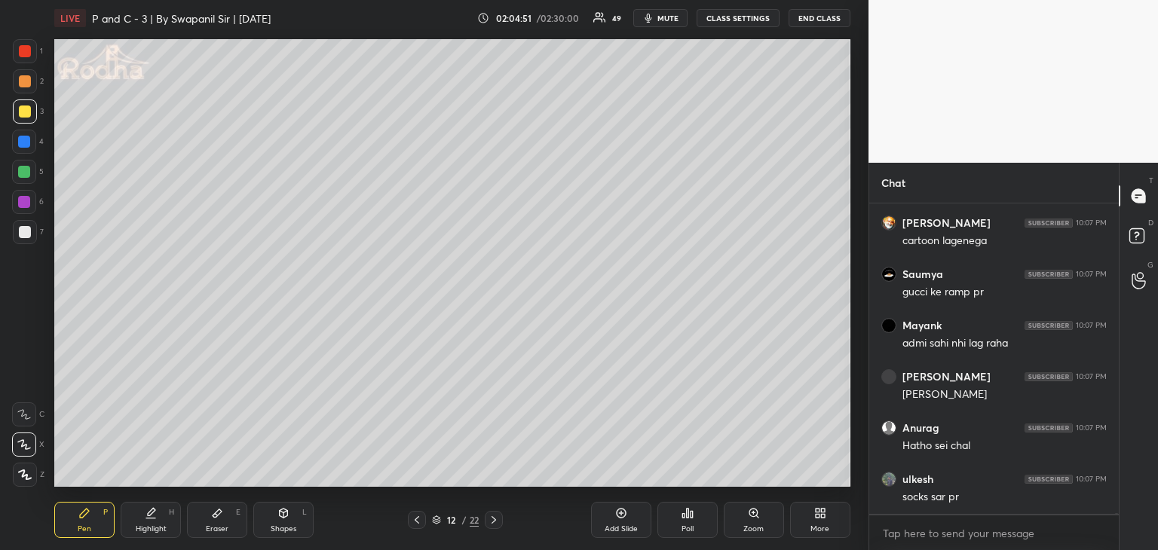
scroll to position [86906, 0]
click at [23, 143] on div at bounding box center [24, 142] width 12 height 12
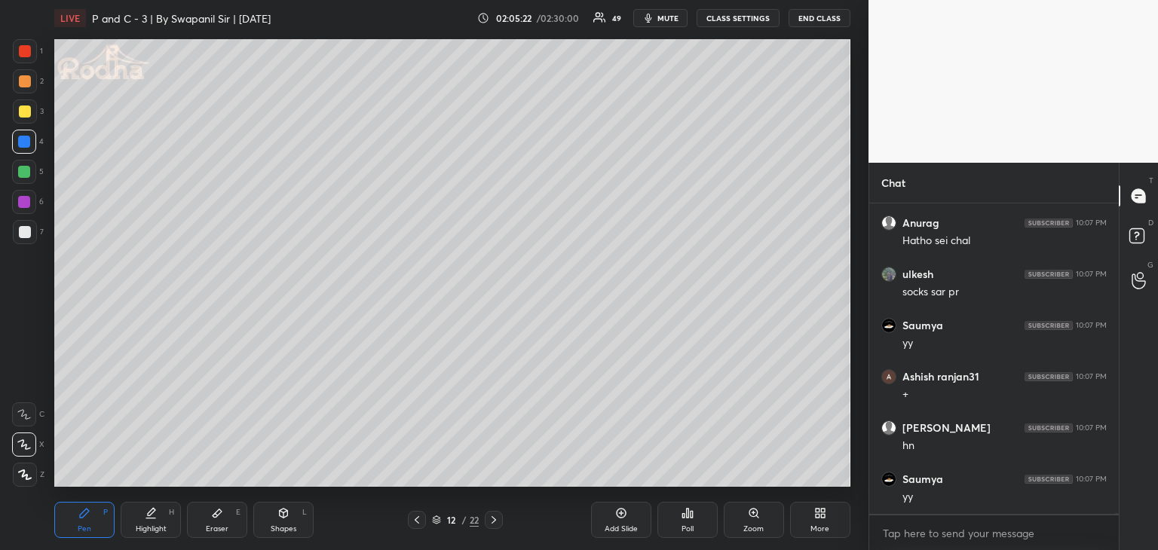
scroll to position [87111, 0]
click at [225, 522] on div "Eraser E" at bounding box center [217, 520] width 60 height 36
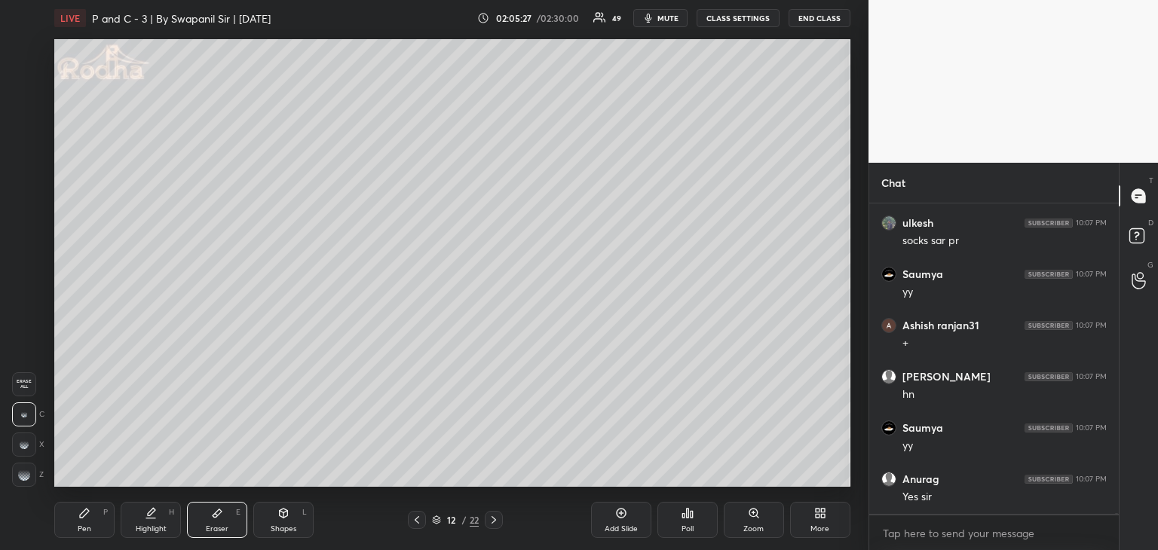
click at [29, 476] on g at bounding box center [24, 475] width 12 height 12
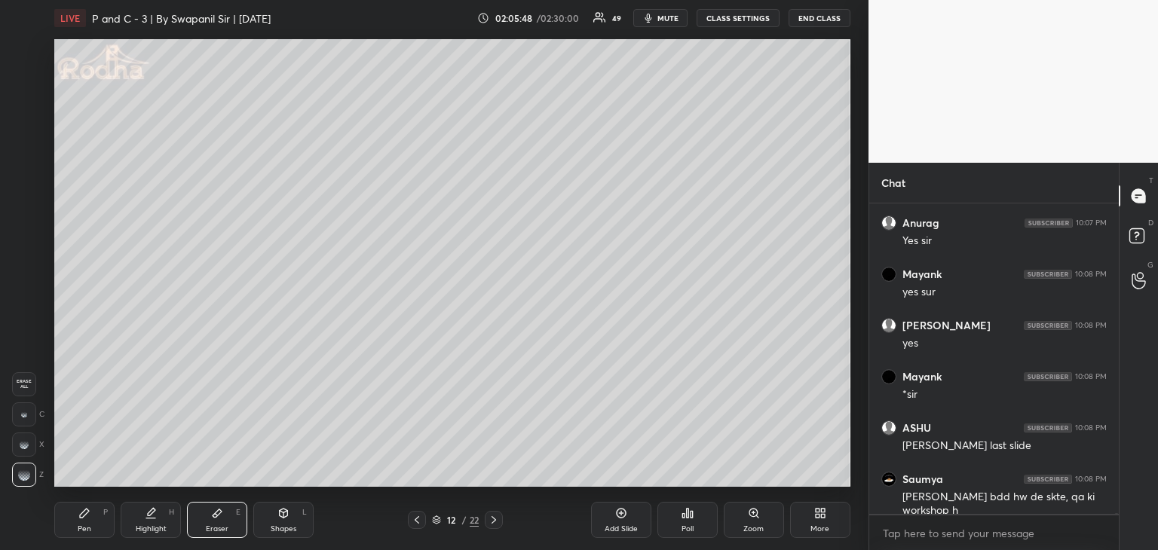
click at [418, 516] on icon at bounding box center [417, 520] width 12 height 12
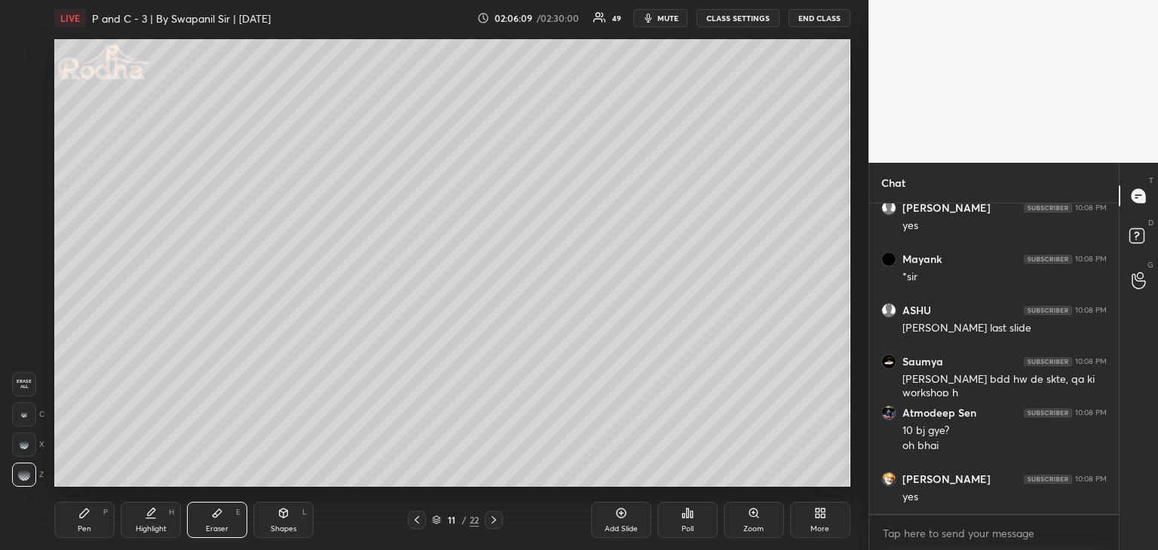
scroll to position [87536, 0]
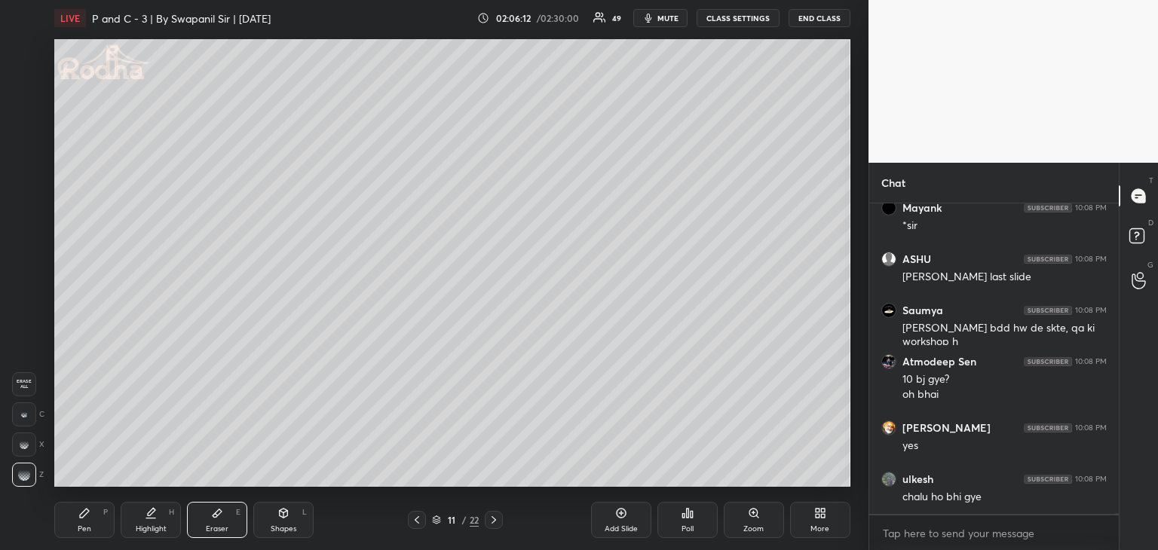
click at [496, 521] on icon at bounding box center [494, 520] width 12 height 12
click at [411, 525] on icon at bounding box center [417, 520] width 12 height 12
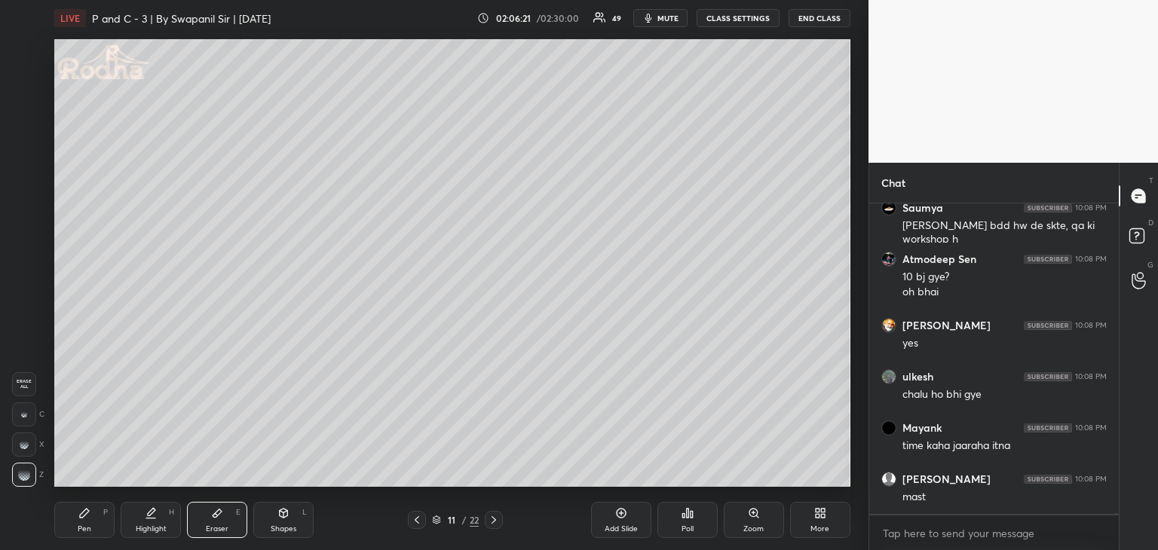
scroll to position [87690, 0]
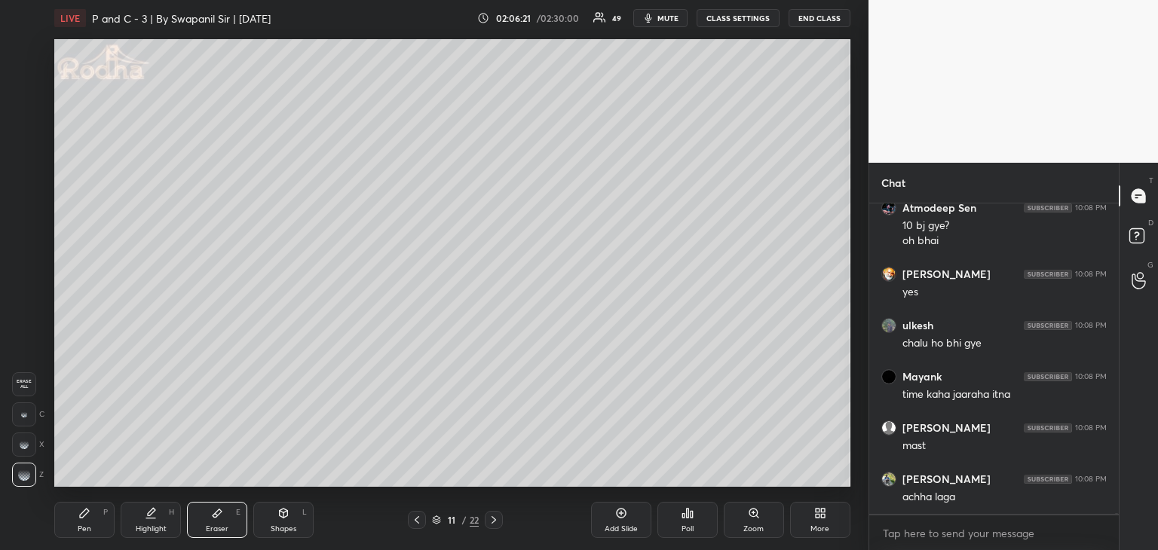
drag, startPoint x: 84, startPoint y: 525, endPoint x: 103, endPoint y: 506, distance: 27.2
click at [85, 525] on div "Pen" at bounding box center [85, 529] width 14 height 8
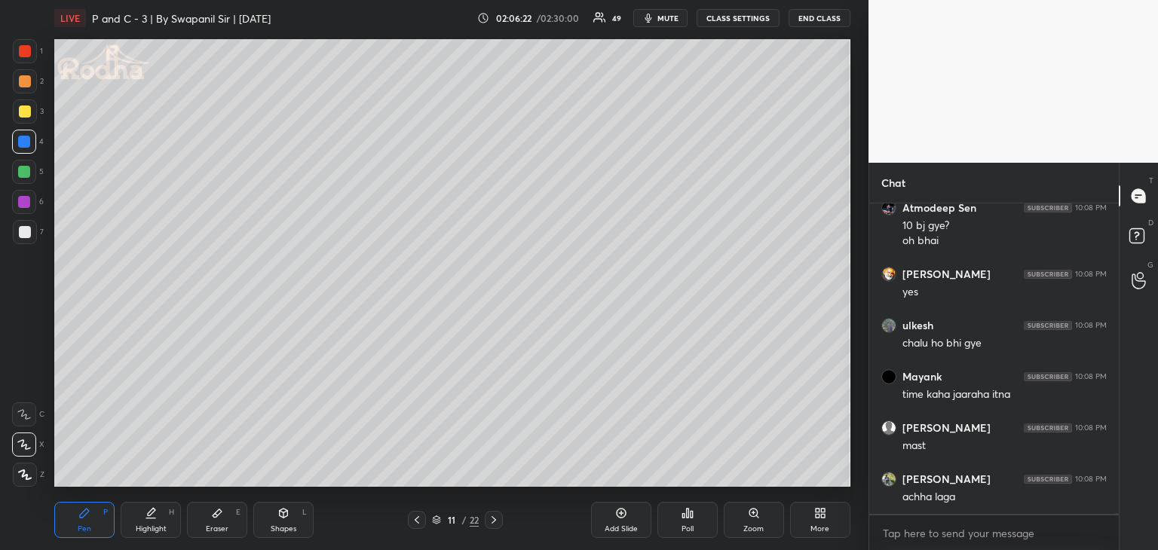
scroll to position [87741, 0]
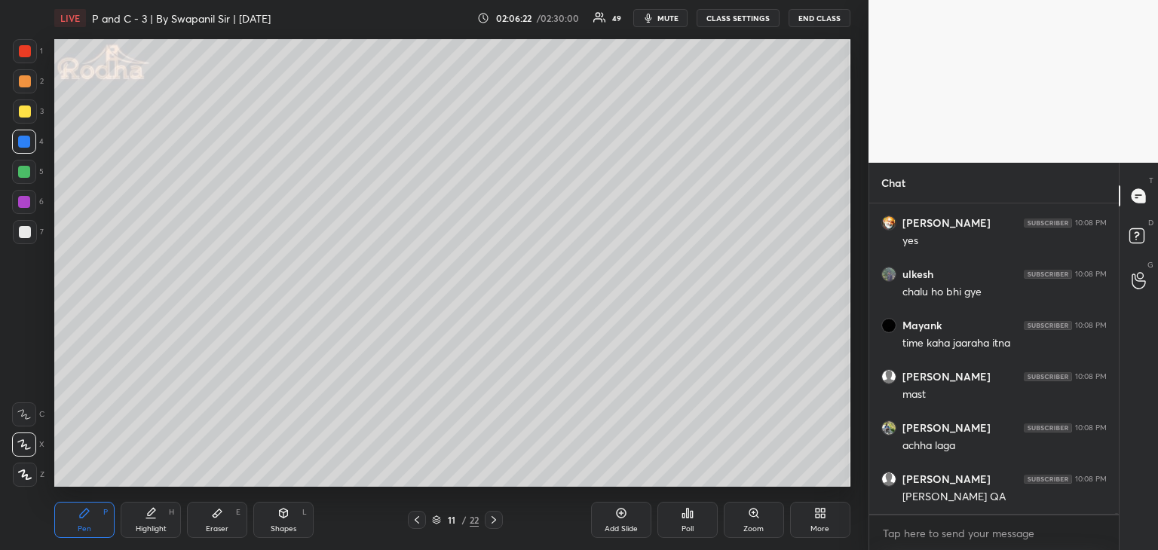
click at [21, 173] on div at bounding box center [24, 172] width 12 height 12
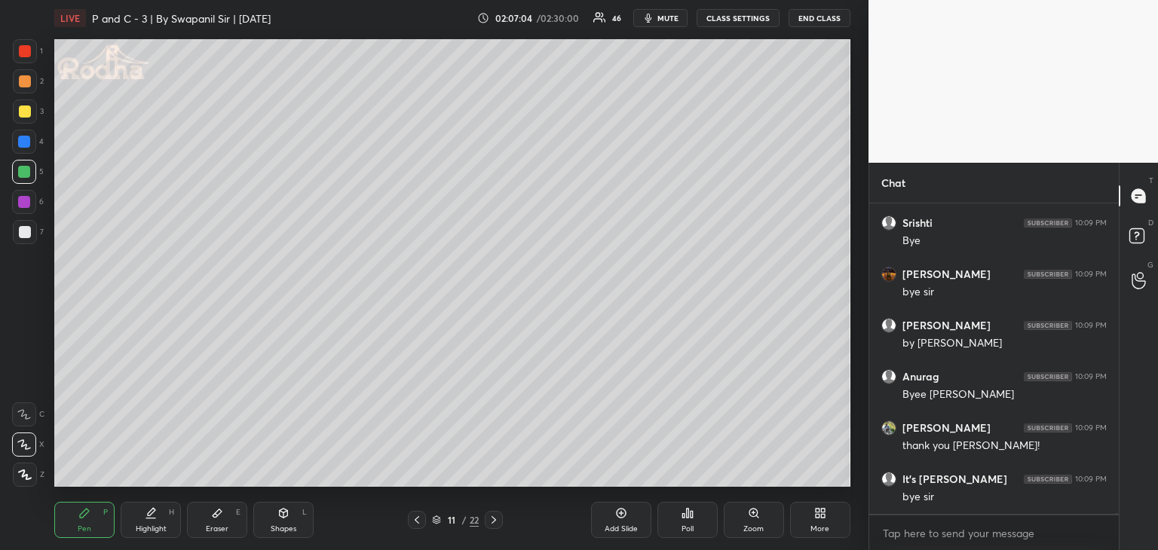
scroll to position [90587, 0]
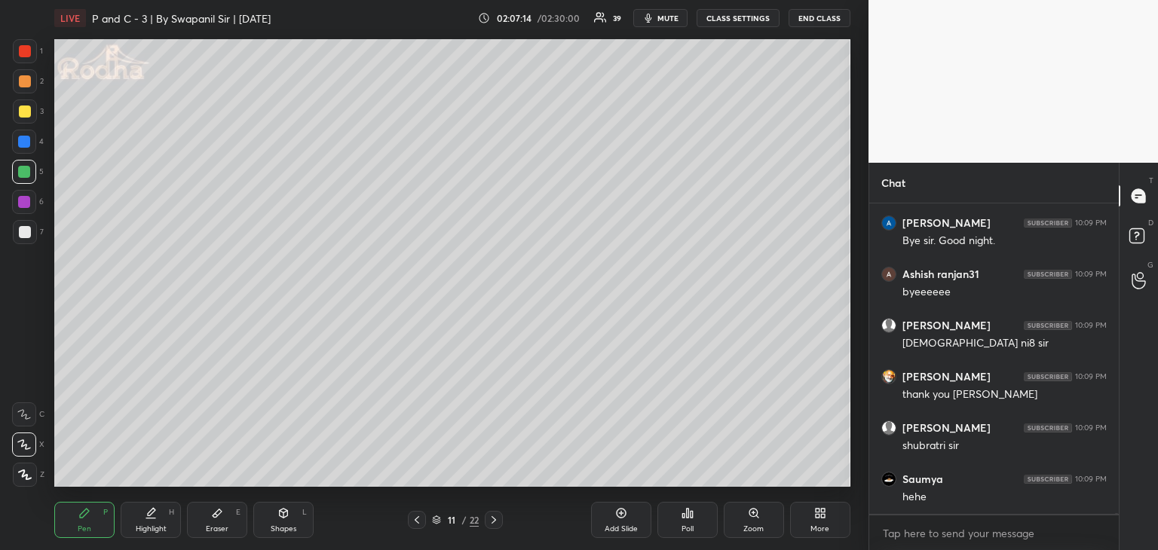
click at [814, 17] on button "END CLASS" at bounding box center [819, 18] width 62 height 18
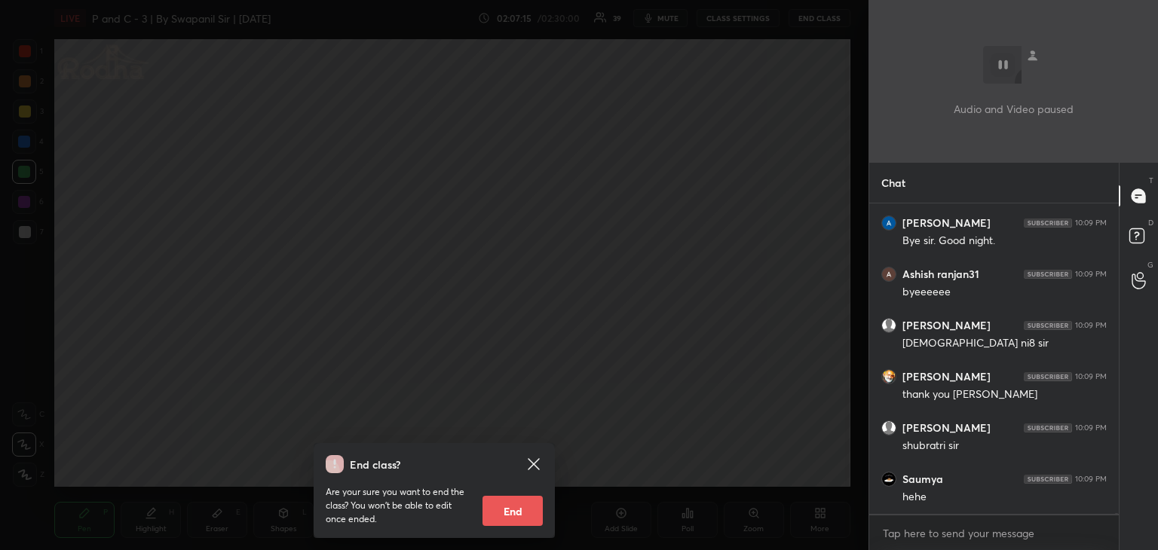
click at [506, 520] on button "End" at bounding box center [512, 511] width 60 height 30
type textarea "x"
